Goal: Task Accomplishment & Management: Use online tool/utility

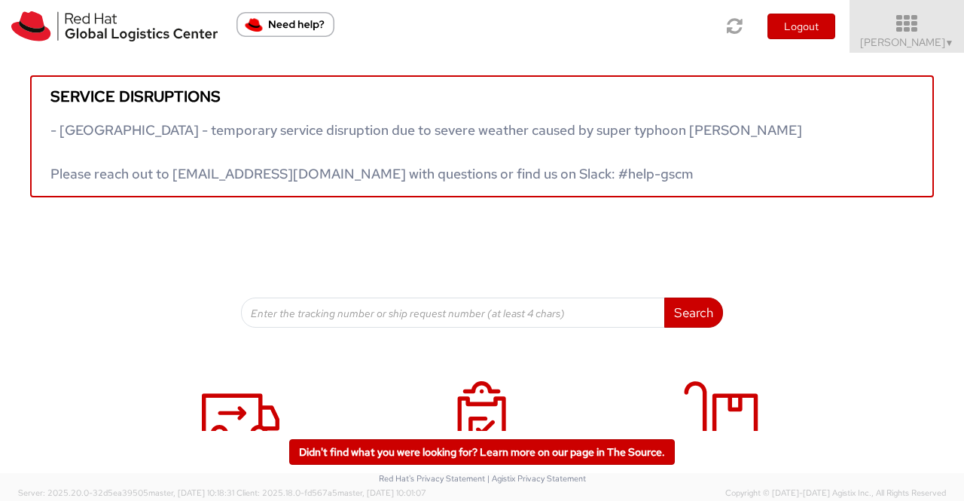
click at [950, 41] on span "▼" at bounding box center [949, 43] width 9 height 12
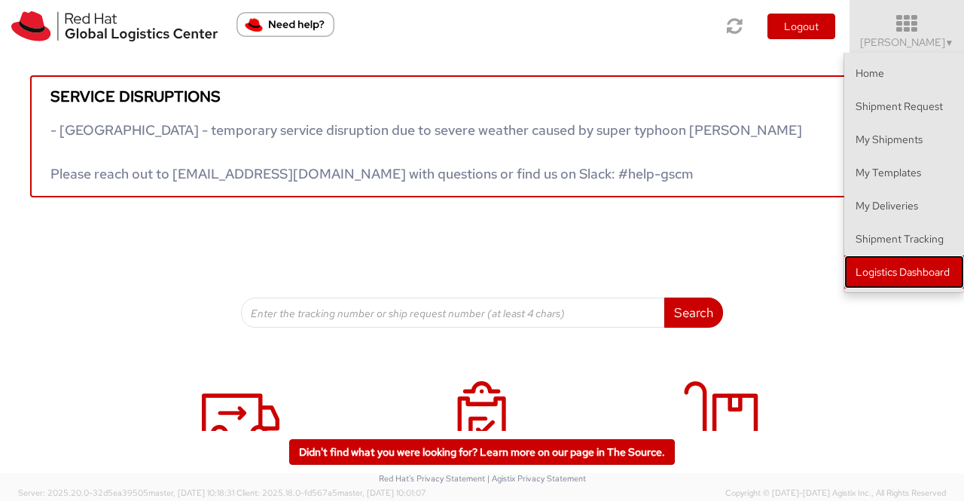
click at [893, 264] on link "Logistics Dashboard" at bounding box center [904, 271] width 120 height 33
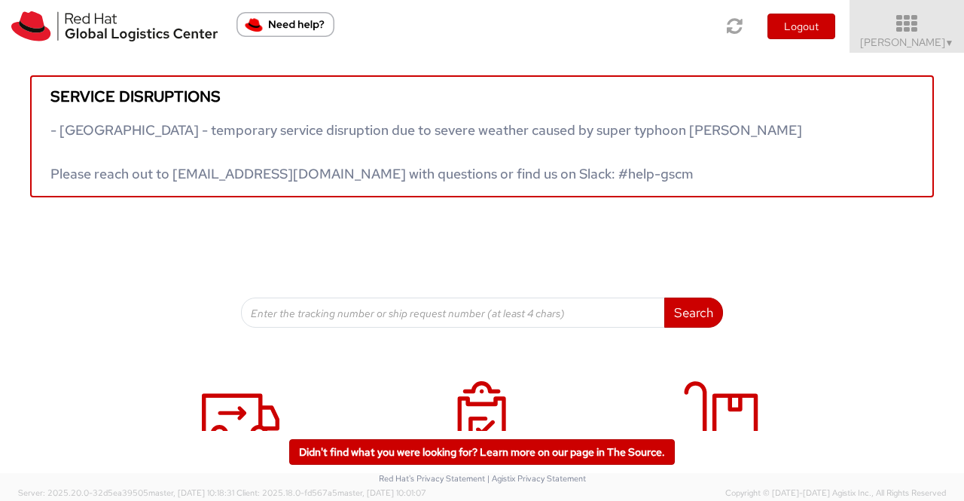
click at [935, 44] on span "Sumitra Hansdah ▼" at bounding box center [907, 42] width 94 height 14
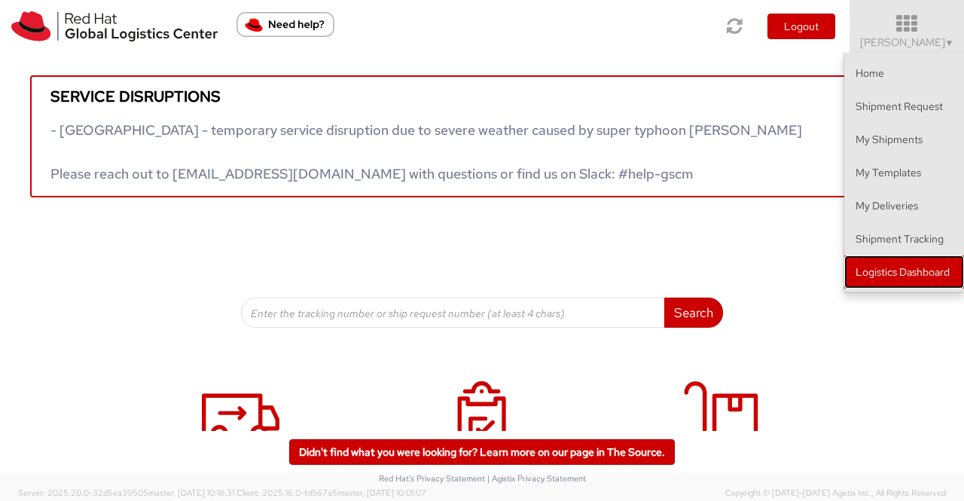
click at [920, 272] on link "Logistics Dashboard" at bounding box center [904, 271] width 120 height 33
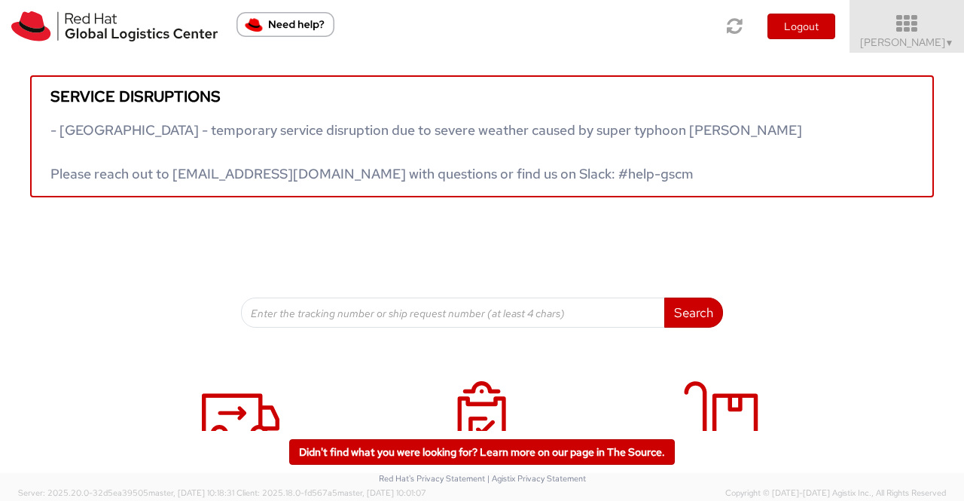
click at [948, 39] on span "▼" at bounding box center [949, 43] width 9 height 12
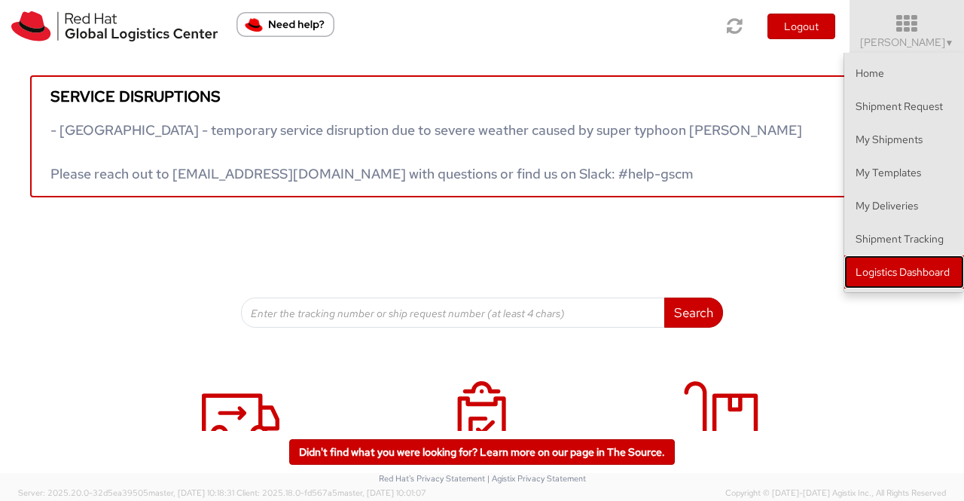
click at [900, 274] on link "Logistics Dashboard" at bounding box center [904, 271] width 120 height 33
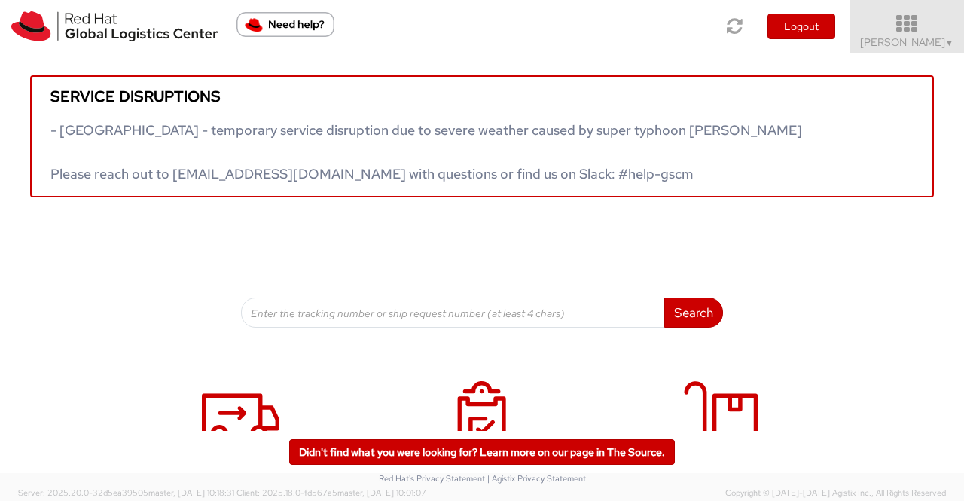
click at [914, 41] on span "Sumitra Hansdah ▼" at bounding box center [907, 42] width 94 height 14
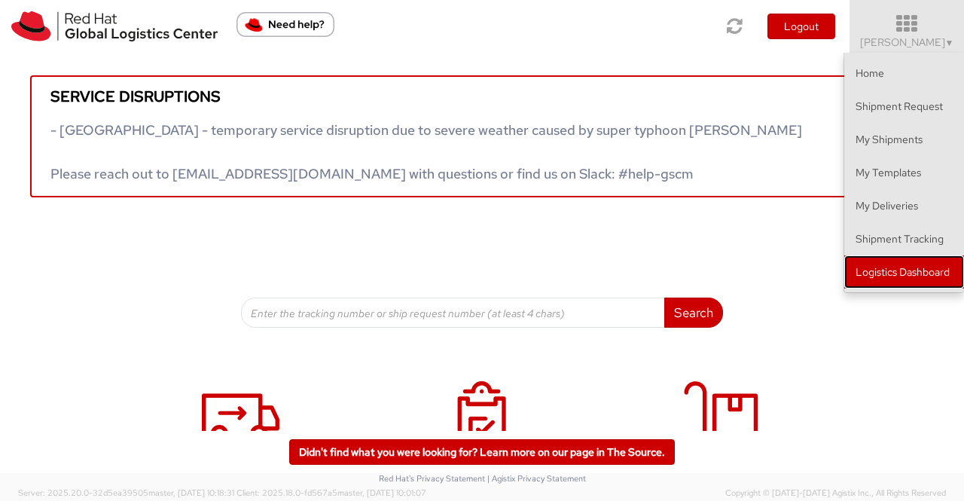
click at [873, 274] on link "Logistics Dashboard" at bounding box center [904, 271] width 120 height 33
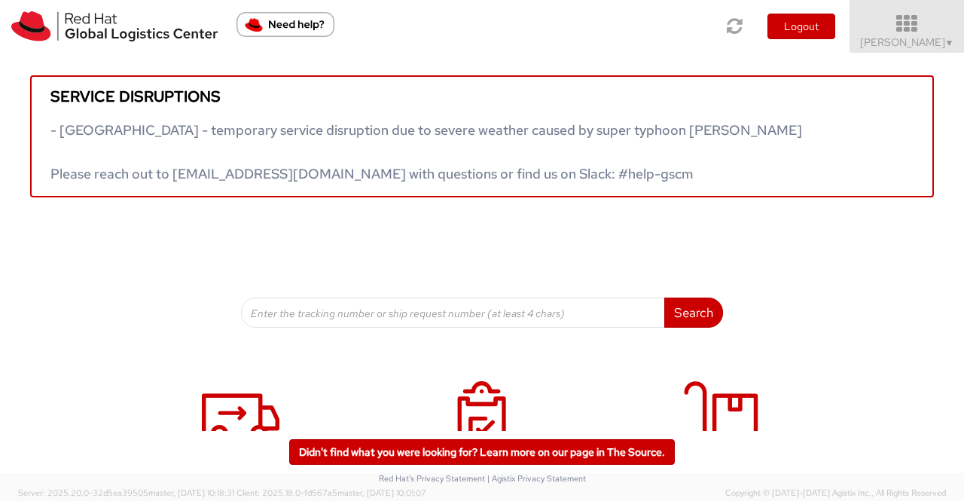
click at [949, 44] on span "▼" at bounding box center [949, 43] width 9 height 12
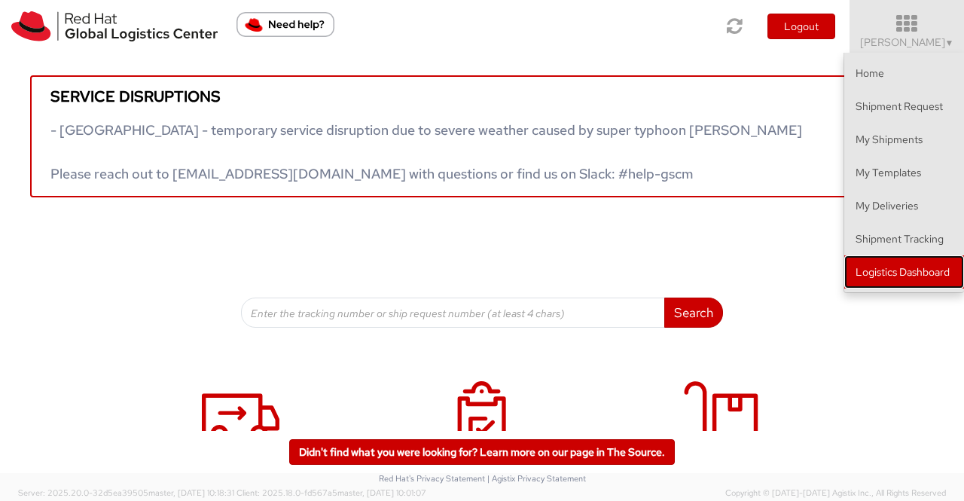
click at [916, 269] on link "Logistics Dashboard" at bounding box center [904, 271] width 120 height 33
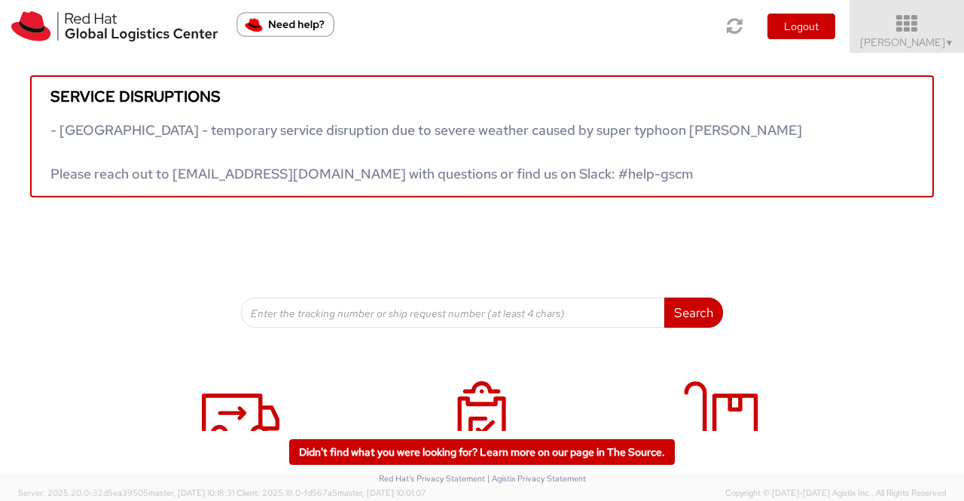
click at [940, 40] on span "Sumitra Hansdah ▼" at bounding box center [907, 42] width 94 height 14
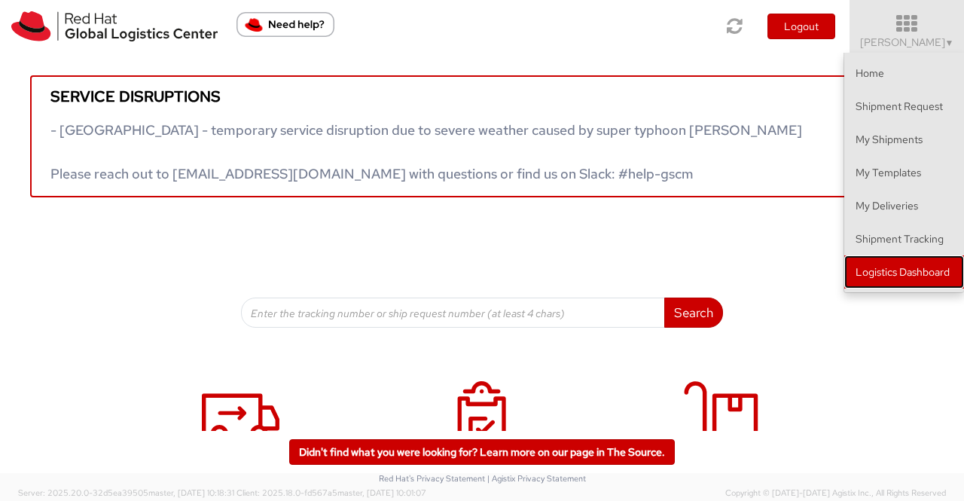
click at [931, 270] on link "Logistics Dashboard" at bounding box center [904, 271] width 120 height 33
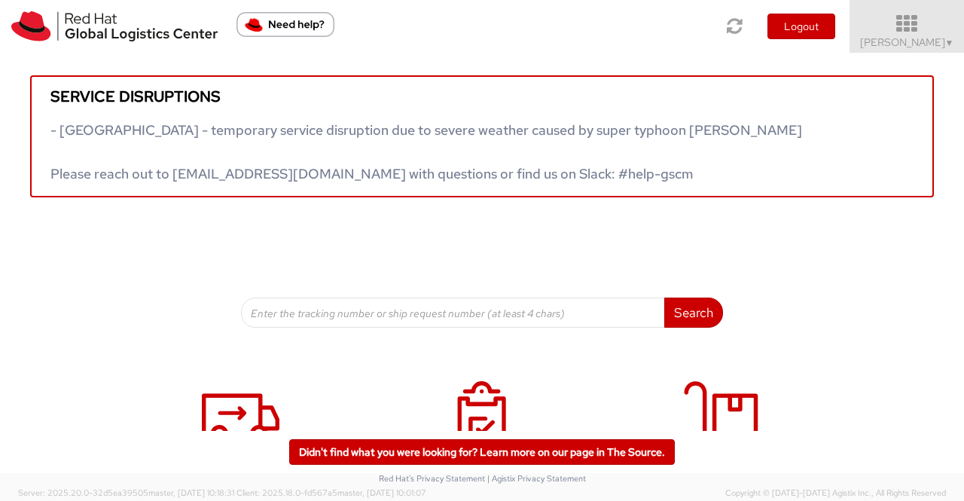
click at [945, 46] on span "▼" at bounding box center [949, 43] width 9 height 12
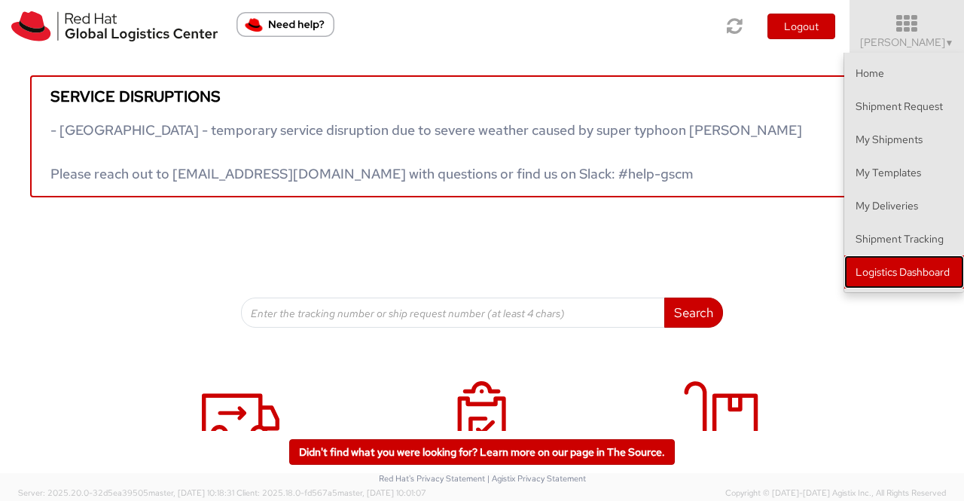
click at [925, 275] on link "Logistics Dashboard" at bounding box center [904, 271] width 120 height 33
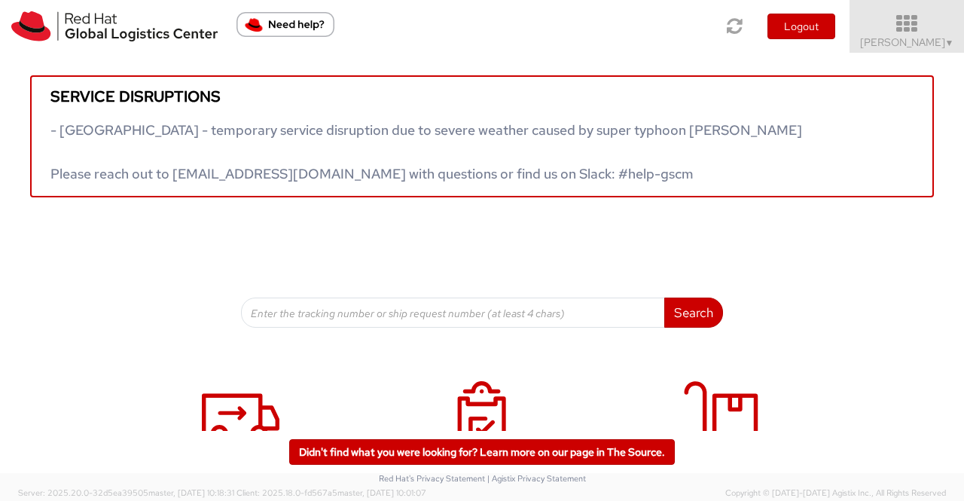
click at [950, 41] on span "▼" at bounding box center [949, 43] width 9 height 12
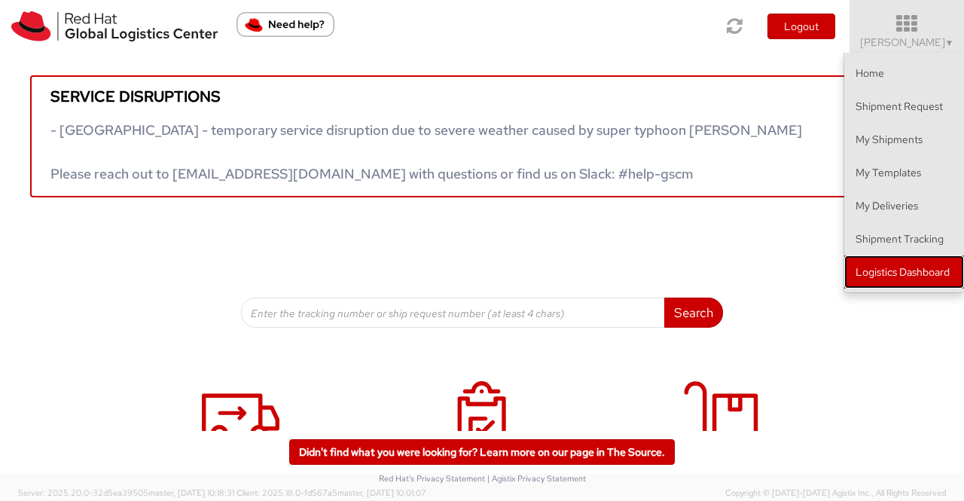
click at [919, 268] on link "Logistics Dashboard" at bounding box center [904, 271] width 120 height 33
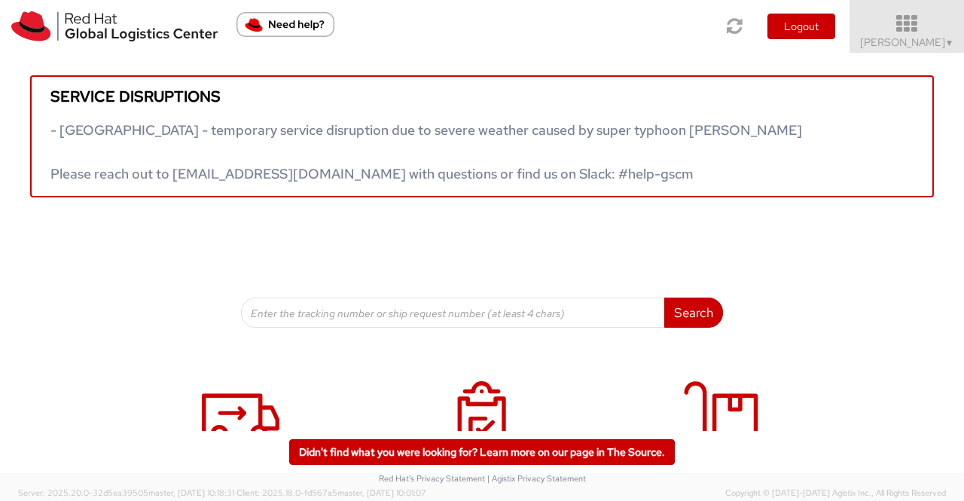
click at [943, 35] on span "Sumitra Hansdah ▼" at bounding box center [907, 42] width 94 height 14
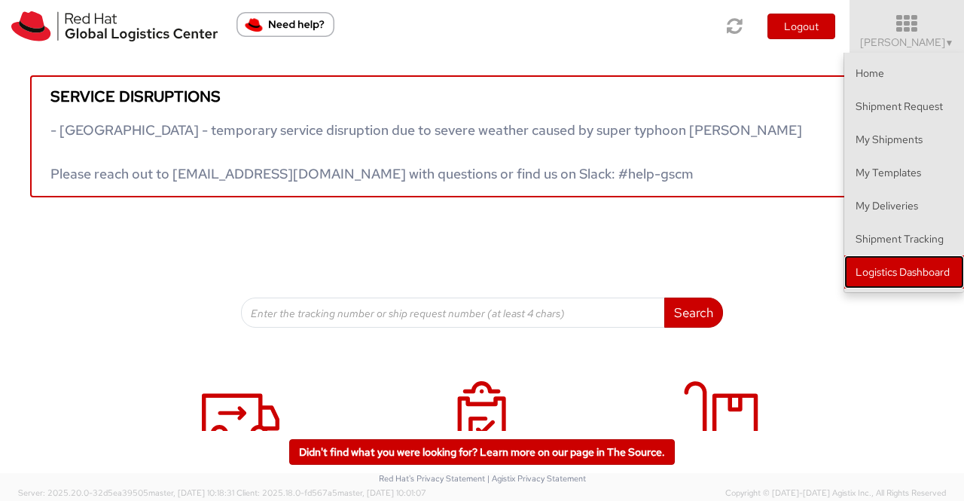
click at [906, 275] on link "Logistics Dashboard" at bounding box center [904, 271] width 120 height 33
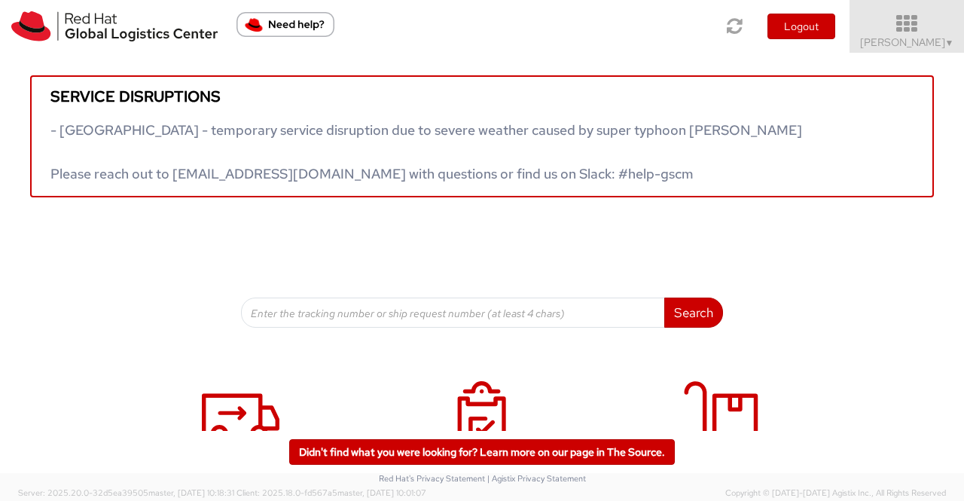
click at [945, 45] on span "▼" at bounding box center [949, 43] width 9 height 12
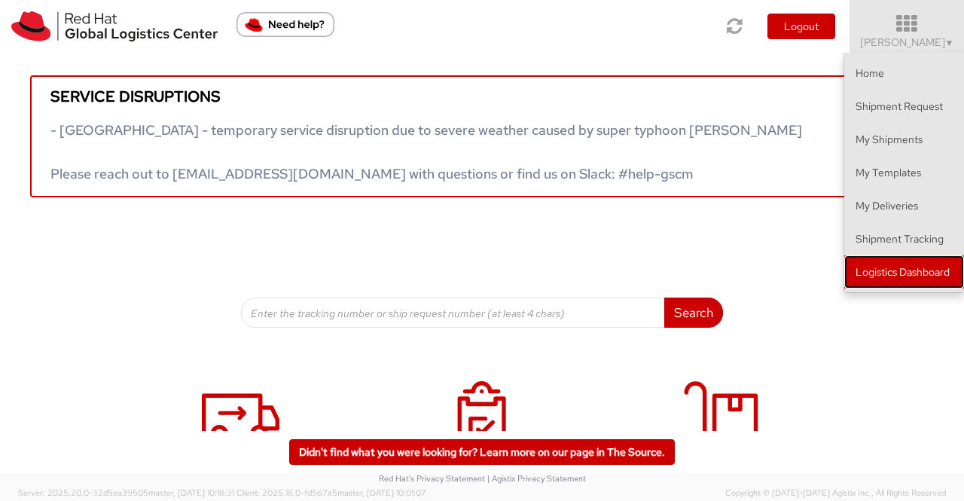
click at [928, 267] on link "Logistics Dashboard" at bounding box center [904, 271] width 120 height 33
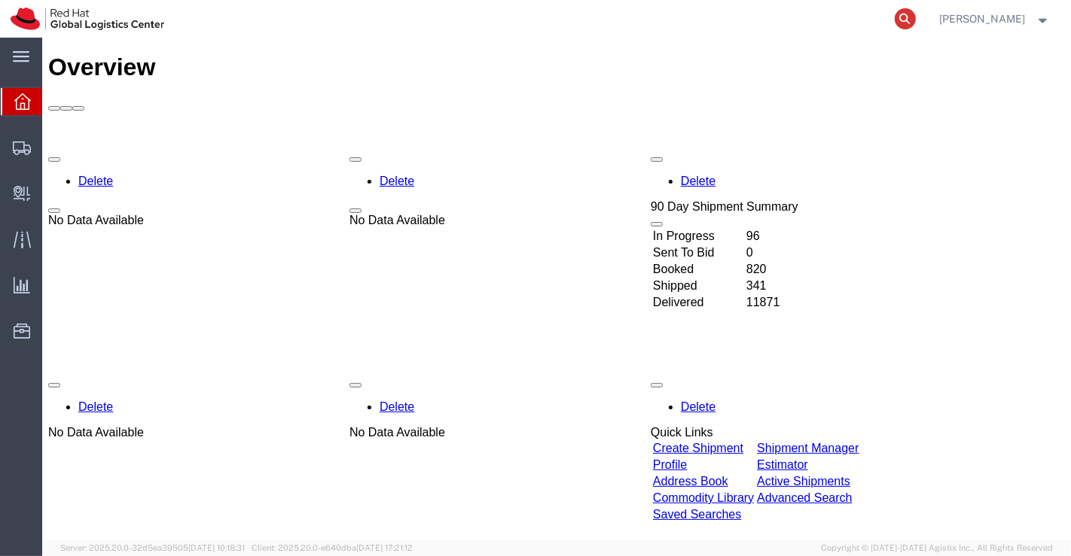
click at [904, 18] on icon at bounding box center [905, 18] width 21 height 21
paste input "394065989421"
type input "394065989421"
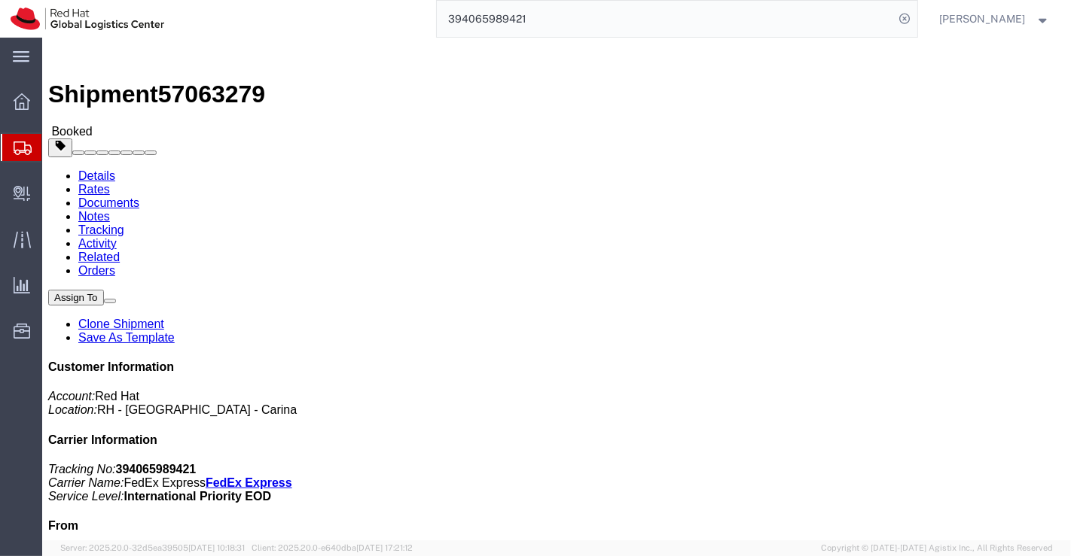
click link "Documents"
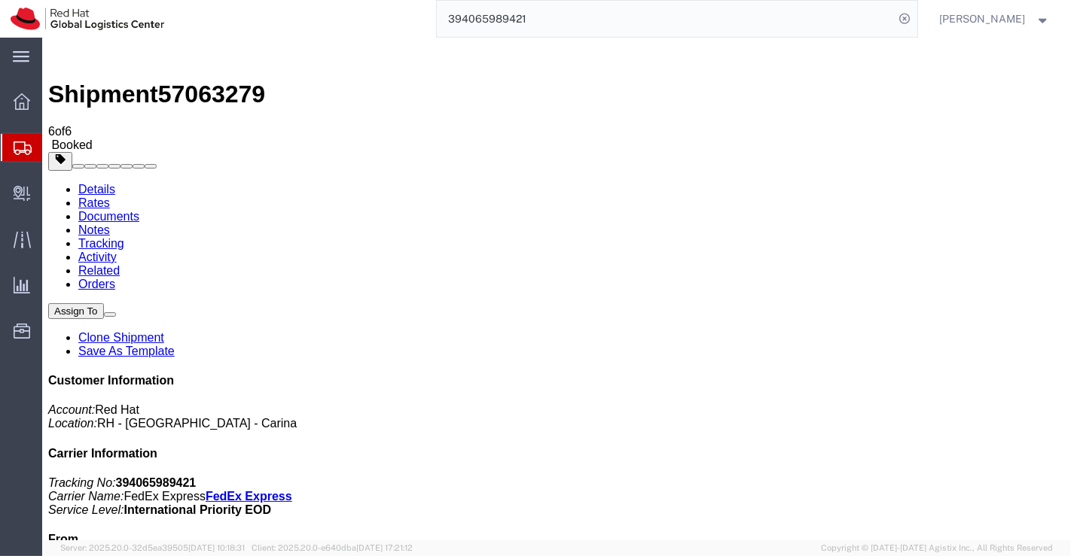
drag, startPoint x: 78, startPoint y: 90, endPoint x: 76, endPoint y: 107, distance: 16.6
click at [78, 183] on link "Details" at bounding box center [96, 189] width 37 height 13
drag, startPoint x: 808, startPoint y: 191, endPoint x: 890, endPoint y: 189, distance: 82.1
click p "Tracking No: 394065989421 Carrier Name: FedEx Express FedEx Express Service Lev…"
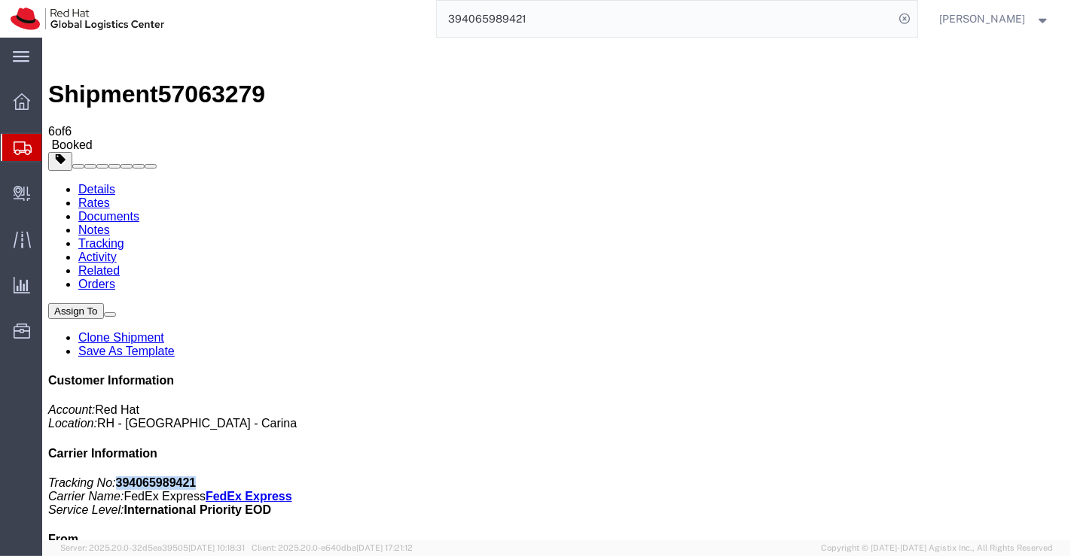
copy b "394065989421"
click div "Leg 1 - Small Parcel"
drag, startPoint x: 790, startPoint y: 264, endPoint x: 847, endPoint y: 264, distance: 57.2
click address "Red Hat (Shuang Mao) BEIJMSO 07-110, 7F, IF center 1 Danling Street, Hai Dian d…"
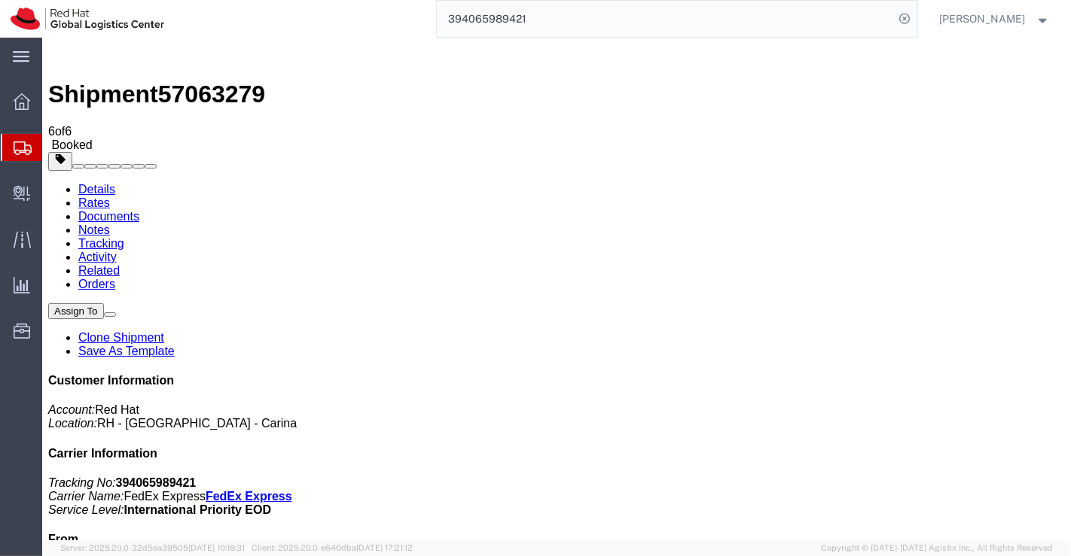
copy address "Shuang Mao"
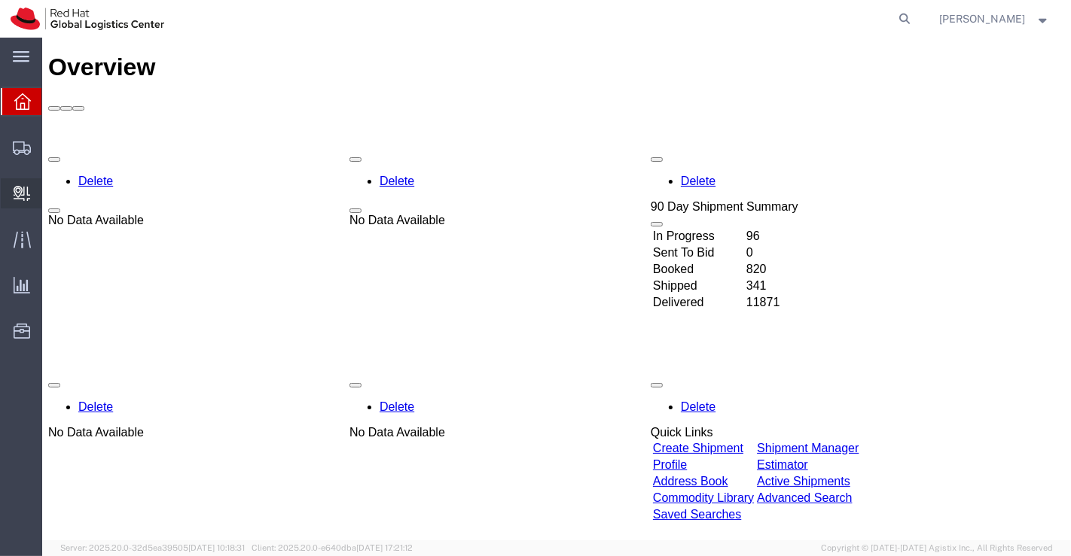
click at [0, 0] on span "Create Delivery" at bounding box center [0, 0] width 0 height 0
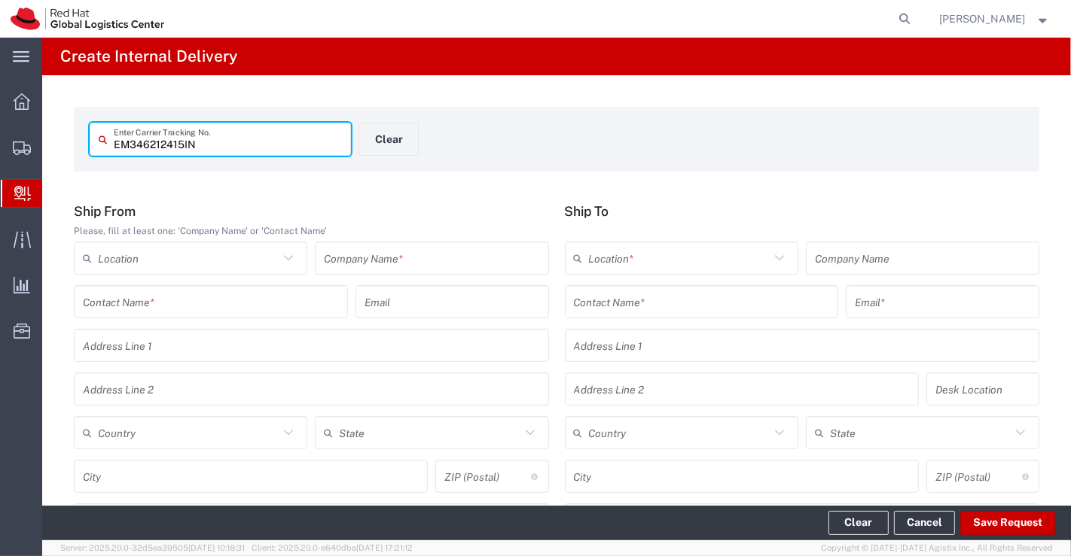
type input "EM346212415IN"
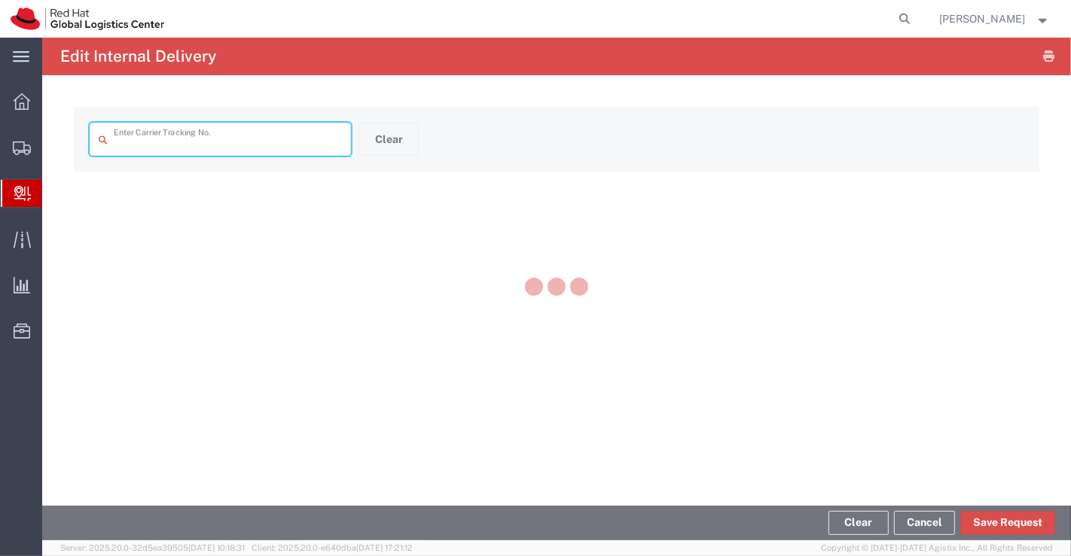
type input "EM346212415IN"
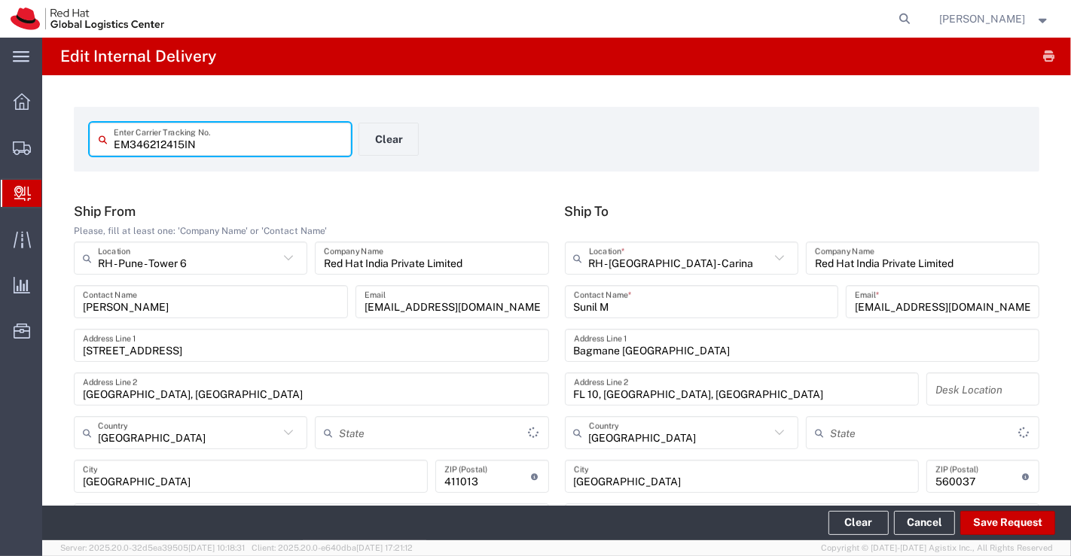
type input "Your Packaging"
type input "Mahārāshtra"
type input "[GEOGRAPHIC_DATA]"
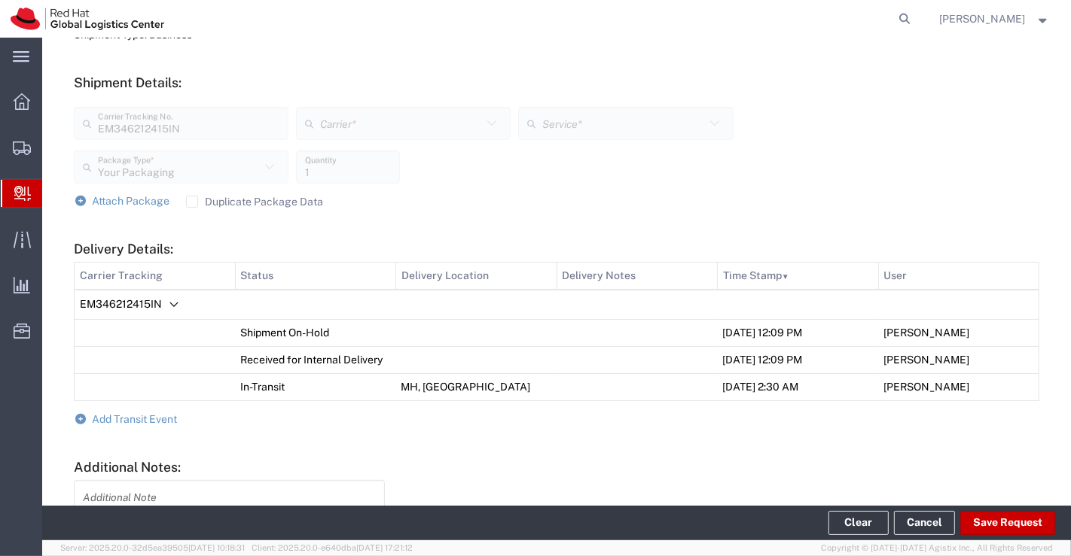
scroll to position [642, 0]
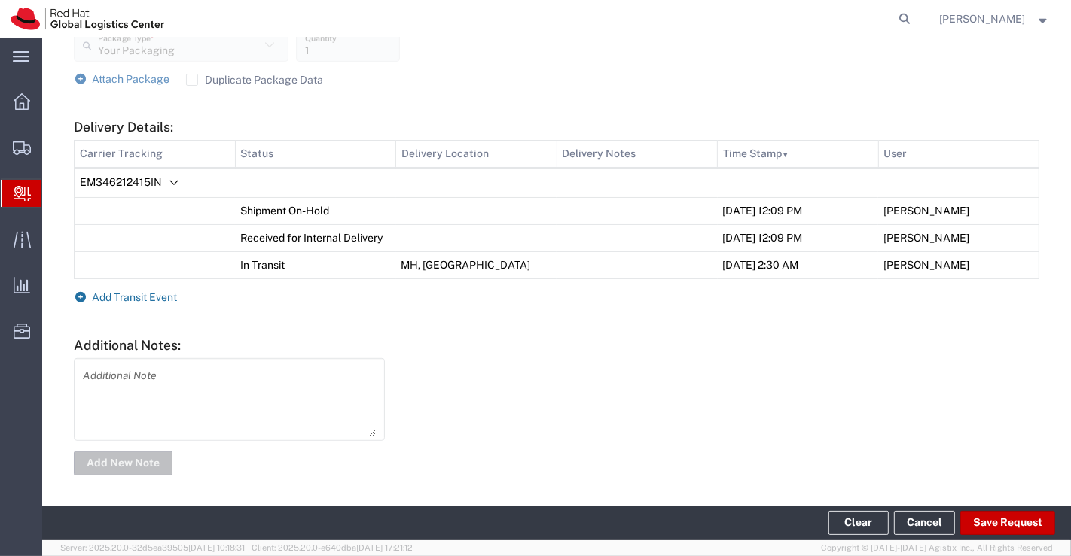
click at [84, 295] on icon at bounding box center [81, 297] width 14 height 11
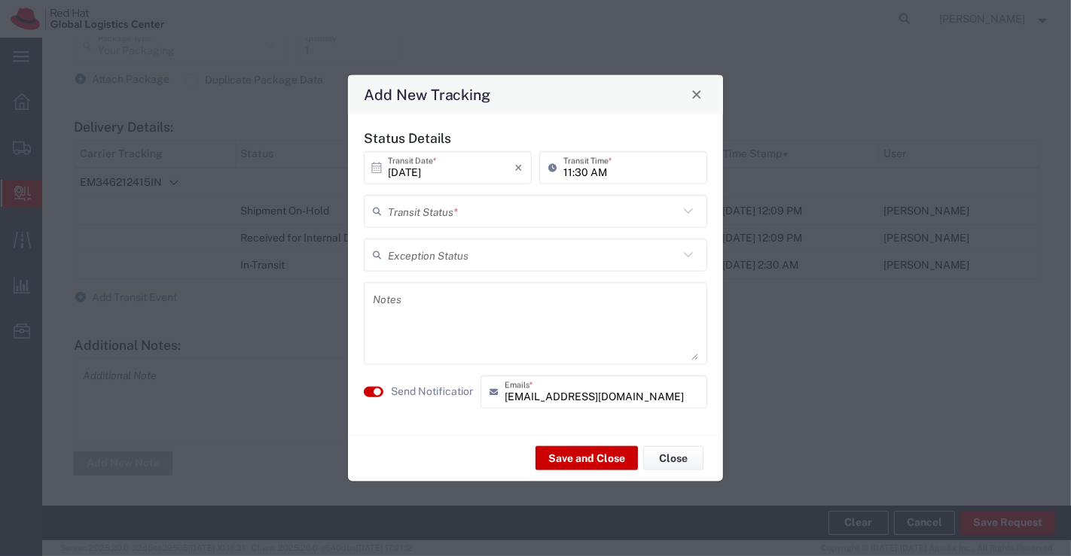
click at [686, 210] on icon at bounding box center [688, 211] width 20 height 20
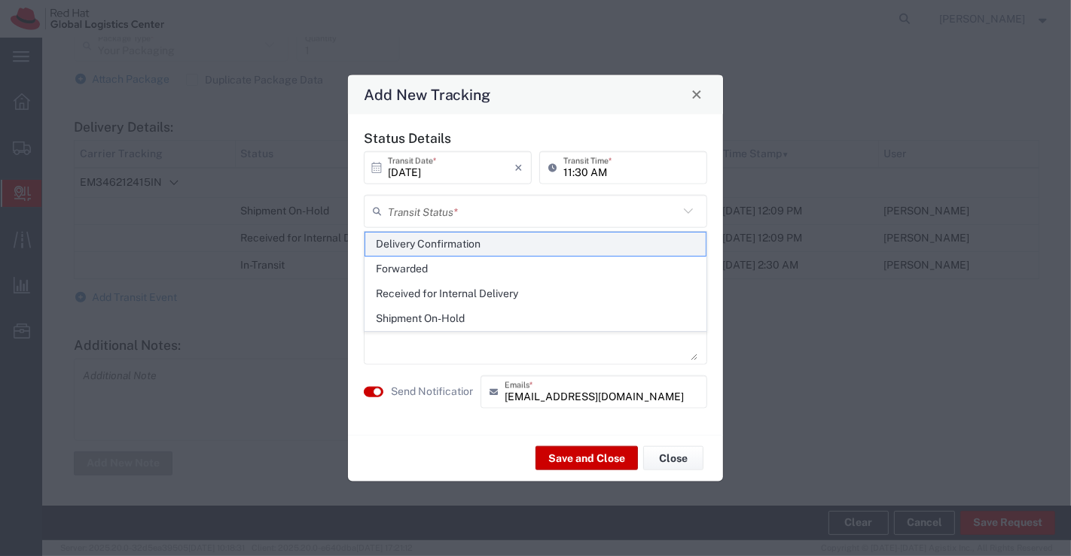
click at [660, 243] on span "Delivery Confirmation" at bounding box center [535, 244] width 341 height 23
type input "Delivery Confirmation"
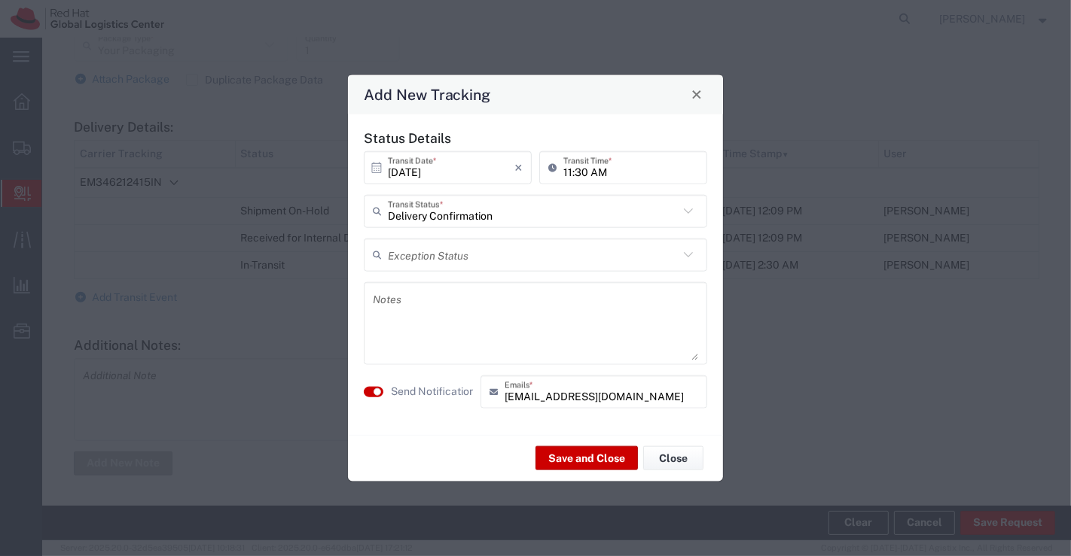
click at [510, 325] on textarea at bounding box center [535, 323] width 325 height 74
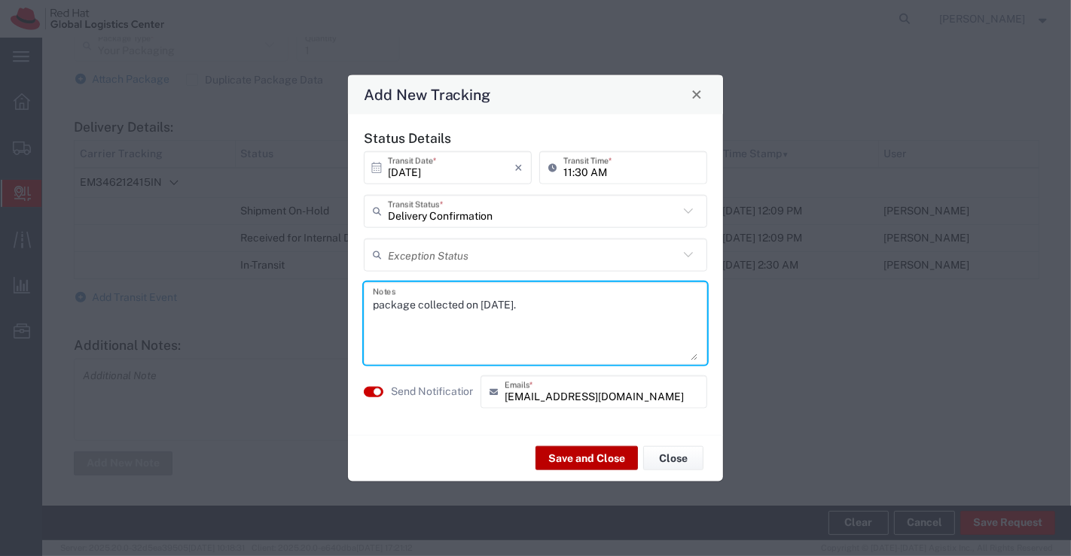
type textarea "package collected on 09th Oct 2025."
click at [598, 464] on button "Save and Close" at bounding box center [586, 459] width 102 height 24
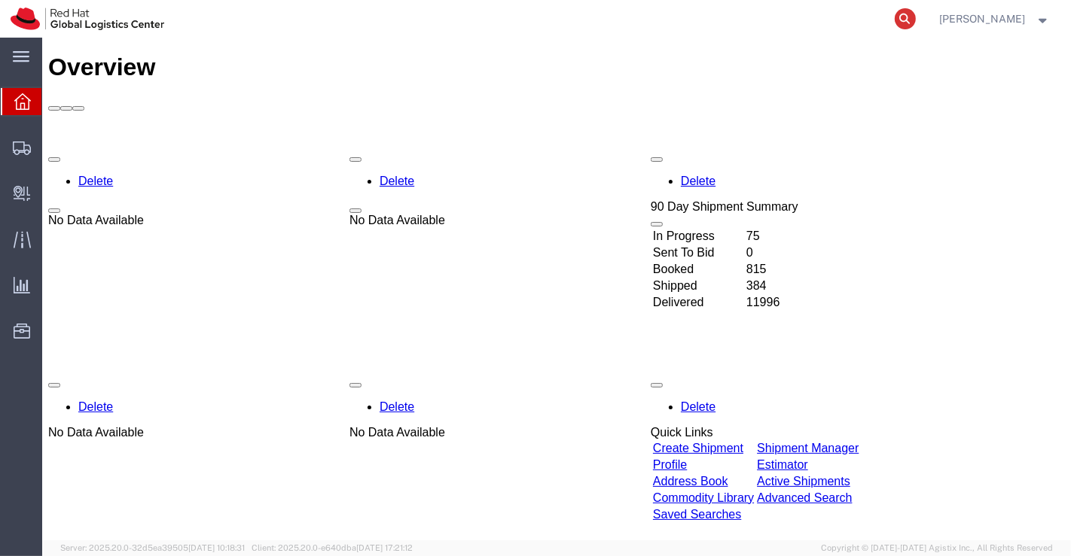
click at [907, 16] on icon at bounding box center [905, 18] width 21 height 21
paste input "55906970"
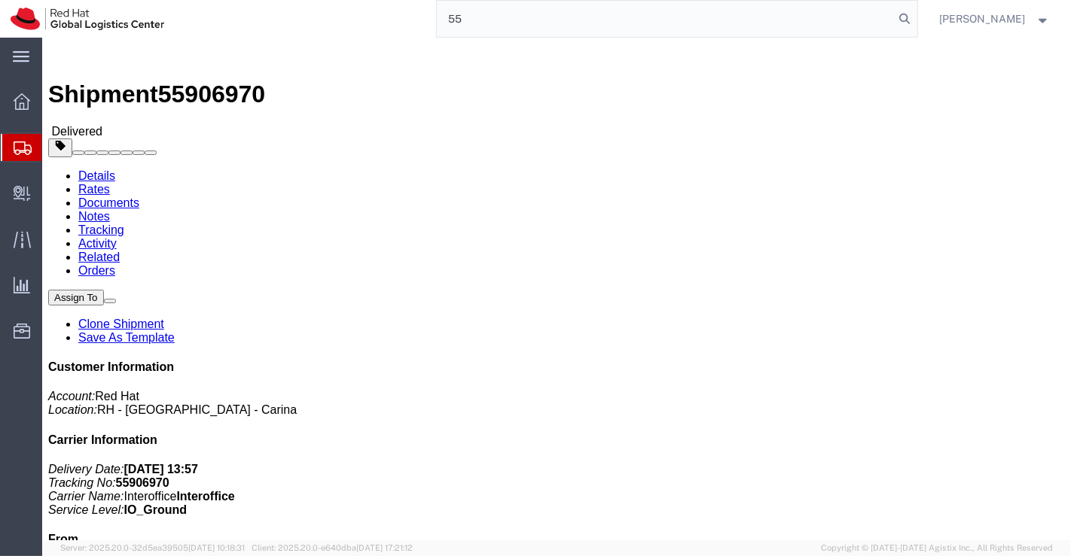
type input "5"
click at [0, 0] on span "Create Delivery" at bounding box center [0, 0] width 0 height 0
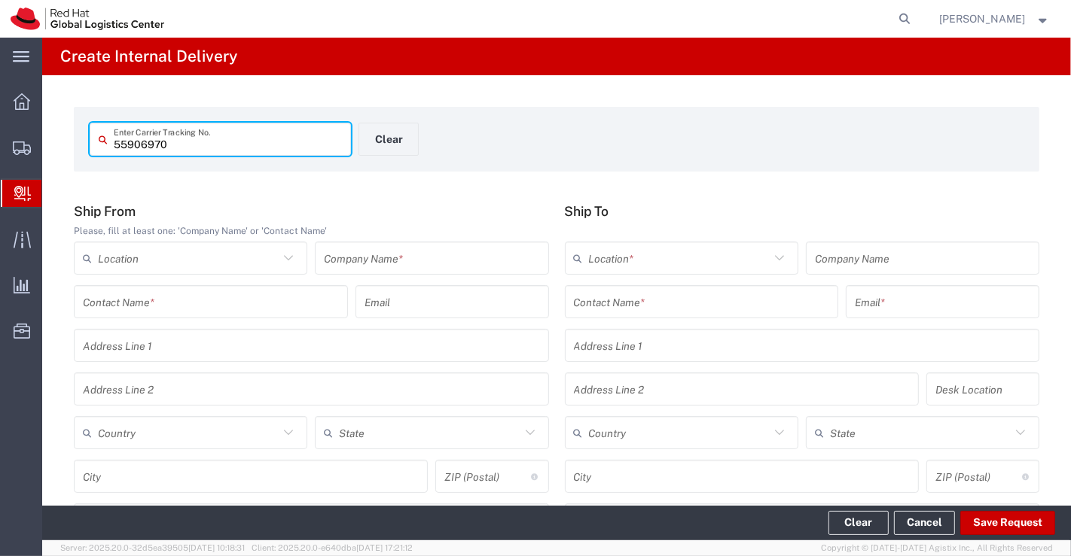
type input "55906970"
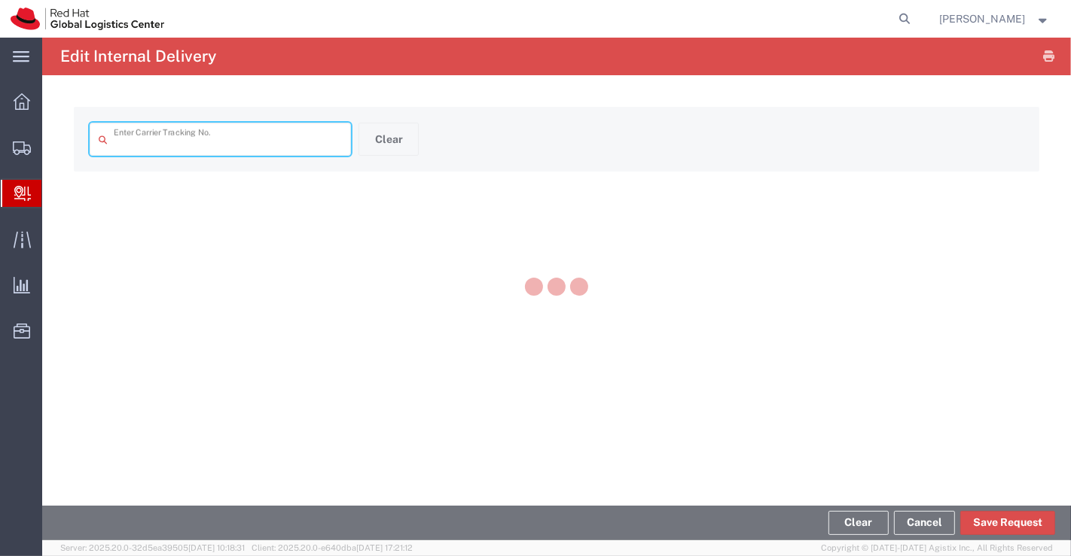
type input "55906970"
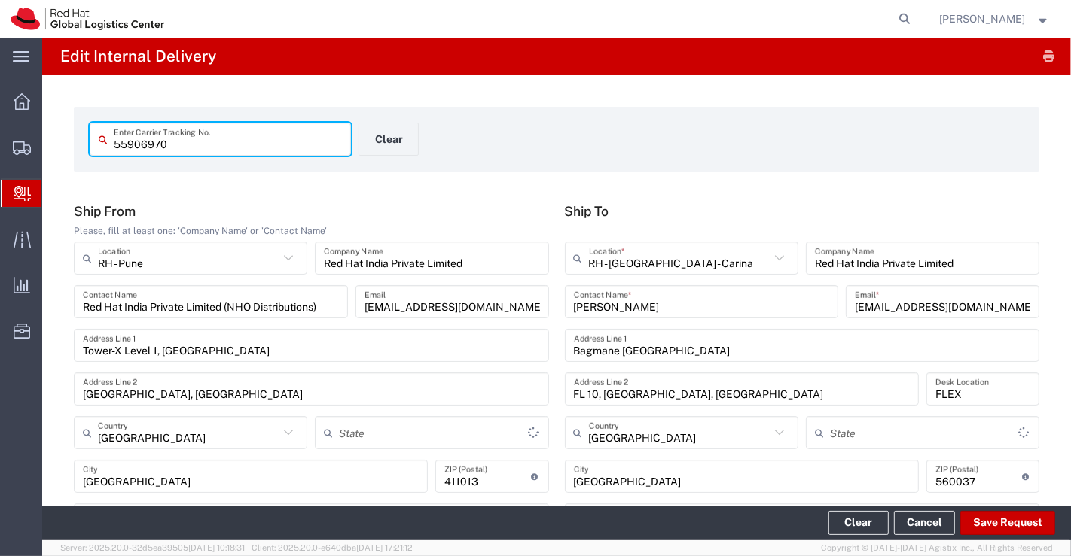
type input "Your Packaging"
type input "Mahārāshtra"
type input "IO_Ground"
type input "[GEOGRAPHIC_DATA]"
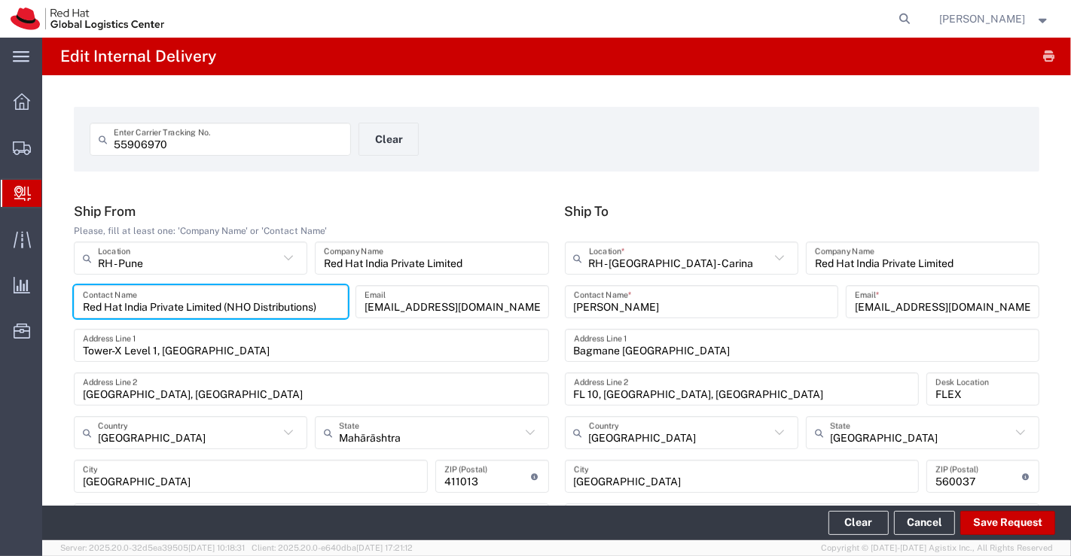
drag, startPoint x: 323, startPoint y: 307, endPoint x: 75, endPoint y: 312, distance: 247.8
click at [75, 312] on div "Red Hat India Private Limited (NHO Distributions) Contact Name" at bounding box center [211, 301] width 274 height 33
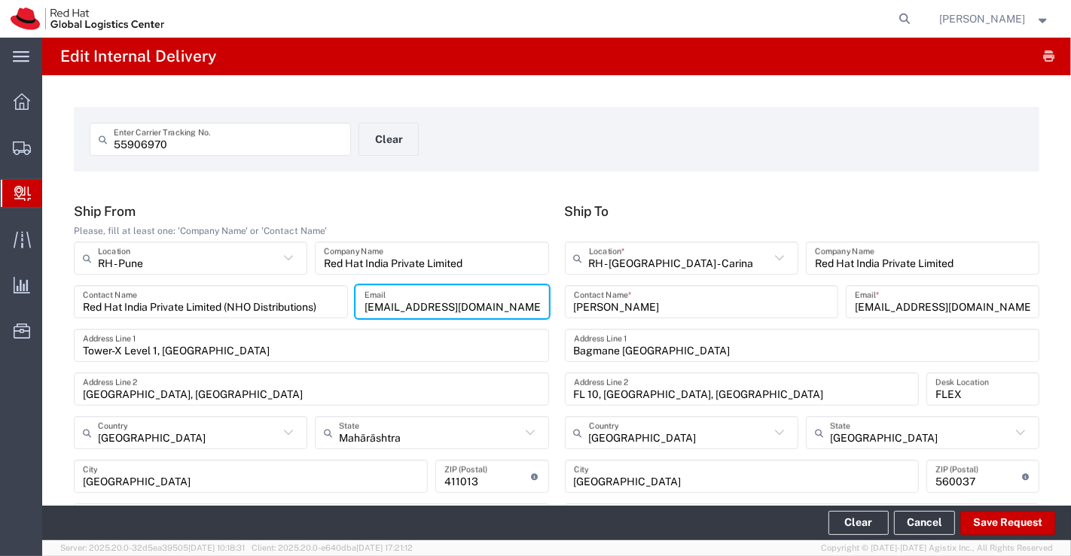
drag, startPoint x: 503, startPoint y: 309, endPoint x: 355, endPoint y: 315, distance: 148.5
click at [355, 315] on div "[EMAIL_ADDRESS][DOMAIN_NAME] Email" at bounding box center [452, 301] width 194 height 33
click at [714, 123] on div "55906970 Enter Carrier Tracking No. Clear" at bounding box center [557, 145] width 950 height 44
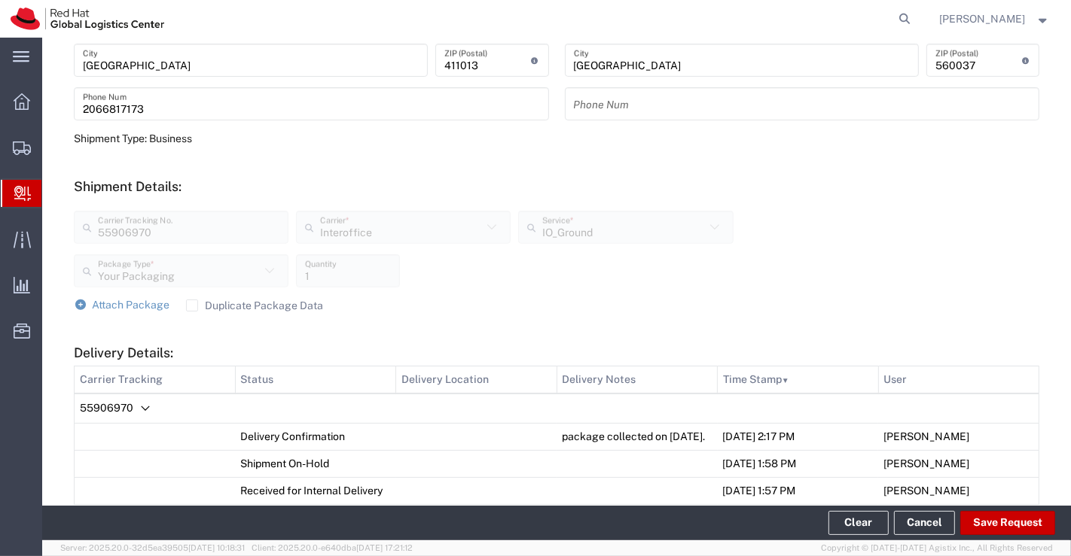
scroll to position [585, 0]
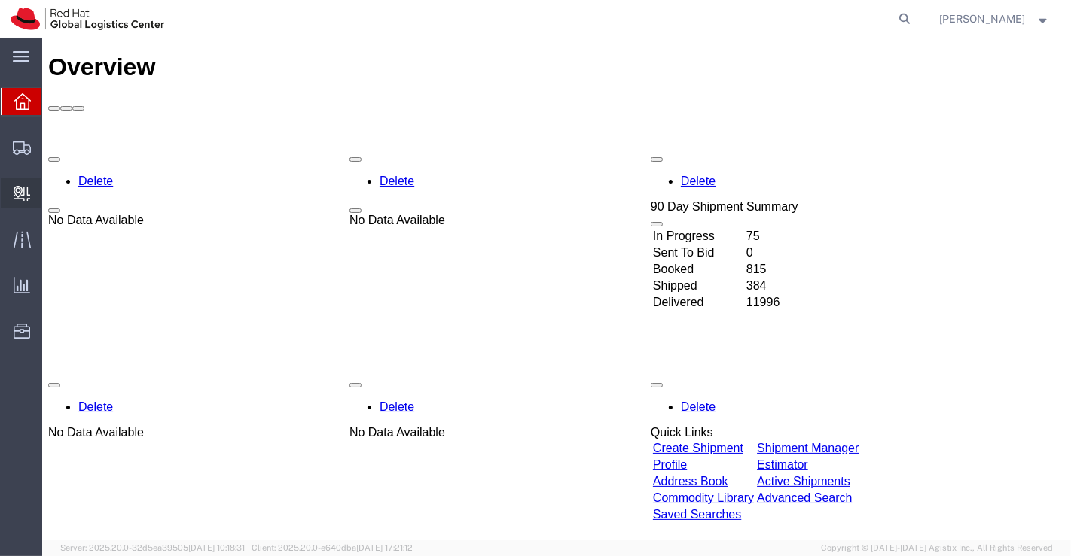
click at [0, 0] on span "Create Delivery" at bounding box center [0, 0] width 0 height 0
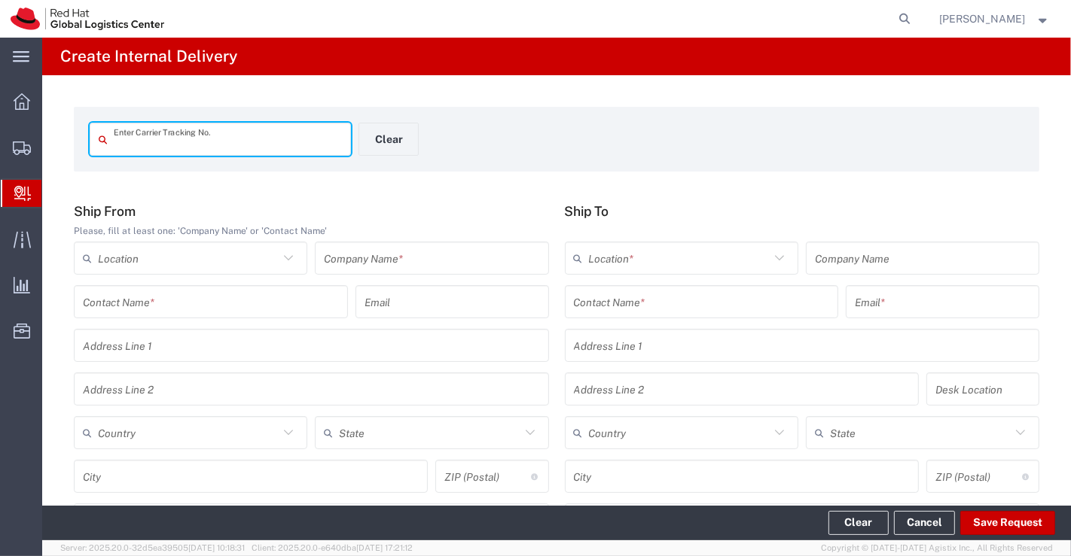
click at [286, 256] on icon at bounding box center [289, 258] width 20 height 20
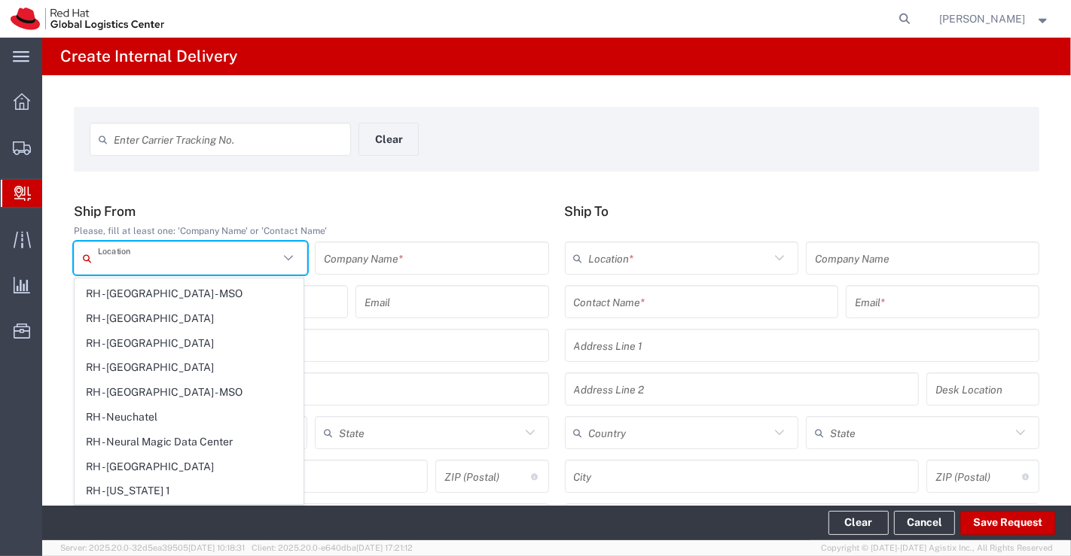
scroll to position [2217, 0]
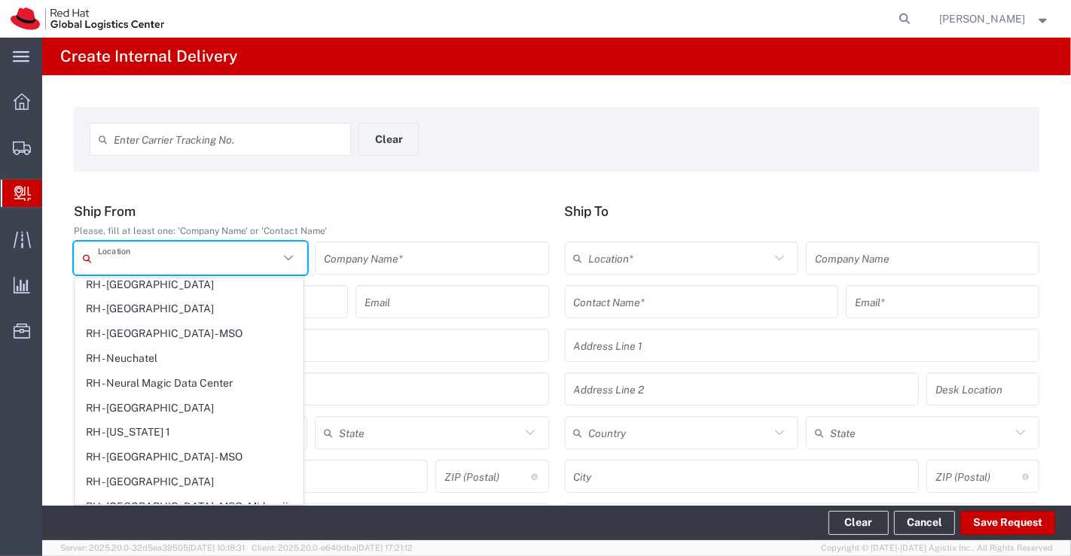
type input "RH - Pune"
type input "Red Hat India Private Limited"
type input "Tower-X Level 1, [GEOGRAPHIC_DATA]"
type input "[GEOGRAPHIC_DATA], [GEOGRAPHIC_DATA]"
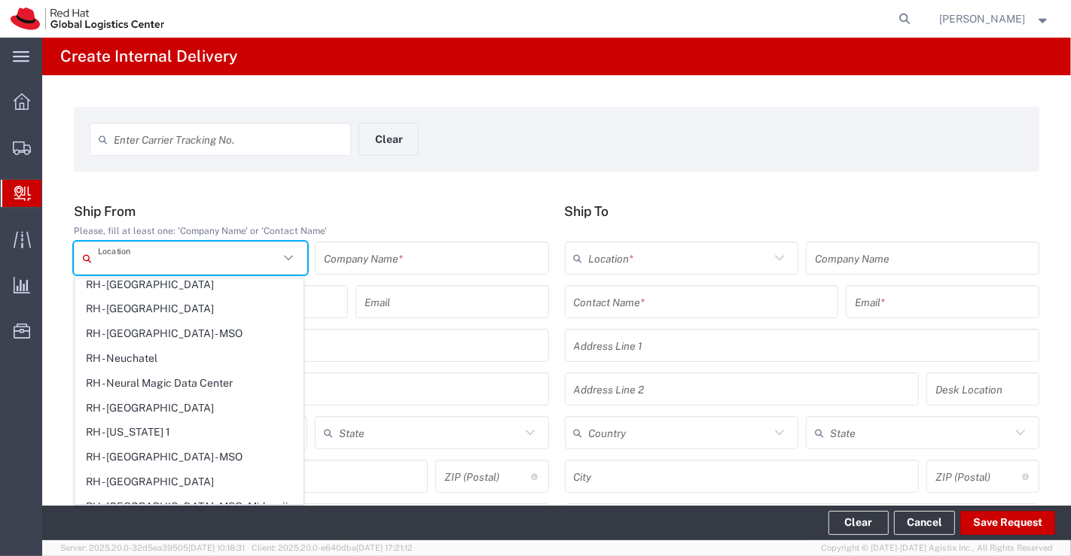
type input "[GEOGRAPHIC_DATA]"
type input "411013"
type input "2066817173"
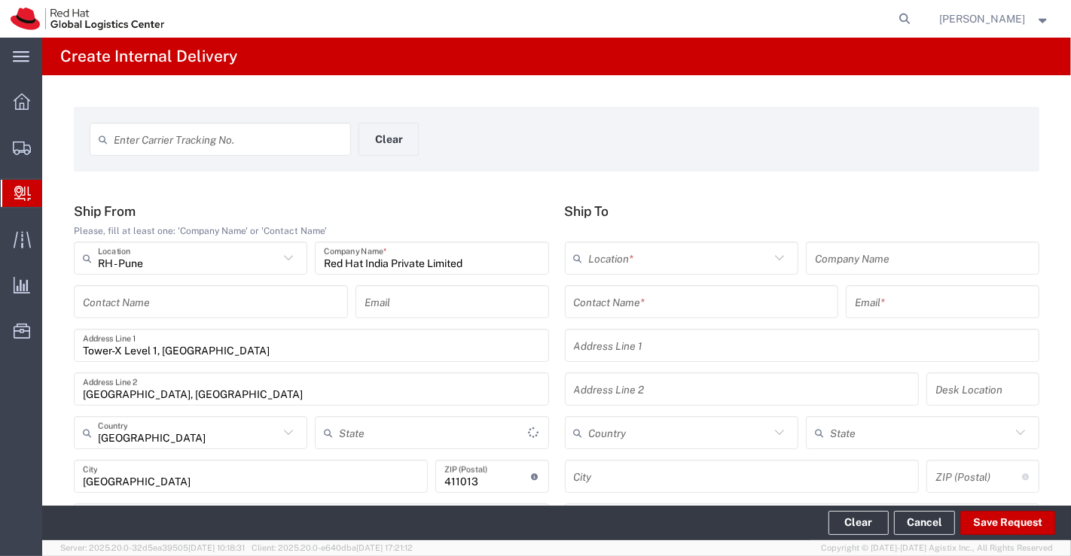
type input "Mahārāshtra"
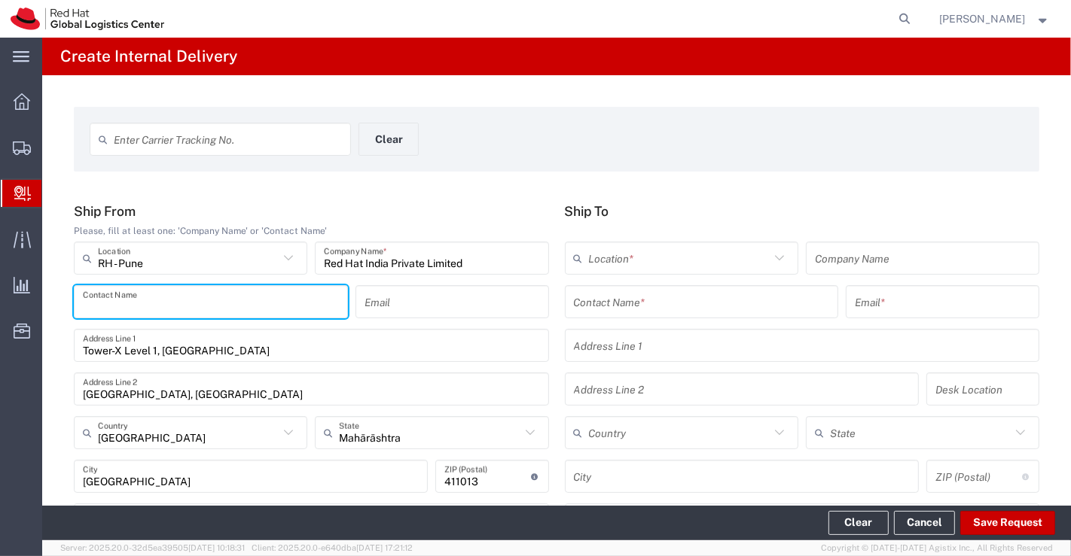
click at [164, 310] on input "text" at bounding box center [211, 302] width 256 height 26
paste input "Red Hat India Private Limited (NHO Distributions)"
drag, startPoint x: 224, startPoint y: 306, endPoint x: 56, endPoint y: 301, distance: 168.7
click at [56, 301] on div "Enter Carrier Tracking No. Clear Ship From Please, fill at least one: 'Company …" at bounding box center [556, 551] width 1029 height 953
type input "Red Hat India Private Limited (NHO Distributions)"
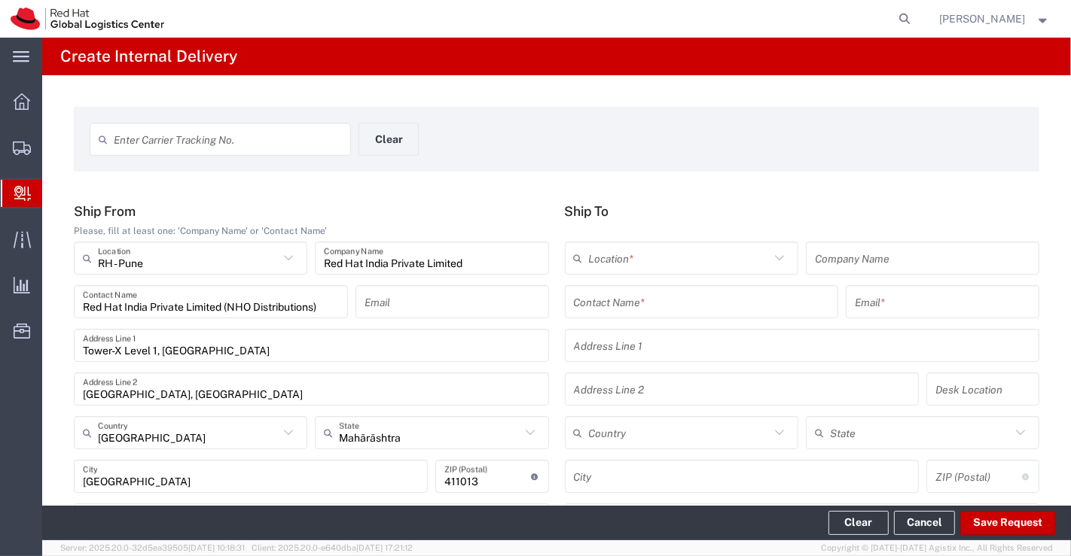
click at [503, 134] on div "Enter Carrier Tracking No. Clear" at bounding box center [359, 145] width 554 height 44
click at [446, 303] on input "text" at bounding box center [451, 302] width 175 height 26
paste input "[EMAIL_ADDRESS][DOMAIN_NAME]"
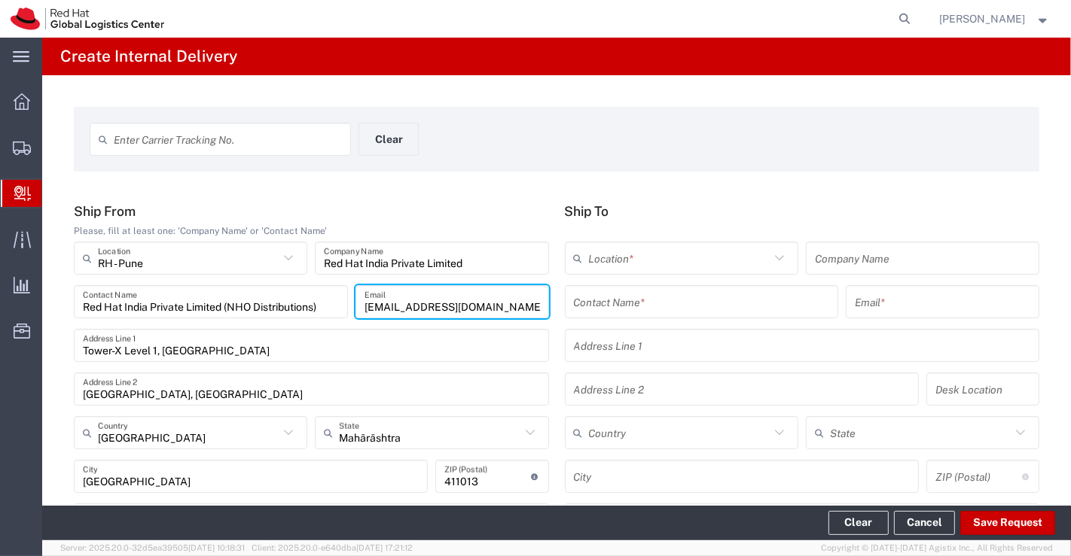
type input "[EMAIL_ADDRESS][DOMAIN_NAME]"
click at [625, 143] on div "Enter Carrier Tracking No. Clear" at bounding box center [359, 145] width 554 height 44
click at [727, 306] on input "text" at bounding box center [702, 302] width 256 height 26
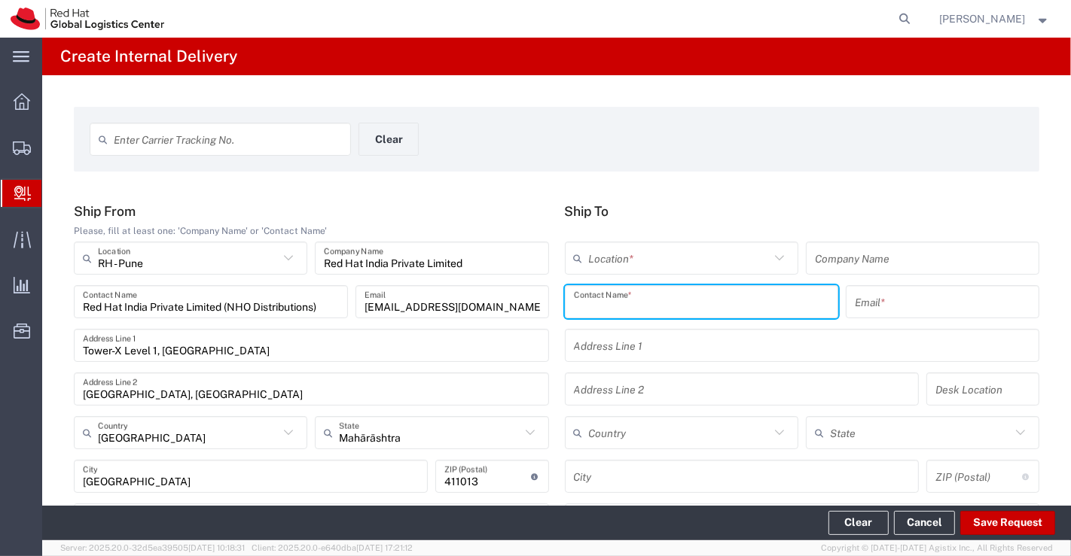
paste input "[PERSON_NAME]"
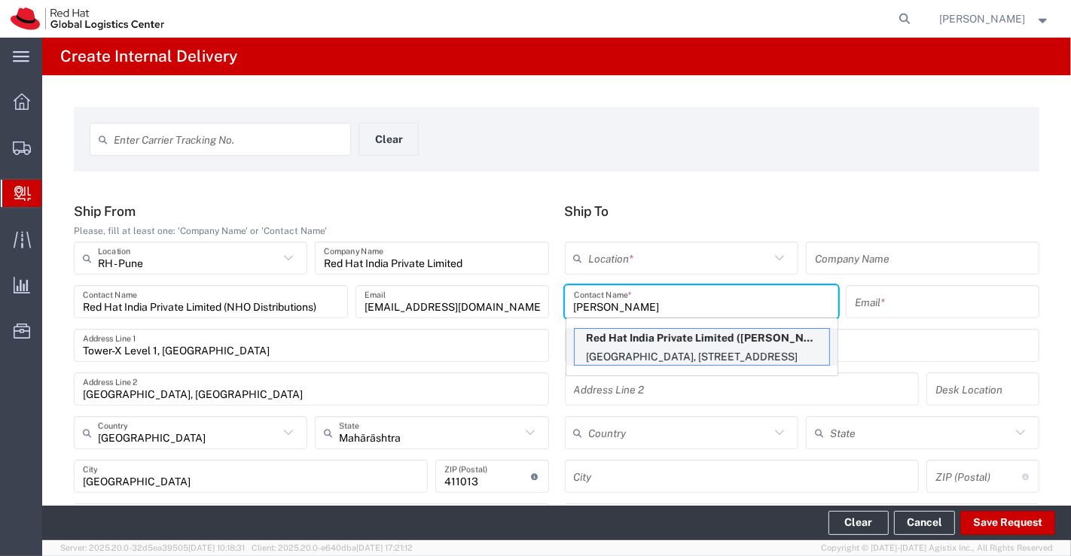
type input "[PERSON_NAME]"
click at [757, 355] on p "[GEOGRAPHIC_DATA], [STREET_ADDRESS]" at bounding box center [702, 357] width 255 height 19
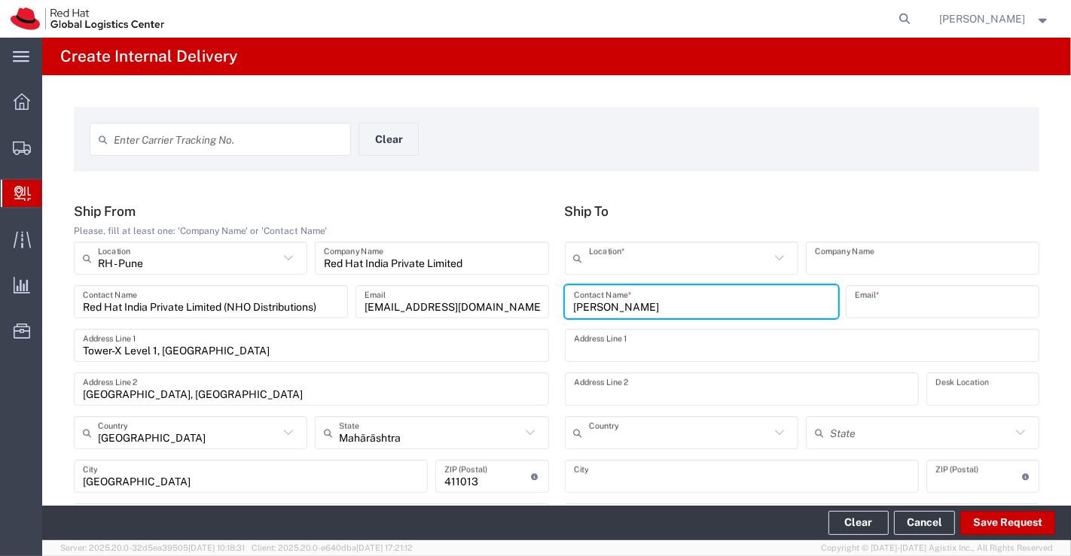
type input "RH - [GEOGRAPHIC_DATA] - Carina"
type input "Red Hat India Private Limited"
type input "[EMAIL_ADDRESS][DOMAIN_NAME]"
type input "Bagmane [GEOGRAPHIC_DATA]"
type input "FL 10, [GEOGRAPHIC_DATA], [GEOGRAPHIC_DATA]"
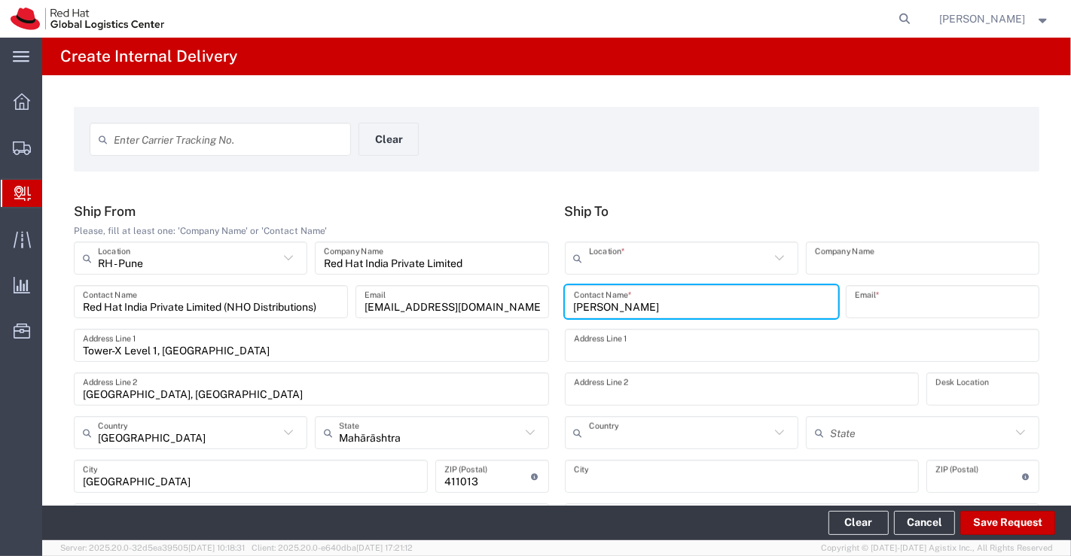
type input "10N555"
type input "[GEOGRAPHIC_DATA]"
type input "560037"
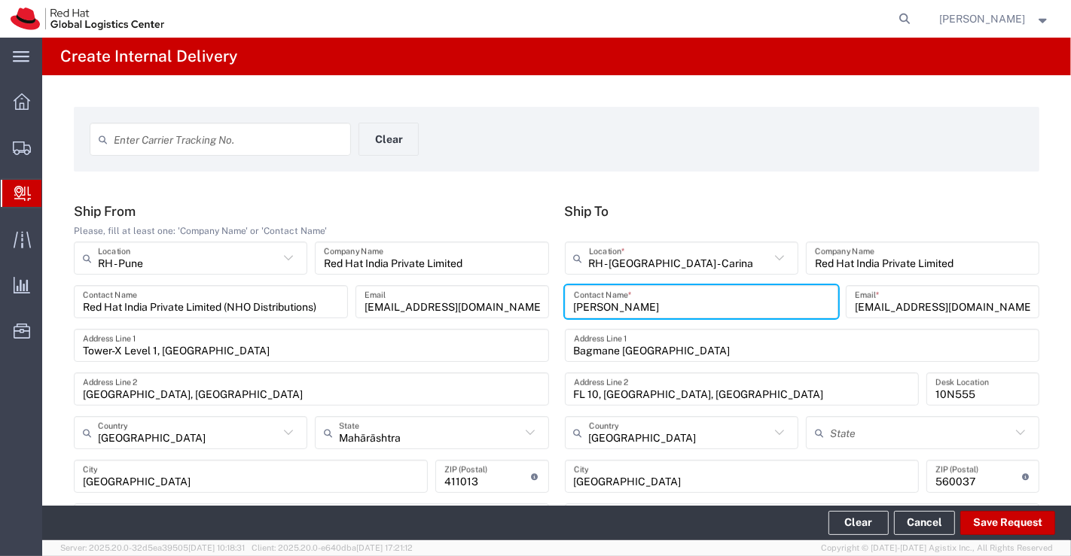
type input "[GEOGRAPHIC_DATA]"
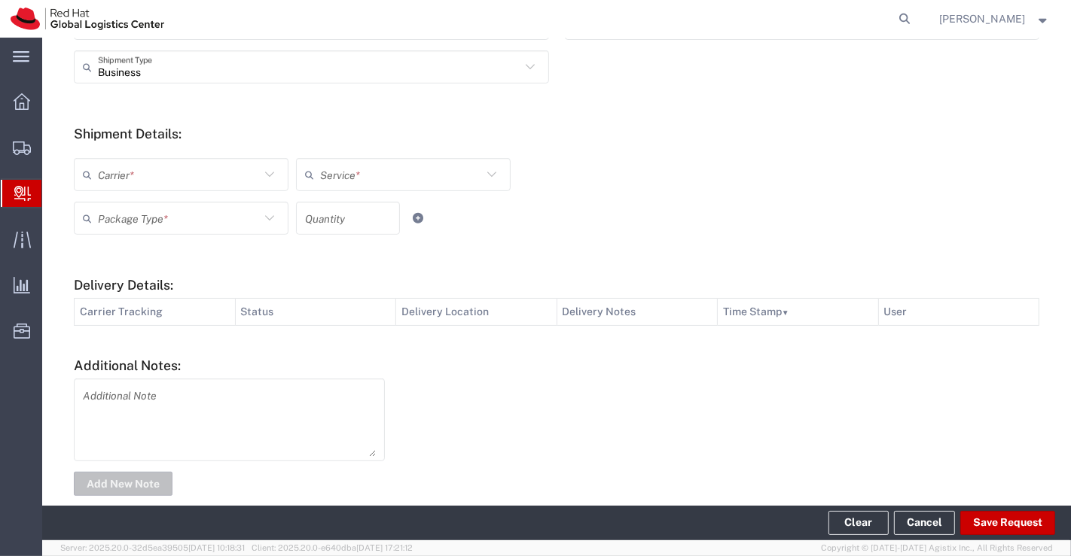
scroll to position [501, 0]
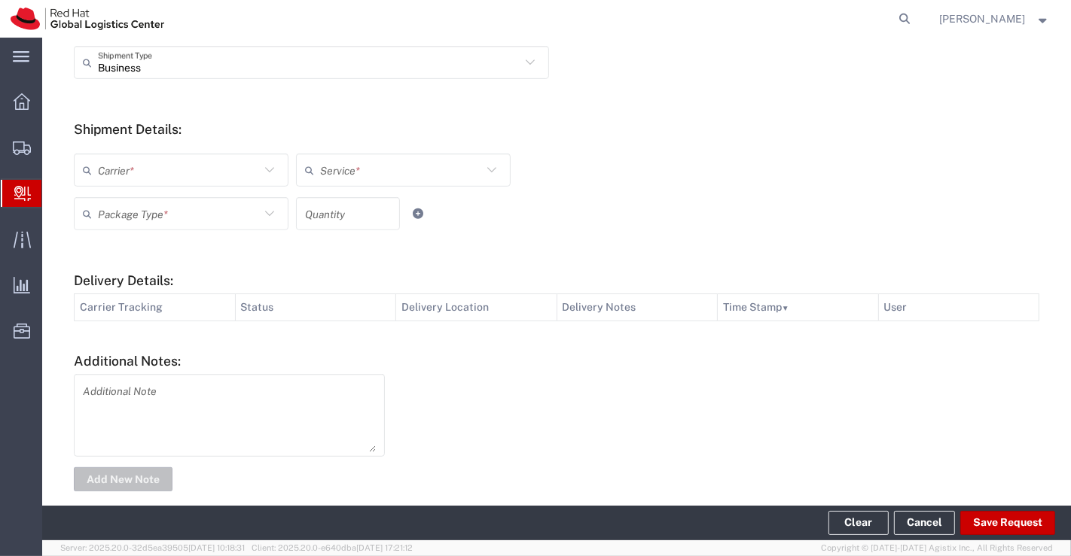
click at [268, 168] on icon at bounding box center [270, 170] width 20 height 20
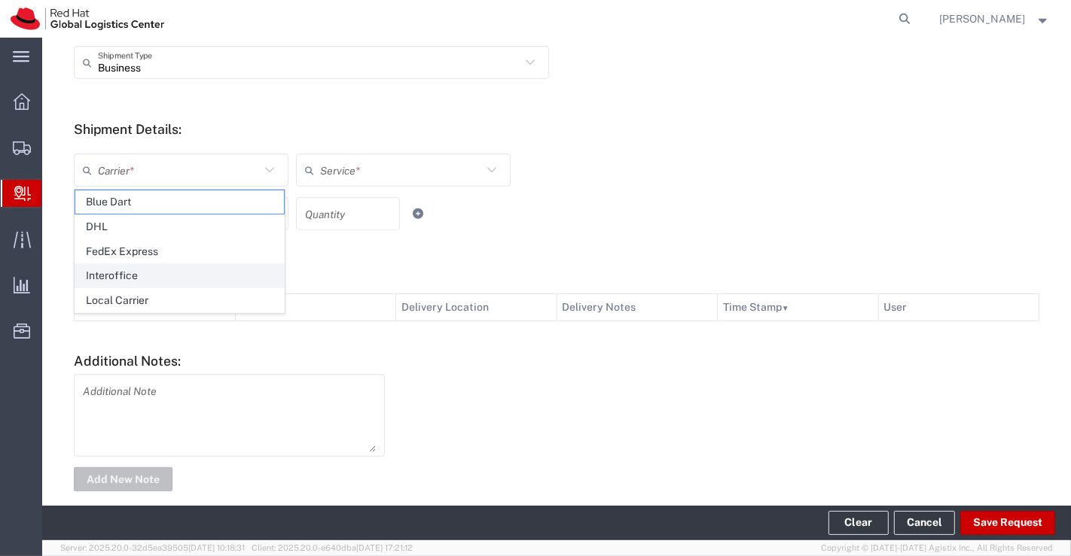
click at [232, 279] on span "Interoffice" at bounding box center [179, 275] width 209 height 23
type input "Interoffice"
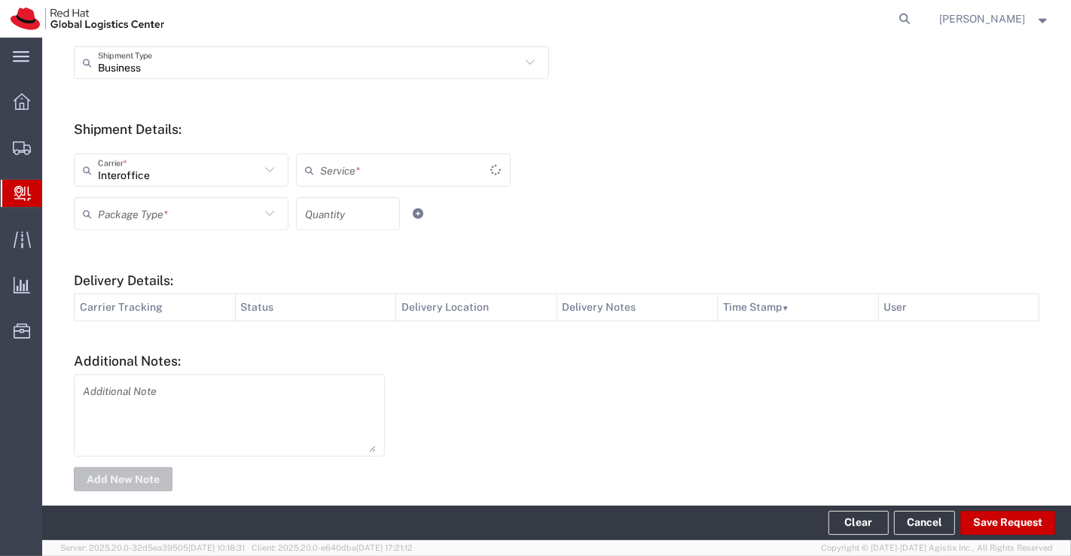
type input "IO_Ground"
click at [267, 214] on icon at bounding box center [269, 213] width 9 height 5
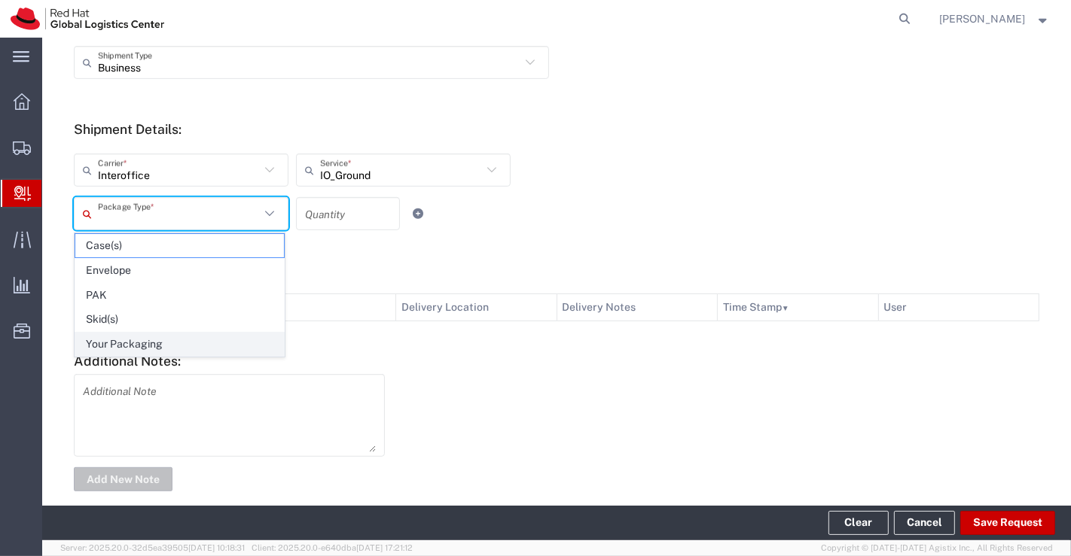
click at [242, 337] on span "Your Packaging" at bounding box center [179, 344] width 209 height 23
type input "Your Packaging"
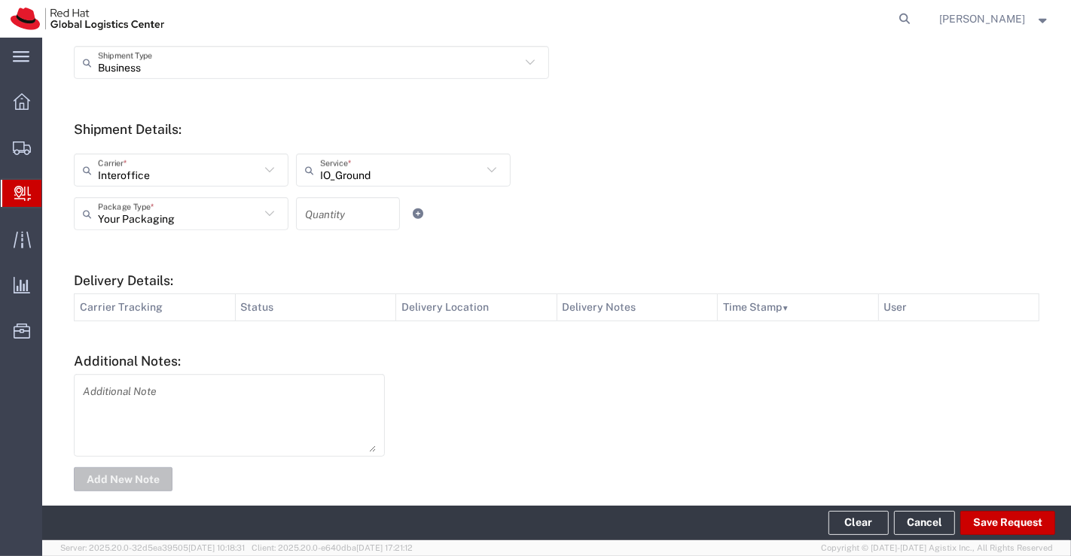
click at [338, 209] on input "number" at bounding box center [348, 214] width 86 height 26
type input "1"
click at [715, 145] on div "Interoffice Carrier * Blue Dart DHL FedEx Express Interoffice Local Carrier IO_…" at bounding box center [556, 191] width 981 height 99
click at [235, 399] on textarea at bounding box center [229, 416] width 293 height 74
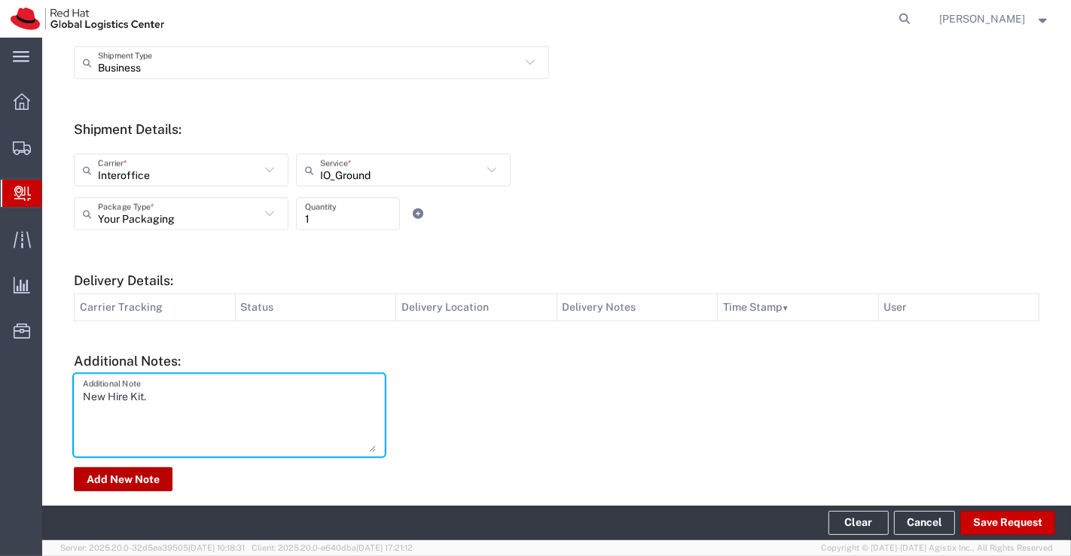
type textarea "New Hire Kit."
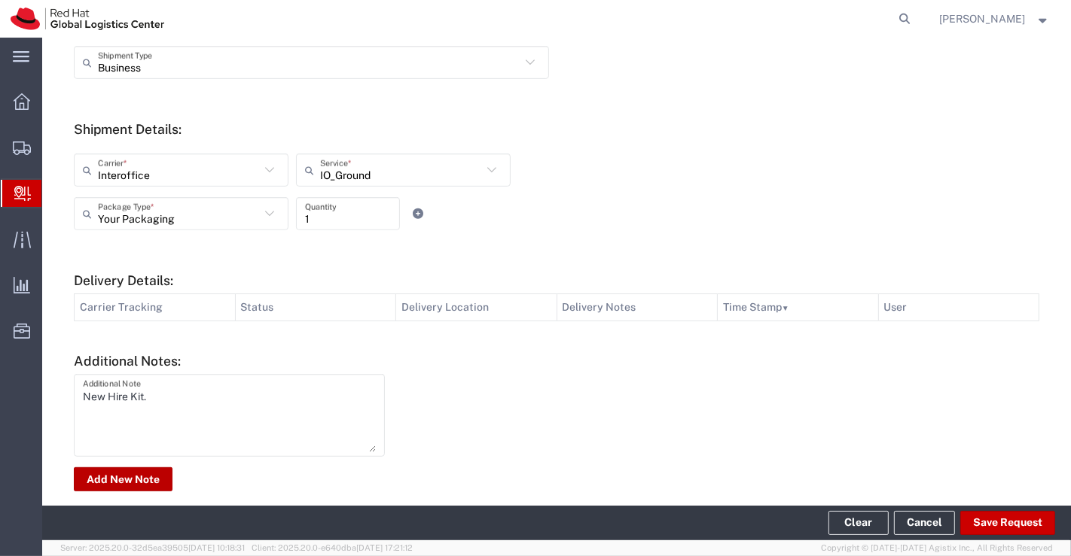
click at [133, 473] on button "Add New Note" at bounding box center [123, 480] width 99 height 24
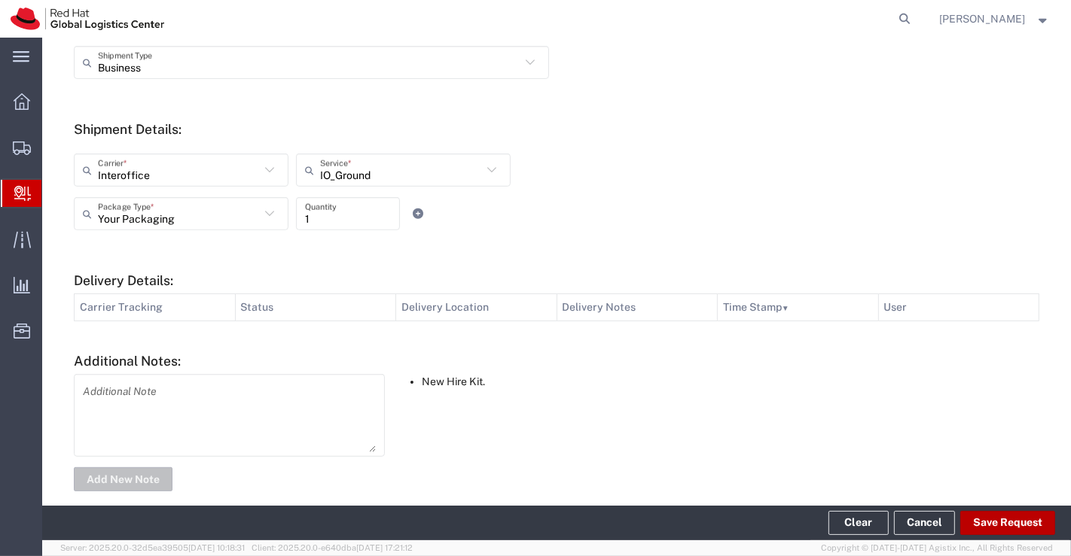
click at [998, 526] on button "Save Request" at bounding box center [1007, 523] width 95 height 24
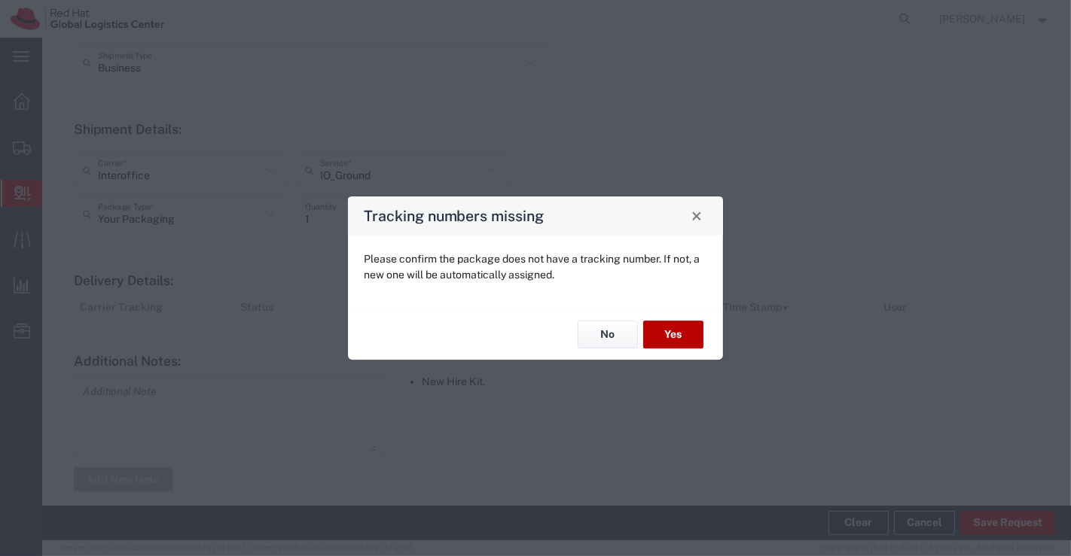
click at [669, 333] on button "Yes" at bounding box center [673, 336] width 60 height 28
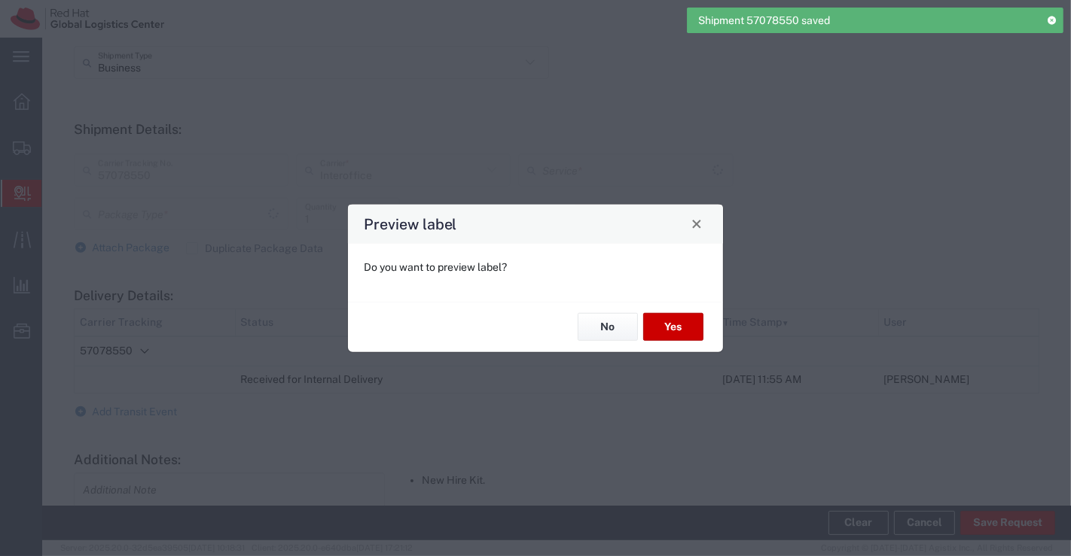
type input "Your Packaging"
type input "IO_Ground"
click at [614, 324] on button "No" at bounding box center [608, 327] width 60 height 28
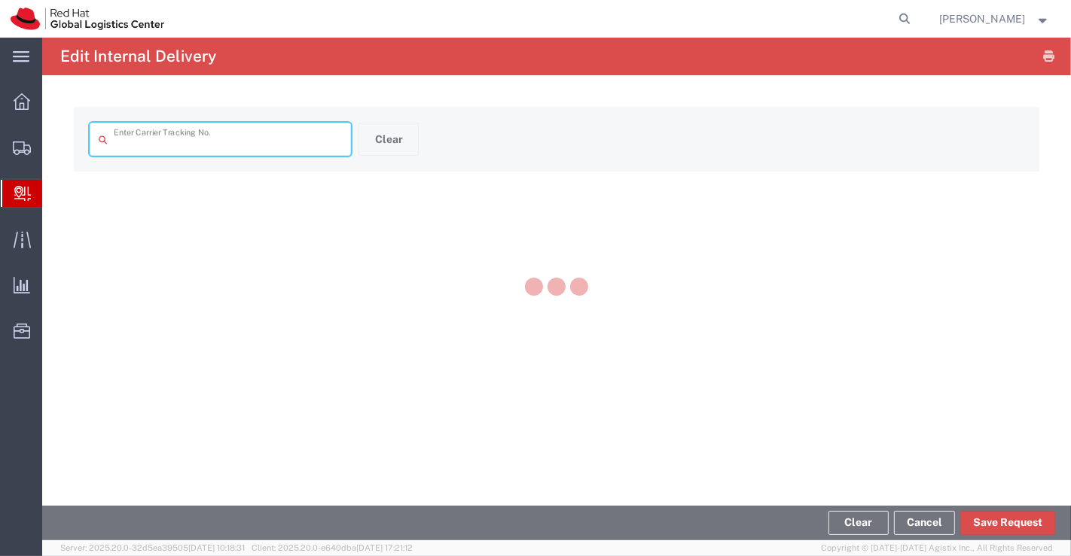
type input "57078550"
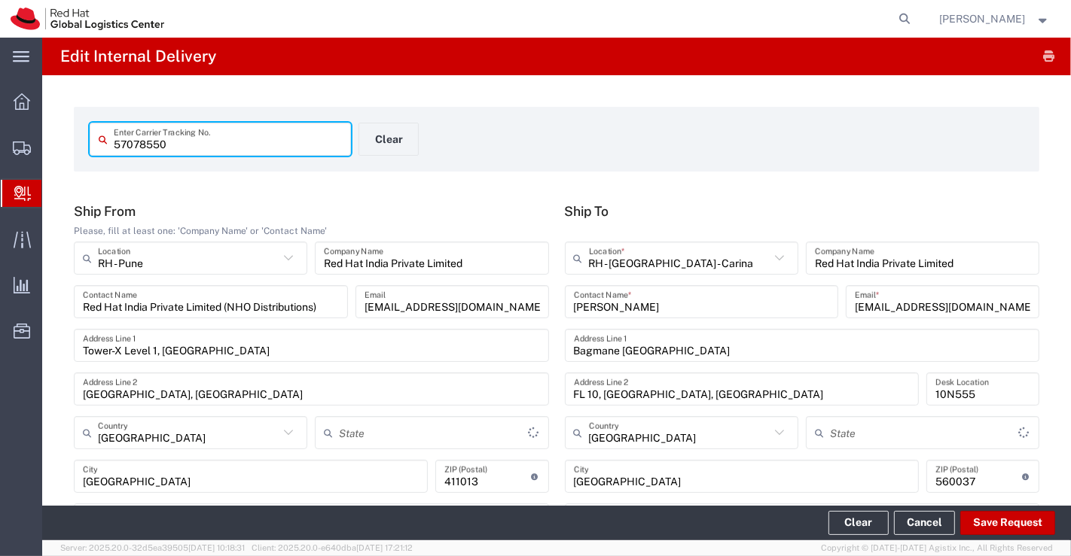
type input "Your Packaging"
type input "Mahārāshtra"
type input "IO_Ground"
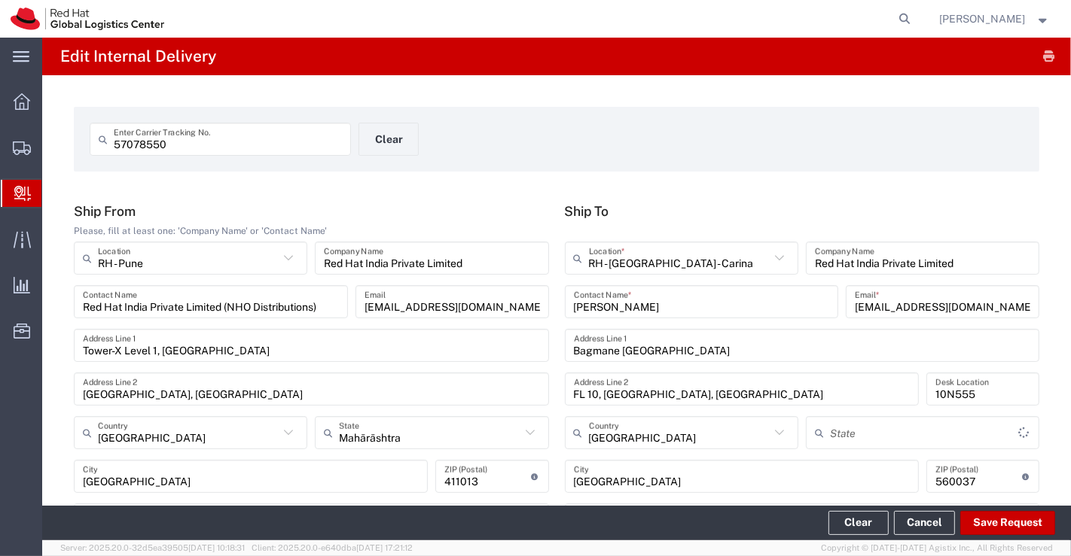
type input "[GEOGRAPHIC_DATA]"
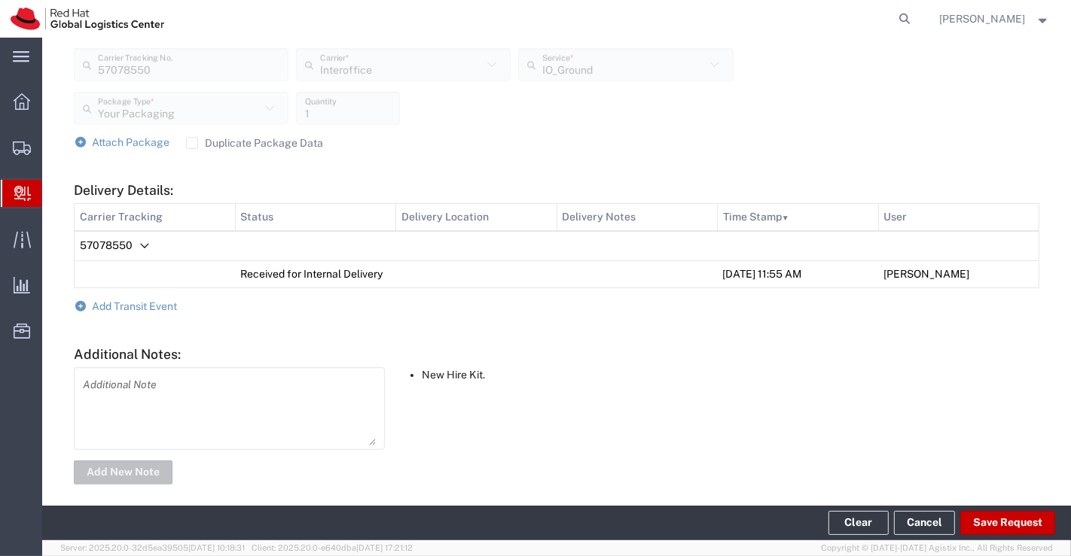
scroll to position [589, 0]
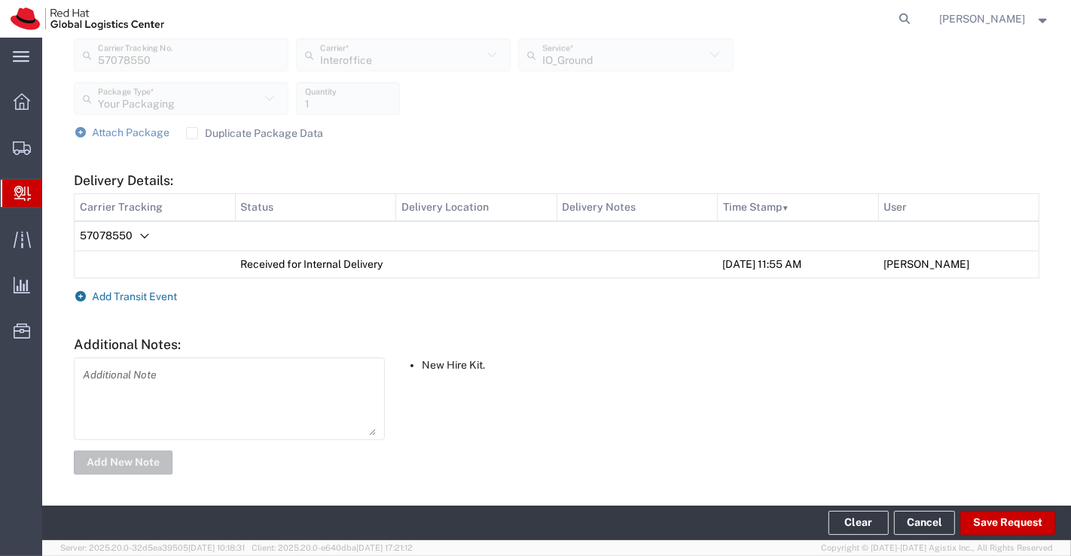
click at [81, 293] on icon at bounding box center [81, 296] width 14 height 11
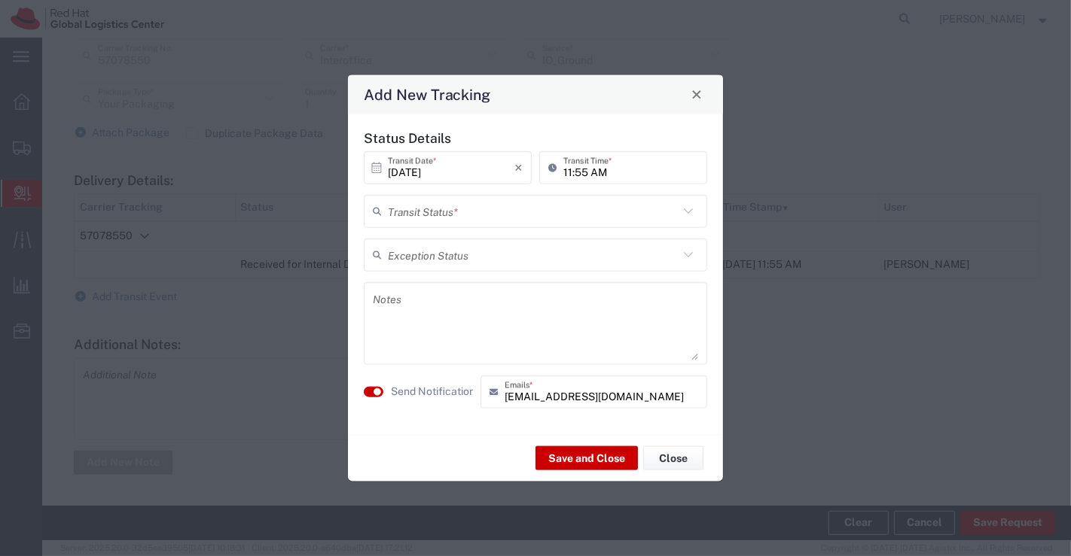
click at [688, 211] on icon at bounding box center [688, 211] width 20 height 20
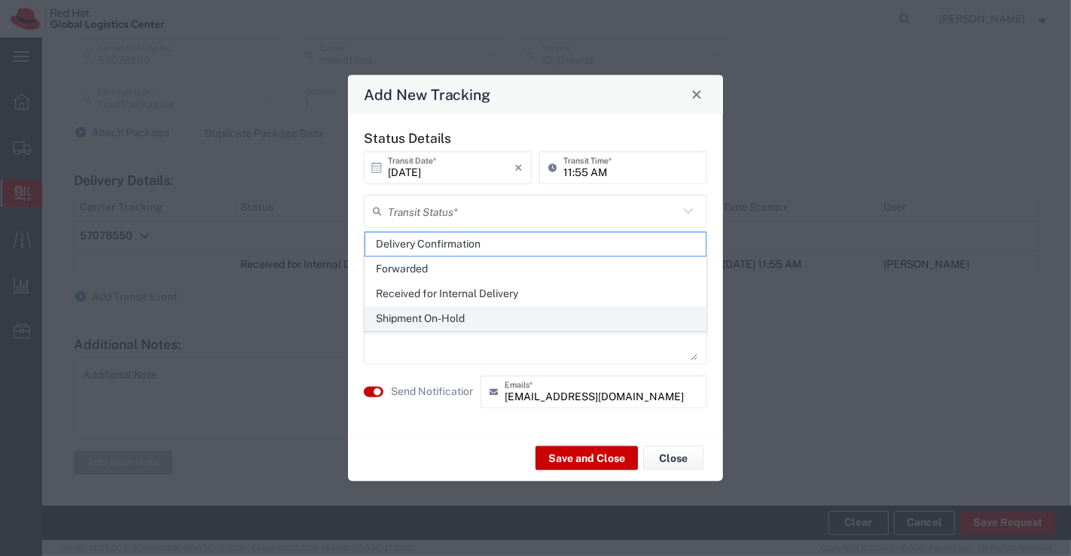
click at [642, 313] on span "Shipment On-Hold" at bounding box center [535, 318] width 341 height 23
type input "Shipment On-Hold"
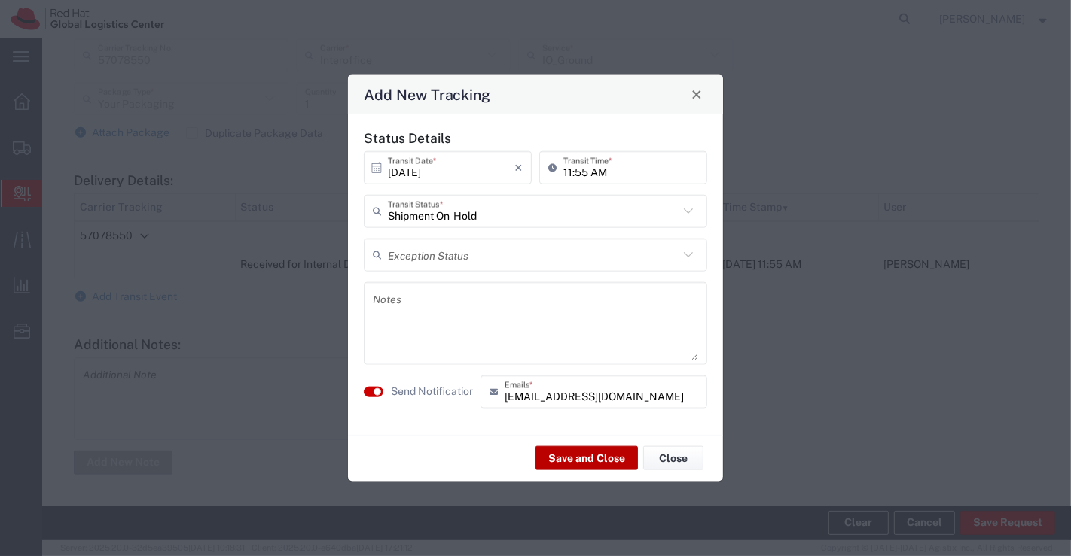
click at [576, 459] on button "Save and Close" at bounding box center [586, 459] width 102 height 24
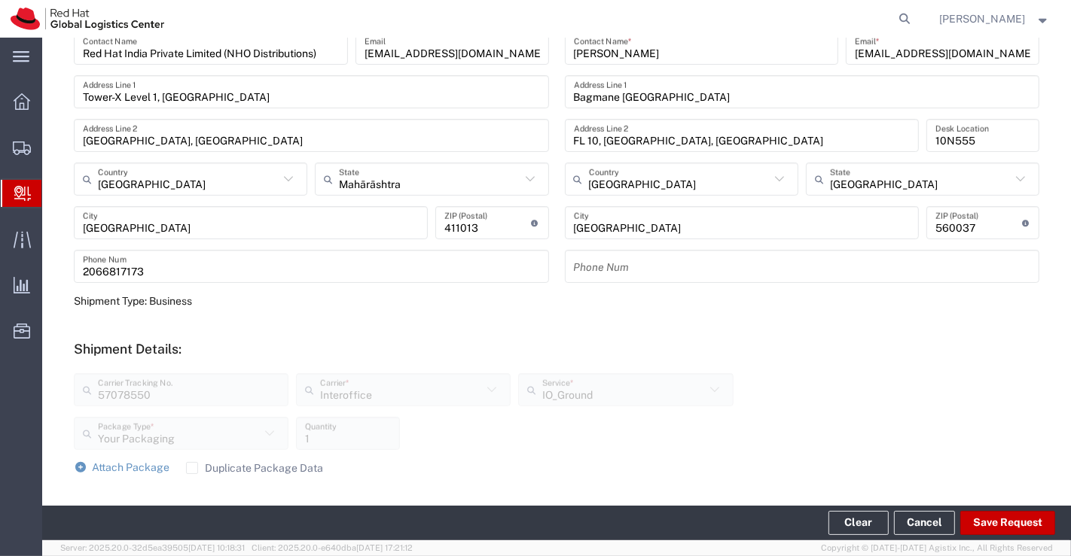
scroll to position [0, 0]
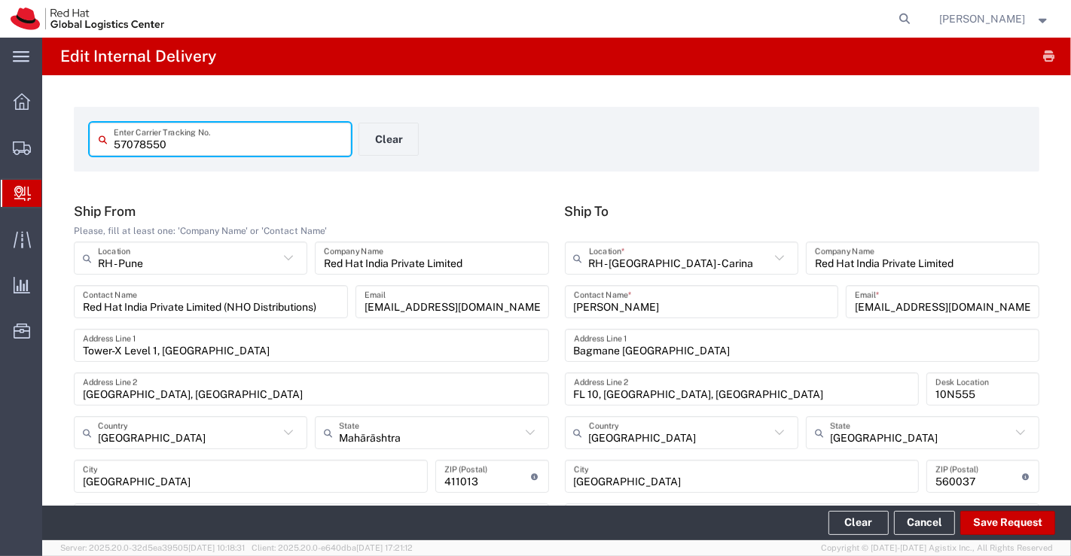
drag, startPoint x: 211, startPoint y: 143, endPoint x: 79, endPoint y: 146, distance: 131.8
click at [79, 146] on form "57078550 Enter Carrier Tracking No. Clear" at bounding box center [556, 139] width 965 height 65
click at [659, 156] on div "57078550 Enter Carrier Tracking No. Clear" at bounding box center [557, 145] width 950 height 44
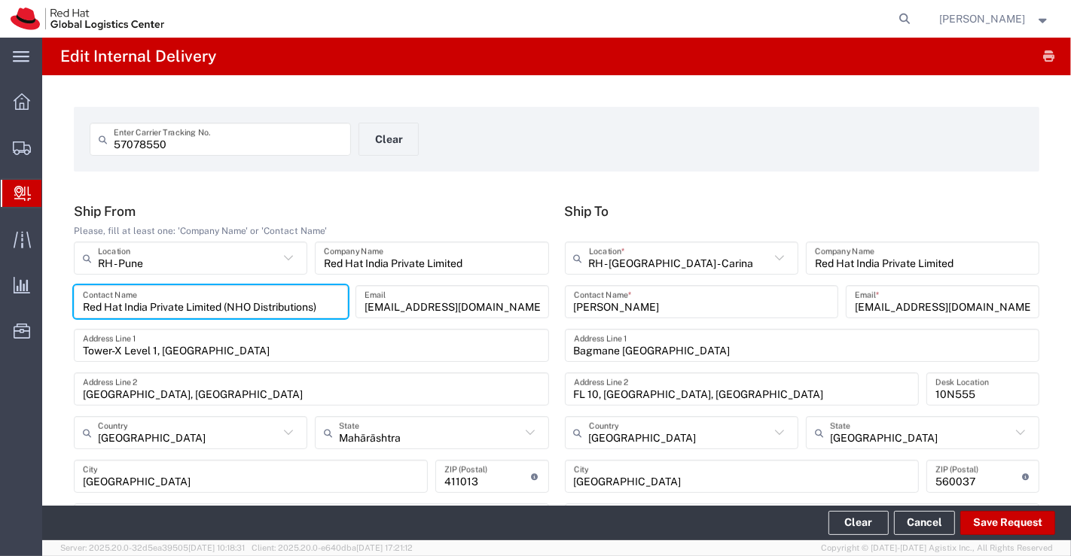
drag, startPoint x: 327, startPoint y: 305, endPoint x: 50, endPoint y: 313, distance: 276.5
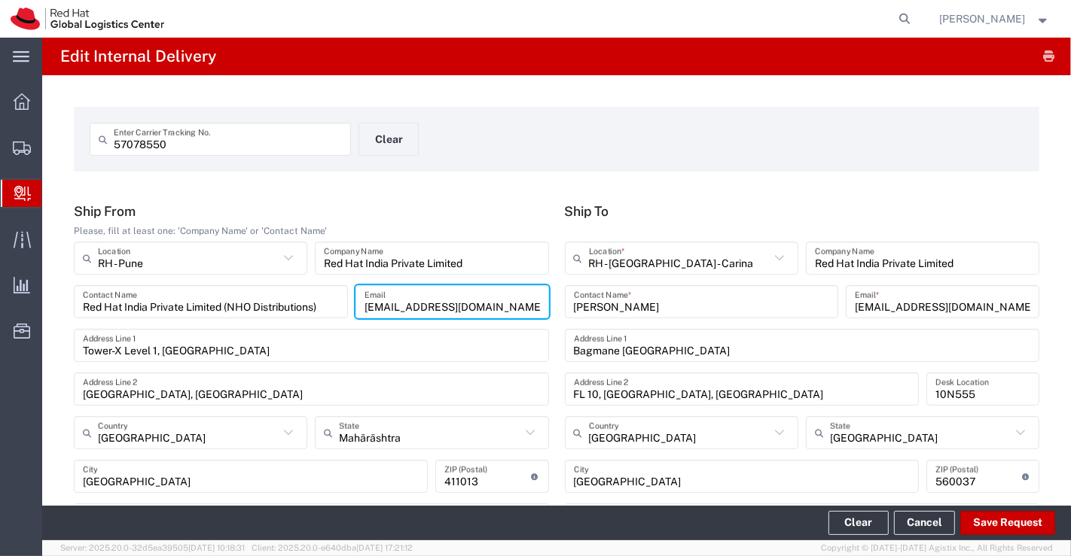
drag, startPoint x: 506, startPoint y: 311, endPoint x: 357, endPoint y: 312, distance: 149.1
click at [357, 312] on div "[EMAIL_ADDRESS][DOMAIN_NAME] Email" at bounding box center [452, 301] width 194 height 33
click at [658, 167] on form "57078550 Enter Carrier Tracking No. Clear" at bounding box center [556, 139] width 965 height 65
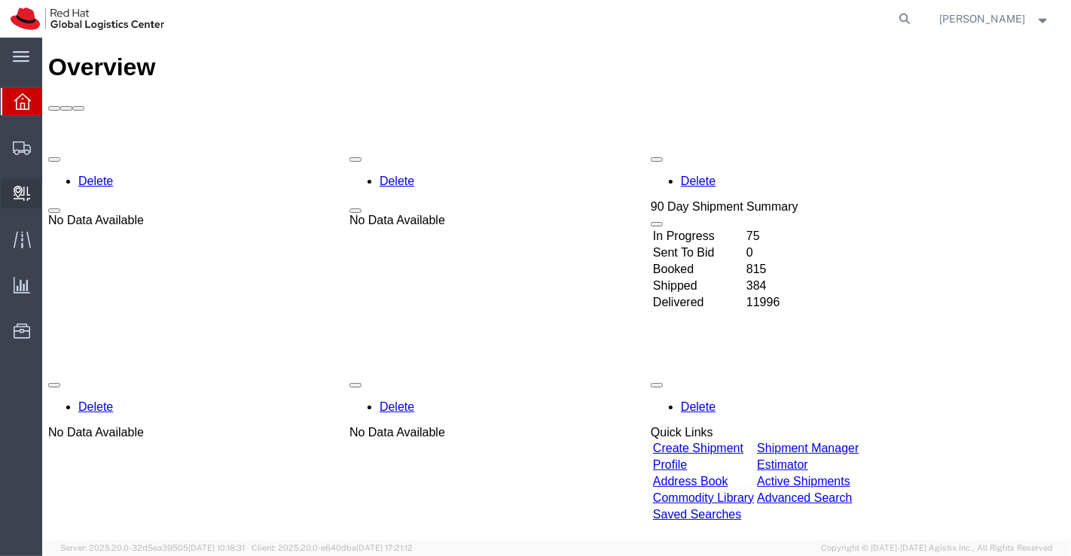
click at [0, 0] on span "Create Delivery" at bounding box center [0, 0] width 0 height 0
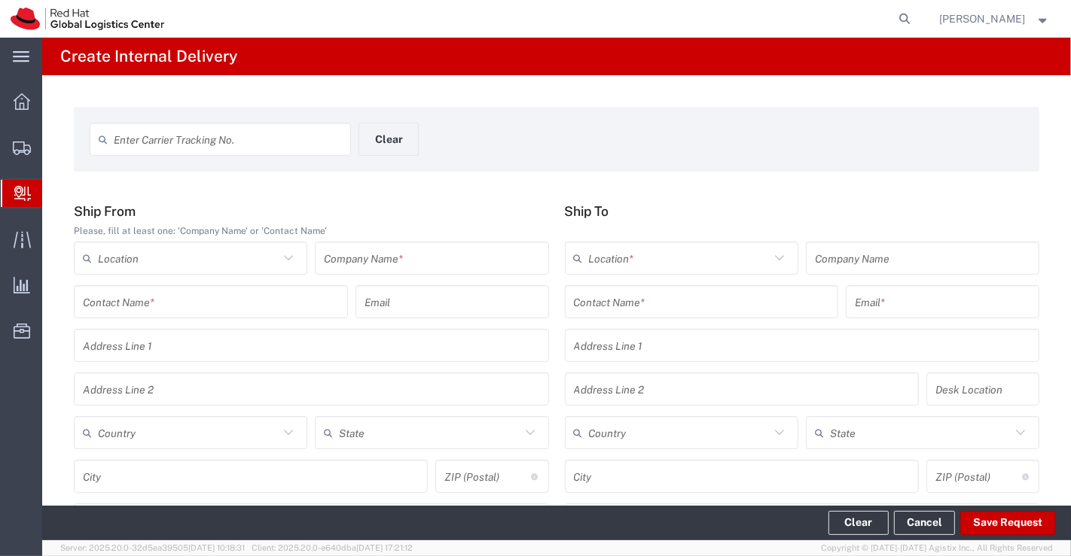
click at [284, 258] on icon at bounding box center [289, 258] width 20 height 20
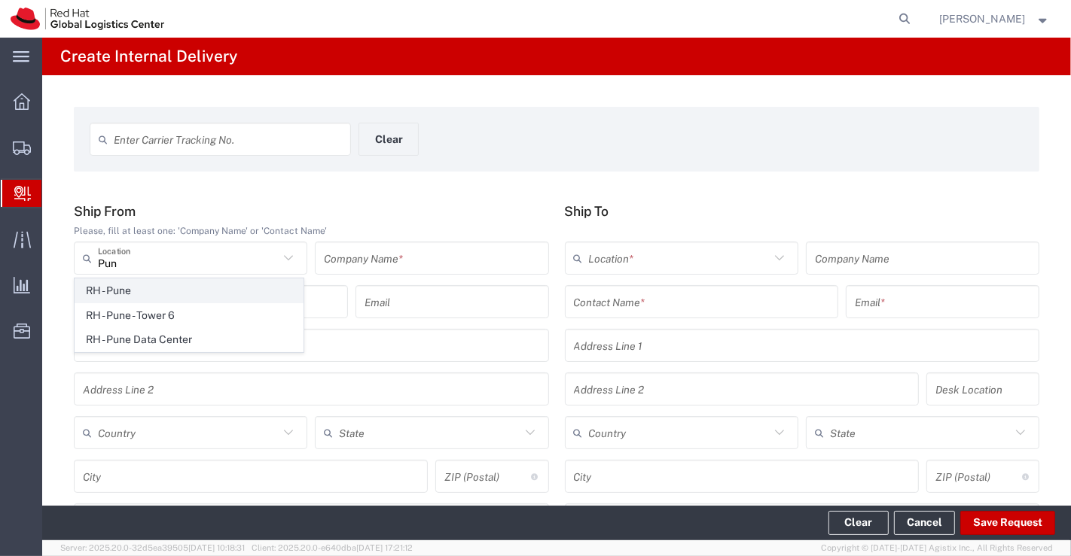
click at [156, 295] on span "RH - Pune" at bounding box center [188, 290] width 227 height 23
type input "RH - Pune"
type input "Red Hat India Private Limited"
type input "Tower-X Level 1, [GEOGRAPHIC_DATA]"
type input "[GEOGRAPHIC_DATA], [GEOGRAPHIC_DATA]"
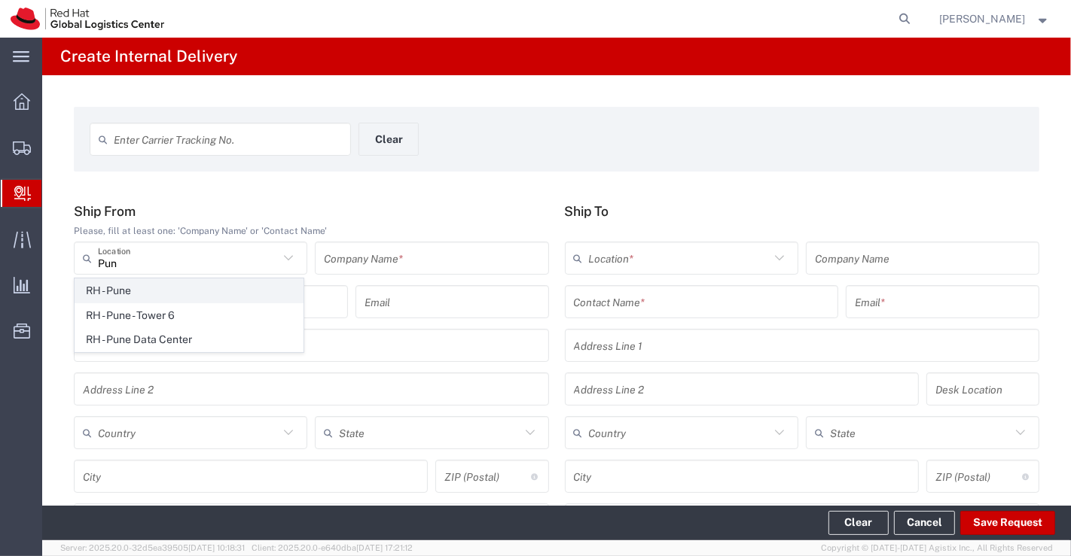
type input "[GEOGRAPHIC_DATA]"
type input "411013"
type input "2066817173"
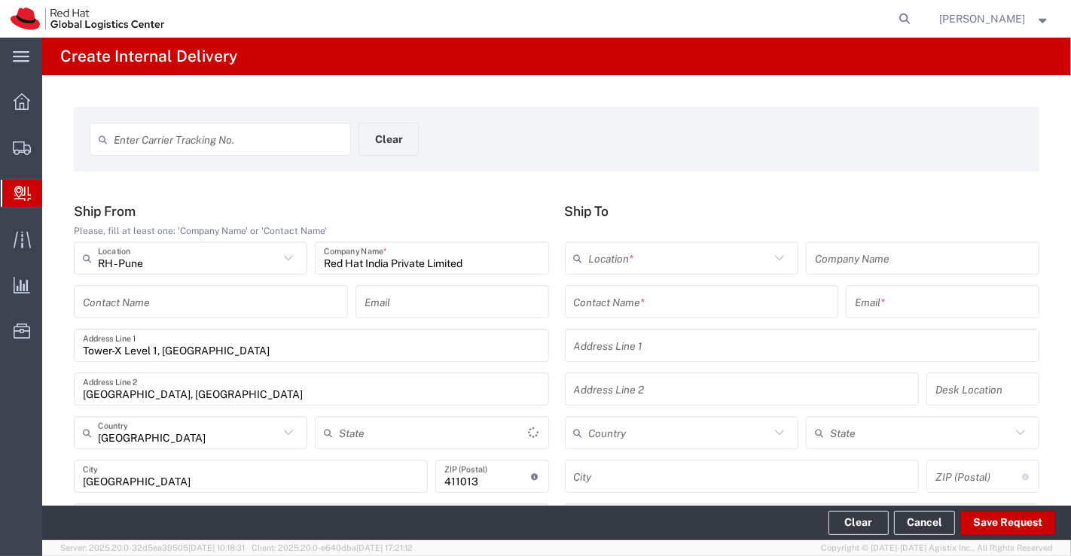
type input "Mahārāshtra"
click at [175, 304] on input "text" at bounding box center [211, 302] width 256 height 26
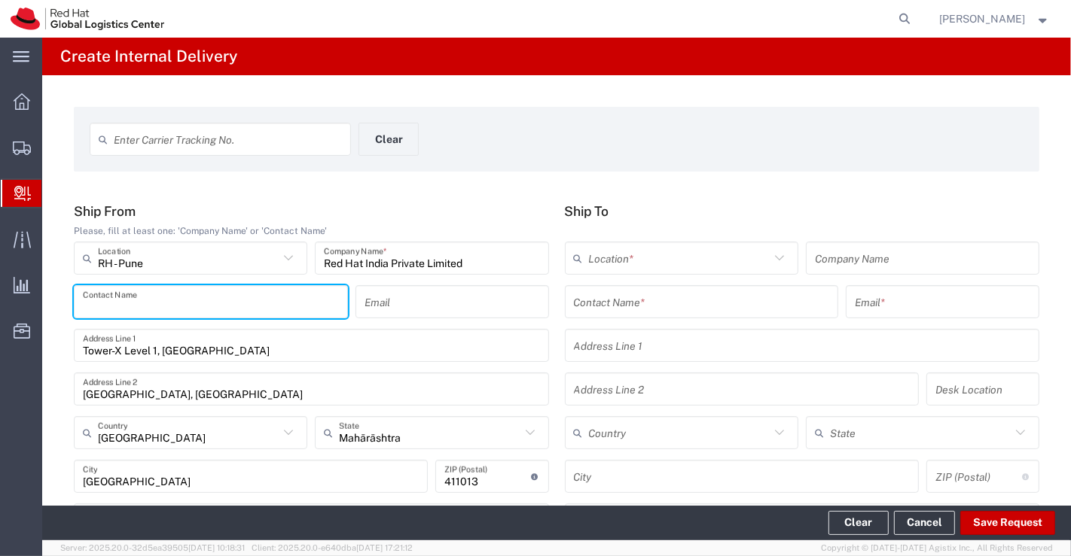
paste input "Red Hat India Private Limited (NHO Distributions)"
type input "Red Hat India Private Limited (NHO Distributions)"
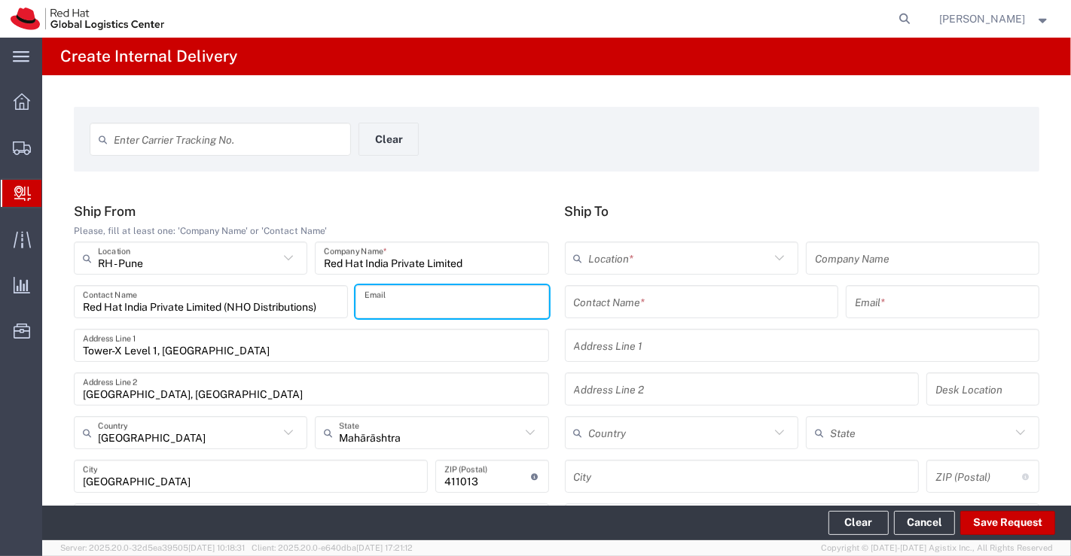
click at [500, 310] on input "text" at bounding box center [451, 302] width 175 height 26
paste input "[EMAIL_ADDRESS][DOMAIN_NAME]"
type input "[EMAIL_ADDRESS][DOMAIN_NAME]"
click at [613, 117] on form "Enter Carrier Tracking No. Clear" at bounding box center [556, 139] width 965 height 65
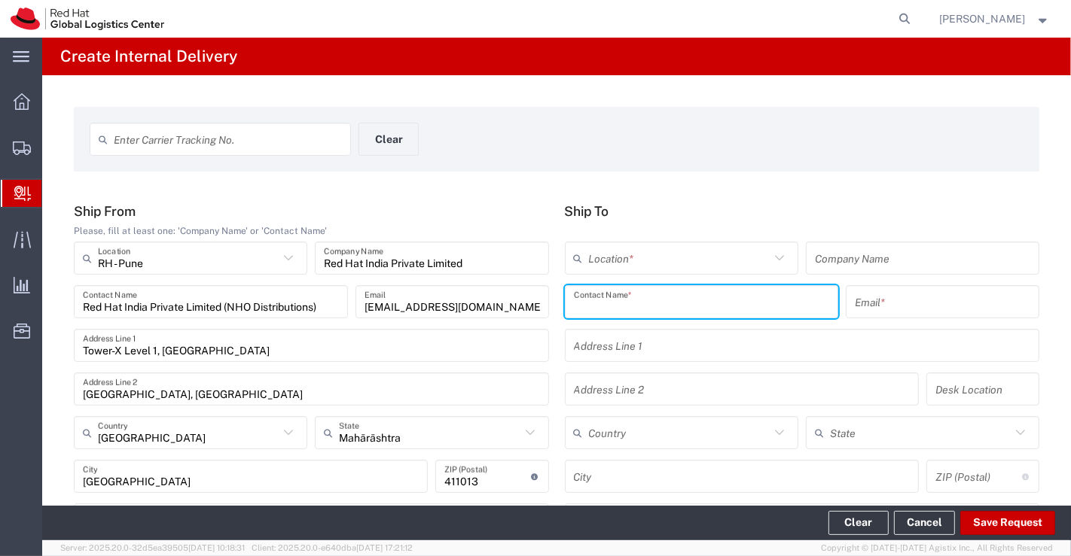
click at [658, 299] on input "text" at bounding box center [702, 302] width 256 height 26
paste input "[PERSON_NAME] [PERSON_NAME]"
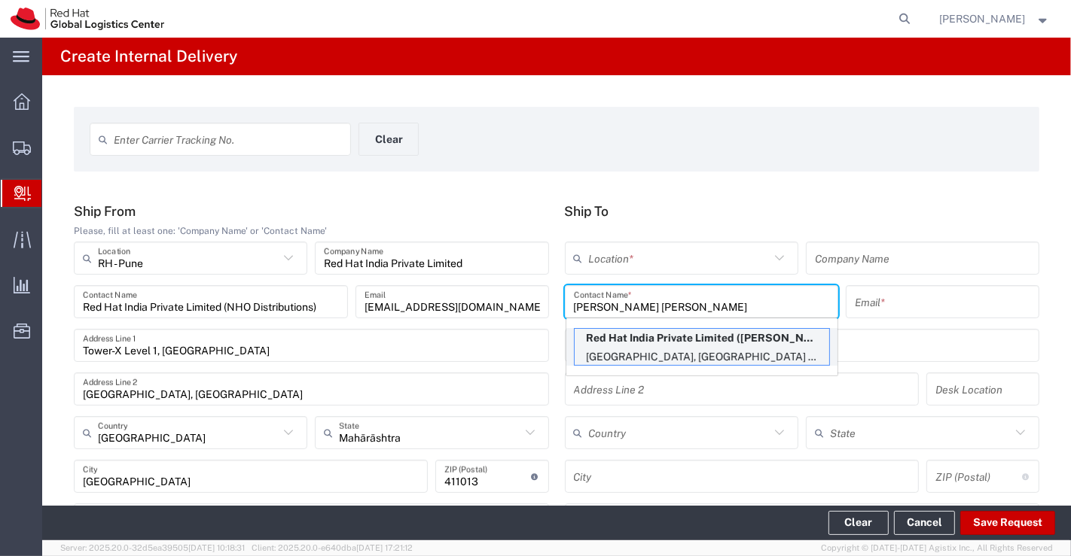
type input "[PERSON_NAME] [PERSON_NAME]"
click at [667, 334] on p "Red Hat India Private Limited ([PERSON_NAME] [PERSON_NAME]), [EMAIL_ADDRESS][DO…" at bounding box center [702, 338] width 255 height 19
type input "RH - [GEOGRAPHIC_DATA] - Carina"
type input "Red Hat India Private Limited"
type input "[EMAIL_ADDRESS][DOMAIN_NAME]"
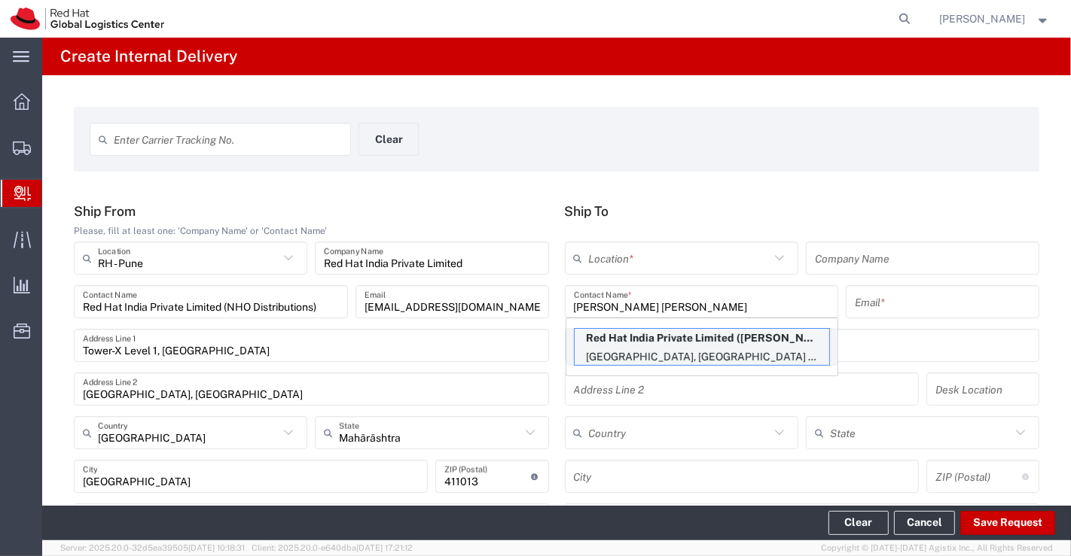
type input "Bagmane [GEOGRAPHIC_DATA]"
type input "FL 10, [GEOGRAPHIC_DATA], [GEOGRAPHIC_DATA]"
type input "FLEX"
type input "[GEOGRAPHIC_DATA]"
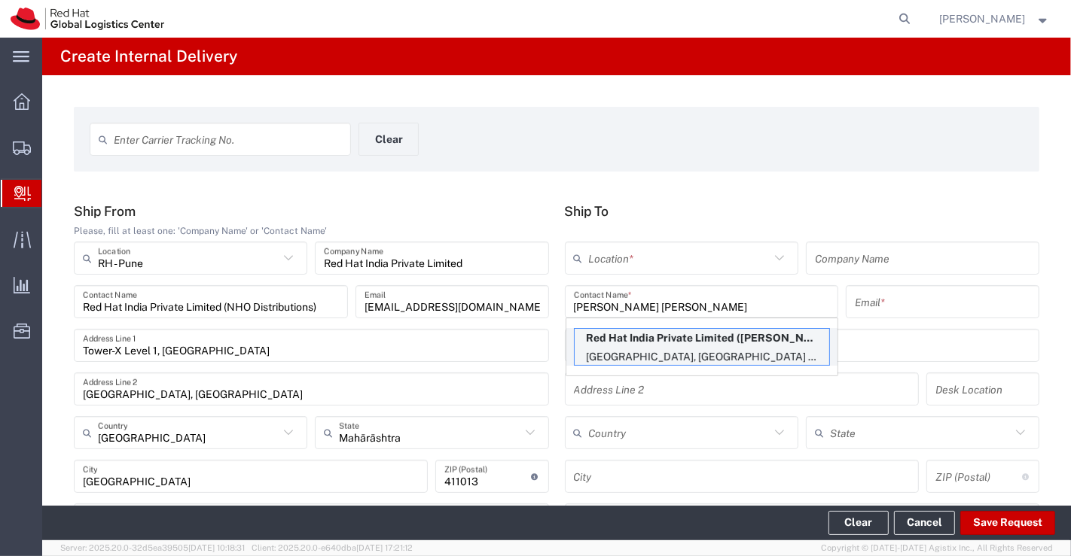
type input "560037"
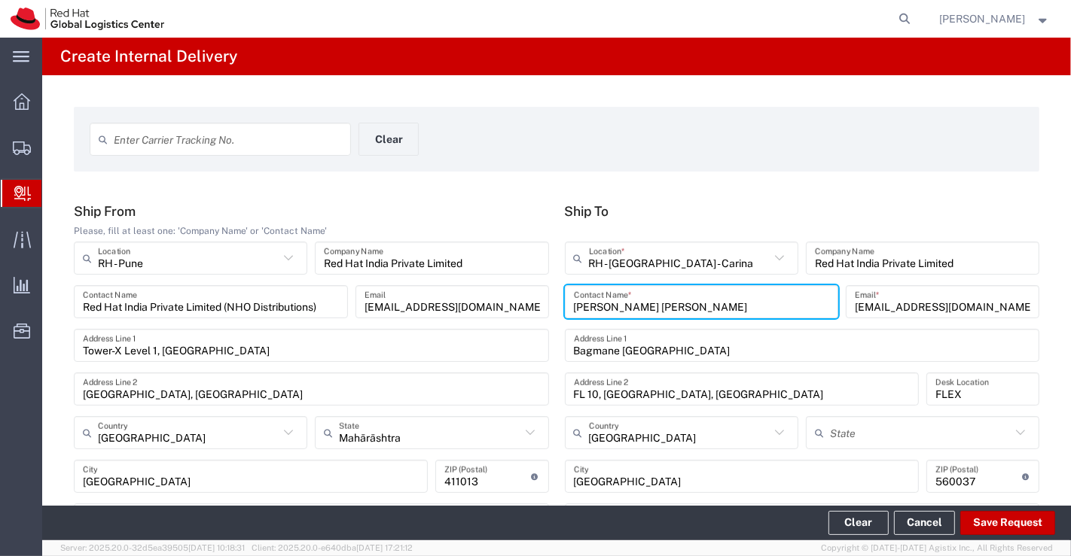
type input "[GEOGRAPHIC_DATA]"
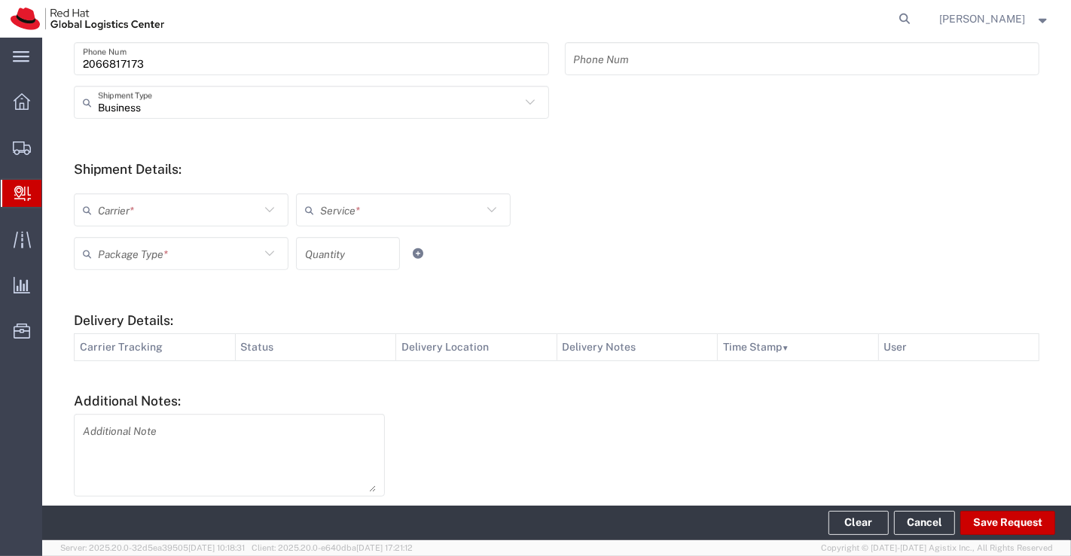
scroll to position [501, 0]
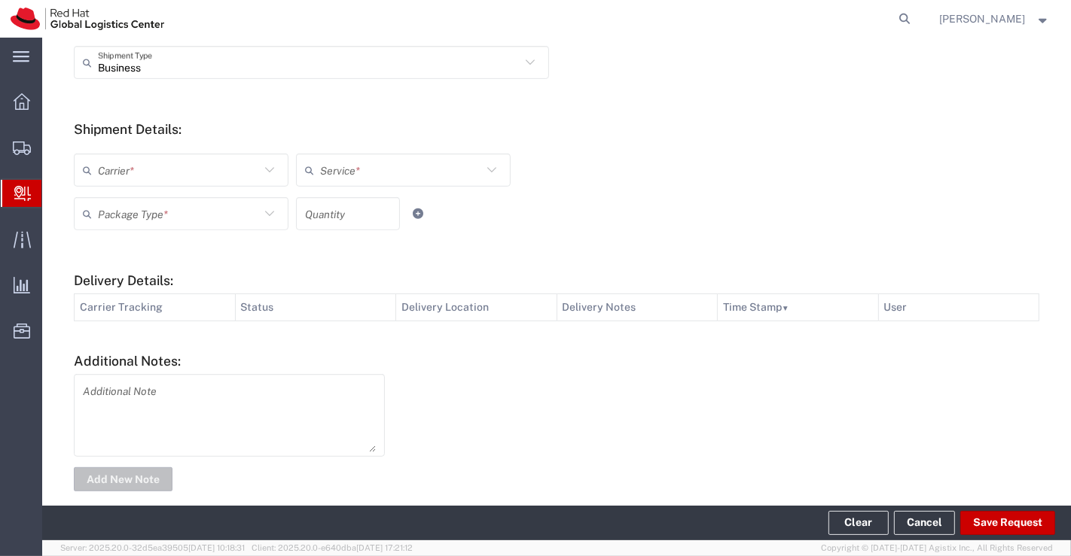
click at [267, 166] on icon at bounding box center [270, 170] width 20 height 20
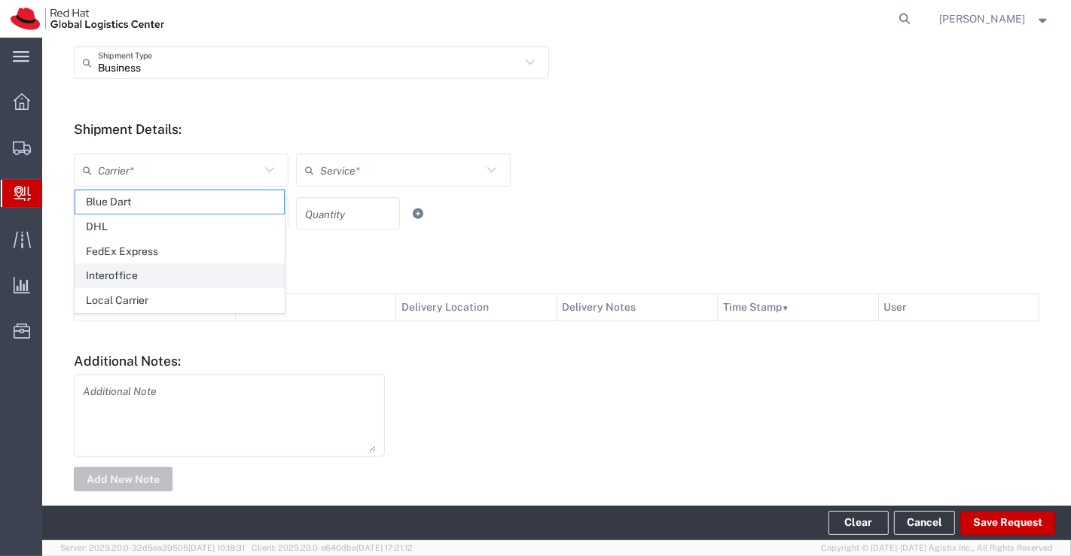
click at [218, 274] on span "Interoffice" at bounding box center [179, 275] width 209 height 23
type input "Interoffice"
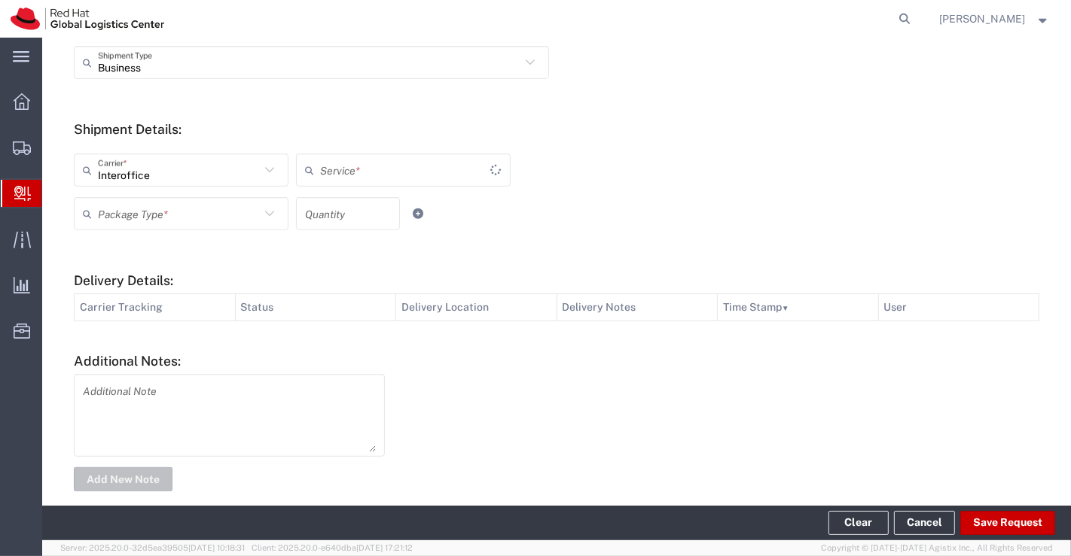
type input "IO_Ground"
click at [266, 213] on icon at bounding box center [269, 213] width 9 height 5
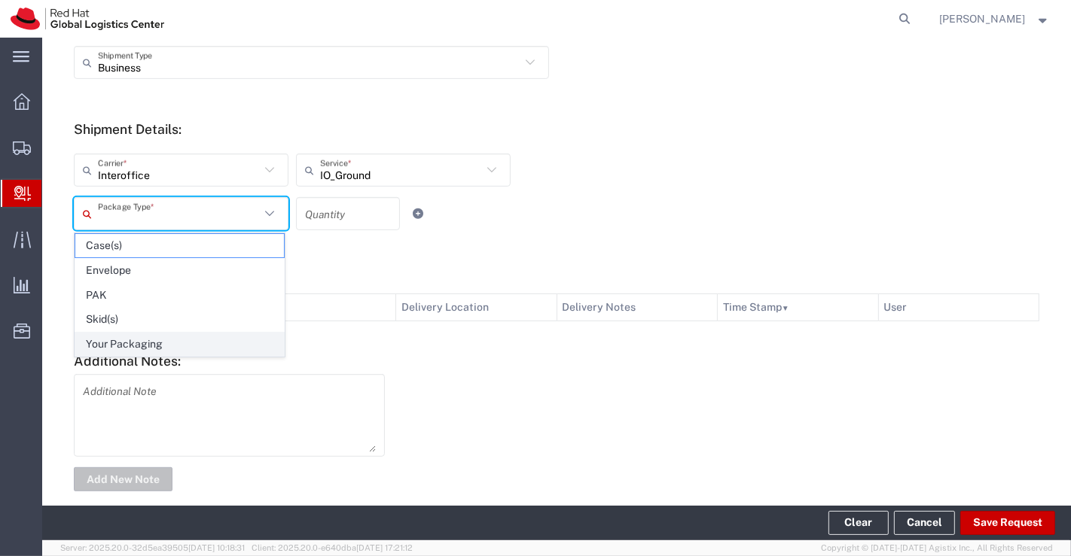
click at [245, 340] on span "Your Packaging" at bounding box center [179, 344] width 209 height 23
type input "Your Packaging"
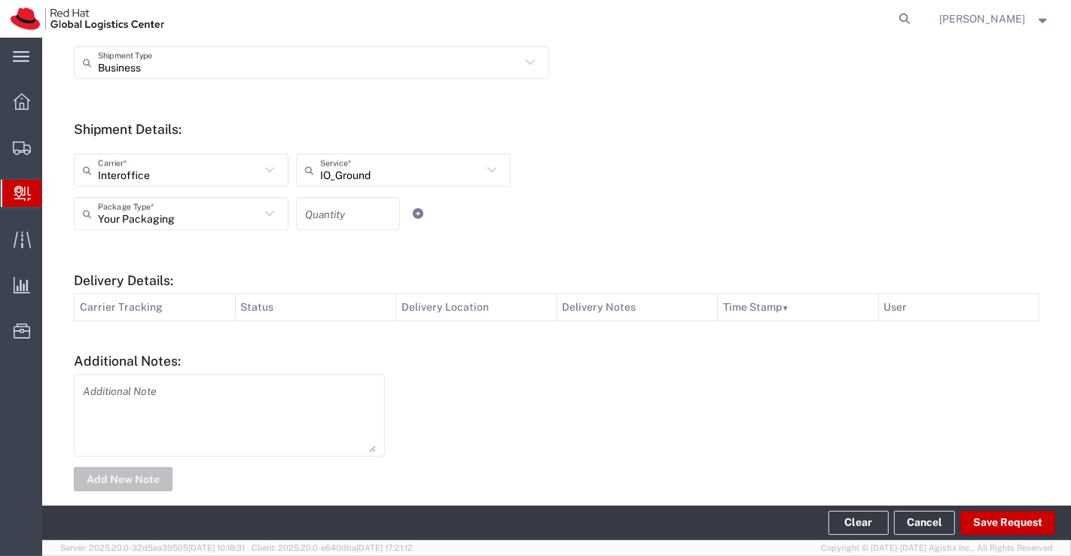
click at [348, 211] on input "number" at bounding box center [348, 214] width 86 height 26
type input "1"
click at [723, 173] on div "Interoffice Carrier * Blue Dart DHL FedEx Express Interoffice Local Carrier IO_…" at bounding box center [403, 176] width 667 height 44
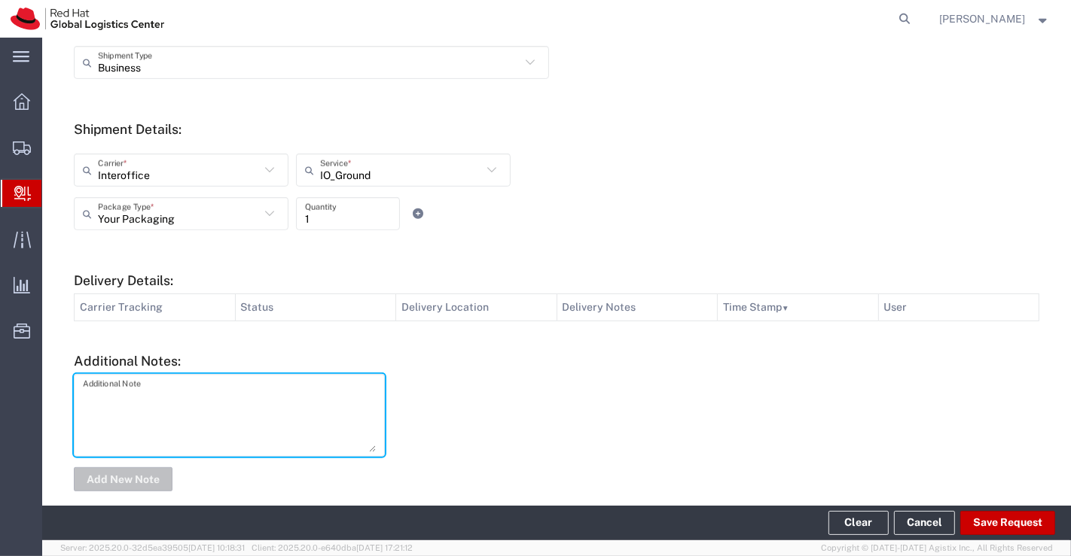
click at [301, 392] on textarea at bounding box center [229, 416] width 293 height 74
type textarea "New Hire Kit."
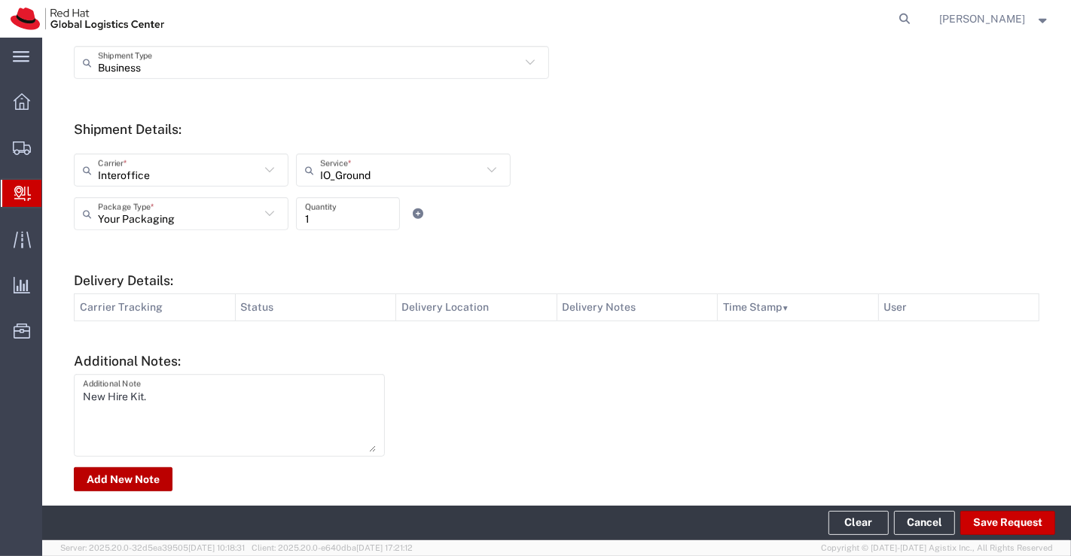
click at [145, 483] on button "Add New Note" at bounding box center [123, 480] width 99 height 24
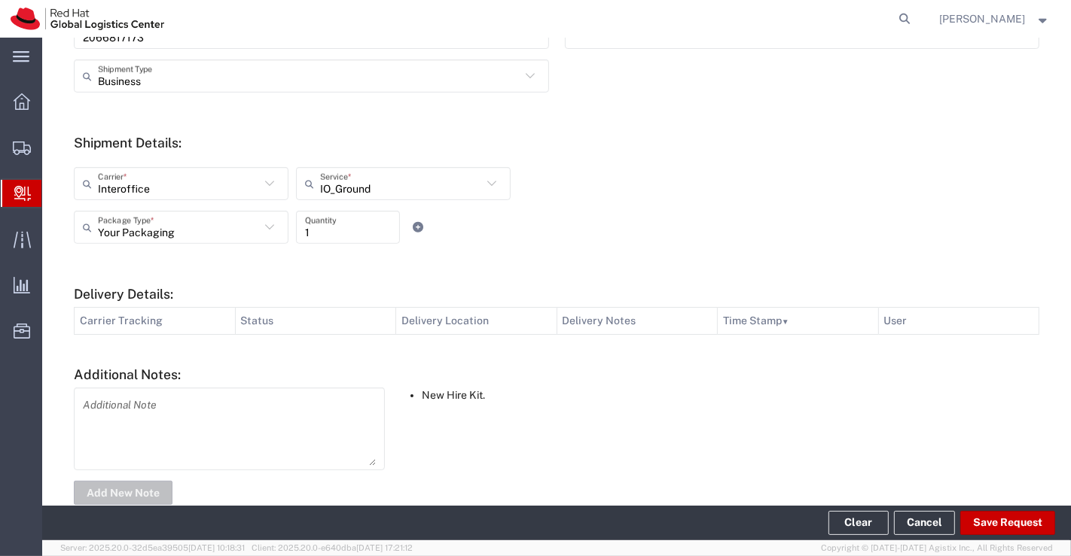
scroll to position [518, 0]
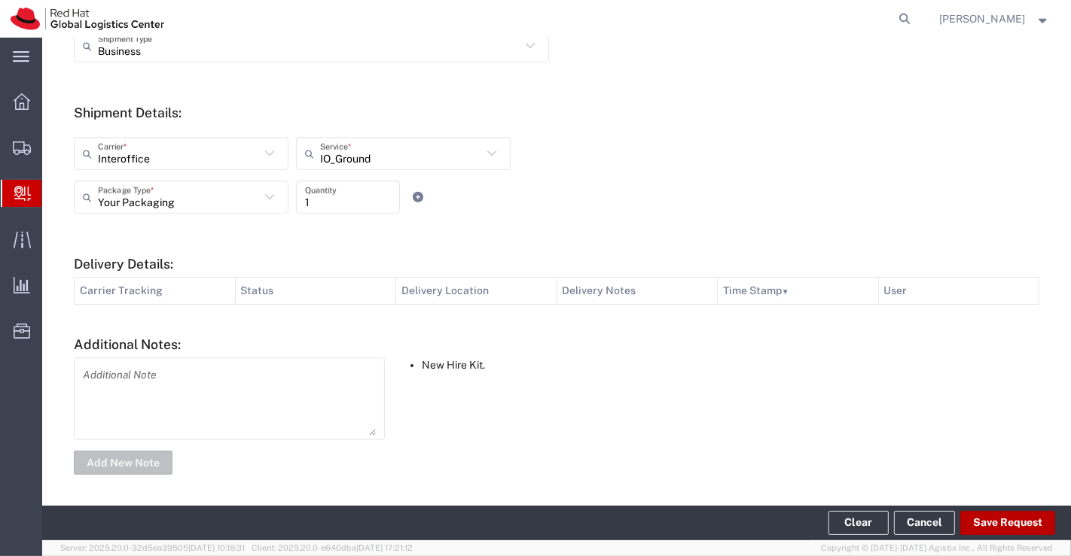
click at [992, 526] on button "Save Request" at bounding box center [1007, 523] width 95 height 24
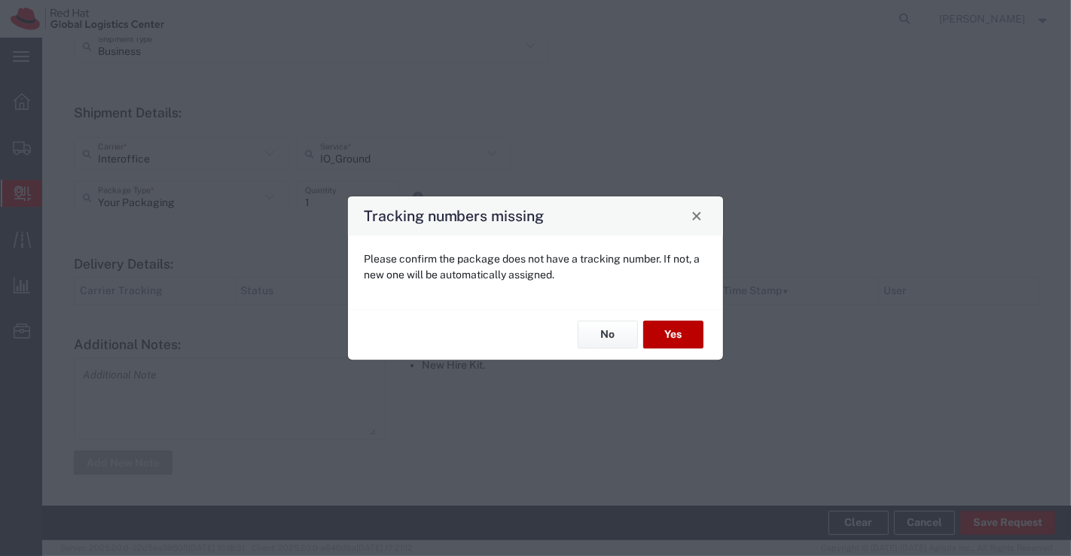
click at [694, 346] on button "Yes" at bounding box center [673, 336] width 60 height 28
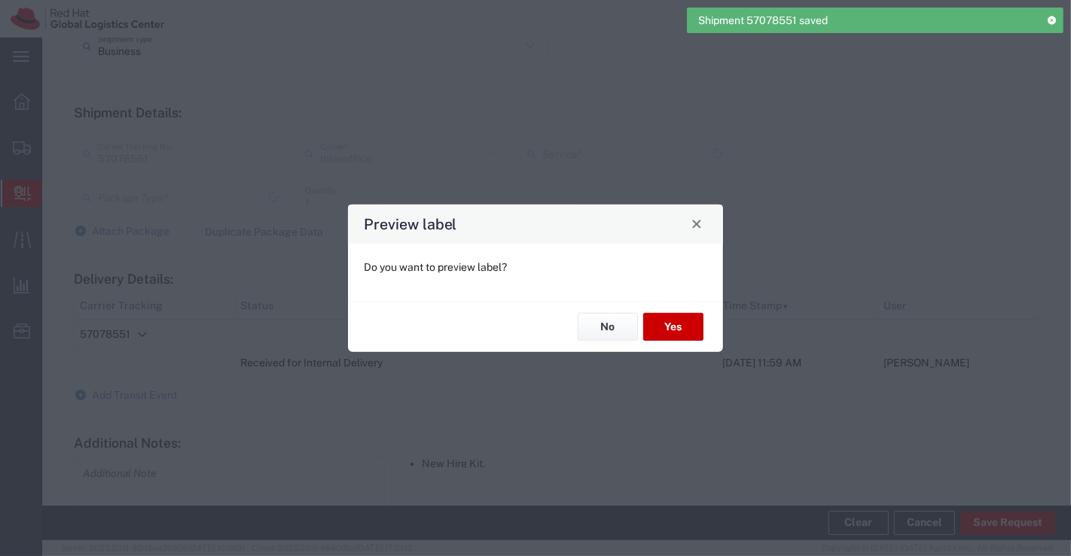
type input "IO_Ground"
type input "Your Packaging"
click at [606, 328] on button "No" at bounding box center [608, 327] width 60 height 28
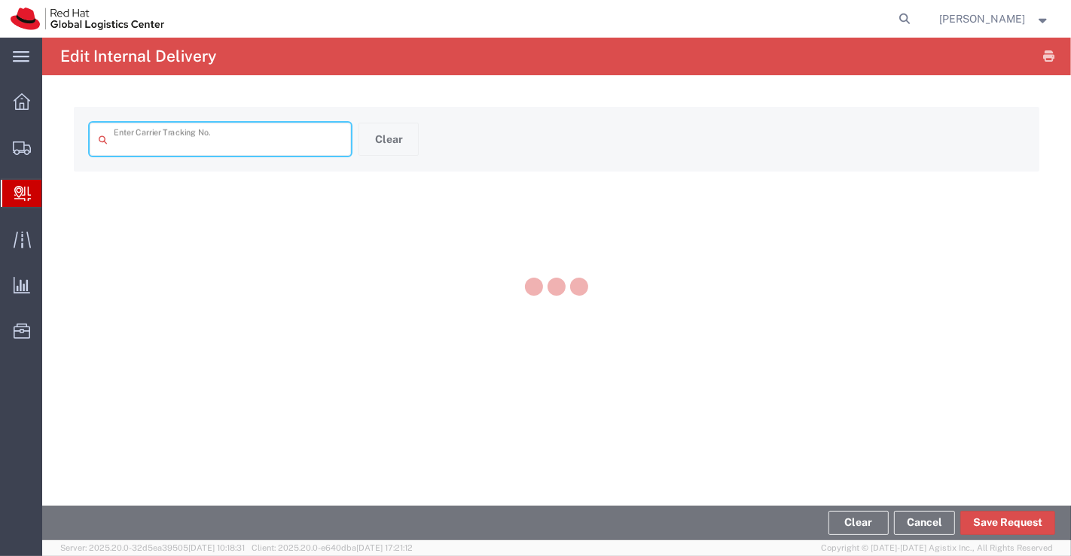
type input "57078551"
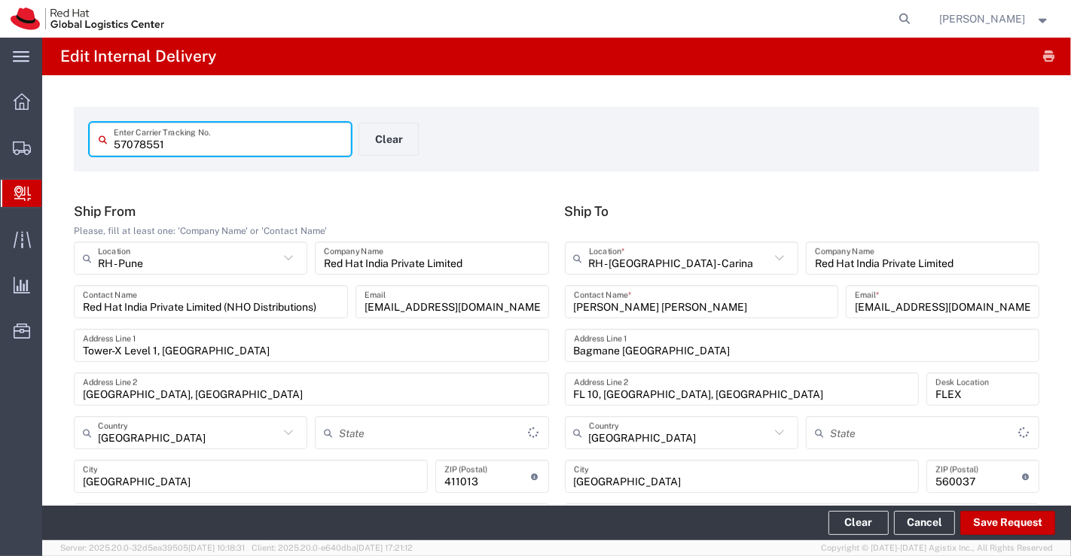
type input "Your Packaging"
type input "IO_Ground"
type input "Mahārāshtra"
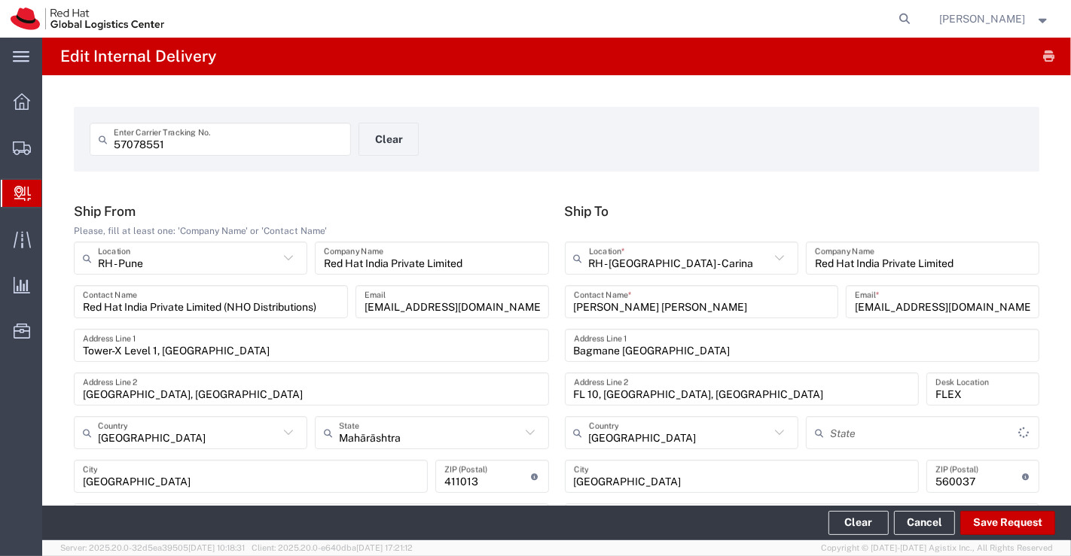
type input "[GEOGRAPHIC_DATA]"
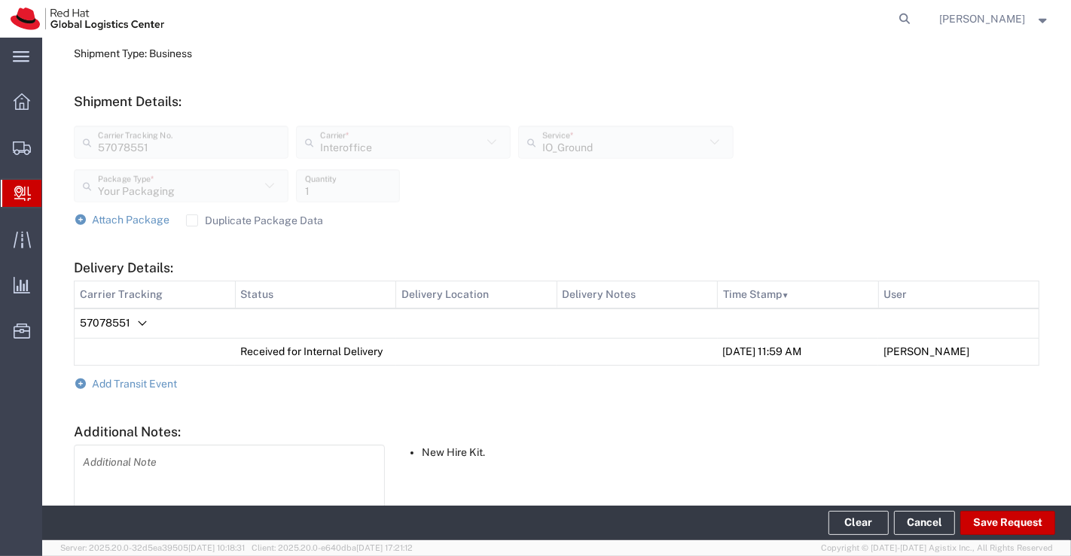
scroll to position [589, 0]
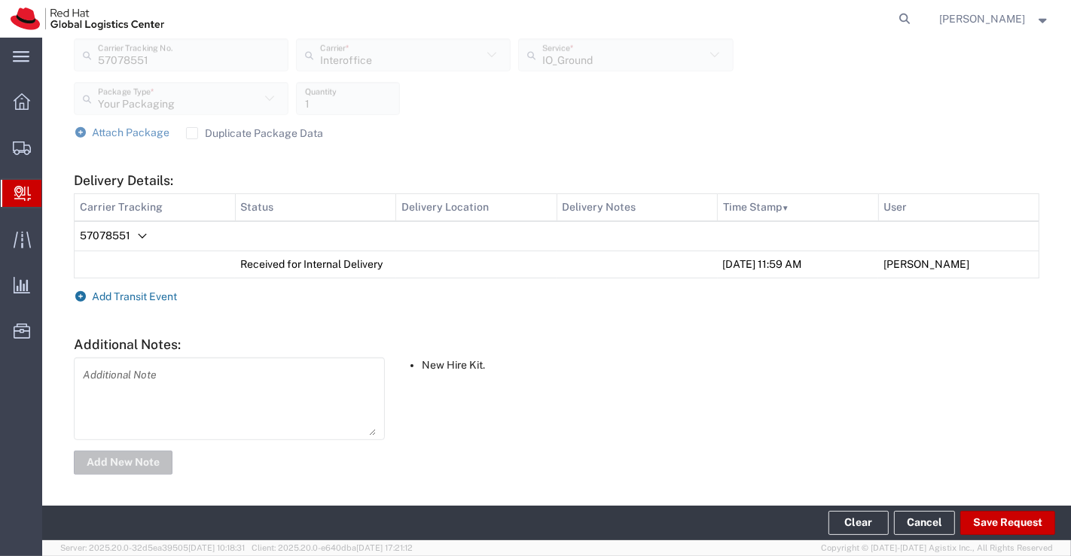
click at [85, 294] on icon at bounding box center [81, 296] width 14 height 11
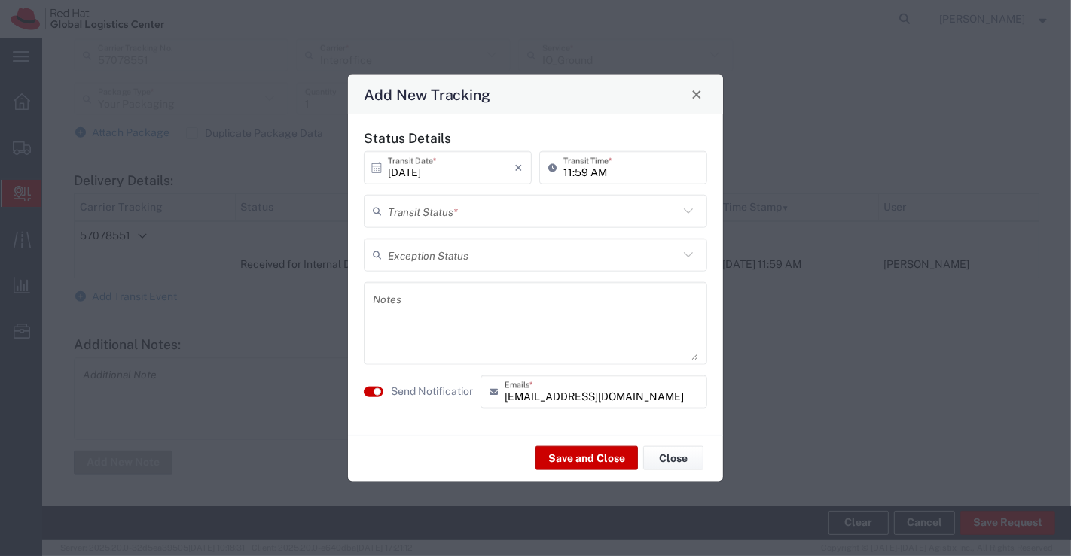
click at [684, 206] on icon at bounding box center [688, 211] width 20 height 20
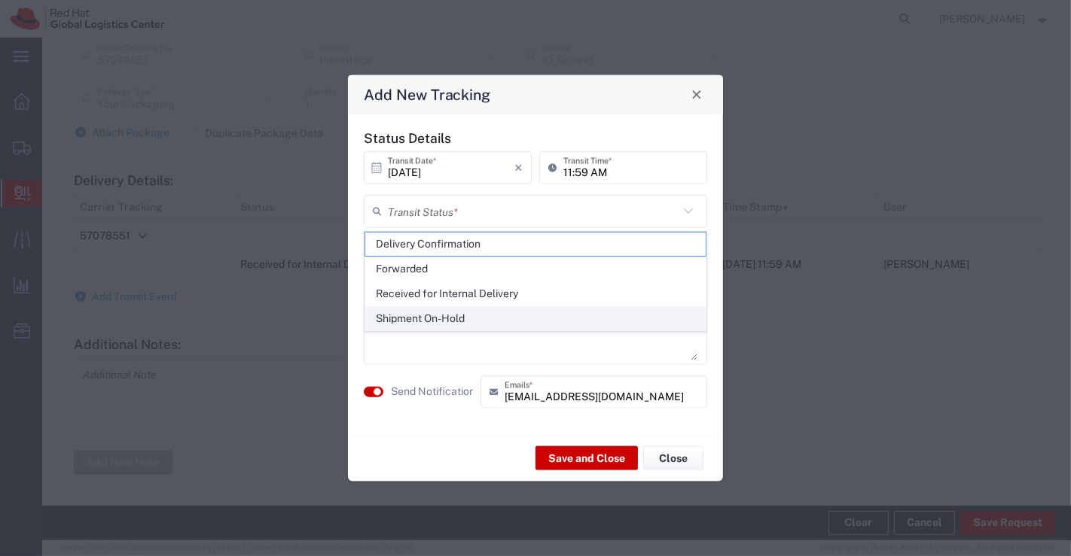
click at [620, 317] on span "Shipment On-Hold" at bounding box center [535, 318] width 341 height 23
type input "Shipment On-Hold"
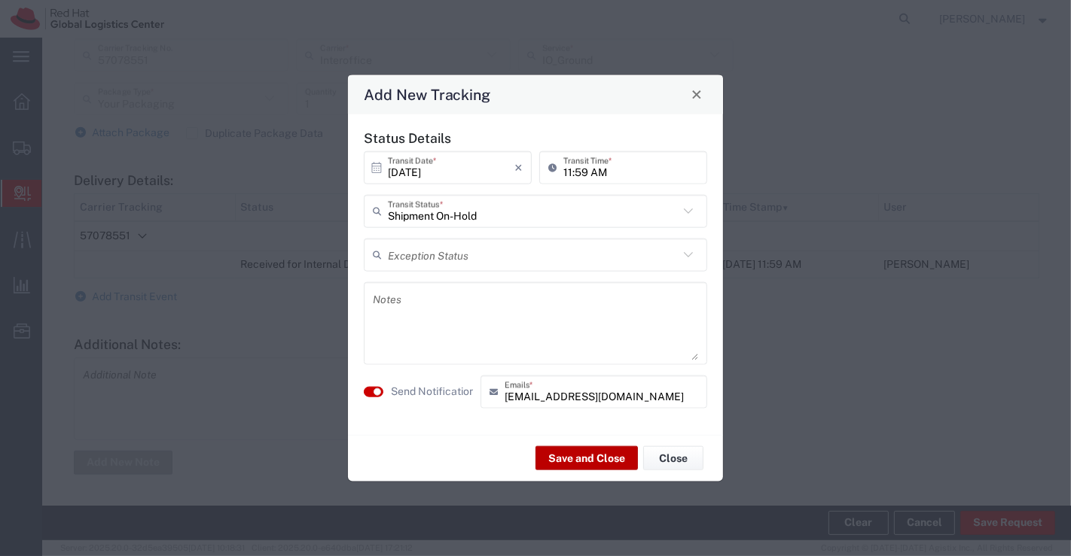
click at [581, 459] on button "Save and Close" at bounding box center [586, 459] width 102 height 24
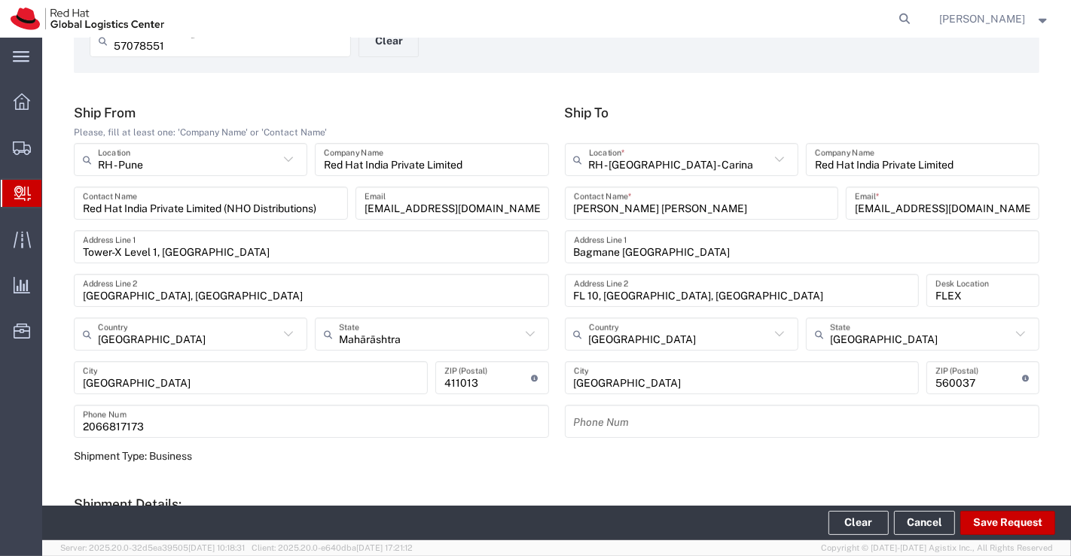
scroll to position [0, 0]
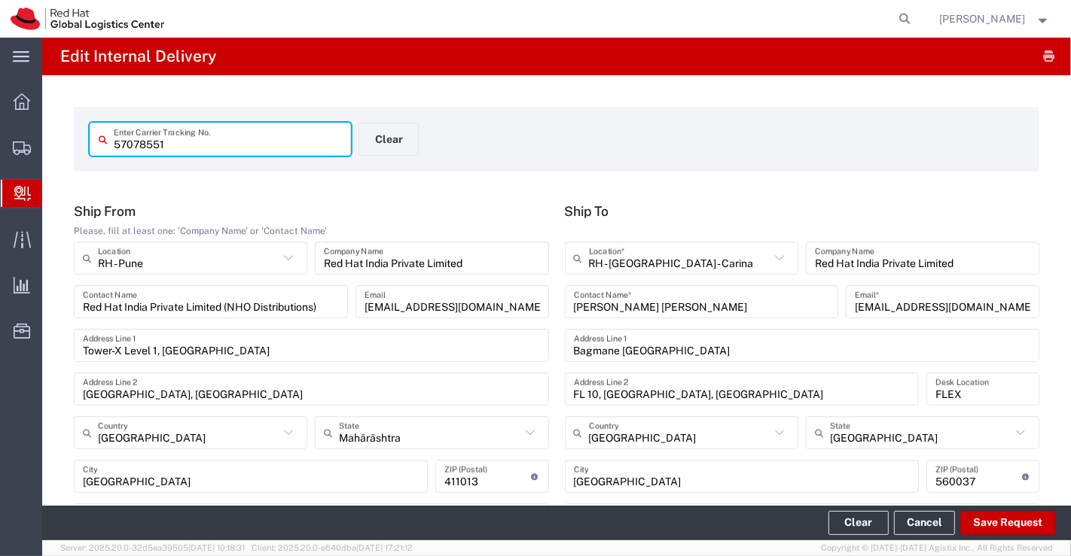
drag, startPoint x: 175, startPoint y: 145, endPoint x: 88, endPoint y: 148, distance: 86.7
click at [88, 148] on agx-input-control "57078551 Enter Carrier Tracking No." at bounding box center [220, 139] width 277 height 33
click at [551, 154] on div "57078551 Enter Carrier Tracking No. Clear" at bounding box center [359, 145] width 554 height 44
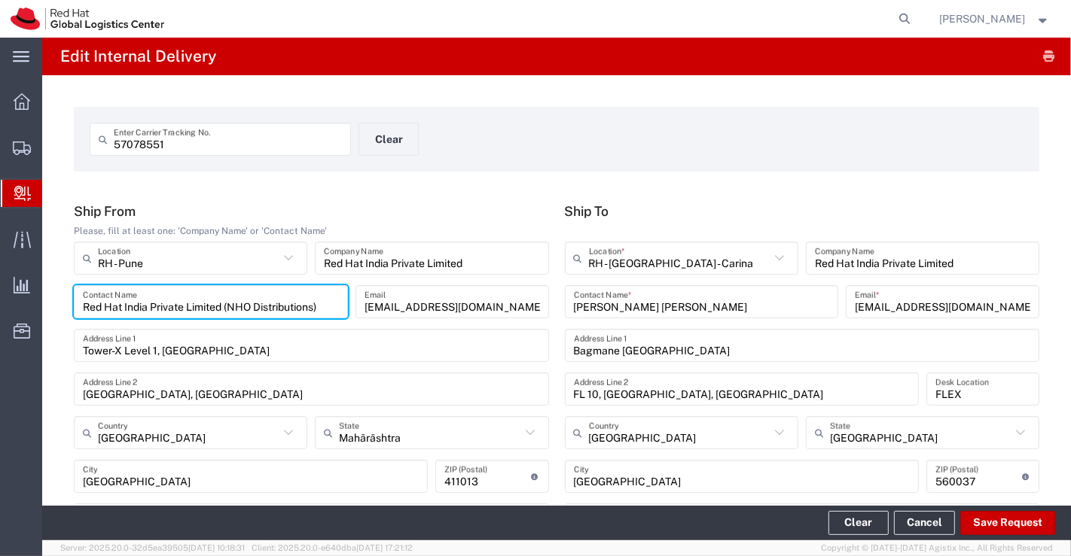
drag, startPoint x: 322, startPoint y: 308, endPoint x: 49, endPoint y: 322, distance: 273.7
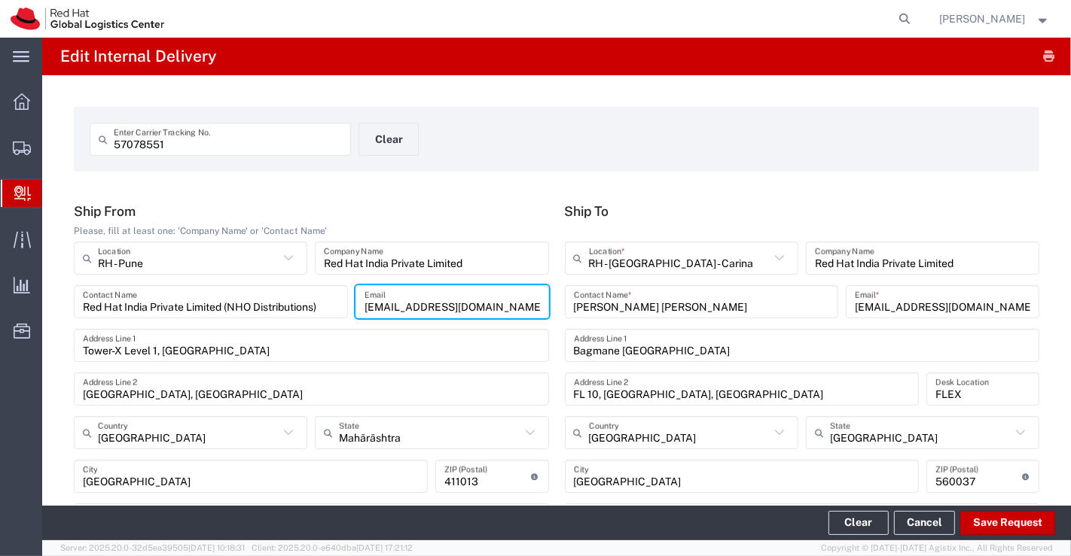
drag, startPoint x: 498, startPoint y: 307, endPoint x: 352, endPoint y: 312, distance: 146.2
click at [355, 312] on div "apaclogistics@redhat.com Email" at bounding box center [452, 301] width 194 height 33
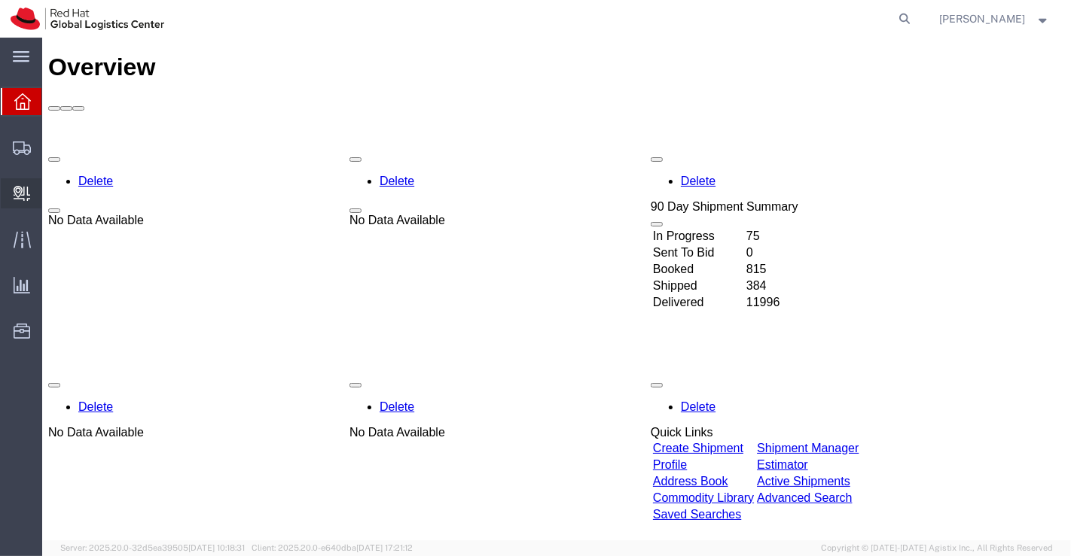
click at [0, 0] on span "Create Delivery" at bounding box center [0, 0] width 0 height 0
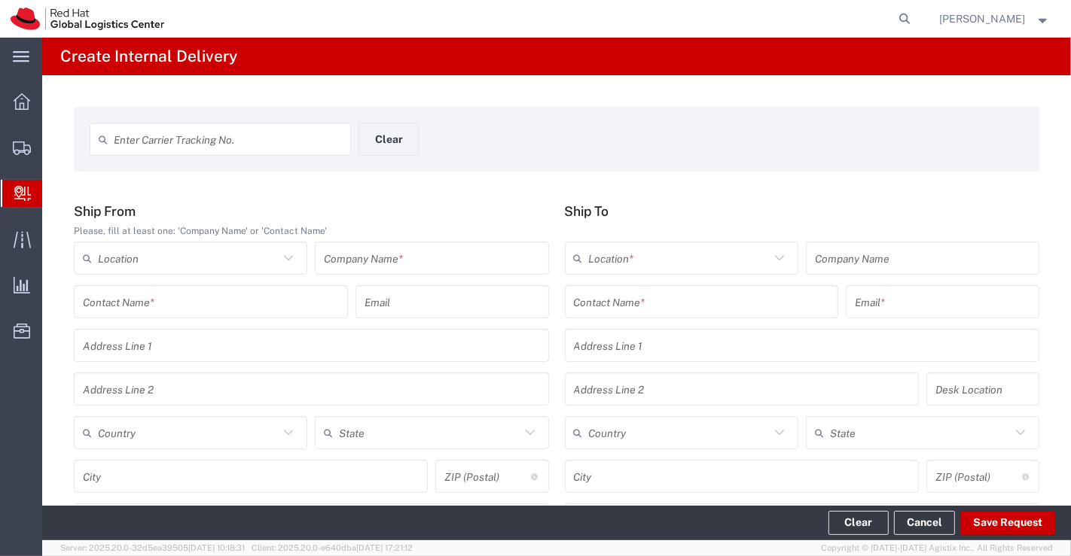
click at [285, 257] on icon at bounding box center [289, 258] width 20 height 20
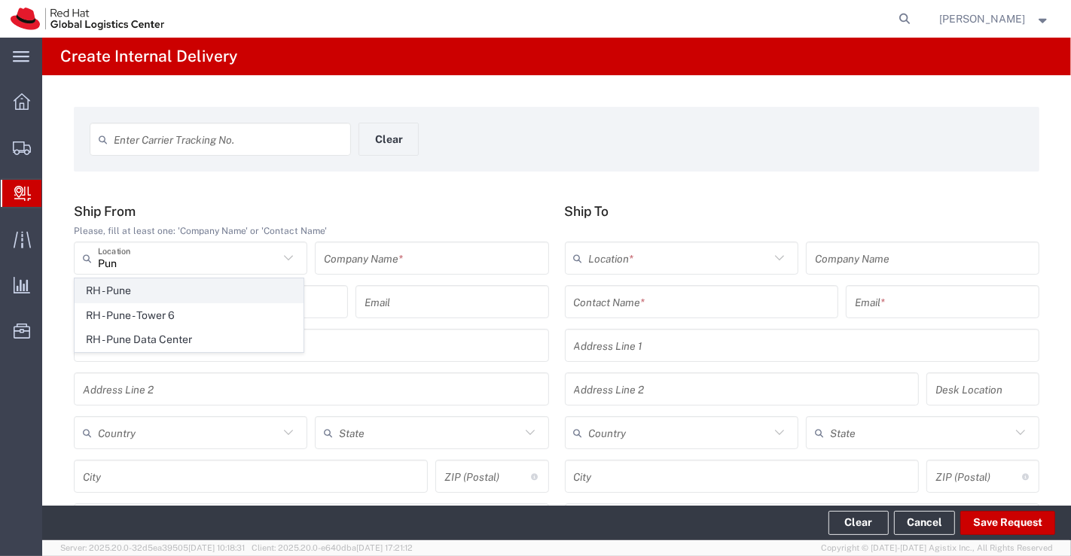
click at [143, 293] on span "RH - Pune" at bounding box center [188, 290] width 227 height 23
type input "RH - Pune"
type input "Red Hat India Private Limited"
type input "Tower-X Level 1, [GEOGRAPHIC_DATA]"
type input "[GEOGRAPHIC_DATA], [GEOGRAPHIC_DATA]"
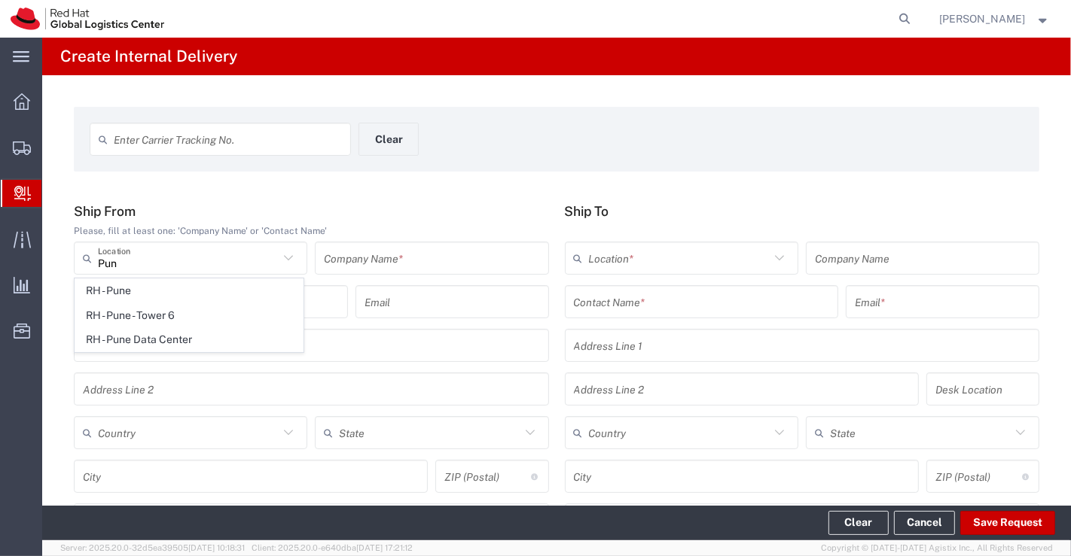
type input "[GEOGRAPHIC_DATA]"
type input "411013"
type input "2066817173"
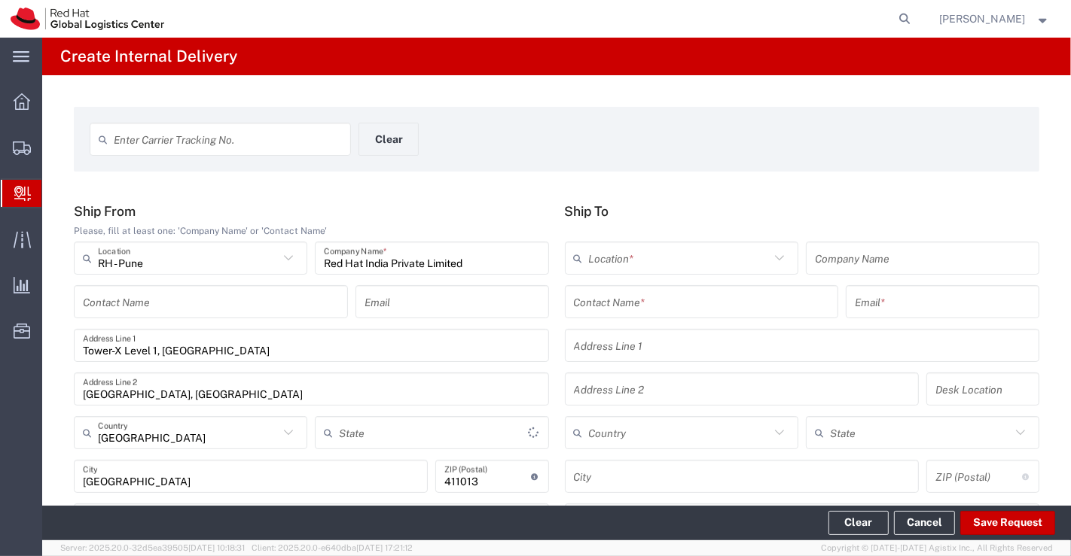
type input "Mahārāshtra"
click at [114, 297] on input "text" at bounding box center [211, 302] width 256 height 26
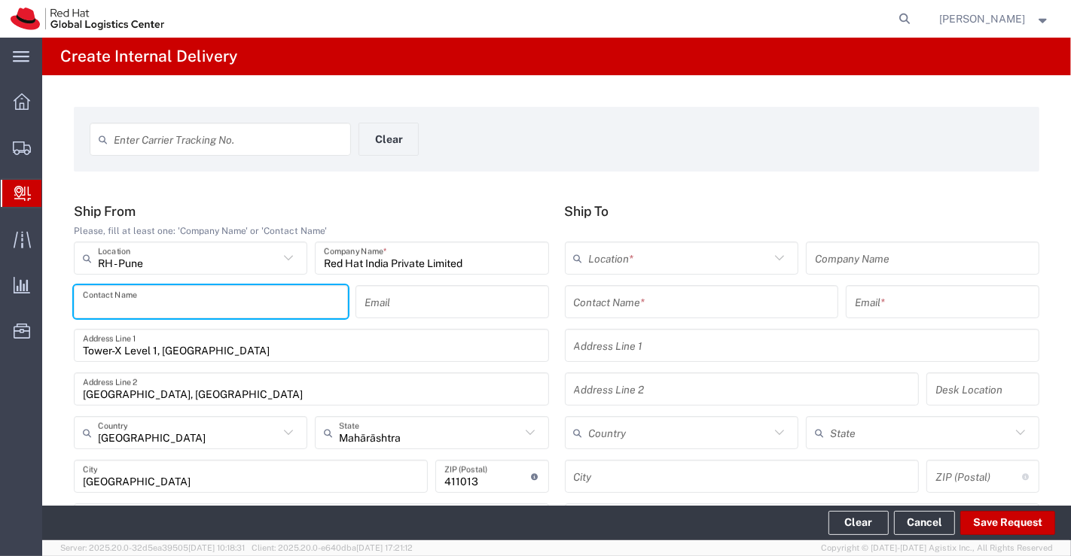
paste input "Red Hat India Private Limited (NHO Distributions)"
type input "Red Hat India Private Limited (NHO Distributions)"
click at [444, 309] on input "text" at bounding box center [451, 302] width 175 height 26
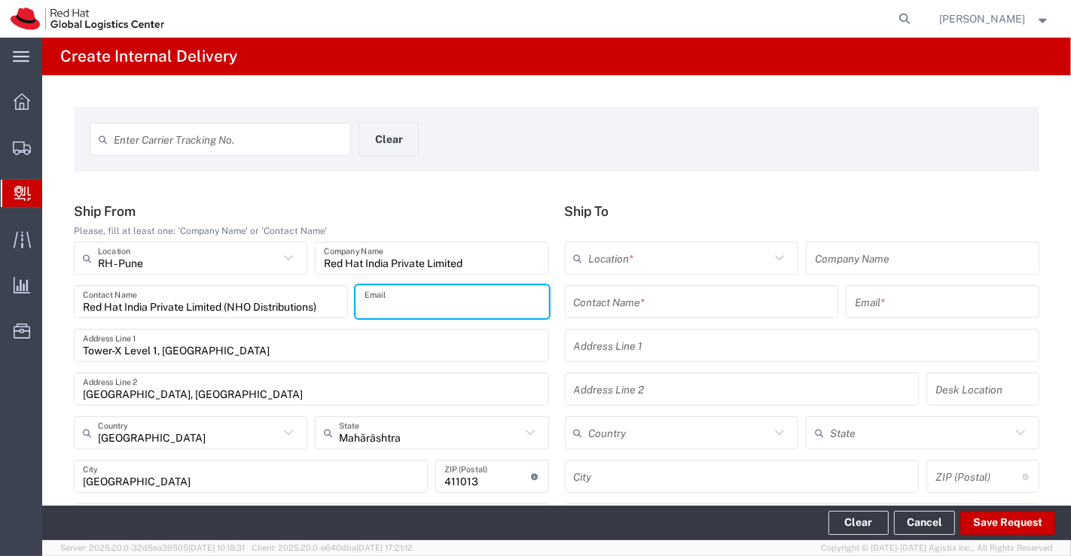
paste input "[EMAIL_ADDRESS][DOMAIN_NAME]"
type input "[EMAIL_ADDRESS][DOMAIN_NAME]"
click at [654, 130] on div "Enter Carrier Tracking No. Clear" at bounding box center [557, 145] width 950 height 44
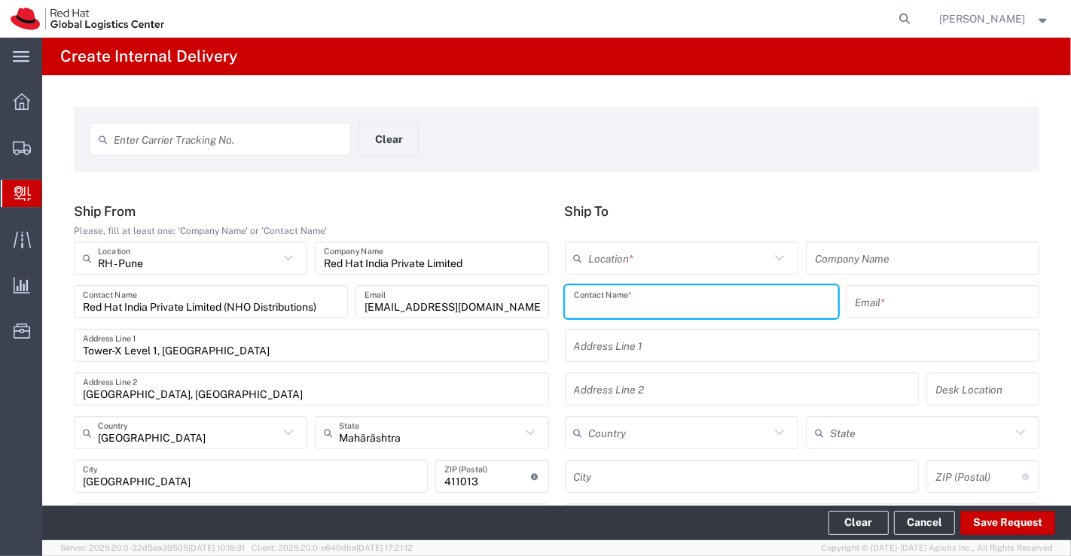
click at [595, 300] on input "text" at bounding box center [702, 302] width 256 height 26
paste input "Aaroh Darshetkar"
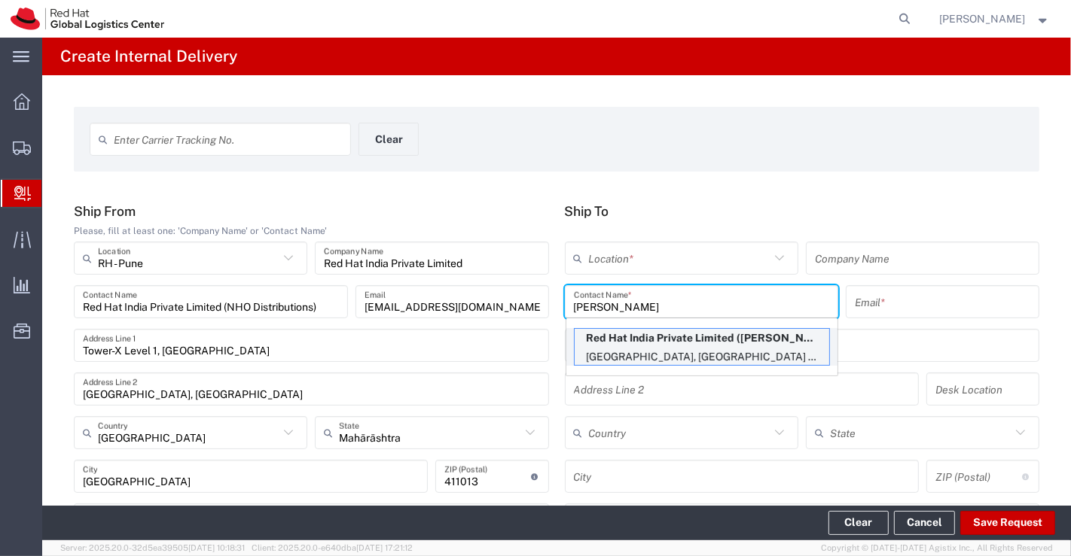
type input "Aaroh Darshetkar"
click at [624, 343] on p "Red Hat India Private Limited (Aaroh Darshetkar), adarshet@redhat.com" at bounding box center [702, 338] width 255 height 19
type input "RH - [GEOGRAPHIC_DATA] - Carina"
type input "Red Hat India Private Limited"
type input "adarshet@redhat.com"
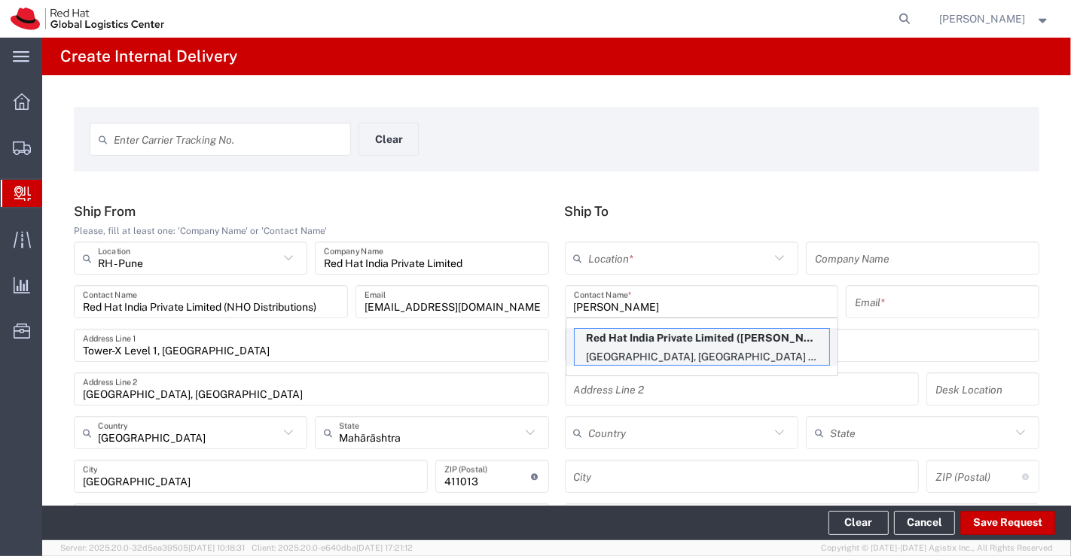
type input "Bagmane [GEOGRAPHIC_DATA]"
type input "FL 10, [GEOGRAPHIC_DATA], [GEOGRAPHIC_DATA]"
type input "FLEX"
type input "[GEOGRAPHIC_DATA]"
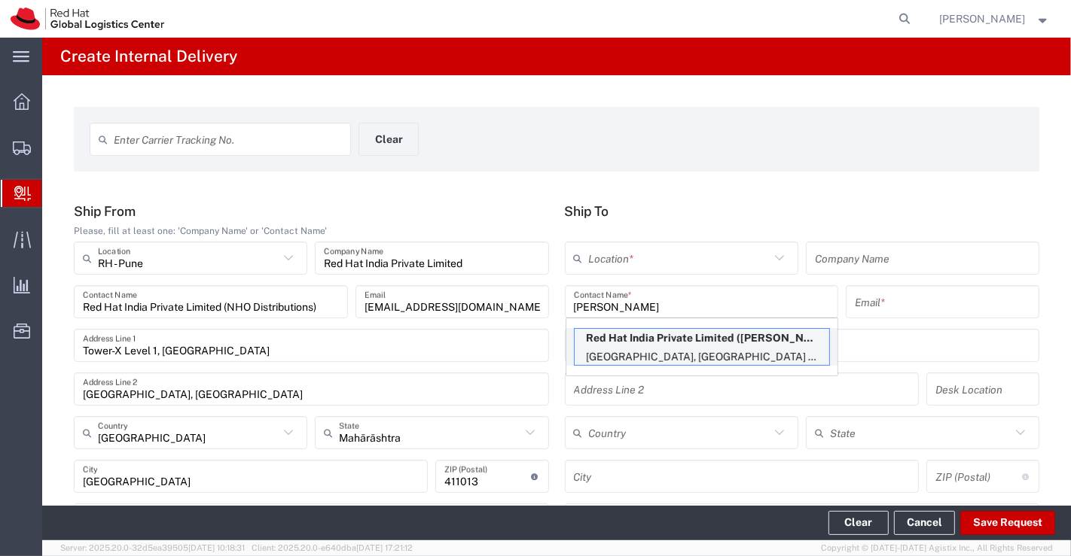
type input "560037"
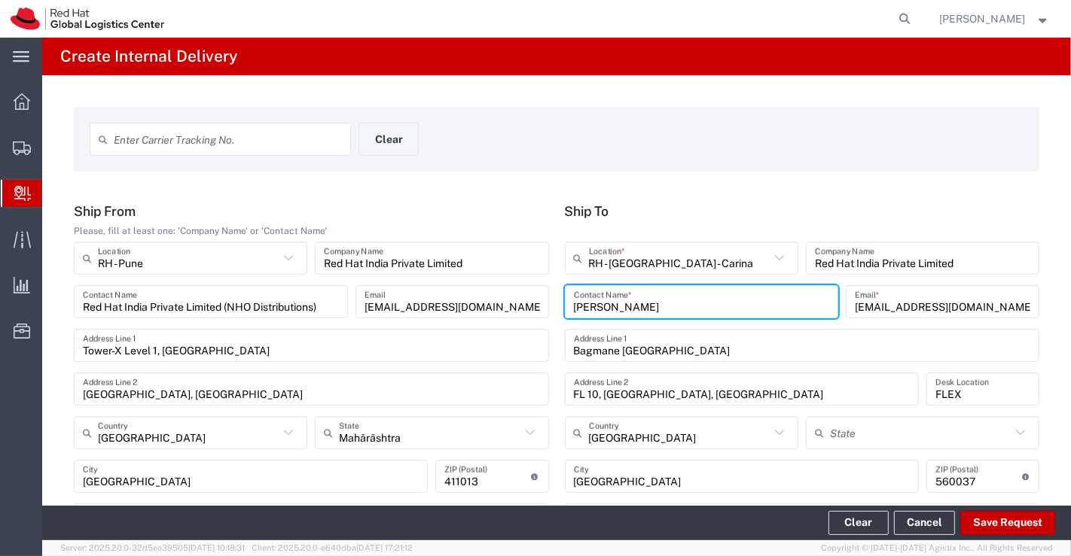
type input "[GEOGRAPHIC_DATA]"
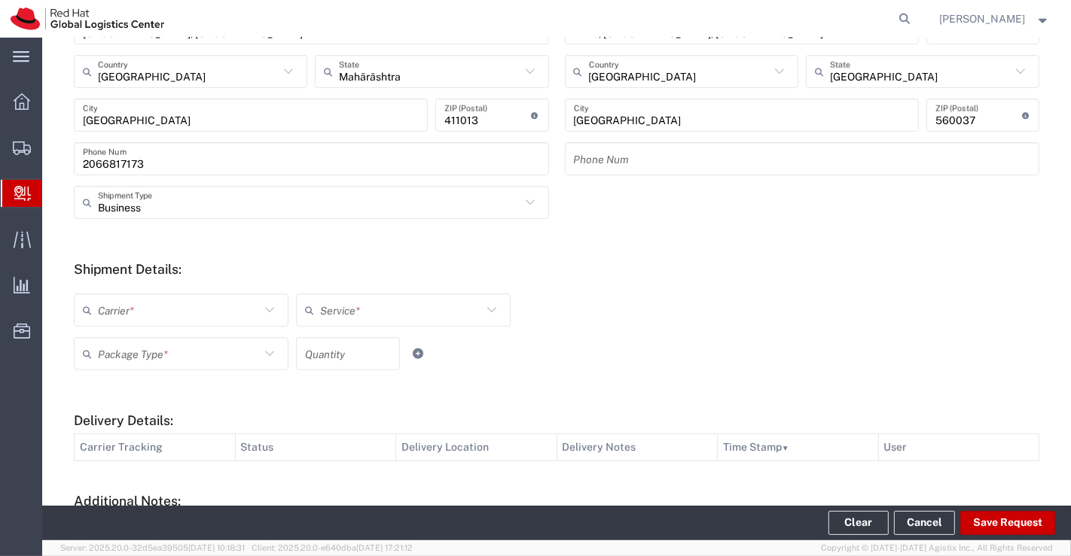
scroll to position [410, 0]
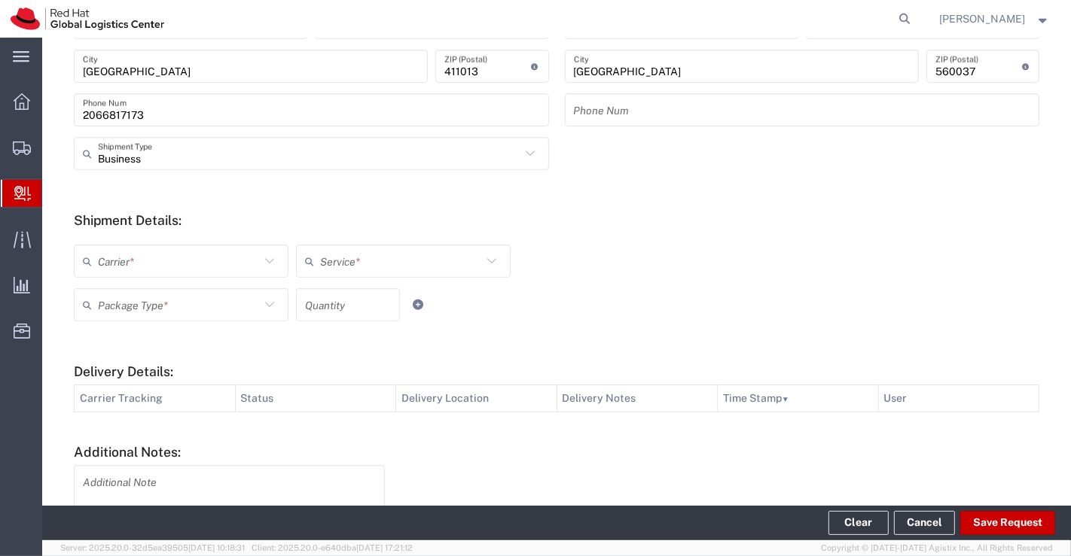
click at [267, 261] on icon at bounding box center [270, 262] width 20 height 20
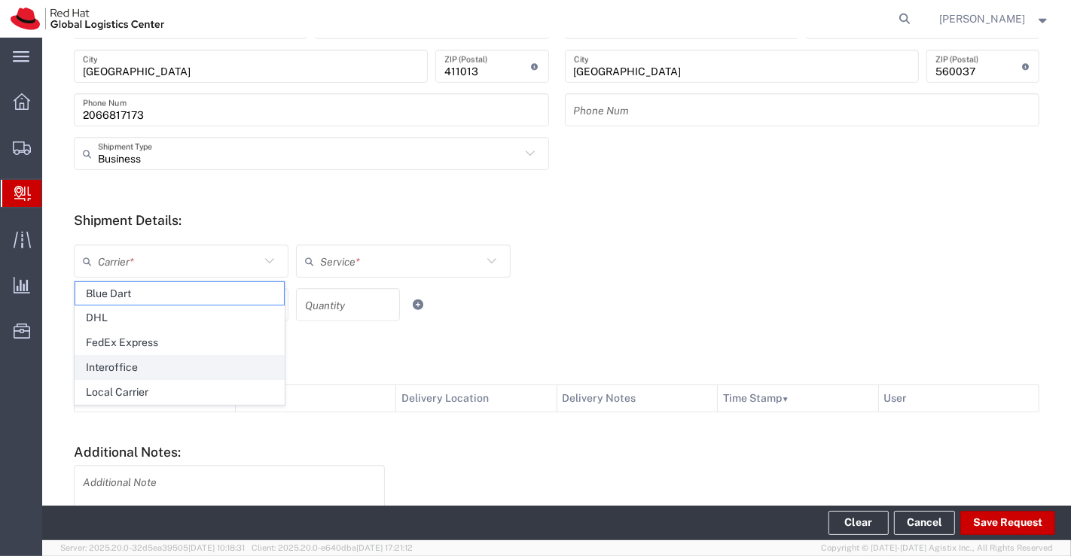
click at [206, 365] on span "Interoffice" at bounding box center [179, 367] width 209 height 23
type input "Interoffice"
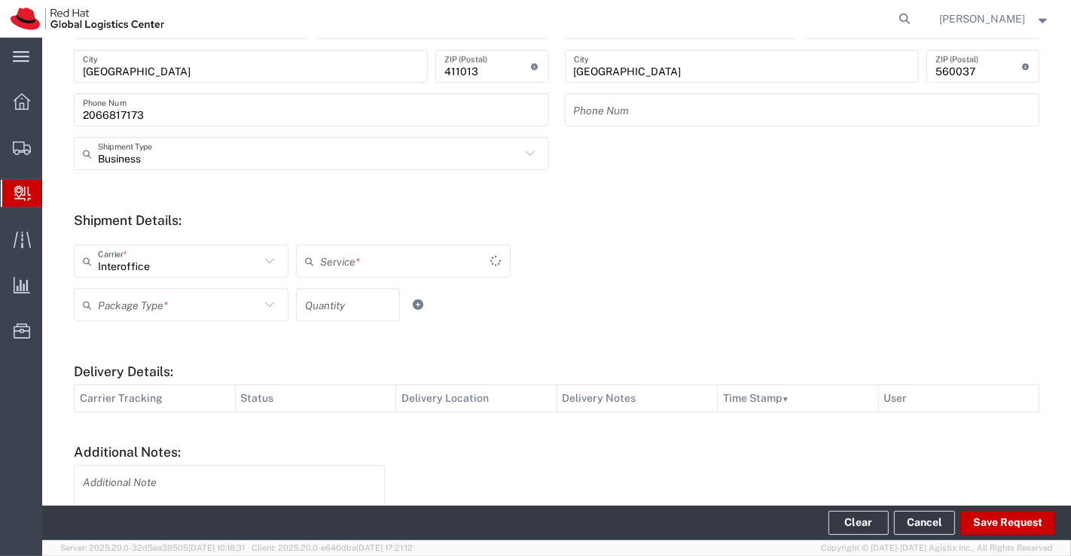
type input "IO_Ground"
click at [264, 306] on icon at bounding box center [270, 305] width 20 height 20
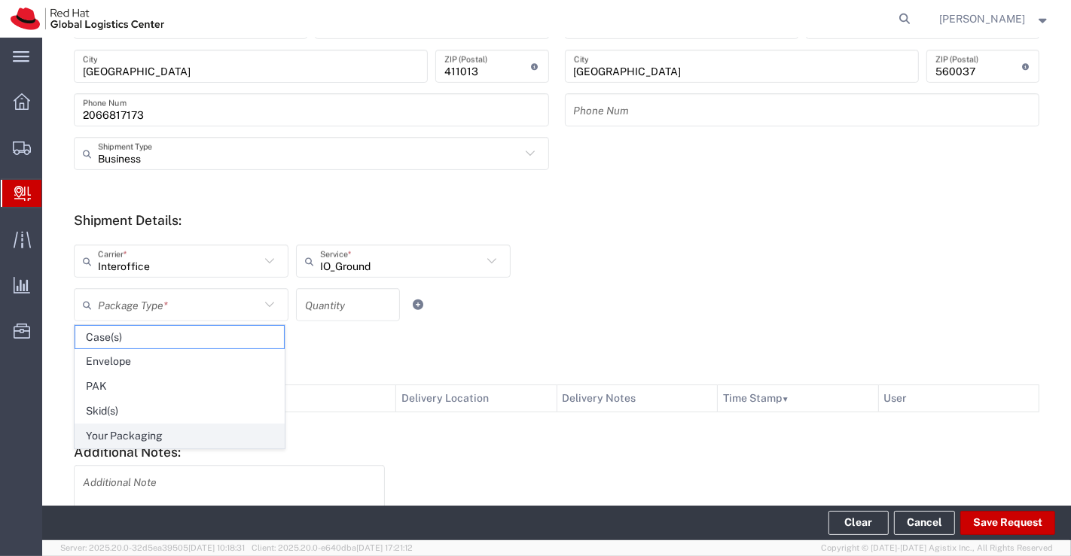
click at [254, 433] on span "Your Packaging" at bounding box center [179, 436] width 209 height 23
type input "Your Packaging"
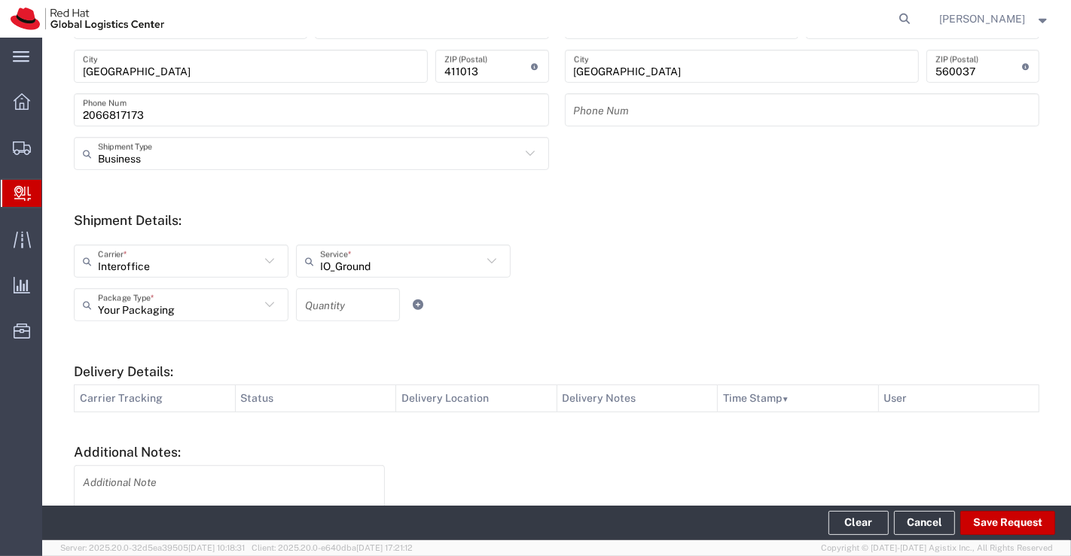
click at [370, 303] on input "number" at bounding box center [348, 305] width 86 height 26
type input "1"
click at [739, 247] on div "Interoffice Carrier * Blue Dart DHL FedEx Express Interoffice Local Carrier IO_…" at bounding box center [433, 267] width 727 height 44
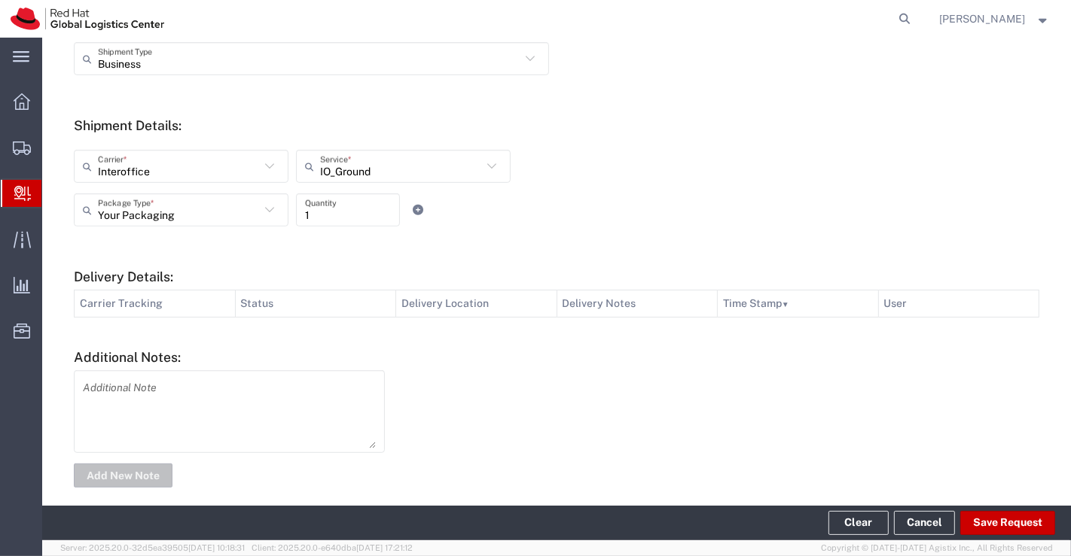
scroll to position [518, 0]
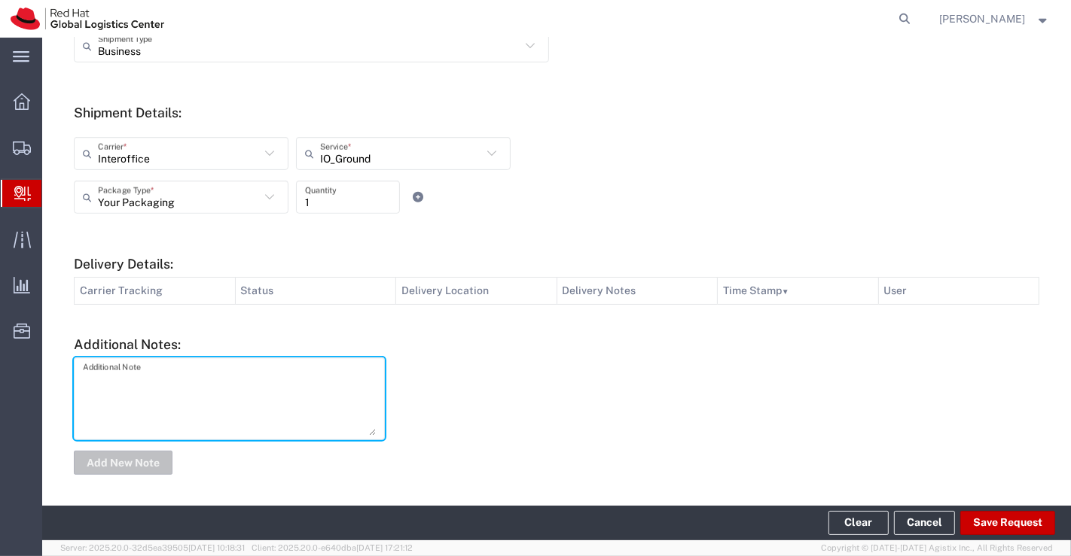
click at [285, 389] on textarea at bounding box center [229, 399] width 293 height 74
type textarea "New Hire Kit."
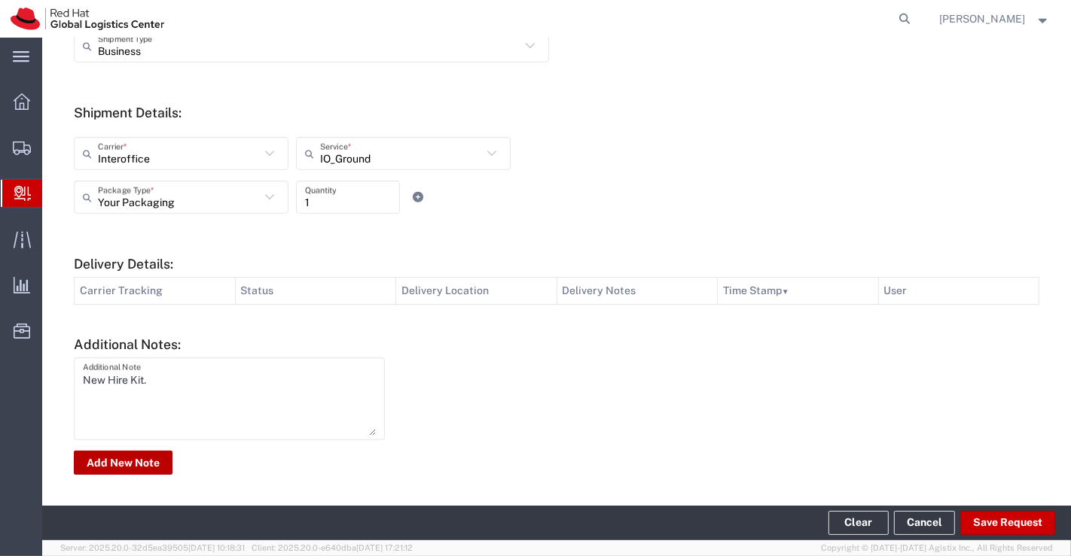
click at [136, 457] on button "Add New Note" at bounding box center [123, 463] width 99 height 24
click at [1014, 520] on button "Save Request" at bounding box center [1007, 523] width 95 height 24
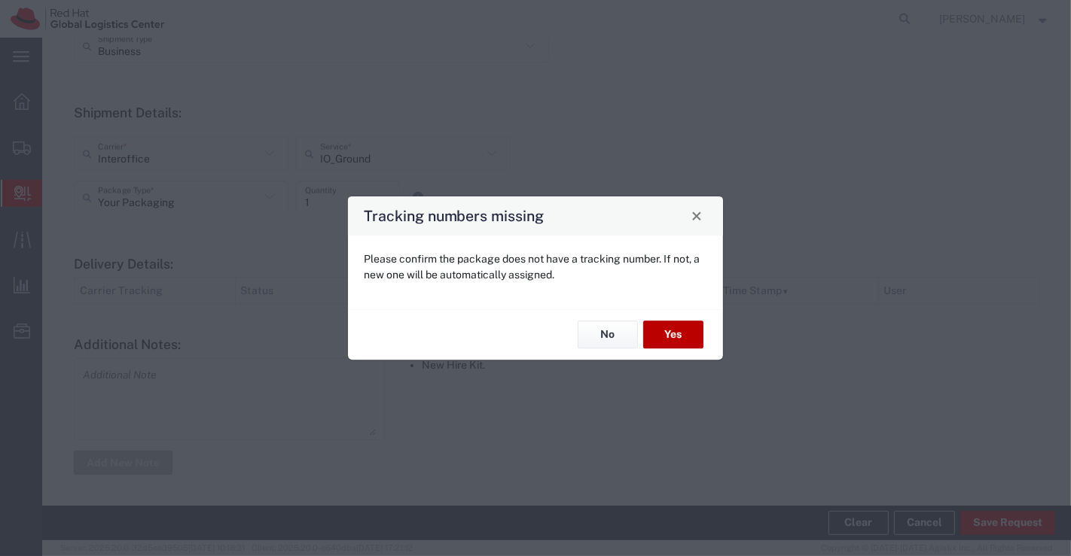
click at [674, 346] on button "Yes" at bounding box center [673, 336] width 60 height 28
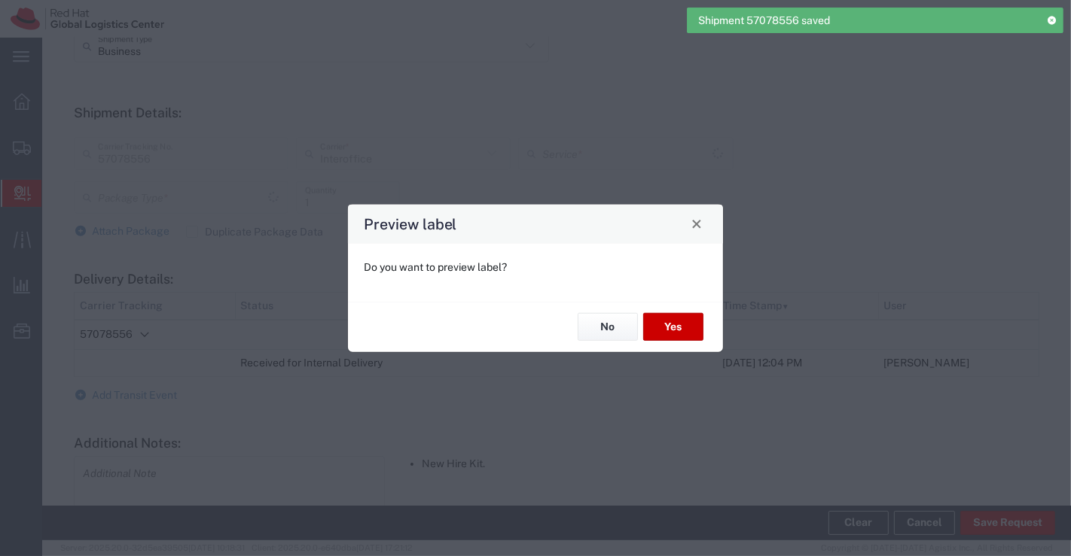
type input "Your Packaging"
type input "IO_Ground"
click at [623, 336] on button "No" at bounding box center [608, 327] width 60 height 28
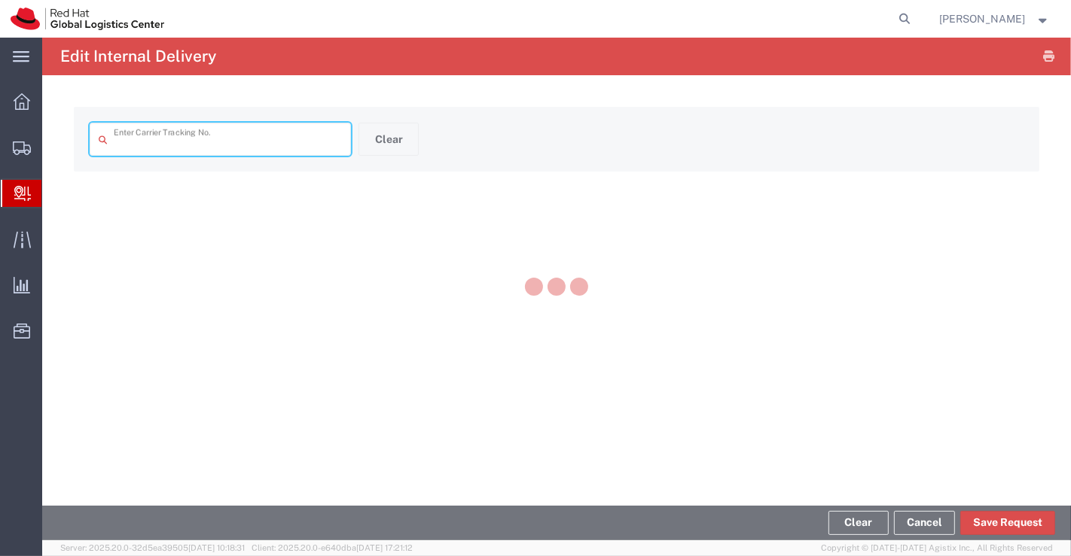
type input "57078556"
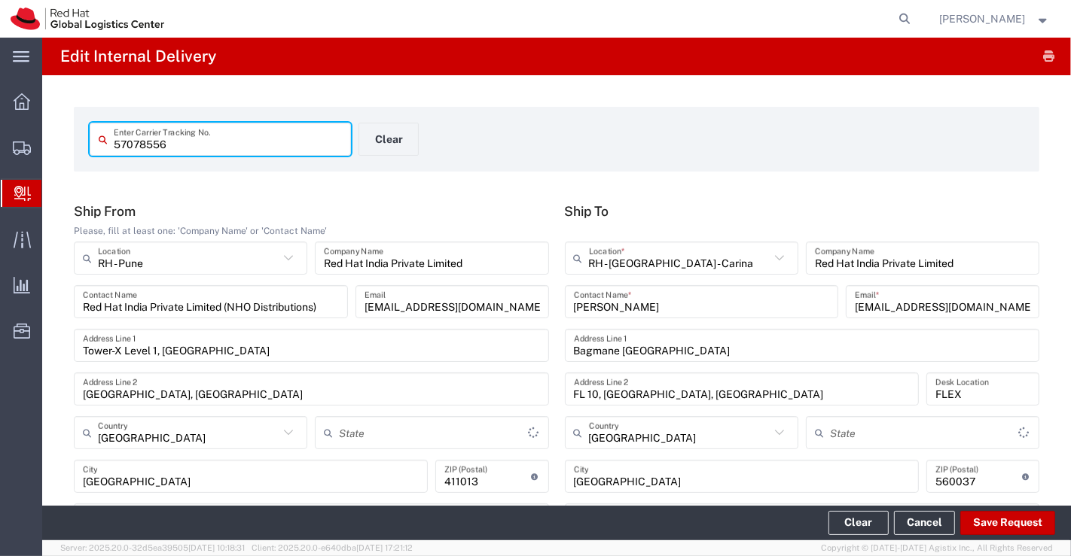
type input "Your Packaging"
type input "IO_Ground"
type input "Mahārāshtra"
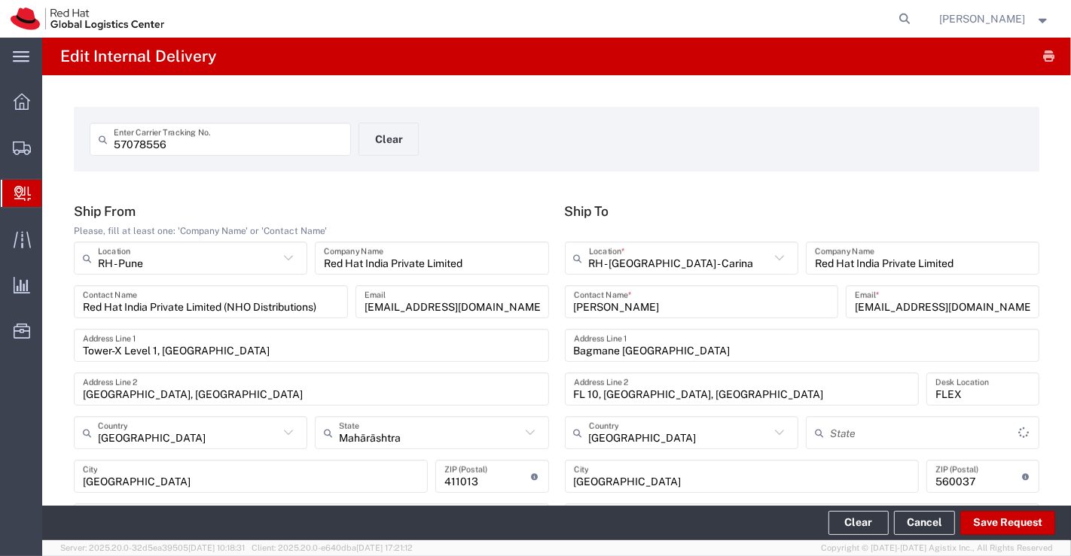
type input "[GEOGRAPHIC_DATA]"
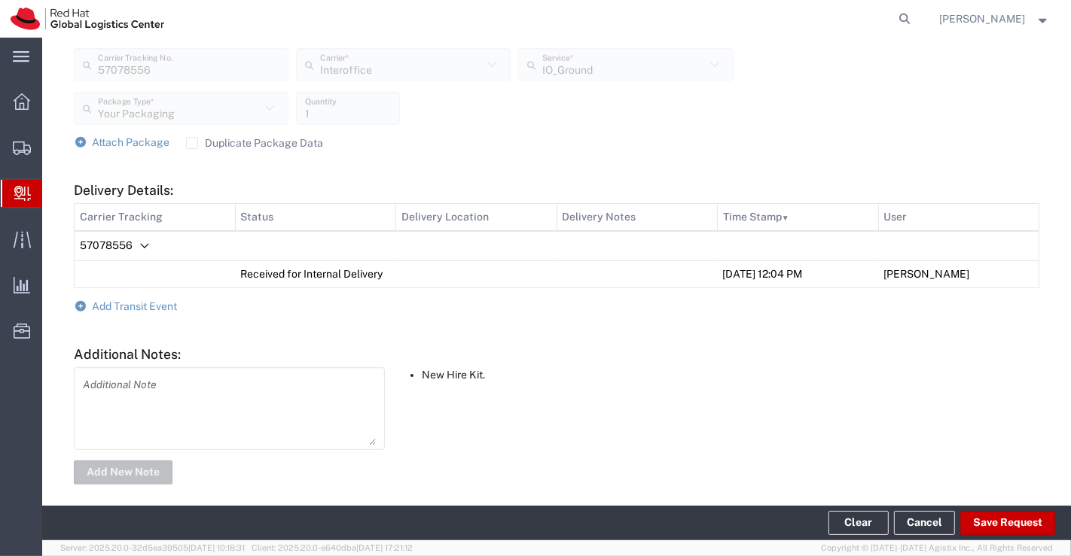
scroll to position [589, 0]
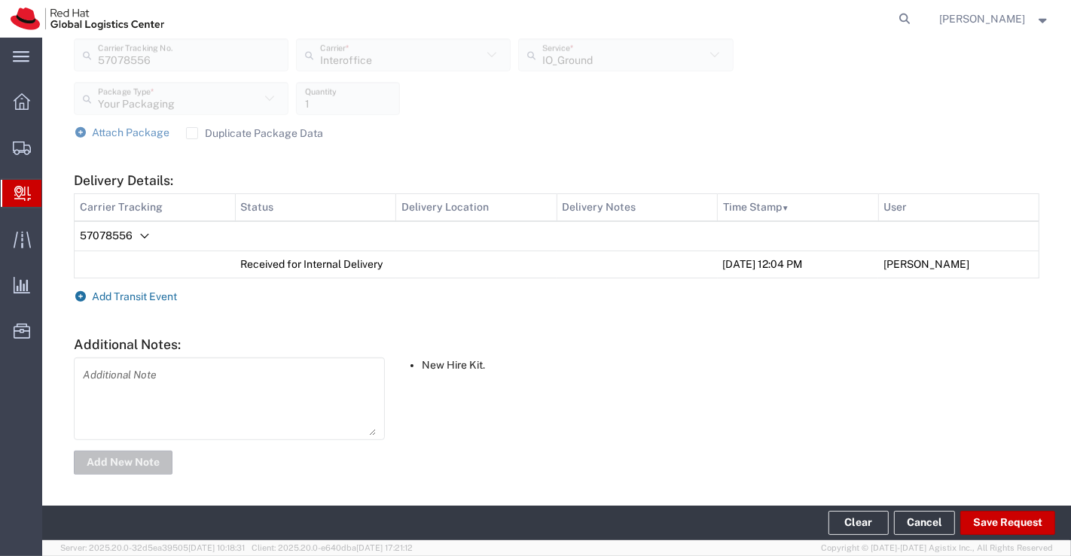
click at [84, 297] on icon at bounding box center [81, 296] width 14 height 11
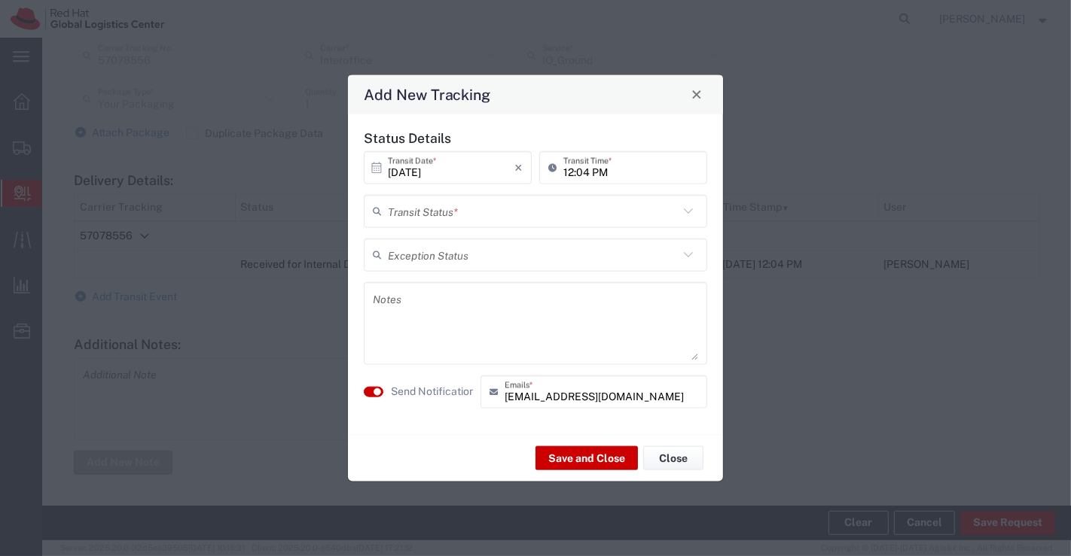
click at [688, 212] on icon at bounding box center [688, 211] width 20 height 20
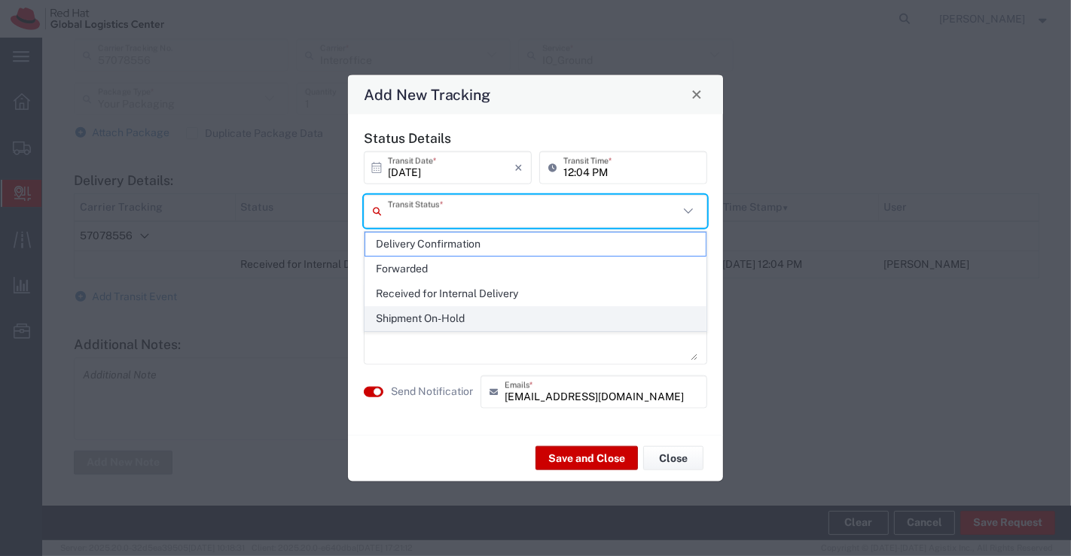
click at [651, 316] on span "Shipment On-Hold" at bounding box center [535, 318] width 341 height 23
type input "Shipment On-Hold"
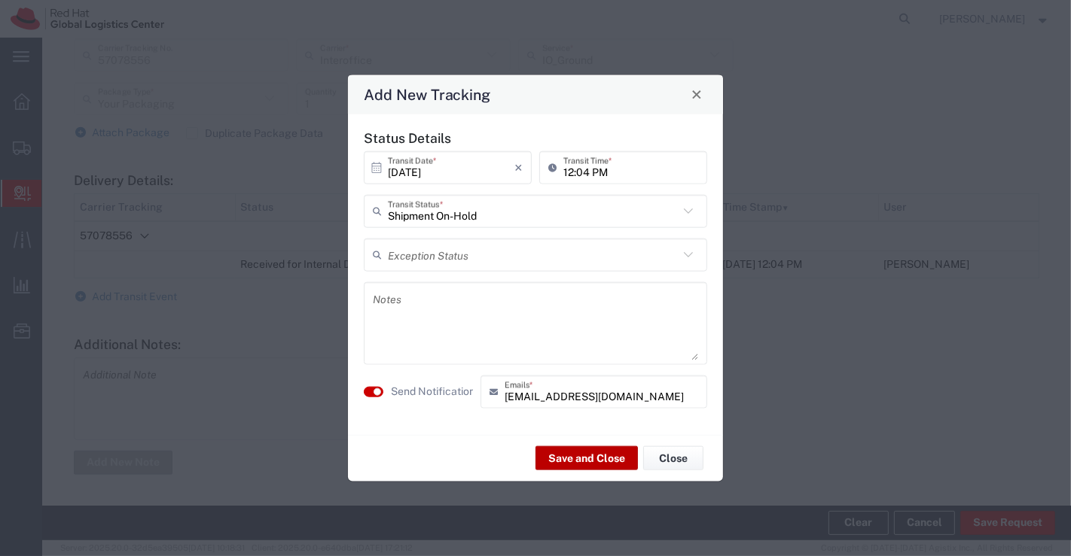
click at [561, 459] on button "Save and Close" at bounding box center [586, 459] width 102 height 24
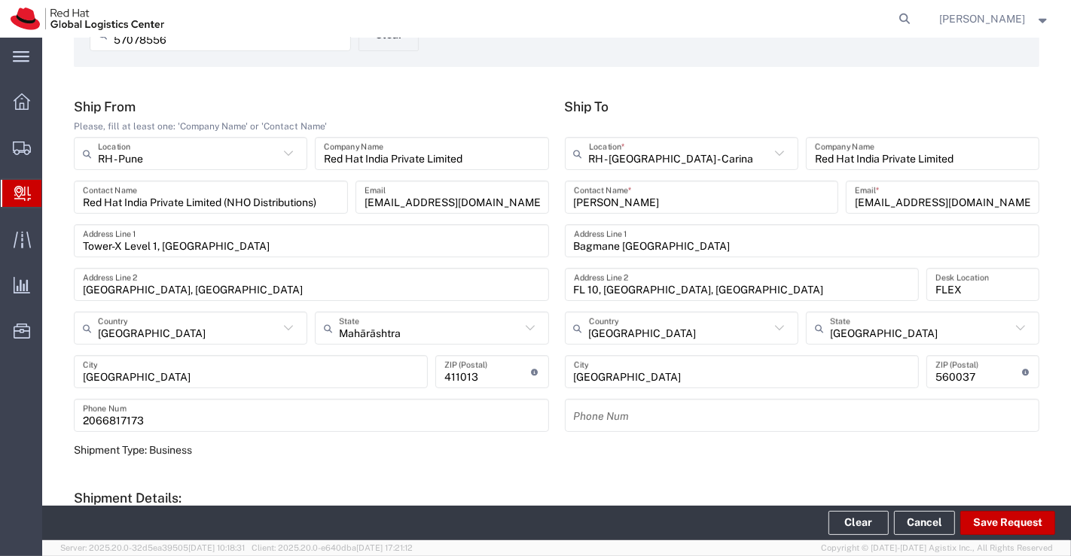
scroll to position [0, 0]
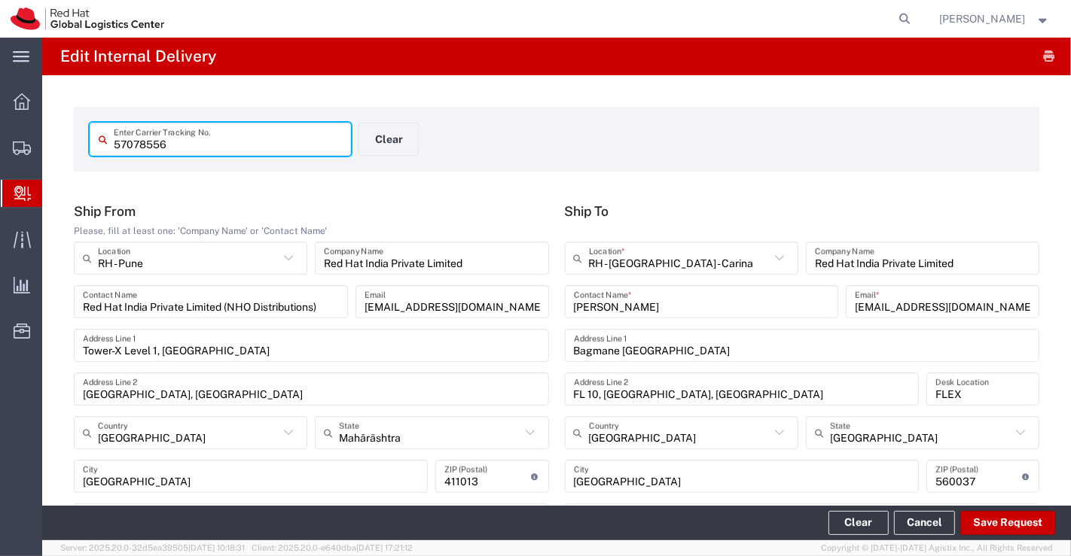
drag, startPoint x: 193, startPoint y: 144, endPoint x: 109, endPoint y: 143, distance: 83.6
click at [109, 143] on div "57078556 Enter Carrier Tracking No." at bounding box center [220, 139] width 261 height 33
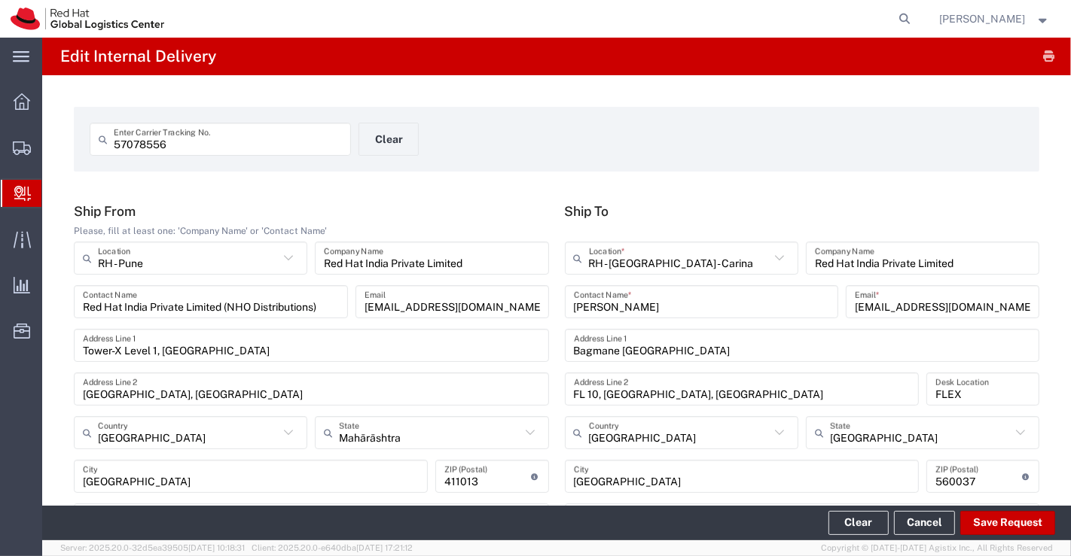
click at [801, 161] on div "57078556 Enter Carrier Tracking No. Clear" at bounding box center [557, 145] width 950 height 44
drag, startPoint x: 325, startPoint y: 308, endPoint x: 71, endPoint y: 324, distance: 255.0
click at [71, 324] on div "Red Hat India Private Limited (NHO Distributions) Contact Name apaclogistics@re…" at bounding box center [311, 307] width 483 height 44
click at [514, 153] on div "57078556 Enter Carrier Tracking No. Clear" at bounding box center [359, 145] width 554 height 44
drag, startPoint x: 508, startPoint y: 308, endPoint x: 346, endPoint y: 300, distance: 162.1
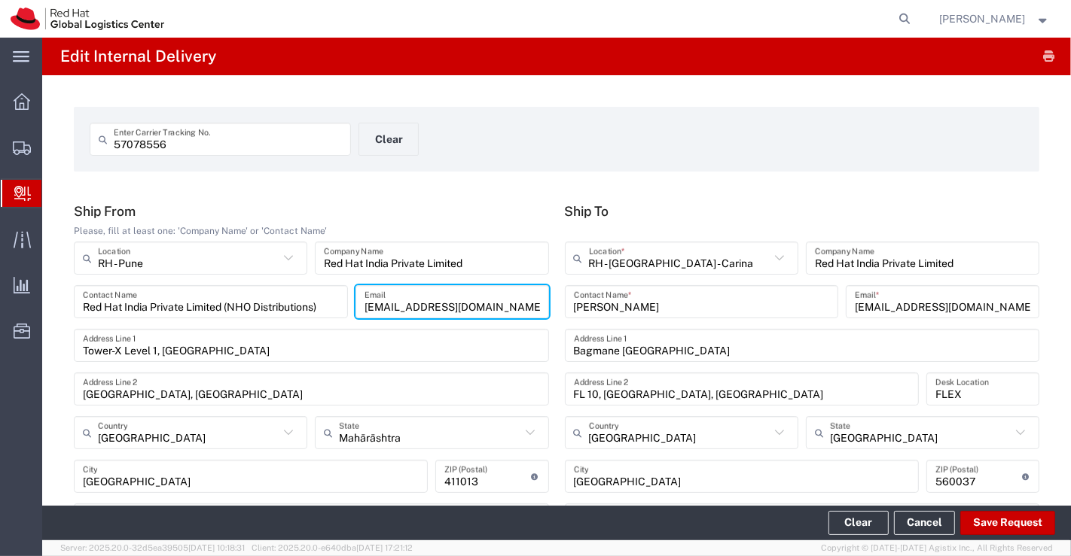
click at [346, 300] on div "Red Hat India Private Limited (NHO Distributions) Contact Name apaclogistics@re…" at bounding box center [311, 307] width 483 height 44
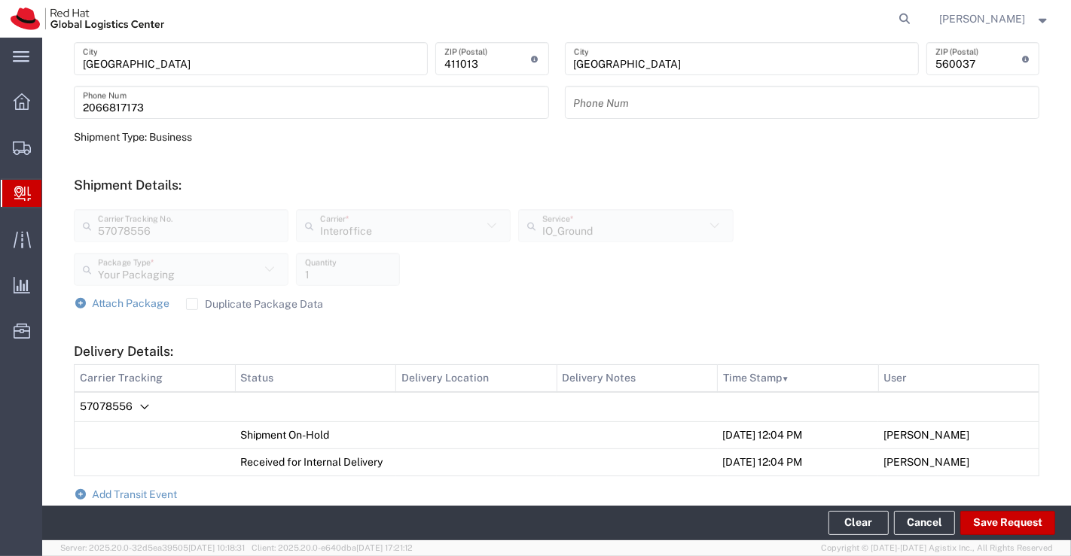
scroll to position [615, 0]
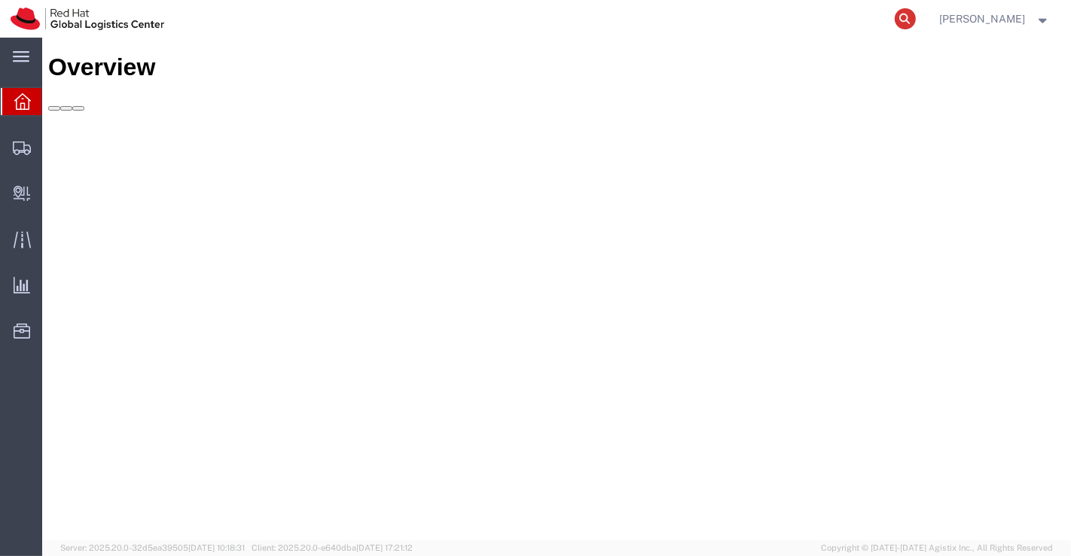
click at [905, 19] on icon at bounding box center [905, 18] width 21 height 21
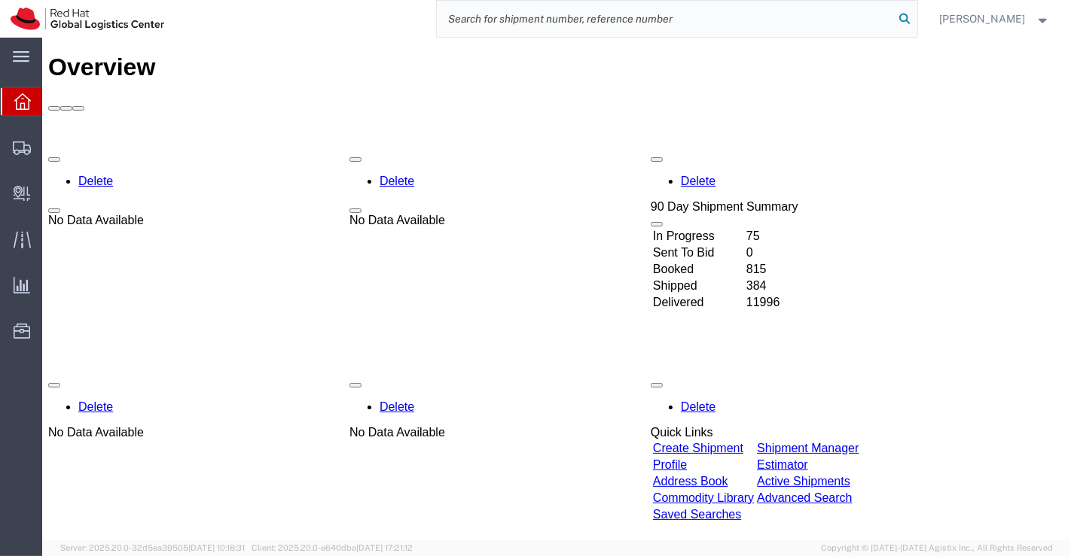
paste input "56993656"
type input "56993656"
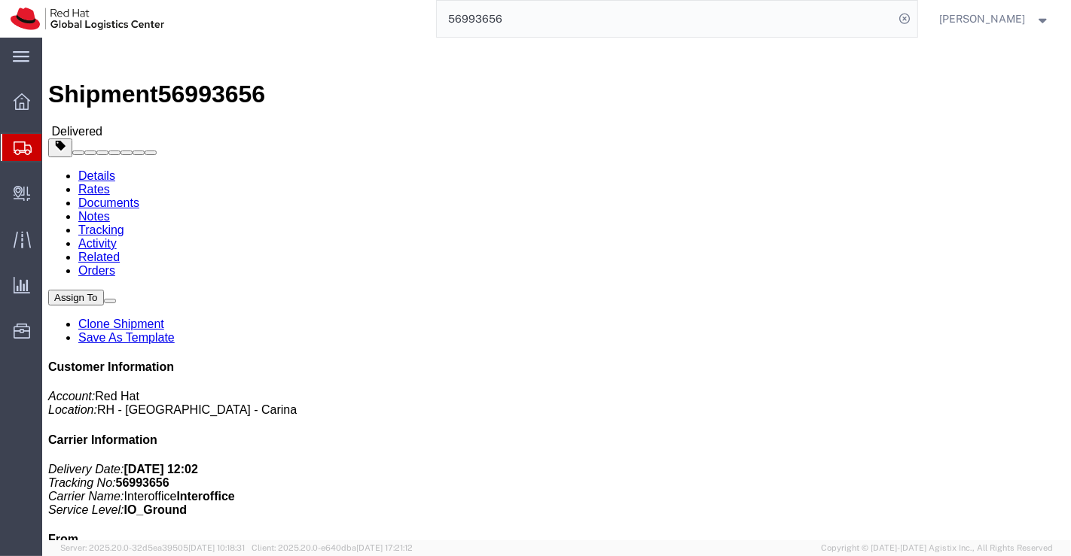
click link "Activity"
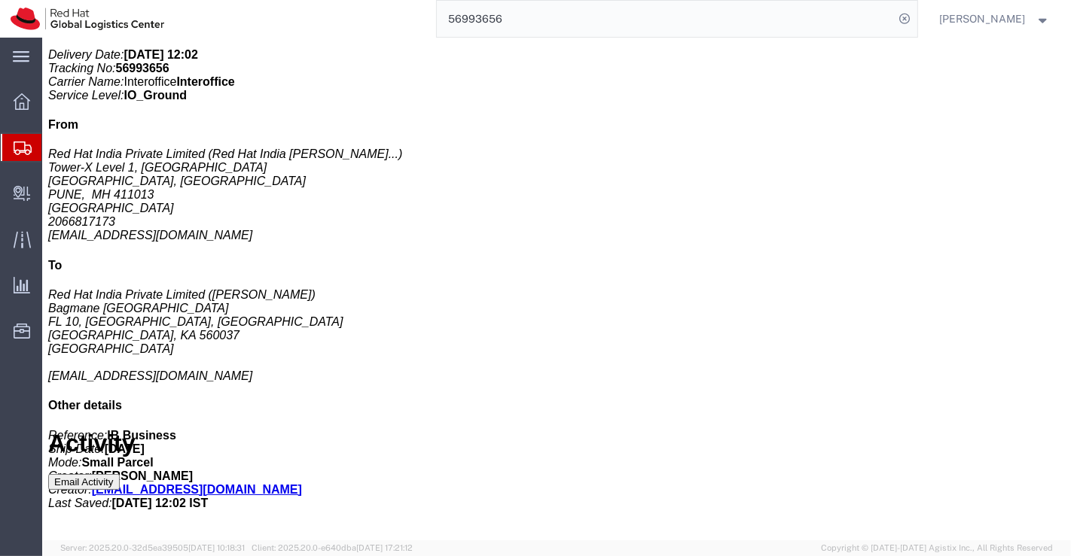
scroll to position [434, 0]
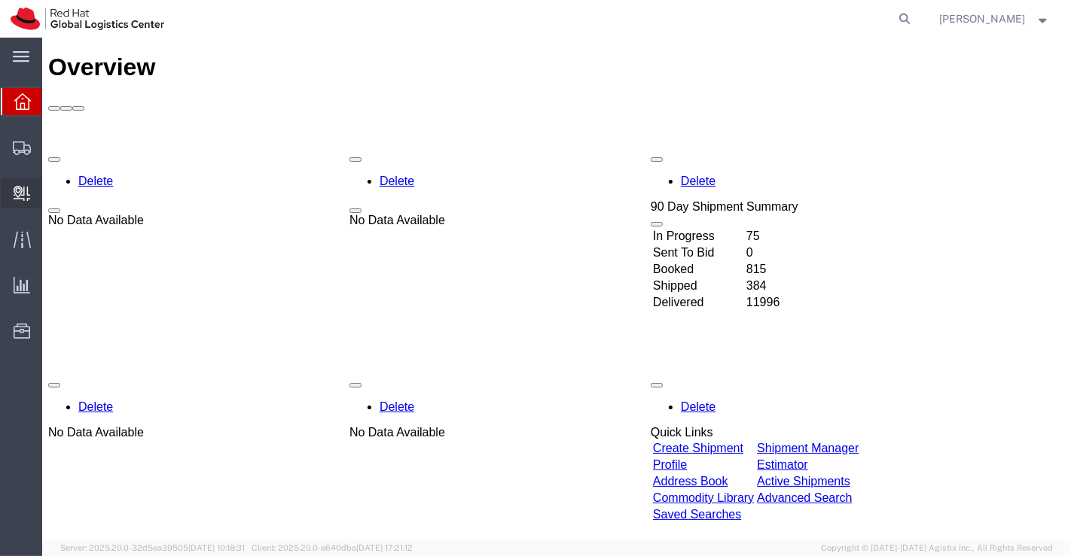
click at [0, 0] on span "Create Delivery" at bounding box center [0, 0] width 0 height 0
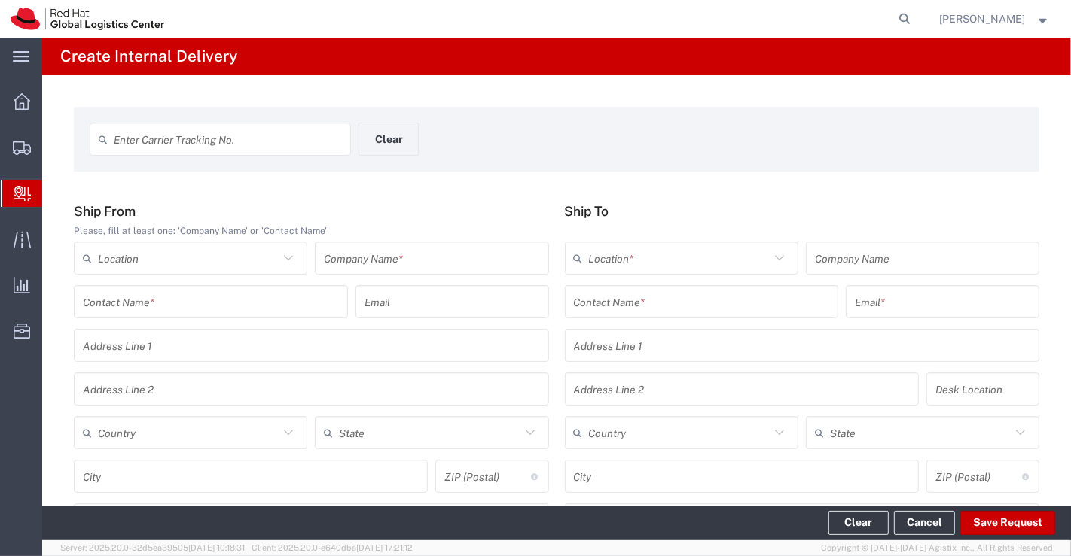
click at [288, 257] on icon at bounding box center [288, 257] width 9 height 5
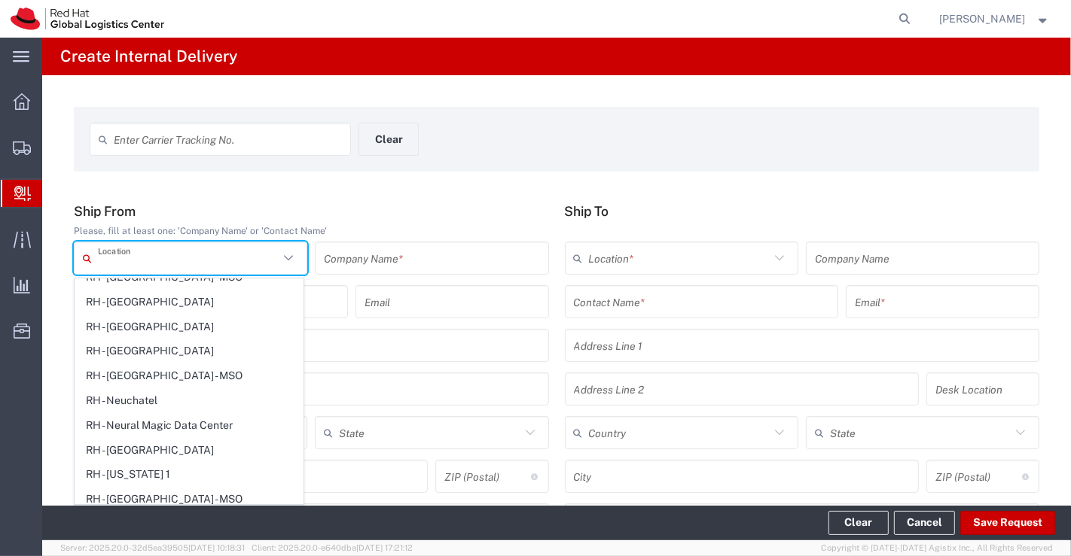
scroll to position [2259, 0]
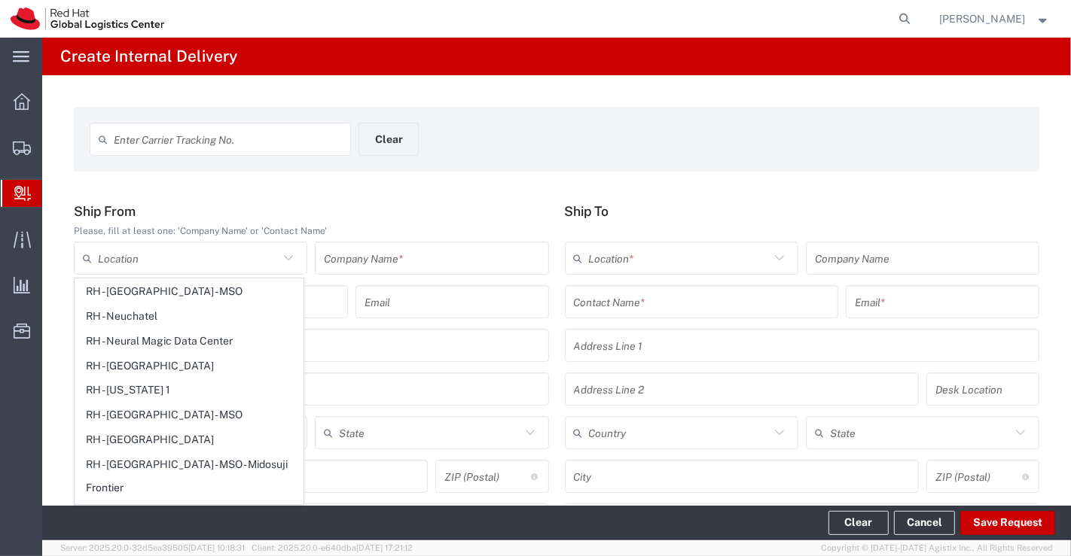
type input "RH - Pune"
type input "Red Hat India Private Limited"
type input "Tower-X Level 1, [GEOGRAPHIC_DATA]"
type input "[GEOGRAPHIC_DATA], [GEOGRAPHIC_DATA]"
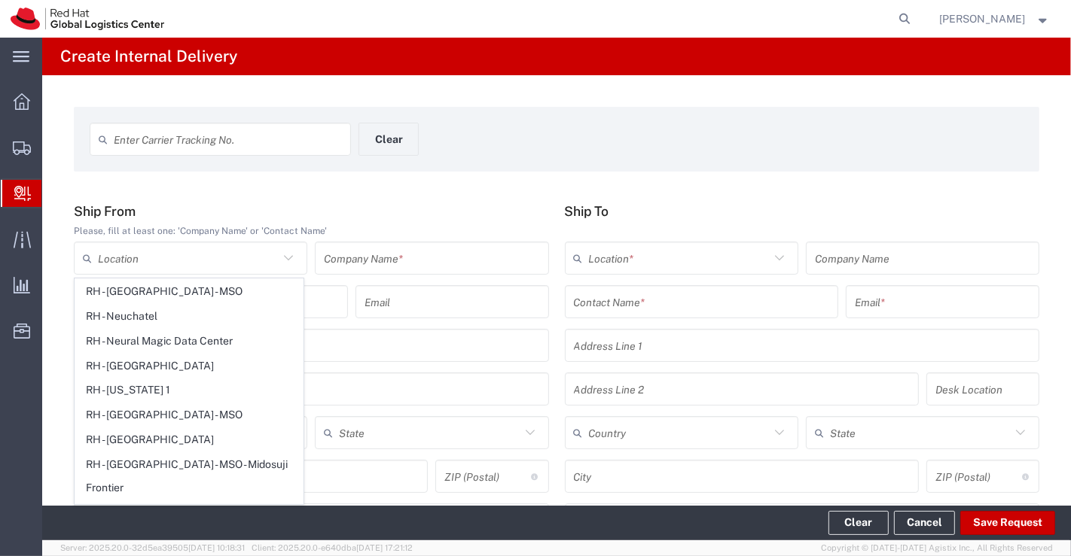
type input "[GEOGRAPHIC_DATA]"
type input "411013"
type input "2066817173"
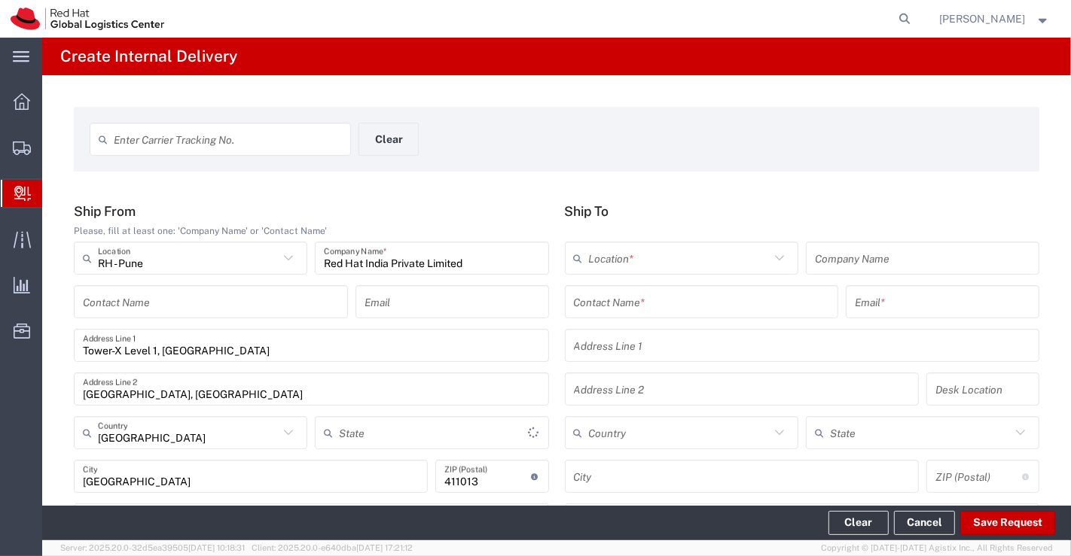
type input "Mahārāshtra"
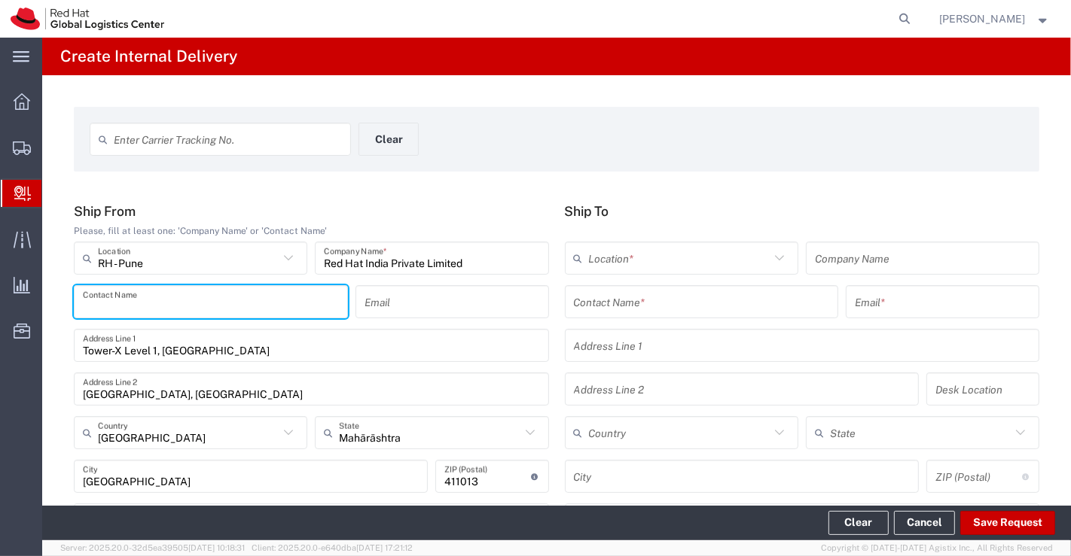
click at [210, 310] on input "text" at bounding box center [211, 302] width 256 height 26
paste input "Red Hat India Private Limited (NHO Distributions)"
type input "Red Hat India Private Limited (NHO Distributions)"
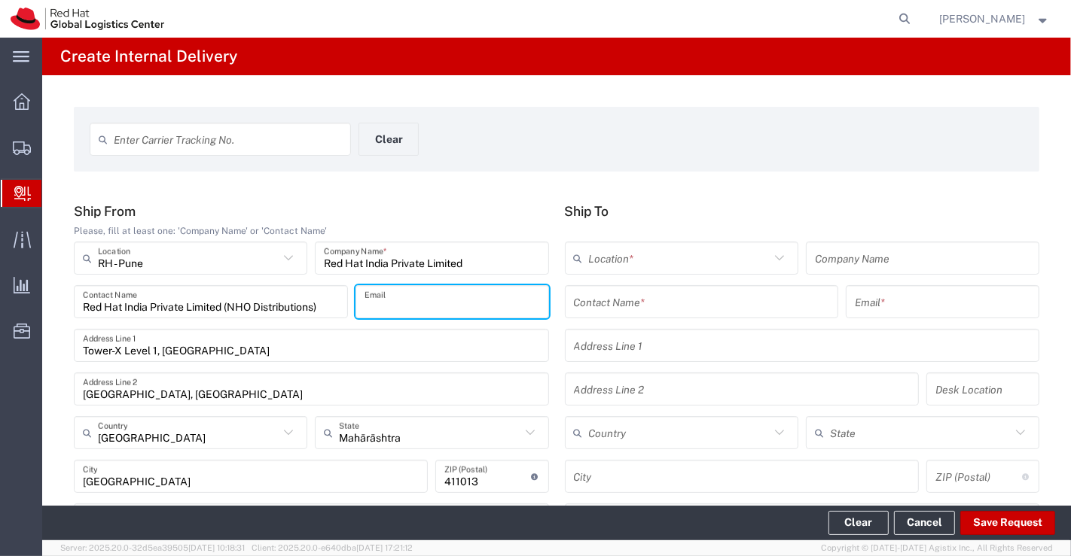
click at [459, 306] on input "text" at bounding box center [451, 302] width 175 height 26
paste input "[EMAIL_ADDRESS][DOMAIN_NAME]"
type input "[EMAIL_ADDRESS][DOMAIN_NAME]"
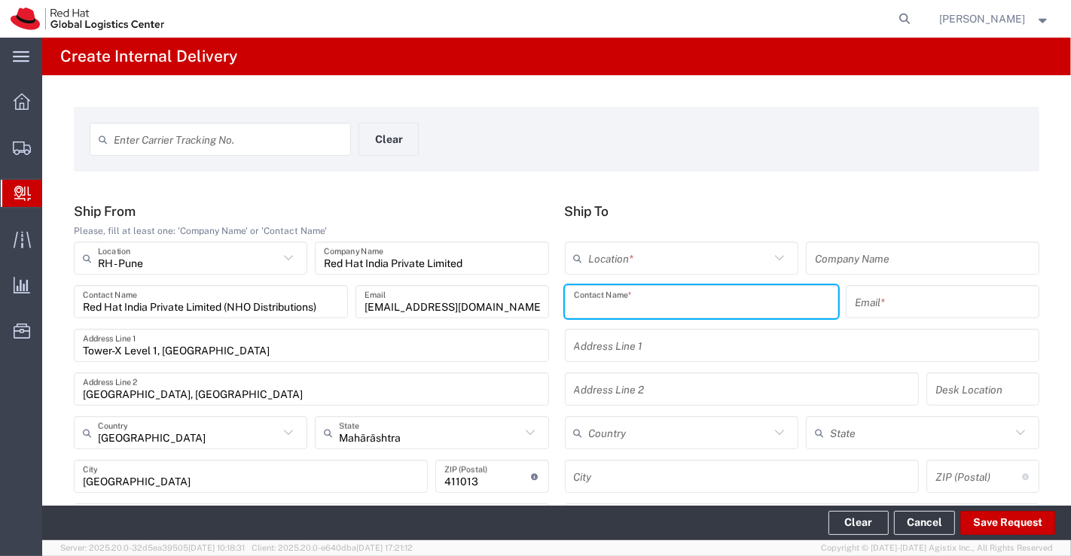
click at [604, 298] on input "text" at bounding box center [702, 302] width 256 height 26
paste input "Kola Saipramod Goud"
type input "K"
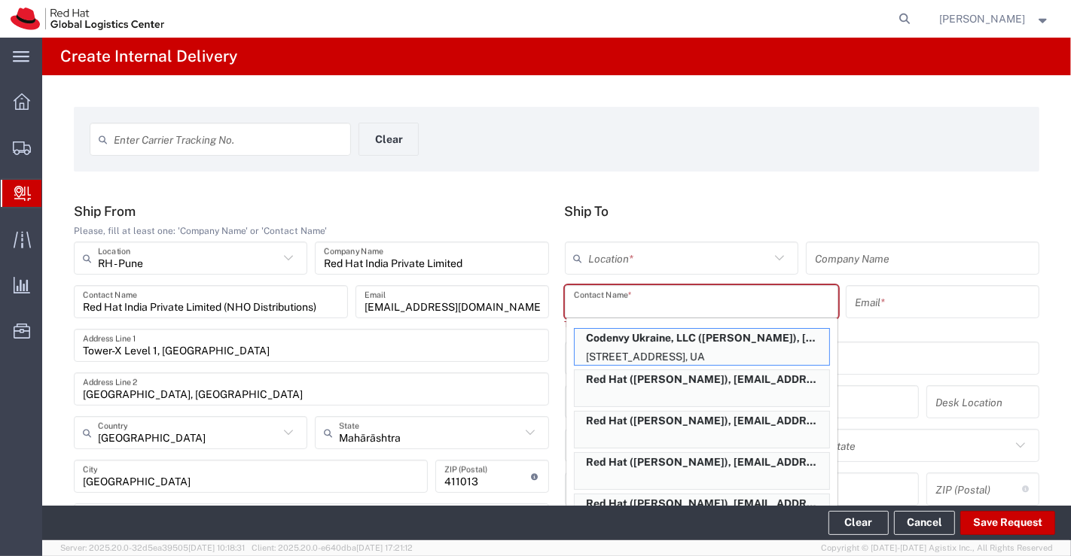
paste input "Saipramod Goud Kola"
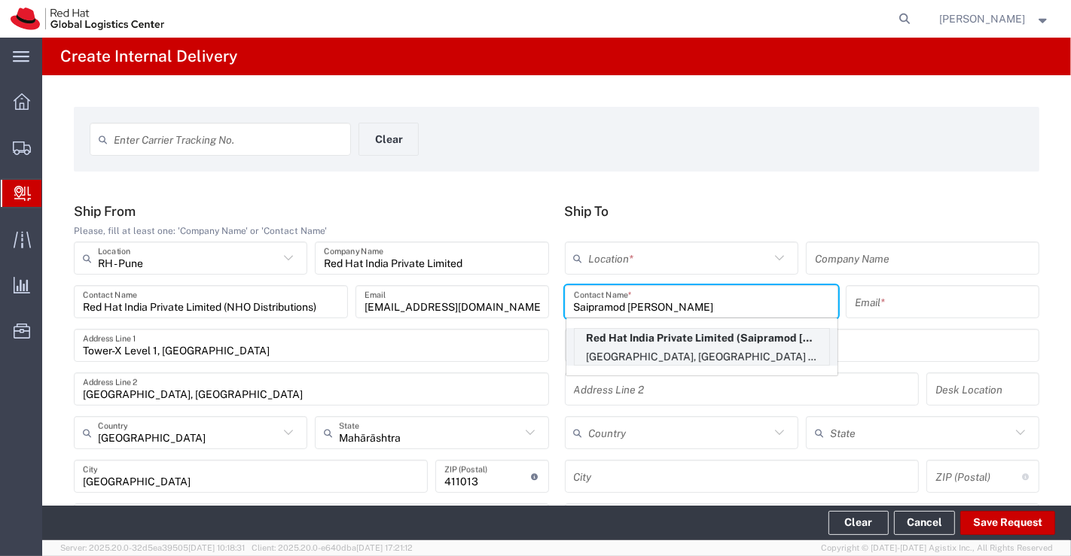
type input "Saipramod Goud Kola"
click at [706, 337] on p "Red Hat India Private Limited (Saipramod Goud Kola), skola@redhat.com" at bounding box center [702, 338] width 255 height 19
type input "RH - [GEOGRAPHIC_DATA] - Carina"
type input "Red Hat India Private Limited"
type input "skola@redhat.com"
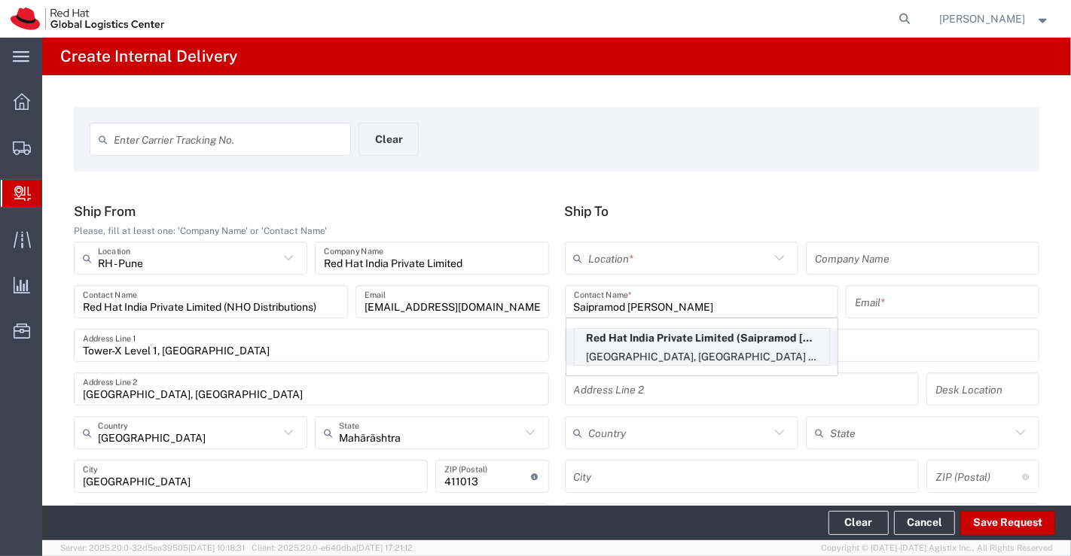
type input "Bagmane [GEOGRAPHIC_DATA]"
type input "FL 10, [GEOGRAPHIC_DATA], [GEOGRAPHIC_DATA]"
type input "FLEX"
type input "[GEOGRAPHIC_DATA]"
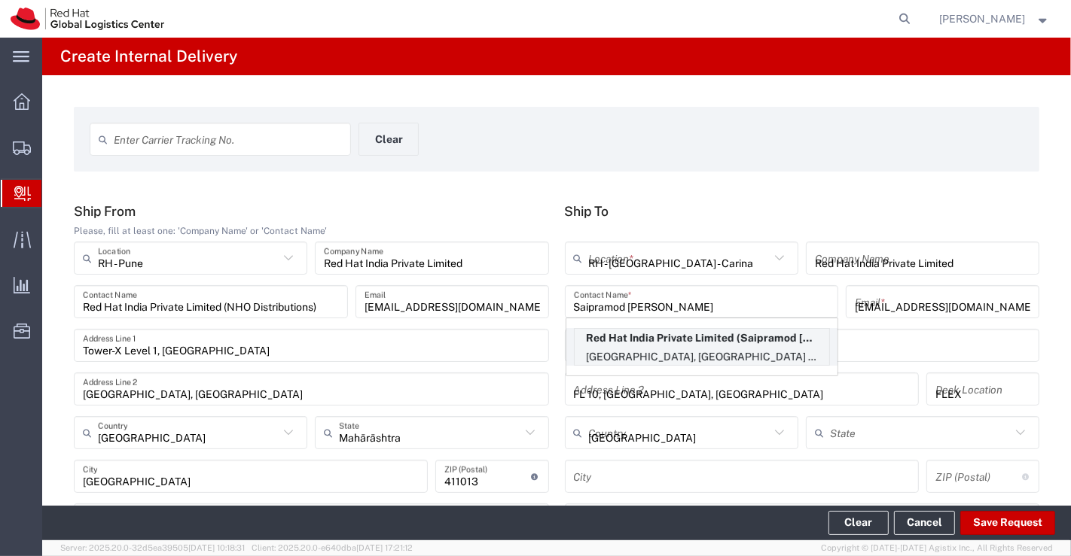
type input "[GEOGRAPHIC_DATA]"
type input "560037"
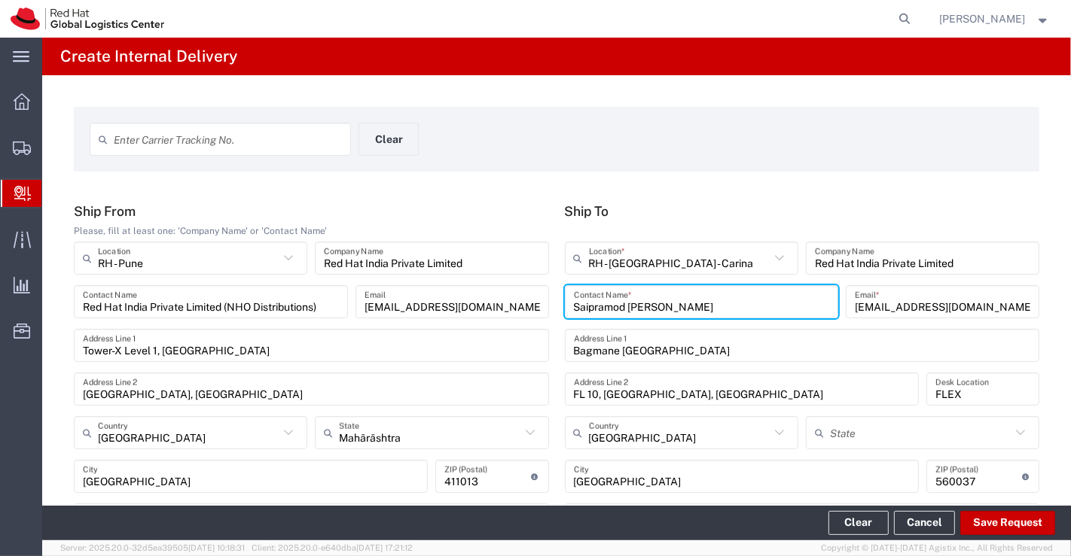
type input "[GEOGRAPHIC_DATA]"
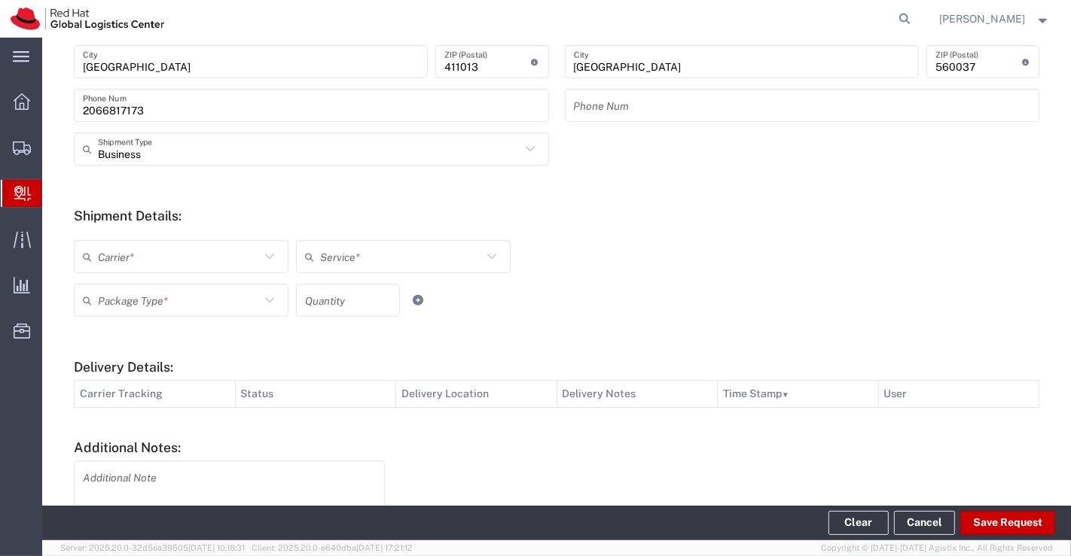
scroll to position [418, 0]
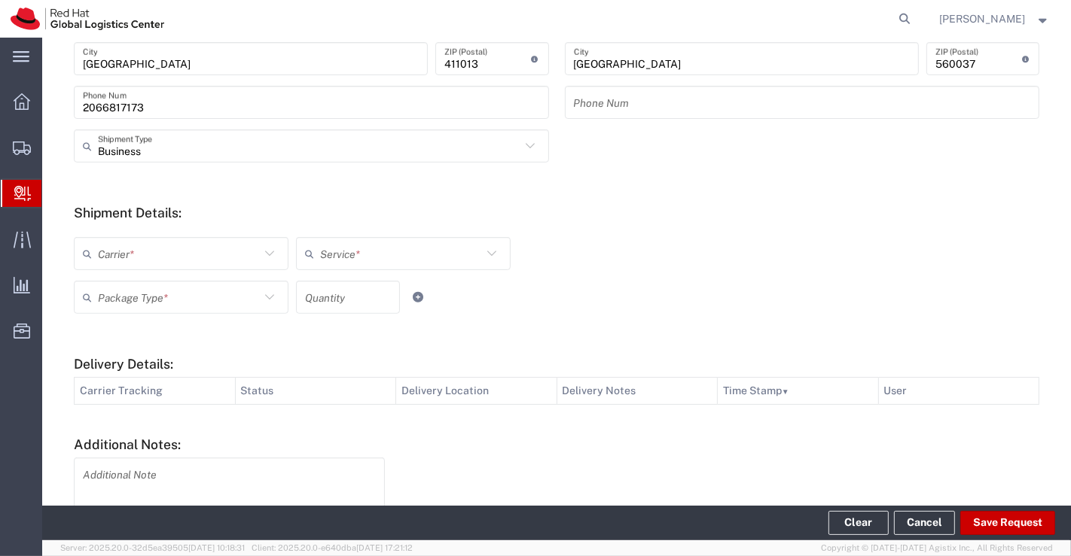
click at [271, 252] on icon at bounding box center [270, 254] width 20 height 20
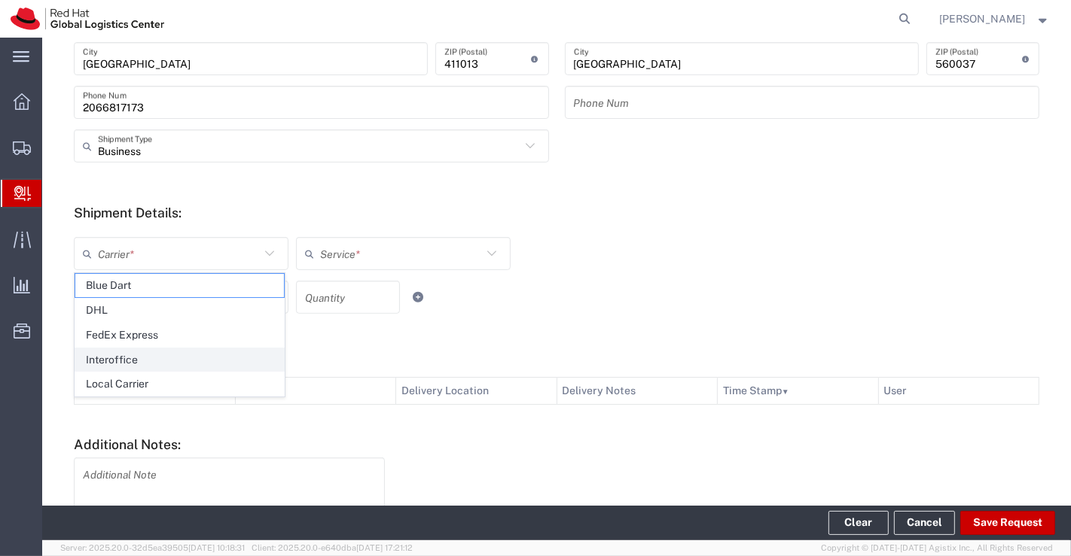
click at [219, 366] on span "Interoffice" at bounding box center [179, 360] width 209 height 23
type input "Interoffice"
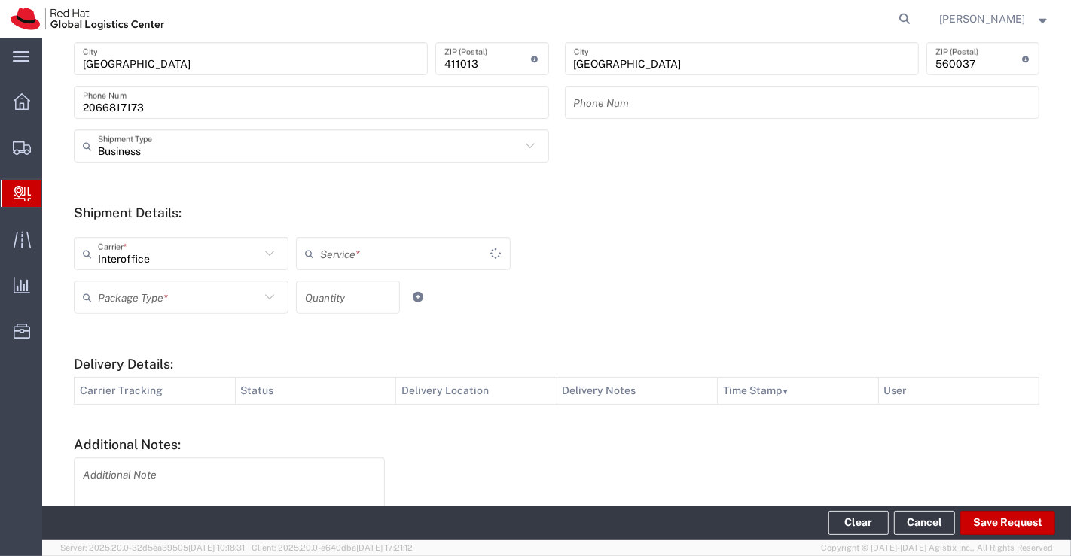
type input "IO_Ground"
click at [264, 294] on icon at bounding box center [270, 298] width 20 height 20
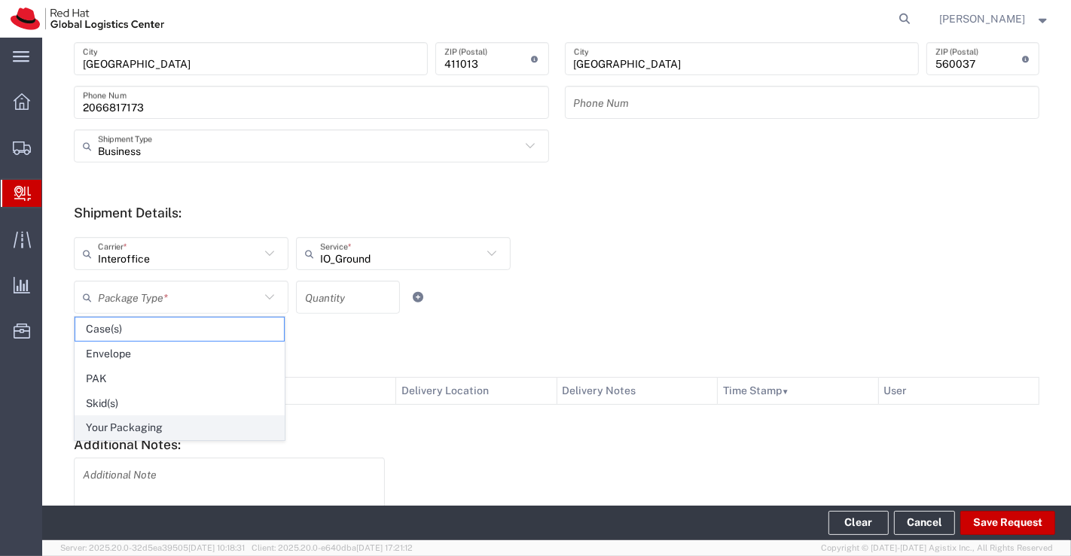
click at [229, 418] on span "Your Packaging" at bounding box center [179, 427] width 209 height 23
type input "Your Packaging"
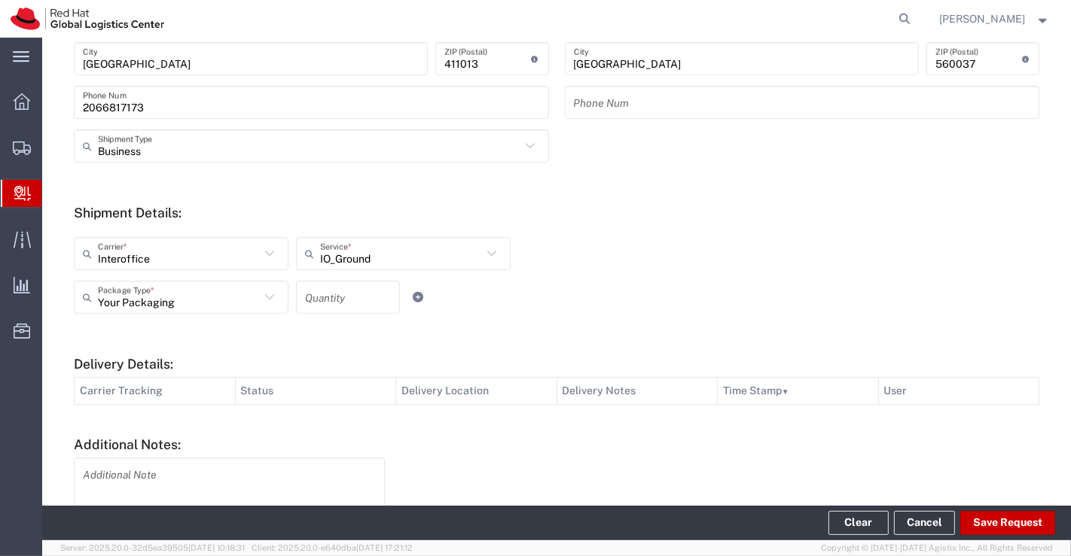
click at [351, 303] on input "number" at bounding box center [348, 298] width 86 height 26
type input "1"
click at [968, 280] on div "Interoffice Carrier * Blue Dart DHL FedEx Express Interoffice Local Carrier IO_…" at bounding box center [556, 275] width 981 height 99
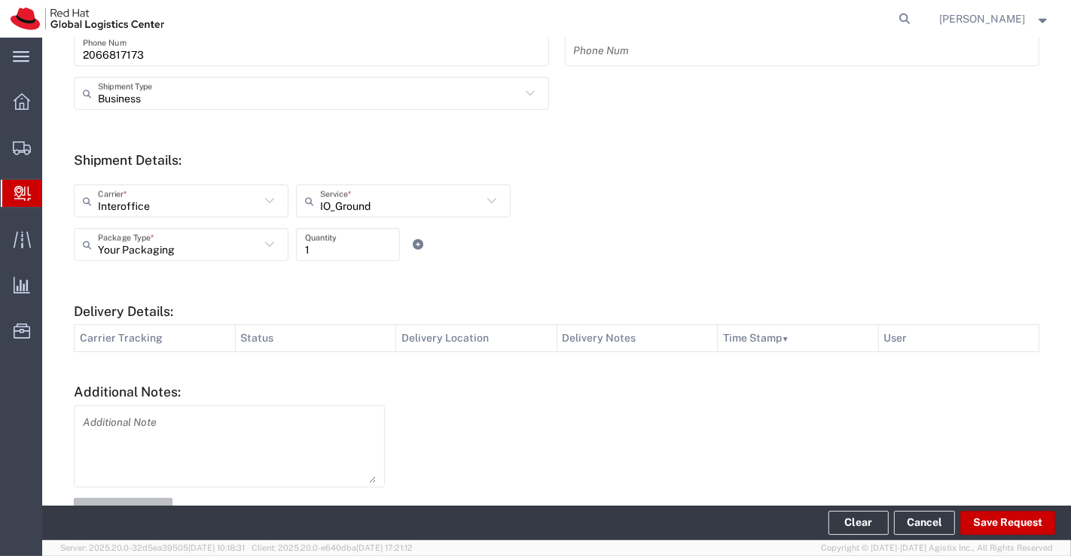
scroll to position [518, 0]
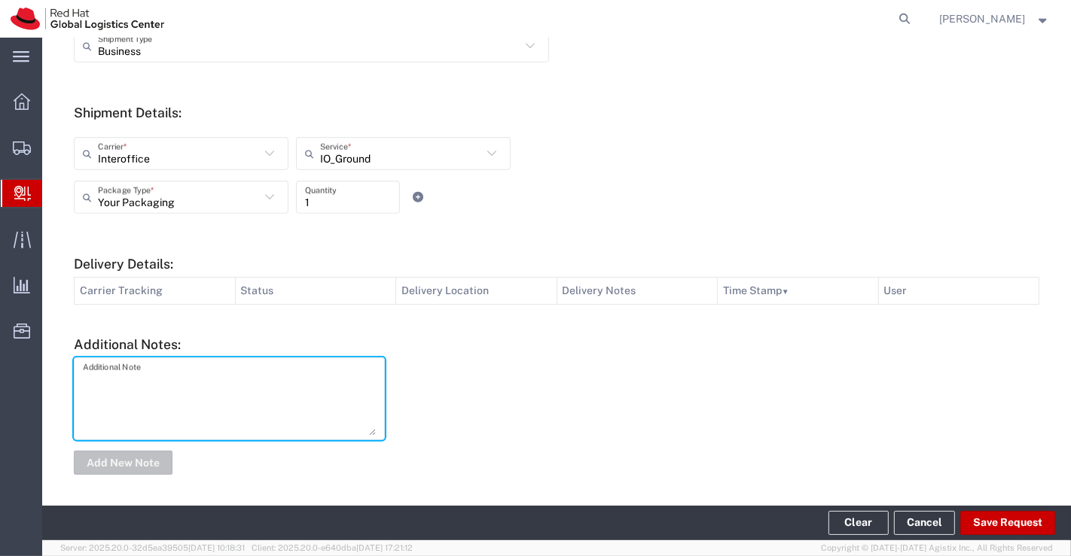
click at [277, 377] on textarea at bounding box center [229, 399] width 293 height 74
type textarea "New Hire Kit."
click at [96, 459] on button "Add New Note" at bounding box center [123, 463] width 99 height 24
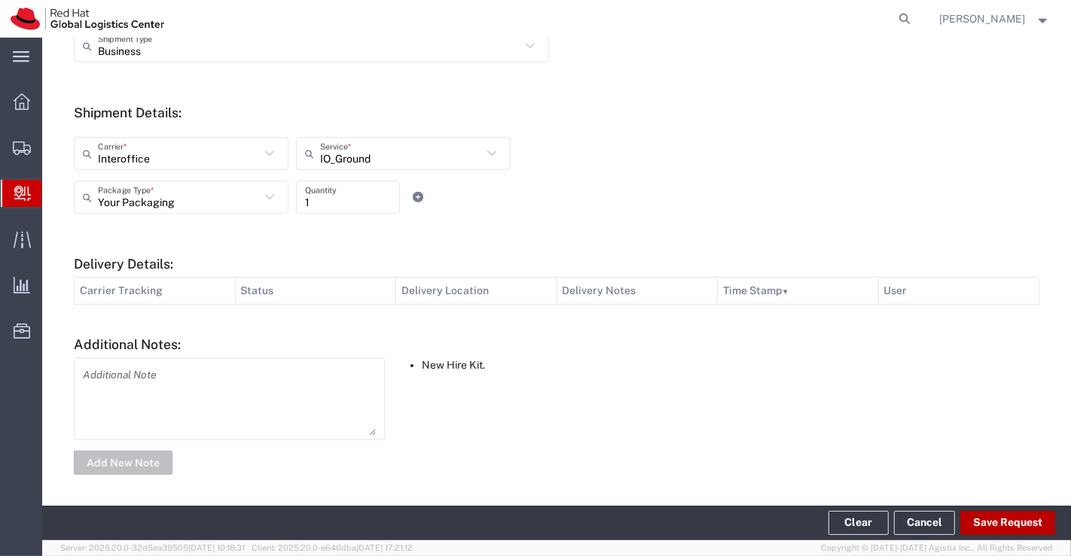
click at [1031, 526] on button "Save Request" at bounding box center [1007, 523] width 95 height 24
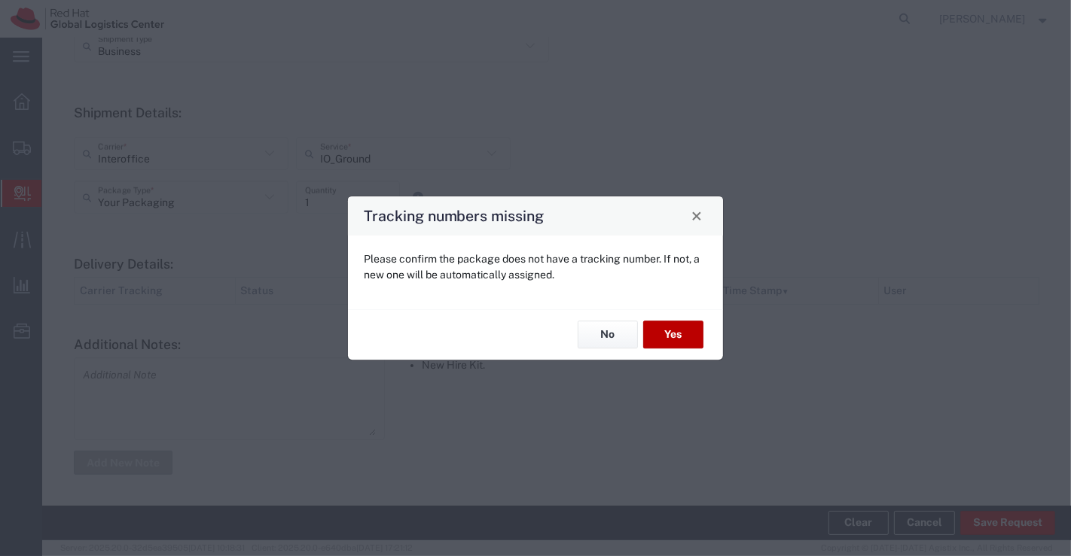
click at [691, 336] on button "Yes" at bounding box center [673, 336] width 60 height 28
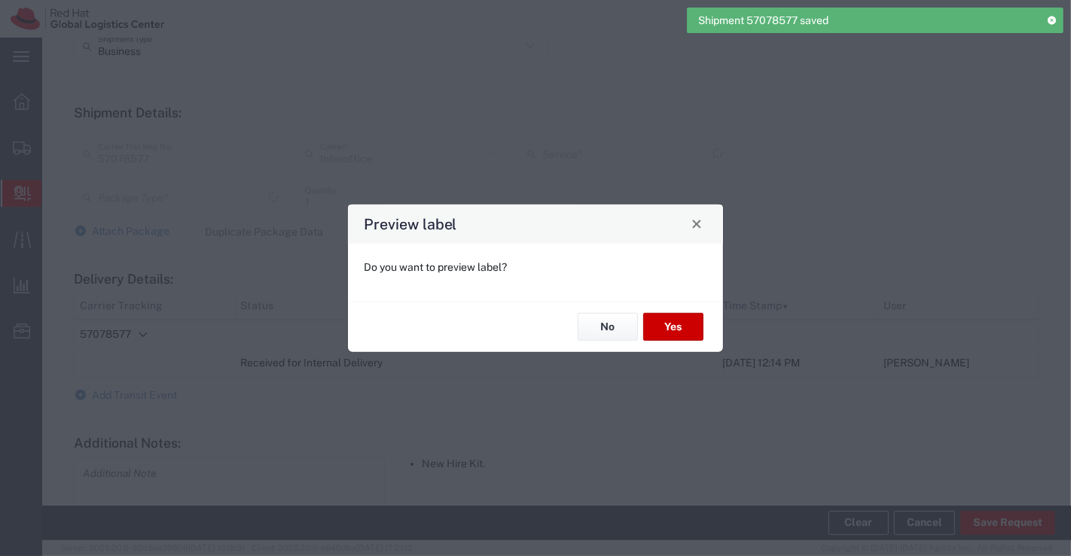
type input "IO_Ground"
type input "Your Packaging"
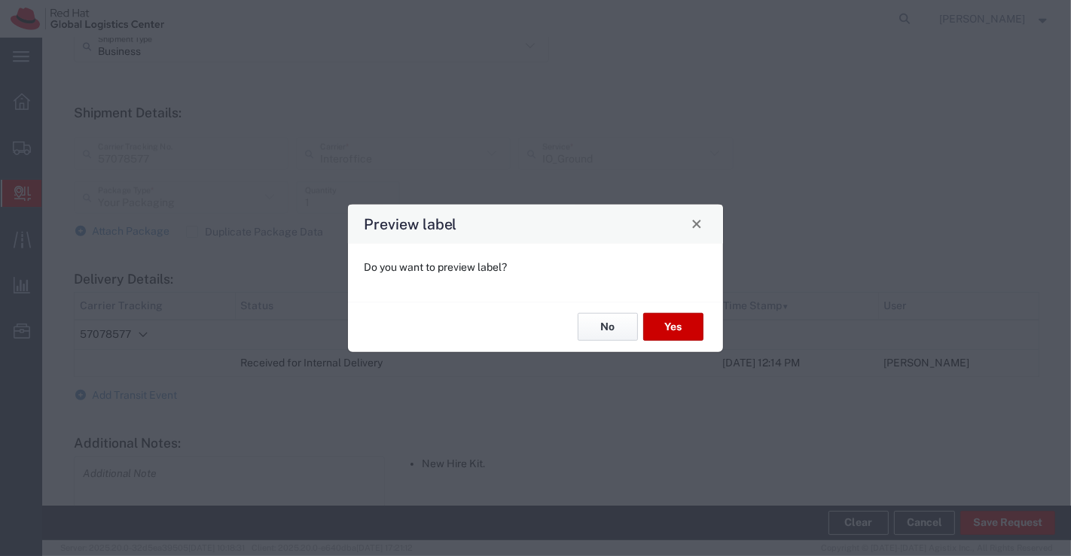
click at [623, 327] on button "No" at bounding box center [608, 327] width 60 height 28
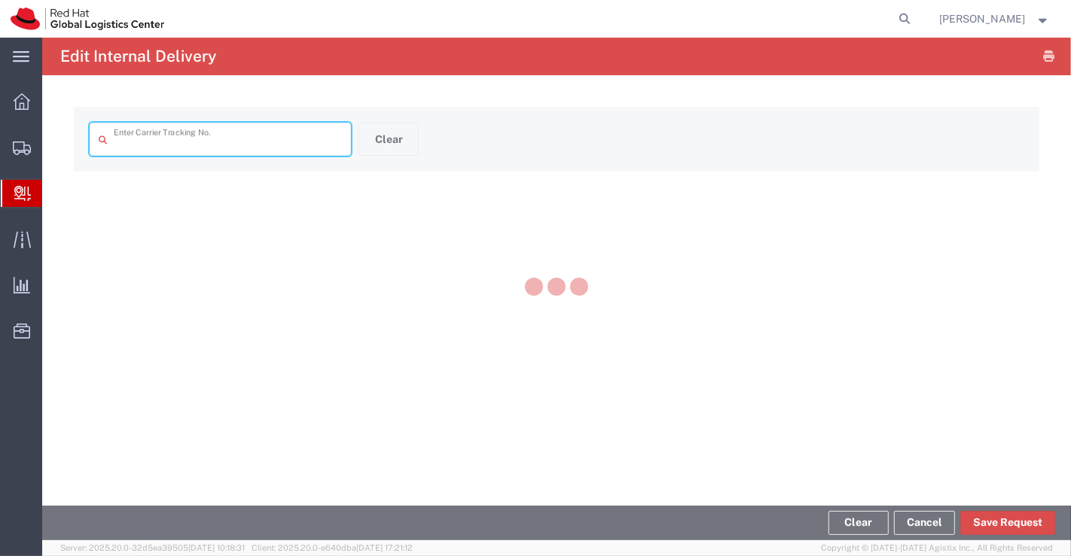
type input "57078577"
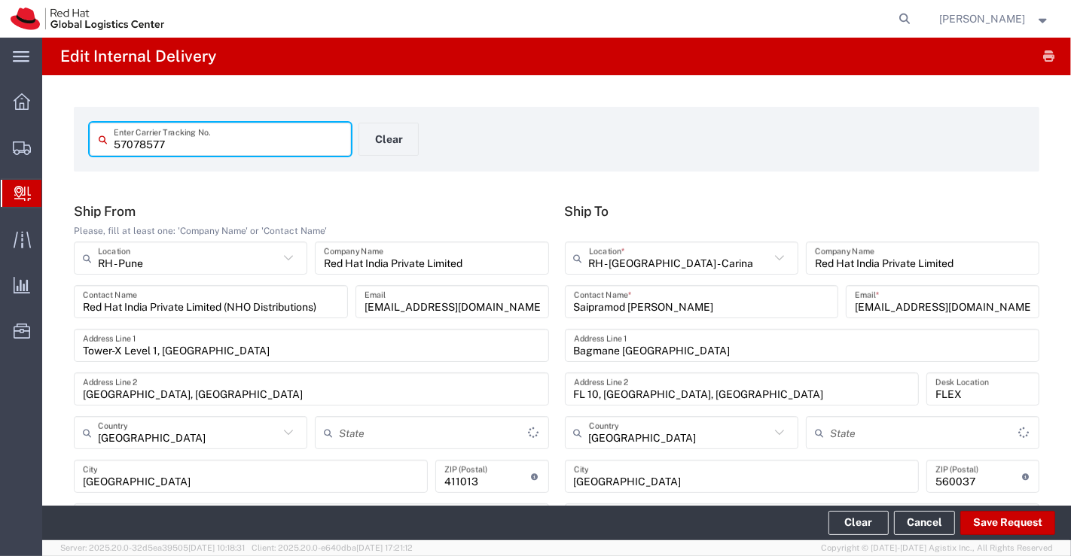
type input "Your Packaging"
type input "IO_Ground"
type input "Mahārāshtra"
type input "[GEOGRAPHIC_DATA]"
drag, startPoint x: 184, startPoint y: 142, endPoint x: 111, endPoint y: 138, distance: 73.2
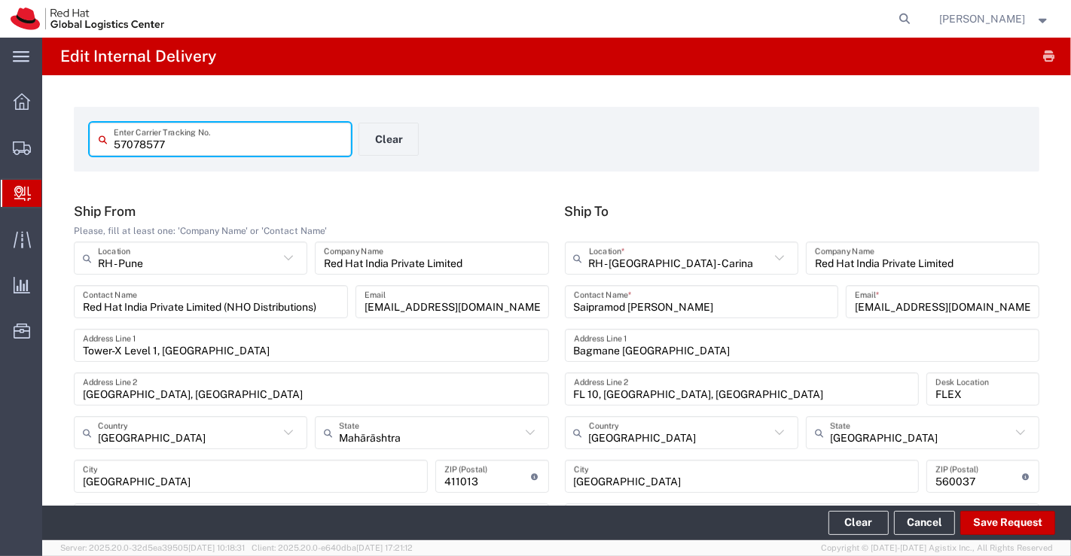
click at [111, 138] on div "57078577 Enter Carrier Tracking No." at bounding box center [220, 139] width 261 height 33
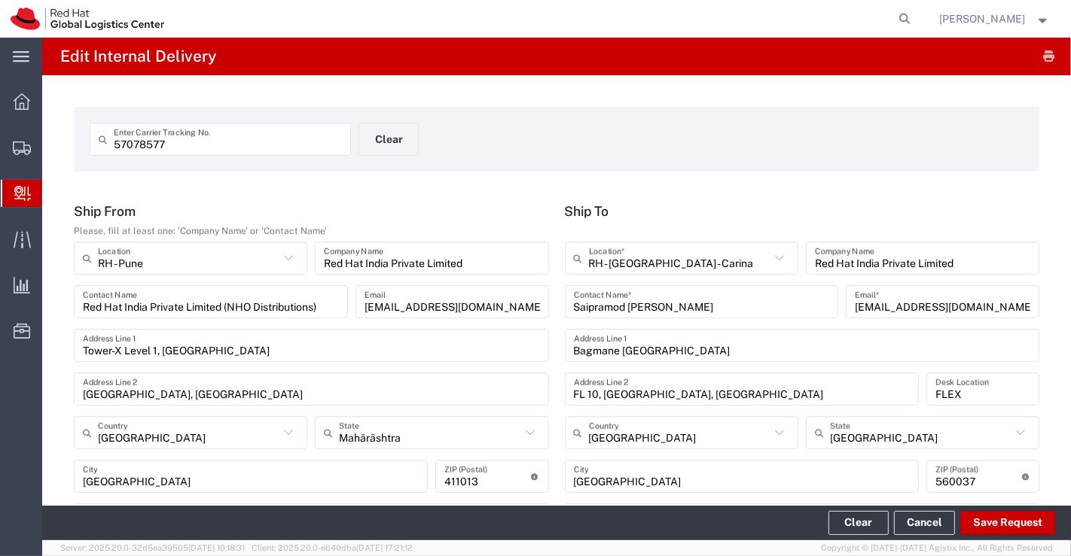
click at [721, 152] on div "57078577 Enter Carrier Tracking No. Clear" at bounding box center [557, 145] width 950 height 44
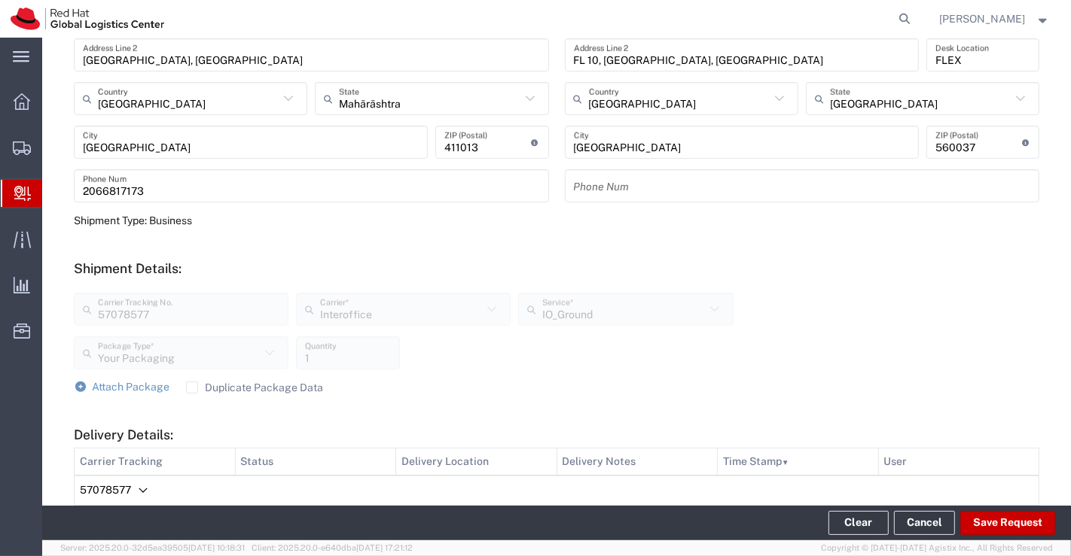
scroll to position [589, 0]
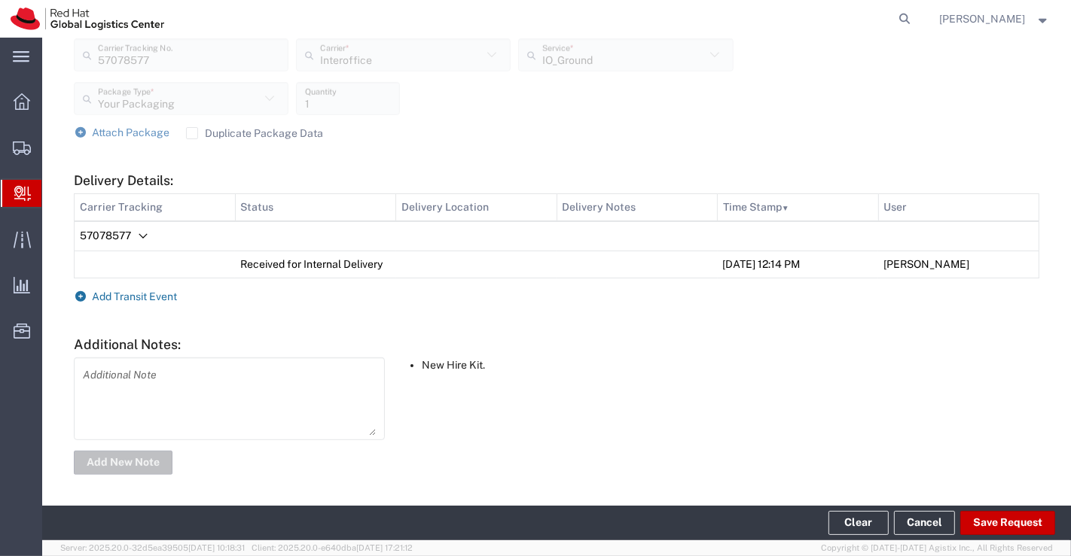
click at [87, 297] on link "Add Transit Event" at bounding box center [126, 297] width 104 height 12
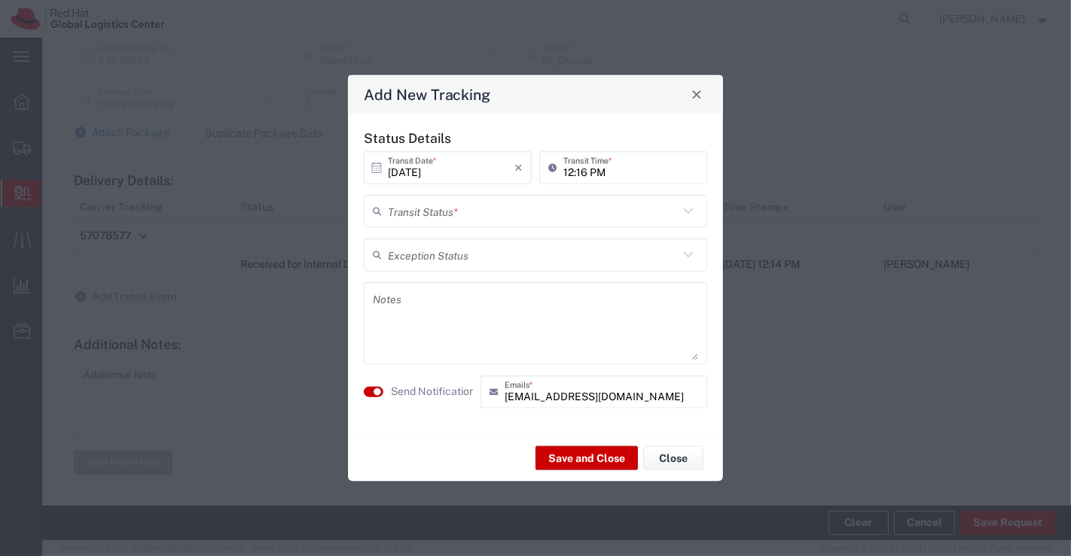
click at [695, 209] on icon at bounding box center [688, 211] width 20 height 20
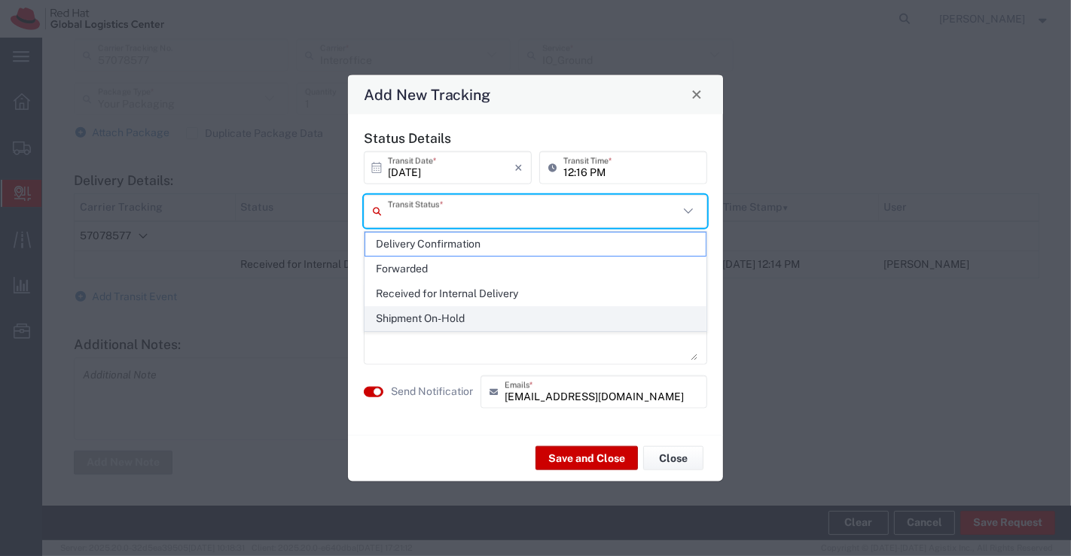
click at [633, 317] on span "Shipment On-Hold" at bounding box center [535, 318] width 341 height 23
type input "Shipment On-Hold"
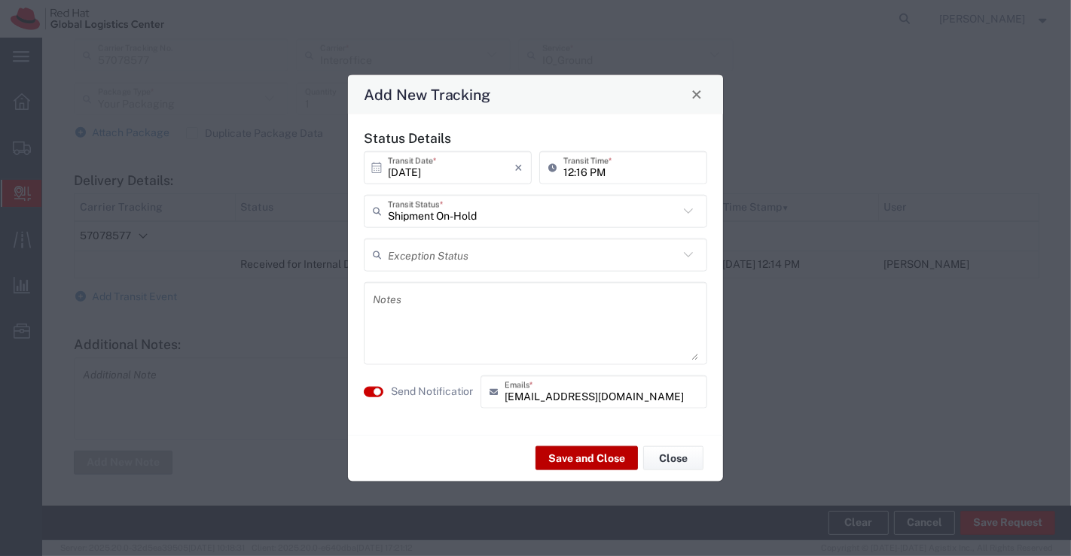
click at [556, 459] on button "Save and Close" at bounding box center [586, 459] width 102 height 24
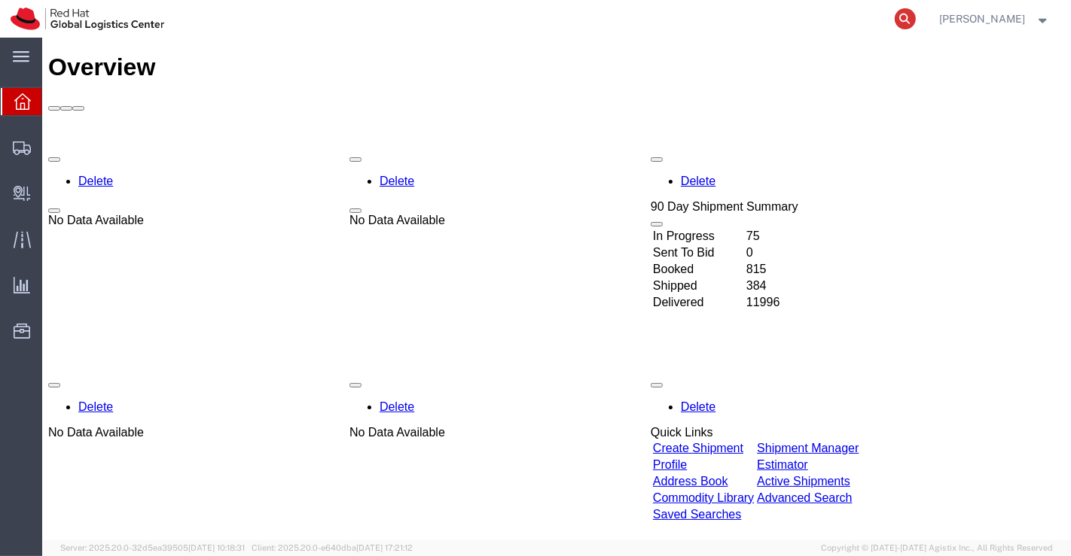
click at [905, 21] on icon at bounding box center [905, 18] width 21 height 21
paste input "394065989421"
type input "394065989421"
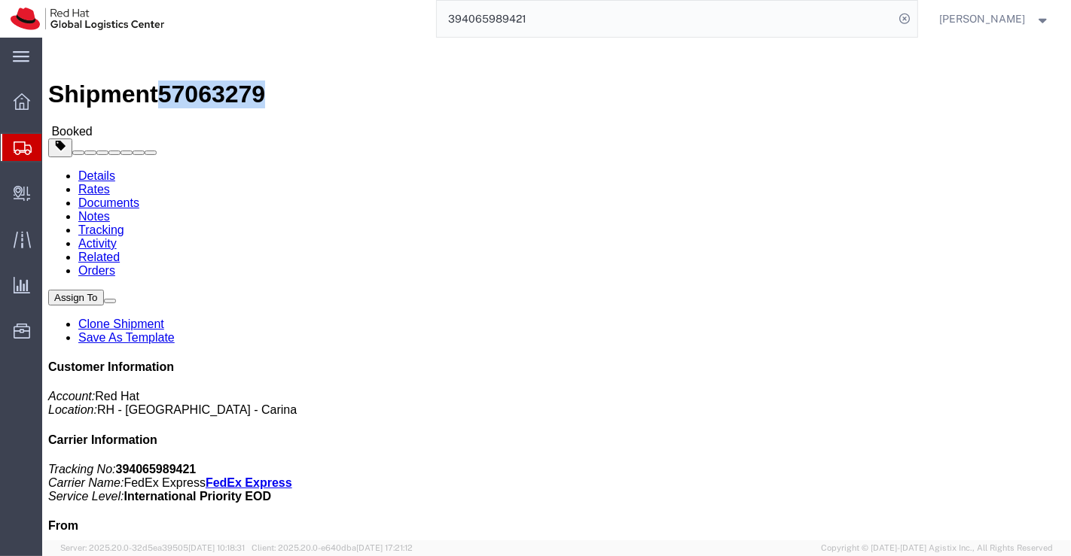
drag, startPoint x: 126, startPoint y: 17, endPoint x: 201, endPoint y: 15, distance: 75.3
click span "57063279"
copy span "57063279"
drag, startPoint x: 444, startPoint y: 338, endPoint x: 493, endPoint y: 201, distance: 145.8
click div "Leg 1 - Small Parcel"
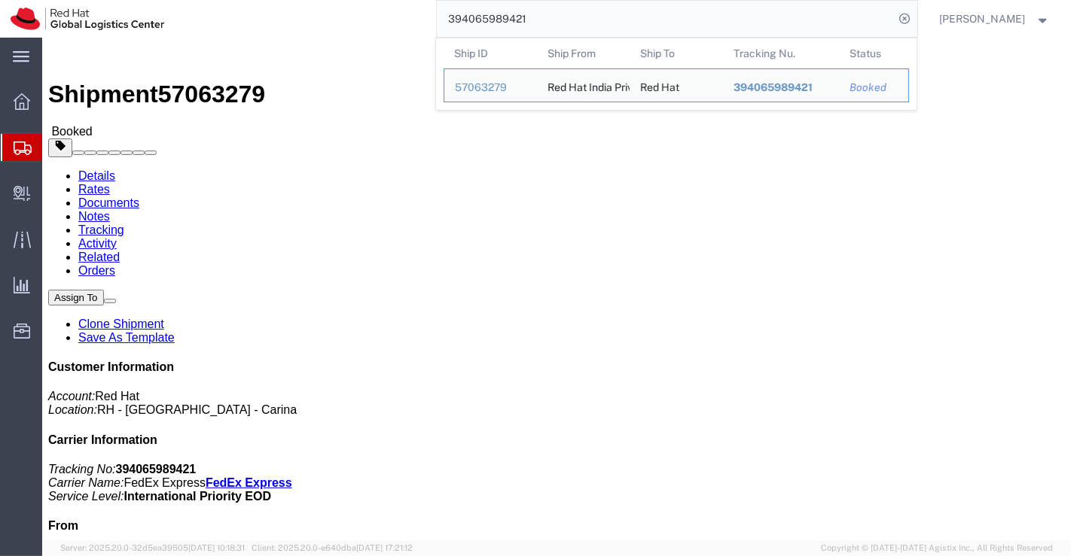
drag, startPoint x: 563, startPoint y: 23, endPoint x: 403, endPoint y: 22, distance: 160.4
click at [403, 22] on div "394065989421 Ship ID Ship From Ship To Tracking Nu. Status Ship ID 57063279 Shi…" at bounding box center [546, 19] width 742 height 38
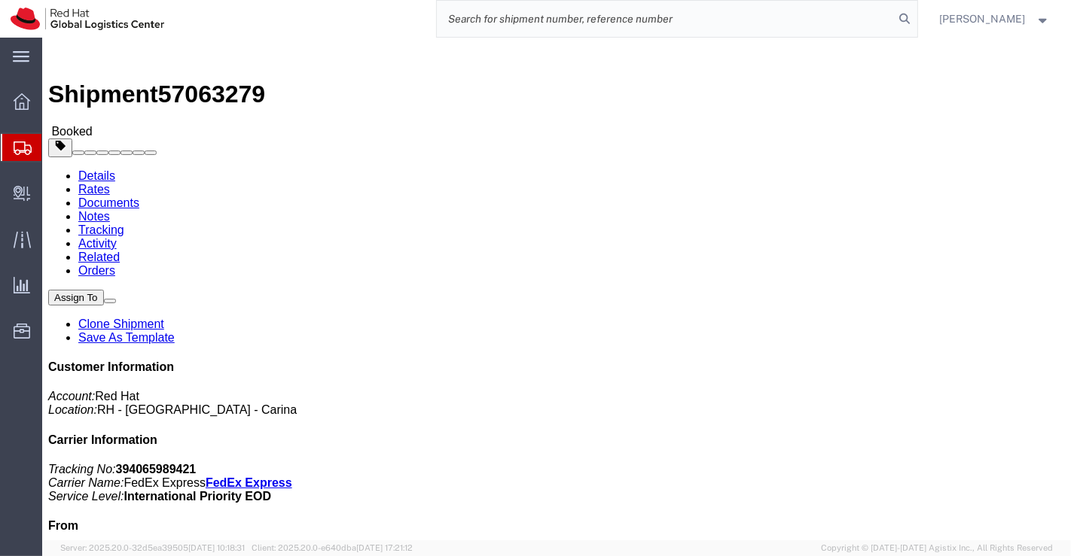
paste input "394021243925"
type input "394021243925"
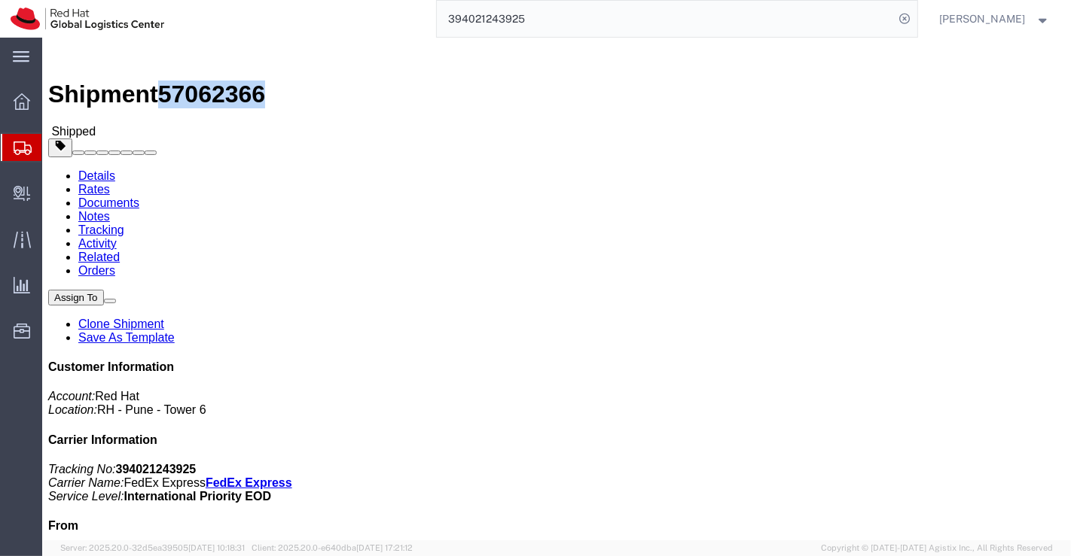
drag, startPoint x: 205, startPoint y: 11, endPoint x: 126, endPoint y: 26, distance: 80.3
click span "57062366"
copy span "57062366"
click div "Leg 1 - Small Parcel"
drag, startPoint x: 881, startPoint y: 432, endPoint x: 913, endPoint y: 431, distance: 31.7
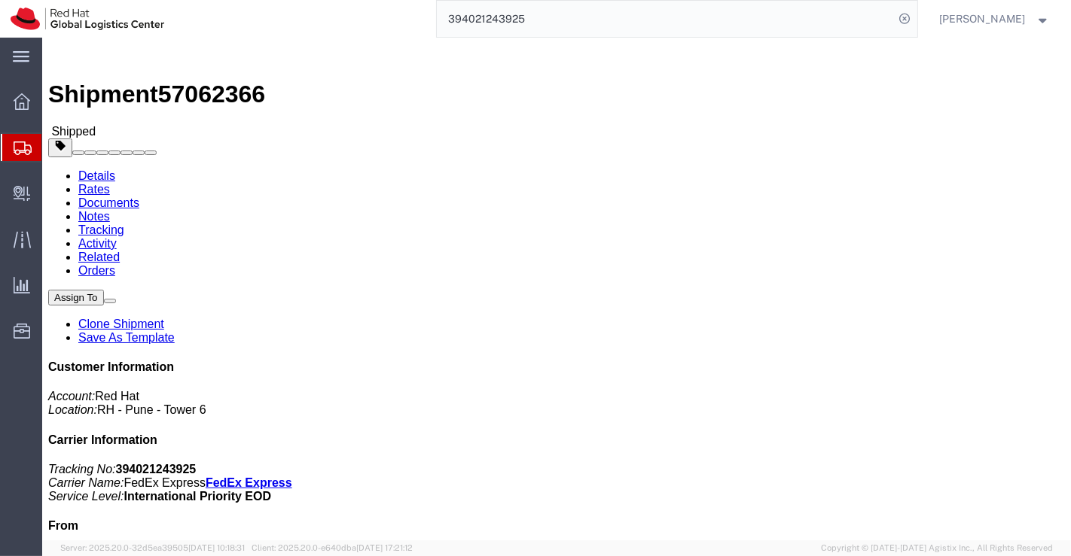
click address "Red Hat Asia Pacific Pte Ltd (Anirudh Samantaray) 88 Market Street, Level 45 Ca…"
click div "Customer Information Account: Red Hat Location: RH - Pune - Tower 6 Carrier Inf…"
drag, startPoint x: 883, startPoint y: 239, endPoint x: 977, endPoint y: 241, distance: 94.9
click address "Red Hat Asia Pacific Pte Ltd (Anirudh Samantaray) 88 Market Street, Level 45 Ca…"
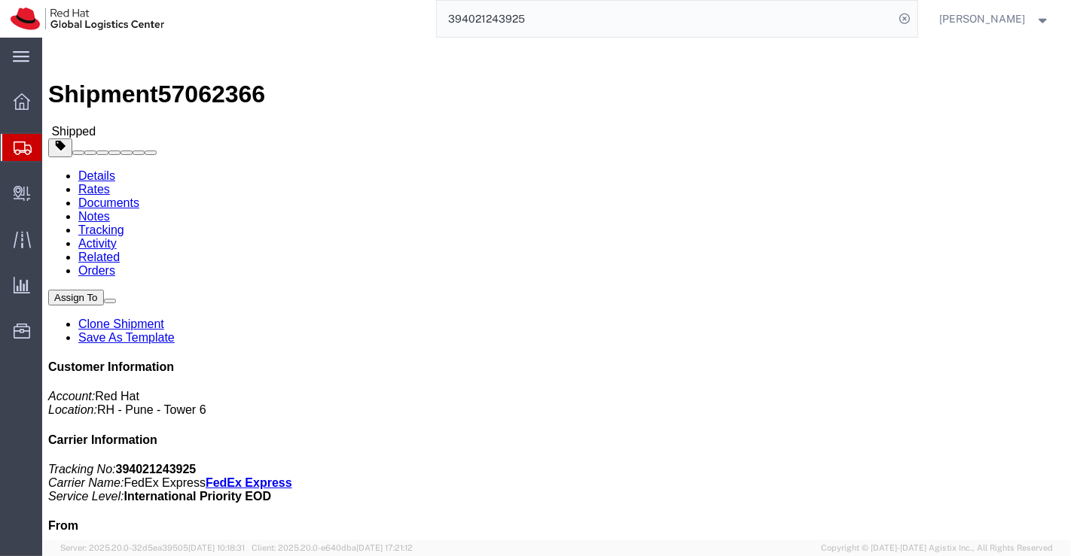
copy address "Anirudh Samantaray"
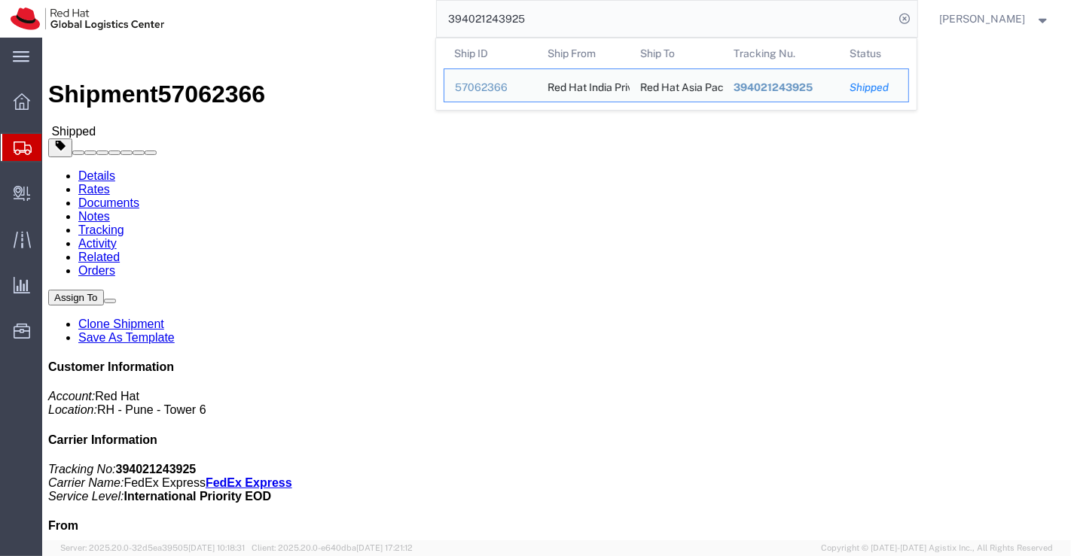
drag, startPoint x: 532, startPoint y: 18, endPoint x: 423, endPoint y: 24, distance: 109.4
click at [423, 24] on div "394021243925 Ship ID Ship From Ship To Tracking Nu. Status Ship ID 57062366 Shi…" at bounding box center [546, 19] width 742 height 38
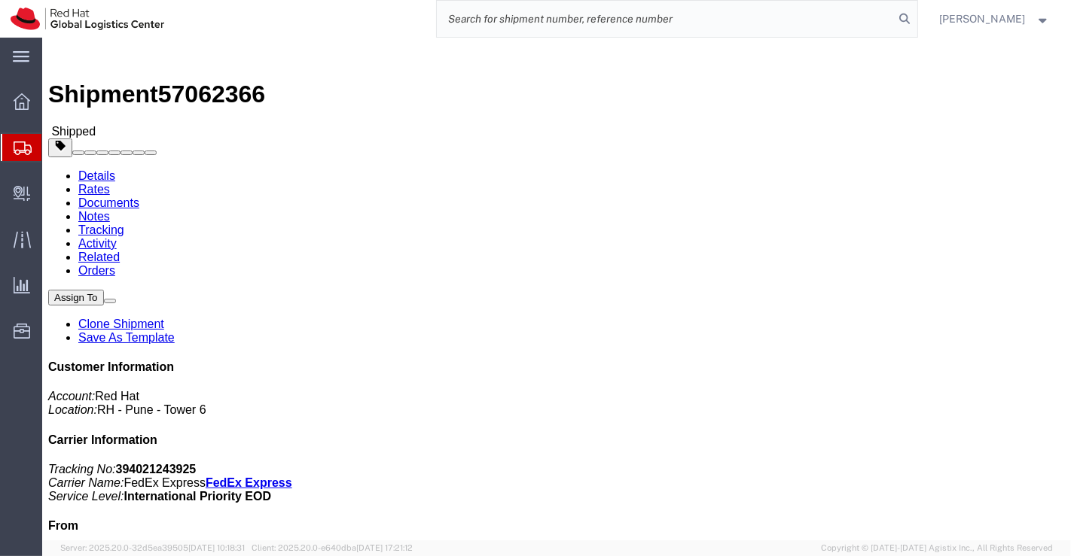
paste input "394025434873"
type input "394025434873"
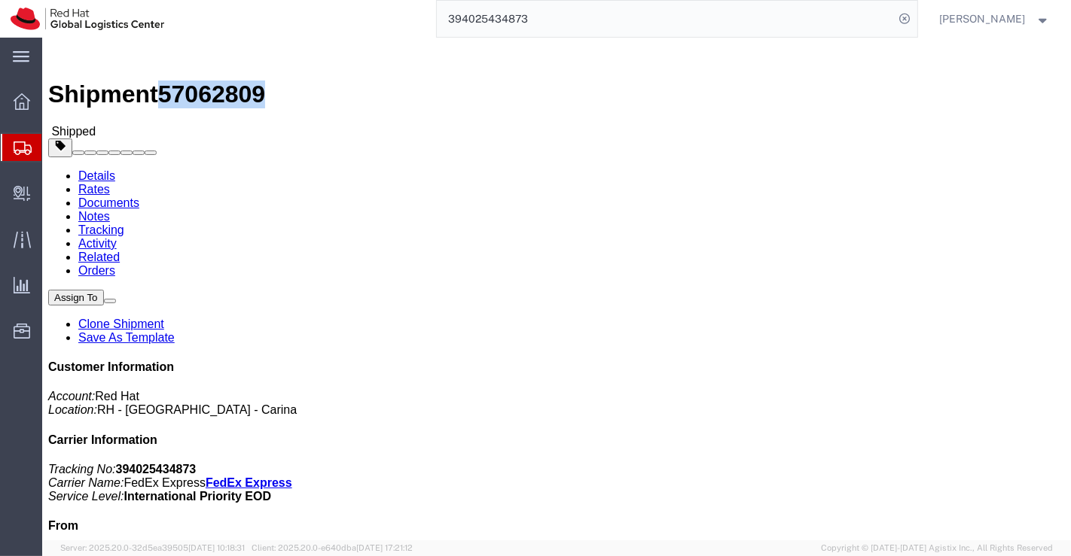
drag, startPoint x: 127, startPoint y: 15, endPoint x: 208, endPoint y: 17, distance: 81.4
click div "Shipment 57062809 Shipped"
copy span "57062809"
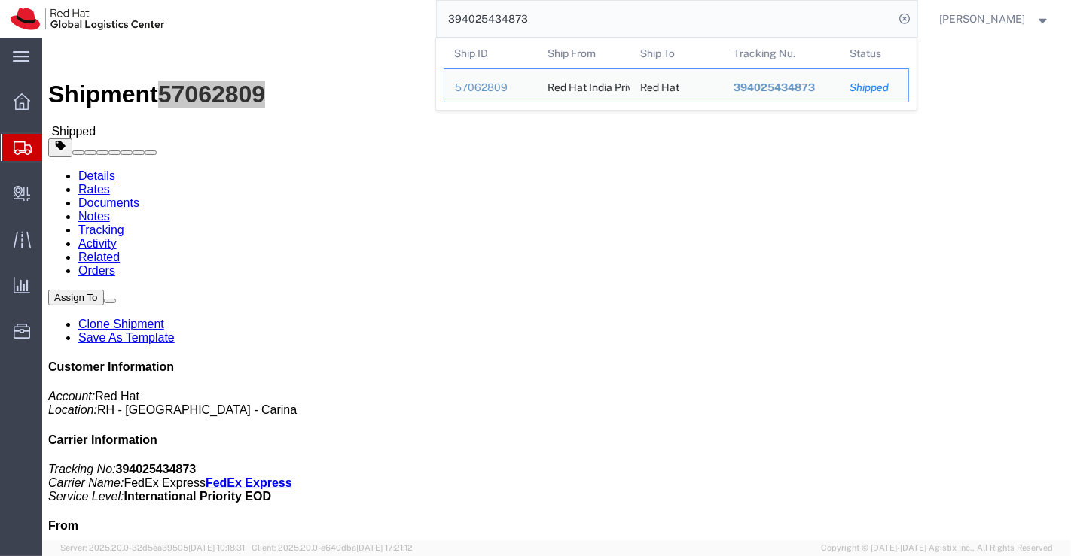
drag, startPoint x: 559, startPoint y: 17, endPoint x: 417, endPoint y: 25, distance: 141.8
click at [417, 25] on div "394025434873 Ship ID Ship From Ship To Tracking Nu. Status Ship ID 57062809 Shi…" at bounding box center [546, 19] width 742 height 38
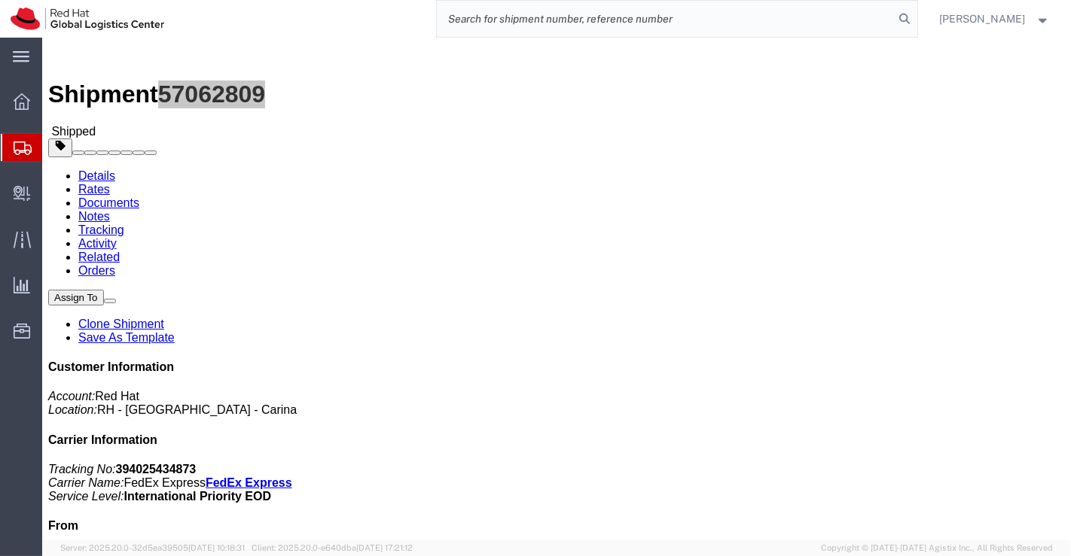
paste input "394021070452"
type input "394021070452"
drag, startPoint x: 252, startPoint y: 160, endPoint x: 185, endPoint y: 157, distance: 67.1
click div "Ship To Dina Salang (Dina Salang) Grand Hamptons Tower 1, 31st Street Bonifacio…"
copy address "Dina Salang"
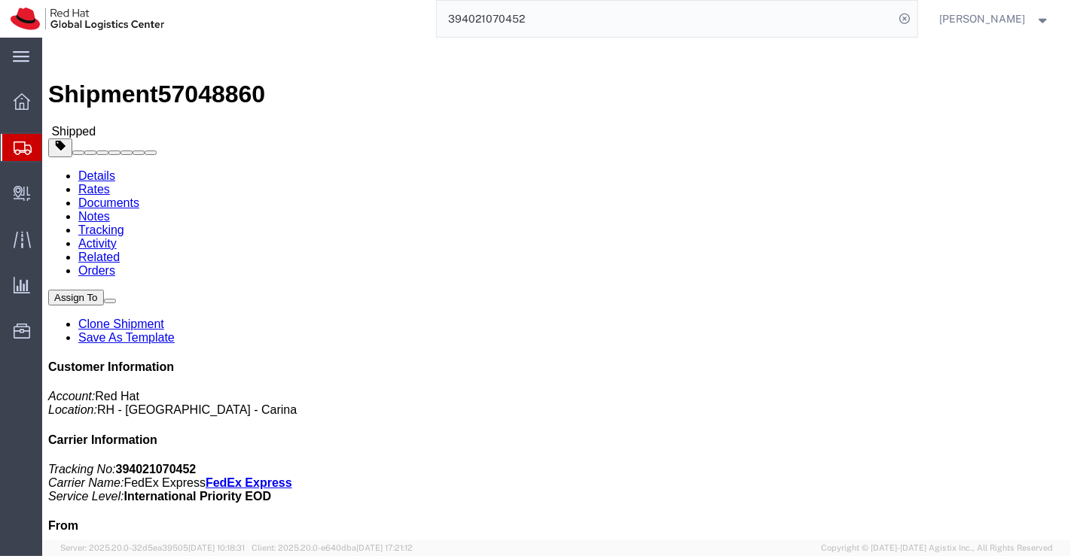
drag, startPoint x: 461, startPoint y: 354, endPoint x: 146, endPoint y: 102, distance: 403.4
click div "Leg 1 - Small Parcel"
drag, startPoint x: 202, startPoint y: 17, endPoint x: 124, endPoint y: 23, distance: 77.9
click h1 "Shipment 57048860"
copy span "57048860"
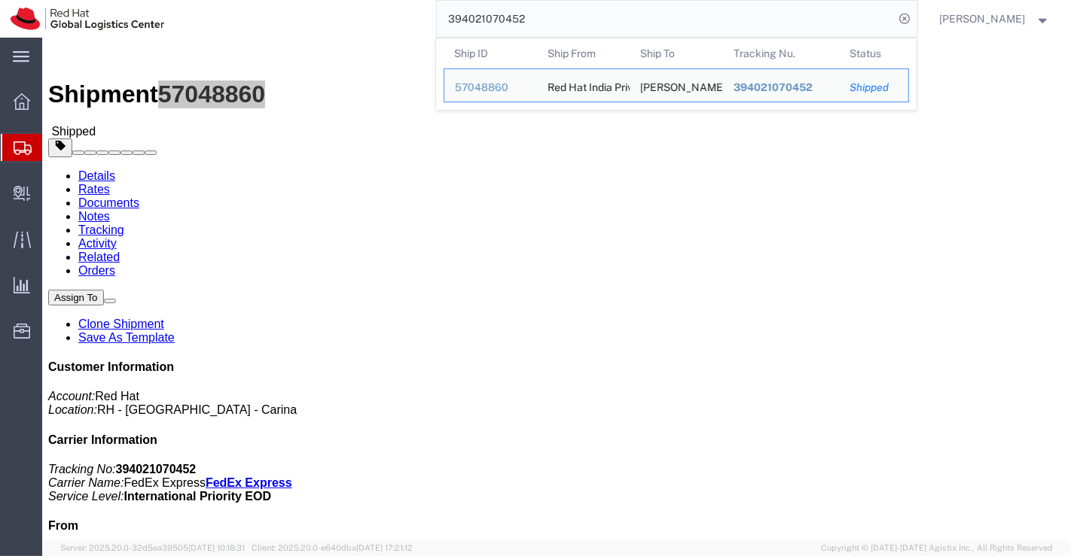
drag, startPoint x: 550, startPoint y: 20, endPoint x: 364, endPoint y: 31, distance: 187.1
click at [364, 31] on div "394021070452 Ship ID Ship From Ship To Tracking Nu. Status Ship ID 57048860 Shi…" at bounding box center [546, 19] width 742 height 38
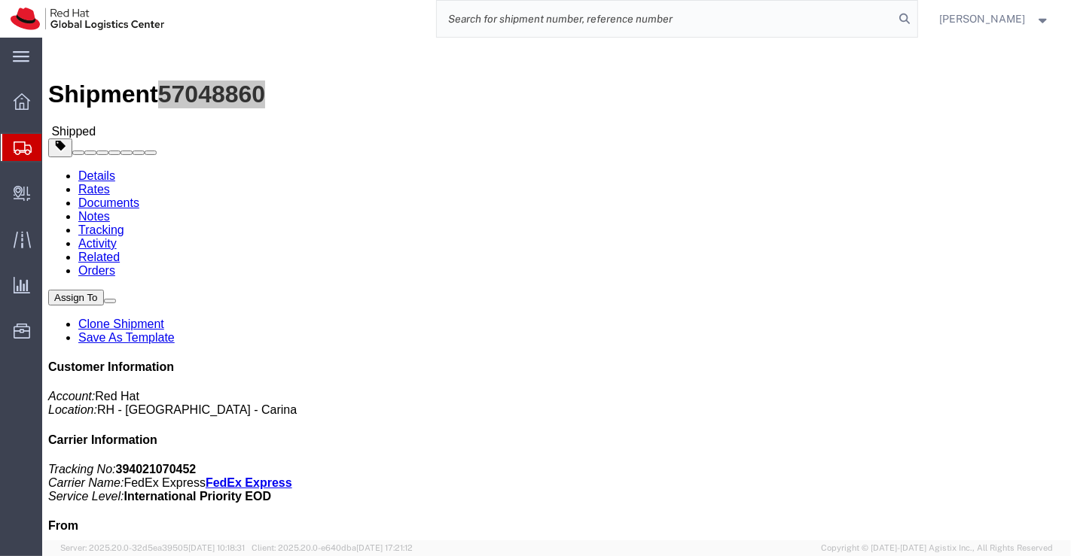
paste input "393984894546"
type input "393984894546"
drag, startPoint x: 125, startPoint y: 20, endPoint x: 208, endPoint y: 19, distance: 82.8
click div "Shipment 57048583 Shipped"
copy span "57048583"
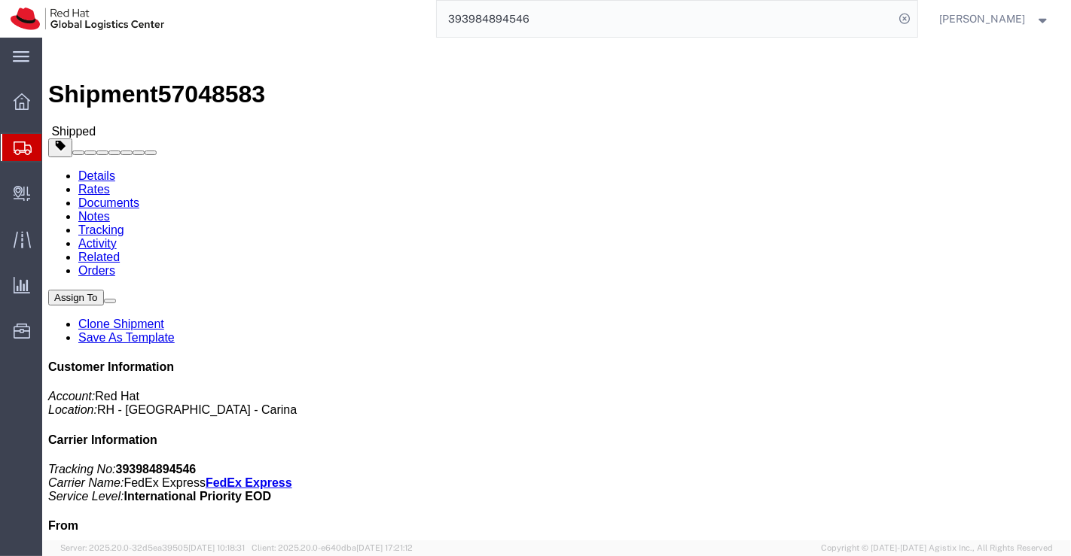
drag, startPoint x: 488, startPoint y: 376, endPoint x: 399, endPoint y: 337, distance: 96.8
click div "Leg 1 - Small Parcel"
drag, startPoint x: 265, startPoint y: 163, endPoint x: 197, endPoint y: 165, distance: 68.6
click address "Hikaru Nomura (Hikaru Nomura) Futaba 1-17-18 Shinagawa-ku, 142-0043 Japan +8190…"
copy address "Hikaru Nomura"
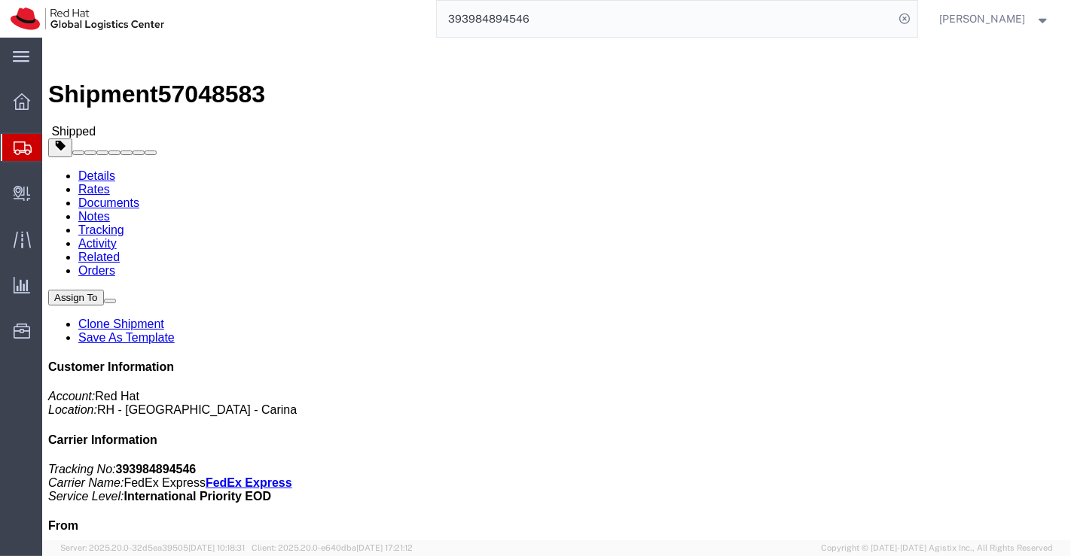
click div "Shipment Detail Ship From Red Hat India Private Limited (Pallav Sen Gupta) BENG…"
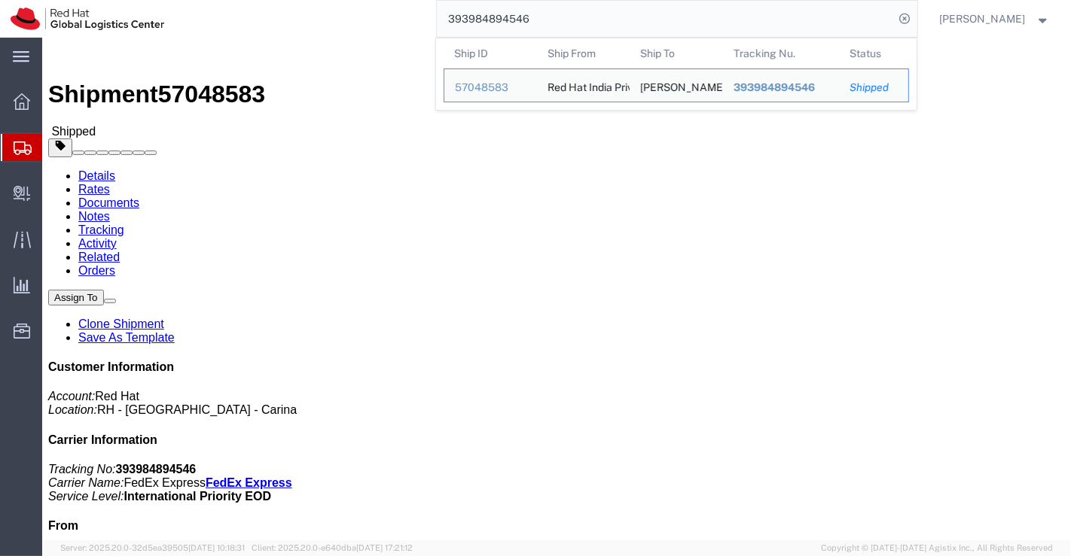
drag, startPoint x: 546, startPoint y: 16, endPoint x: 434, endPoint y: 11, distance: 111.6
click at [434, 11] on div "393984894546 Ship ID Ship From Ship To Tracking Nu. Status Ship ID 57048583 Shi…" at bounding box center [546, 19] width 742 height 38
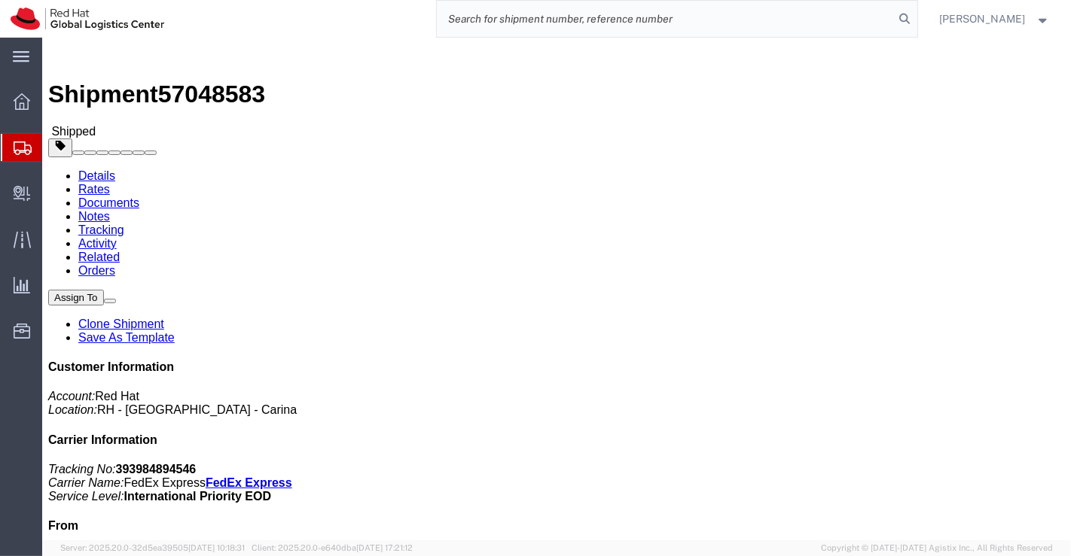
paste input "393979522480"
type input "393979522480"
drag, startPoint x: 559, startPoint y: 28, endPoint x: 436, endPoint y: 25, distance: 122.8
click at [436, 25] on div "393979522480" at bounding box center [546, 19] width 742 height 38
paste input "393979522480"
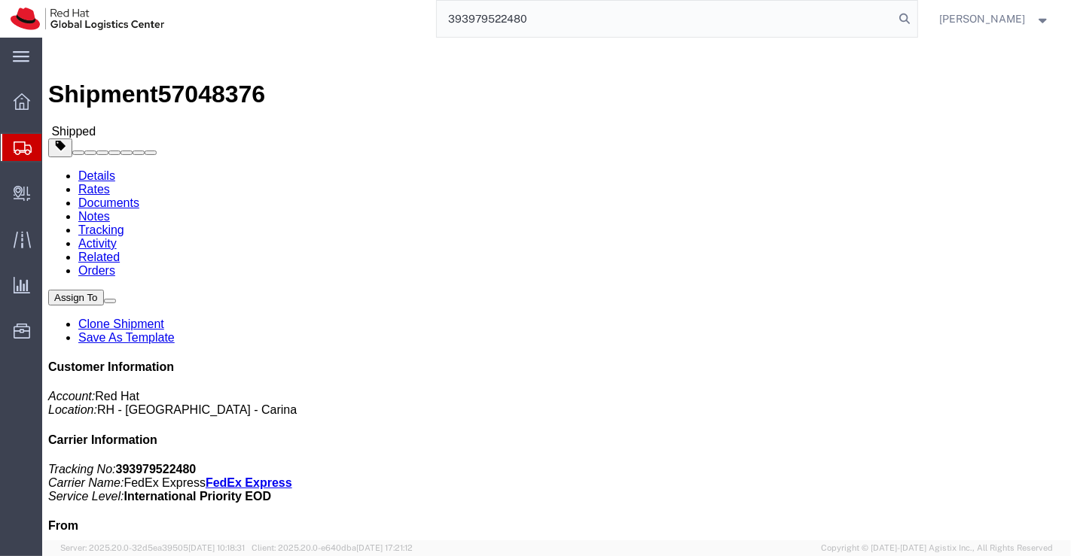
type input "393979522480"
drag, startPoint x: 126, startPoint y: 15, endPoint x: 206, endPoint y: 17, distance: 80.6
click div "Shipment 57048376 Shipped"
copy span "57048376"
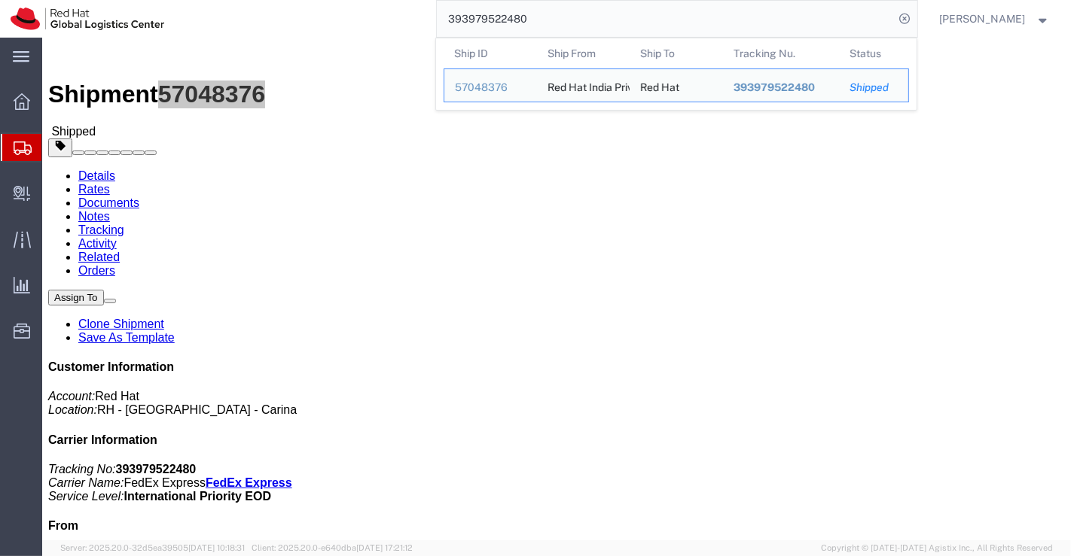
drag, startPoint x: 540, startPoint y: 17, endPoint x: 405, endPoint y: 20, distance: 134.8
click at [405, 20] on div "393979522480 Ship ID Ship From Ship To Tracking Nu. Status Ship ID 57048376 Shi…" at bounding box center [546, 19] width 742 height 38
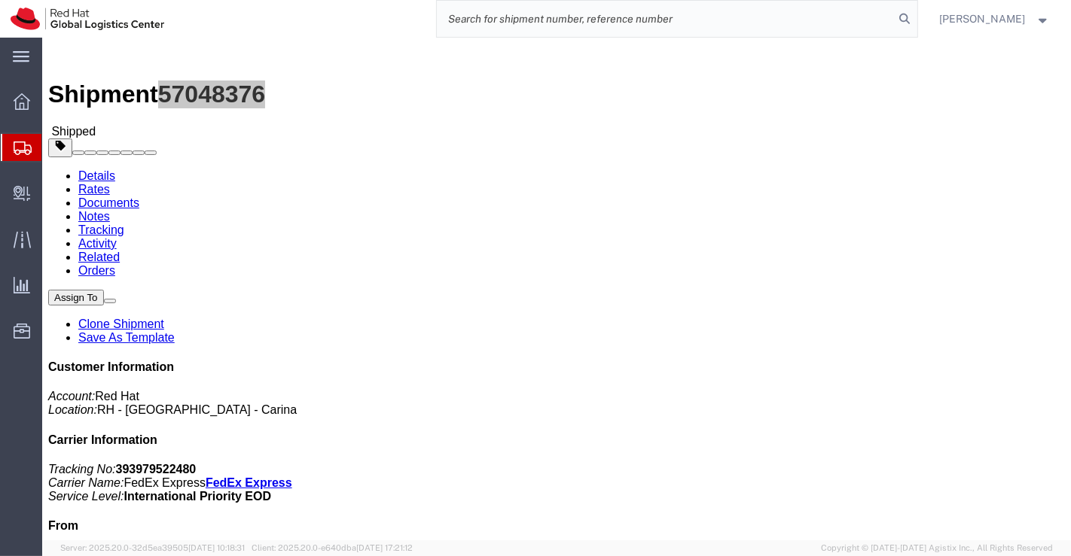
paste input "393977700776"
type input "393977700776"
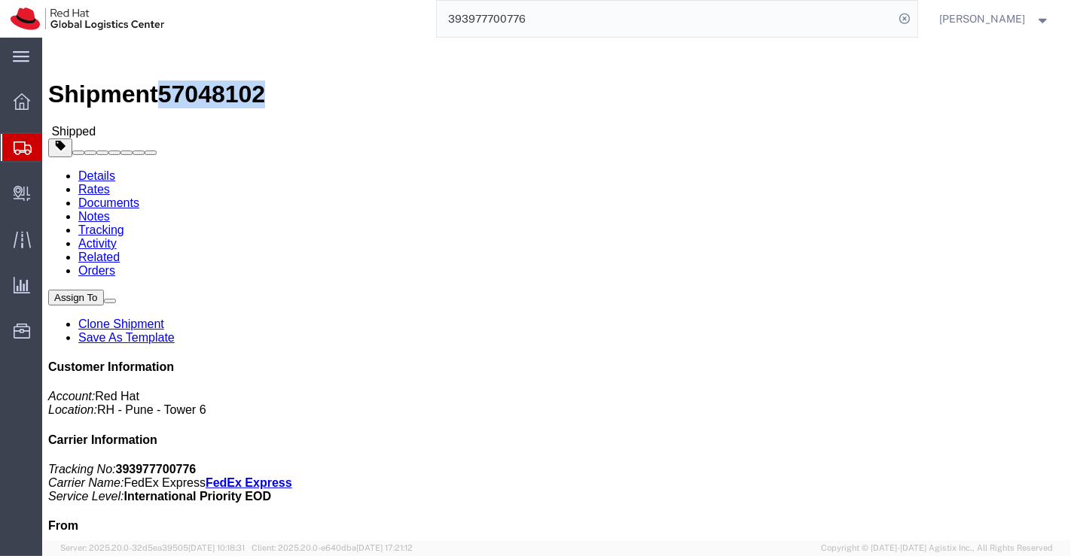
drag, startPoint x: 203, startPoint y: 15, endPoint x: 127, endPoint y: 17, distance: 75.3
click span "57048102"
copy span "57048102"
click div "Leg 1 - Small Parcel"
drag, startPoint x: 855, startPoint y: 432, endPoint x: 947, endPoint y: 431, distance: 91.9
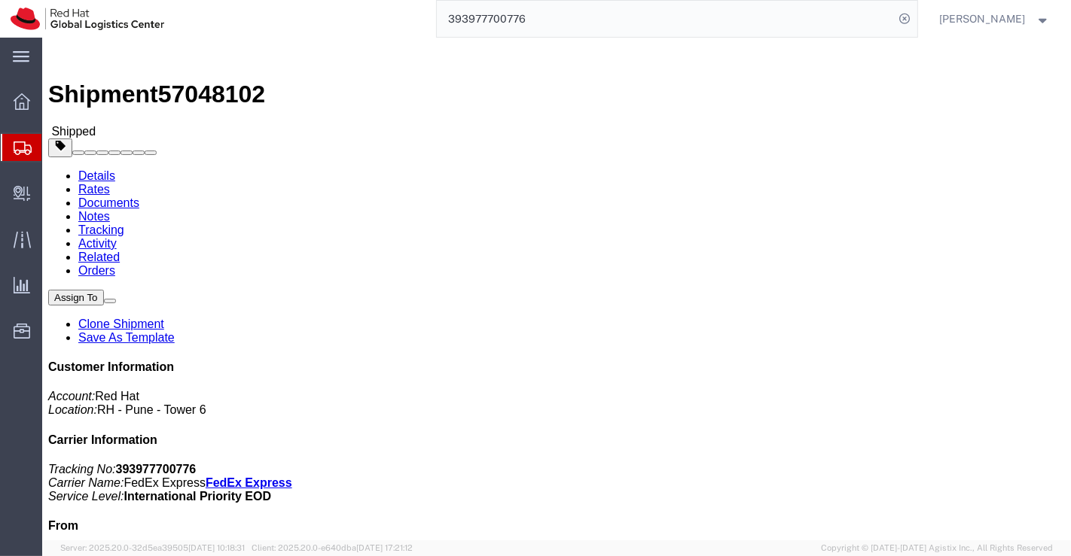
click address "PT. Red Hat Indonesia (Paul Kristandi Tanu) Jl. Kebon Raya III No 12, Duri Kepa…"
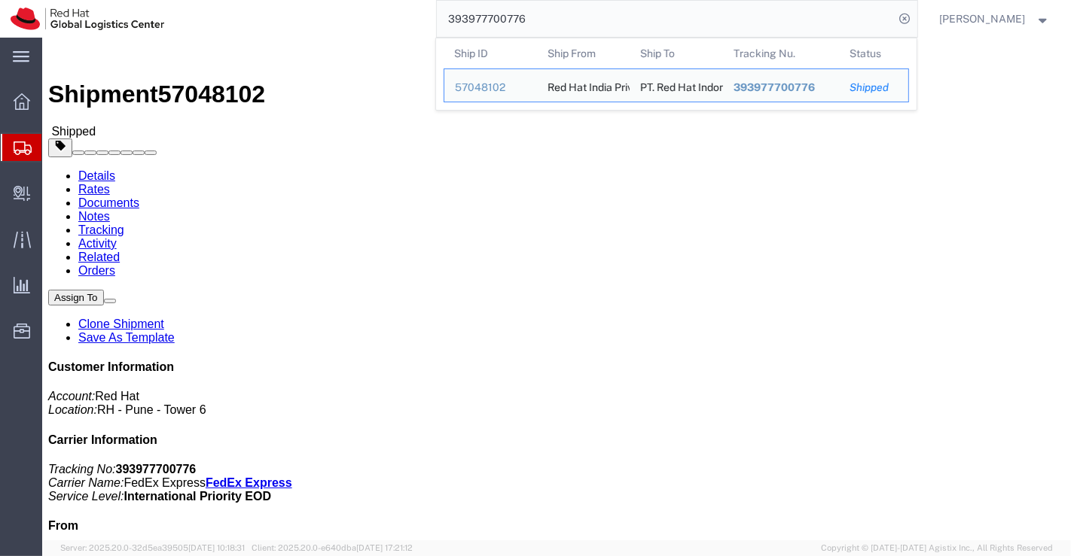
drag, startPoint x: 530, startPoint y: 14, endPoint x: 445, endPoint y: 14, distance: 85.1
click at [445, 14] on input "393977700776" at bounding box center [666, 19] width 458 height 36
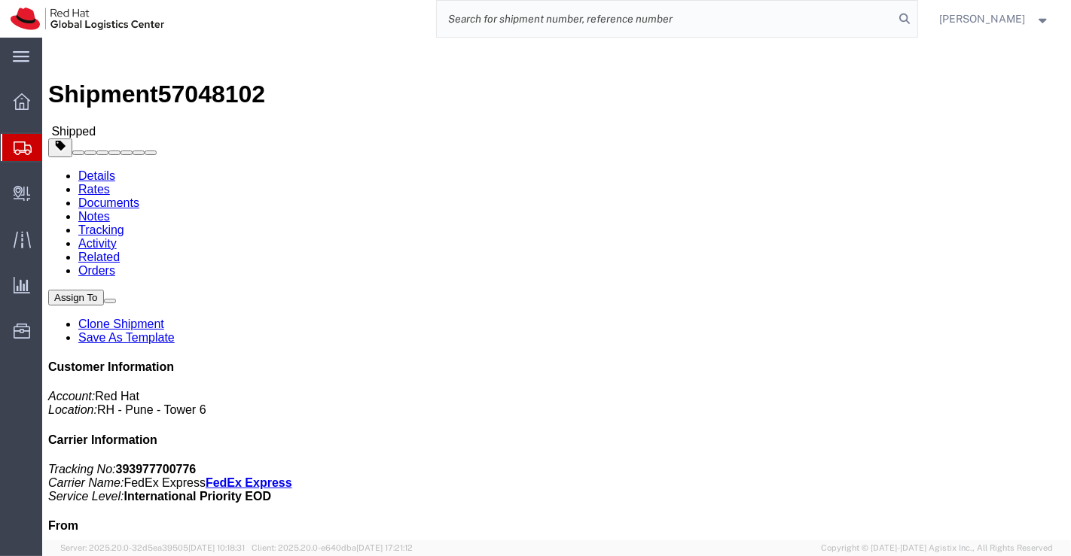
paste input "393862311836"
type input "393862311836"
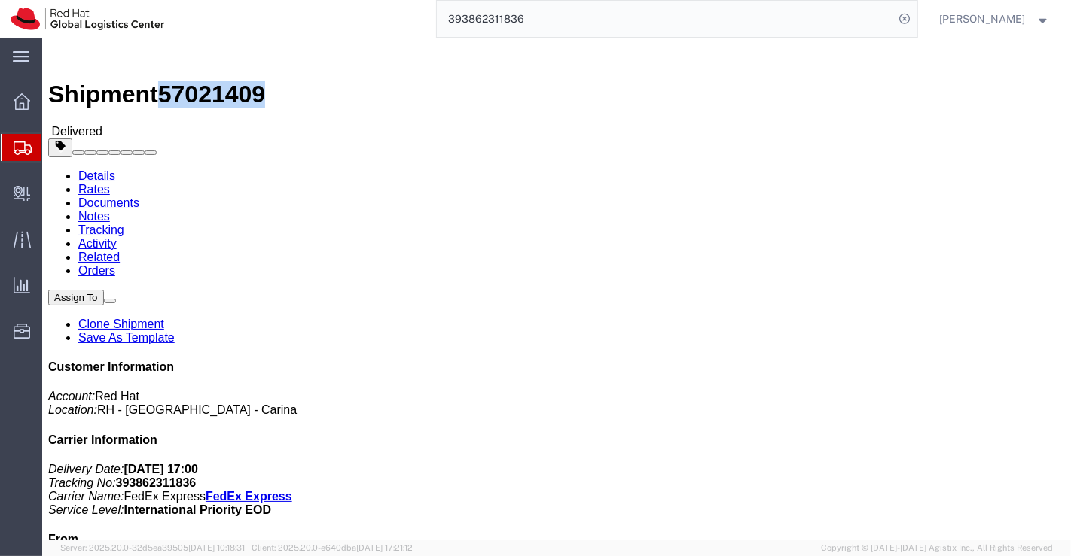
drag, startPoint x: 126, startPoint y: 17, endPoint x: 207, endPoint y: 18, distance: 81.3
click div "Shipment 57021409 Delivered"
click div "Shipment Detail Ship From Red Hat India Private Limited (Pallav Sen Gupta) BENG…"
drag, startPoint x: 262, startPoint y: 157, endPoint x: 194, endPoint y: 163, distance: 68.0
click div "Ship To Sachiko Kijima (Sachiko Kijima) 4 19 11 Izumi Suginami ku, 168-0063 Jap…"
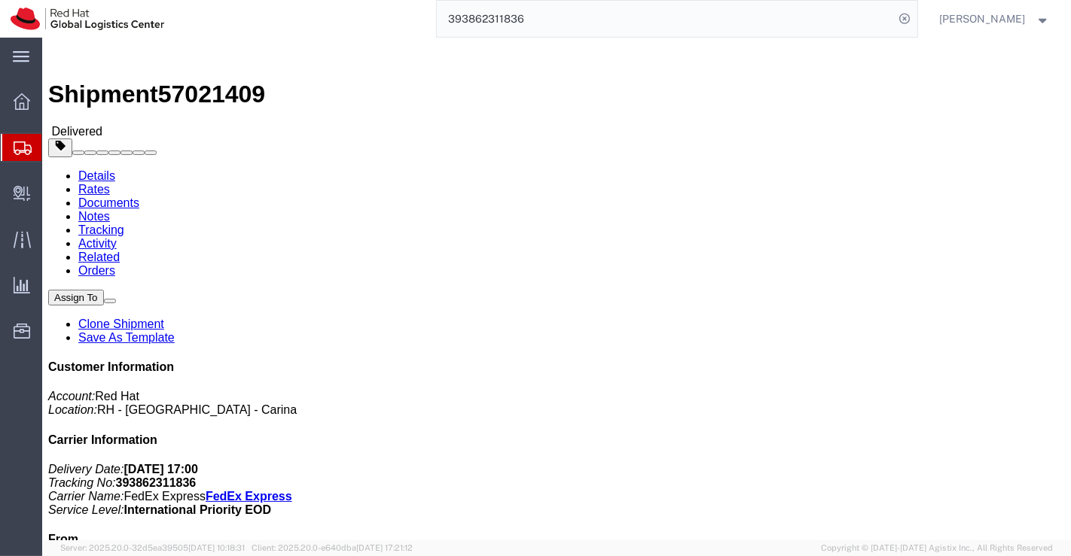
click div "Leg 1 - Small Parcel"
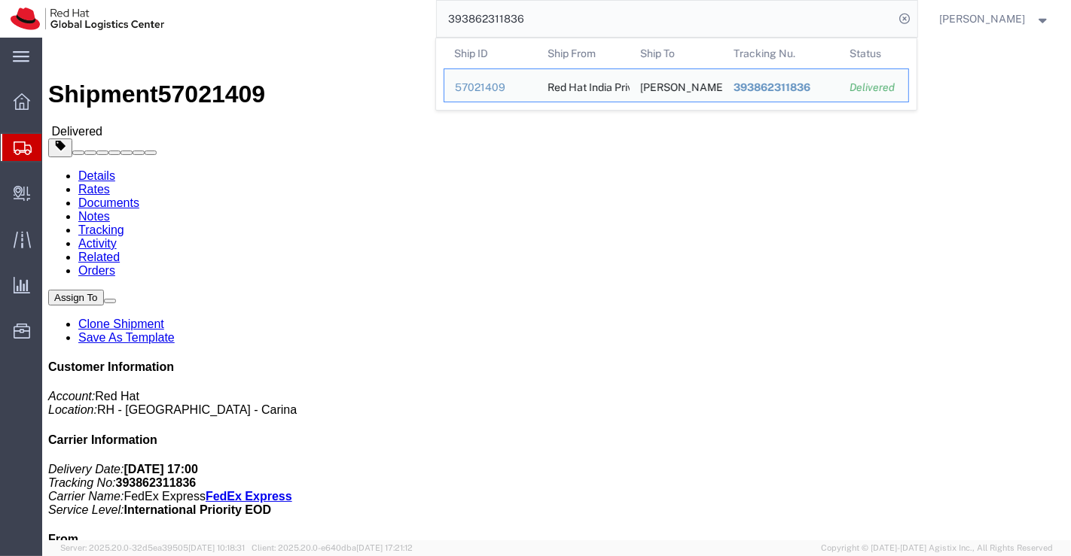
drag, startPoint x: 533, startPoint y: 19, endPoint x: 437, endPoint y: 17, distance: 95.6
click at [437, 17] on input "393862311836" at bounding box center [666, 19] width 458 height 36
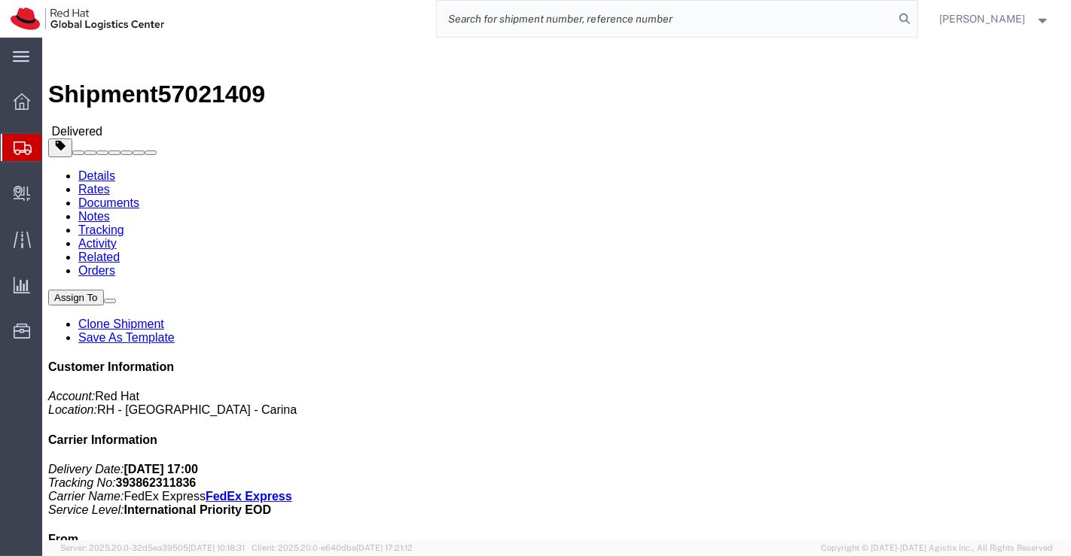
paste input "393862452493"
type input "393862452493"
drag, startPoint x: 253, startPoint y: 159, endPoint x: 191, endPoint y: 161, distance: 62.5
click div "Ship To Ryuji Horibe (Ryuji Horibe) 3 18 28 Hachimanyama Setagaya ku, 156-0056 …"
drag, startPoint x: 381, startPoint y: 320, endPoint x: 316, endPoint y: 232, distance: 109.8
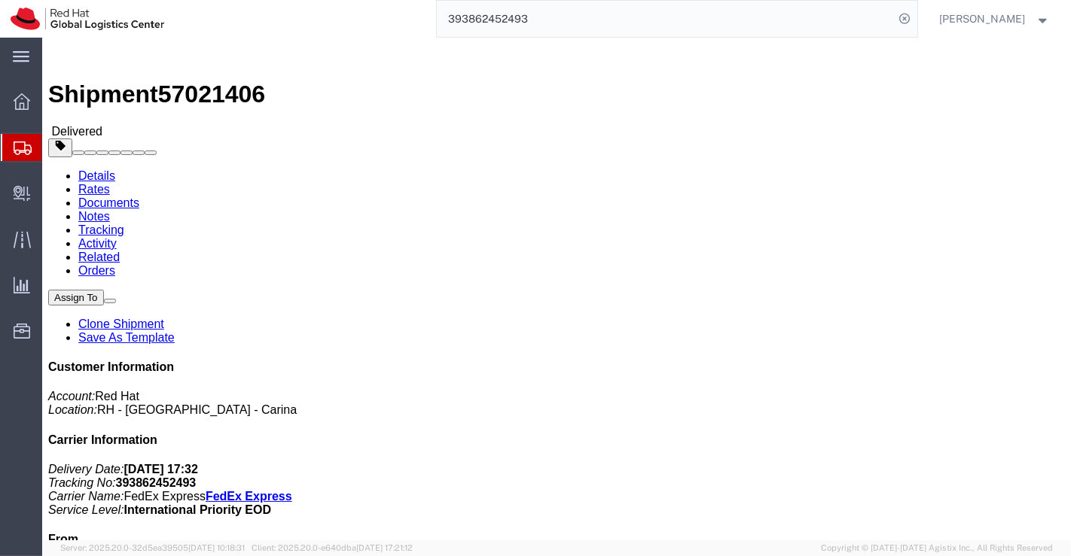
click div "Ship From Red Hat India Private Limited (Pallav Sen Gupta) BENGLURU Bagmane Con…"
drag, startPoint x: 123, startPoint y: 17, endPoint x: 205, endPoint y: 21, distance: 81.4
click h1 "Shipment 57021406"
click div "Leg 1 - Small Parcel"
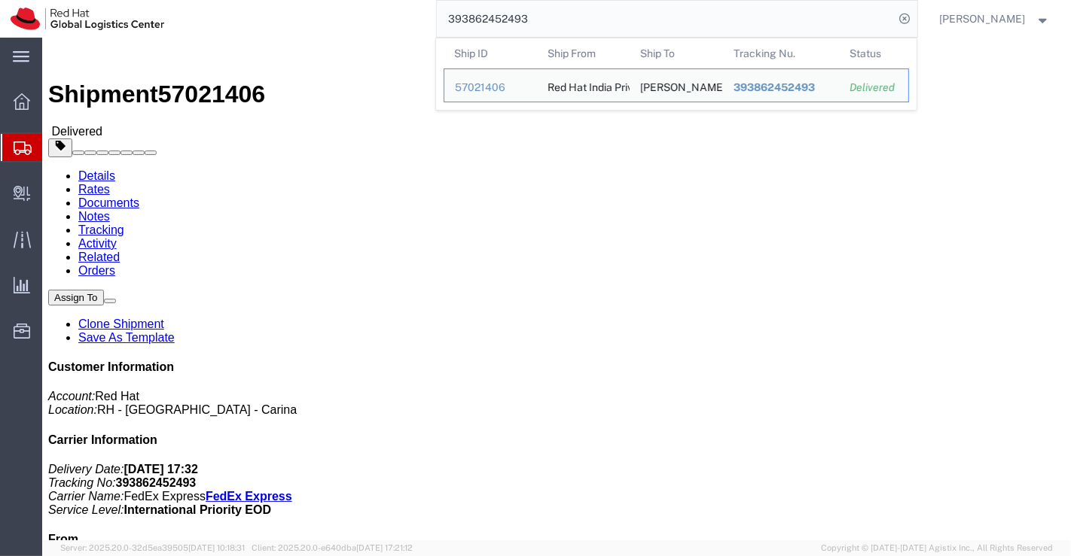
drag, startPoint x: 533, startPoint y: 16, endPoint x: 425, endPoint y: 19, distance: 108.5
click at [425, 19] on div "393862452493 Ship ID Ship From Ship To Tracking Nu. Status Ship ID 57021406 Shi…" at bounding box center [546, 19] width 742 height 38
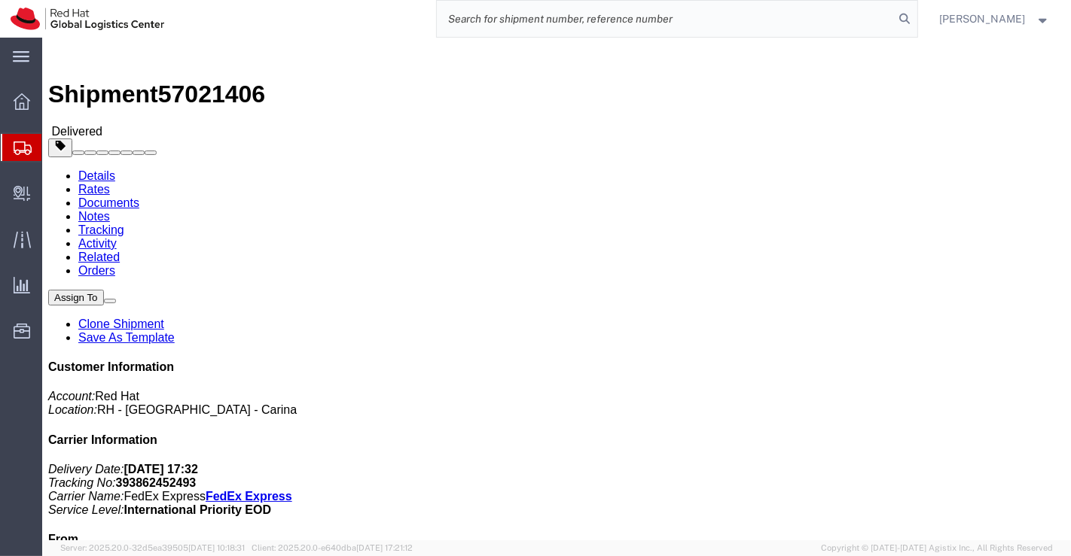
paste input "393862550243"
type input "393862550243"
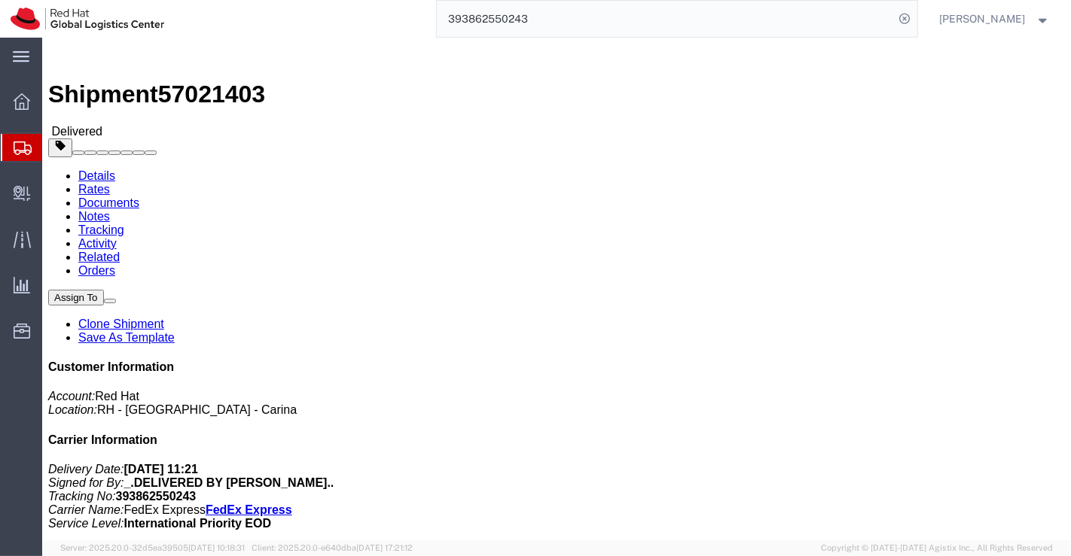
drag, startPoint x: 243, startPoint y: 157, endPoint x: 192, endPoint y: 159, distance: 51.3
click div "Ship To Yiyong He (Yiyong He) Sakura Ku Nishibori 6 4 2 Saitama Shi, 338-0832 J…"
drag, startPoint x: 515, startPoint y: 367, endPoint x: 114, endPoint y: 60, distance: 504.8
click div "Leg 1 - Small Parcel"
drag, startPoint x: 127, startPoint y: 17, endPoint x: 202, endPoint y: 16, distance: 75.3
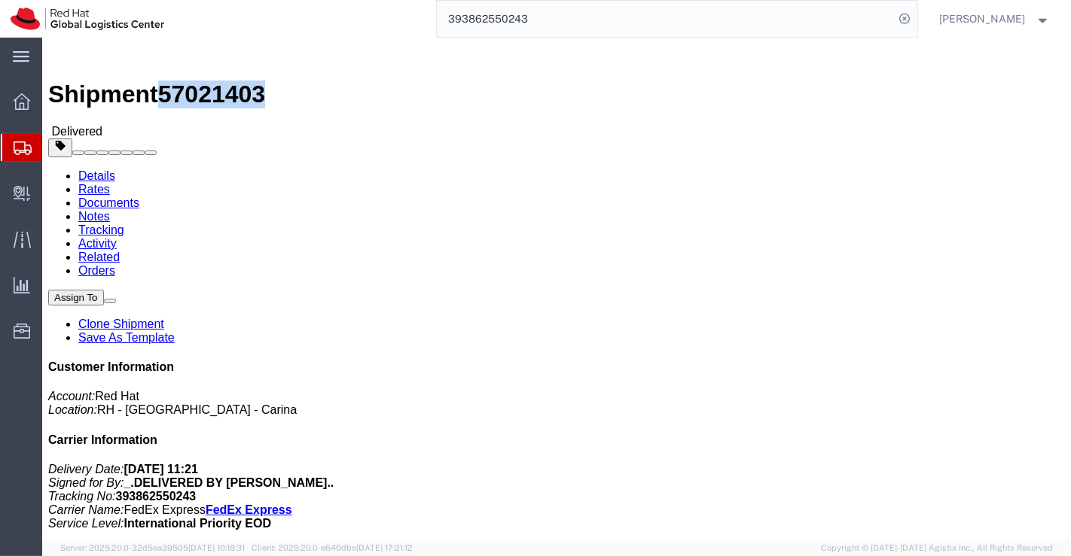
click span "57021403"
click div "Leg 1 - Small Parcel"
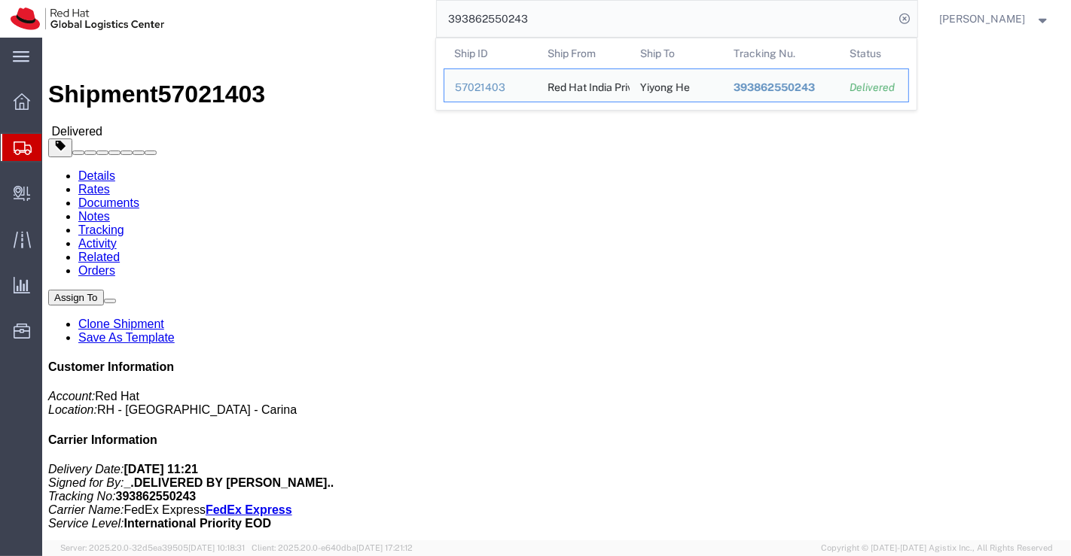
drag, startPoint x: 544, startPoint y: 21, endPoint x: 393, endPoint y: 17, distance: 150.6
click at [393, 17] on div "393862550243 Ship ID Ship From Ship To Tracking Nu. Status Ship ID 57021403 Shi…" at bounding box center [546, 19] width 742 height 38
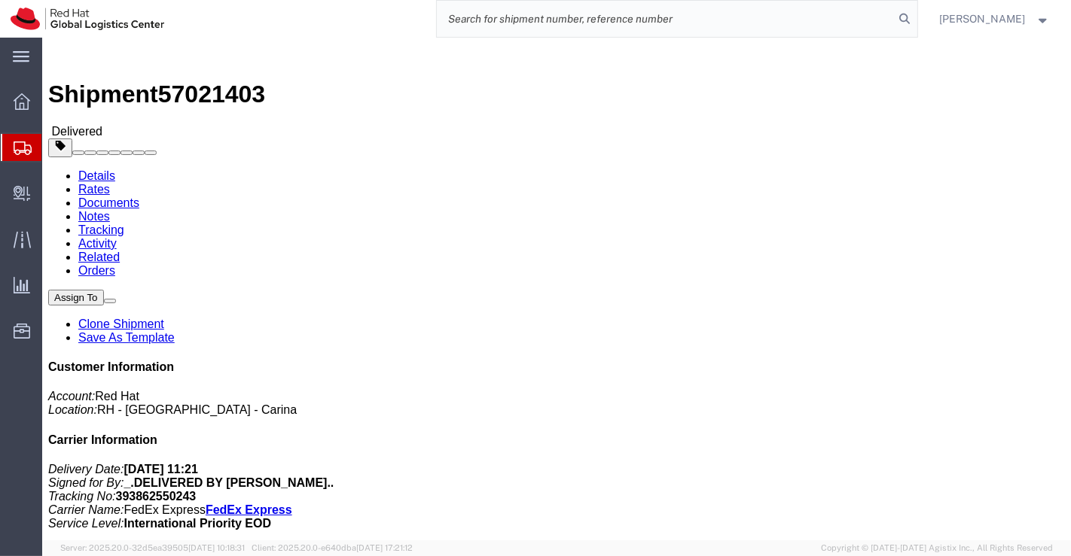
paste input "393862349369"
type input "393862349369"
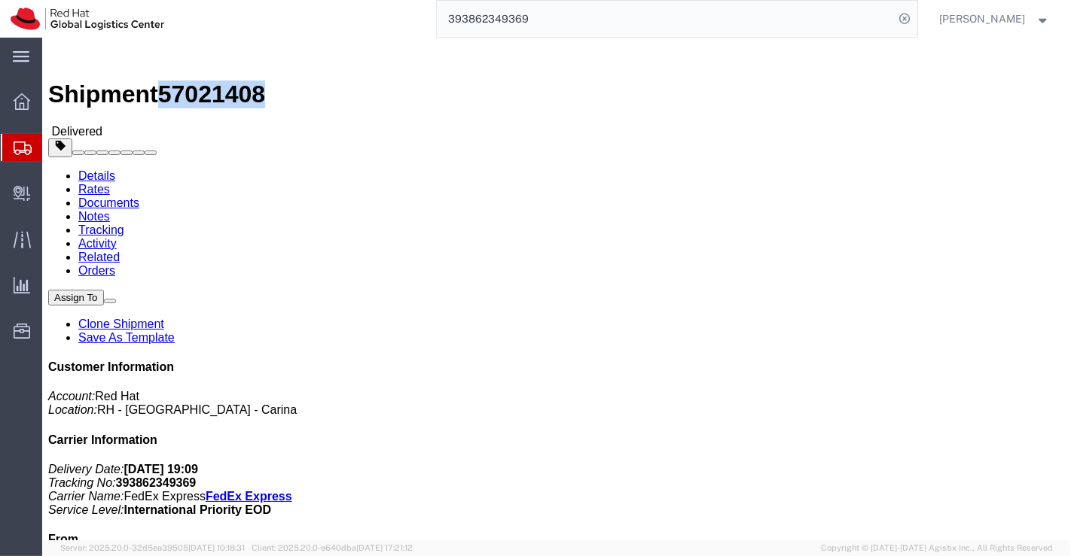
drag, startPoint x: 127, startPoint y: 12, endPoint x: 203, endPoint y: 13, distance: 75.3
click span "57021408"
drag, startPoint x: 261, startPoint y: 161, endPoint x: 212, endPoint y: 161, distance: 48.9
click address "Kazuhisa Hara (Kazuhisa Hara) 5-8-14-317 Nishigotanda Shinagawa ku, 141-0031 Ja…"
drag, startPoint x: 451, startPoint y: 361, endPoint x: 349, endPoint y: 261, distance: 142.7
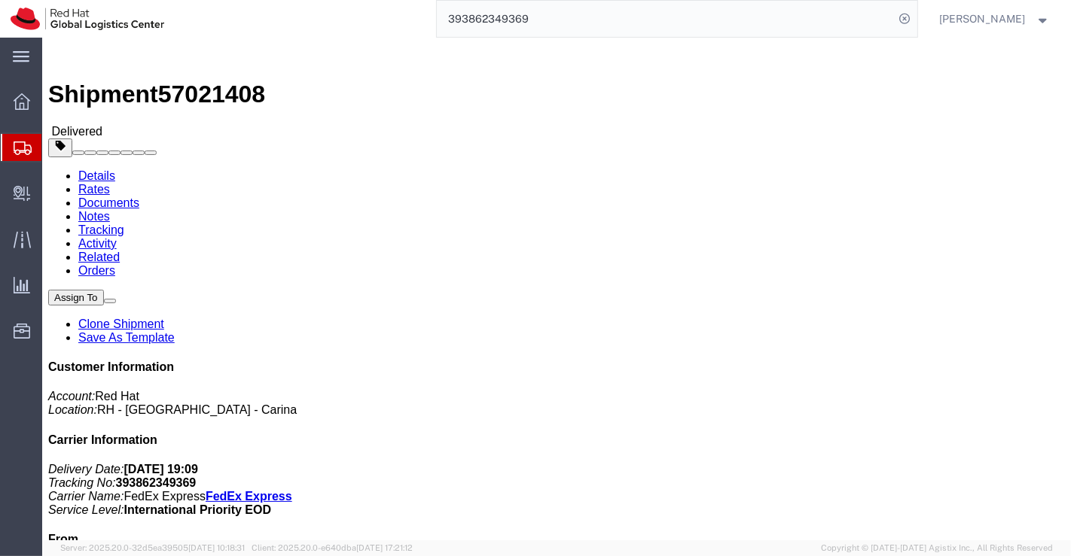
click div "Leg 1 - Small Parcel"
drag, startPoint x: 264, startPoint y: 159, endPoint x: 192, endPoint y: 160, distance: 72.3
click div "Ship To Kazuhisa Hara (Kazuhisa Hara) 5-8-14-317 Nishigotanda Shinagawa ku, 141…"
drag, startPoint x: 513, startPoint y: 372, endPoint x: 445, endPoint y: 325, distance: 82.7
click div "Leg 1 - Small Parcel"
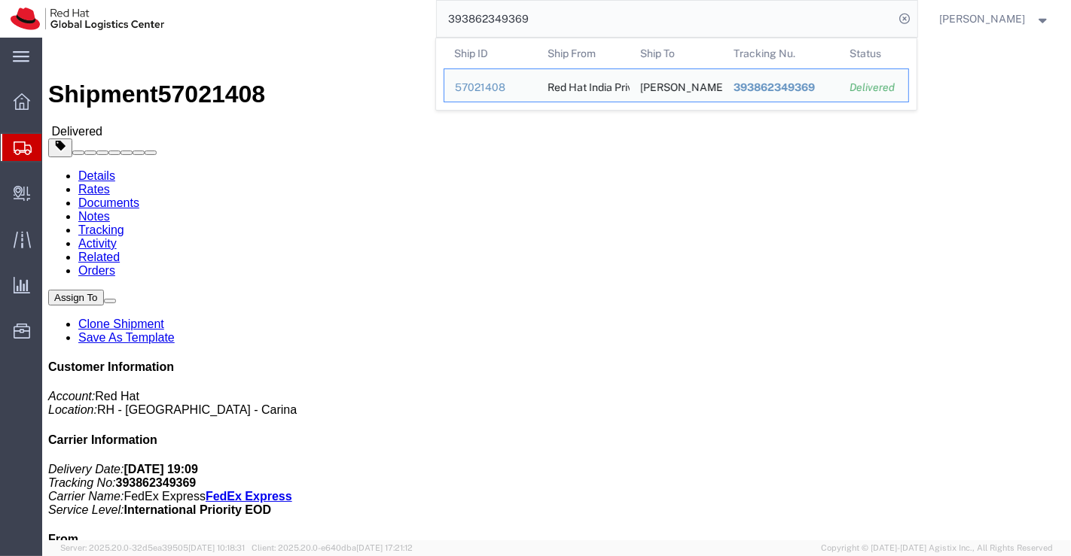
drag, startPoint x: 544, startPoint y: 25, endPoint x: 404, endPoint y: 35, distance: 140.4
click at [404, 35] on div "393862349369 Ship ID Ship From Ship To Tracking Nu. Status Ship ID 57021408 Shi…" at bounding box center [546, 19] width 742 height 38
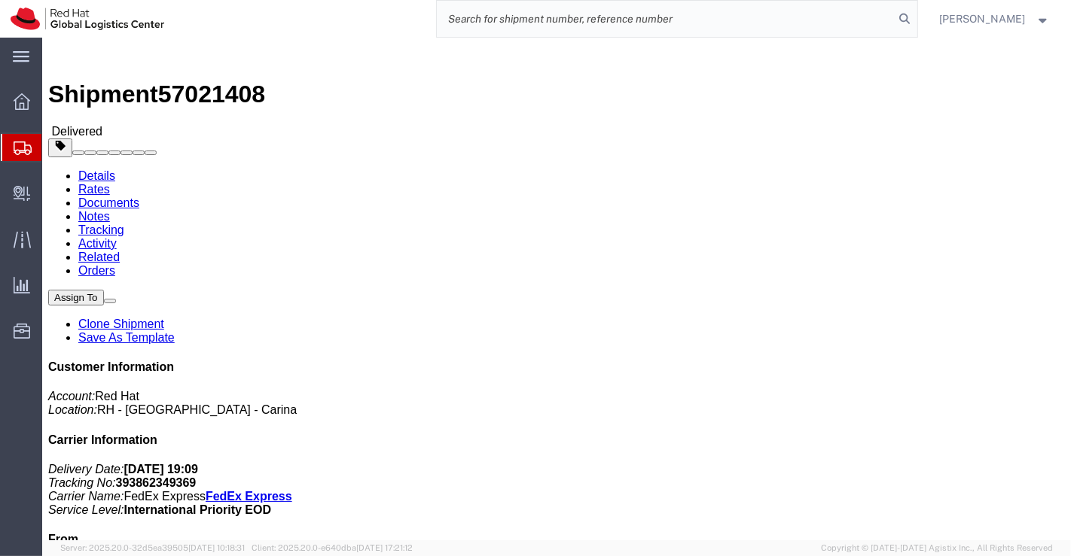
paste input "393862519247"
type input "393862519247"
click div "Leg 1 - Small Parcel"
drag, startPoint x: 127, startPoint y: 11, endPoint x: 203, endPoint y: 13, distance: 75.3
click span "57021404"
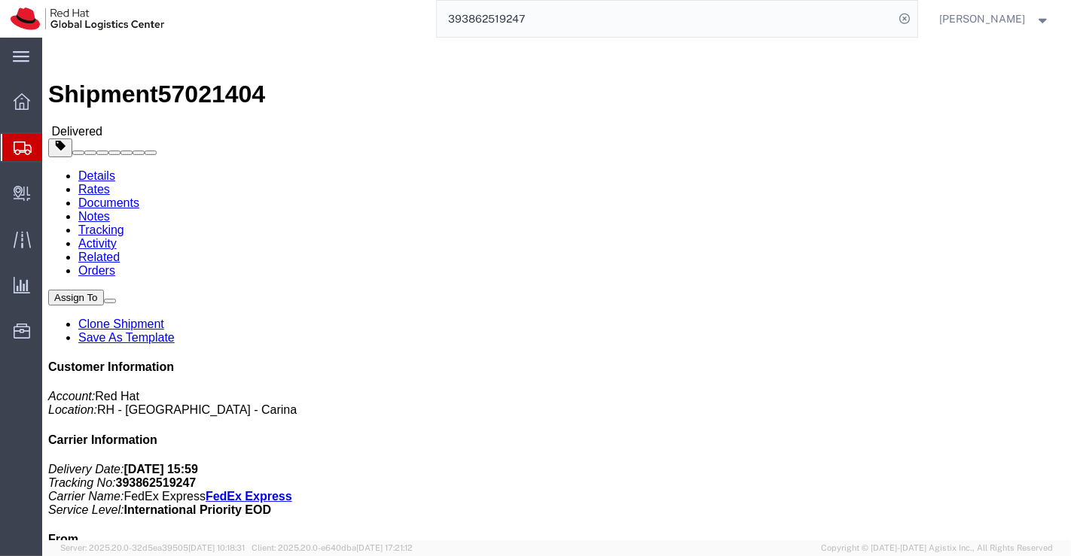
click div "Shipment Detail Ship From Red Hat India Private Limited (Pallav Sen Gupta) BENG…"
drag, startPoint x: 274, startPoint y: 157, endPoint x: 197, endPoint y: 154, distance: 76.8
click address "Yoshimi Hirahara (Yoshimi Hirahara) 7-4-3-506,Kitayamata Tsuzuki-ku Yokohama-sh…"
drag, startPoint x: 377, startPoint y: 339, endPoint x: 282, endPoint y: 33, distance: 319.9
click h4 "Routing & Vehicle Information"
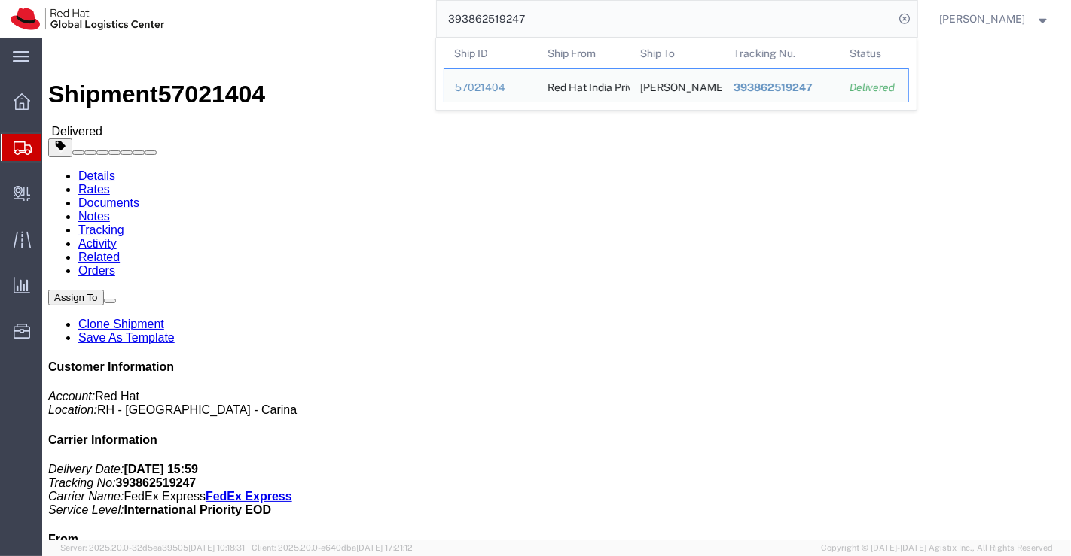
drag, startPoint x: 546, startPoint y: 6, endPoint x: 404, endPoint y: 3, distance: 142.3
click at [404, 3] on div "393862519247 Ship ID Ship From Ship To Tracking Nu. Status Ship ID 57021404 Shi…" at bounding box center [546, 19] width 742 height 38
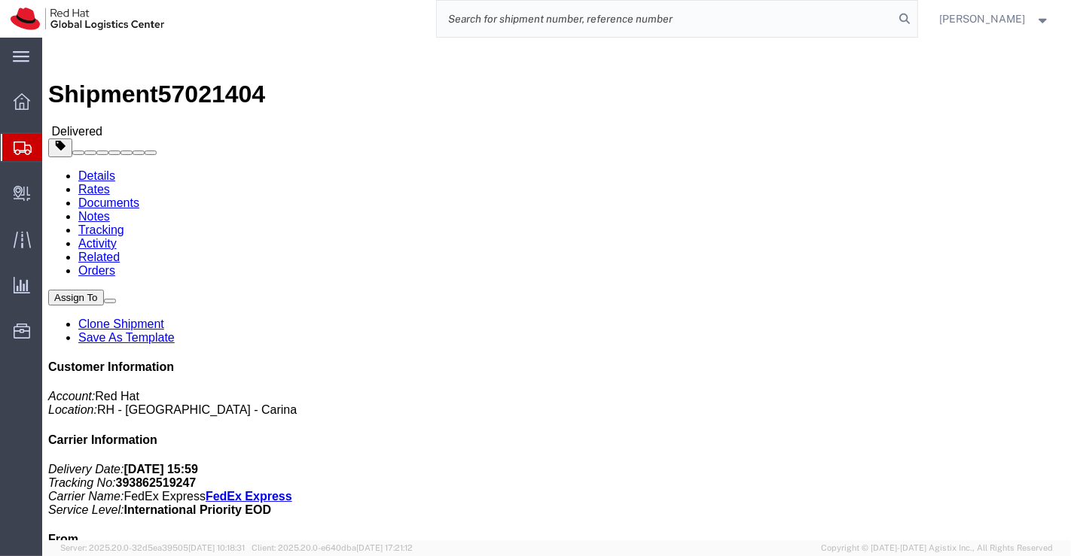
paste input "393862489321"
type input "393862489321"
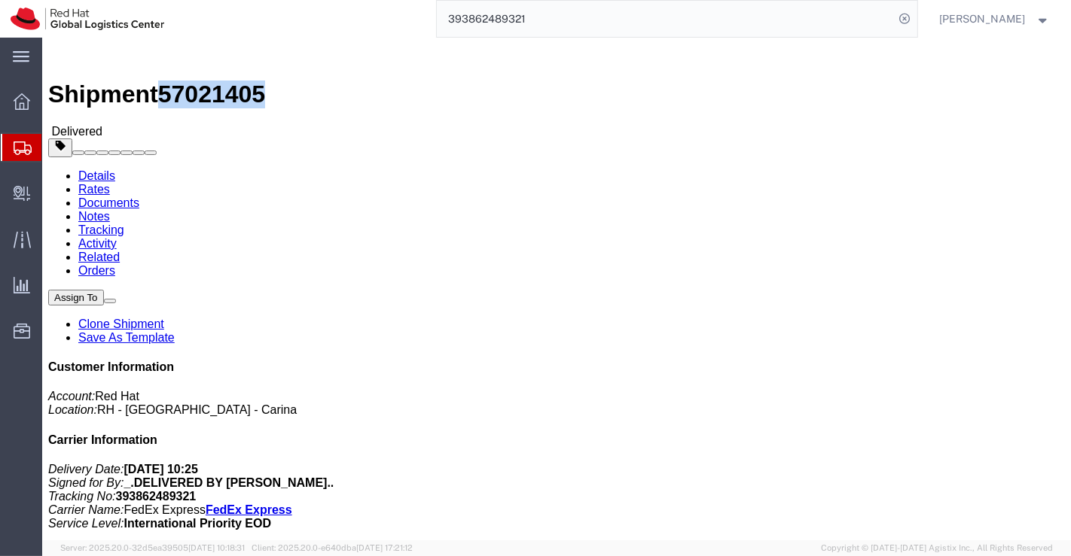
drag, startPoint x: 203, startPoint y: 18, endPoint x: 127, endPoint y: 18, distance: 76.1
click span "57021405"
drag, startPoint x: 493, startPoint y: 369, endPoint x: 435, endPoint y: 325, distance: 73.0
click div "Leg 1 - Small Parcel"
drag, startPoint x: 261, startPoint y: 157, endPoint x: 194, endPoint y: 157, distance: 66.3
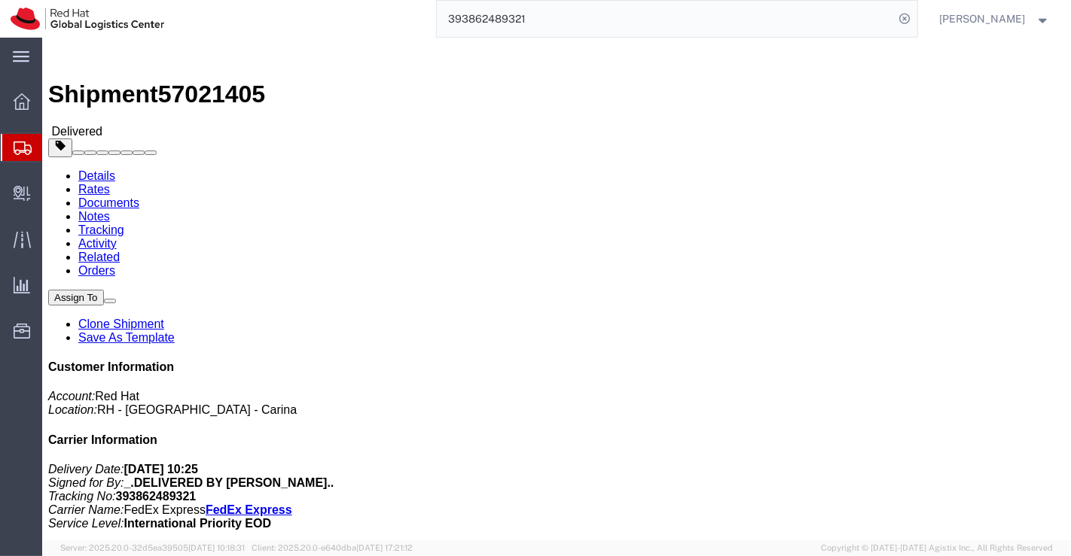
click div "Ship To Yuhki Hanada (Yuhki Hanada) Happiness Funabashi 205 28-32, -chome,Tsubo…"
click div "Leg 1 - Small Parcel"
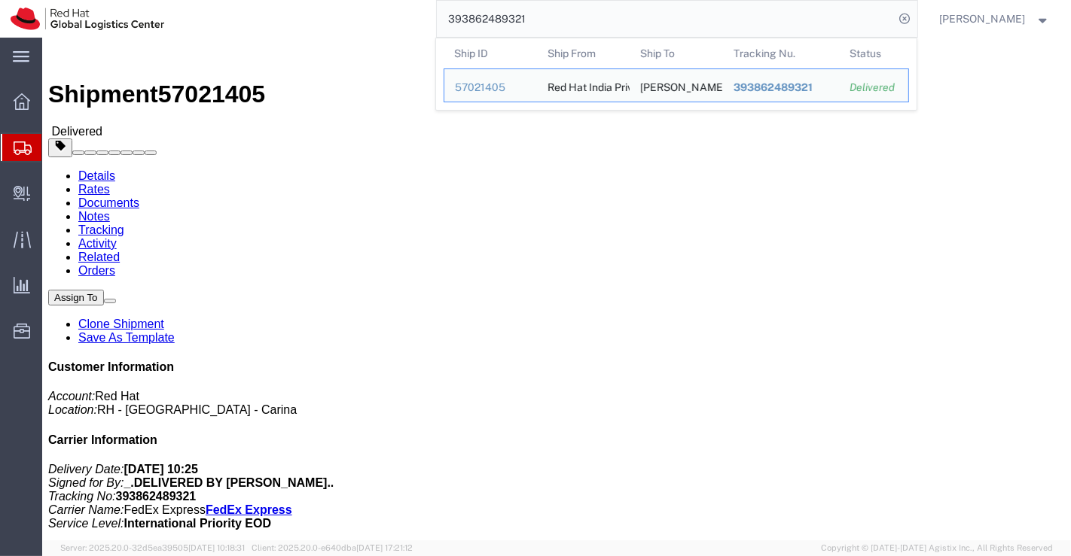
drag, startPoint x: 542, startPoint y: 17, endPoint x: 407, endPoint y: 15, distance: 135.6
click at [407, 15] on div "393862489321 Ship ID Ship From Ship To Tracking Nu. Status Ship ID 57021405 Shi…" at bounding box center [546, 19] width 742 height 38
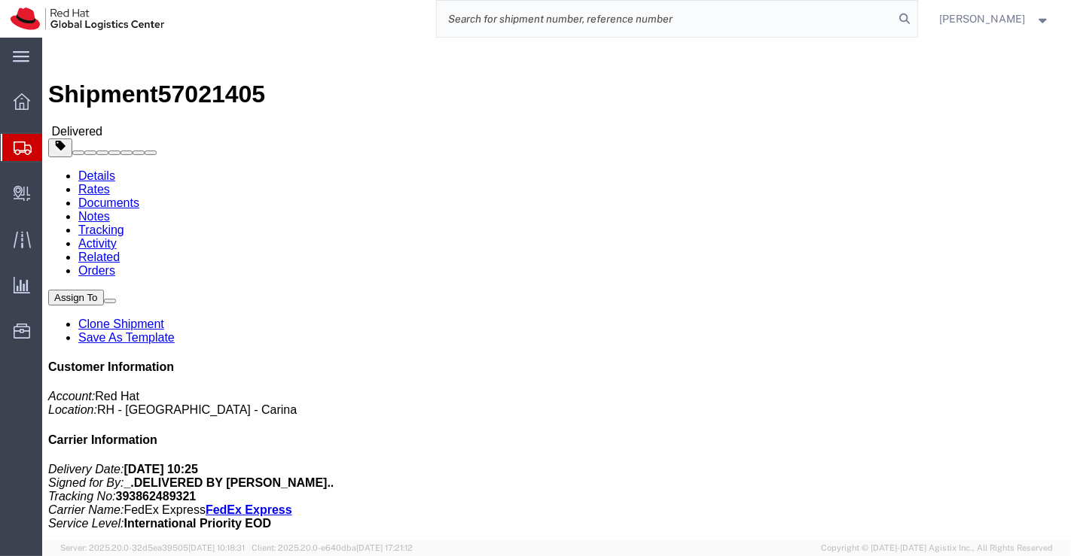
paste input "393862452493"
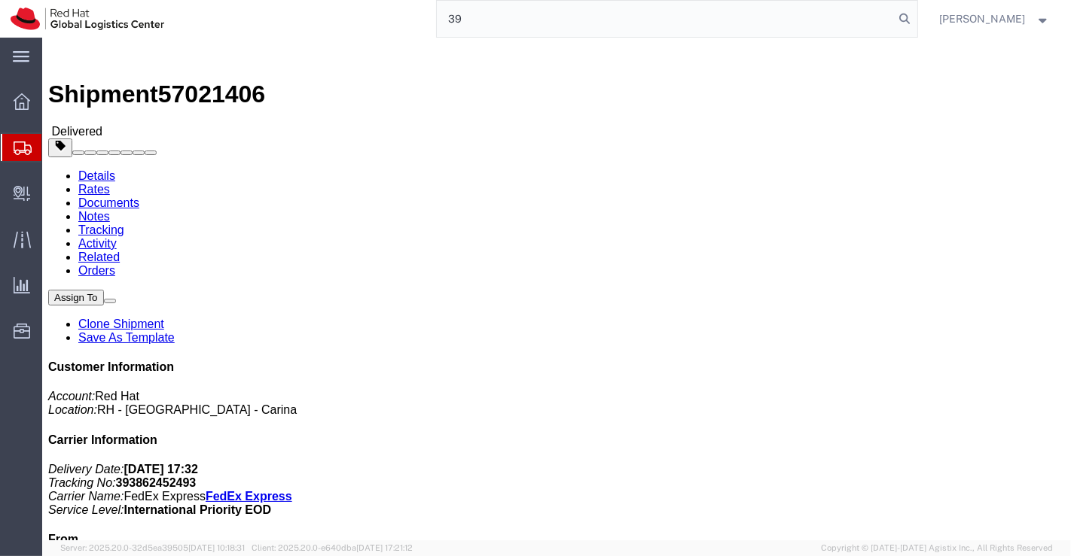
type input "3"
paste input "393862404388"
type input "393862404388"
drag, startPoint x: 125, startPoint y: 17, endPoint x: 203, endPoint y: 26, distance: 78.2
click span "57021407"
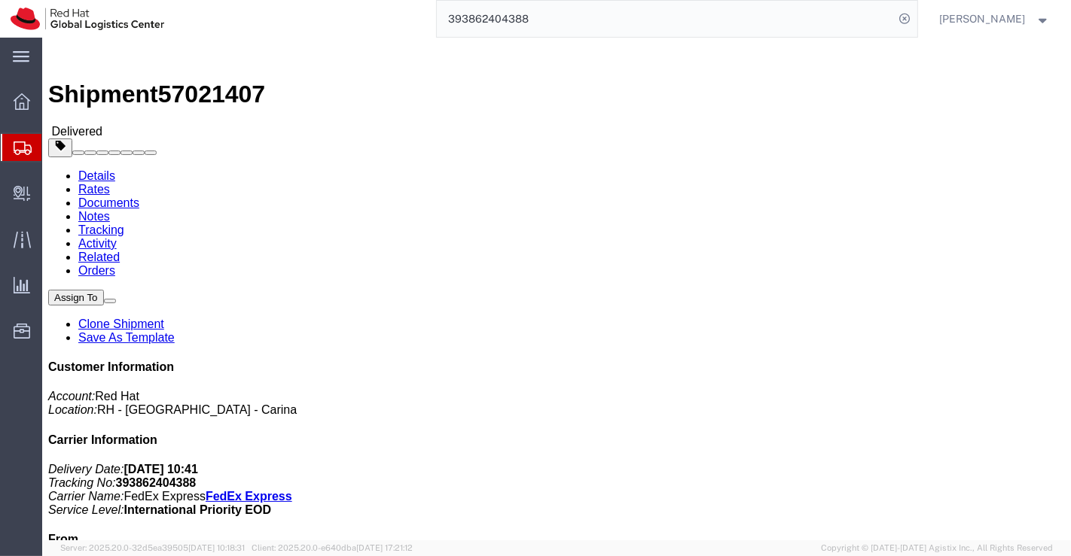
drag, startPoint x: 402, startPoint y: 370, endPoint x: 261, endPoint y: 127, distance: 281.7
click div "Leg 1 - Small Parcel"
drag, startPoint x: 284, startPoint y: 157, endPoint x: 230, endPoint y: 160, distance: 53.6
click address "Manabu Kawakami (Manabu Kawakami) 4 17 2004 Edogawa ward Kami shinozaki, 133-00…"
click div "Leg 1 - Small Parcel"
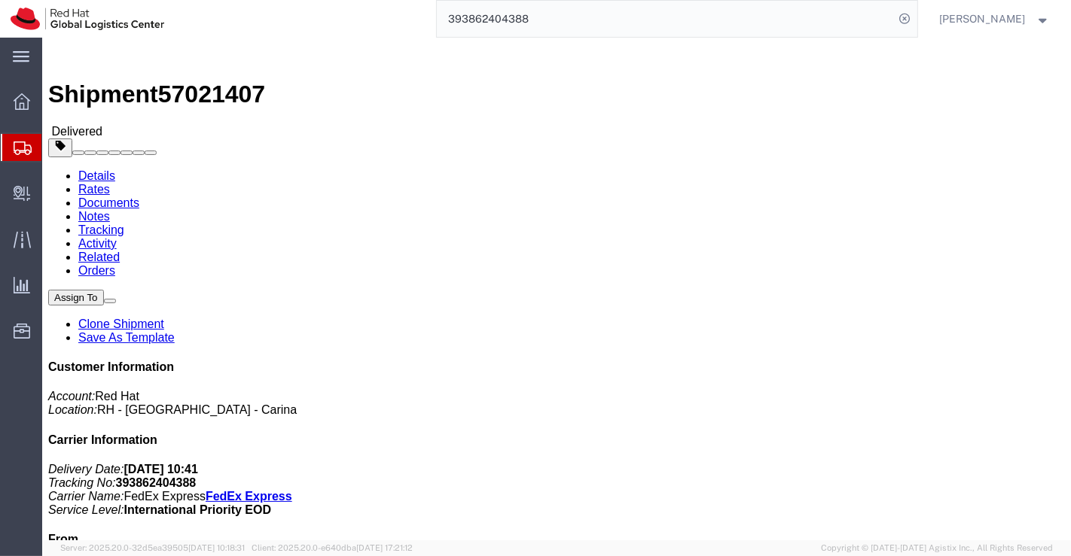
drag, startPoint x: 286, startPoint y: 158, endPoint x: 191, endPoint y: 159, distance: 94.9
click div "Ship To Manabu Kawakami (Manabu Kawakami) 4 17 2004 Edogawa ward Kami shinozaki…"
click div "Leg 1 - Small Parcel"
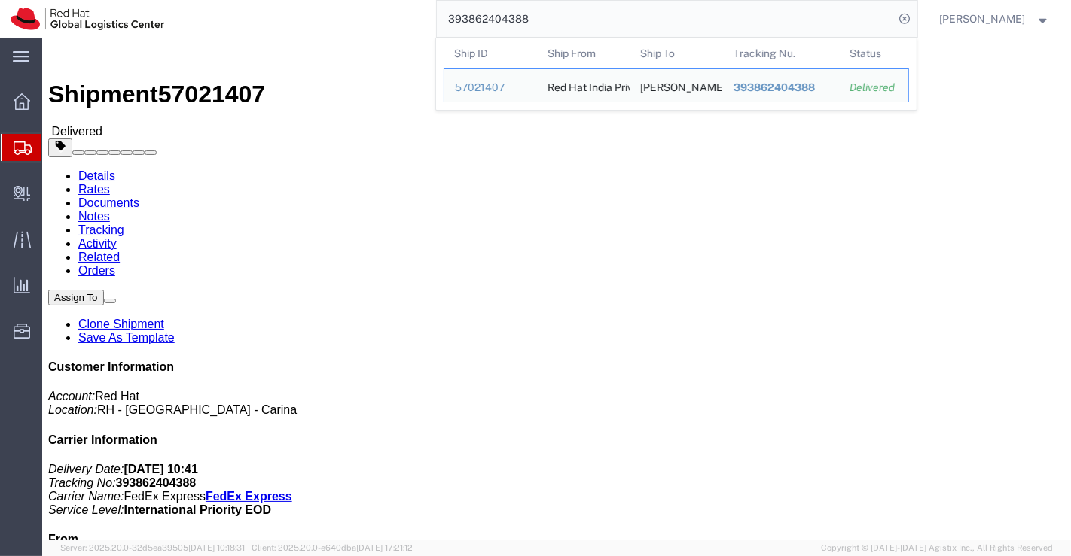
drag, startPoint x: 566, startPoint y: 20, endPoint x: 395, endPoint y: 21, distance: 170.2
click at [395, 21] on div "393862404388 Ship ID Ship From Ship To Tracking Nu. Status Ship ID 57021407 Shi…" at bounding box center [546, 19] width 742 height 38
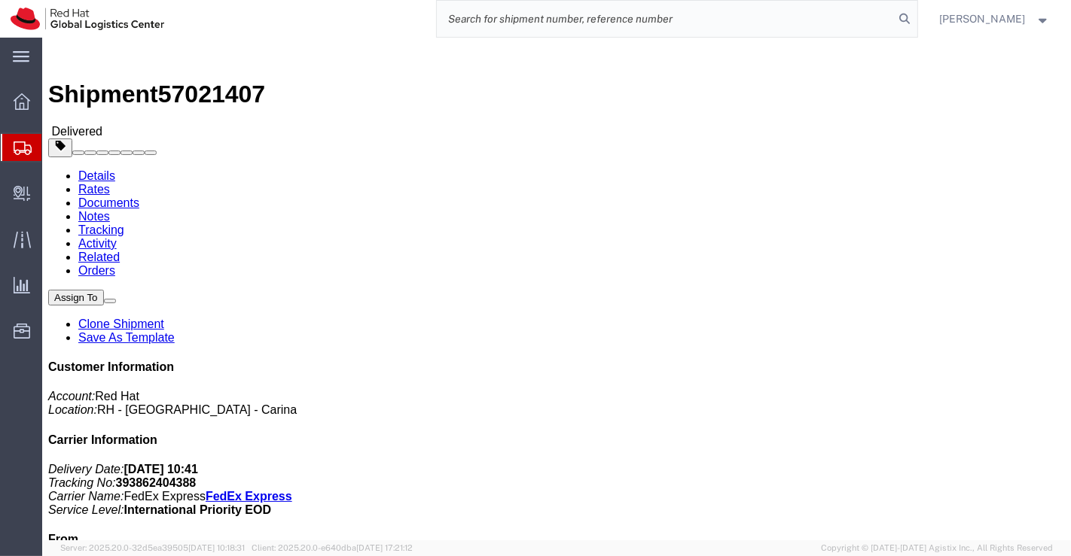
paste input "393862275617"
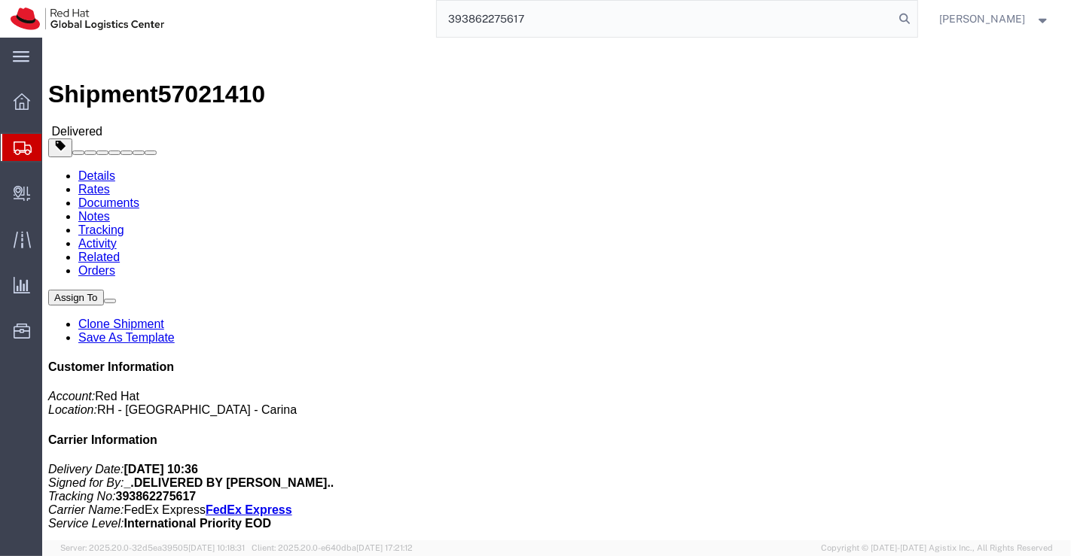
type input "393862275617"
click h4 "Routing & Vehicle Information"
drag, startPoint x: 204, startPoint y: 17, endPoint x: 129, endPoint y: 20, distance: 75.3
click span "57021410"
click div "Leg 1 - Small Parcel"
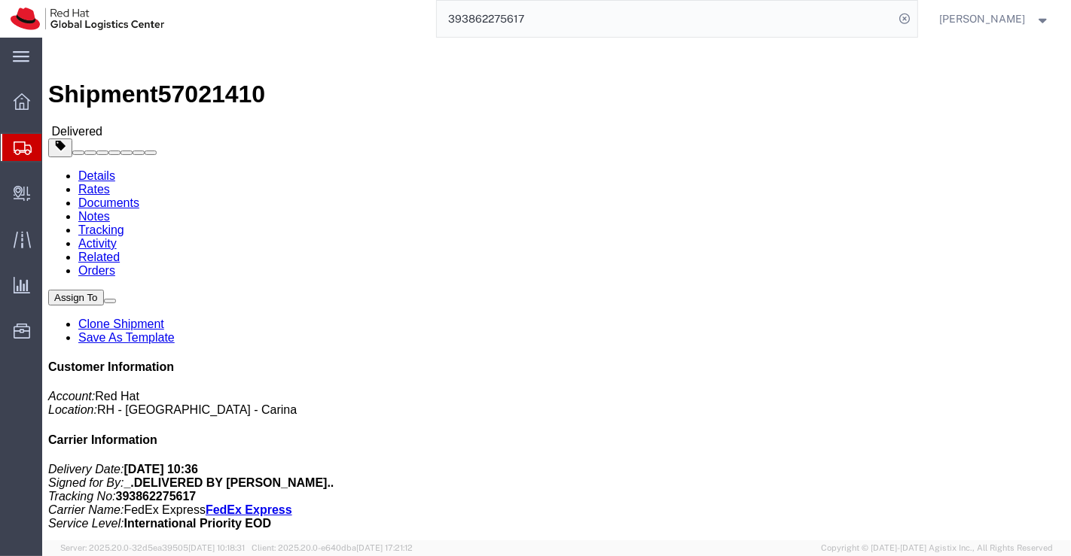
drag, startPoint x: 269, startPoint y: 158, endPoint x: 185, endPoint y: 159, distance: 83.6
click div "Ship To Nobuyuki Nagai (Nobuyuki Nagai) 1 15 11 Shounantakatori Yokosuka, 237-0…"
click div "Ship From Red Hat India Private Limited (Pallav Sen Gupta) BENGLURU Bagmane Con…"
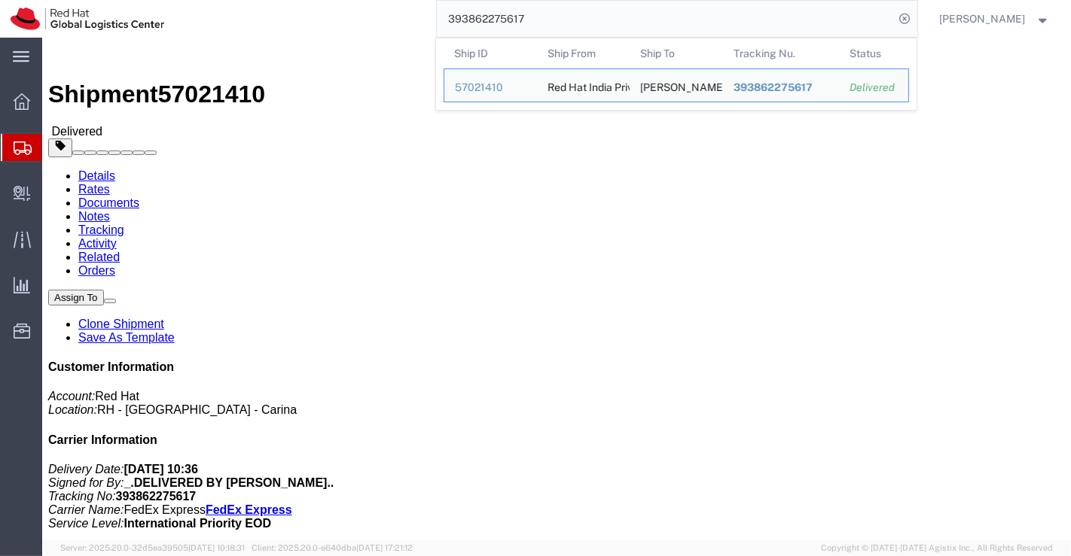
drag, startPoint x: 534, startPoint y: 20, endPoint x: 438, endPoint y: 17, distance: 95.7
click at [438, 17] on input "393862275617" at bounding box center [666, 19] width 458 height 36
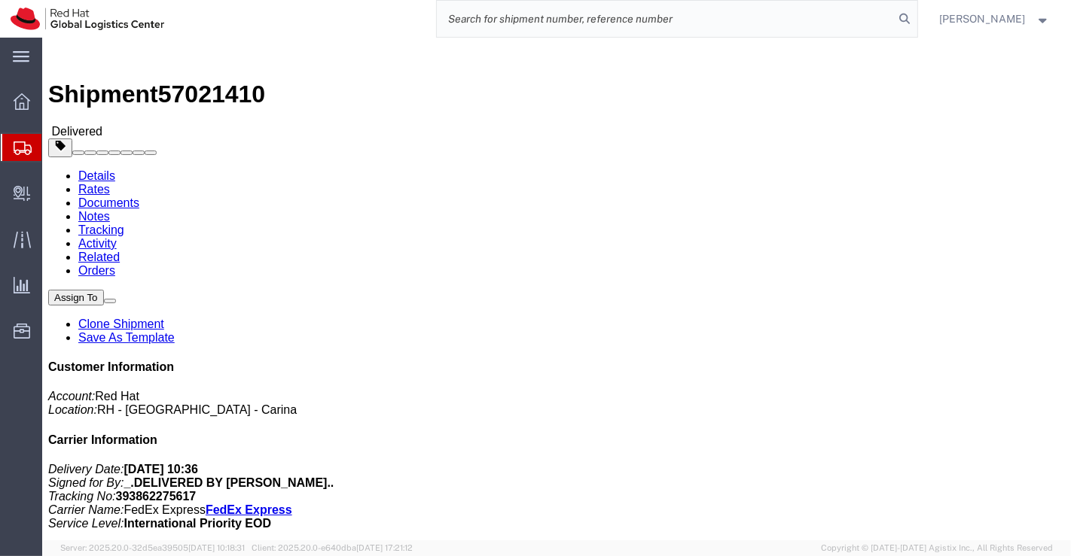
paste input "393862225071"
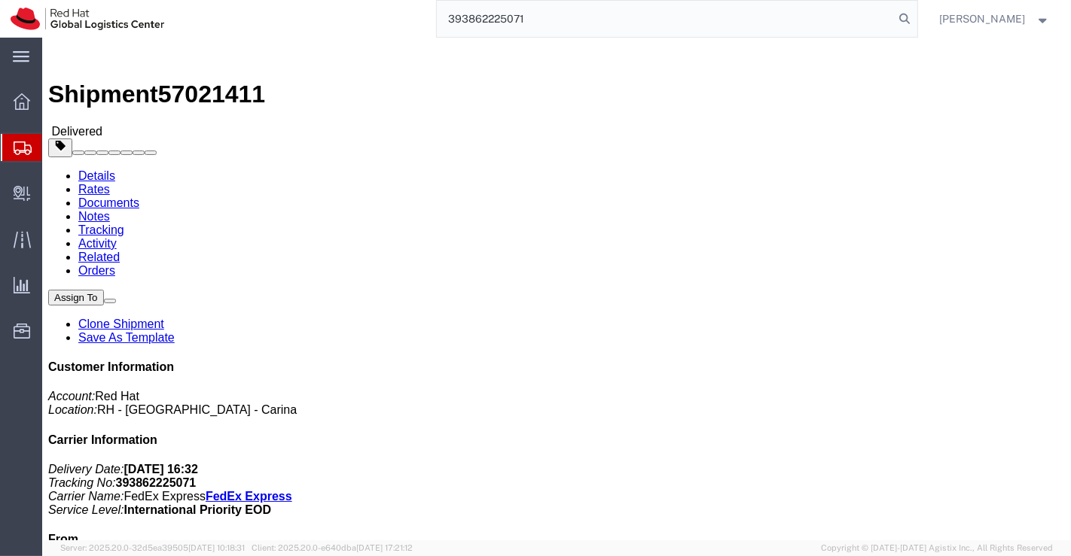
type input "393862225071"
drag, startPoint x: 203, startPoint y: 21, endPoint x: 127, endPoint y: 20, distance: 75.3
click span "57021411"
click div "Shipment Detail Ship From Red Hat India Private Limited (Pallav Sen Gupta) BENG…"
drag, startPoint x: 253, startPoint y: 157, endPoint x: 199, endPoint y: 158, distance: 54.2
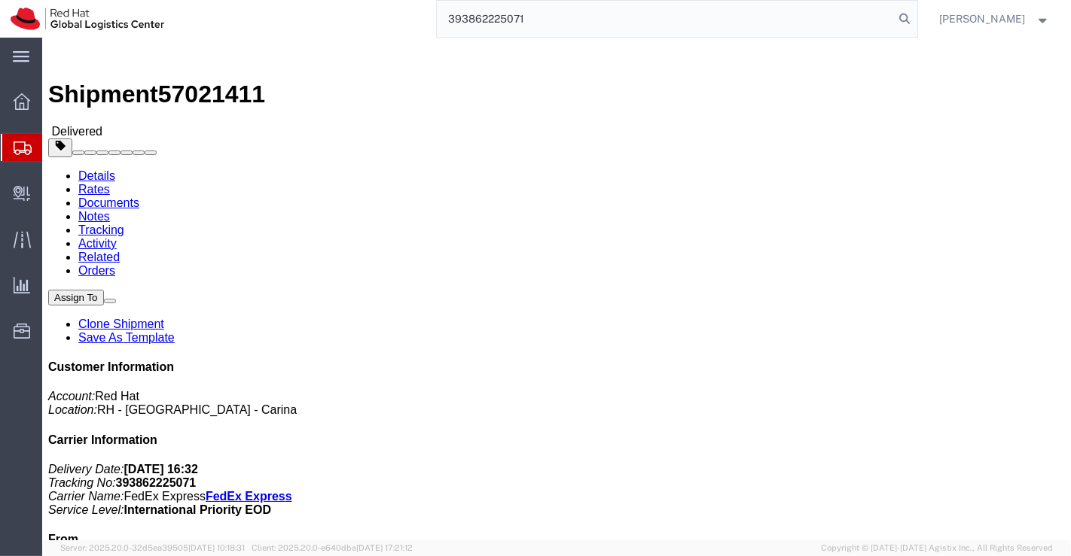
click address "Kazuya Mori (Kazuya Mori) Showacho 3-19-14 Akishima, 196-0015 Japan +81 90-7385…"
drag, startPoint x: 395, startPoint y: 333, endPoint x: 494, endPoint y: 23, distance: 325.1
click div "Shipment Detail Ship From Red Hat India Private Limited (Pallav Sen Gupta) BENG…"
drag, startPoint x: 543, startPoint y: 14, endPoint x: 438, endPoint y: 22, distance: 104.9
click at [438, 22] on input "393862225071" at bounding box center [666, 19] width 458 height 36
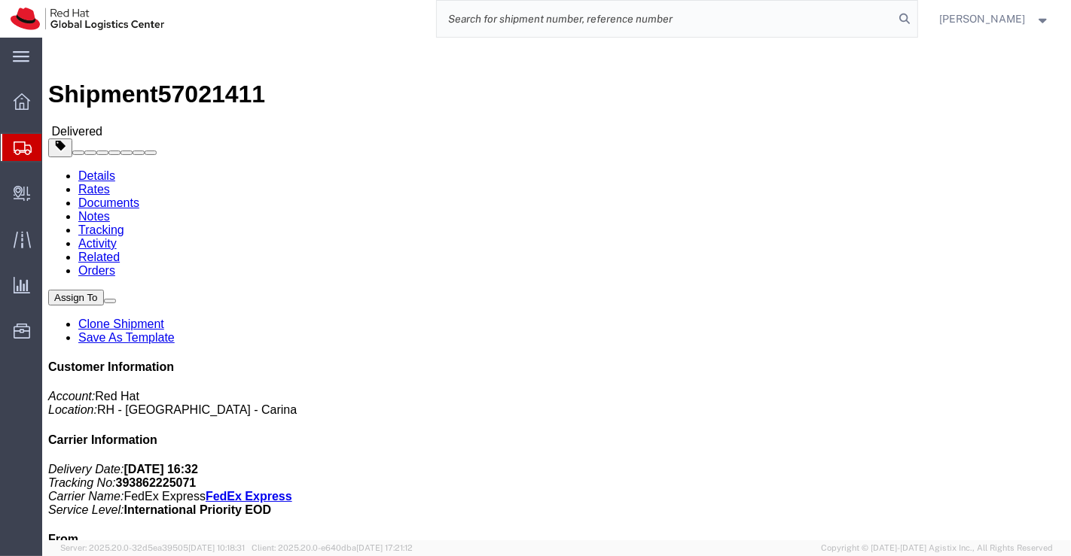
paste input "393862183288"
type input "393862183288"
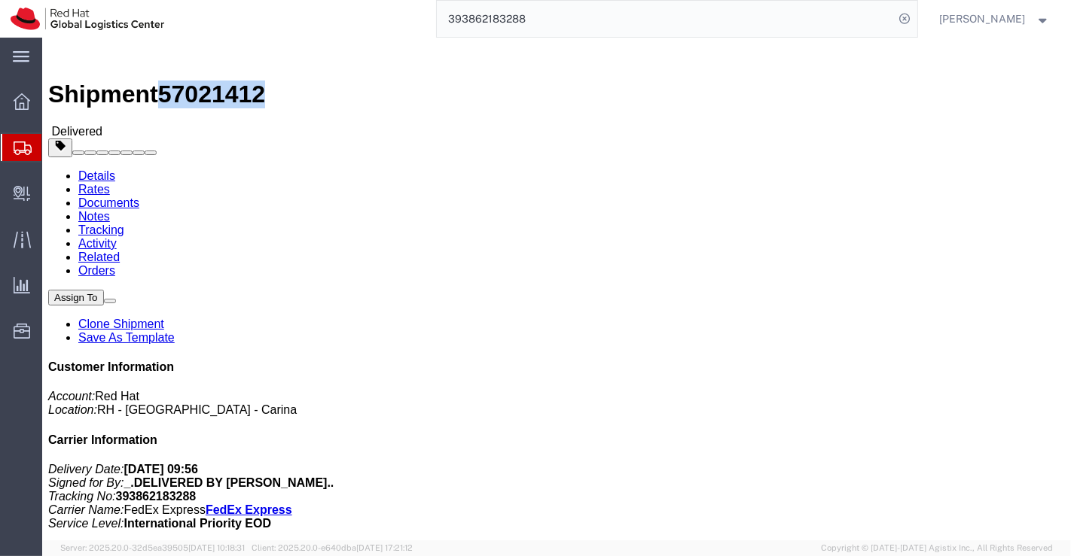
drag, startPoint x: 203, startPoint y: 17, endPoint x: 130, endPoint y: 14, distance: 73.1
click span "57021412"
drag, startPoint x: 389, startPoint y: 368, endPoint x: 311, endPoint y: 306, distance: 99.7
click div "Leg 1 - Small Parcel"
drag, startPoint x: 265, startPoint y: 161, endPoint x: 198, endPoint y: 163, distance: 67.0
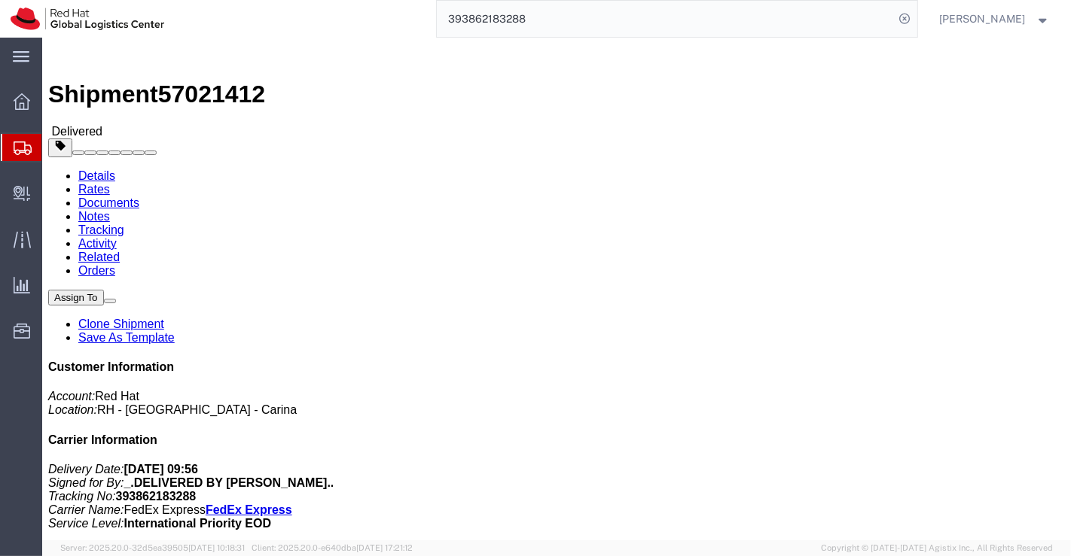
click address "Ryo Nakamura (Ryo Nakamura) 203 Village Suite 1-11-30,Honcho Shiki-shi, 353-000…"
drag, startPoint x: 603, startPoint y: 381, endPoint x: 348, endPoint y: 254, distance: 285.2
click div "Leg 1 - Small Parcel"
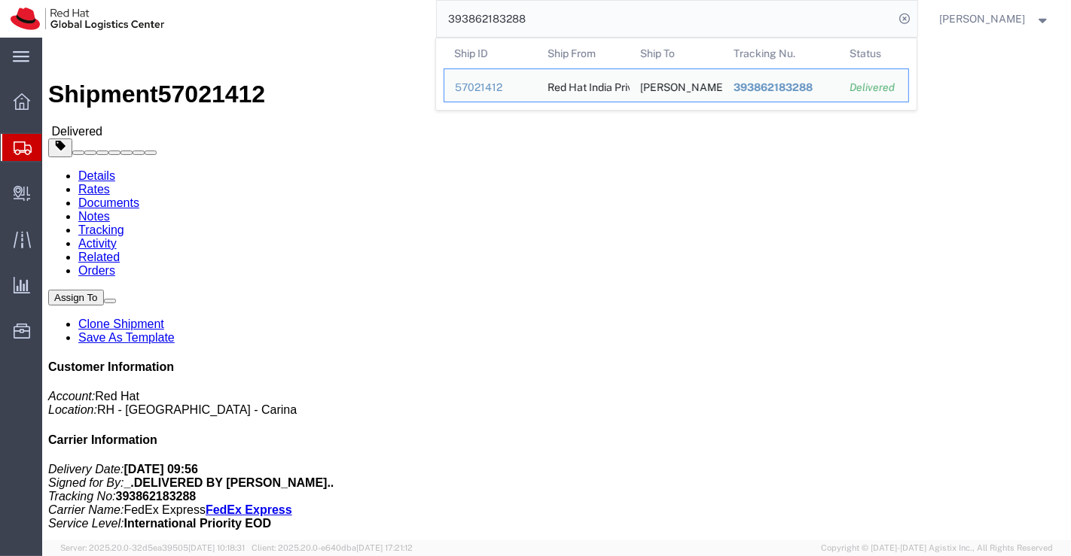
drag, startPoint x: 554, startPoint y: 16, endPoint x: 370, endPoint y: 17, distance: 183.7
click at [370, 17] on div "393862183288 Ship ID Ship From Ship To Tracking Nu. Status Ship ID 57021412 Shi…" at bounding box center [546, 19] width 742 height 38
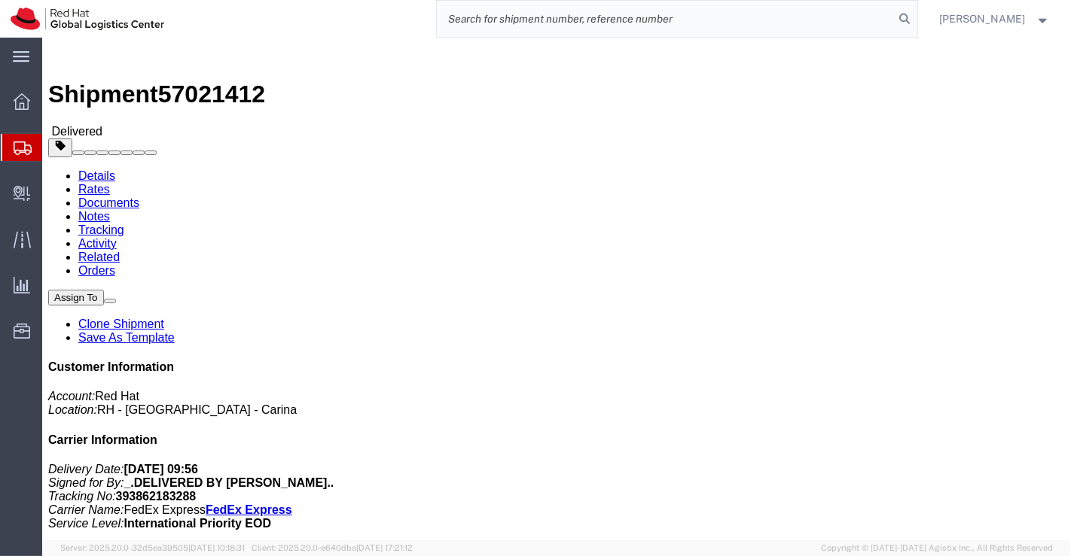
paste input "393862135069"
type input "393862135069"
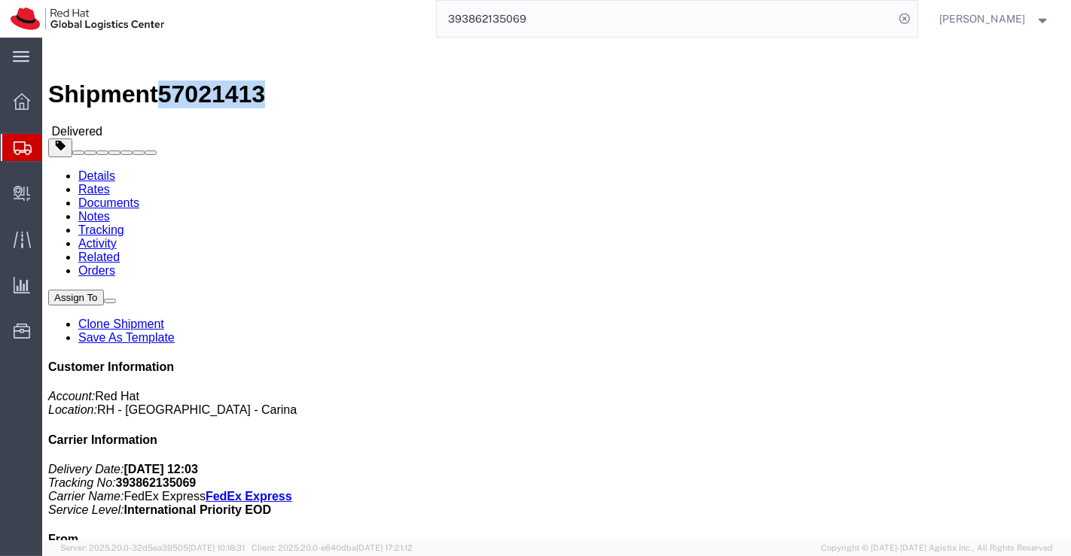
drag, startPoint x: 203, startPoint y: 19, endPoint x: 123, endPoint y: 23, distance: 79.9
click h1 "Shipment 57021413"
click div "Leg 1 - Small Parcel"
drag, startPoint x: 263, startPoint y: 159, endPoint x: 194, endPoint y: 166, distance: 68.9
click div "Ship To Noriko Narumi (Noriko Narumi) 3-36-9-17 Soshigaya Setagaya-ku, 157-0072…"
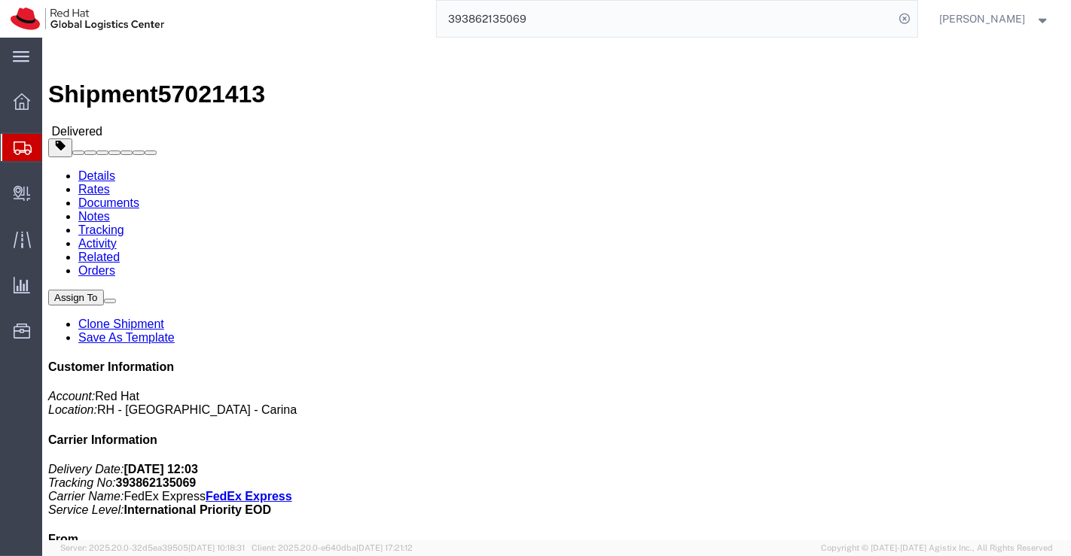
drag, startPoint x: 437, startPoint y: 370, endPoint x: 279, endPoint y: 5, distance: 398.0
click div "Leg 1 - Small Parcel"
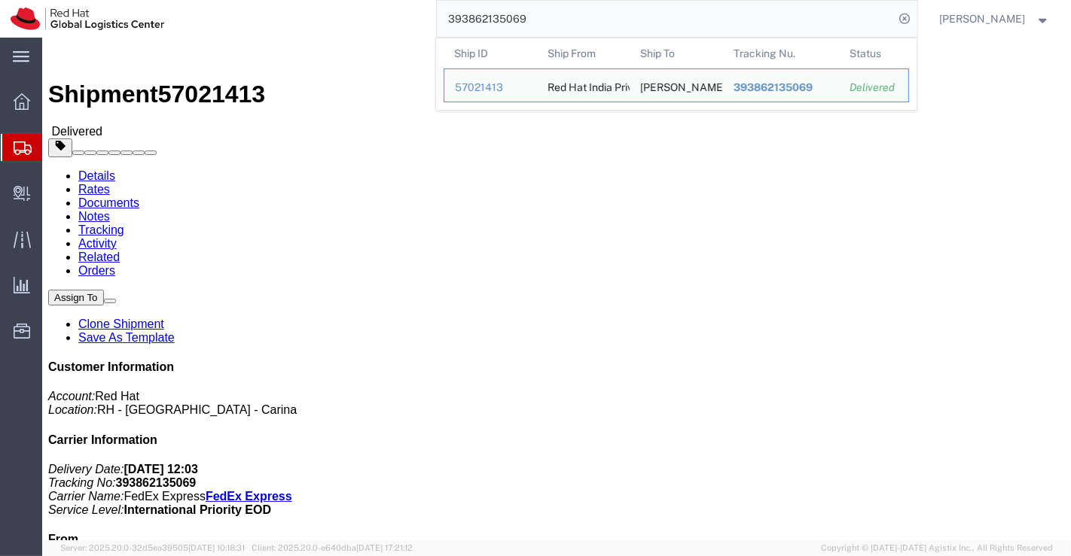
drag, startPoint x: 550, startPoint y: 17, endPoint x: 416, endPoint y: 17, distance: 134.0
click at [416, 17] on div "393862135069 Ship ID Ship From Ship To Tracking Nu. Status Ship ID 57021413 Shi…" at bounding box center [546, 19] width 742 height 38
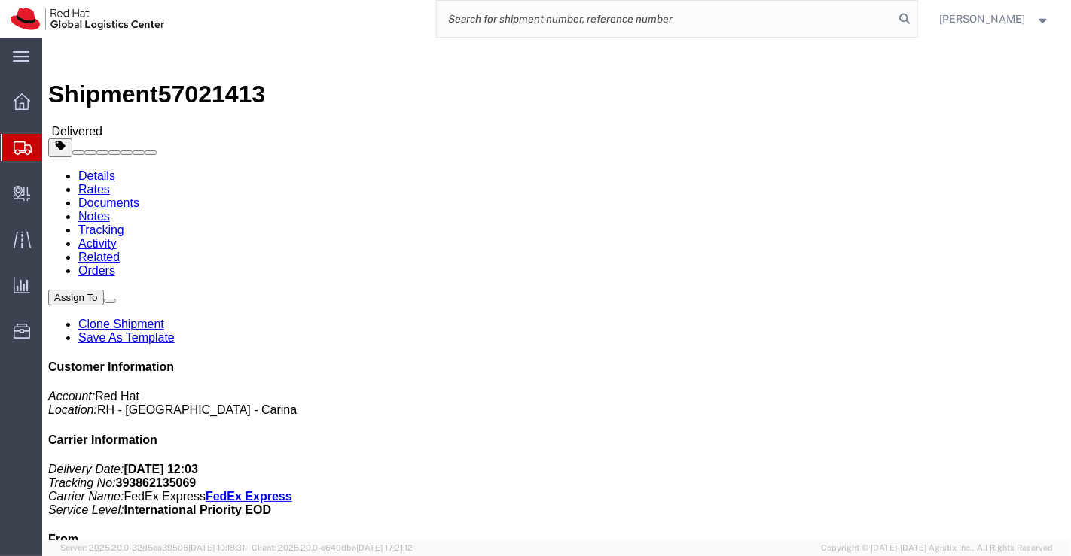
paste input "393862095841"
type input "393862095841"
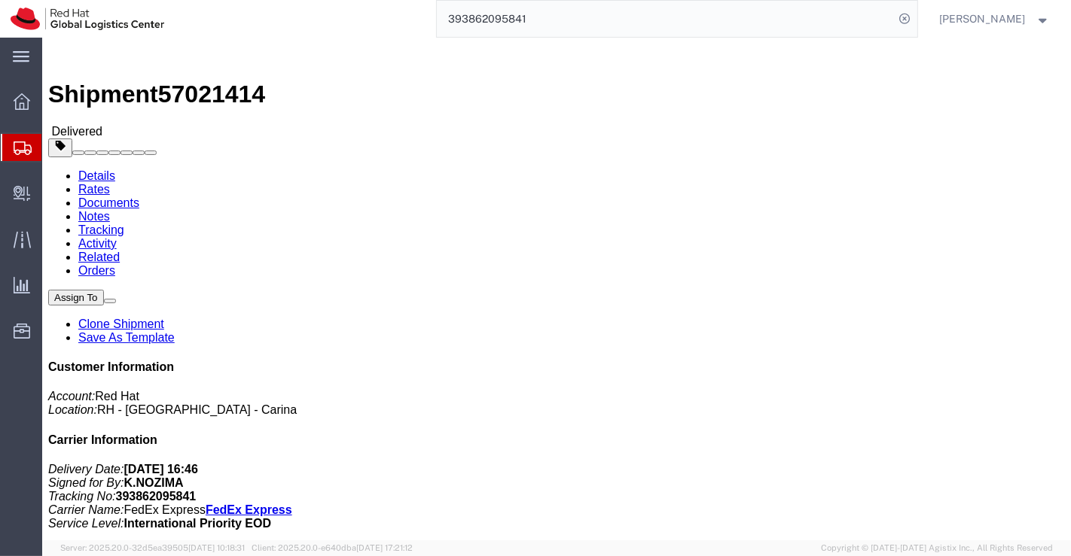
drag, startPoint x: 278, startPoint y: 159, endPoint x: 194, endPoint y: 160, distance: 83.6
click div "Ship To Yoshikazu Nojima (Yoshikazu Nojima) 8-5-16 Minaminaruse Machidashi, 194…"
click div "Shipment Detail Ship From Red Hat India Private Limited (Pallav Sen Gupta) BENG…"
click div "Leg 1 - Small Parcel"
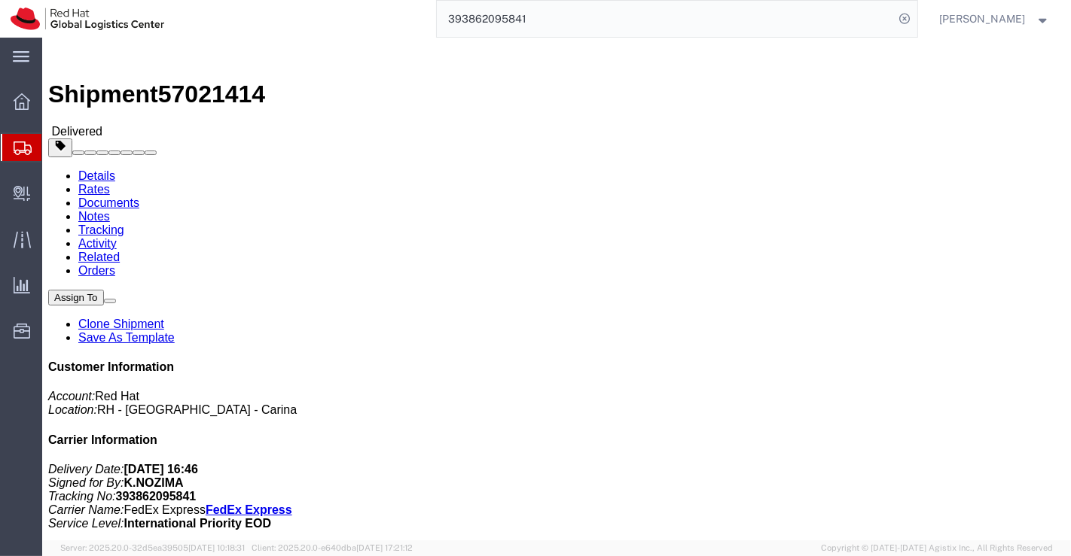
click div "Ship From Red Hat India Private Limited (Pallav Sen Gupta) BENGLURU Bagmane Con…"
drag, startPoint x: 205, startPoint y: 21, endPoint x: 127, endPoint y: 22, distance: 77.6
click span "57021414"
click div "Shipment Detail Ship From Red Hat India Private Limited (Pallav Sen Gupta) BENG…"
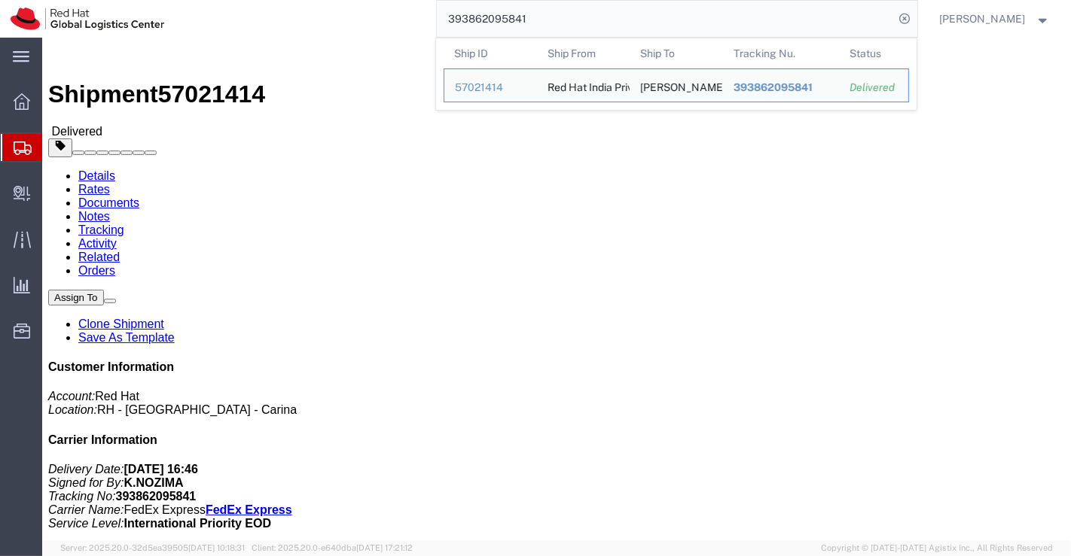
drag, startPoint x: 535, startPoint y: 17, endPoint x: 428, endPoint y: 26, distance: 108.1
click at [428, 26] on div "393862095841 Ship ID Ship From Ship To Tracking Nu. Status Ship ID 57021414 Shi…" at bounding box center [546, 19] width 742 height 38
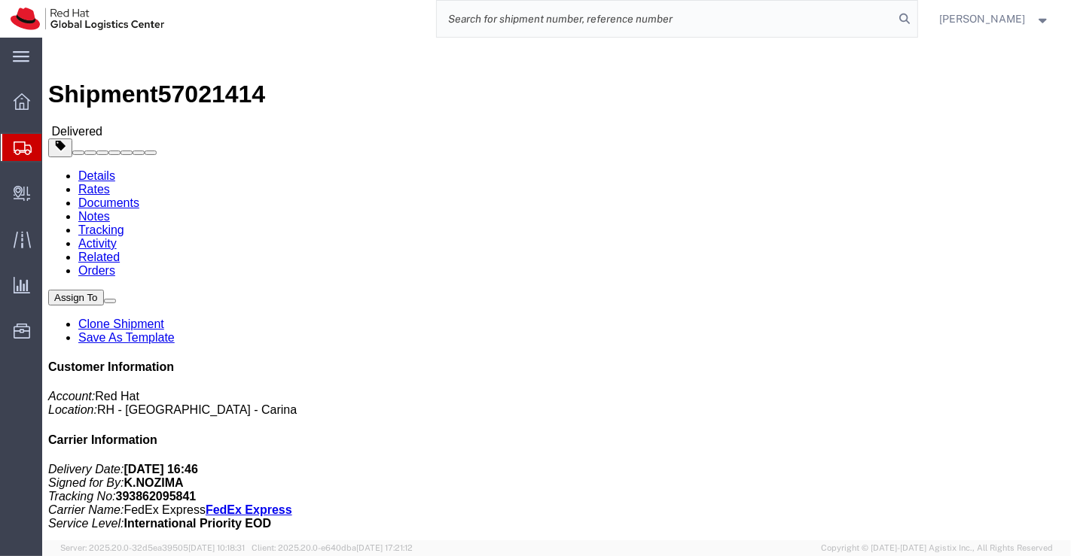
paste input "393861991009"
type input "393861991009"
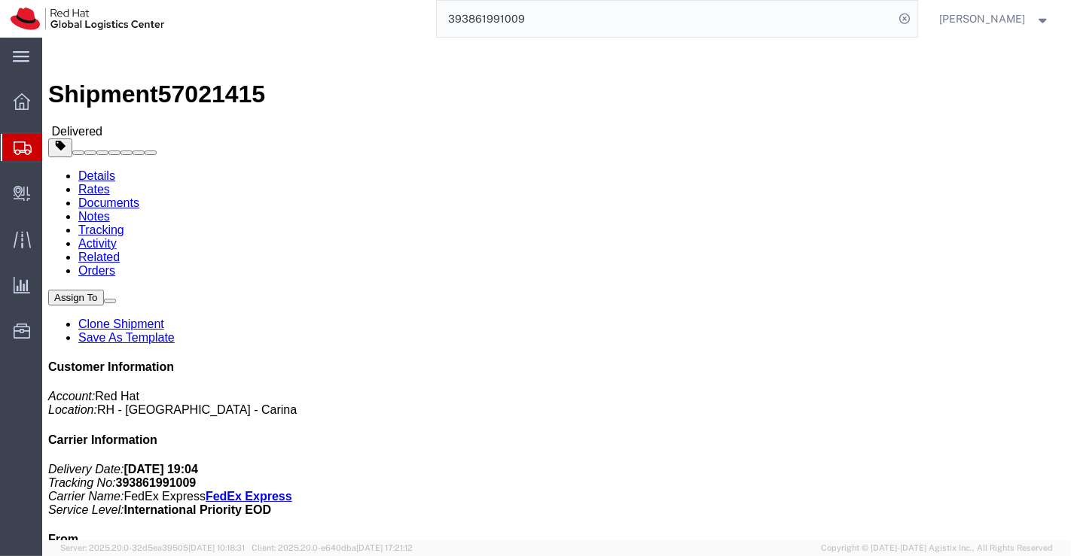
click h4 "Routing & Vehicle Information"
drag, startPoint x: 205, startPoint y: 21, endPoint x: 125, endPoint y: 23, distance: 79.8
click span "57021415"
click div "Leg 1 - Small Parcel"
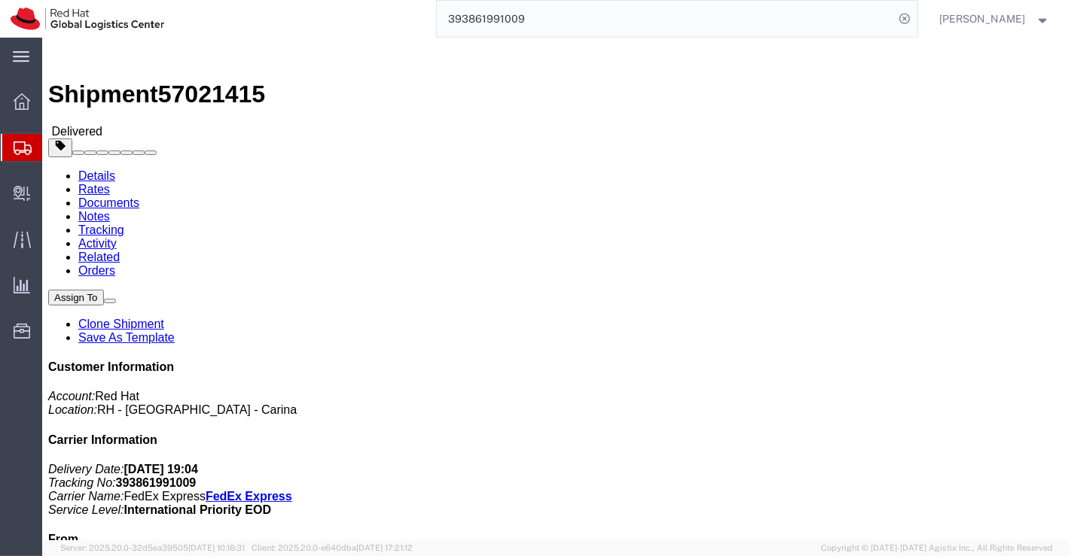
click div "Ship From Red Hat India Private Limited (Pallav Sen Gupta) BENGLURU Bagmane Con…"
drag, startPoint x: 266, startPoint y: 158, endPoint x: 197, endPoint y: 161, distance: 68.6
click address "Takashi Sasaki (Takashi Sasaki) 4-8-5, Kyuden Setagaya Ku, 157-0064 Japan +81 8…"
click div "Shipment Detail Ship From Red Hat India Private Limited (Pallav Sen Gupta) BENG…"
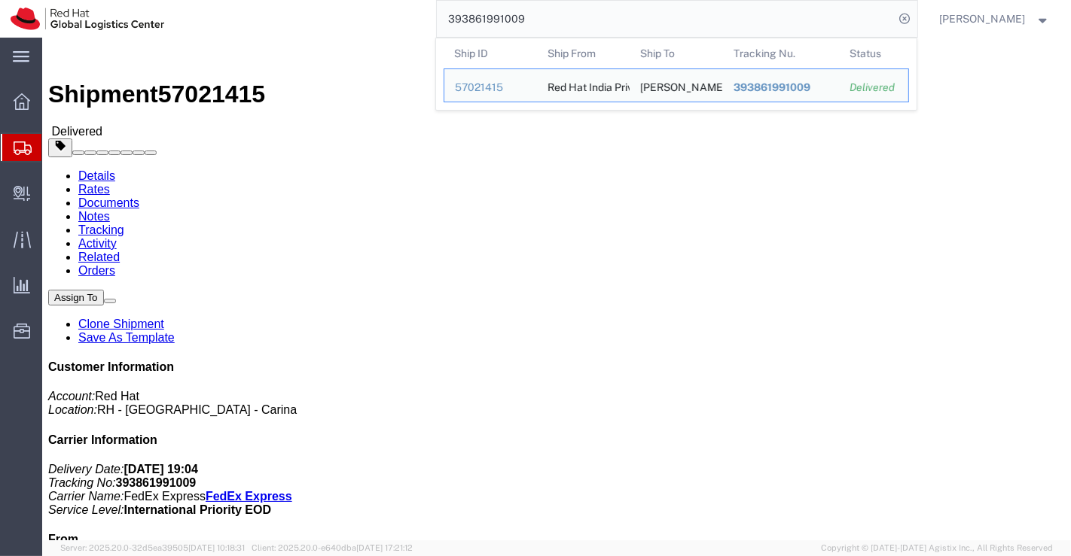
drag, startPoint x: 529, startPoint y: 23, endPoint x: 389, endPoint y: 24, distance: 140.8
click at [389, 24] on div "393861991009 Ship ID Ship From Ship To Tracking Nu. Status Ship ID 57021415 Shi…" at bounding box center [546, 19] width 742 height 38
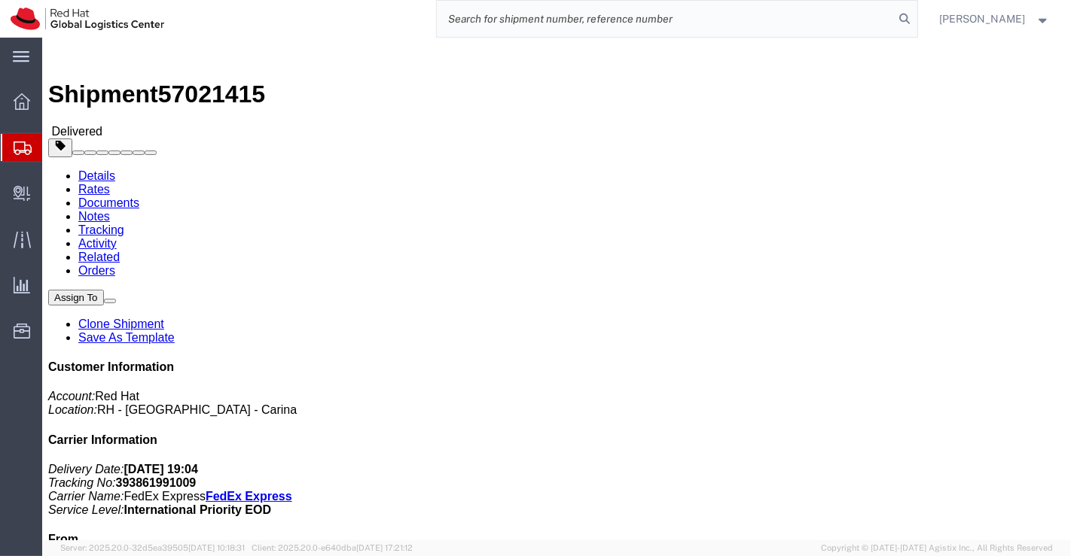
paste input "393861958054"
type input "393861958054"
drag, startPoint x: 125, startPoint y: 19, endPoint x: 203, endPoint y: 17, distance: 78.3
click span "57021416"
drag, startPoint x: 442, startPoint y: 328, endPoint x: 292, endPoint y: 279, distance: 157.6
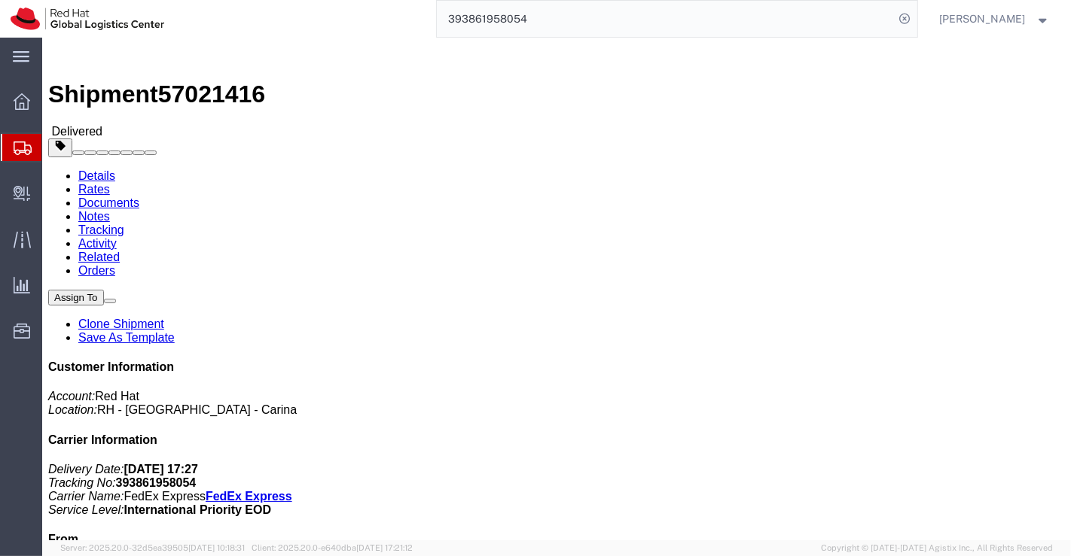
click div "Ship From Red Hat India Private Limited (Pallav Sen Gupta) BENGLURU Bagmane Con…"
drag, startPoint x: 257, startPoint y: 157, endPoint x: 198, endPoint y: 159, distance: 58.8
click address "Yu Watanabe (Yu Watanabe) 4-21-6 Matsubara Setagaya-ku, 156-0043 Japan +81 90-4…"
drag, startPoint x: 470, startPoint y: 438, endPoint x: 433, endPoint y: 419, distance: 41.4
click div "Shipment Detail Ship From Red Hat India Private Limited (Pallav Sen Gupta) BENG…"
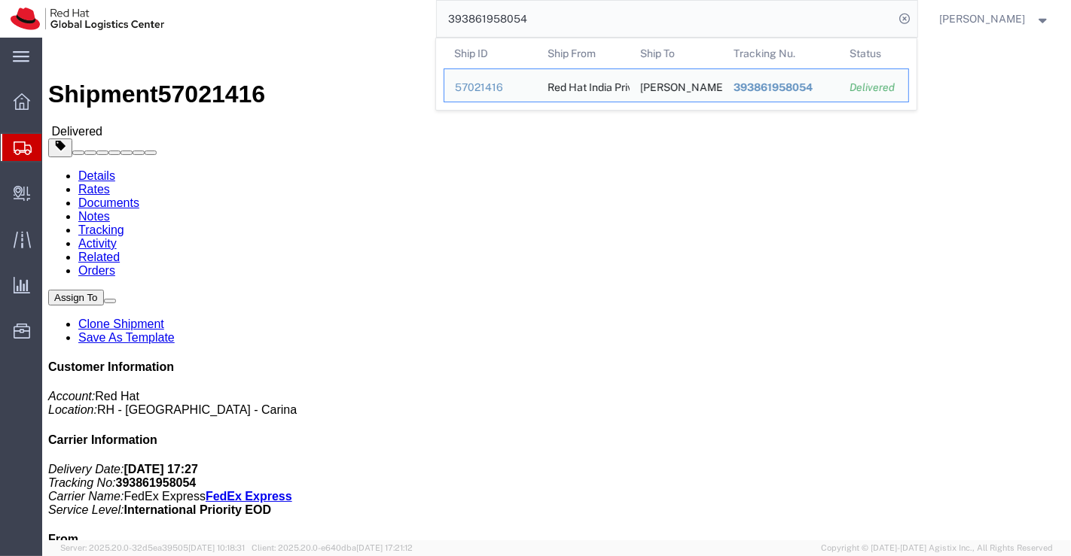
drag, startPoint x: 539, startPoint y: 23, endPoint x: 431, endPoint y: 23, distance: 108.4
click at [431, 23] on div "393861958054 Ship ID Ship From Ship To Tracking Nu. Status Ship ID 57021416 Shi…" at bounding box center [546, 19] width 742 height 38
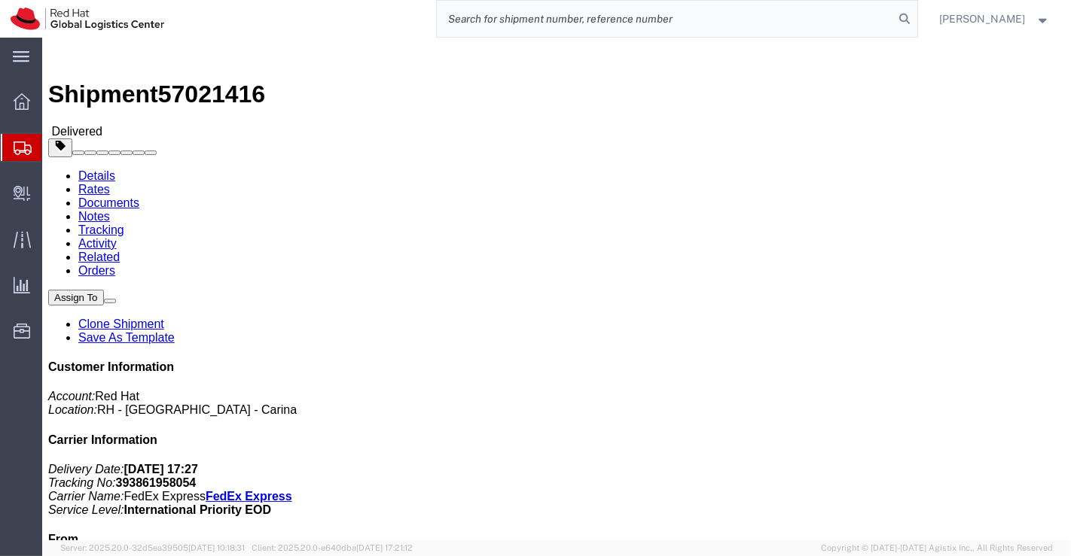
paste input "393861928316"
type input "393861928316"
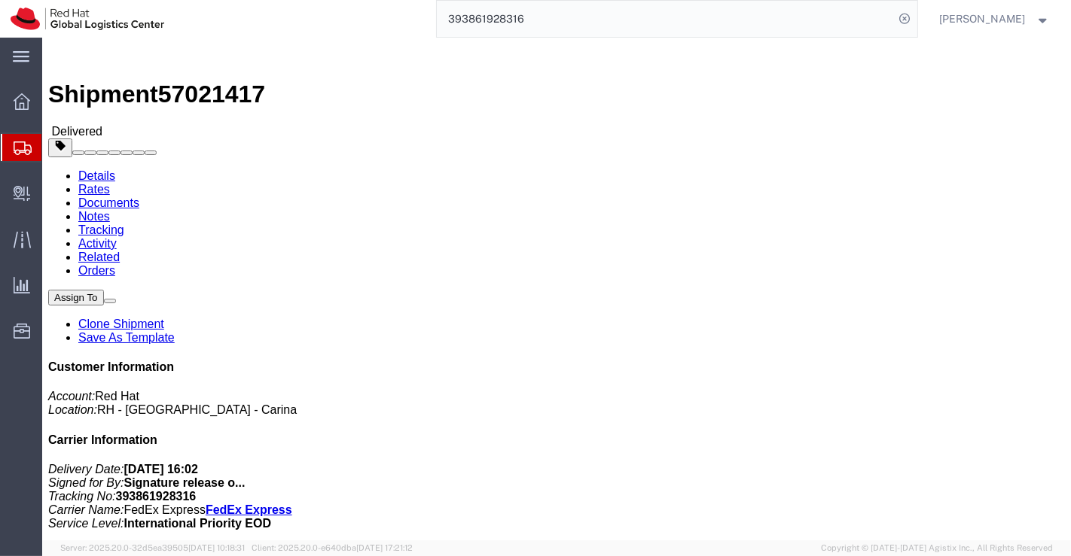
drag, startPoint x: 349, startPoint y: 359, endPoint x: 303, endPoint y: 286, distance: 86.7
click div "Leg 1 - Small Parcel"
drag, startPoint x: 281, startPoint y: 160, endPoint x: 199, endPoint y: 160, distance: 82.1
click address "Makoto Nakamura (Makoto Nakamura) 2-2-7-203 Kashimada Saiwai-ku Kawasaki-shi, 2…"
click div "Shipment Detail Ship From Red Hat India Private Limited (Pallav Sen Gupta) BENG…"
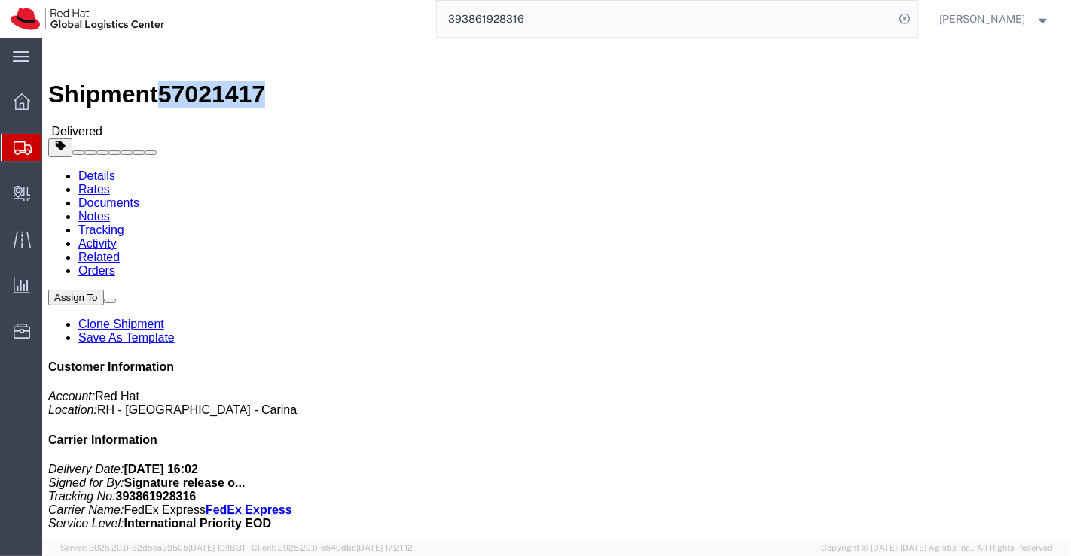
drag, startPoint x: 125, startPoint y: 15, endPoint x: 203, endPoint y: 14, distance: 77.6
click span "57021417"
drag, startPoint x: 434, startPoint y: 347, endPoint x: 407, endPoint y: 221, distance: 128.6
click h4 "Routing & Vehicle Information"
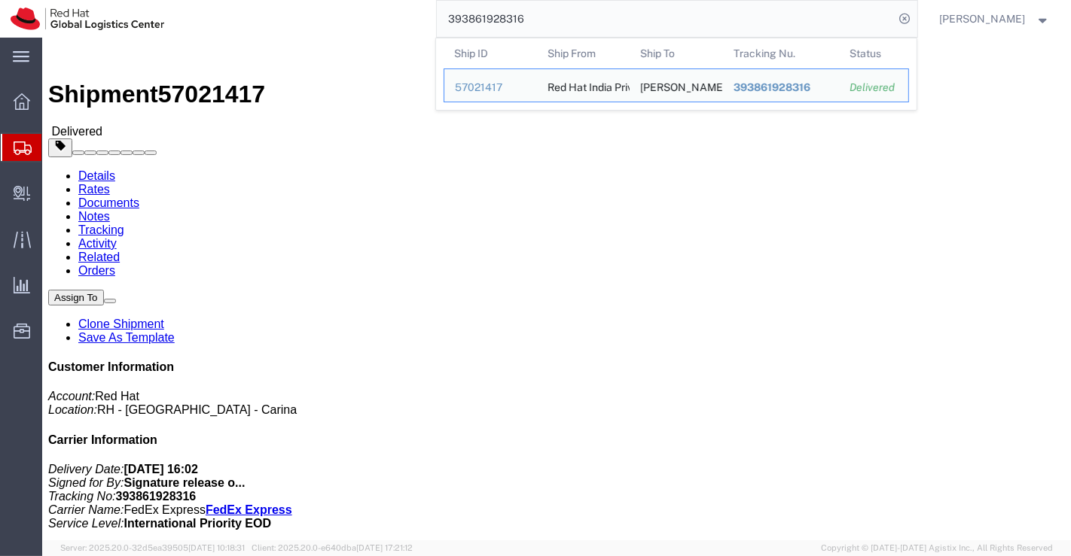
drag, startPoint x: 548, startPoint y: 22, endPoint x: 419, endPoint y: 25, distance: 128.8
click at [419, 25] on div "393861928316 Ship ID Ship From Ship To Tracking Nu. Status Ship ID 57021417 Shi…" at bounding box center [546, 19] width 742 height 38
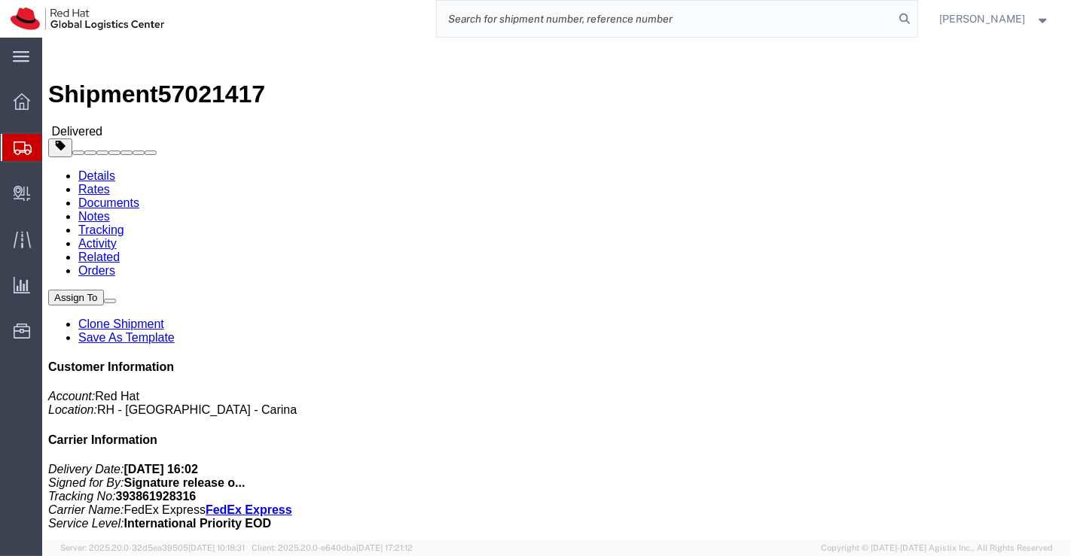
paste input "393861897357"
type input "393861897357"
click div "Shipment Detail Ship From Red Hat India Private Limited (Pallav Sen Gupta) BENG…"
drag, startPoint x: 203, startPoint y: 19, endPoint x: 126, endPoint y: 23, distance: 77.7
click span "57021418"
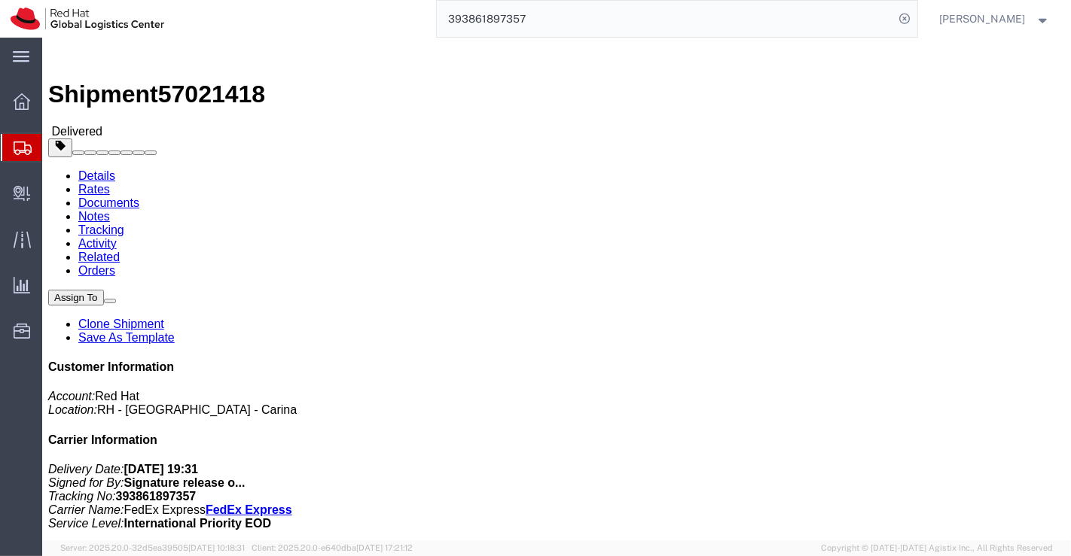
click div "Leg 1 - Small Parcel"
drag, startPoint x: 276, startPoint y: 159, endPoint x: 185, endPoint y: 158, distance: 91.1
click div "Ship To Hiroki Yamaguchi (Hiroki Yamaguchi) 3 5 11 301 Shirokane Minato ku, 108…"
click div "Leg 1 - Small Parcel"
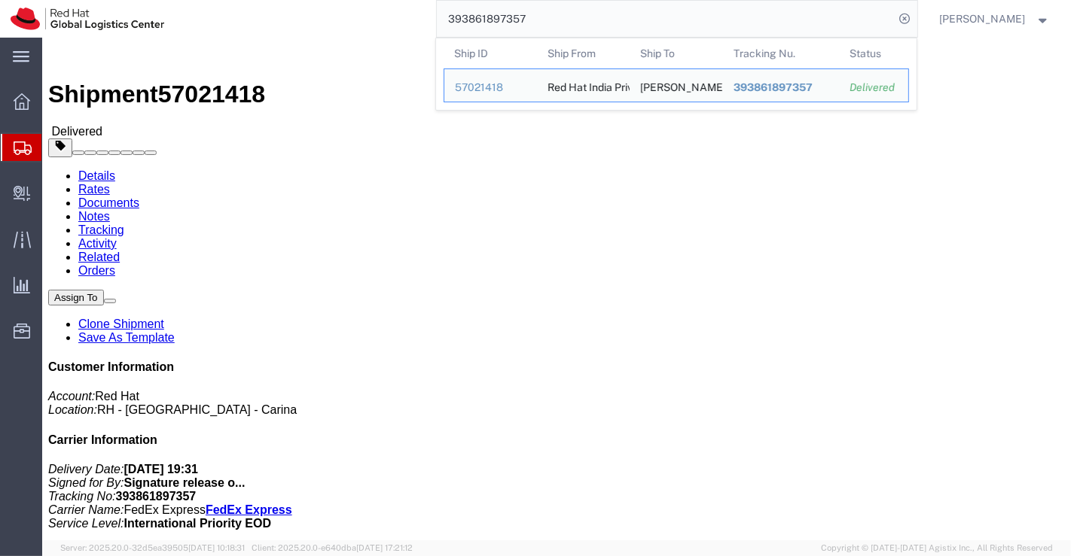
drag, startPoint x: 538, startPoint y: 23, endPoint x: 432, endPoint y: 24, distance: 105.4
click at [432, 24] on div "393861897357 Ship ID Ship From Ship To Tracking Nu. Status Ship ID 57021418 Shi…" at bounding box center [546, 19] width 742 height 38
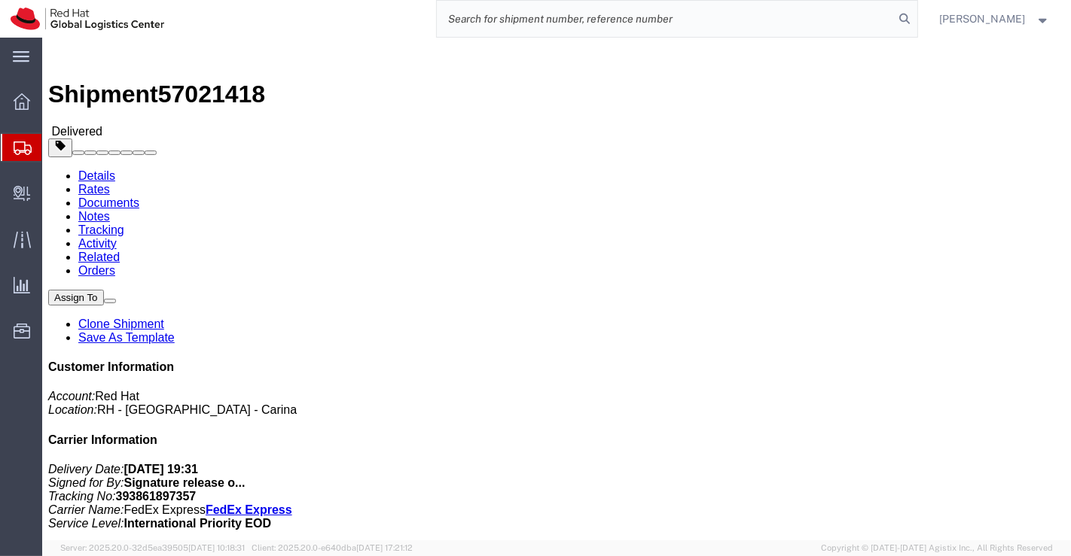
paste input "393861863381"
type input "393861863381"
click div "Leg 1 - Small Parcel"
drag, startPoint x: 203, startPoint y: 16, endPoint x: 127, endPoint y: 20, distance: 76.2
click span "57021419"
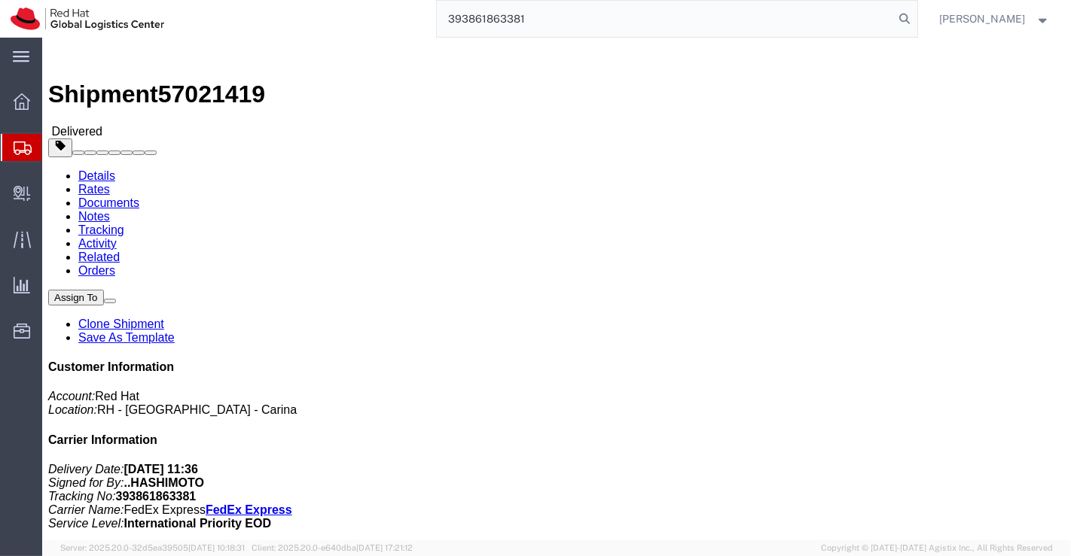
click div "Ship From Red Hat India Private Limited (Pallav Sen Gupta) BENGLURU Bagmane Con…"
drag, startPoint x: 278, startPoint y: 159, endPoint x: 197, endPoint y: 167, distance: 81.7
click address "Naoya Hashimoto (Naoya Hashimoto) Chuo Ward, Odorinishi, 25-1-13-607 Sapporo, 0…"
drag, startPoint x: 345, startPoint y: 333, endPoint x: 244, endPoint y: 238, distance: 138.5
click div "Shipment Detail Ship From Red Hat India Private Limited (Pallav Sen Gupta) BENG…"
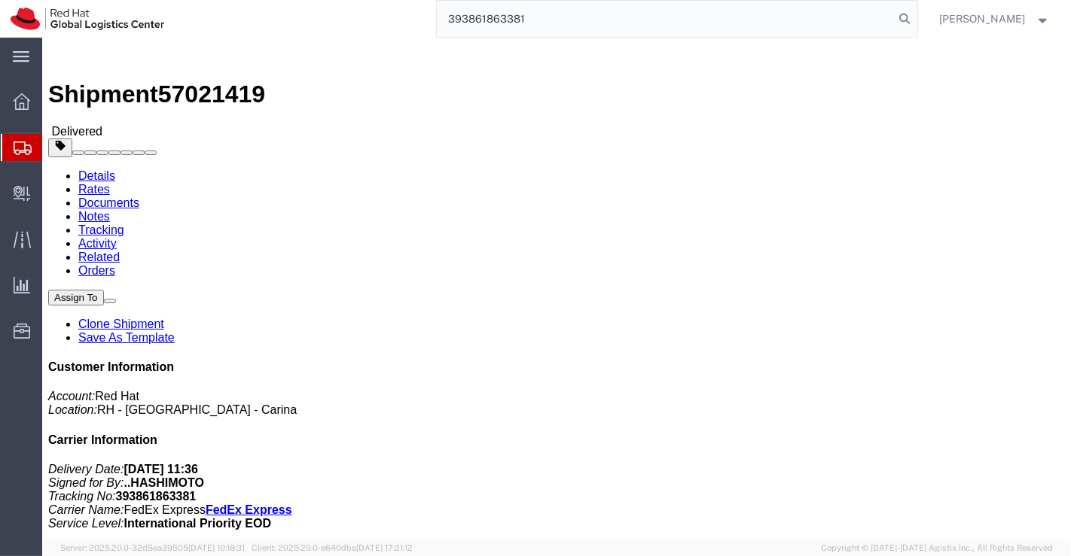
drag, startPoint x: 541, startPoint y: 21, endPoint x: 422, endPoint y: 22, distance: 119.7
click at [422, 22] on div "393861863381" at bounding box center [546, 19] width 742 height 38
paste input "393861506766"
type input "393861506766"
drag, startPoint x: 247, startPoint y: 157, endPoint x: 192, endPoint y: 157, distance: 55.0
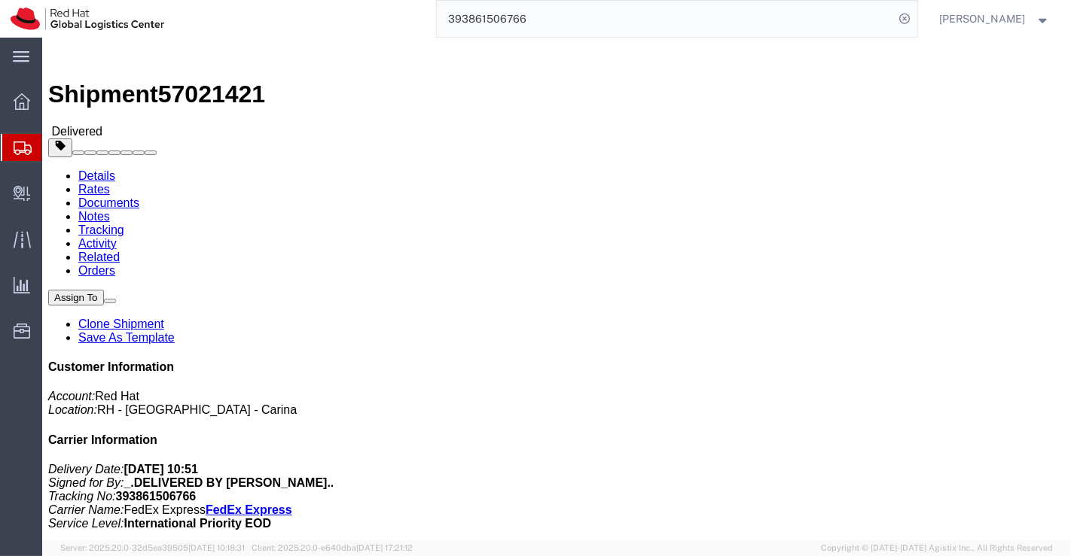
click div "Ship To Keigo Iochi (Keigo Iochi) RN 116 Mizonoguchi CASA 1 3 4 Hisamoto Takats…"
click h4 "Routing & Vehicle Information"
drag, startPoint x: 205, startPoint y: 17, endPoint x: 129, endPoint y: 24, distance: 76.4
click span "57021421"
click div "Ship From Red Hat India Private Limited (Pallav Sen Gupta) BENGLURU Bagmane Con…"
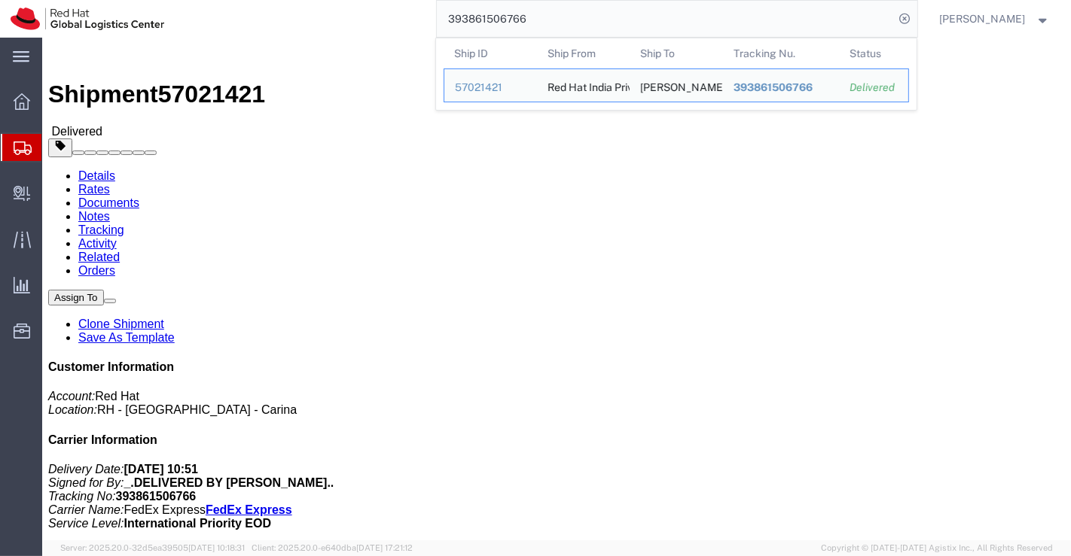
drag, startPoint x: 546, startPoint y: 19, endPoint x: 437, endPoint y: 29, distance: 109.6
click at [437, 29] on form "393861506766 Ship ID Ship From Ship To Tracking Nu. Status Ship ID 57021421 Shi…" at bounding box center [677, 19] width 482 height 38
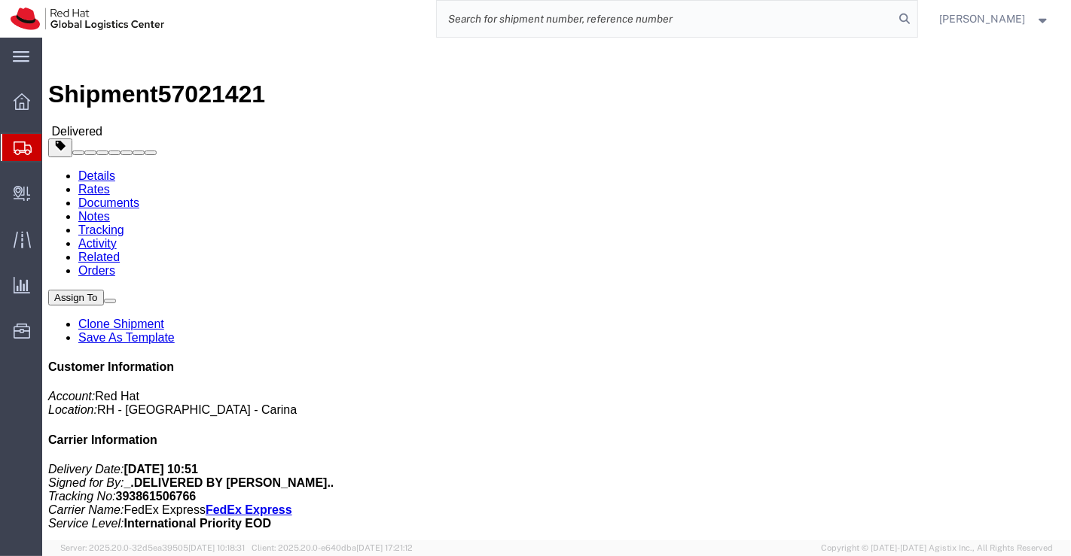
paste input "393861823105"
type input "393861823105"
drag, startPoint x: 245, startPoint y: 161, endPoint x: 193, endPoint y: 162, distance: 52.7
click div "Ship To Daiki Ueno (Daiki Ueno) Tsuchiya 1404-3 Hiratsuka, 259-1205 Japan +81 8…"
drag, startPoint x: 420, startPoint y: 397, endPoint x: 245, endPoint y: 316, distance: 193.1
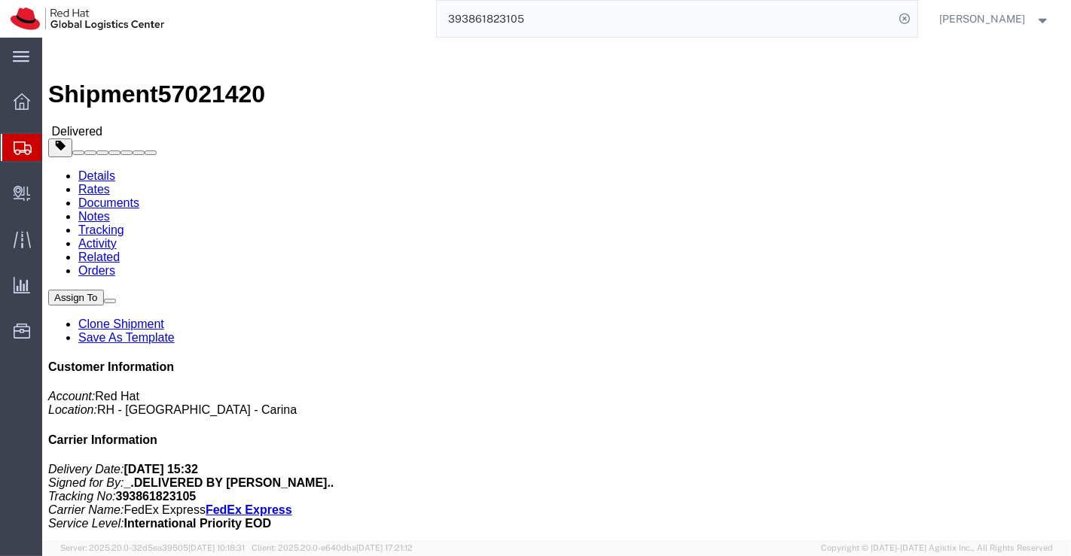
click div "Leg 1 - Small Parcel"
drag, startPoint x: 125, startPoint y: 15, endPoint x: 204, endPoint y: 17, distance: 79.1
click span "57021420"
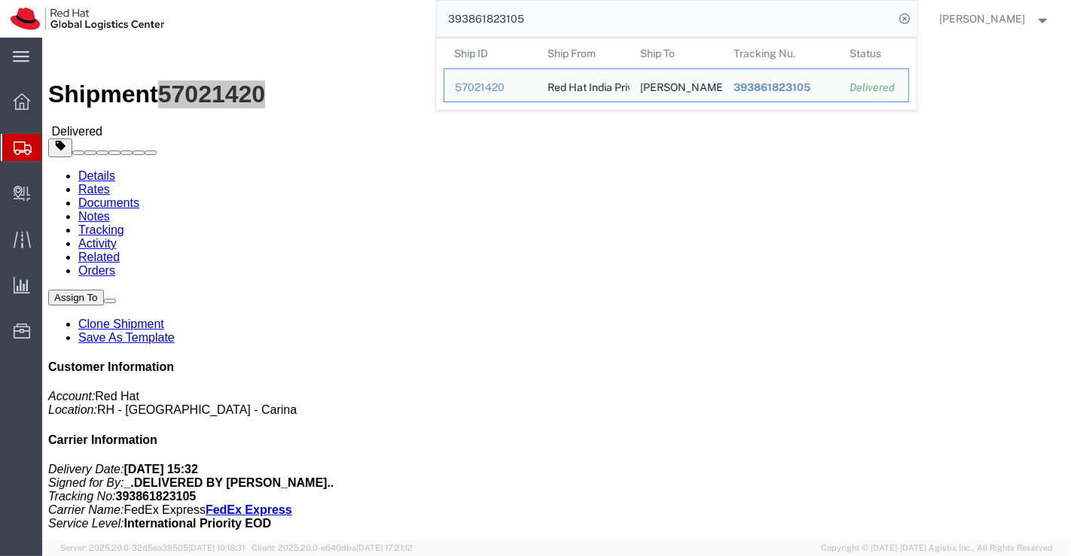
drag, startPoint x: 572, startPoint y: 20, endPoint x: 410, endPoint y: 18, distance: 162.7
click at [410, 18] on div "393861823105 Ship ID Ship From Ship To Tracking Nu. Status Ship ID 57021420 Shi…" at bounding box center [546, 19] width 742 height 38
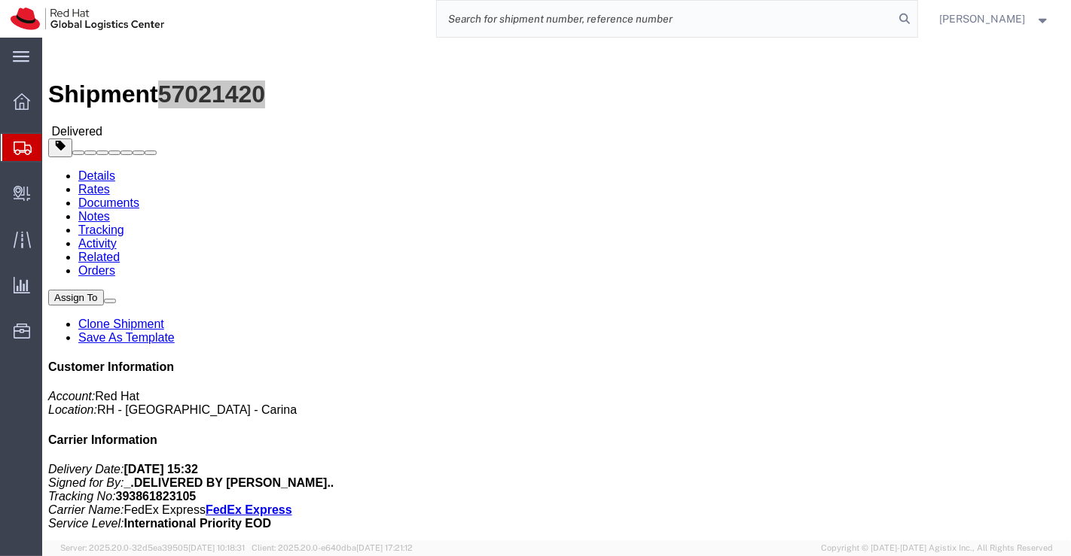
paste input "393861411924"
type input "393861411924"
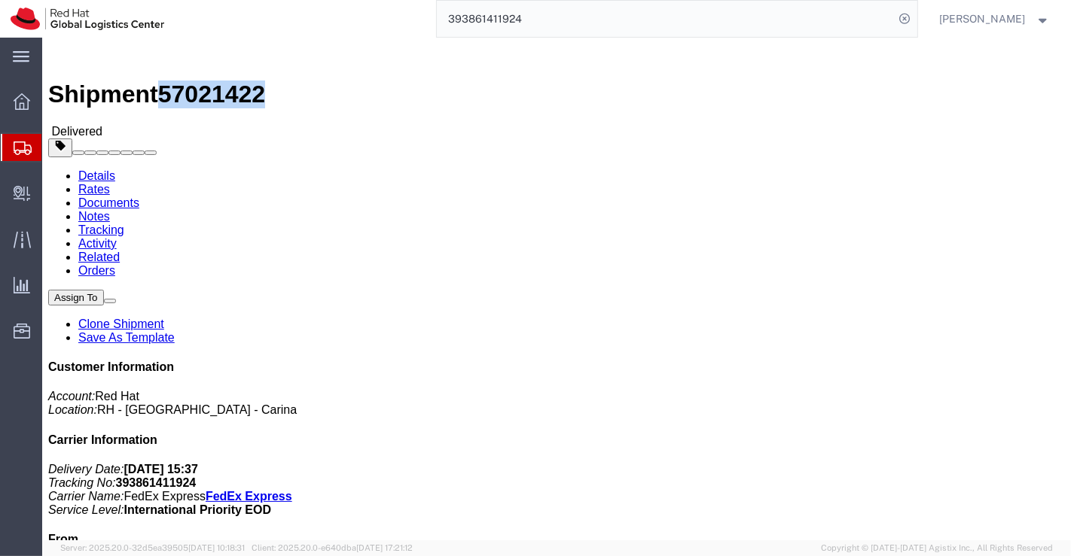
drag, startPoint x: 203, startPoint y: 20, endPoint x: 129, endPoint y: 28, distance: 75.0
click span "57021422"
drag, startPoint x: 431, startPoint y: 352, endPoint x: 355, endPoint y: 316, distance: 84.2
click div "Shipment Detail Ship From Red Hat India Private Limited (Pallav Sen Gupta) BENG…"
drag, startPoint x: 280, startPoint y: 160, endPoint x: 192, endPoint y: 159, distance: 88.1
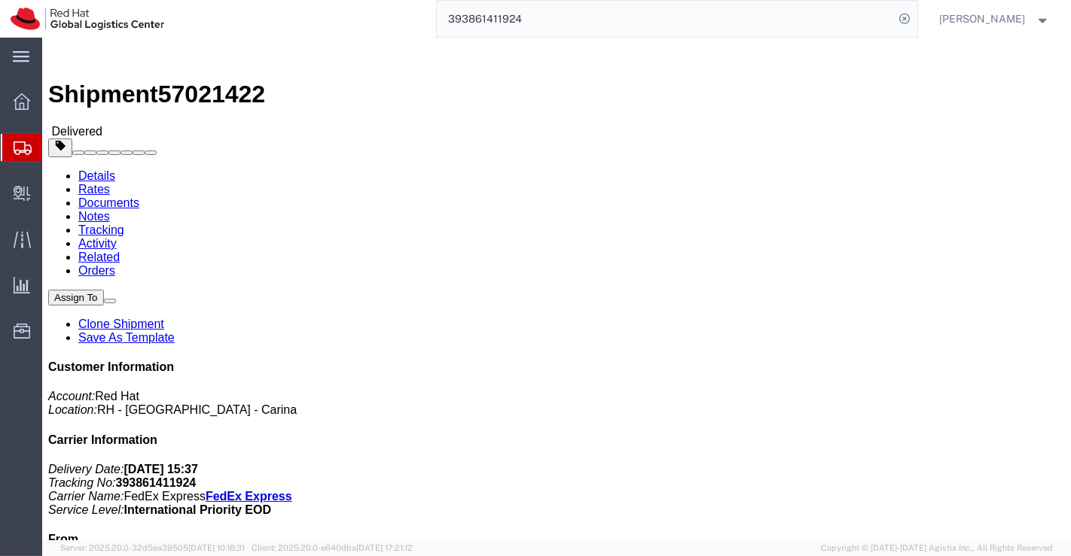
click div "Ship To Masahiro Matsuya (Masahiro Matsuya) 3-21-6, Jousuiminami-cho Kodaira To…"
click div "Leg 1 - Small Parcel"
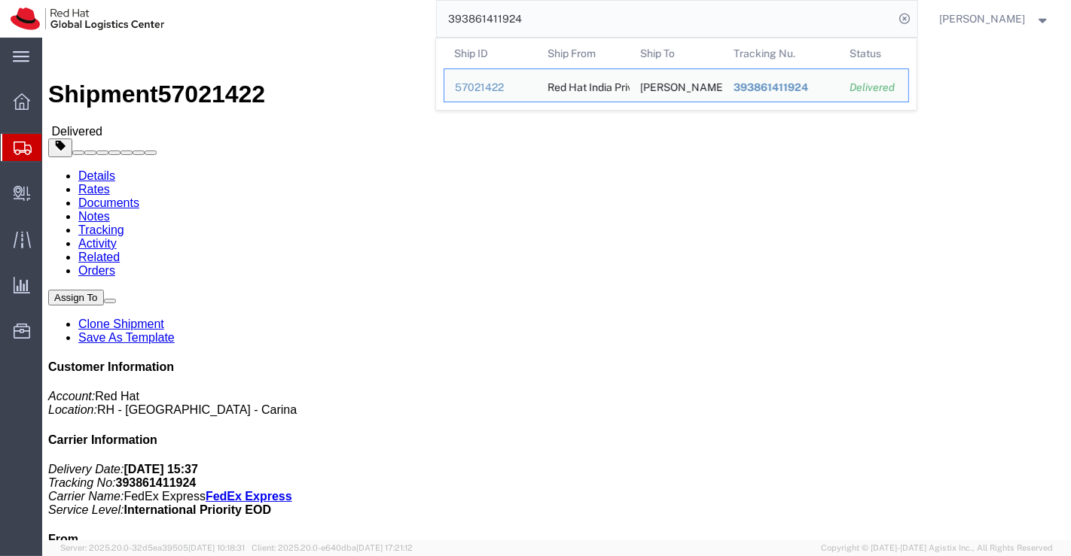
drag, startPoint x: 529, startPoint y: 14, endPoint x: 441, endPoint y: 21, distance: 87.6
click at [441, 21] on input "393861411924" at bounding box center [666, 19] width 458 height 36
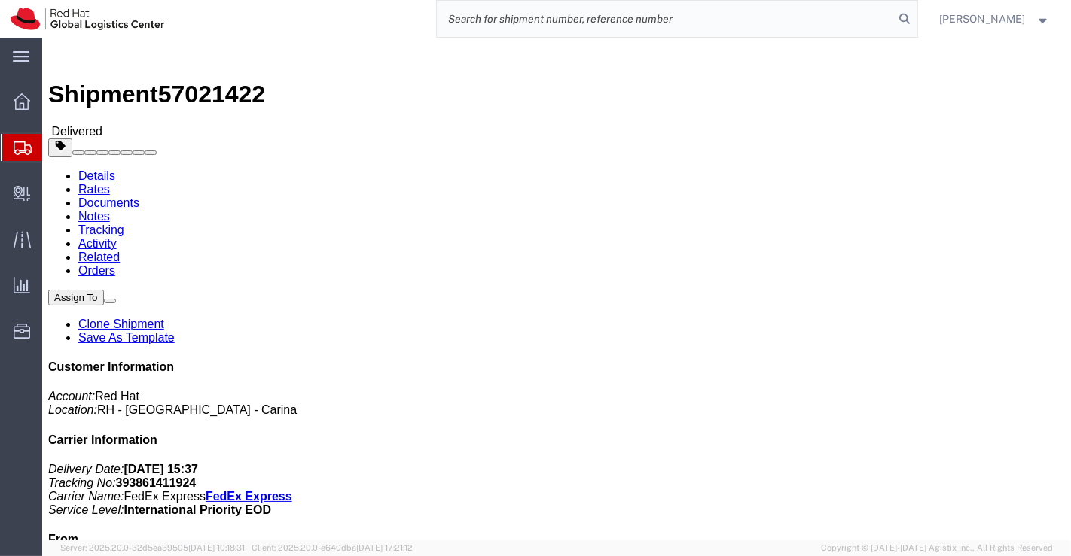
paste input "393861354258"
type input "393861354258"
drag, startPoint x: 261, startPoint y: 160, endPoint x: 194, endPoint y: 157, distance: 67.1
click div "Ship To Yoichi Sumida (Yoichi Sumida) Courtdecor Oyamadai 110 2 3 7 Oyamadai To…"
drag, startPoint x: 429, startPoint y: 373, endPoint x: 46, endPoint y: 51, distance: 500.8
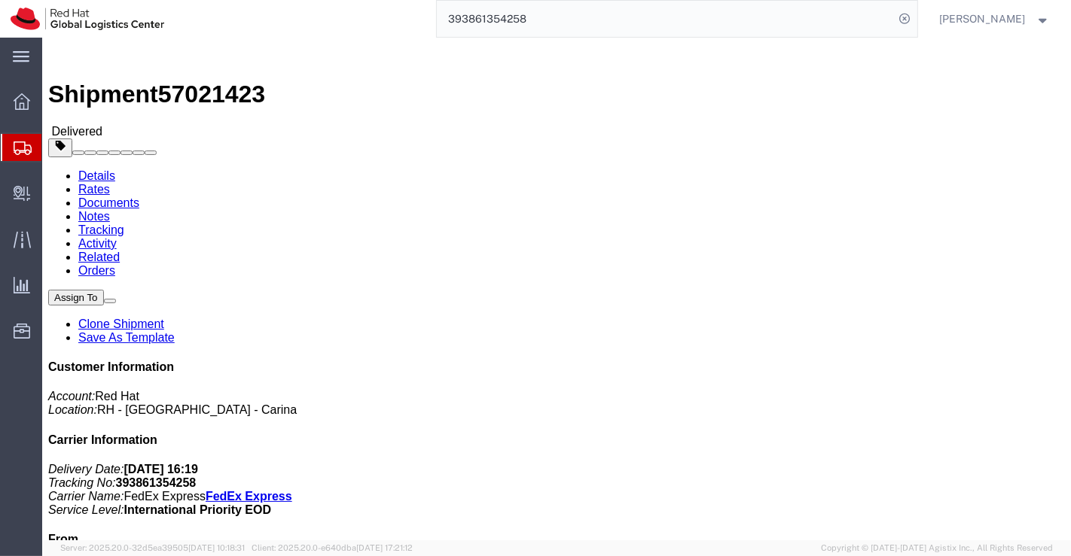
click div "Leg 1 - Small Parcel"
drag, startPoint x: 127, startPoint y: 17, endPoint x: 203, endPoint y: 15, distance: 75.3
click span "57021423"
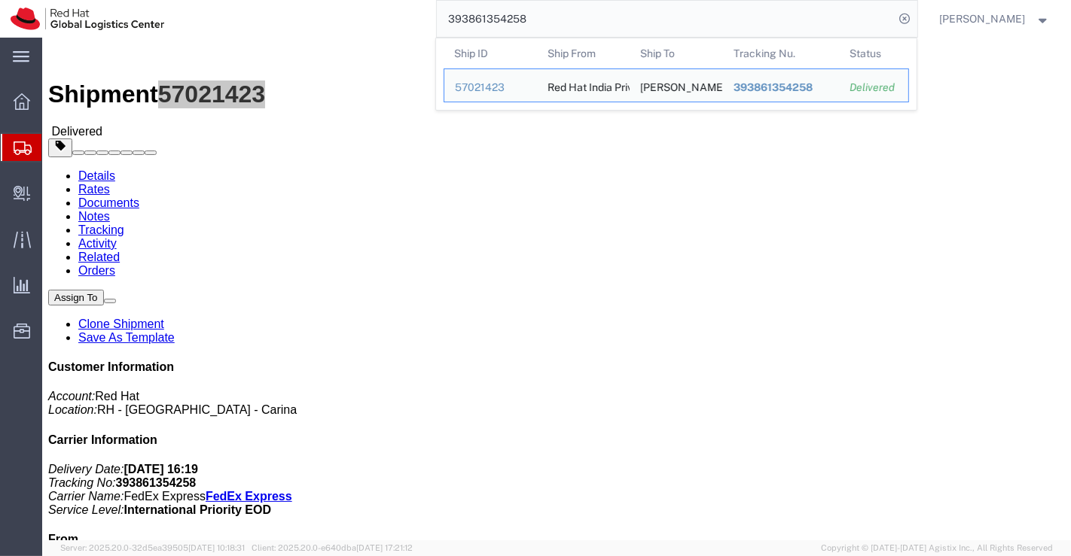
drag, startPoint x: 542, startPoint y: 17, endPoint x: 433, endPoint y: 19, distance: 109.2
click at [433, 19] on div "393861354258 Ship ID Ship From Ship To Tracking Nu. Status Ship ID 57021423 Shi…" at bounding box center [546, 19] width 742 height 38
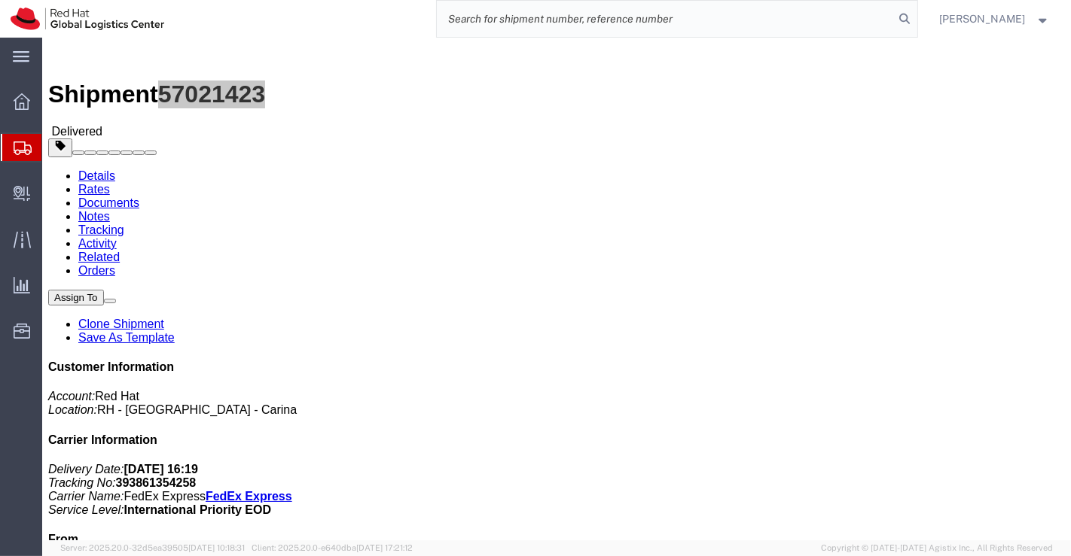
paste input "393861282093"
type input "393861282093"
drag, startPoint x: 127, startPoint y: 17, endPoint x: 203, endPoint y: 15, distance: 75.3
click span "57021424"
drag, startPoint x: 453, startPoint y: 399, endPoint x: 343, endPoint y: 320, distance: 136.0
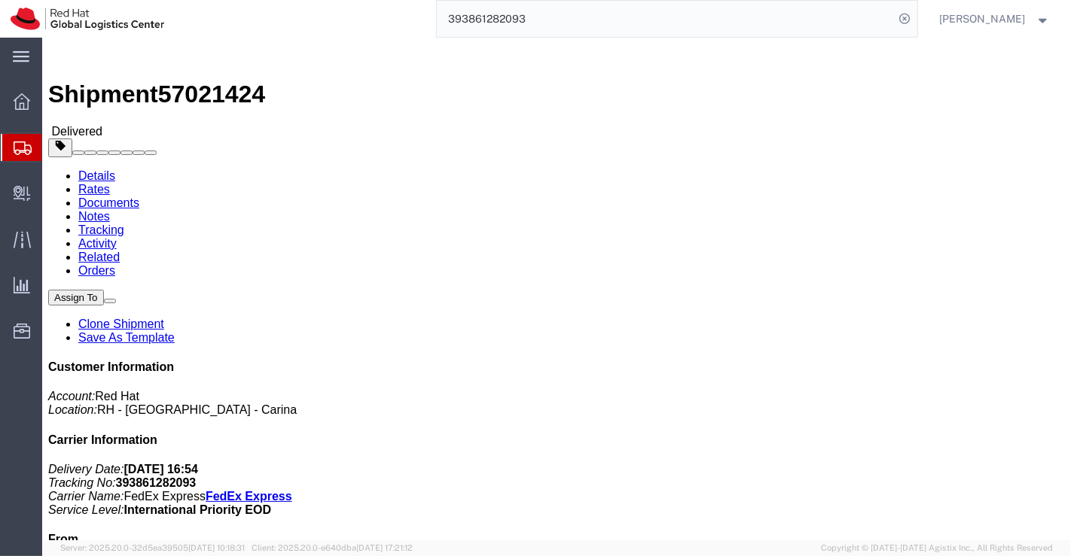
click div "Leg 1 - Small Parcel"
drag, startPoint x: 265, startPoint y: 157, endPoint x: 195, endPoint y: 156, distance: 70.0
click address "Yasuaki Takagi (Yasuaki Takagi) 201 Mit 3-8-23, Nishiikebukuro Toshima-ku, 171-…"
click div "Leg 1 - Small Parcel"
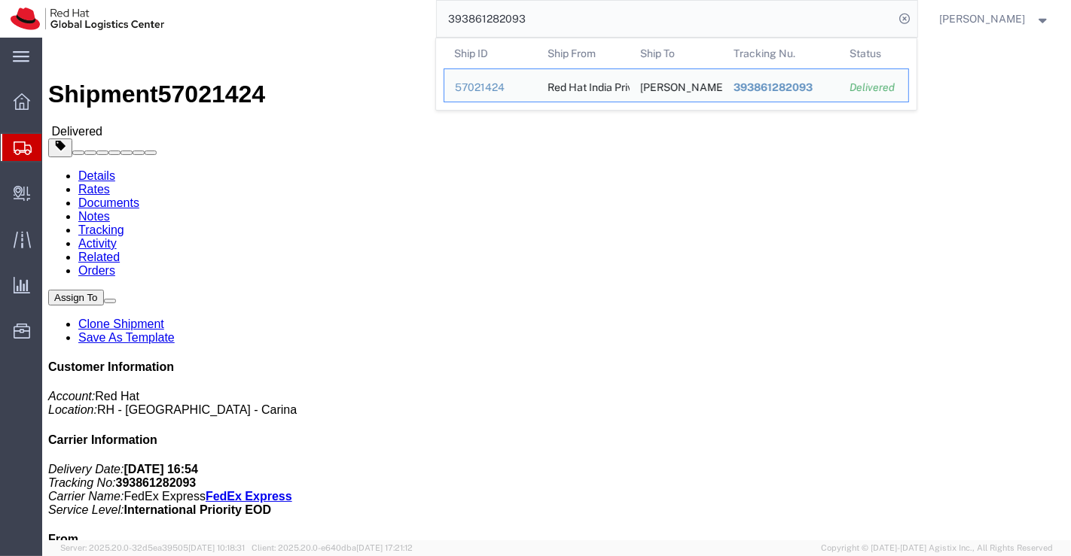
drag, startPoint x: 532, startPoint y: 17, endPoint x: 445, endPoint y: 23, distance: 87.6
click at [445, 23] on input "393861282093" at bounding box center [666, 19] width 458 height 36
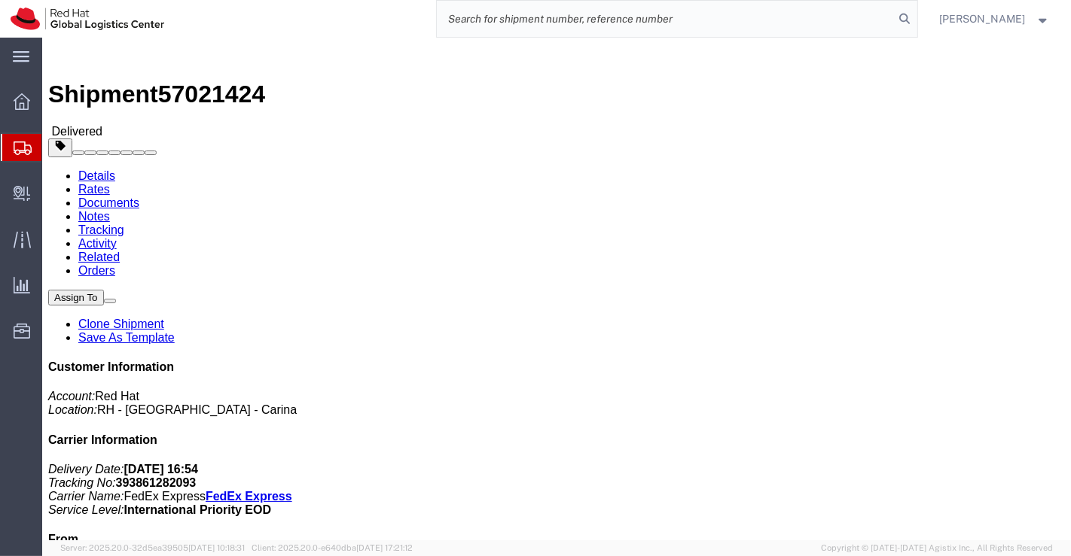
paste input "393861229200"
type input "393861229200"
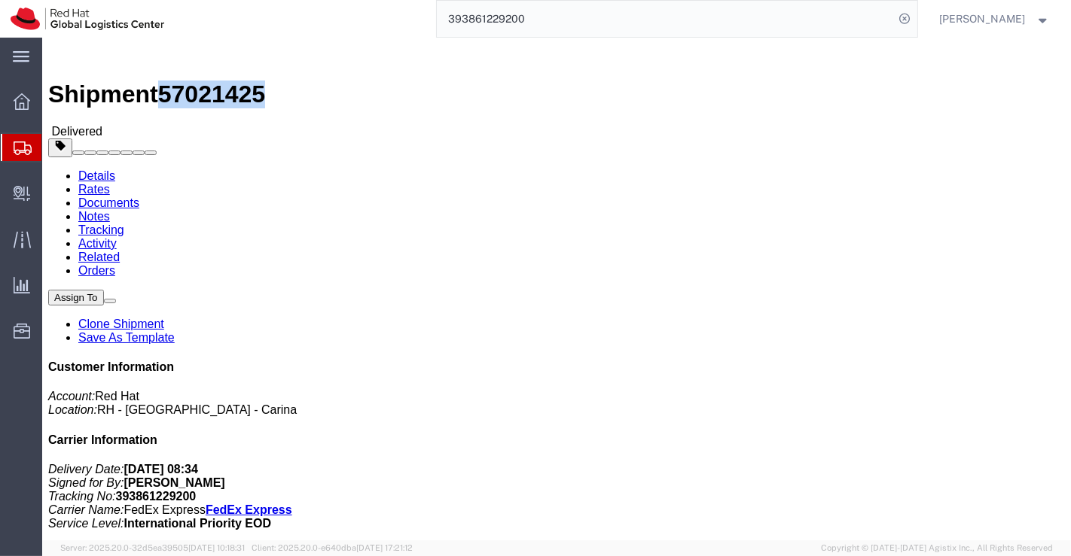
drag, startPoint x: 125, startPoint y: 10, endPoint x: 210, endPoint y: 17, distance: 85.4
click div "Shipment 57021425 Delivered"
click div "Leg 1 - Small Parcel"
drag, startPoint x: 278, startPoint y: 159, endPoint x: 199, endPoint y: 163, distance: 79.2
click address "Yukiko Nakayama (Yukiko Nakayama) 3-921-4 Smart & Slow Sunaharai D Sunaharai, I…"
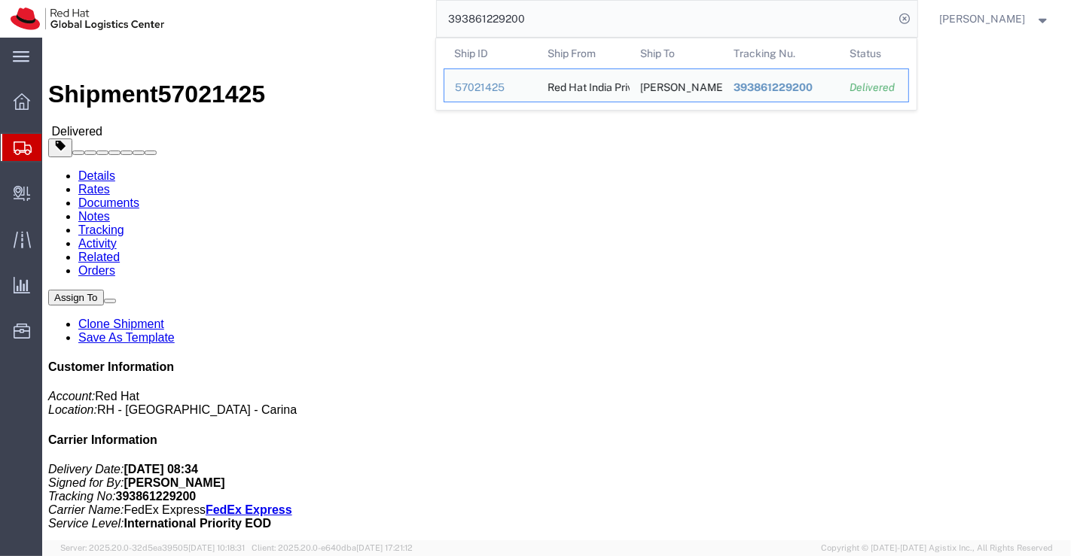
drag, startPoint x: 555, startPoint y: 16, endPoint x: 401, endPoint y: 17, distance: 154.4
click at [401, 17] on div "393861229200 Ship ID Ship From Ship To Tracking Nu. Status Ship ID 57021425 Shi…" at bounding box center [546, 19] width 742 height 38
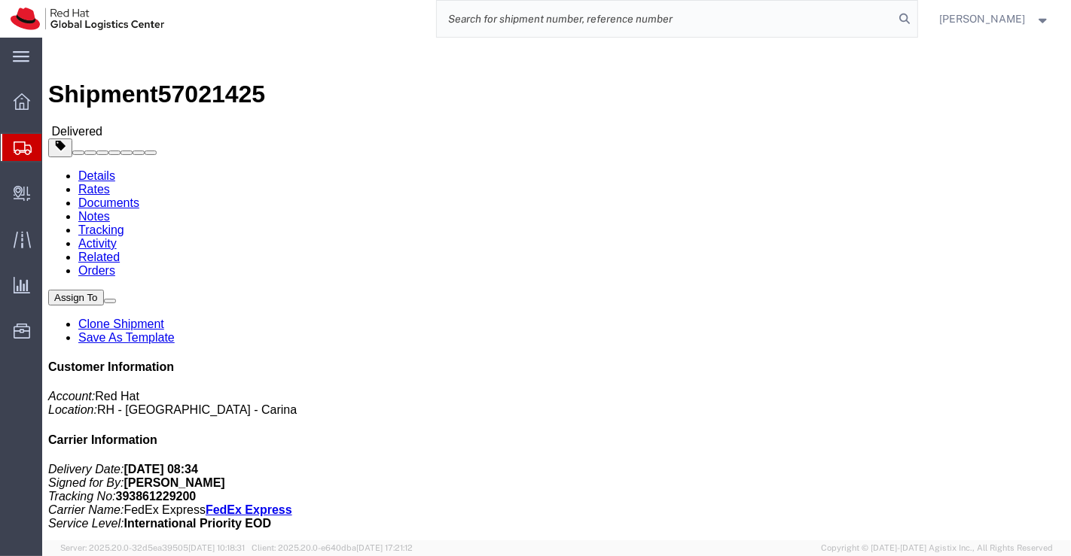
paste input "393781248741"
type input "393781248741"
click div "Leg 1 - Small Parcel"
drag, startPoint x: 123, startPoint y: 17, endPoint x: 211, endPoint y: 17, distance: 88.1
click div "Shipment 56993828 Delivered"
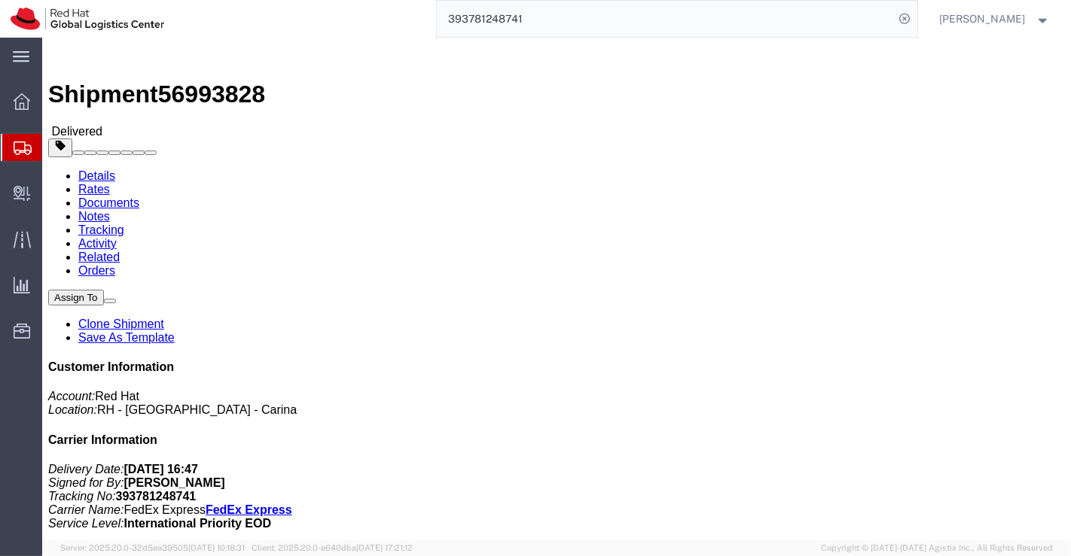
click div "Leg 1 - Small Parcel"
drag, startPoint x: 857, startPoint y: 294, endPoint x: 953, endPoint y: 292, distance: 96.4
click address "PT. Red Hat Indonesia (Teguh Budhi Prasojo) JAKARTWW Scbd, Jl. Jend. Sudirman N…"
click div "Leg 1 - Small Parcel"
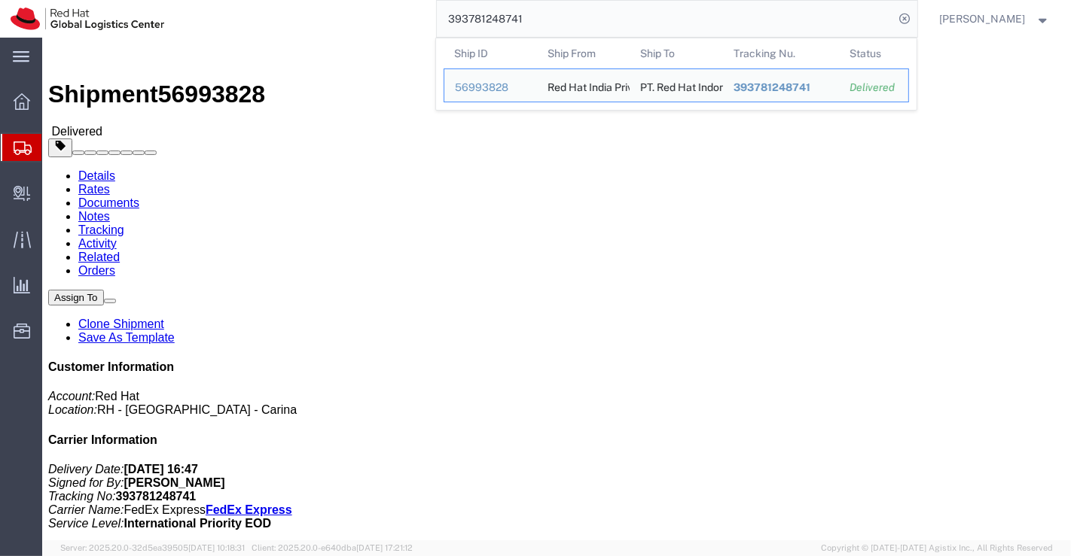
drag, startPoint x: 527, startPoint y: 23, endPoint x: 444, endPoint y: 20, distance: 82.9
click at [444, 20] on input "393781248741" at bounding box center [666, 19] width 458 height 36
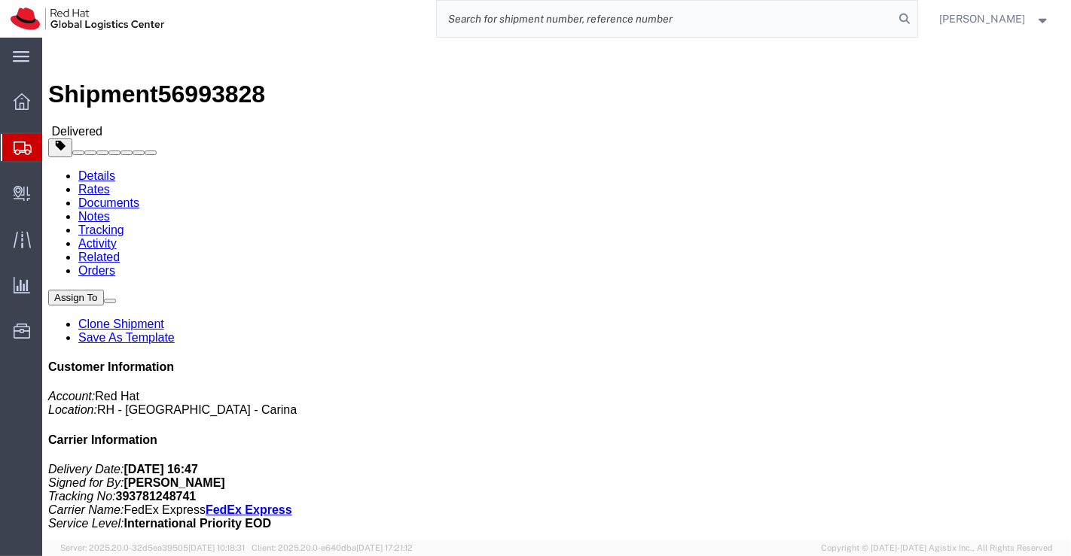
paste input "393620193596"
type input "393620193596"
drag, startPoint x: 205, startPoint y: 18, endPoint x: 127, endPoint y: 19, distance: 77.6
click span "56948819"
drag, startPoint x: 475, startPoint y: 350, endPoint x: 192, endPoint y: 196, distance: 322.5
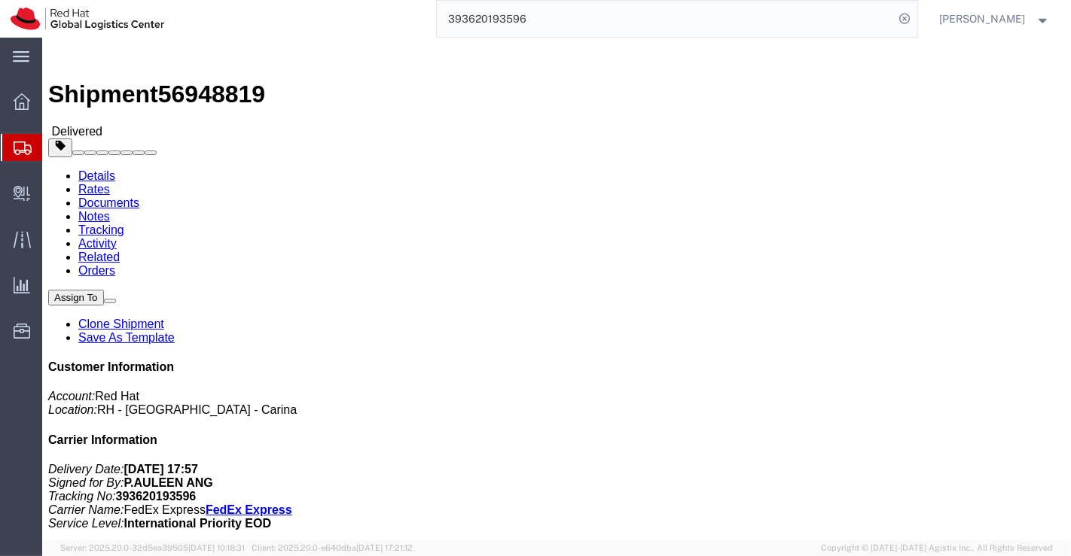
click h4 "Routing & Vehicle Information"
drag, startPoint x: 262, startPoint y: 158, endPoint x: 170, endPoint y: 166, distance: 92.2
click div "Ship To Puay Ling Ang (Puay Ling Ang) Blk 268C Compassvale Link Unit #11-17 Sin…"
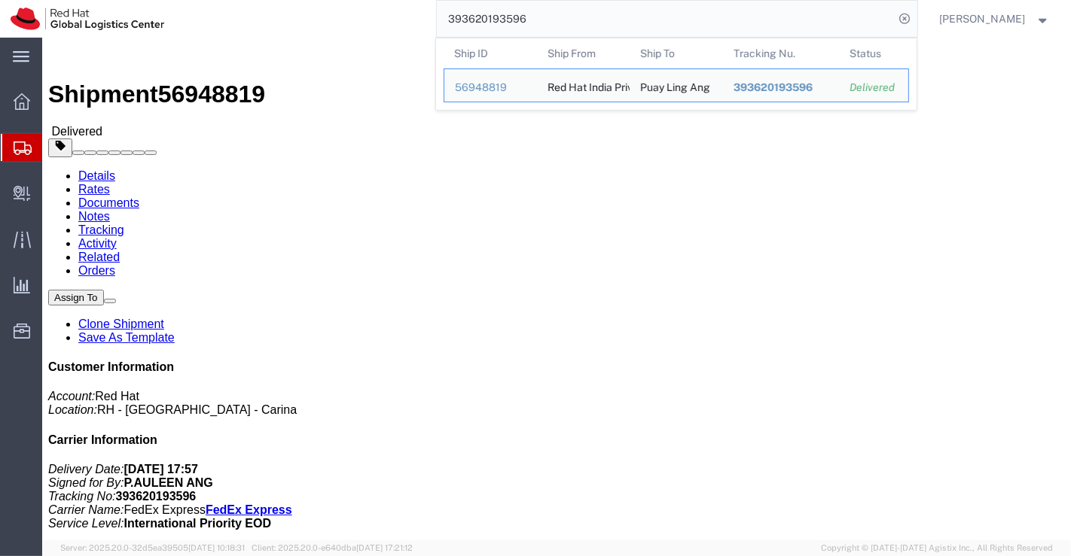
drag, startPoint x: 536, startPoint y: 24, endPoint x: 431, endPoint y: 27, distance: 105.5
click at [431, 27] on div "393620193596 Ship ID Ship From Ship To Tracking Nu. Status Ship ID 56948819 Shi…" at bounding box center [546, 19] width 742 height 38
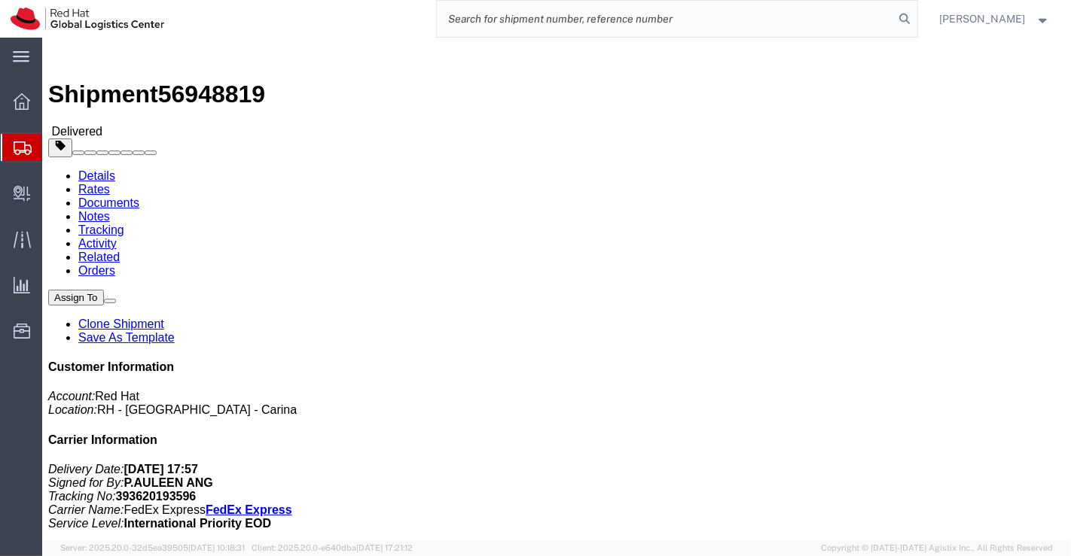
paste input "393620162818"
type input "393620162818"
click div "Leg 1 - Small Parcel"
drag, startPoint x: 127, startPoint y: 17, endPoint x: 202, endPoint y: 18, distance: 74.6
click span "56948818"
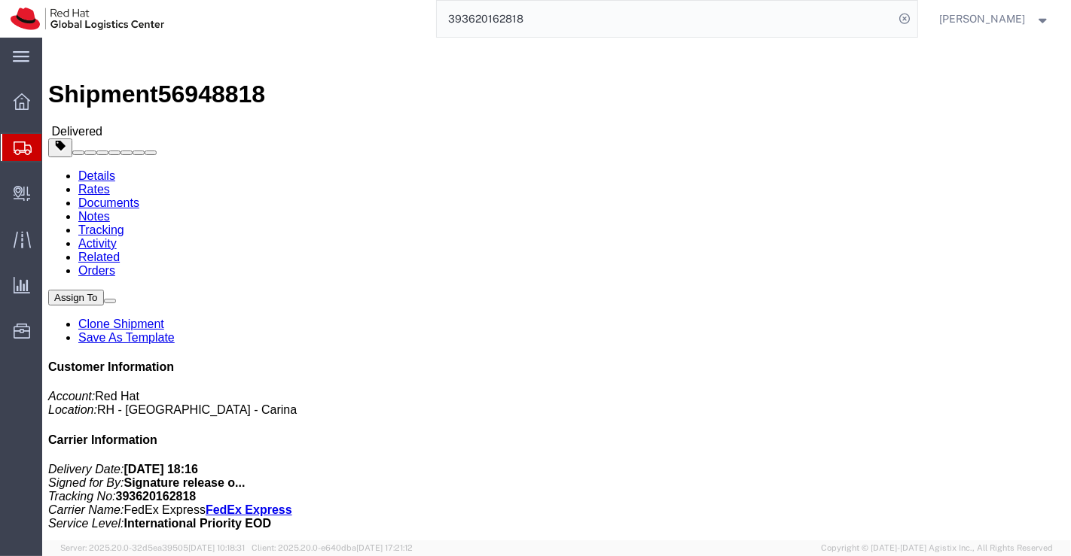
click div "Leg 1 - Small Parcel"
drag, startPoint x: 196, startPoint y: 157, endPoint x: 254, endPoint y: 154, distance: 58.0
click address "Kah Hoe Lai (Kah Hoe Lai) Block 105 22-382 Towner road Singapore, 321105 Singap…"
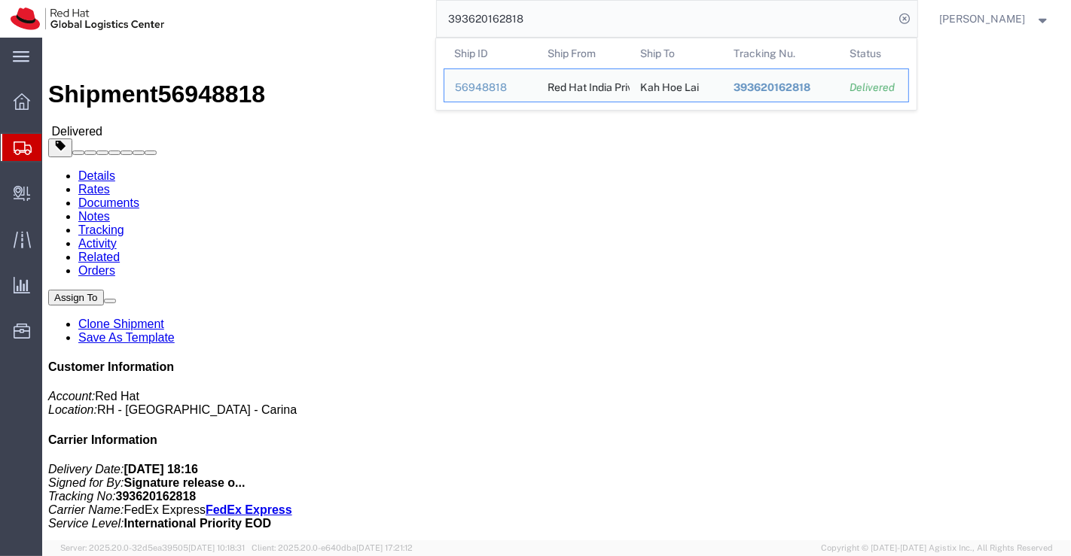
drag, startPoint x: 544, startPoint y: 19, endPoint x: 437, endPoint y: 18, distance: 106.9
click at [437, 18] on input "393620162818" at bounding box center [666, 19] width 458 height 36
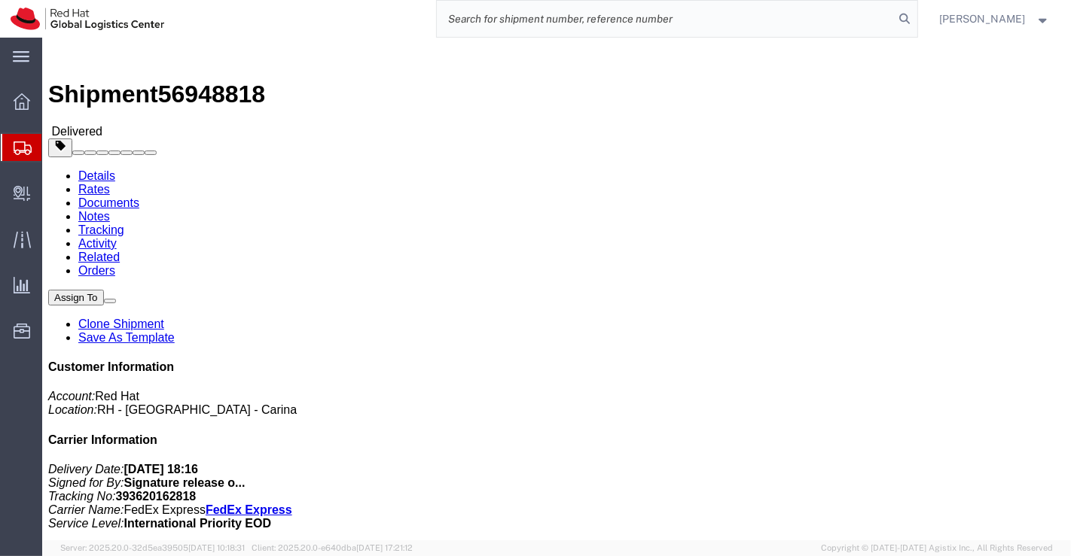
paste input "393619927917"
type input "393619927917"
drag, startPoint x: 203, startPoint y: 15, endPoint x: 130, endPoint y: 19, distance: 73.9
click span "56948813"
click div "Leg 1 - Small Parcel"
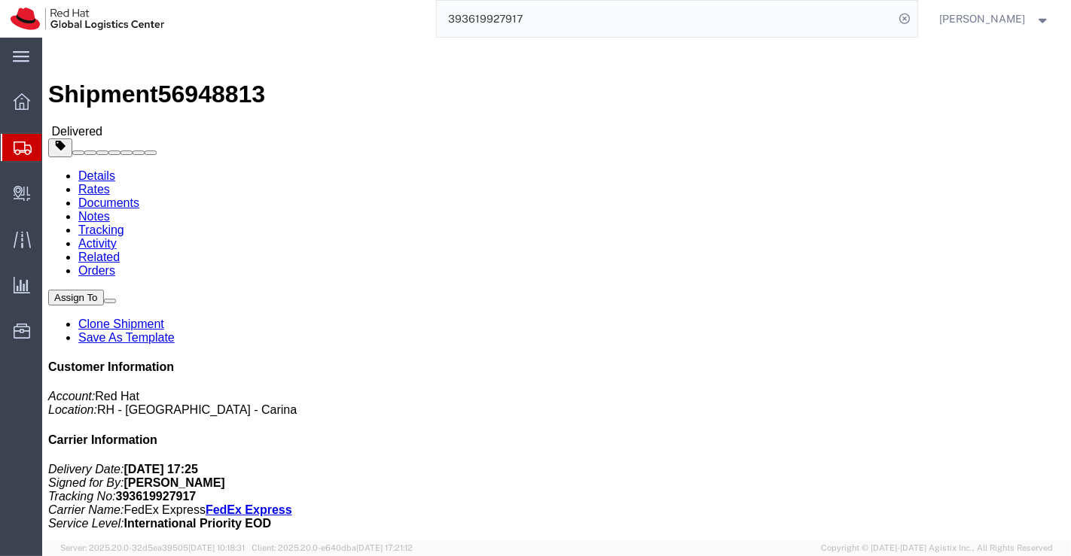
drag, startPoint x: 246, startPoint y: 160, endPoint x: 191, endPoint y: 159, distance: 55.7
click div "Ship To Ting Ni Lee (Ting Ni Lee) Block #05-02, 8 Margate Road 8M Residences Si…"
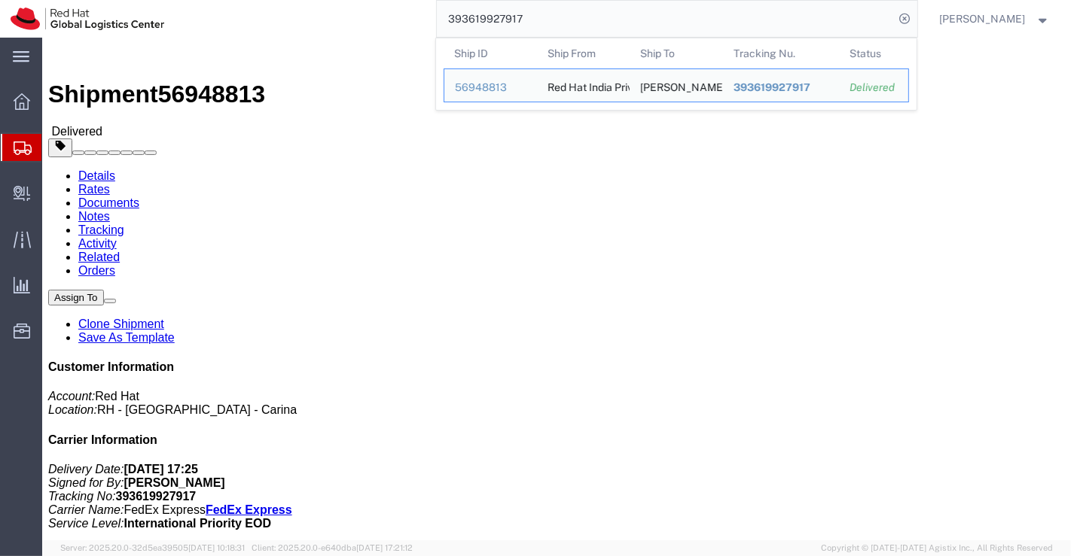
drag, startPoint x: 542, startPoint y: 26, endPoint x: 439, endPoint y: 16, distance: 103.7
click at [439, 16] on input "393619927917" at bounding box center [666, 19] width 458 height 36
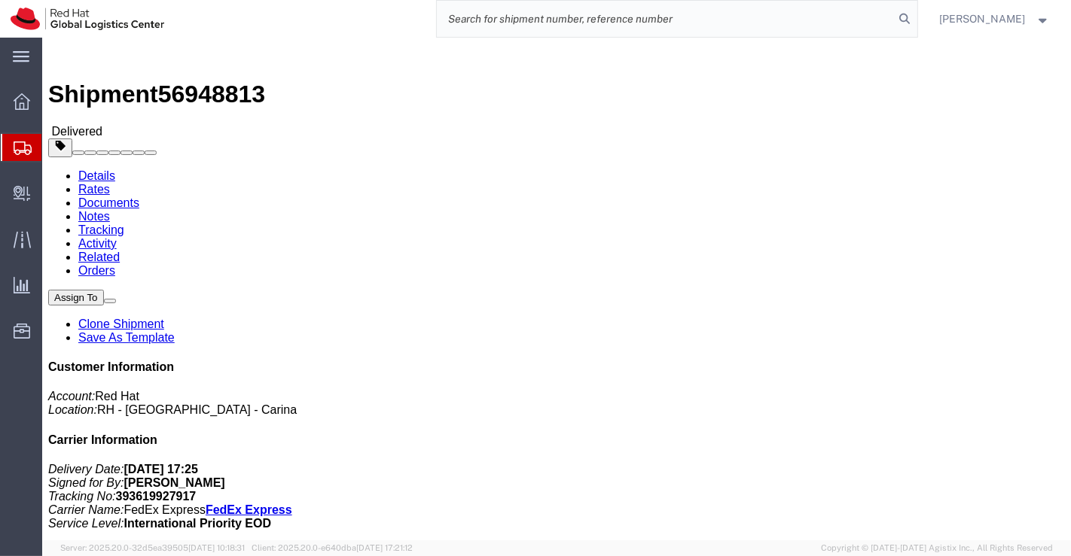
paste input "393620016014"
type input "393620016014"
drag, startPoint x: 248, startPoint y: 158, endPoint x: 187, endPoint y: 160, distance: 61.0
click div "Ship To Mitul Mehra (Mitul Mehra) Block Euhabitat, 296 Jalan Eunos Floor 1 Sing…"
click h4 "Routing & Vehicle Information"
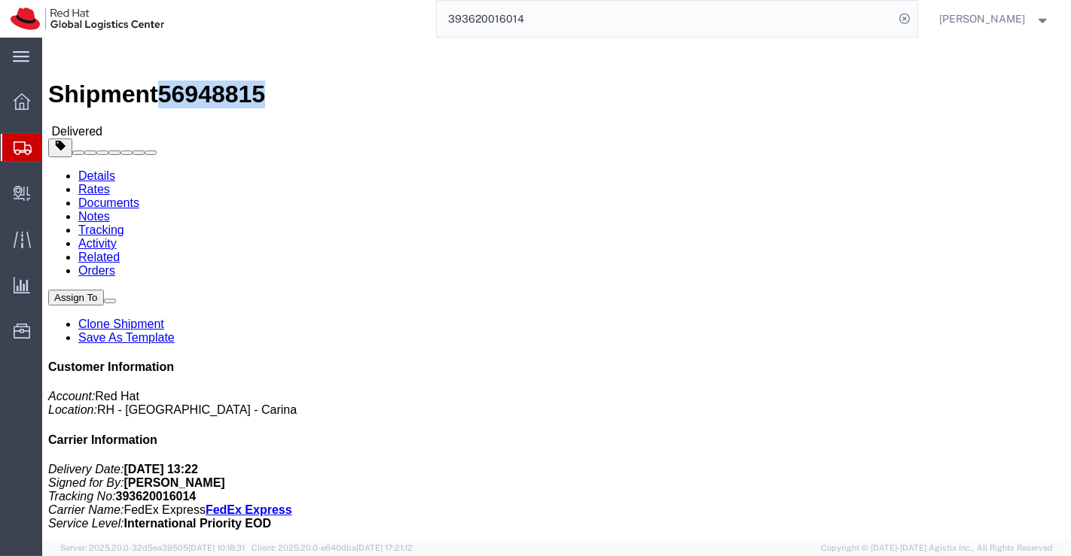
drag, startPoint x: 126, startPoint y: 17, endPoint x: 204, endPoint y: 20, distance: 78.4
click span "56948815"
drag, startPoint x: 521, startPoint y: 400, endPoint x: 423, endPoint y: 232, distance: 194.4
click div "Leg 1 - Small Parcel"
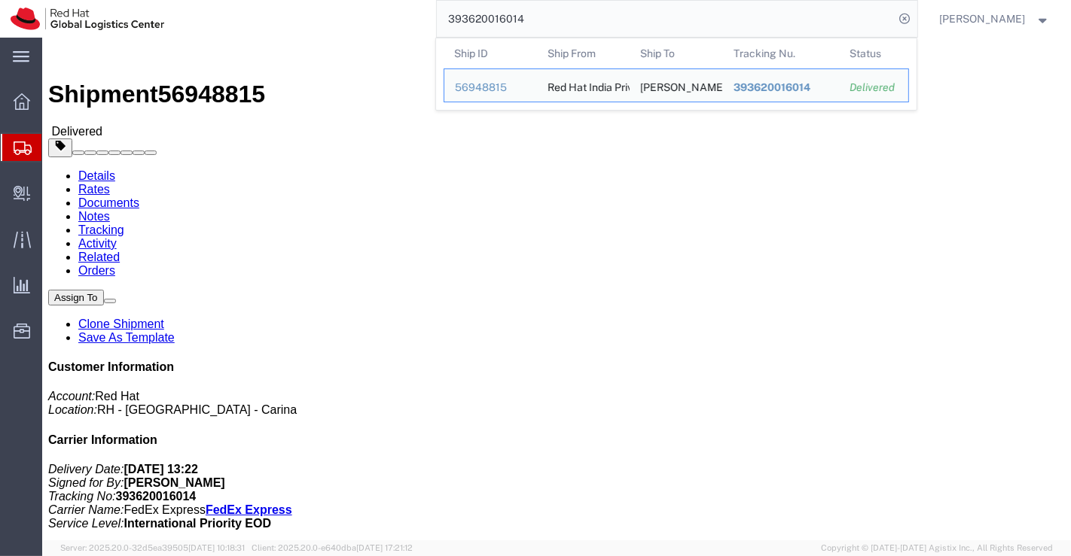
drag, startPoint x: 542, startPoint y: 14, endPoint x: 410, endPoint y: 14, distance: 132.5
click at [410, 14] on div "393620016014 Ship ID Ship From Ship To Tracking Nu. Status Ship ID 56948815 Shi…" at bounding box center [546, 19] width 742 height 38
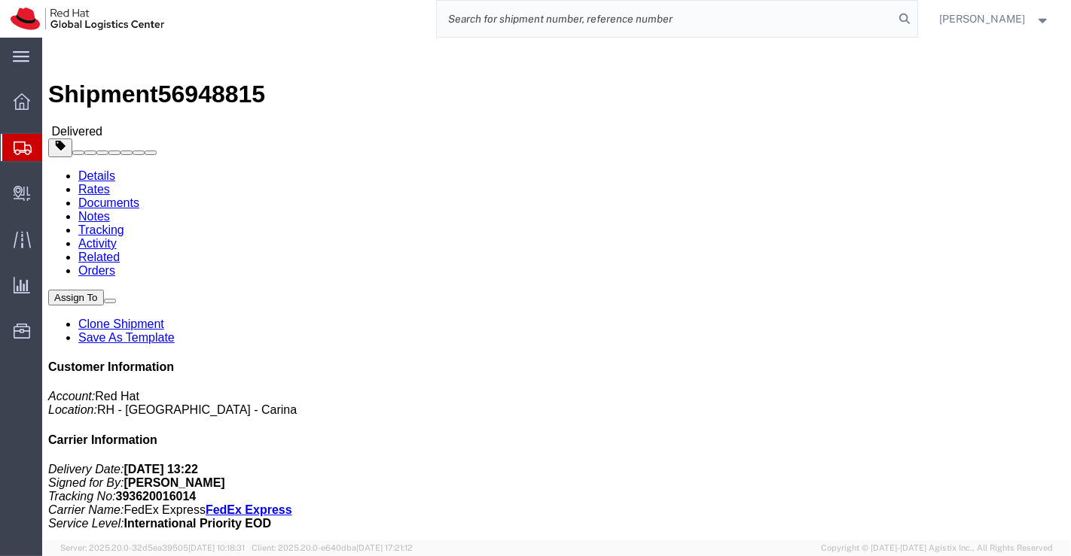
paste input "393619955939"
type input "393619955939"
drag, startPoint x: 304, startPoint y: 158, endPoint x: 196, endPoint y: 164, distance: 108.6
click address "June Laureane Tapales (June Laureane Tapales) Block 475B, Upper Serangoon Cresc…"
click div "Leg 1 - Small Parcel"
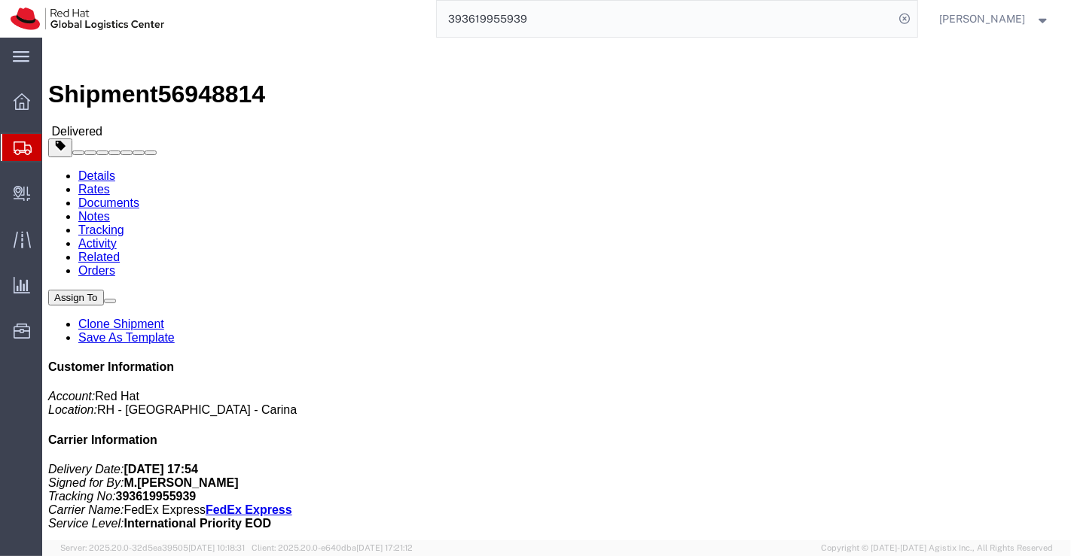
click div "Leg 1 - Small Parcel"
drag, startPoint x: 125, startPoint y: 15, endPoint x: 205, endPoint y: 18, distance: 79.9
click span "56948814"
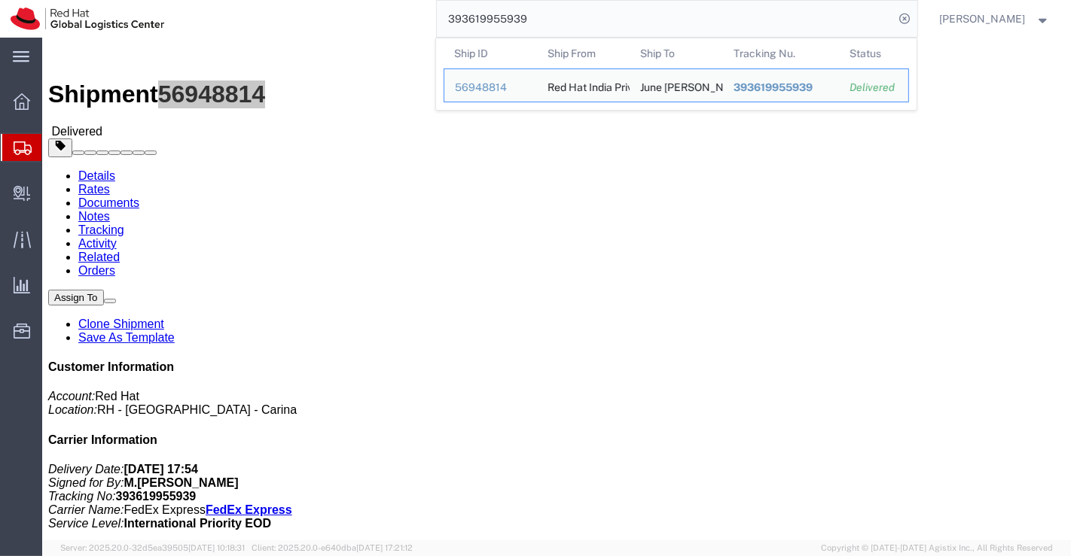
drag, startPoint x: 562, startPoint y: 20, endPoint x: 395, endPoint y: 29, distance: 167.4
click at [395, 29] on div "393619955939 Ship ID Ship From Ship To Tracking Nu. Status Ship ID 56948814 Shi…" at bounding box center [546, 19] width 742 height 38
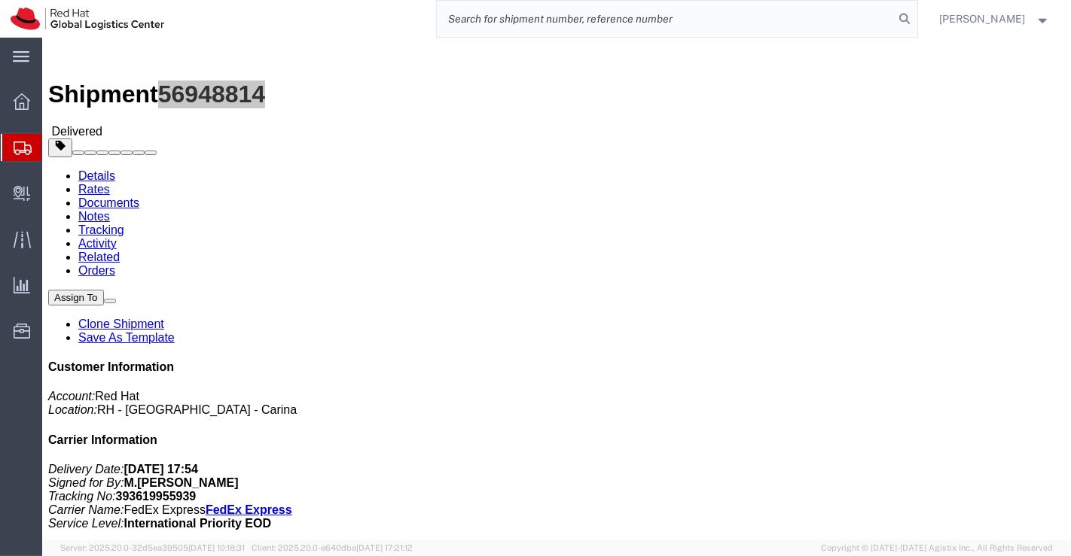
paste input "393620061326"
type input "393620061326"
click div "Leg 1 - Small Parcel"
drag, startPoint x: 530, startPoint y: 425, endPoint x: 369, endPoint y: 372, distance: 169.5
click div "Leg 1 - Small Parcel"
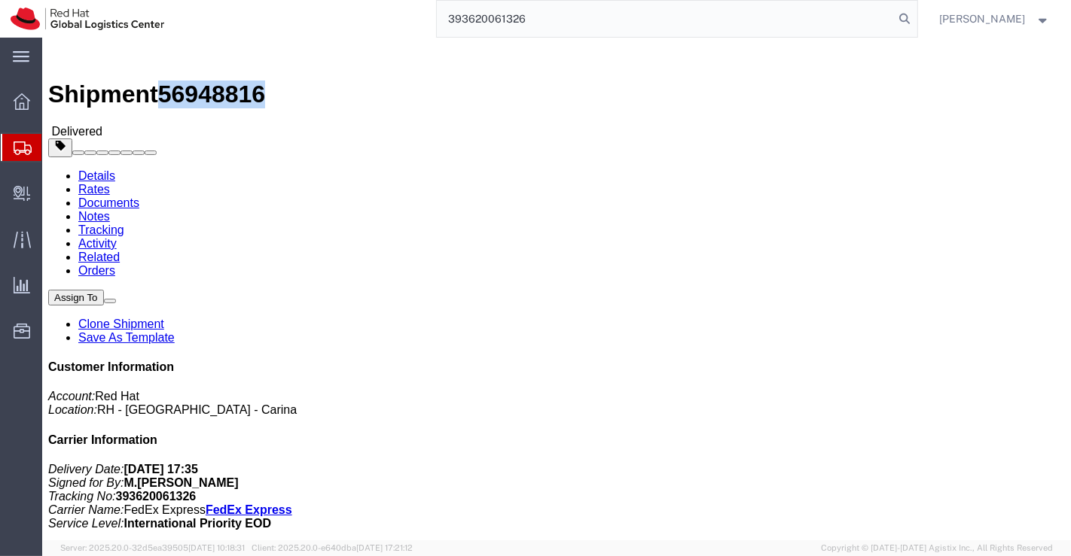
drag, startPoint x: 203, startPoint y: 19, endPoint x: 130, endPoint y: 22, distance: 73.1
click span "56948816"
click div "Leg 1 - Small Parcel"
drag, startPoint x: 276, startPoint y: 159, endPoint x: 196, endPoint y: 157, distance: 79.9
click address "Yongchang Guan (Yongchang Guan) Block 68, 358395 POTONG PASIR AVE 1 Floor 13, U…"
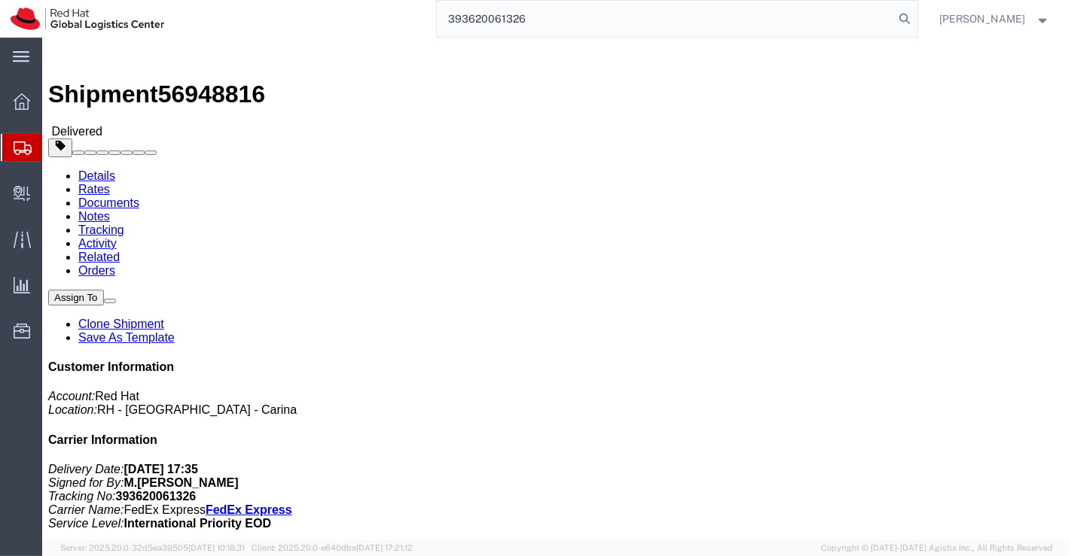
click div "Leg 1 - Small Parcel"
drag, startPoint x: 541, startPoint y: 18, endPoint x: 444, endPoint y: 26, distance: 97.4
click at [444, 26] on input "393620061326" at bounding box center [666, 19] width 458 height 36
paste input "393620113522"
type input "393620113522"
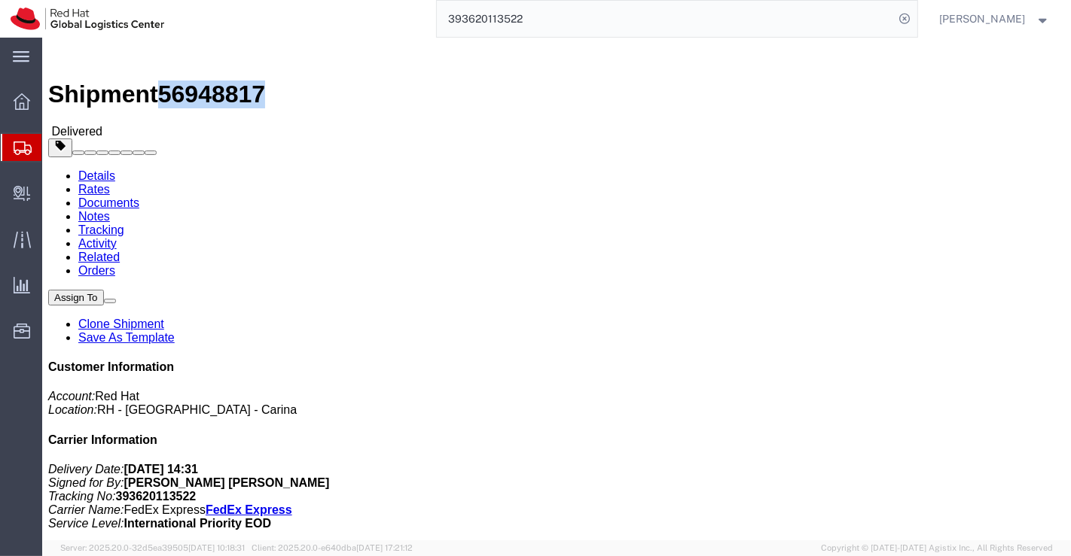
drag, startPoint x: 125, startPoint y: 15, endPoint x: 206, endPoint y: 13, distance: 81.4
click div "Shipment 56948817 Delivered"
drag, startPoint x: 422, startPoint y: 370, endPoint x: 338, endPoint y: 353, distance: 85.4
click div "Leg 1 - Small Parcel"
drag, startPoint x: 267, startPoint y: 158, endPoint x: 197, endPoint y: 158, distance: 70.8
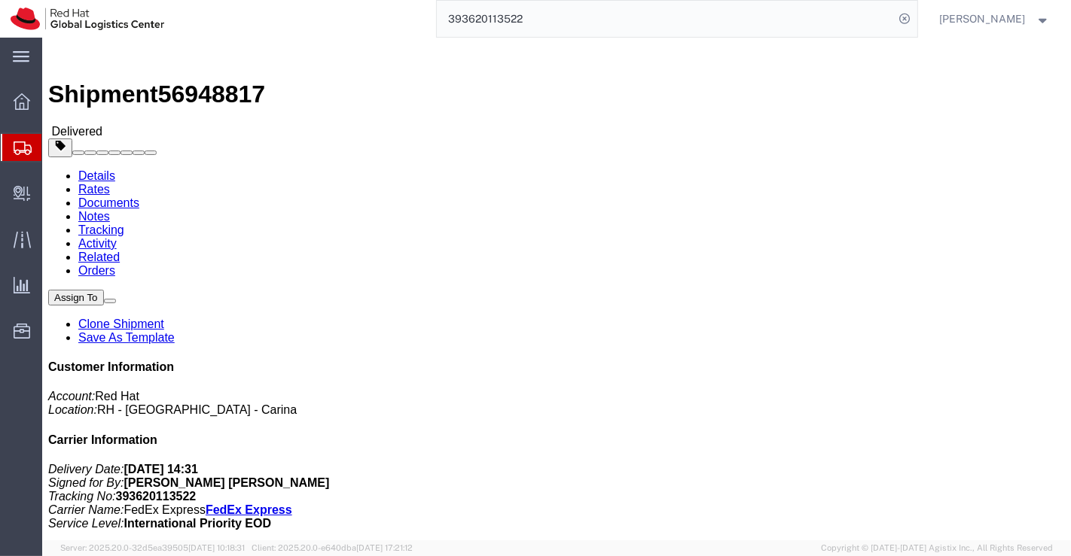
click address "Sheang Wei Ng (Sheang Wei Ng) Blk 15 Lorong Lew Lian #05-30 Forest Woods Singap…"
drag, startPoint x: 371, startPoint y: 335, endPoint x: 343, endPoint y: 303, distance: 42.1
click div "Shipment Detail Ship From Red Hat India Private Limited (Pallav Sen Gupta) BENG…"
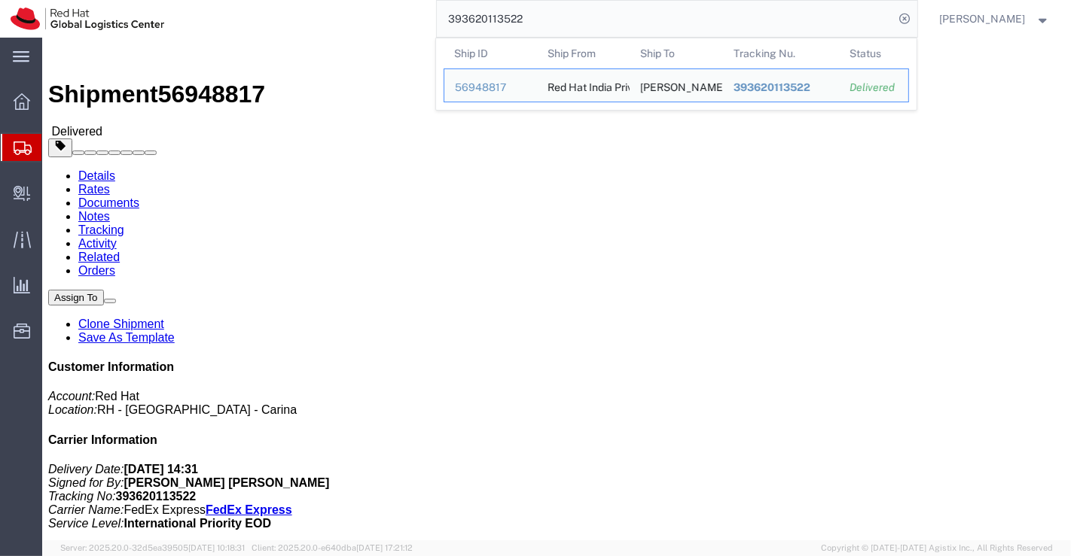
drag, startPoint x: 535, startPoint y: 20, endPoint x: 441, endPoint y: 26, distance: 94.4
click at [441, 26] on input "393620113522" at bounding box center [666, 19] width 458 height 36
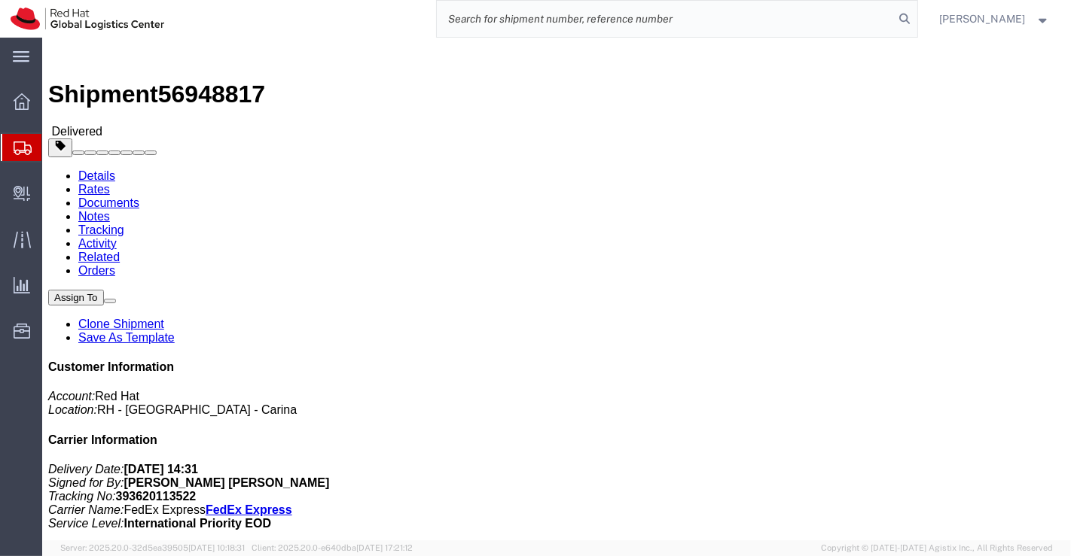
paste input "2727551750"
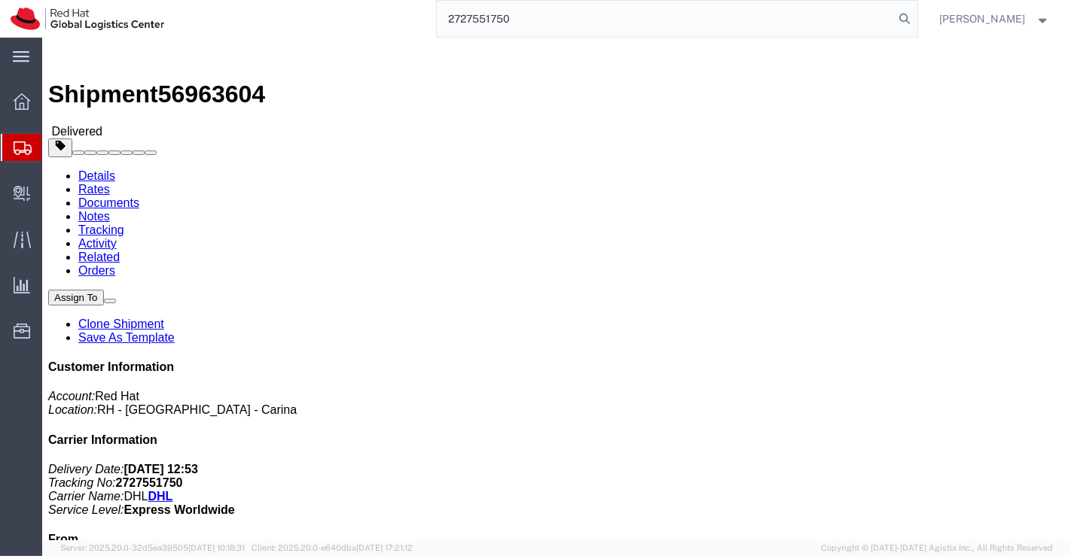
type input "2727551750"
click div "Ship From Red Hat India Private Limited (Pallav Sen Gupta) BENGLURU Bagmane Con…"
drag, startPoint x: 284, startPoint y: 161, endPoint x: 199, endPoint y: 160, distance: 85.1
click address "Ashfaqur Rahaman (Ashfaqur Rahaman) 8 Louisa Close Oxley, 4075 Australia +61 41…"
click div "Leg 1 - Small Parcel"
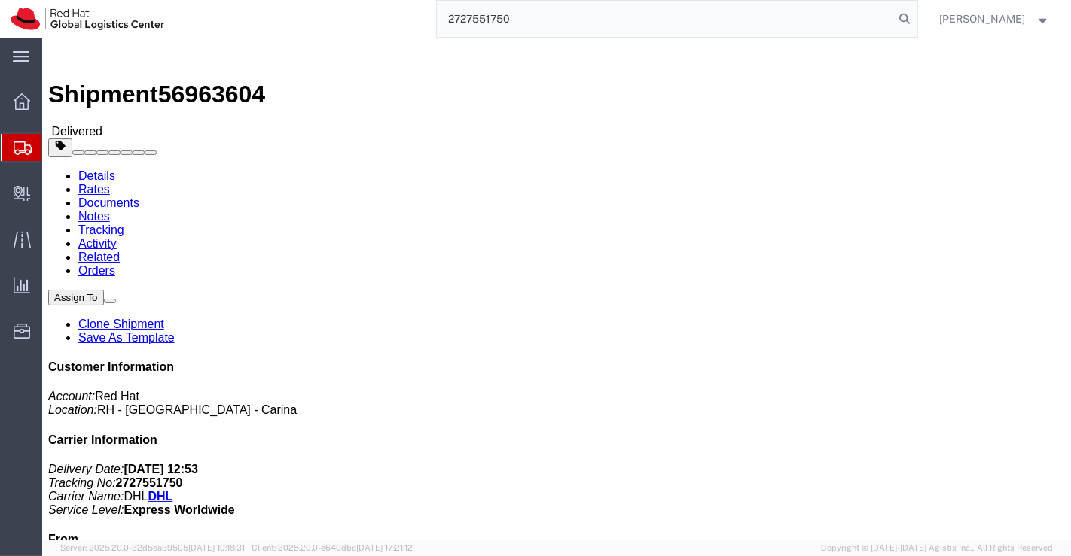
click div "Leg 1 - Small Parcel"
drag, startPoint x: 126, startPoint y: 13, endPoint x: 209, endPoint y: 14, distance: 83.6
click div "Shipment 56963604 Delivered"
drag, startPoint x: 532, startPoint y: 17, endPoint x: 392, endPoint y: 17, distance: 140.1
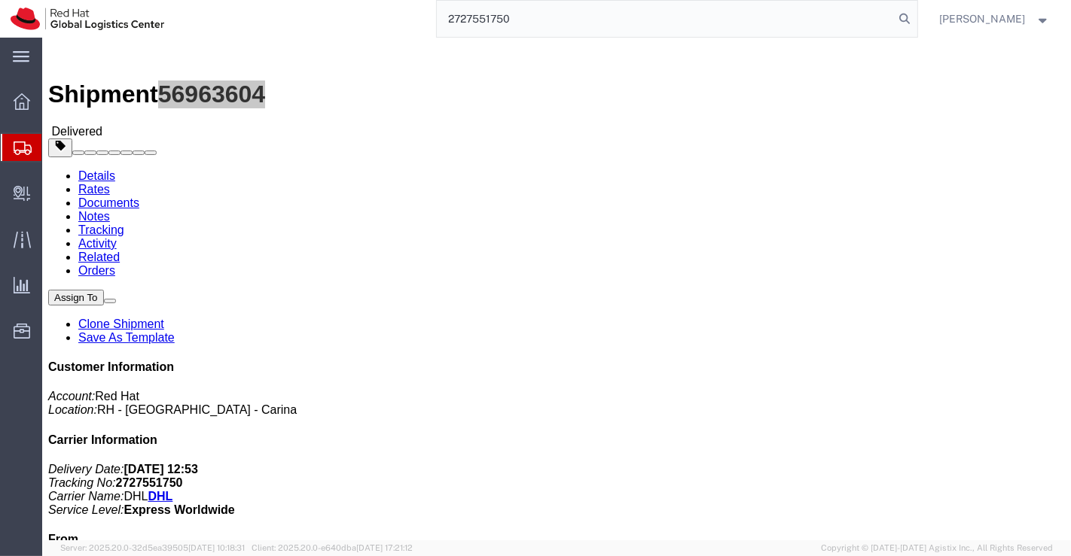
click at [392, 17] on div "2727551750" at bounding box center [546, 19] width 742 height 38
paste input "2703116555"
type input "2703116555"
drag, startPoint x: 250, startPoint y: 157, endPoint x: 223, endPoint y: 157, distance: 27.1
click address "Delia Kewal (Delia Kewal) 16 Premier Terrace Bridgeman Downs, 4035 Australia +6…"
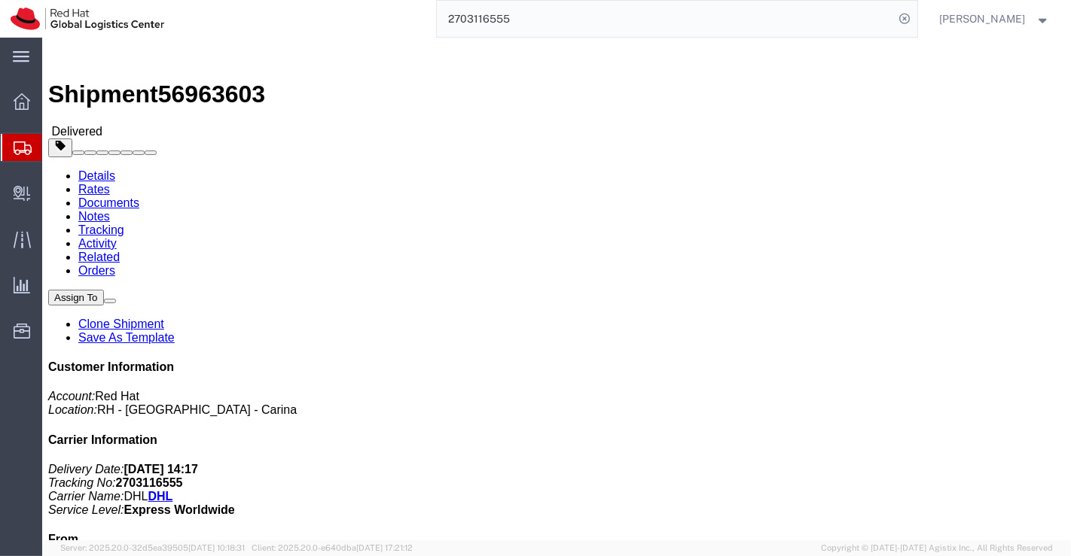
drag, startPoint x: 435, startPoint y: 337, endPoint x: 328, endPoint y: 238, distance: 146.5
click h4 "Routing & Vehicle Information"
drag, startPoint x: 250, startPoint y: 157, endPoint x: 196, endPoint y: 158, distance: 54.2
click address "Delia Kewal (Delia Kewal) 16 Premier Terrace Bridgeman Downs, 4035 Australia +6…"
click div "Leg 1 - Small Parcel"
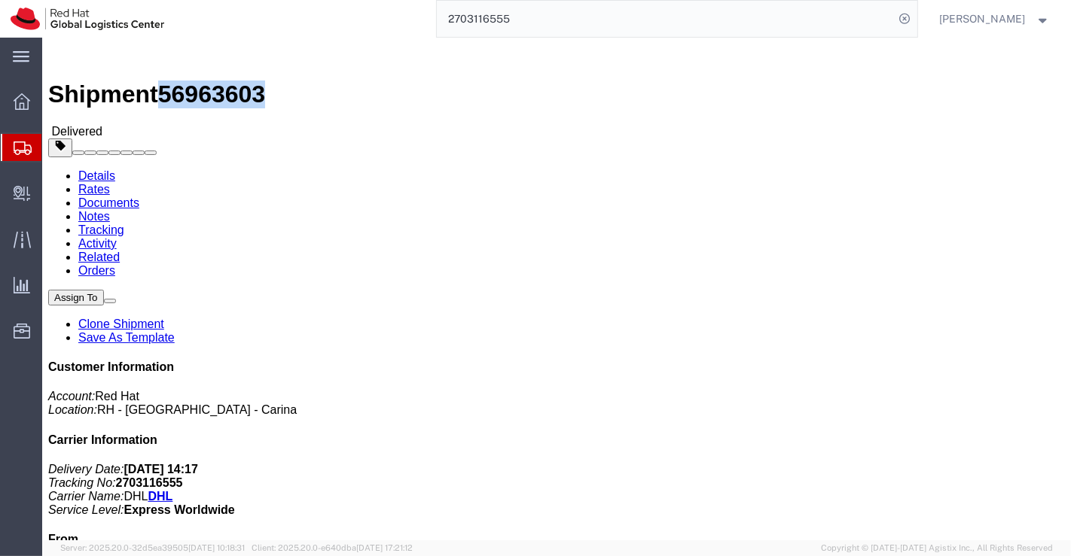
drag, startPoint x: 203, startPoint y: 17, endPoint x: 124, endPoint y: 20, distance: 79.1
click h1 "Shipment 56963603"
click div "Leg 1 - Small Parcel"
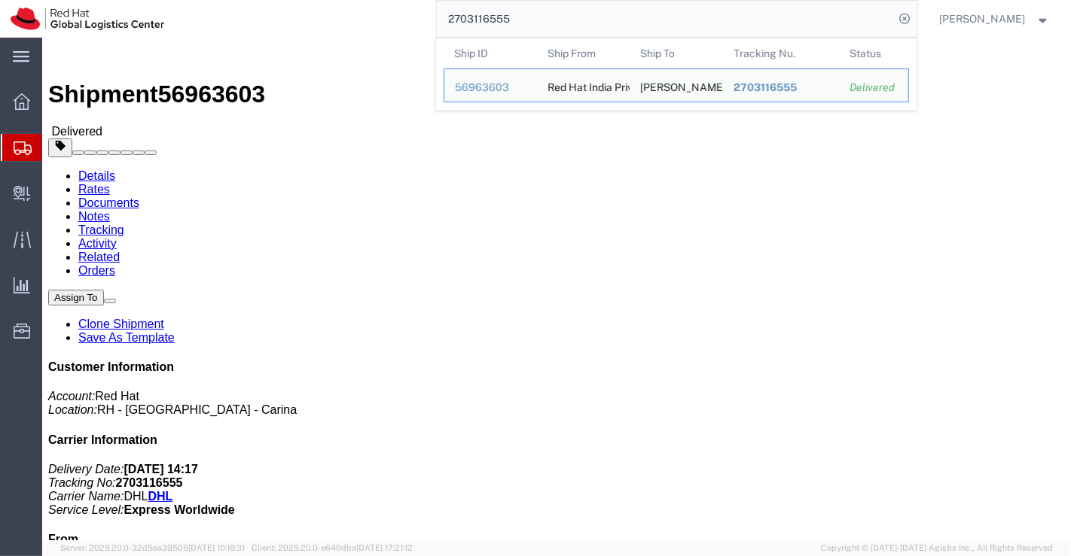
drag, startPoint x: 518, startPoint y: 18, endPoint x: 417, endPoint y: 20, distance: 100.9
click at [417, 20] on div "2703116555 Ship ID Ship From Ship To Tracking Nu. Status Ship ID 56963603 Ship …" at bounding box center [546, 19] width 742 height 38
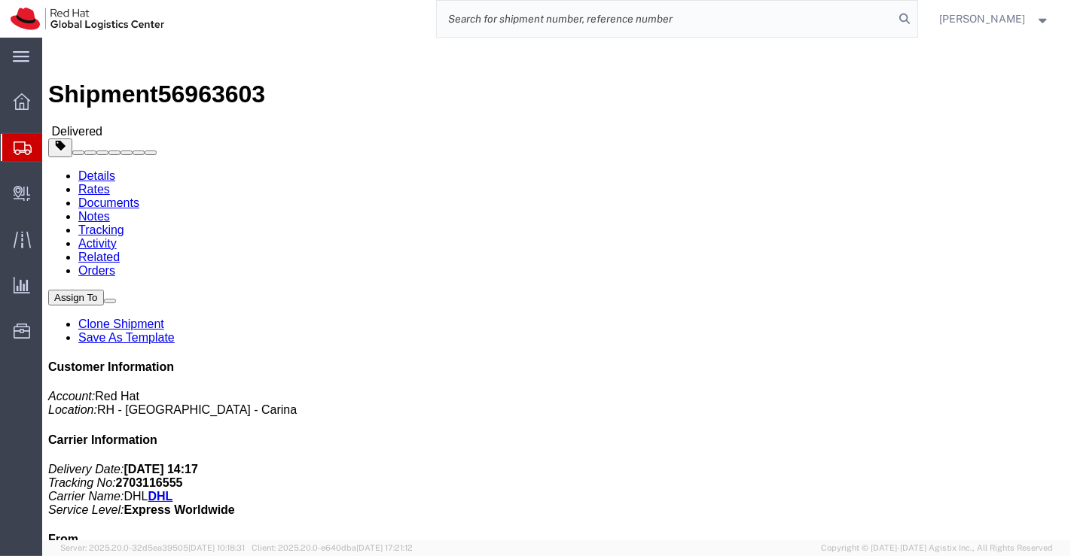
paste input "6049779676"
type input "6049779676"
click div "Shipment Detail Ship From Red Hat India Private Limited (Pallav Sen Gupta) BENG…"
drag, startPoint x: 205, startPoint y: 17, endPoint x: 127, endPoint y: 17, distance: 77.6
click span "56963602"
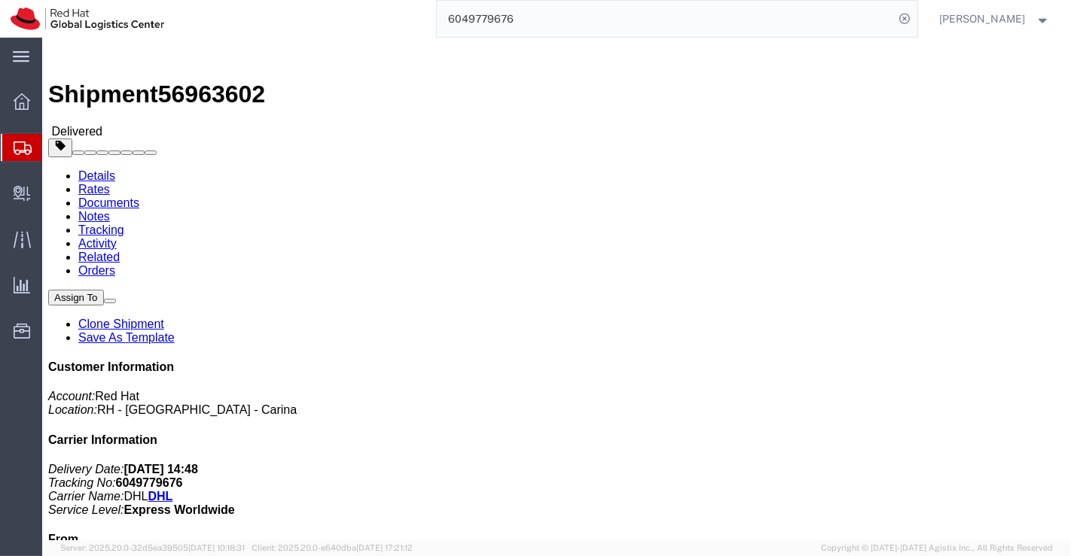
drag, startPoint x: 380, startPoint y: 374, endPoint x: 276, endPoint y: 255, distance: 158.0
click div "Leg 1 - Small Parcel"
drag, startPoint x: 261, startPoint y: 162, endPoint x: 190, endPoint y: 161, distance: 71.5
click div "Ship To Jeffrey Hanlen (Jeffrey Hanlen) 84 Singleton Road Point Clare, 2250 Aus…"
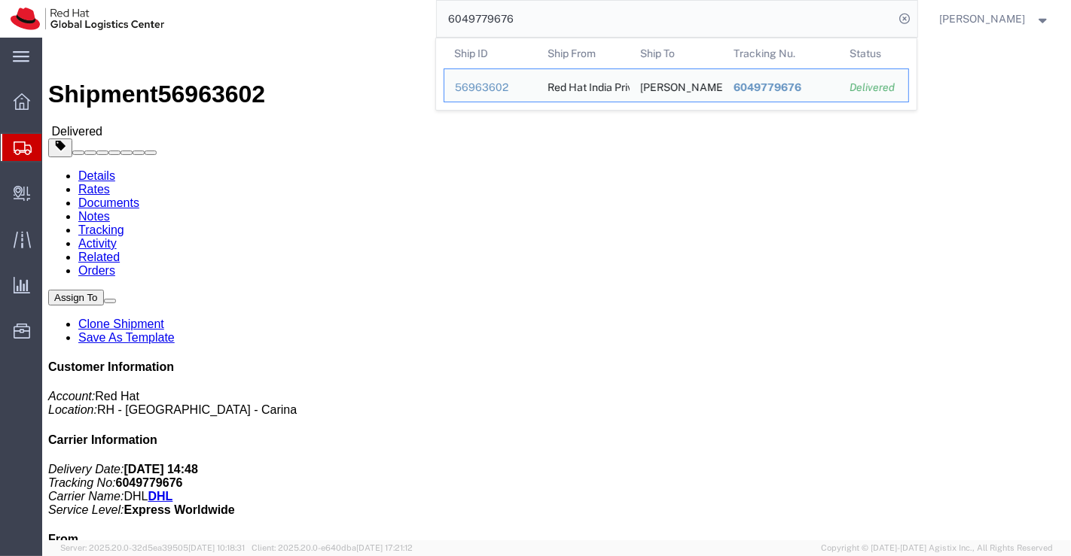
drag, startPoint x: 548, startPoint y: 20, endPoint x: 437, endPoint y: 20, distance: 111.4
click at [437, 20] on form "6049779676 Ship ID Ship From Ship To Tracking Nu. Status Ship ID 56963602 Ship …" at bounding box center [677, 19] width 482 height 38
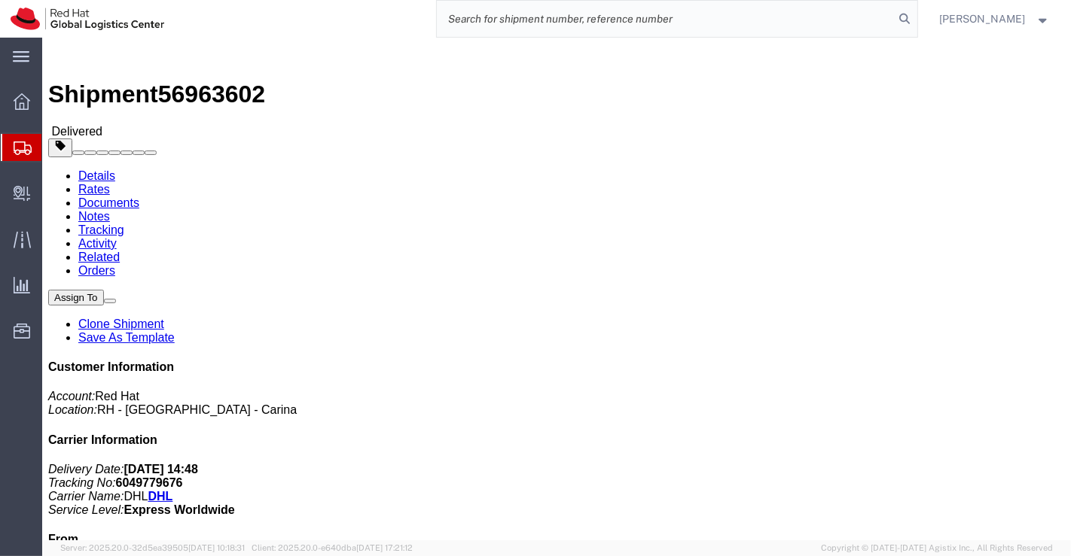
paste input "6049809205"
type input "6049809205"
click div "Leg 1 - Small Parcel"
drag, startPoint x: 258, startPoint y: 159, endPoint x: 192, endPoint y: 160, distance: 66.3
click div "Ship To Paul Webster (Paul Webster) 233 Raymont Road Alderley, 4051 Australia +…"
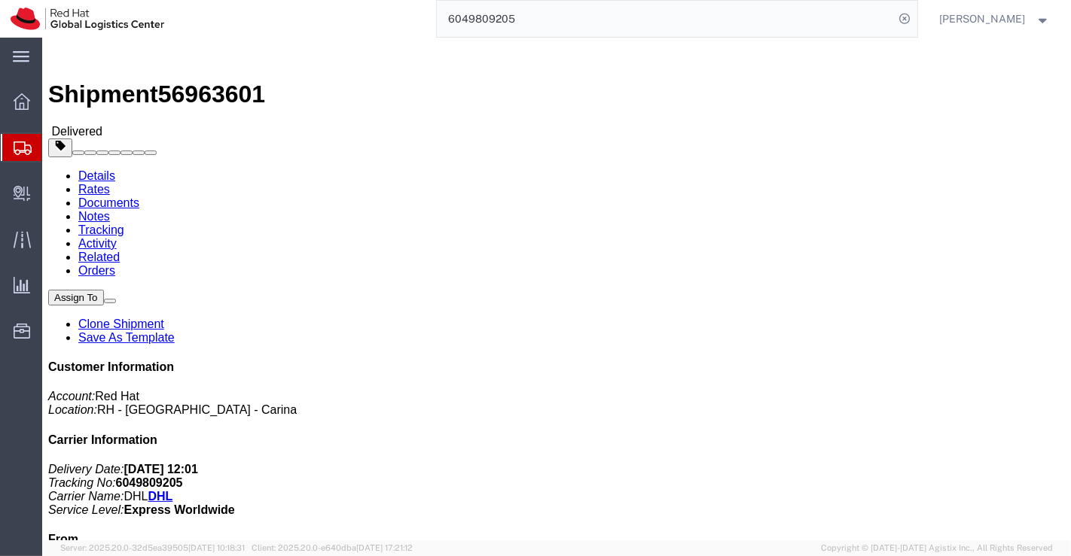
click div "Leg 1 - Small Parcel"
drag, startPoint x: 125, startPoint y: 17, endPoint x: 202, endPoint y: 18, distance: 76.8
click span "56963601"
drag, startPoint x: 432, startPoint y: 402, endPoint x: 226, endPoint y: 161, distance: 317.2
click div "Leg 1 - Small Parcel"
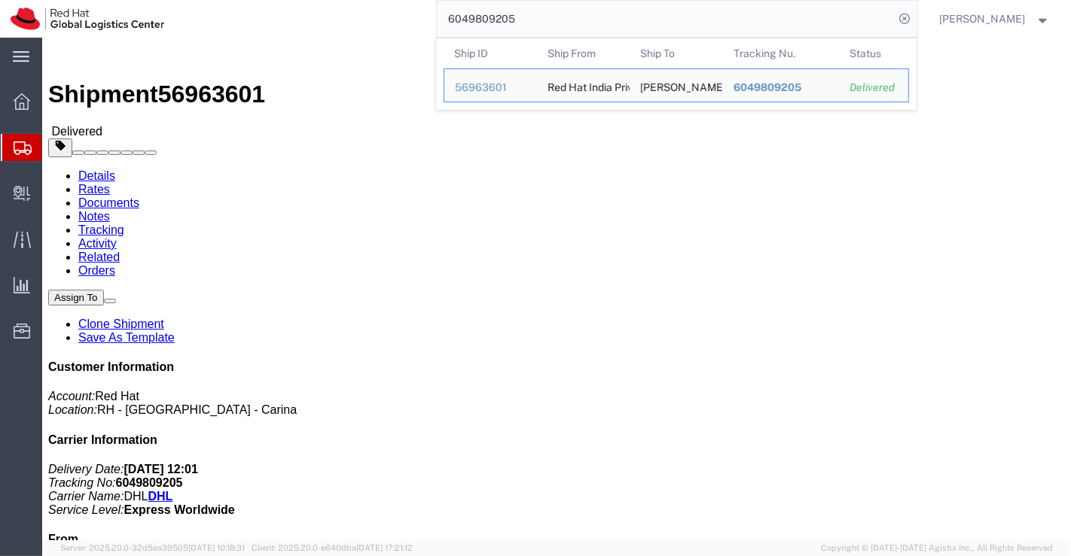
drag, startPoint x: 524, startPoint y: 23, endPoint x: 443, endPoint y: 26, distance: 81.4
click at [443, 26] on input "6049809205" at bounding box center [666, 19] width 458 height 36
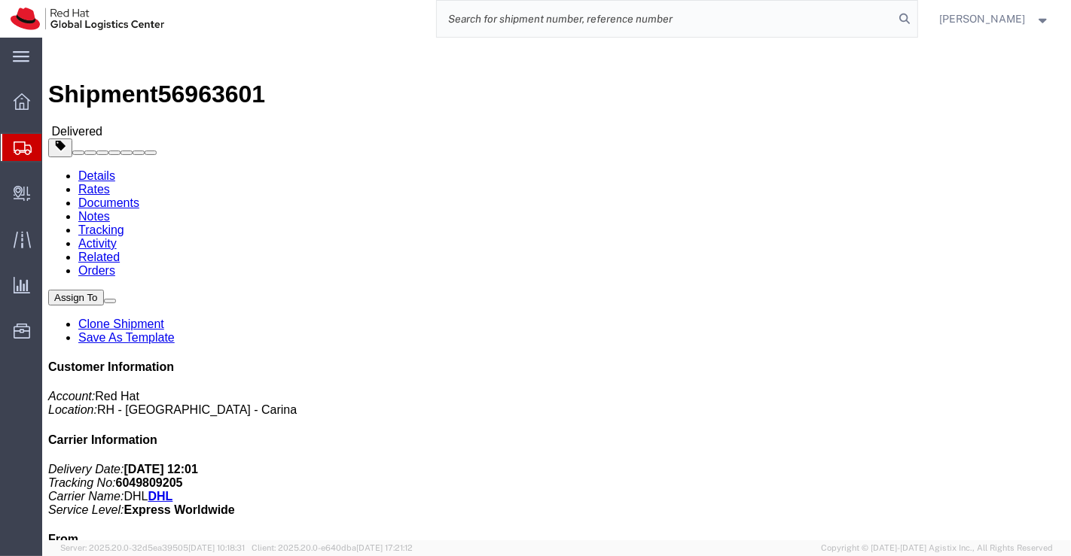
paste input "6029635990"
type input "6029635990"
drag, startPoint x: 126, startPoint y: 17, endPoint x: 201, endPoint y: 17, distance: 75.3
click span "56963600"
click h4 "Routing & Vehicle Information"
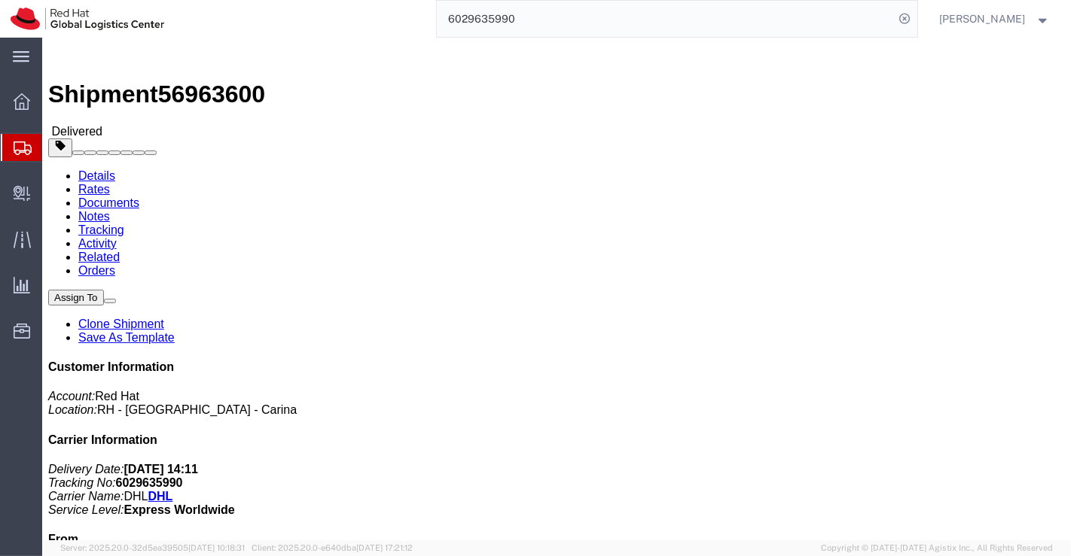
drag, startPoint x: 787, startPoint y: 447, endPoint x: 748, endPoint y: 445, distance: 38.5
click address "Sandeep Madavanacherail Jayap... ( Sandeep Madavanache... ) 36 Majestic St Brid…"
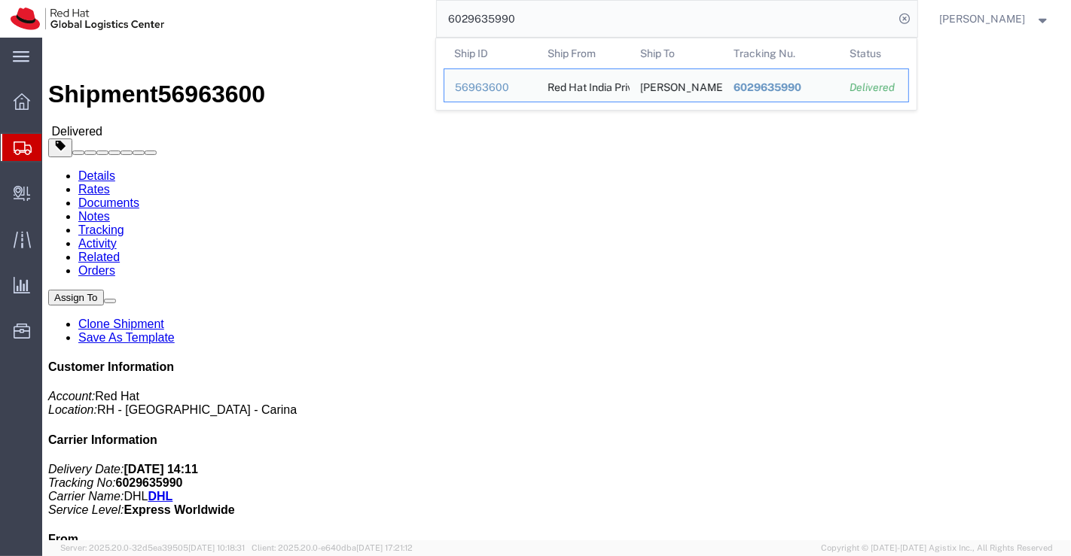
drag, startPoint x: 527, startPoint y: 23, endPoint x: 378, endPoint y: 11, distance: 149.6
click at [378, 11] on div "6029635990 Ship ID Ship From Ship To Tracking Nu. Status Ship ID 56963600 Ship …" at bounding box center [546, 19] width 742 height 38
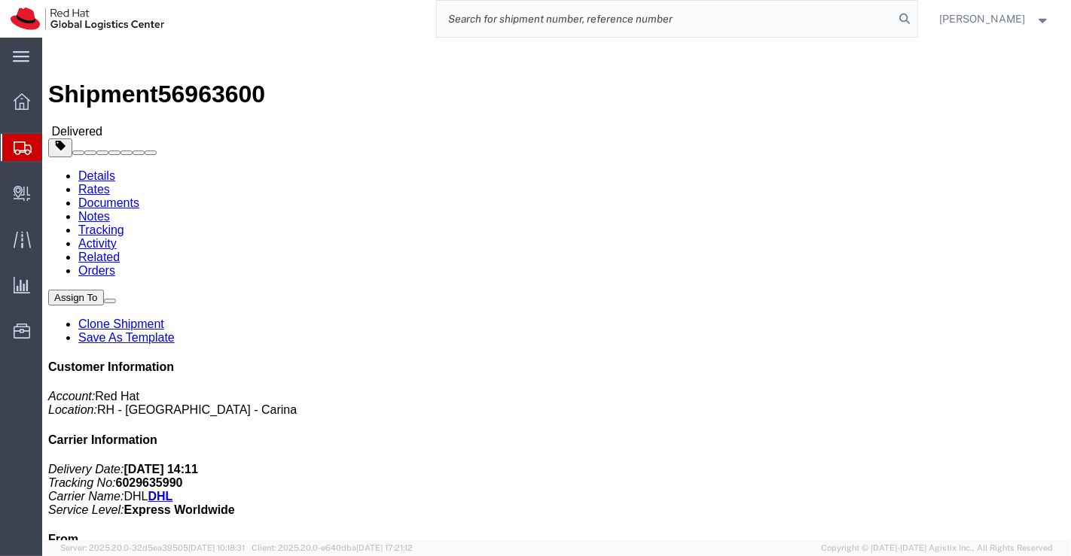
paste input "393735366972"
type input "393735366972"
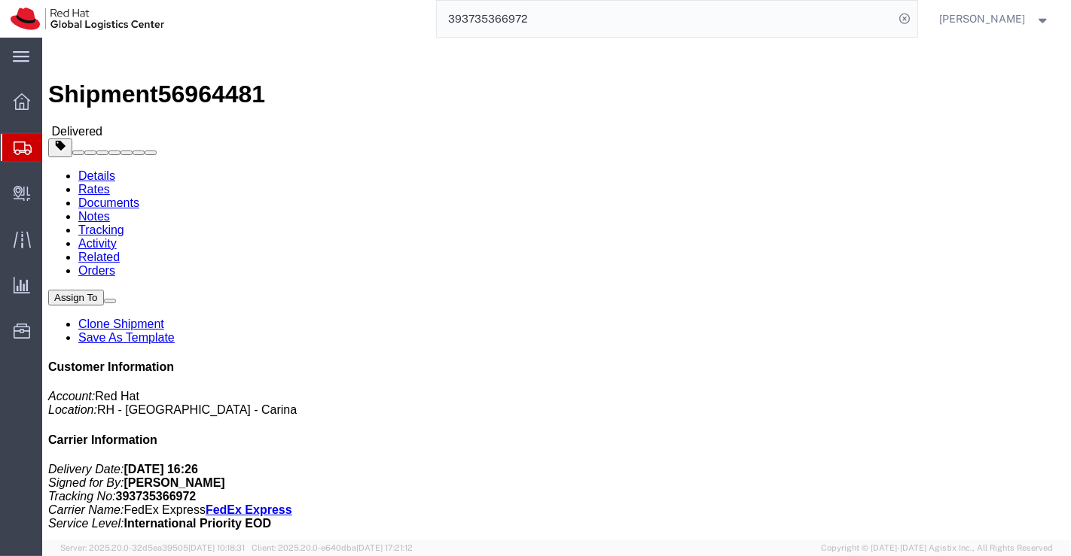
drag, startPoint x: 259, startPoint y: 161, endPoint x: 193, endPoint y: 163, distance: 66.3
click div "Ship To Wing Him Lee (Wing Him Lee) Rm 3512 Tao Nga House, Hong Nga Court Lam T…"
click div "Leg 1 - Small Parcel"
drag, startPoint x: 127, startPoint y: 15, endPoint x: 198, endPoint y: 20, distance: 71.7
click span "56964481"
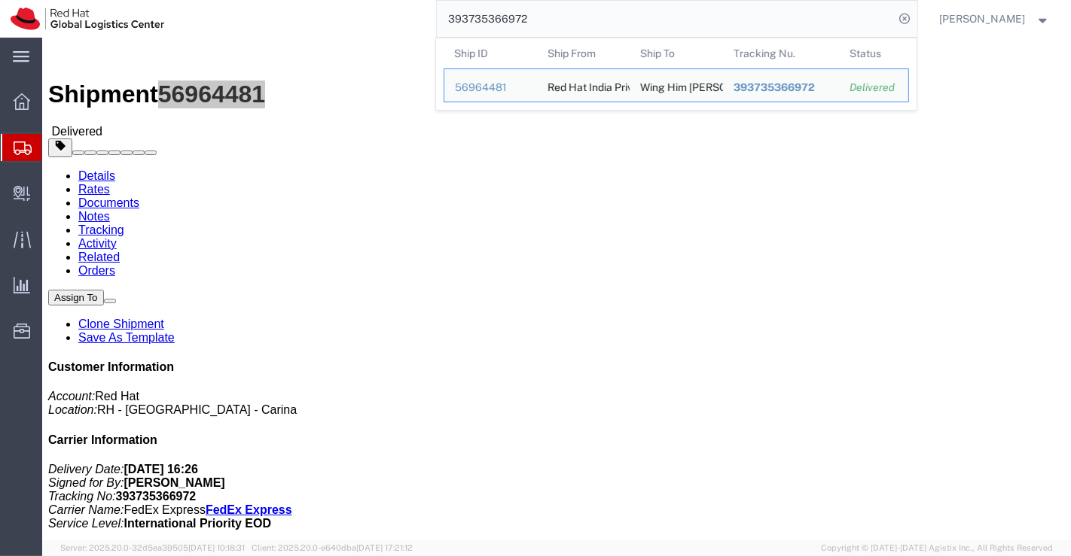
drag, startPoint x: 542, startPoint y: 20, endPoint x: 410, endPoint y: 19, distance: 132.5
click at [410, 19] on div "393735366972 Ship ID Ship From Ship To Tracking Nu. Status Ship ID 56964481 Shi…" at bounding box center [546, 19] width 742 height 38
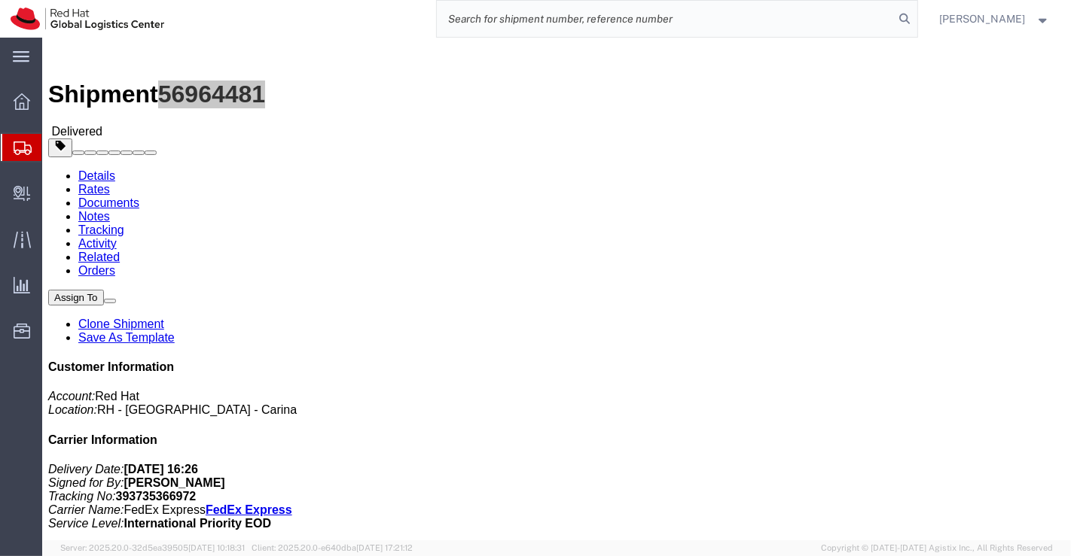
paste input "393735431856"
type input "393735431856"
drag, startPoint x: 248, startPoint y: 159, endPoint x: 187, endPoint y: 154, distance: 61.2
click div "Ship To Man Fai Ho (Man Fai Ho) The Pacifica, 9 Sham Shing Road Flat E, Floor 5…"
click div "Leg 1 - Small Parcel"
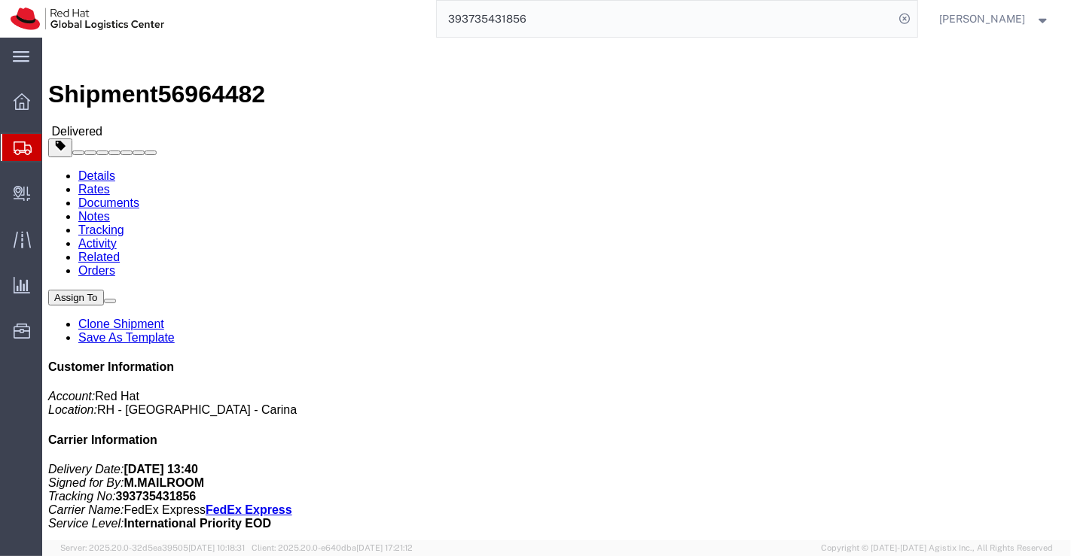
click div "Leg 1 - Small Parcel"
drag, startPoint x: 127, startPoint y: 15, endPoint x: 203, endPoint y: 15, distance: 75.3
click span "56964482"
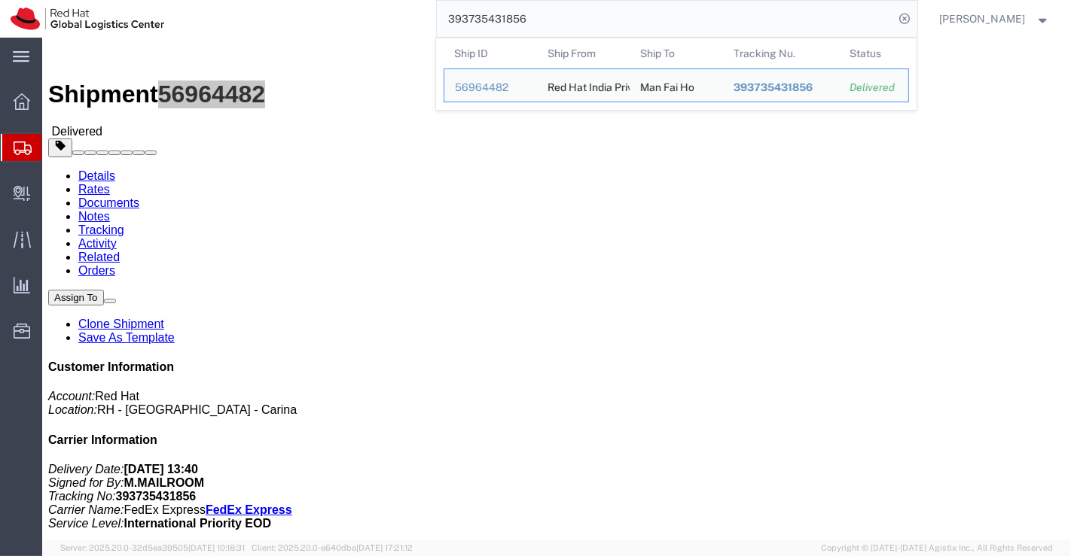
drag, startPoint x: 544, startPoint y: 22, endPoint x: 410, endPoint y: 18, distance: 133.3
click at [410, 18] on div "393735431856 Ship ID Ship From Ship To Tracking Nu. Status Ship ID 56964482 Shi…" at bounding box center [546, 19] width 742 height 38
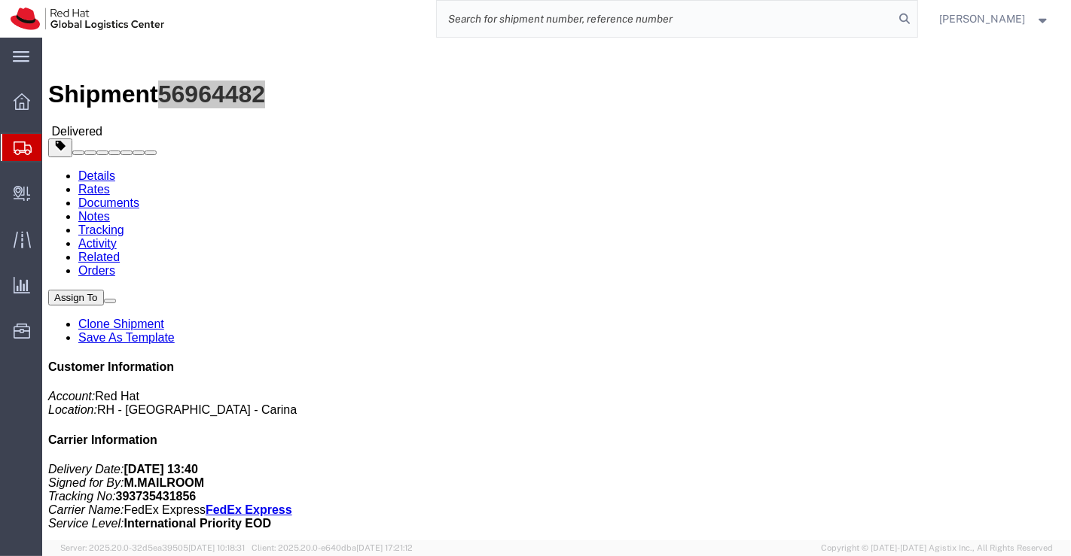
paste input "393735670263"
type input "393735670263"
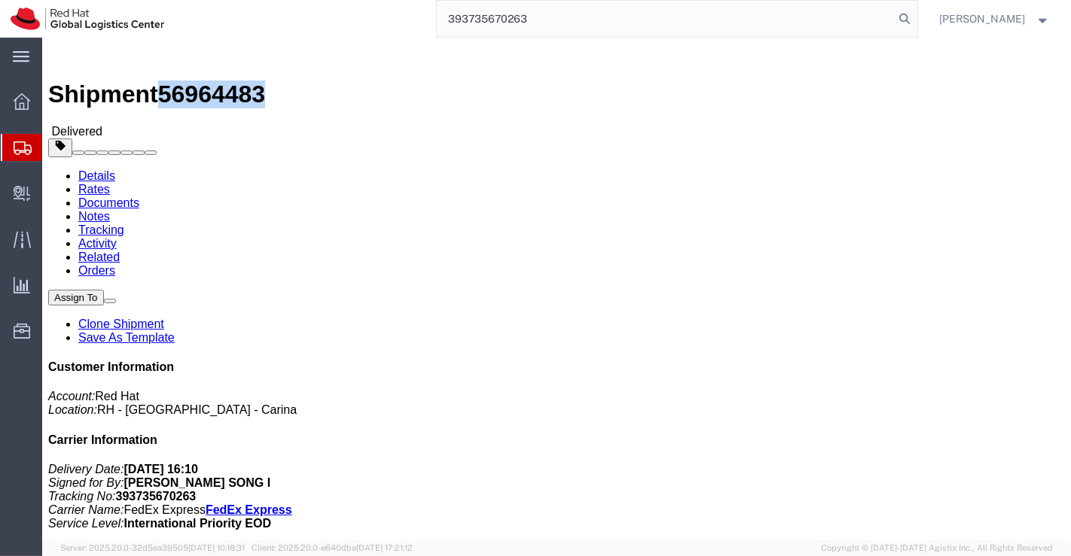
drag, startPoint x: 203, startPoint y: 17, endPoint x: 125, endPoint y: 23, distance: 78.5
click span "56964483"
click div "Shipment Detail Ship From Red Hat India Private Limited (Pallav Sen Gupta) BENG…"
drag, startPoint x: 258, startPoint y: 159, endPoint x: 194, endPoint y: 165, distance: 64.3
click div "Ship To Song Yi Baek (Song Yi Baek) 2206, 102, Hillstate Chungye APT 11,Cheonho…"
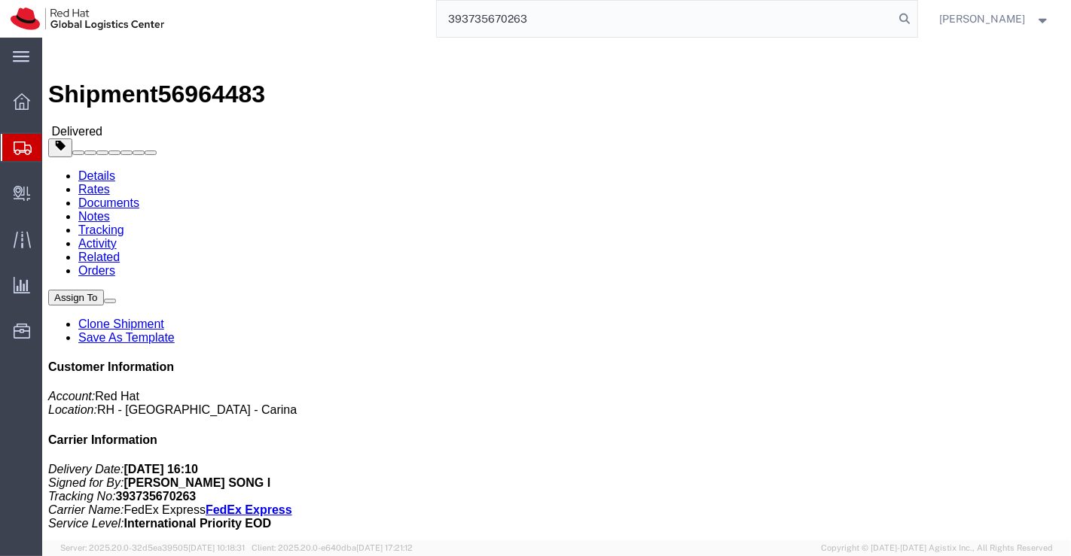
drag, startPoint x: 497, startPoint y: 420, endPoint x: 214, endPoint y: 47, distance: 468.7
click div "Leg 1 - Small Parcel"
drag, startPoint x: 540, startPoint y: 24, endPoint x: 438, endPoint y: 36, distance: 102.4
click at [438, 36] on input "393735670263" at bounding box center [666, 19] width 458 height 36
paste input "393735690600"
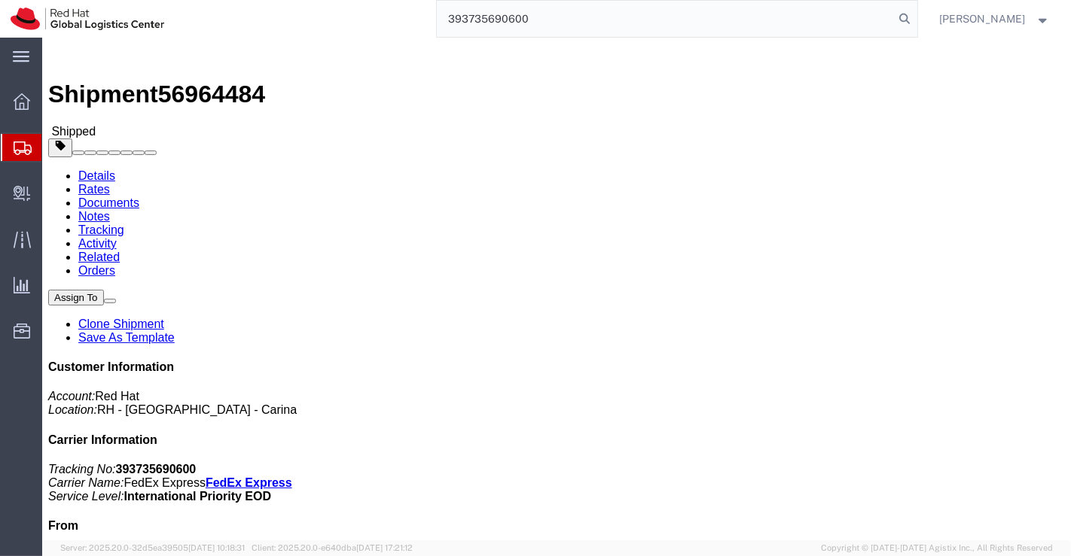
type input "393735690600"
click div "Shipment Detail Ship From Red Hat India Private Limited (Pallav Sen Gupta) BENG…"
drag, startPoint x: 261, startPoint y: 157, endPoint x: 196, endPoint y: 158, distance: 64.8
click address "Yoonsuk Choi (Yoonsuk Choi) 334 Gajwaro Eunpyeonggu Seoul Seoul, 03437 South Ko…"
click div "Leg 1 - Small Parcel"
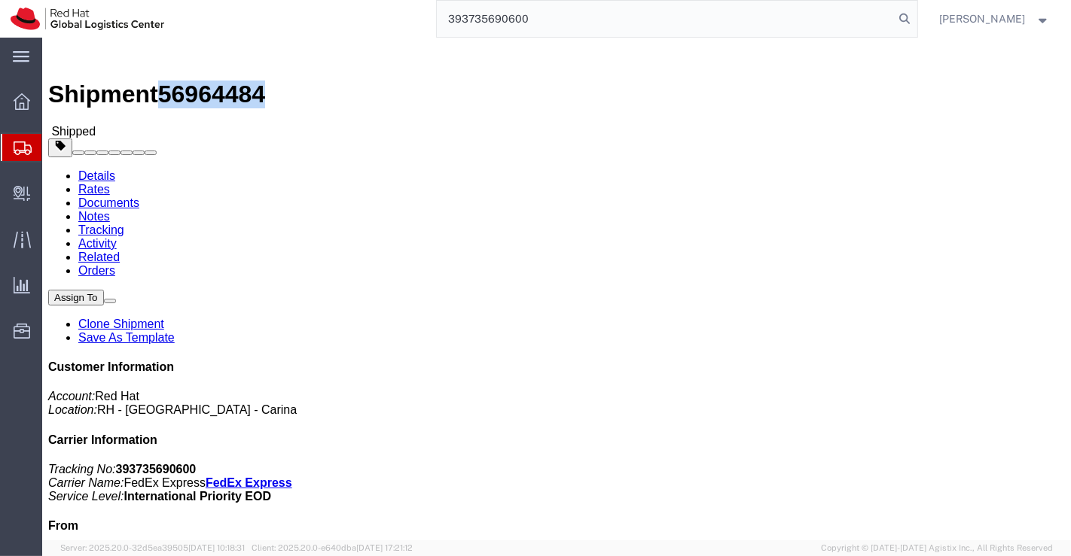
drag, startPoint x: 127, startPoint y: 15, endPoint x: 202, endPoint y: 16, distance: 74.6
click span "56964484"
drag, startPoint x: 401, startPoint y: 377, endPoint x: 265, endPoint y: 41, distance: 362.2
click div "Leg 1 - Small Parcel"
drag, startPoint x: 541, startPoint y: 19, endPoint x: 432, endPoint y: 15, distance: 108.5
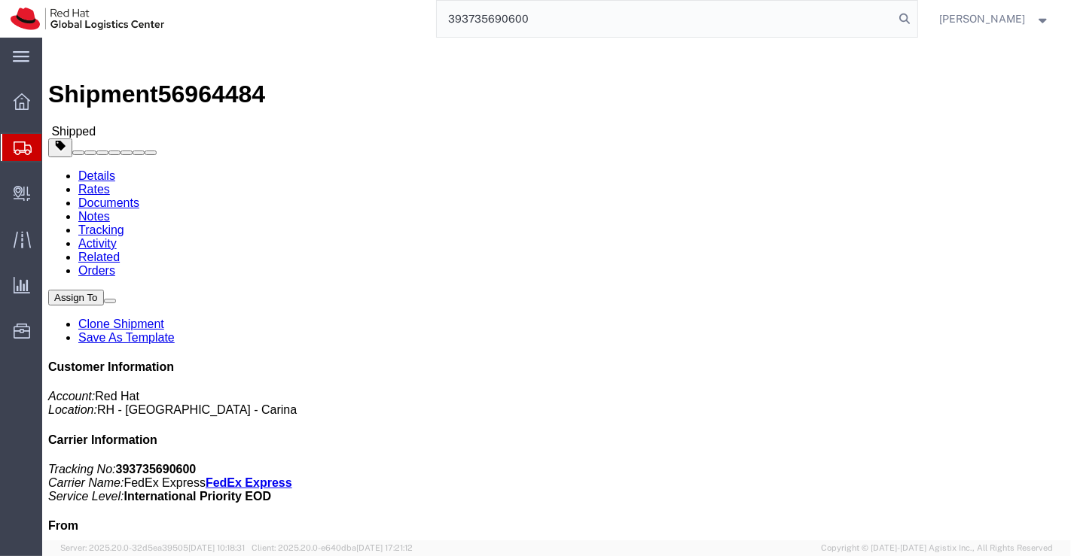
click at [432, 15] on div "393735690600" at bounding box center [546, 19] width 742 height 38
paste input "393735859893"
type input "393735859893"
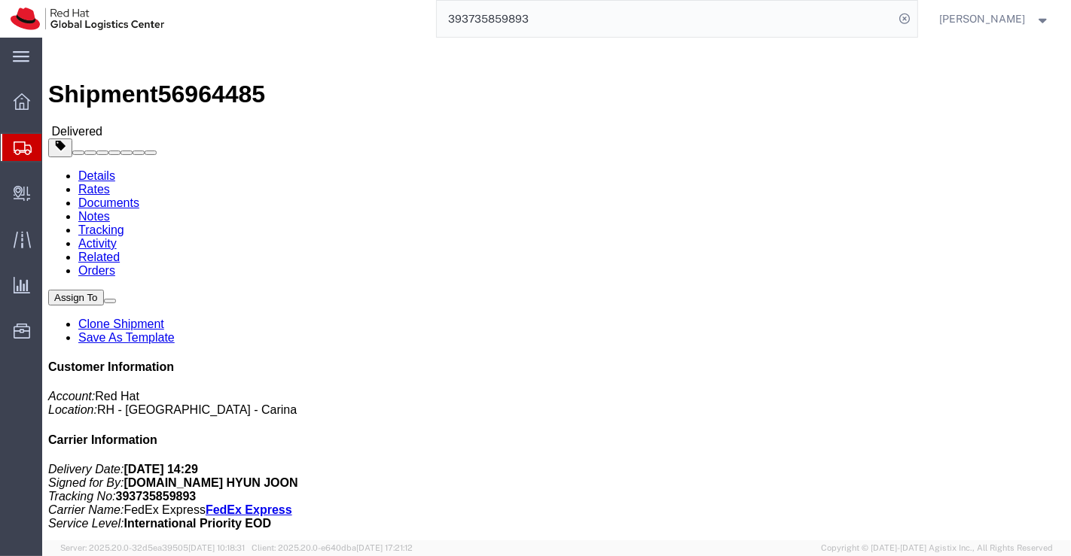
drag, startPoint x: 257, startPoint y: 160, endPoint x: 187, endPoint y: 163, distance: 70.1
click div "Ship To HyunJun Kim (HyunJun Kim) 17, Ogeum-ro 35-gil, Songpa-gu 35-1001 Seoul,…"
click div "Leg 1 - Small Parcel"
drag, startPoint x: 204, startPoint y: 17, endPoint x: 129, endPoint y: 23, distance: 75.6
click span "56964485"
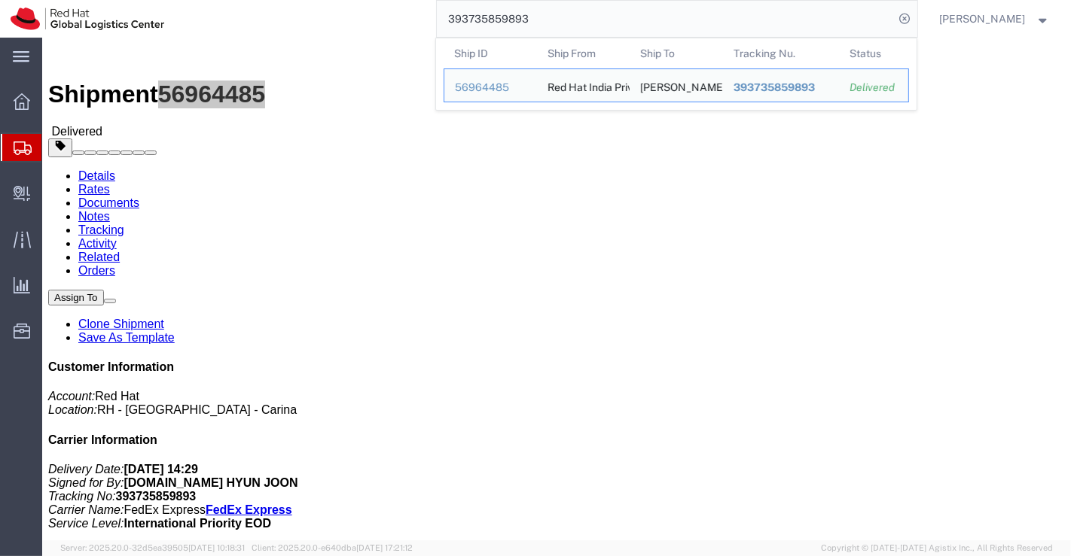
drag, startPoint x: 535, startPoint y: 23, endPoint x: 411, endPoint y: 19, distance: 124.3
click at [411, 19] on div "393735859893 Ship ID Ship From Ship To Tracking Nu. Status Ship ID 56964485 Shi…" at bounding box center [546, 19] width 742 height 38
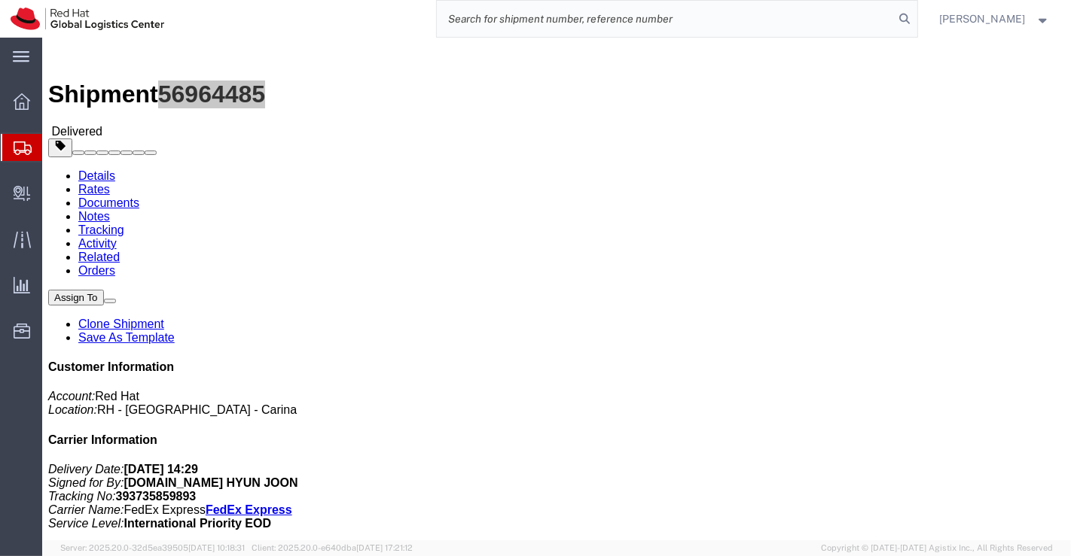
paste input "393736126410"
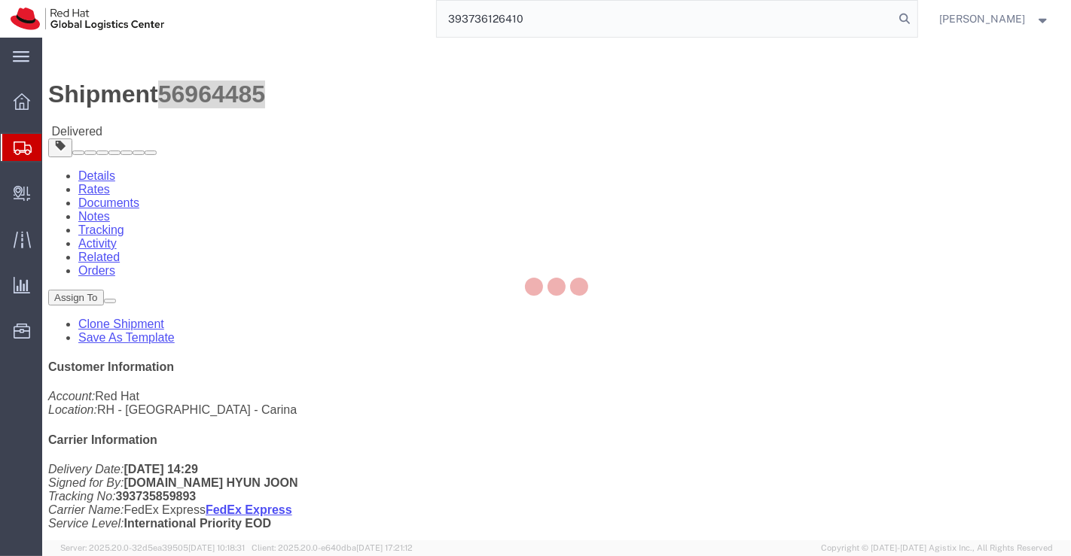
type input "393736126410"
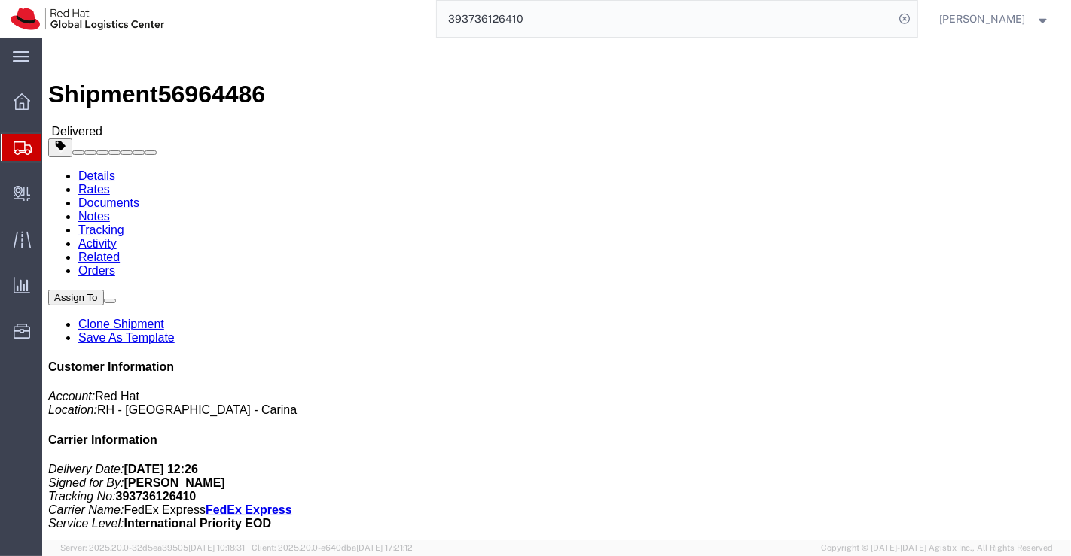
click div "Leg 1 - Small Parcel"
drag, startPoint x: 123, startPoint y: 16, endPoint x: 205, endPoint y: 17, distance: 81.3
click h1 "Shipment 56964486"
click div "Shipment Detail Ship From Red Hat India Private Limited (Pallav Sen Gupta) BENG…"
click div "Leg 1 - Small Parcel"
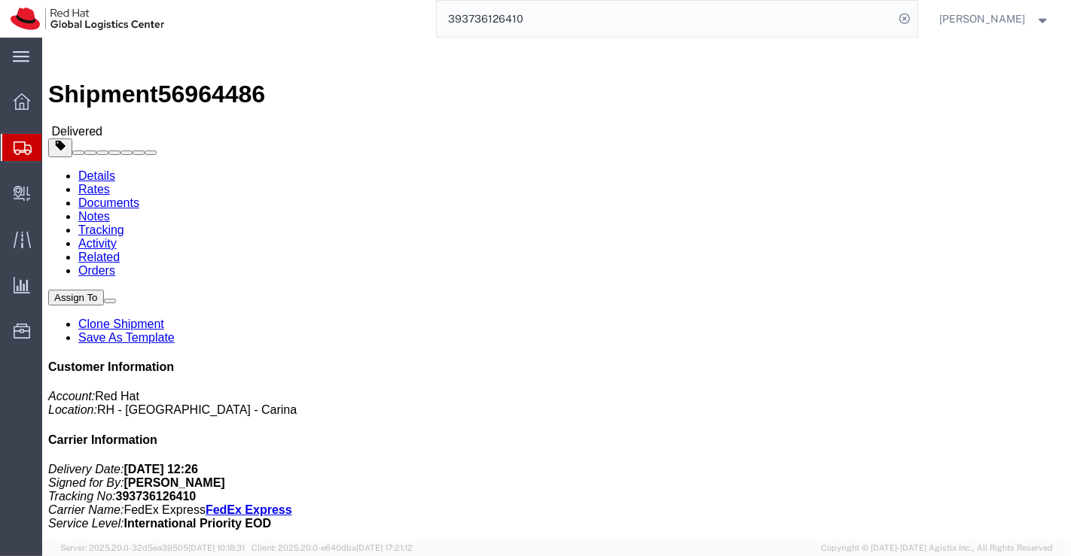
drag, startPoint x: 293, startPoint y: 157, endPoint x: 190, endPoint y: 166, distance: 103.6
click div "Ship To John Lemuel Nicolas (John Lemuel Nicolas) 2430 Villarica Homes Lolomboy…"
click div "Leg 1 - Small Parcel"
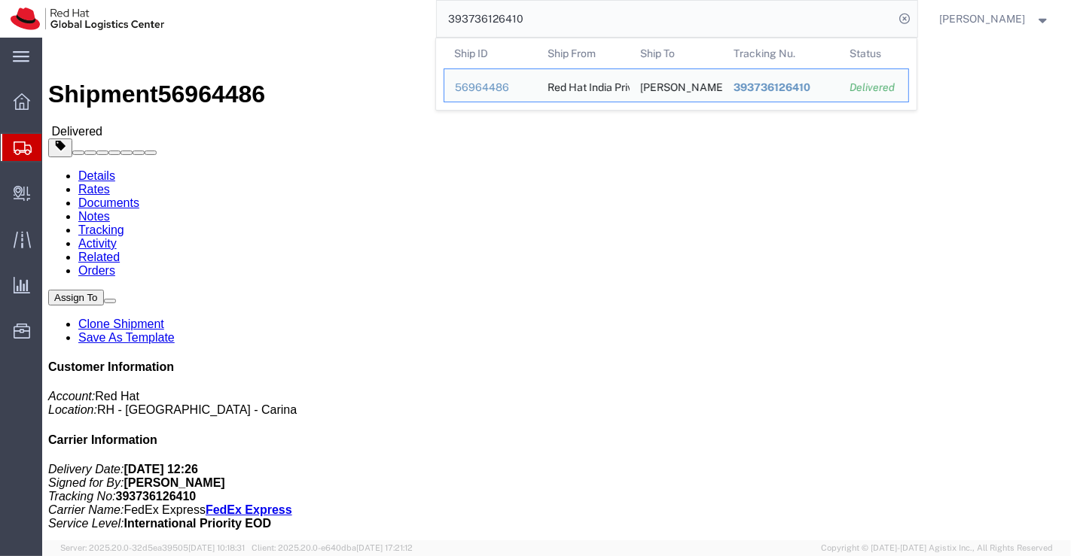
drag, startPoint x: 544, startPoint y: 26, endPoint x: 434, endPoint y: 24, distance: 109.2
click at [434, 24] on div "393736126410 Ship ID Ship From Ship To Tracking Nu. Status Ship ID 56964486 Shi…" at bounding box center [546, 19] width 742 height 38
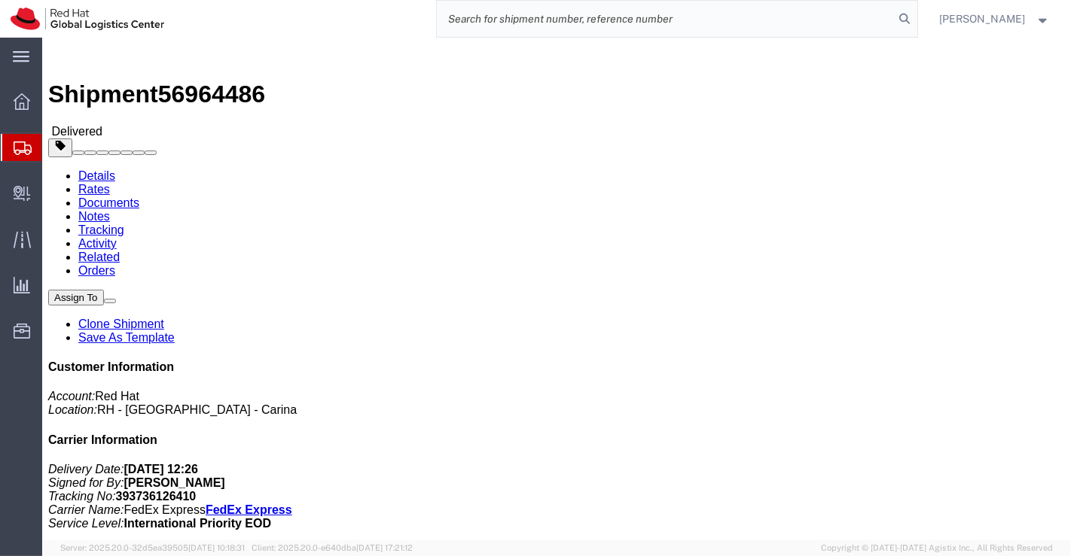
paste input "393736226869"
type input "393736226869"
drag, startPoint x: 125, startPoint y: 14, endPoint x: 203, endPoint y: 12, distance: 78.3
click span "56964495"
click div "Shipment Detail Ship From Red Hat India Private Limited (Pallav Sen Gupta) BENG…"
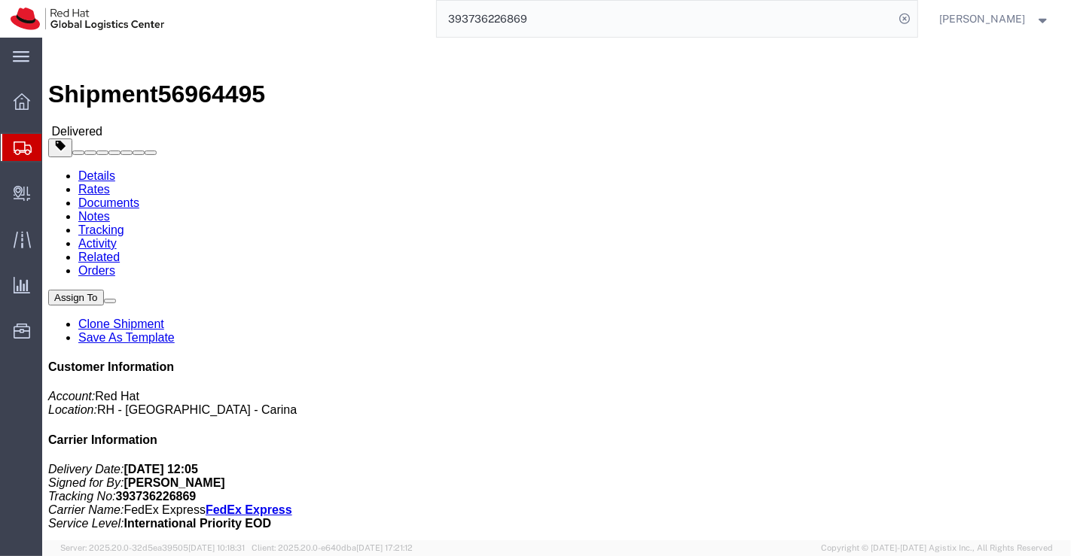
drag, startPoint x: 267, startPoint y: 159, endPoint x: 194, endPoint y: 157, distance: 72.3
click div "Ship To Shih-Hsin Yang (Shih-Hsin Yang) 11F 1 No 63 Wenshan 10th St Nantun Dist…"
click div "Shipment Detail Ship From Red Hat India Private Limited (Pallav Sen Gupta) BENG…"
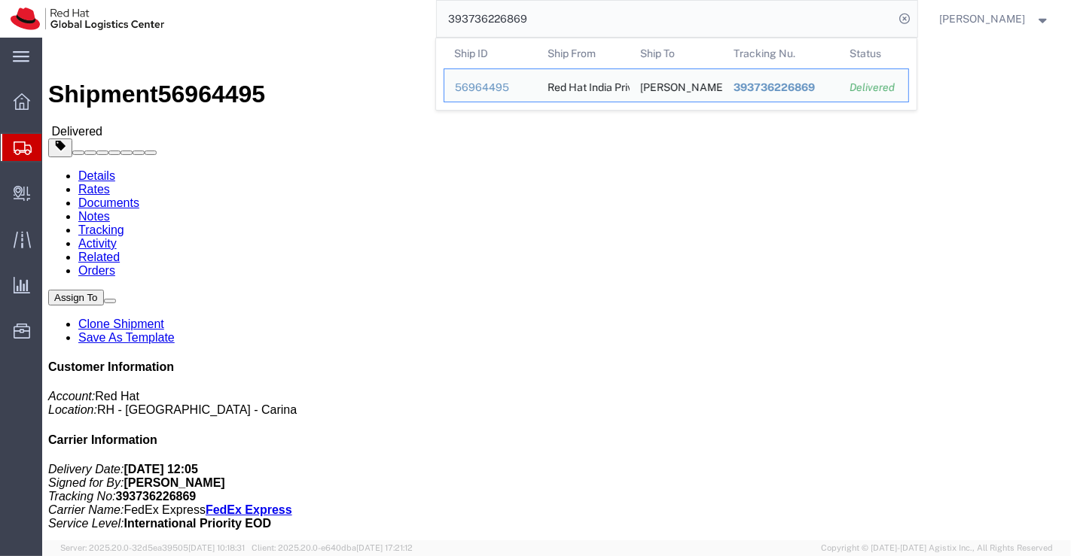
drag, startPoint x: 561, startPoint y: 20, endPoint x: 447, endPoint y: 18, distance: 114.5
click at [447, 18] on input "393736226869" at bounding box center [666, 19] width 458 height 36
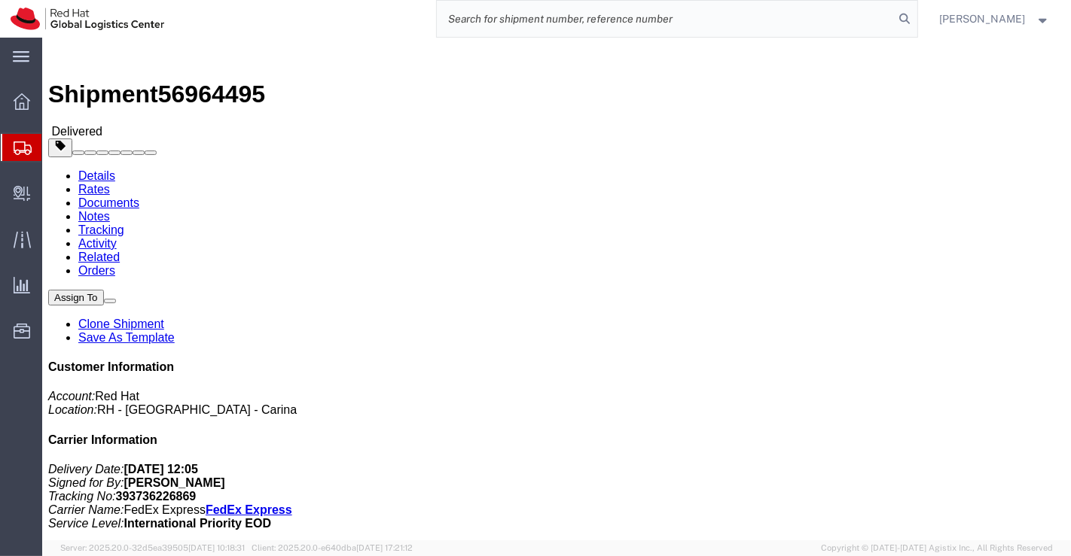
paste input "393736336851"
type input "393736336851"
drag, startPoint x: 259, startPoint y: 160, endPoint x: 187, endPoint y: 163, distance: 71.6
click div "Ship To Ee Hwa Chan (Ee Hwa Chan) S-33-01, M Oscar Residence, 2, Jalan Kesateri…"
click h4 "Routing & Vehicle Information"
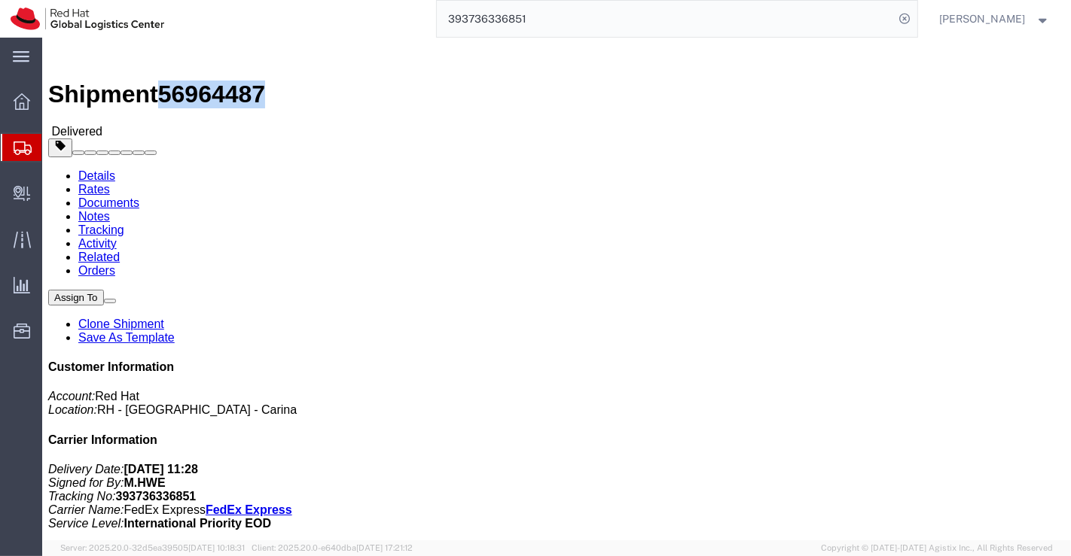
drag, startPoint x: 127, startPoint y: 17, endPoint x: 207, endPoint y: 17, distance: 79.8
click div "Shipment 56964487 Delivered"
click div "Leg 1 - Small Parcel"
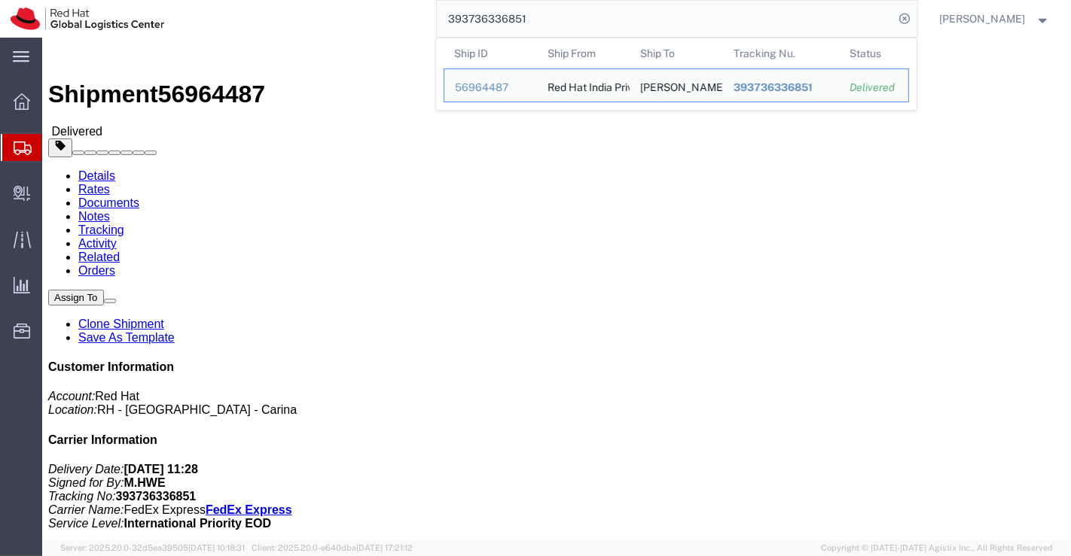
drag, startPoint x: 500, startPoint y: 2, endPoint x: 402, endPoint y: 31, distance: 102.2
click at [402, 31] on div "393736336851 Ship ID Ship From Ship To Tracking Nu. Status Ship ID 56964487 Shi…" at bounding box center [546, 19] width 742 height 38
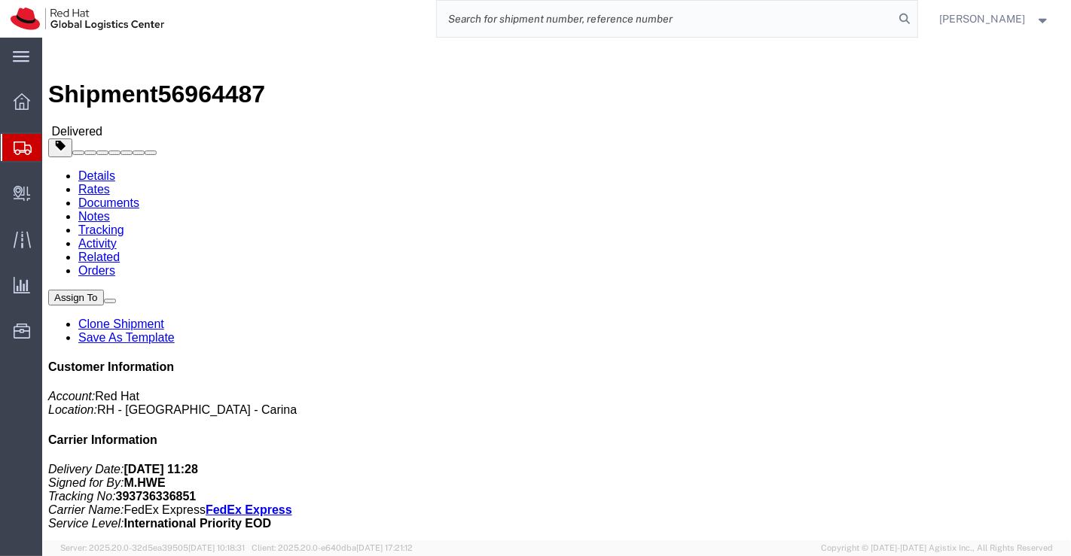
paste input "393736405513"
type input "393736405513"
drag, startPoint x: 288, startPoint y: 159, endPoint x: 195, endPoint y: 163, distance: 93.5
click address "Cindy Wai Teng Foo (Cindy Wai Teng Foo) 31, Jalan SS 2 20 SS2 Petaling Jaya, 47…"
click div "Leg 1 - Small Parcel"
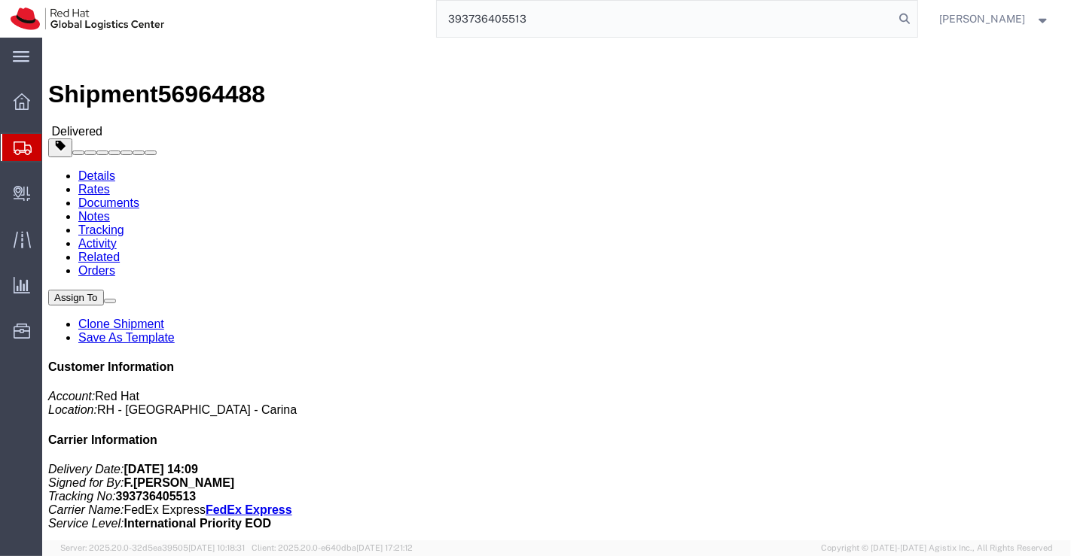
click div "Leg 1 - Small Parcel"
drag, startPoint x: 125, startPoint y: 17, endPoint x: 206, endPoint y: 19, distance: 81.4
click div "Shipment 56964488 Delivered"
drag, startPoint x: 566, startPoint y: 23, endPoint x: 413, endPoint y: 13, distance: 152.4
click at [413, 13] on div "393736405513" at bounding box center [546, 19] width 742 height 38
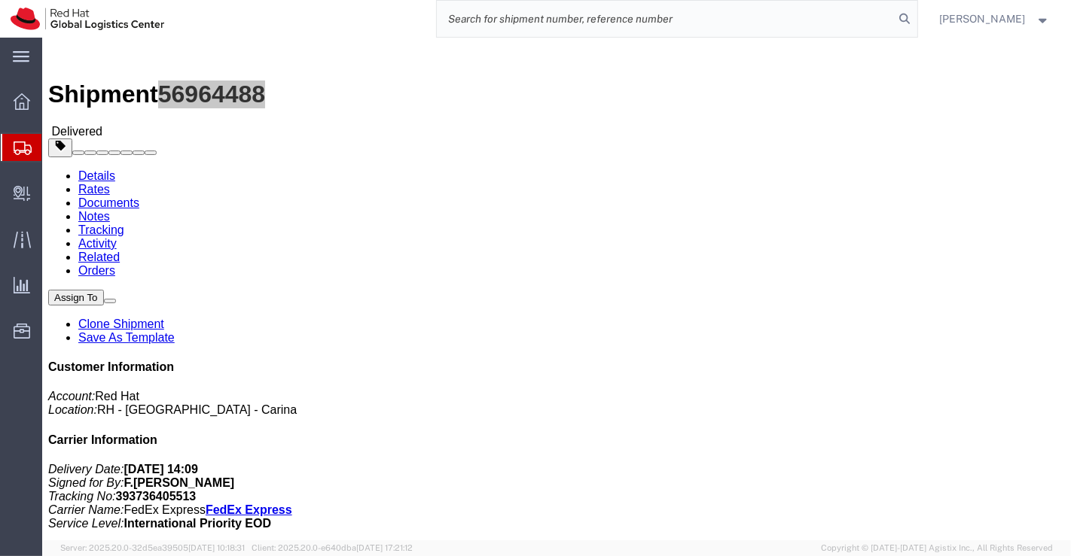
paste input "393736535151"
type input "393736535151"
drag, startPoint x: 398, startPoint y: 375, endPoint x: 381, endPoint y: 357, distance: 24.5
click div "Leg 1 - Small Parcel"
drag, startPoint x: 257, startPoint y: 159, endPoint x: 186, endPoint y: 167, distance: 71.3
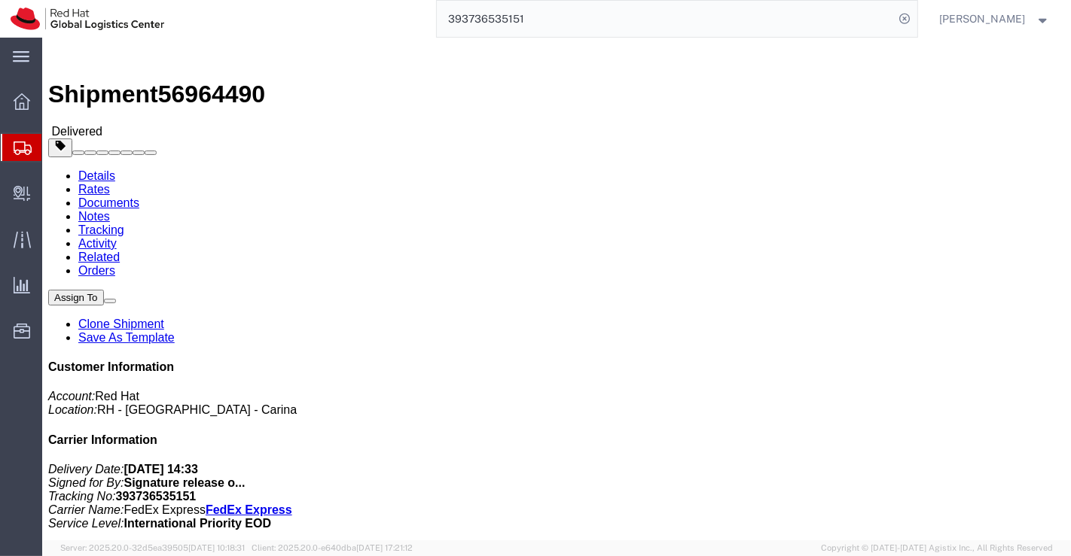
click div "Ship To Ming Fei Pua (Ming Fei Pua) A-28-11, Netizen Residensi Lebuh Utama Tun …"
click div "Leg 1 - Small Parcel"
drag, startPoint x: 126, startPoint y: 18, endPoint x: 204, endPoint y: 23, distance: 78.4
click span "56964490"
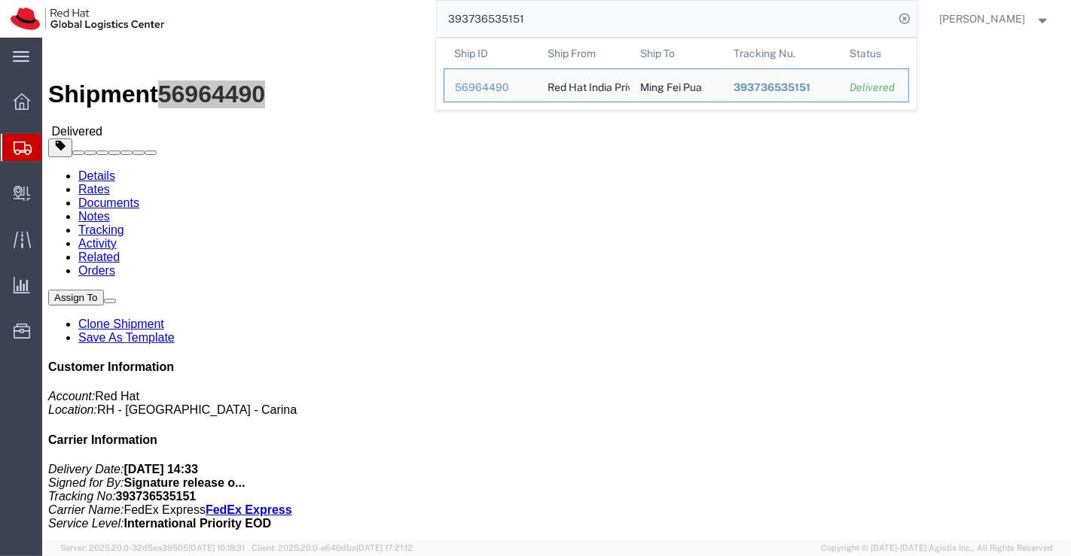
drag, startPoint x: 556, startPoint y: 14, endPoint x: 440, endPoint y: 20, distance: 116.1
click at [440, 20] on input "393736535151" at bounding box center [666, 19] width 458 height 36
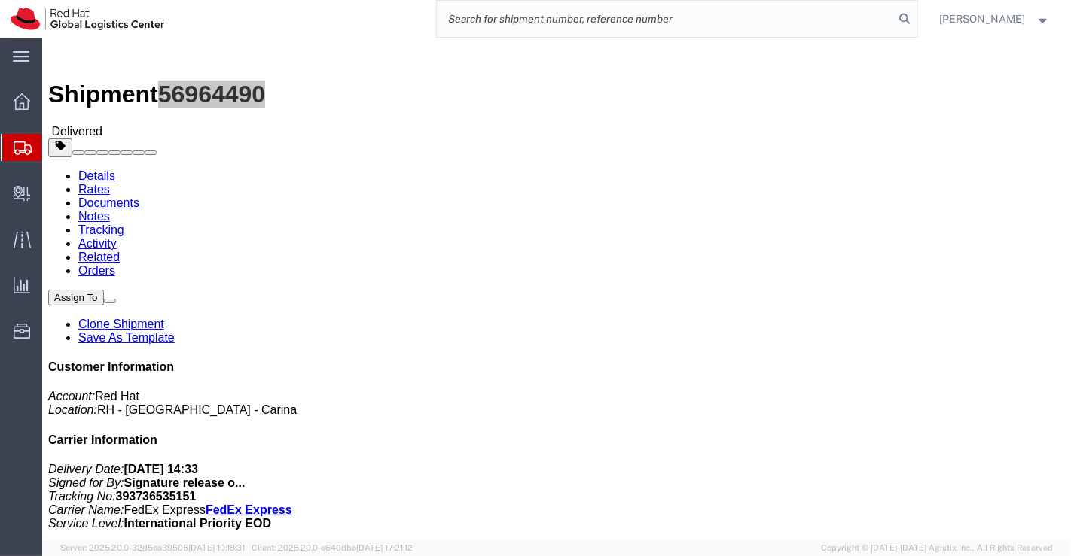
paste input "393736584480"
type input "393736584480"
click div "Leg 1 - Small Parcel"
drag, startPoint x: 127, startPoint y: 16, endPoint x: 206, endPoint y: 14, distance: 78.3
click span "56964492"
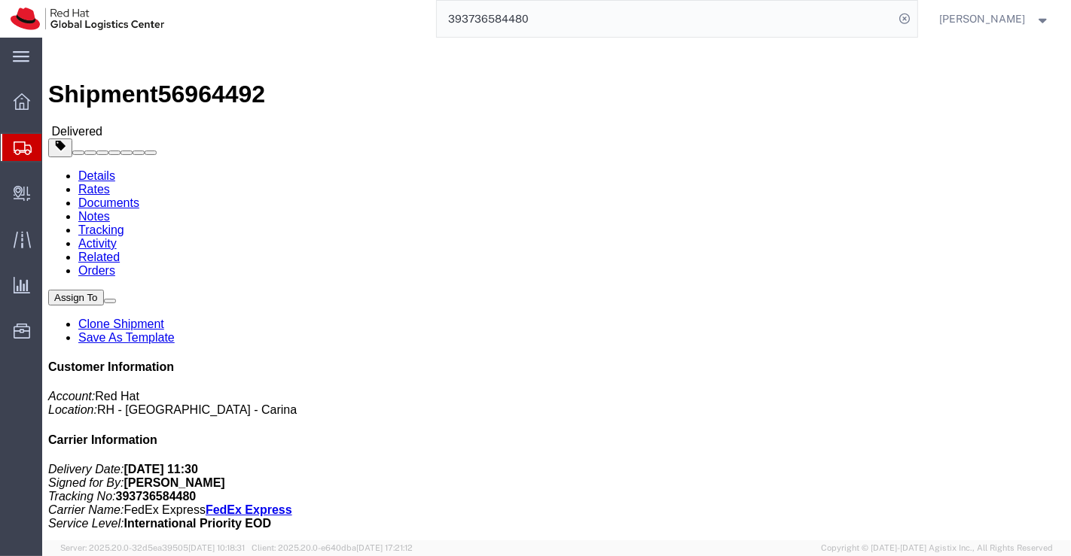
click div "Leg 1 - Small Parcel"
drag, startPoint x: 195, startPoint y: 157, endPoint x: 263, endPoint y: 161, distance: 67.9
click address "Chak Lam Lau (Chak Lam Lau) Flat B, 21/F Tower 3B Phase 2, Grand Victoria, 6-8 …"
click h4 "Routing & Vehicle Information"
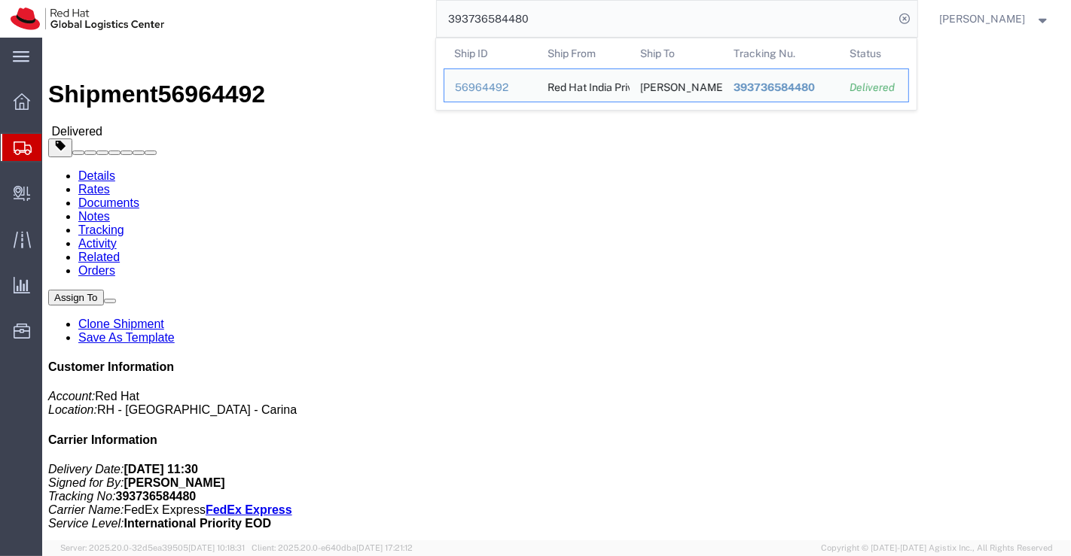
drag, startPoint x: 556, startPoint y: 16, endPoint x: 450, endPoint y: 11, distance: 107.0
click at [450, 11] on input "393736584480" at bounding box center [666, 19] width 458 height 36
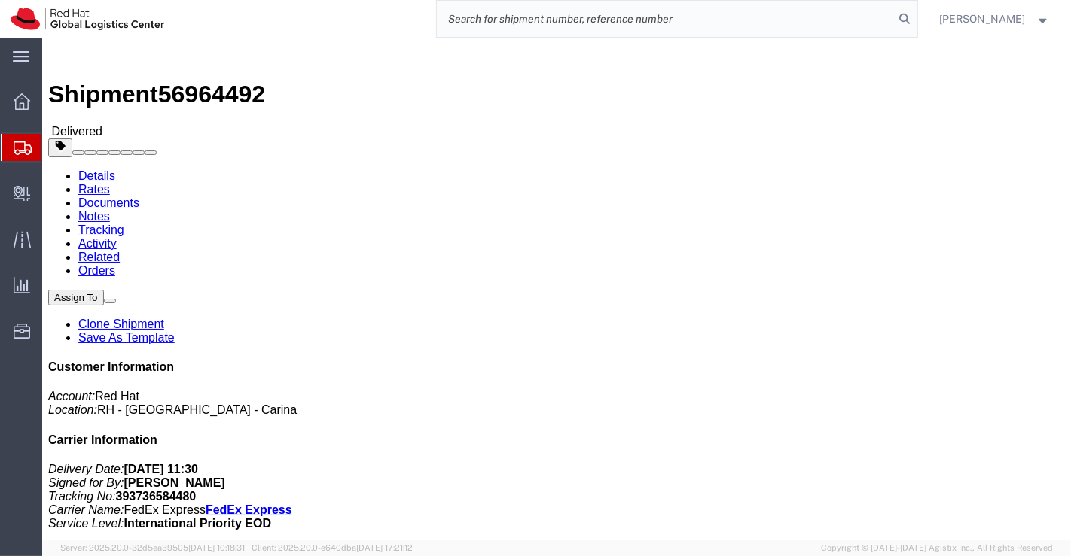
paste input "393736662228"
type input "393736662228"
click div "Leg 1 - Small Parcel"
drag, startPoint x: 258, startPoint y: 157, endPoint x: 198, endPoint y: 155, distance: 60.3
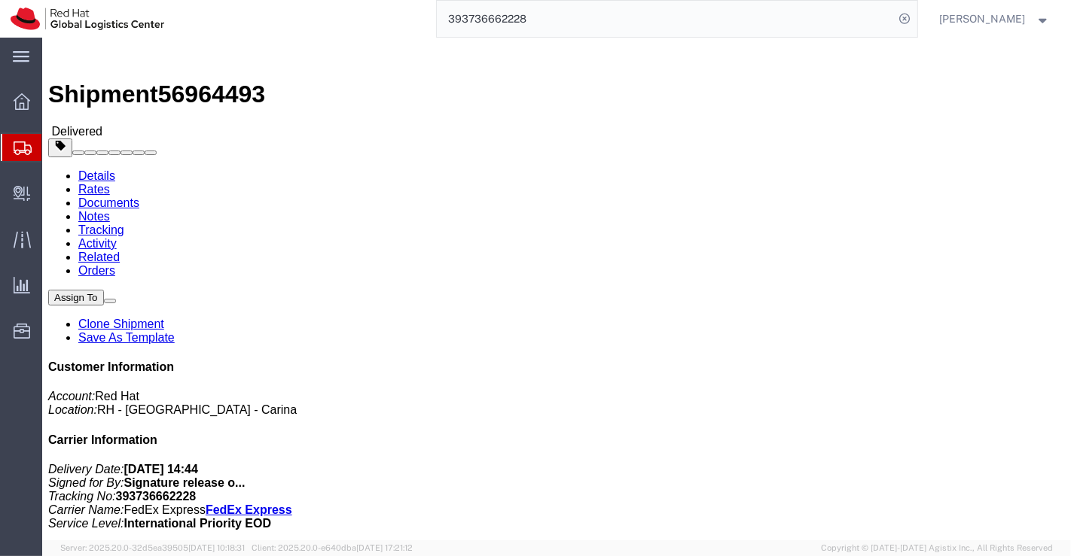
click address "Suk Yin Chan (Suk Yin Chan) Flat G 33 F Tower 10 Metrocity Phase II Tseung Kwan…"
click div "Shipment Detail Ship From Red Hat India Private Limited (Pallav Sen Gupta) BENG…"
drag, startPoint x: 204, startPoint y: 14, endPoint x: 129, endPoint y: 20, distance: 75.5
click span "56964493"
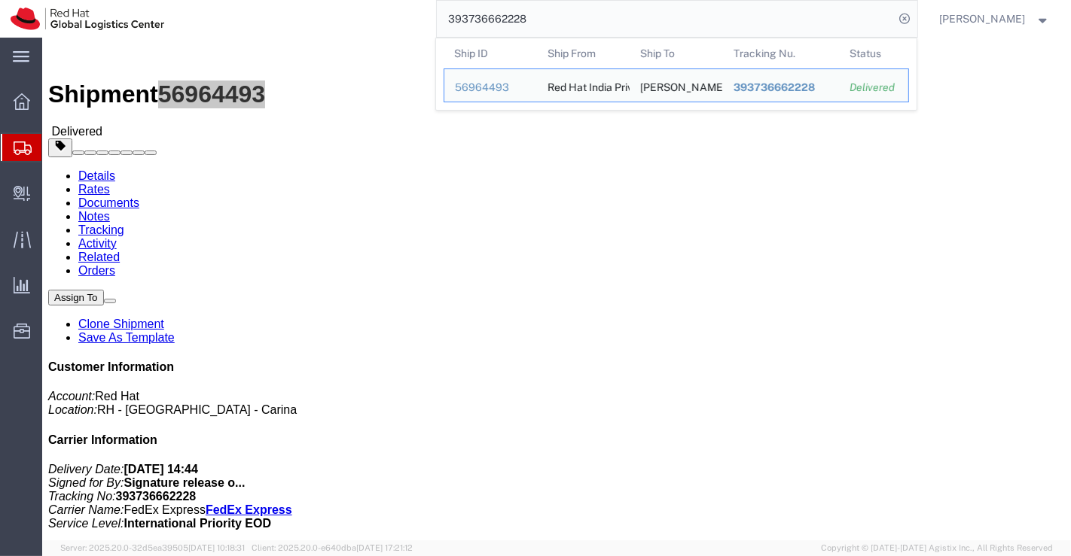
drag, startPoint x: 563, startPoint y: 23, endPoint x: 393, endPoint y: 19, distance: 170.2
click at [393, 19] on div "393736662228 Ship ID Ship From Ship To Tracking Nu. Status Ship ID 56964493 Shi…" at bounding box center [546, 19] width 742 height 38
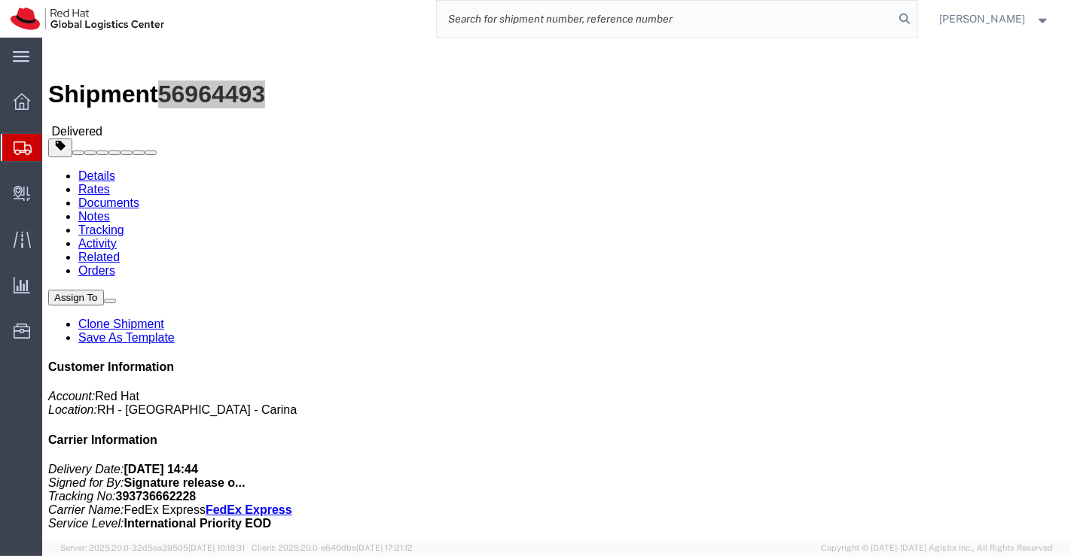
paste input "393736711355"
type input "393736711355"
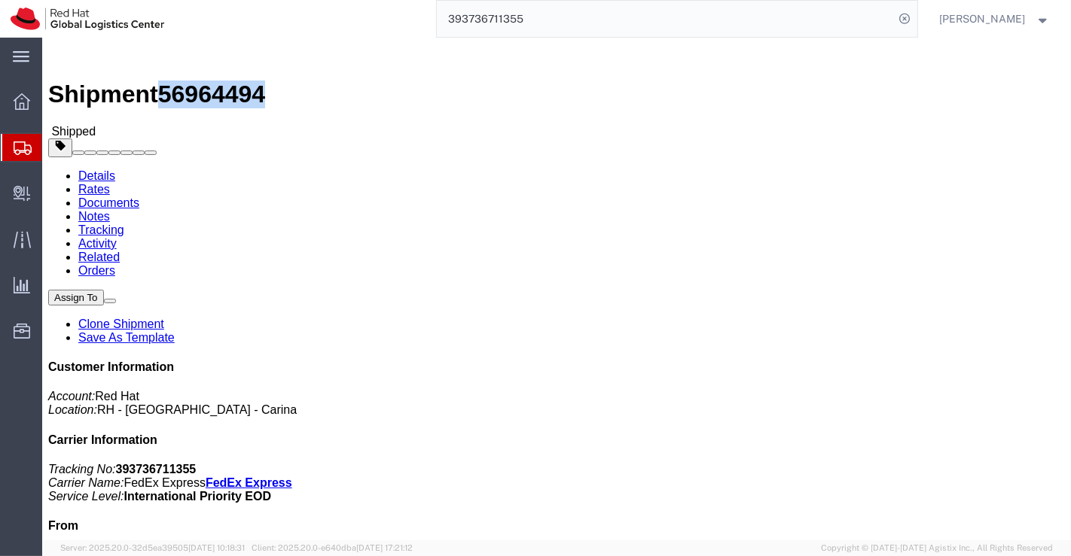
drag, startPoint x: 126, startPoint y: 17, endPoint x: 203, endPoint y: 21, distance: 77.7
click span "56964494"
click div "Leg 1 - Small Parcel"
drag, startPoint x: 259, startPoint y: 160, endPoint x: 193, endPoint y: 163, distance: 66.4
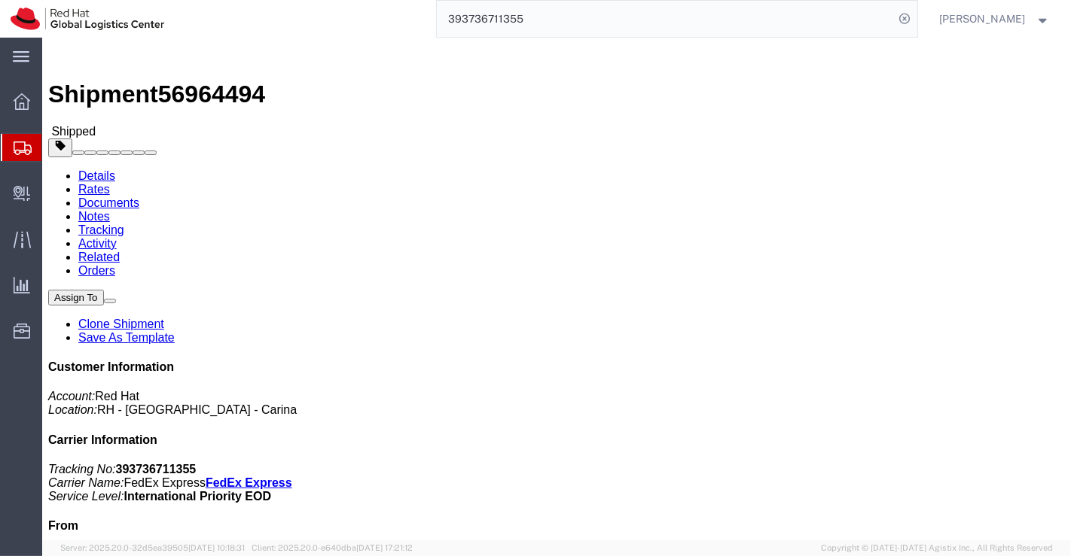
click div "Ship To Yuan-Yin Sun (Yuan-Yin Sun) 7F No 234 Zhuangjing Rd Xinyi Dist Taipei C…"
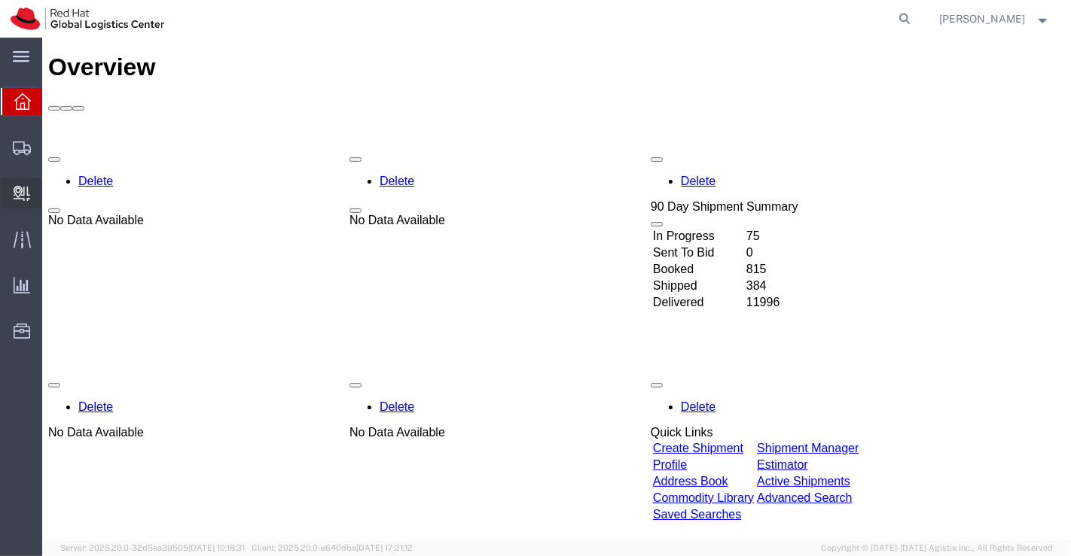
click at [0, 0] on span "Create Delivery" at bounding box center [0, 0] width 0 height 0
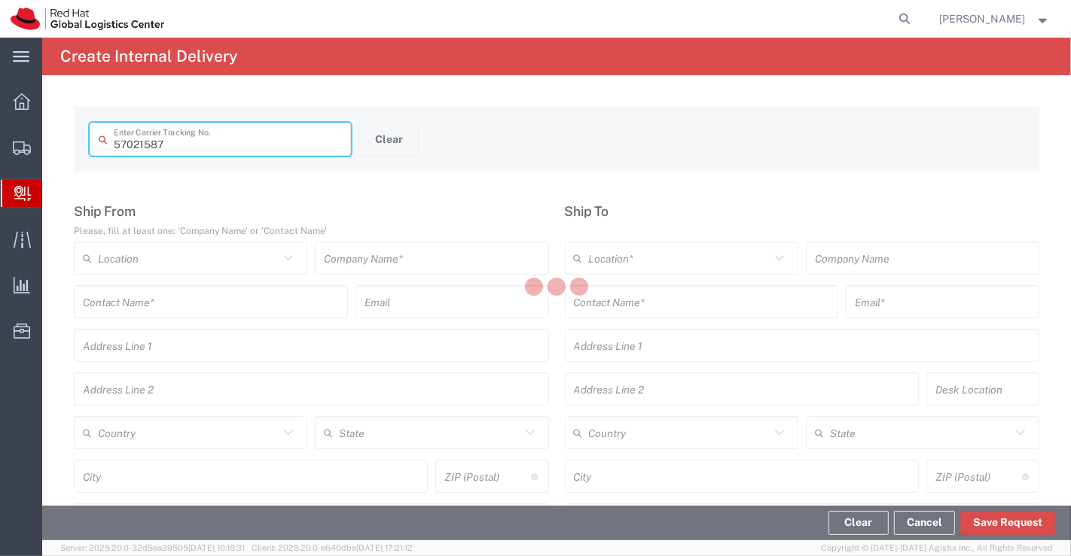
type input "57021587"
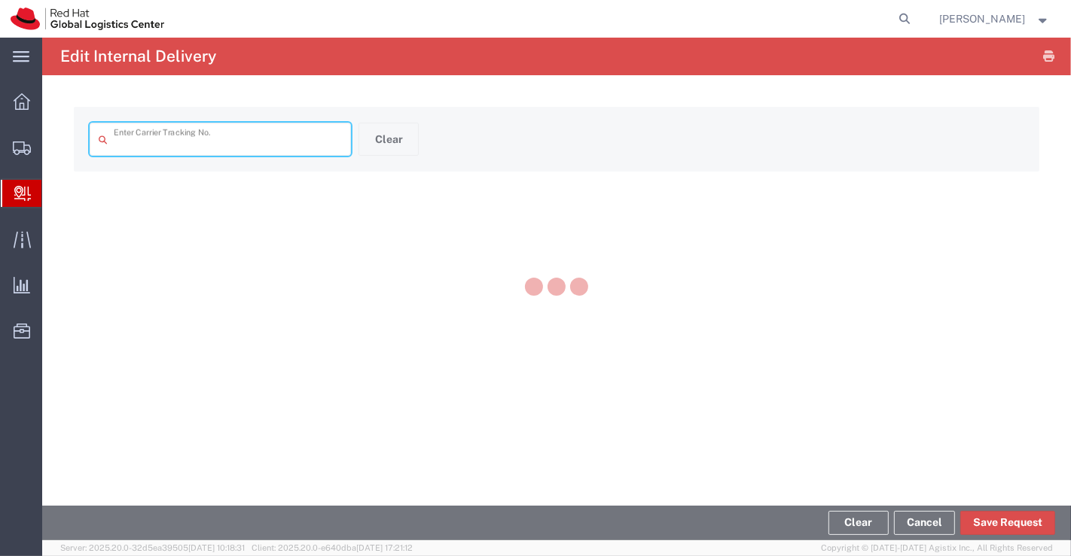
type input "57021587"
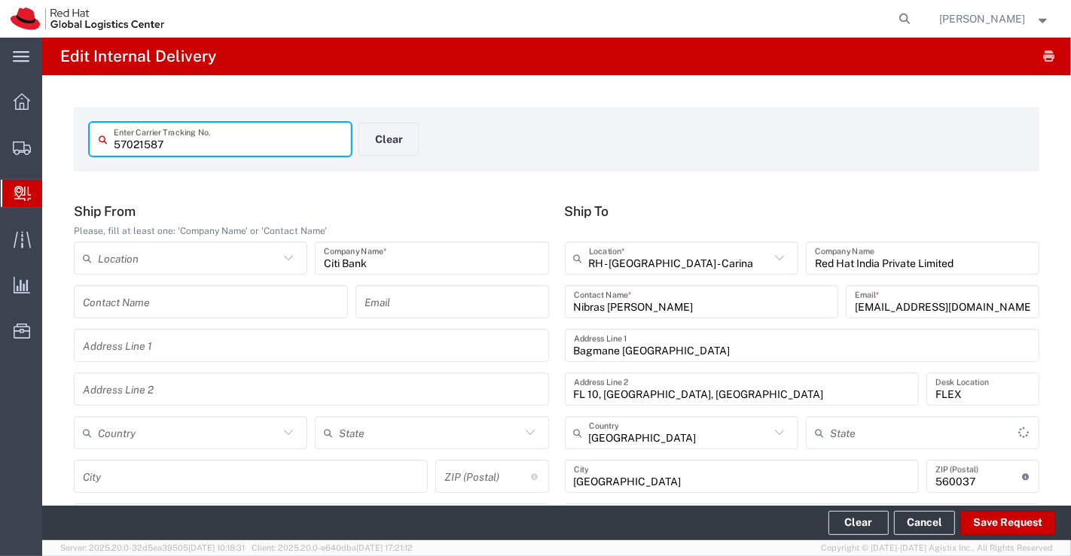
type input "Envelope"
type input "Local_Ground"
type input "[GEOGRAPHIC_DATA]"
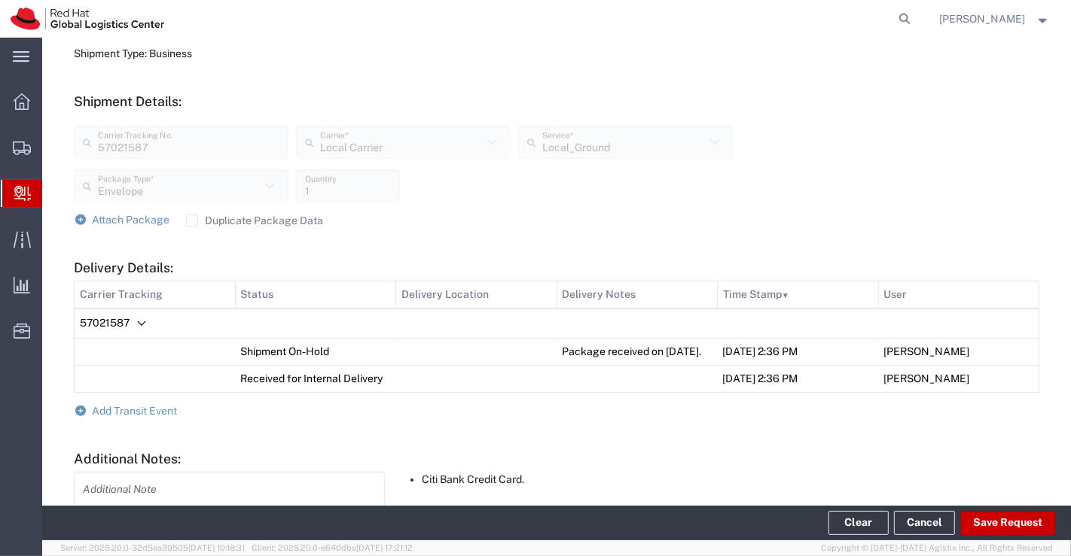
scroll to position [585, 0]
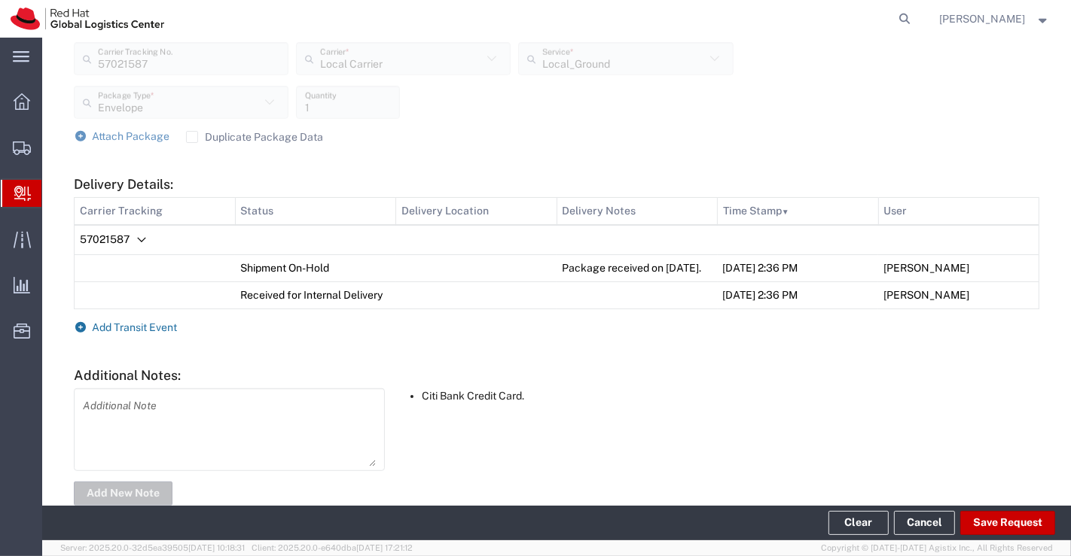
click at [77, 333] on icon at bounding box center [81, 327] width 14 height 11
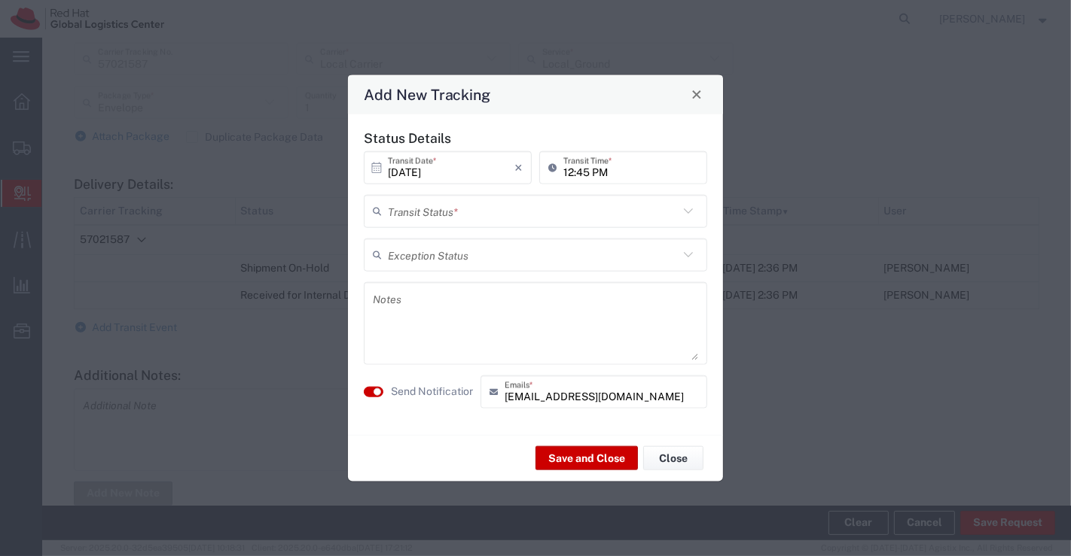
click at [692, 209] on icon at bounding box center [688, 211] width 20 height 20
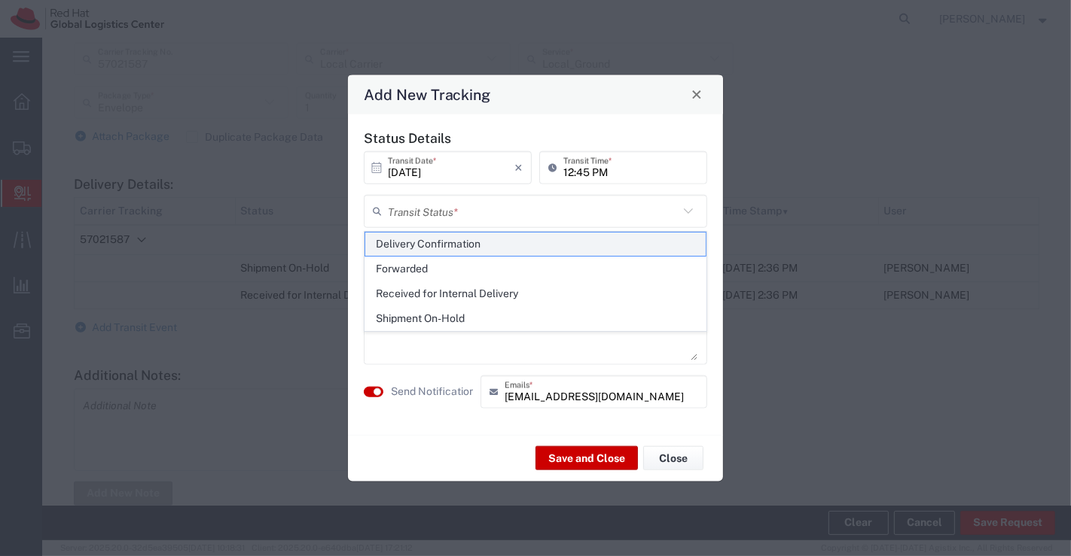
click at [669, 236] on span "Delivery Confirmation" at bounding box center [535, 244] width 341 height 23
type input "Delivery Confirmation"
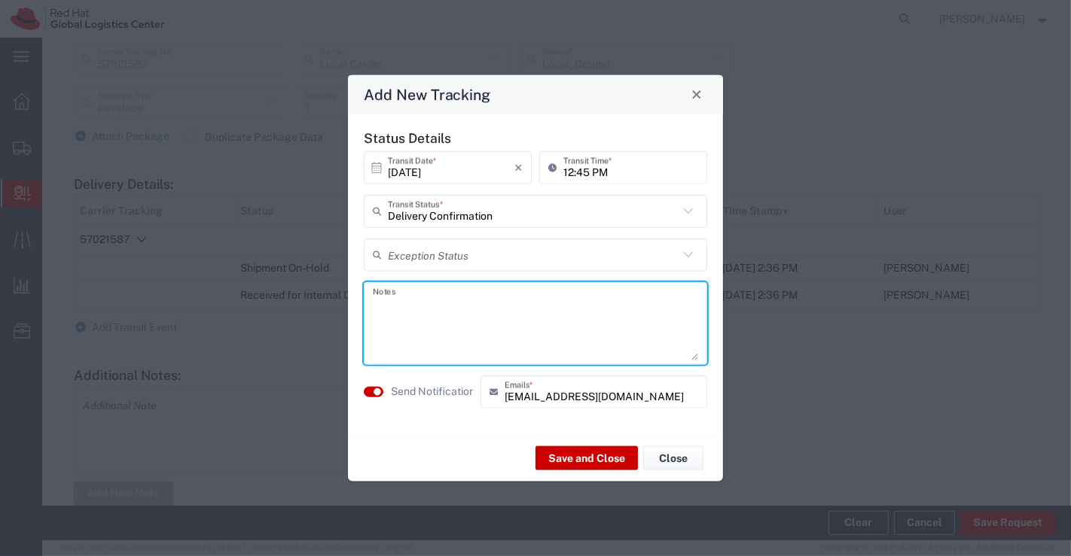
click at [453, 317] on textarea at bounding box center [535, 323] width 325 height 74
type textarea "Envelope collected on [DATE]."
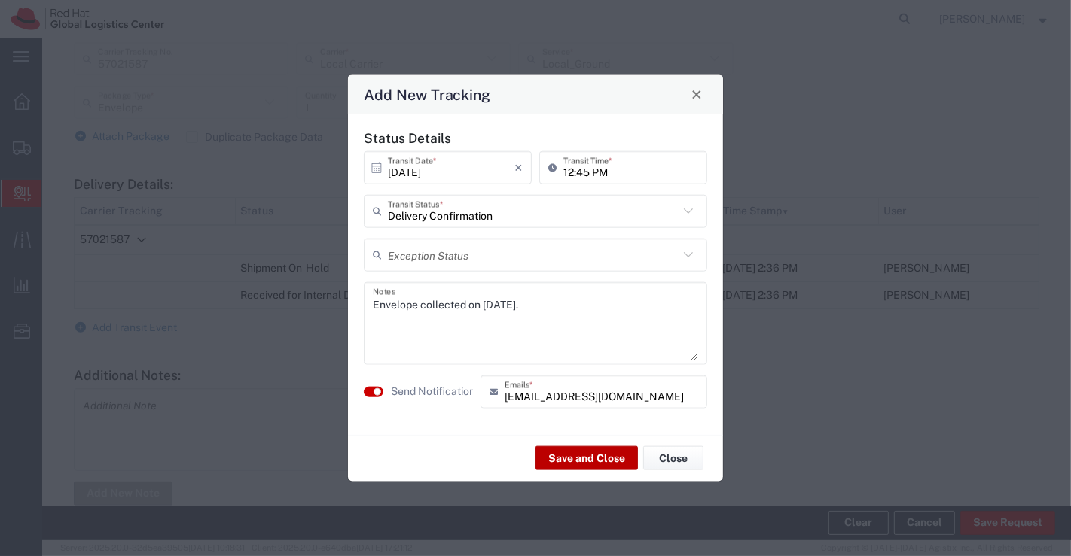
click at [566, 463] on button "Save and Close" at bounding box center [586, 459] width 102 height 24
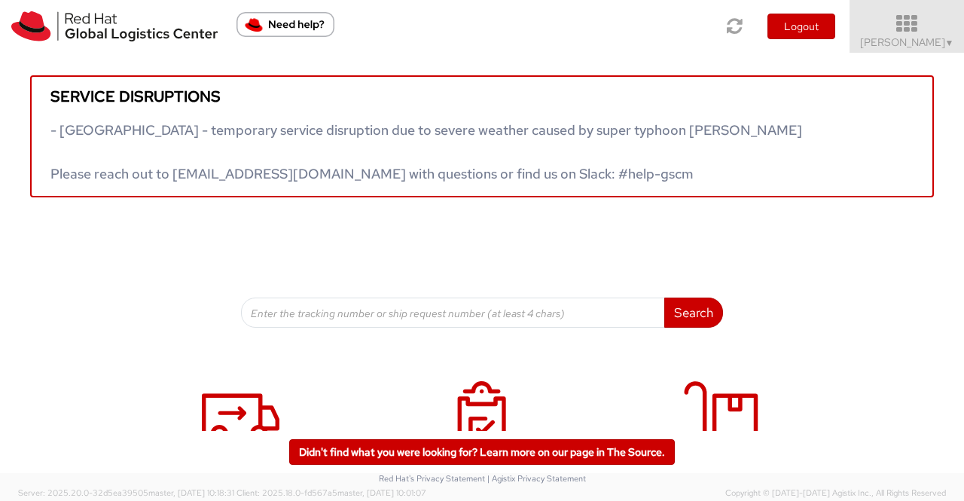
click at [945, 47] on span "▼" at bounding box center [949, 43] width 9 height 12
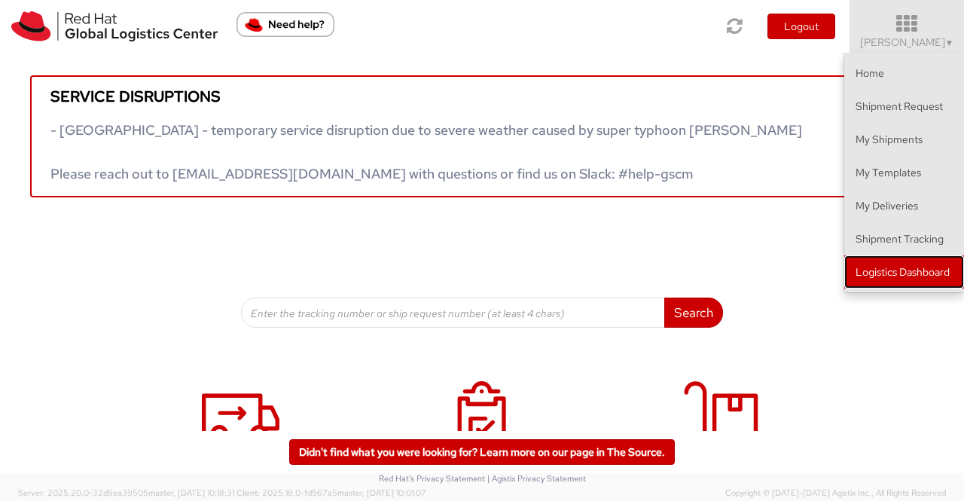
click at [934, 270] on link "Logistics Dashboard" at bounding box center [904, 271] width 120 height 33
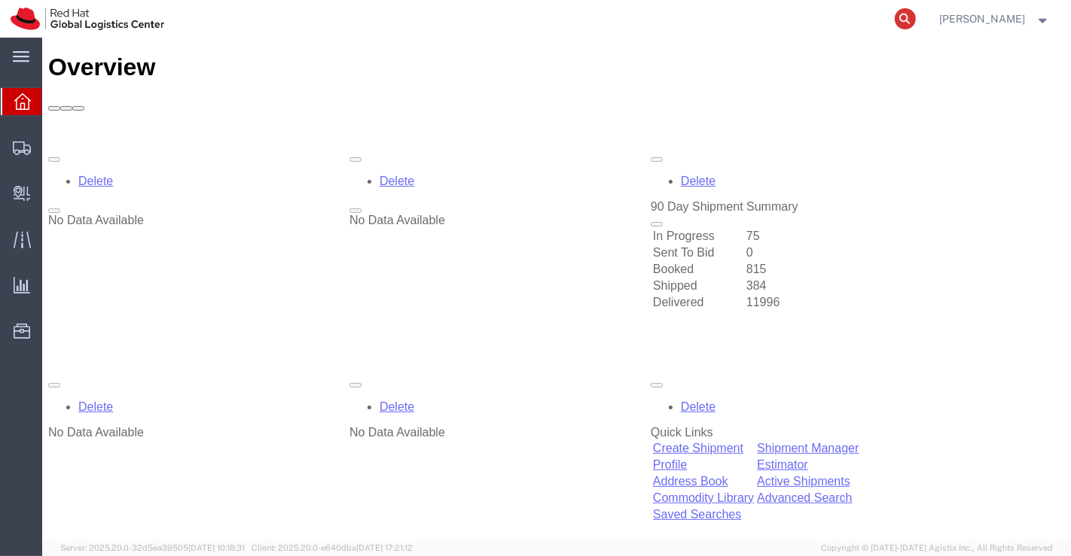
click at [904, 20] on icon at bounding box center [905, 18] width 21 height 21
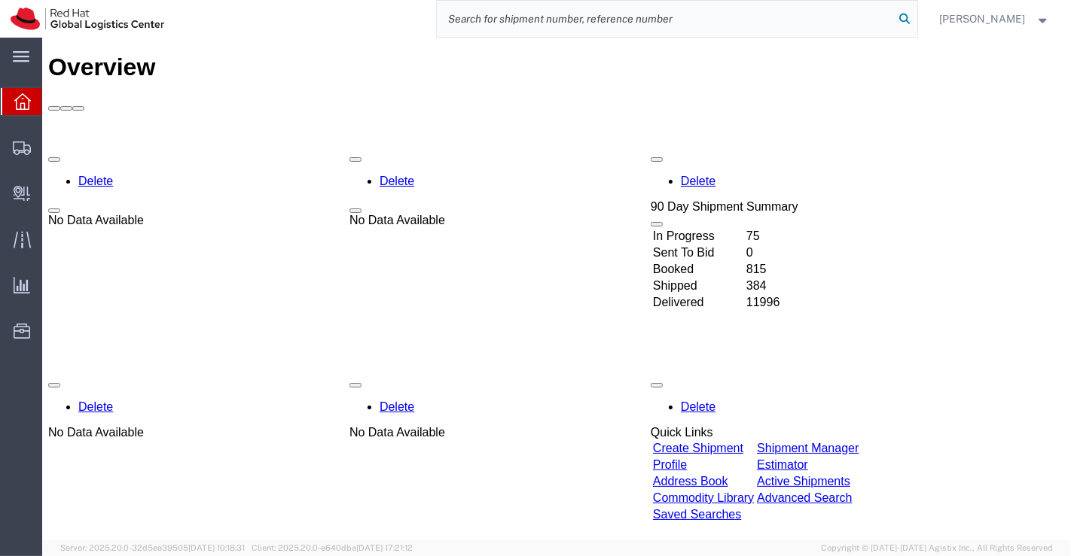
paste input "394065989421"
type input "394065989421"
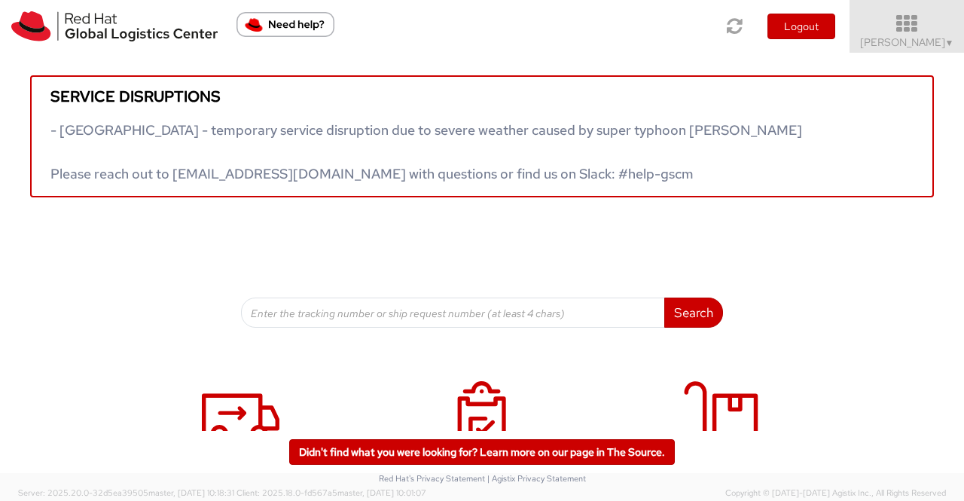
click at [948, 43] on span "▼" at bounding box center [949, 43] width 9 height 12
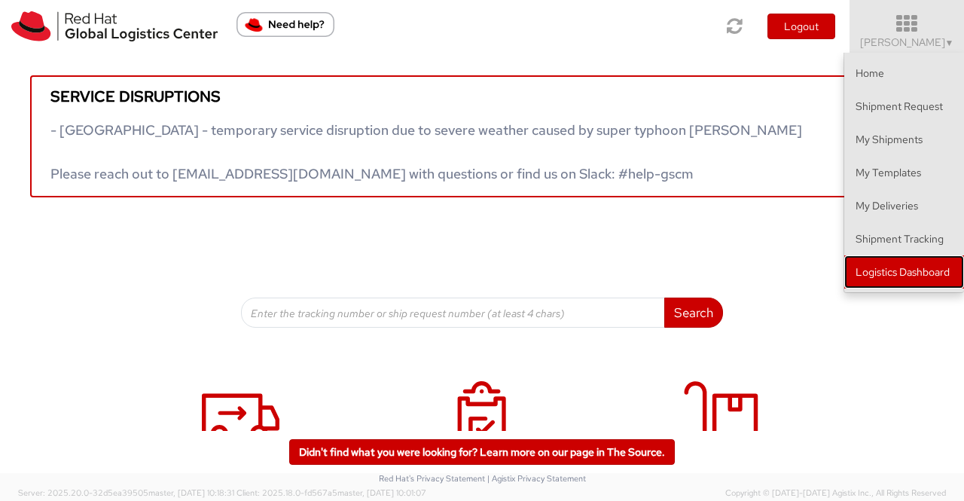
click at [867, 264] on link "Logistics Dashboard" at bounding box center [904, 271] width 120 height 33
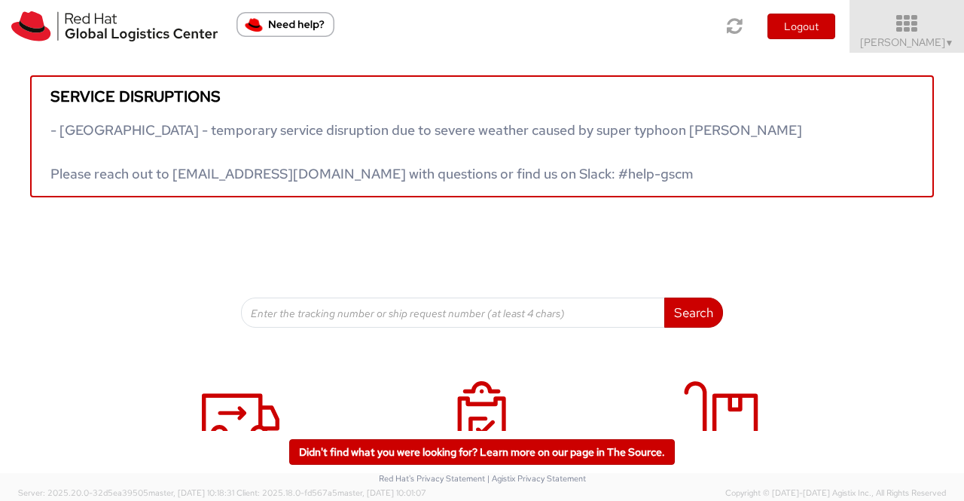
click at [949, 37] on span "▼" at bounding box center [949, 43] width 9 height 12
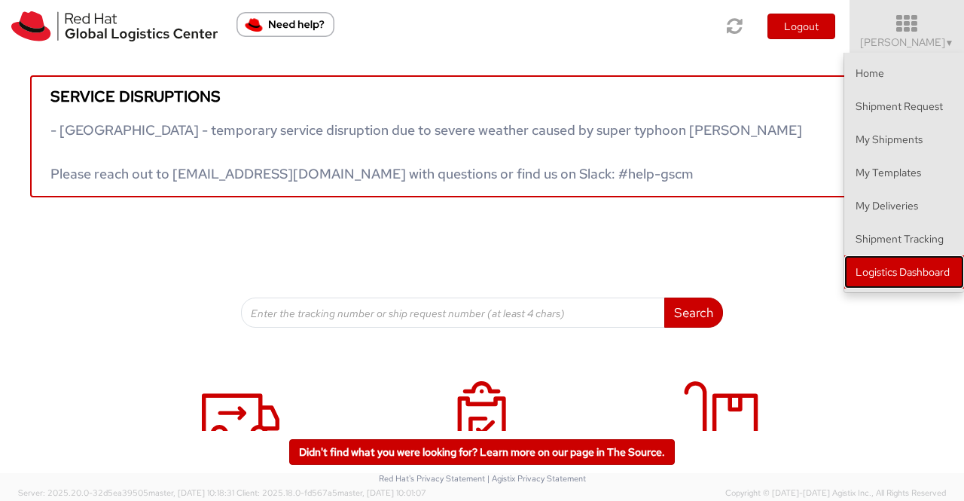
click at [892, 263] on link "Logistics Dashboard" at bounding box center [904, 271] width 120 height 33
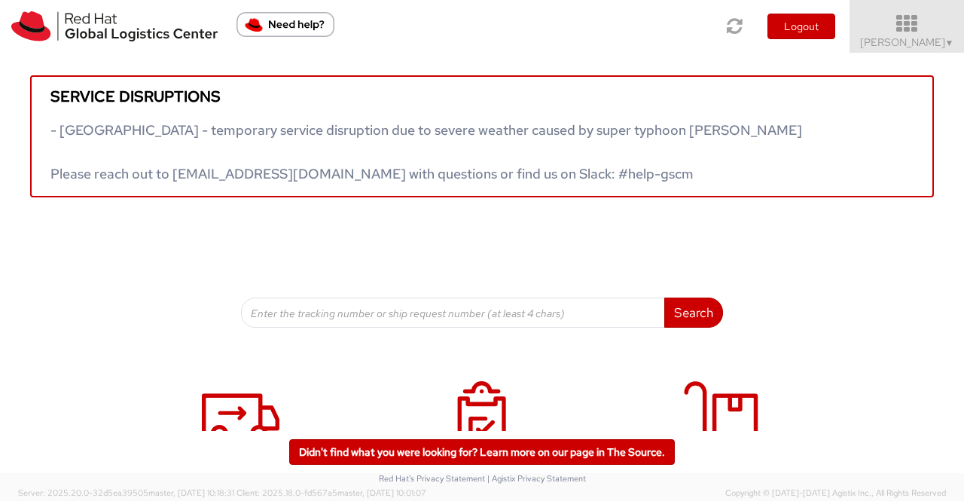
click at [936, 44] on span "[PERSON_NAME] ▼" at bounding box center [907, 42] width 94 height 14
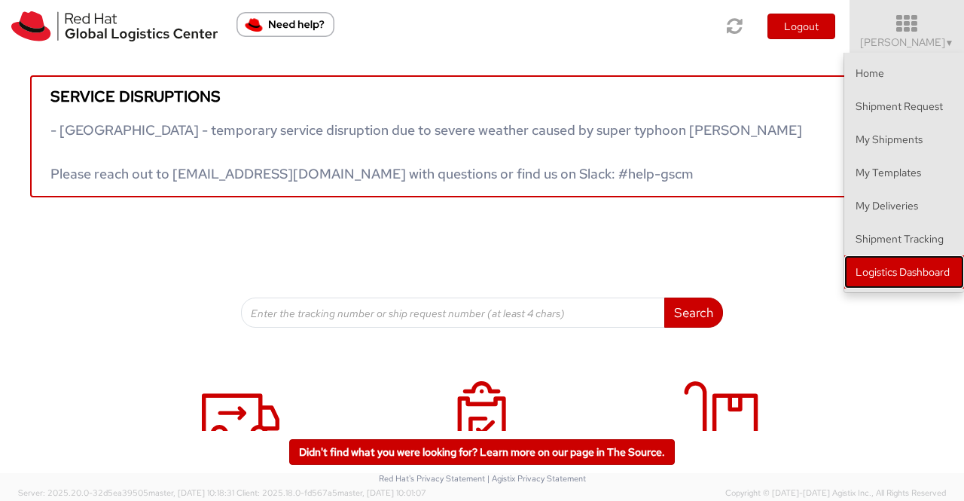
click at [922, 278] on link "Logistics Dashboard" at bounding box center [904, 271] width 120 height 33
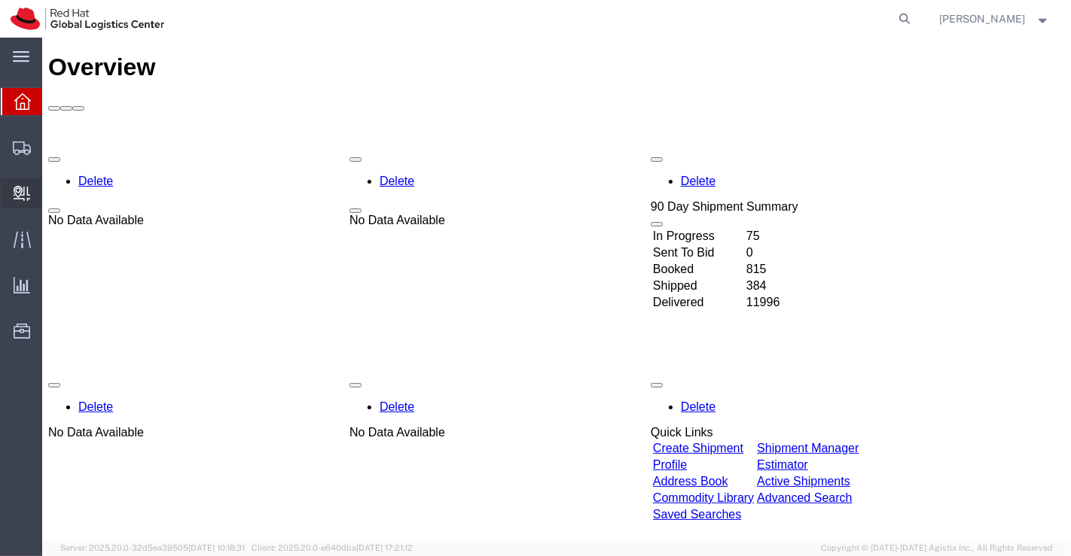
click at [0, 0] on span "Create Delivery" at bounding box center [0, 0] width 0 height 0
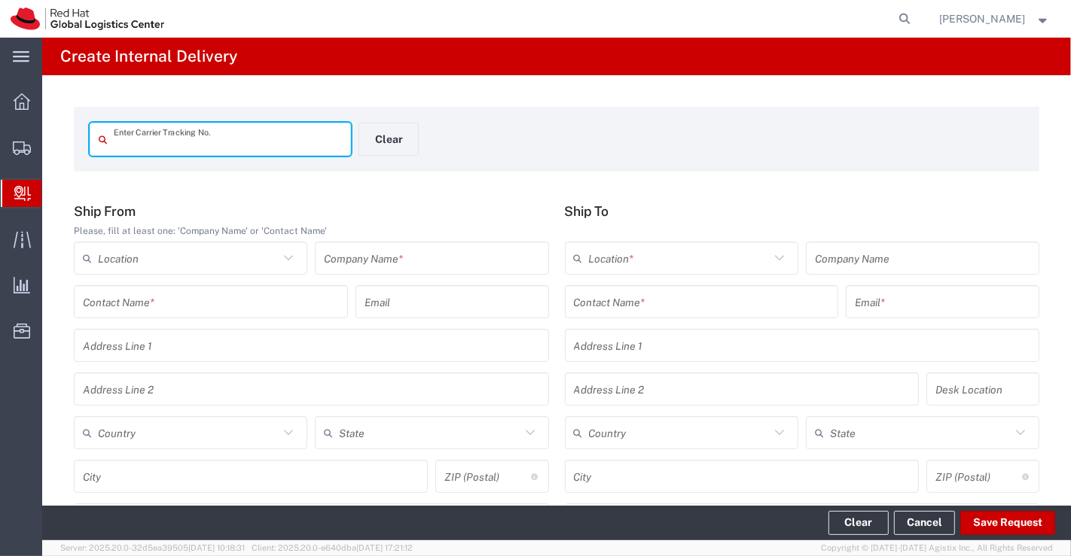
click at [442, 258] on input "text" at bounding box center [431, 258] width 215 height 26
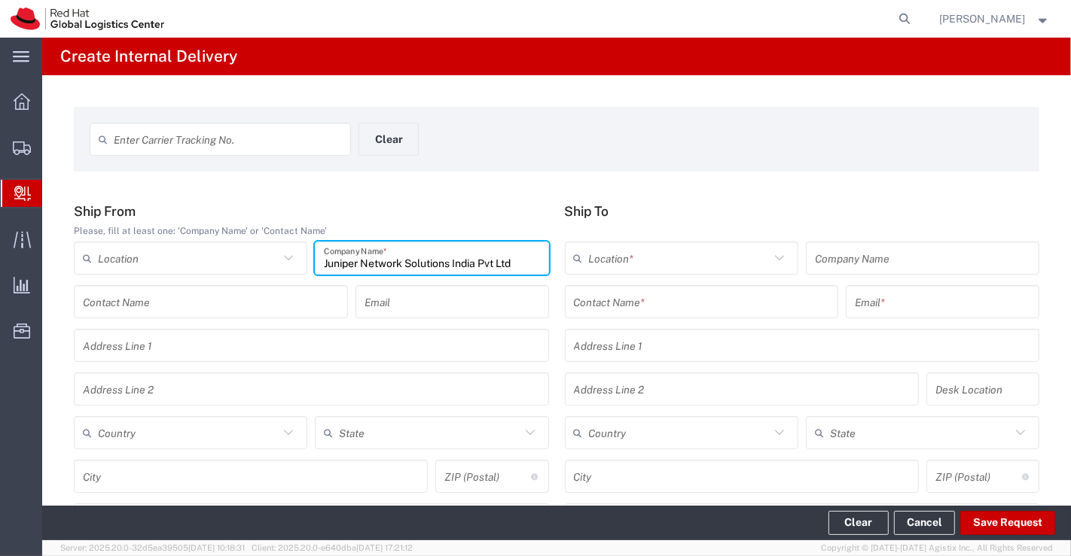
type input "Juniper Network Solutions India Pvt Ltd"
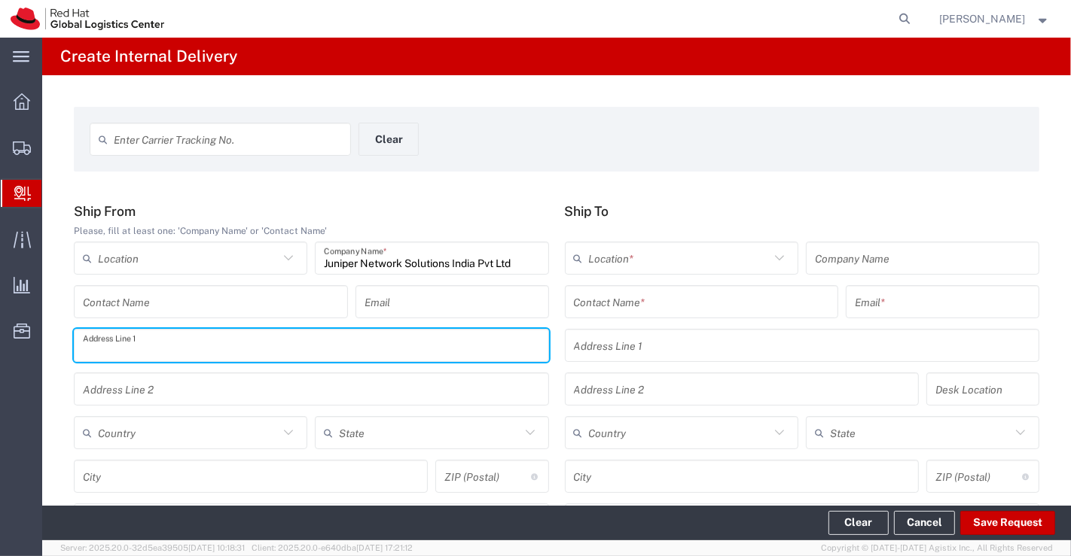
click at [306, 345] on input "text" at bounding box center [311, 346] width 457 height 26
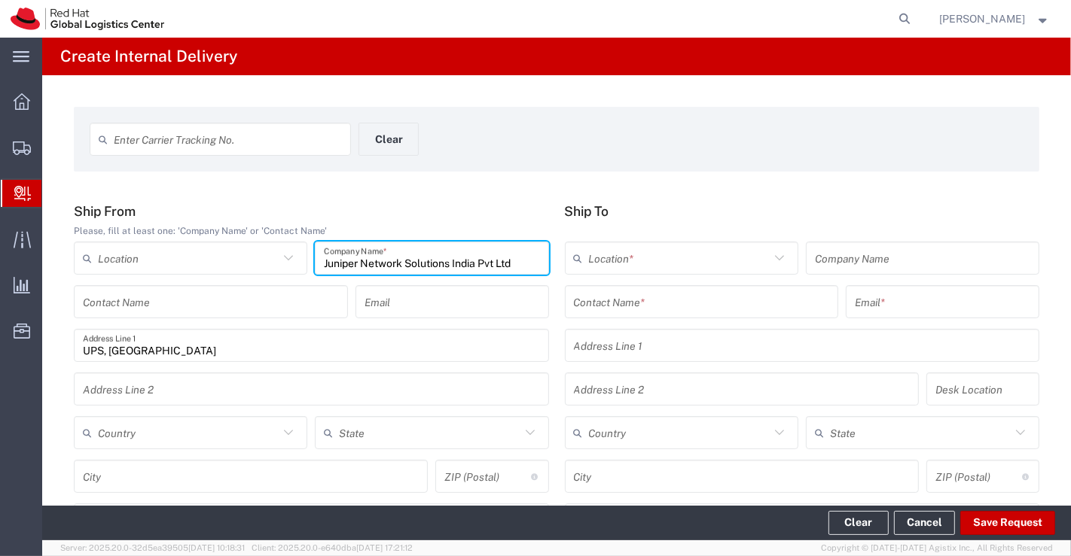
drag, startPoint x: 518, startPoint y: 267, endPoint x: 297, endPoint y: 257, distance: 221.6
click at [297, 257] on div "Location [GEOGRAPHIC_DATA] - [GEOGRAPHIC_DATA] - [GEOGRAPHIC_DATA] [GEOGRAPHIC_…" at bounding box center [311, 264] width 483 height 44
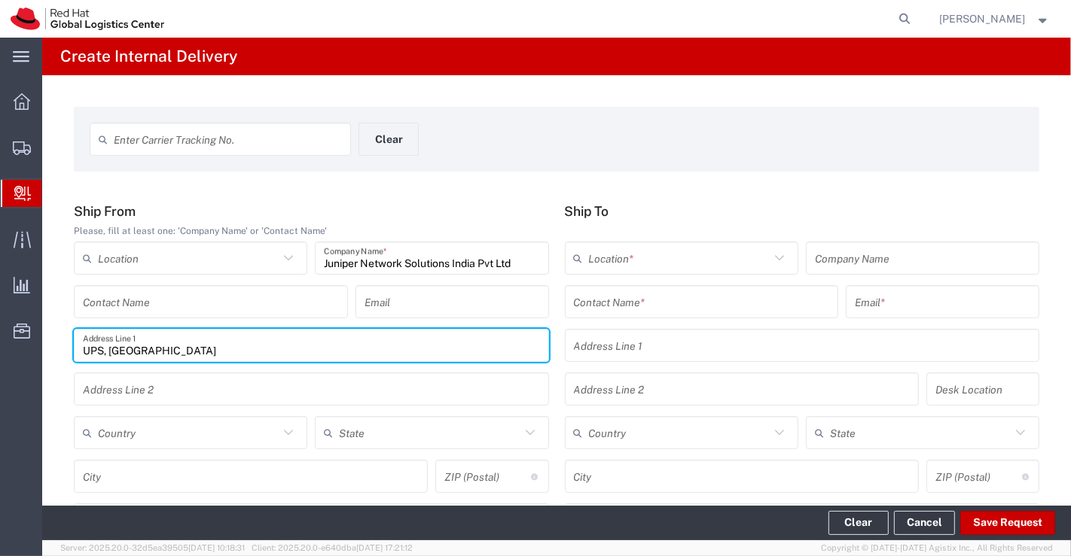
click at [222, 347] on input "UPS, [GEOGRAPHIC_DATA]" at bounding box center [311, 346] width 457 height 26
type input "UPS, [GEOGRAPHIC_DATA], Block F,"
click at [127, 388] on input "text" at bounding box center [311, 390] width 457 height 26
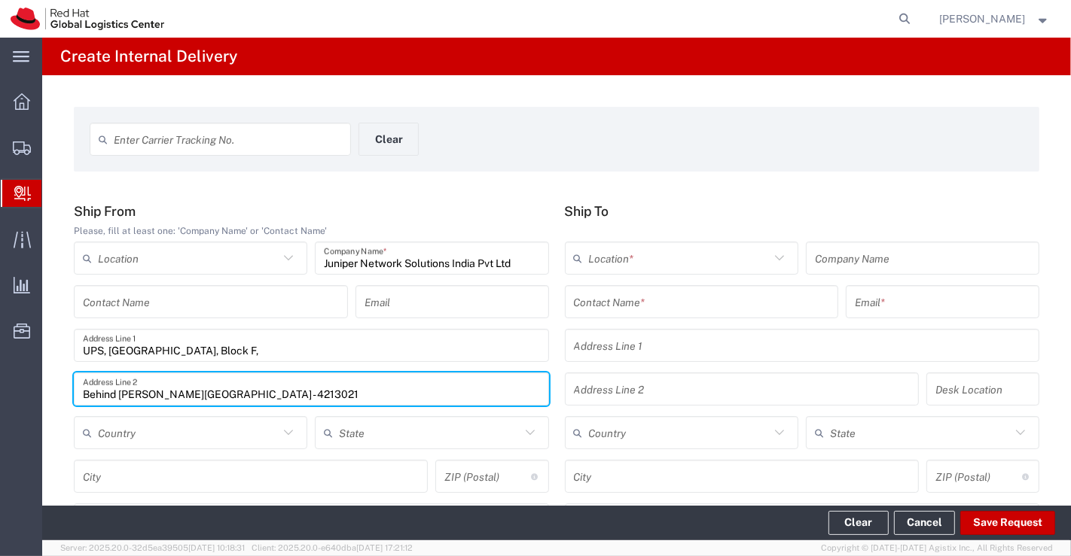
type input "Behind [PERSON_NAME][GEOGRAPHIC_DATA] - 4213021"
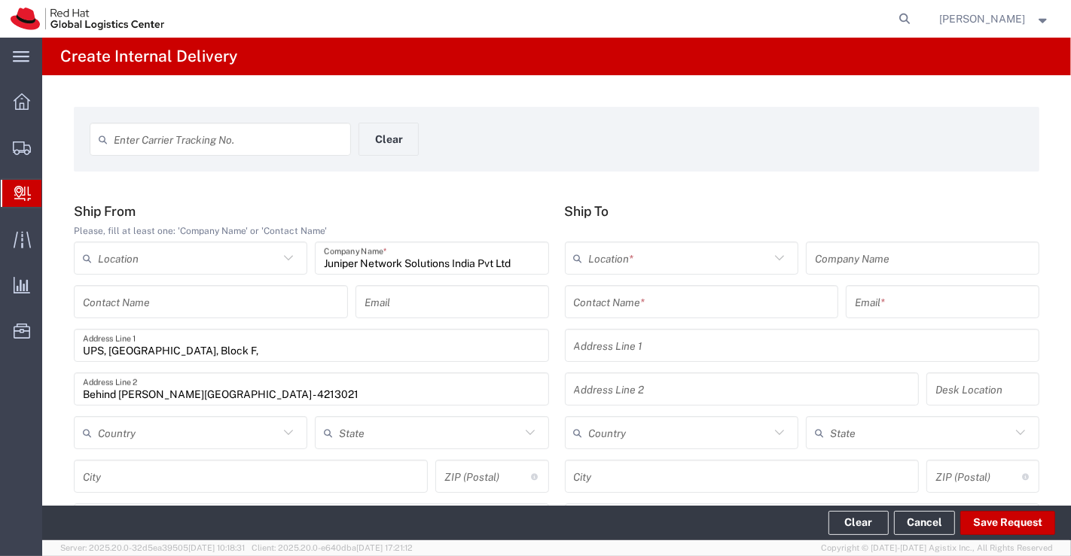
click at [614, 151] on div "Enter Carrier Tracking No. Clear" at bounding box center [359, 145] width 554 height 44
click at [647, 305] on input "text" at bounding box center [702, 302] width 256 height 26
paste input "[PERSON_NAME]"
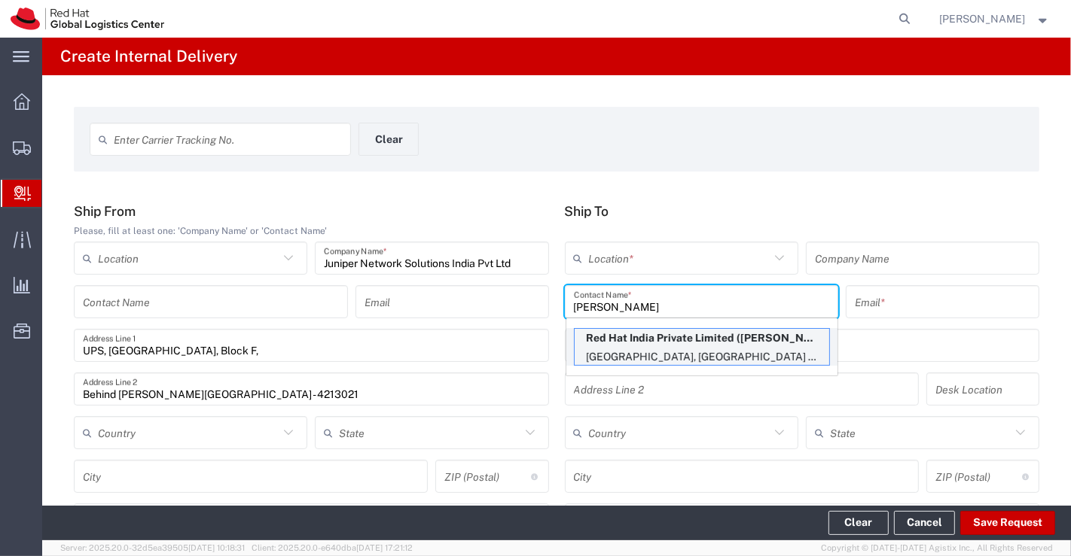
type input "[PERSON_NAME]"
click at [658, 345] on p "Red Hat India Private Limited ([PERSON_NAME]), [EMAIL_ADDRESS][DOMAIN_NAME]" at bounding box center [702, 338] width 255 height 19
type input "RH - [GEOGRAPHIC_DATA] - Carina"
type input "Red Hat India Private Limited"
type input "[EMAIL_ADDRESS][DOMAIN_NAME]"
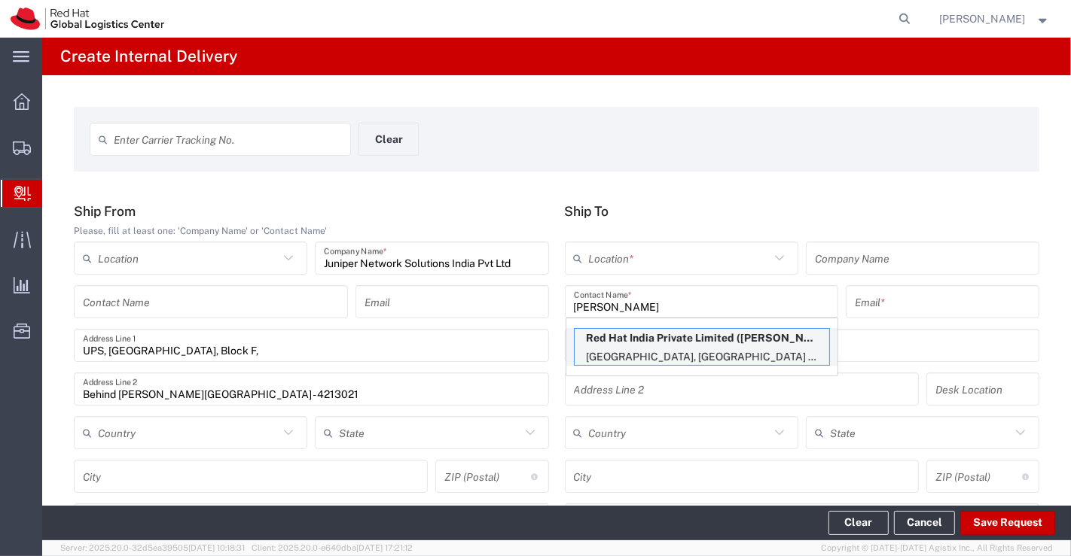
type input "Bagmane [GEOGRAPHIC_DATA]"
type input "FL 10, [GEOGRAPHIC_DATA], [GEOGRAPHIC_DATA]"
type input "FLEX"
type input "[GEOGRAPHIC_DATA]"
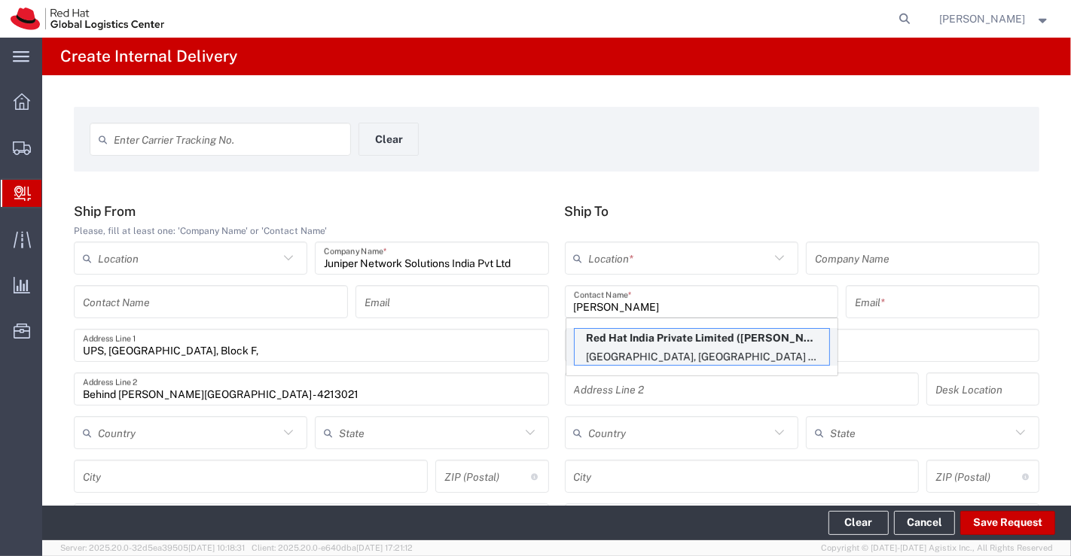
type input "560037"
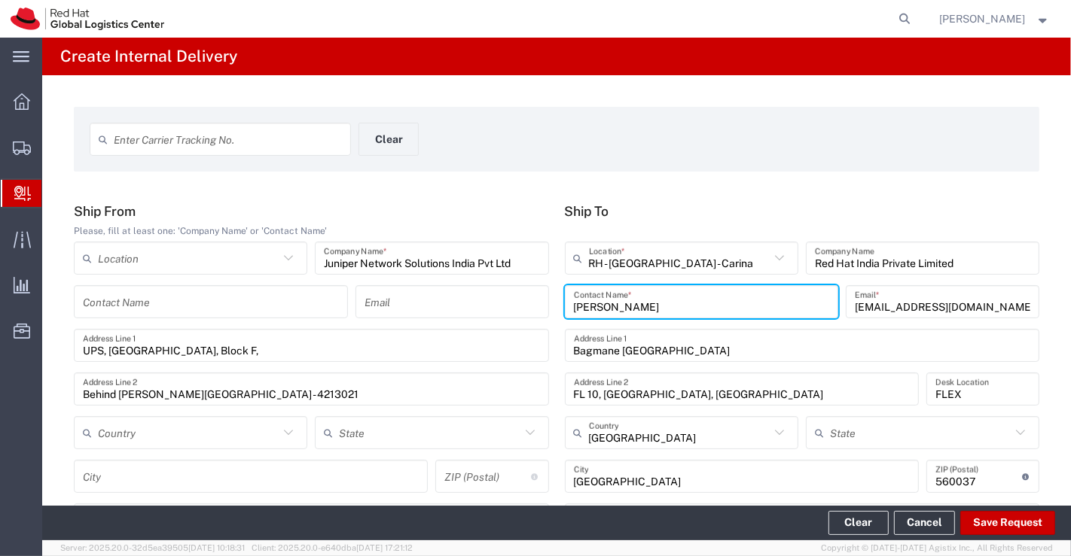
type input "[GEOGRAPHIC_DATA]"
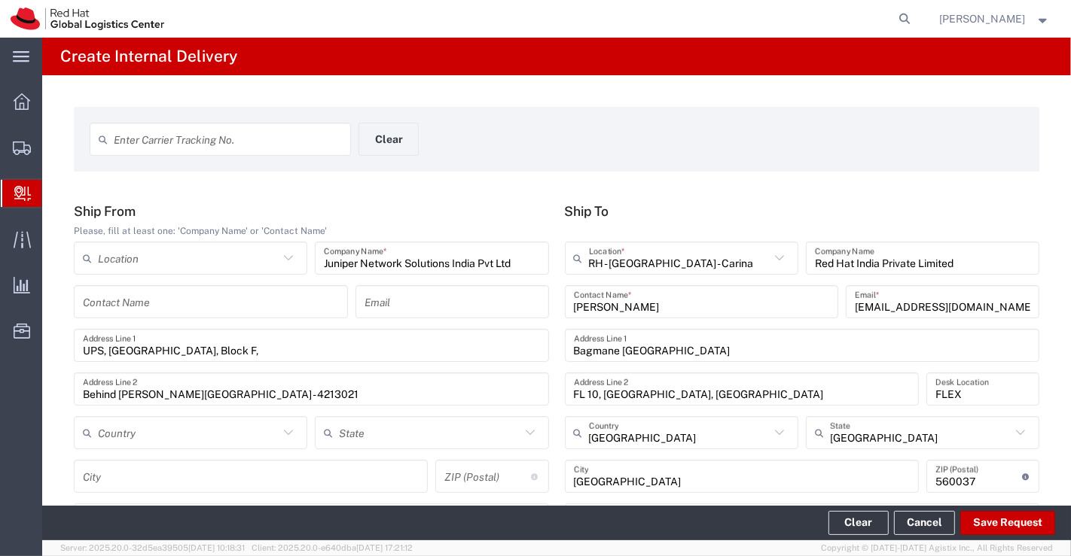
click at [755, 193] on div "Enter Carrier Tracking No. Clear Ship From Please, fill at least one: 'Company …" at bounding box center [556, 551] width 1029 height 953
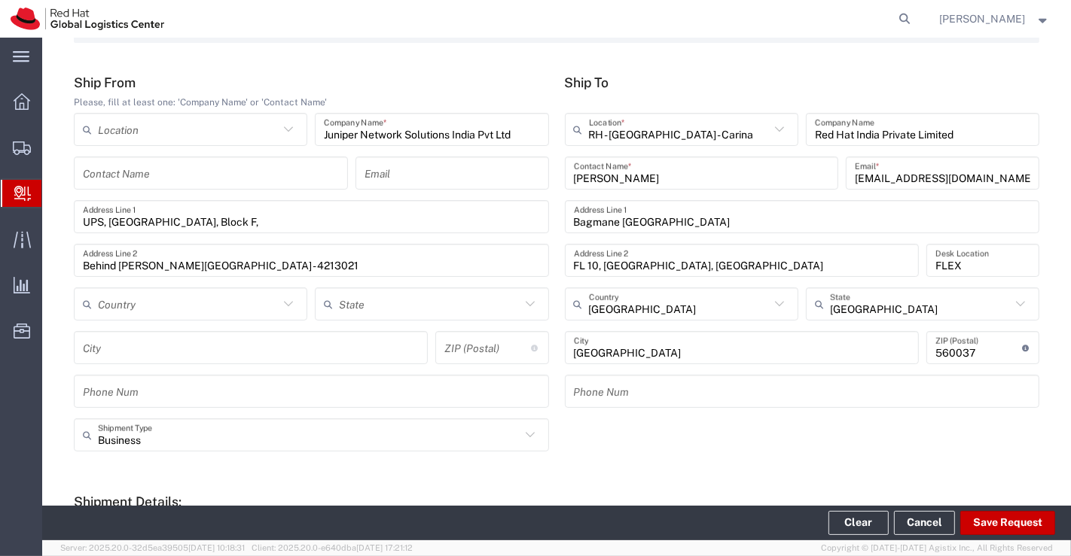
scroll to position [334, 0]
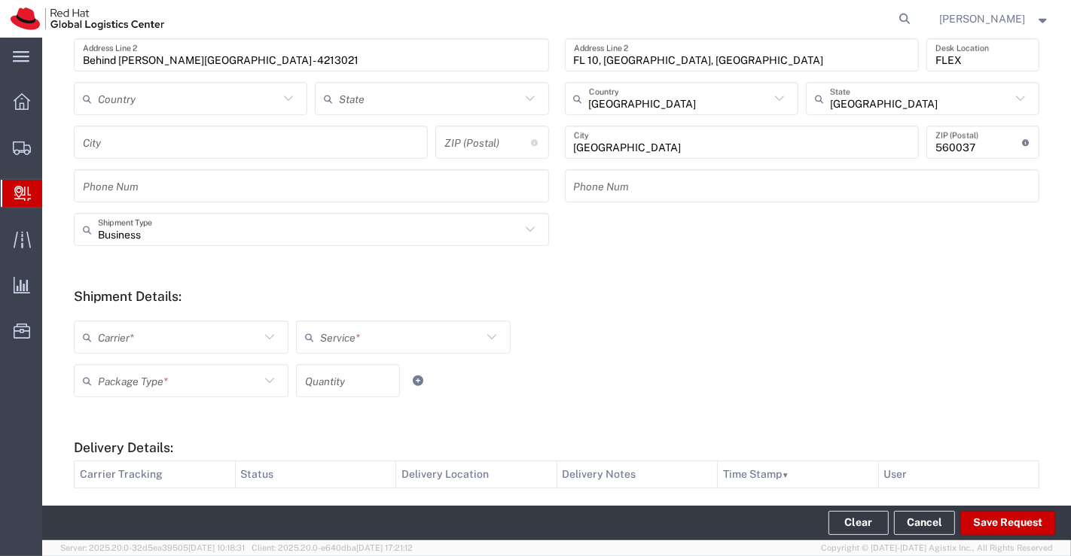
click at [270, 337] on icon at bounding box center [270, 338] width 20 height 20
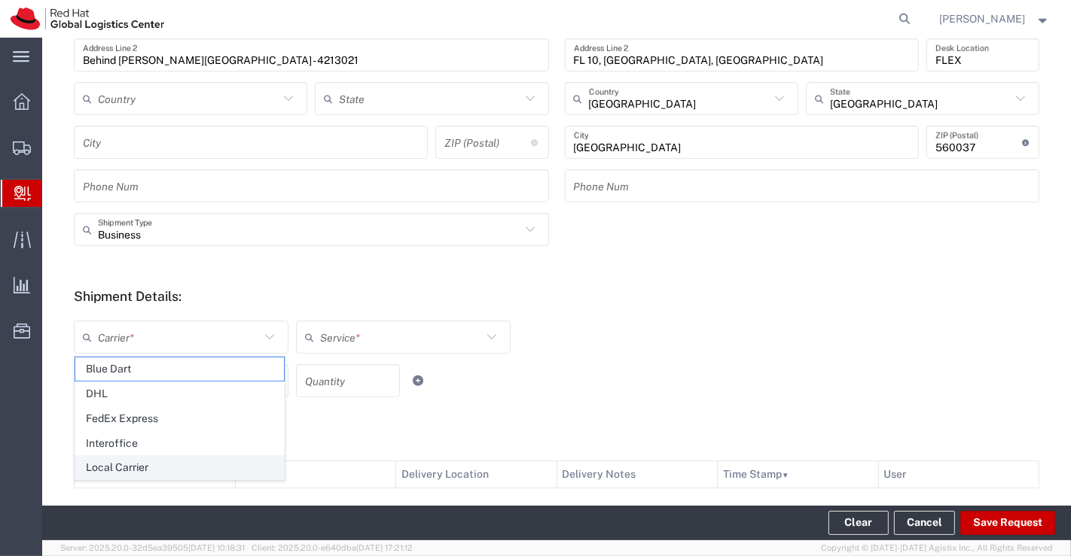
click at [175, 465] on span "Local Carrier" at bounding box center [179, 467] width 209 height 23
type input "Local Carrier"
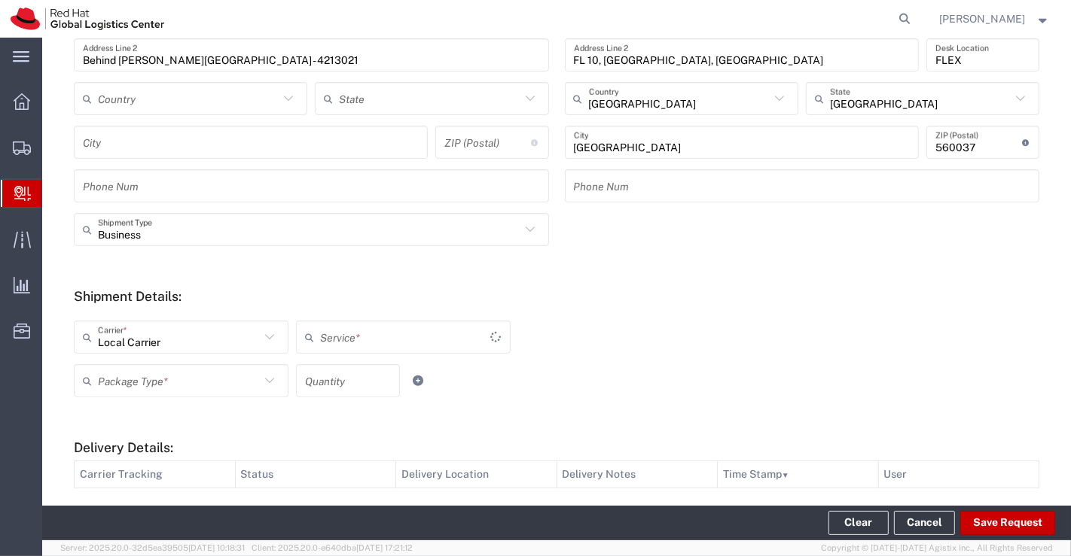
type input "Local_Ground"
click at [267, 382] on icon at bounding box center [269, 380] width 9 height 5
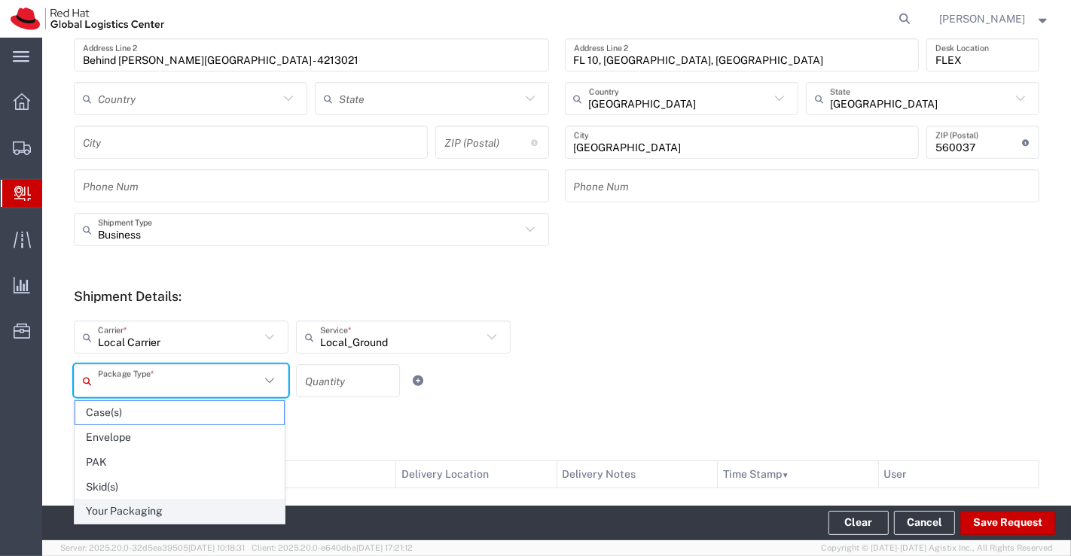
drag, startPoint x: 200, startPoint y: 517, endPoint x: 241, endPoint y: 483, distance: 52.9
click at [200, 514] on span "Your Packaging" at bounding box center [179, 511] width 209 height 23
type input "Your Packaging"
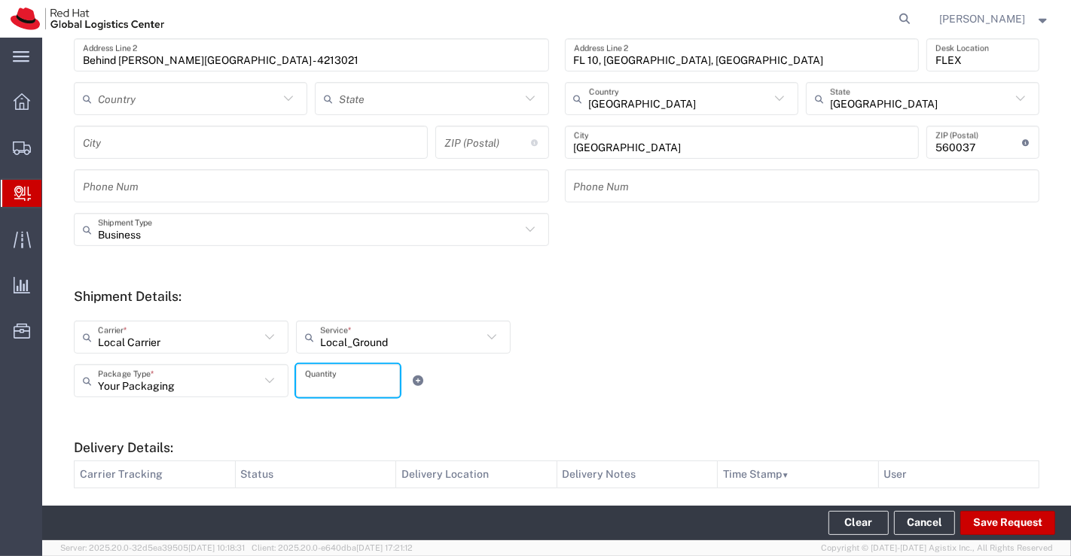
click at [361, 380] on input "number" at bounding box center [348, 381] width 86 height 26
type input "1"
click at [733, 292] on h5 "Shipment Details:" at bounding box center [556, 296] width 965 height 16
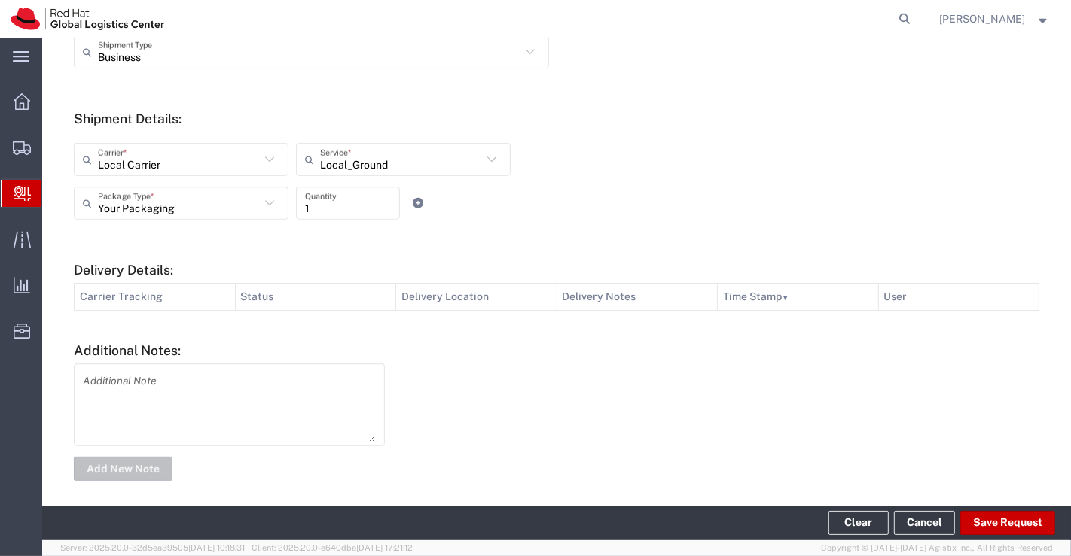
scroll to position [518, 0]
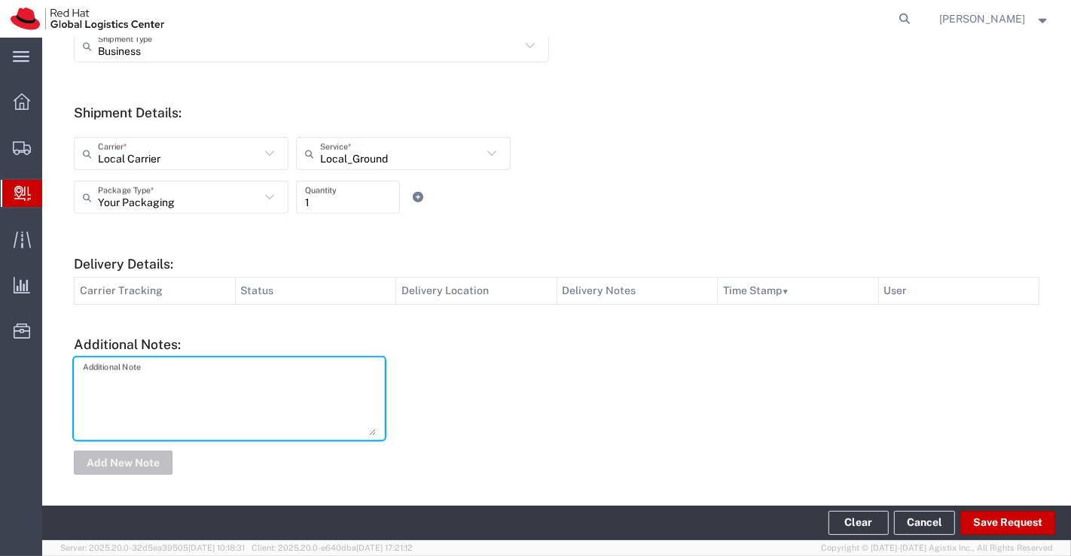
click at [254, 390] on textarea at bounding box center [229, 399] width 293 height 74
type textarea "IT Asset."
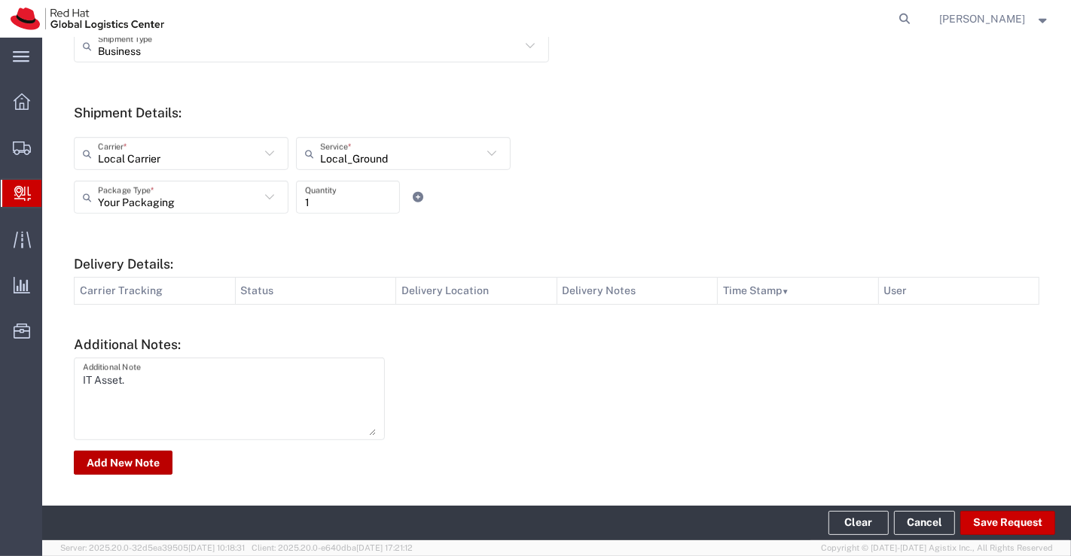
click at [130, 455] on button "Add New Note" at bounding box center [123, 463] width 99 height 24
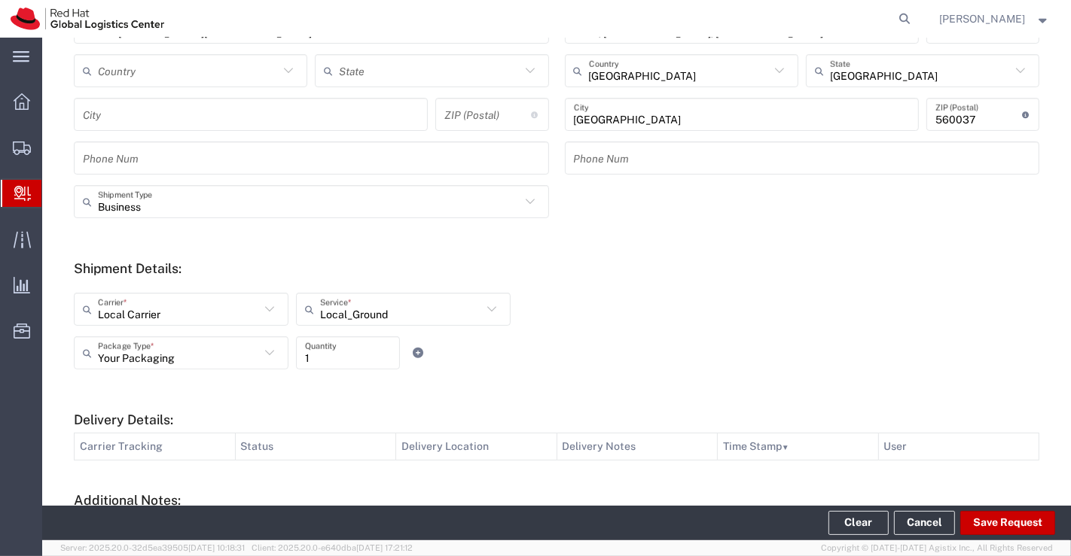
scroll to position [184, 0]
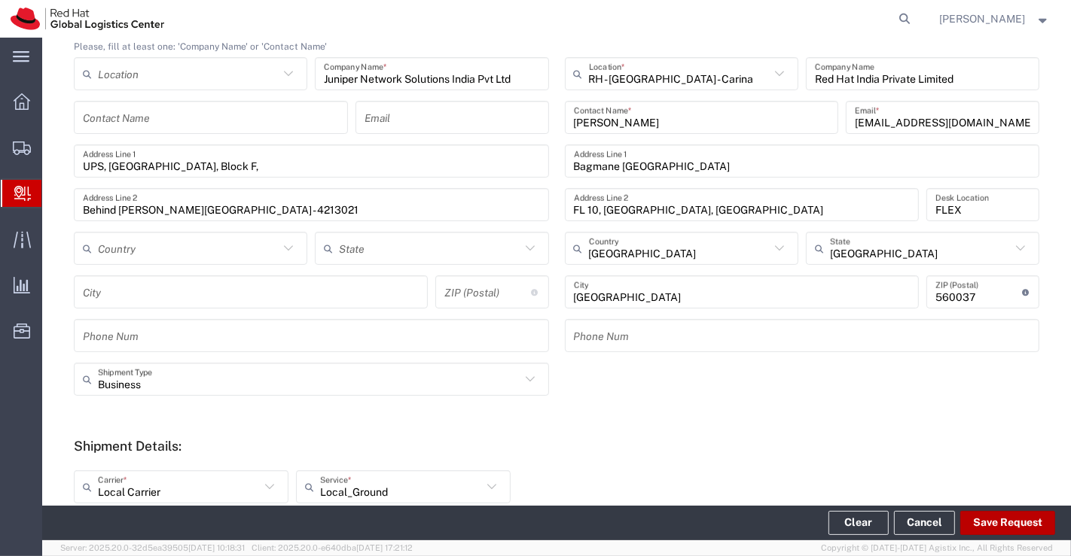
click at [1016, 526] on button "Save Request" at bounding box center [1007, 523] width 95 height 24
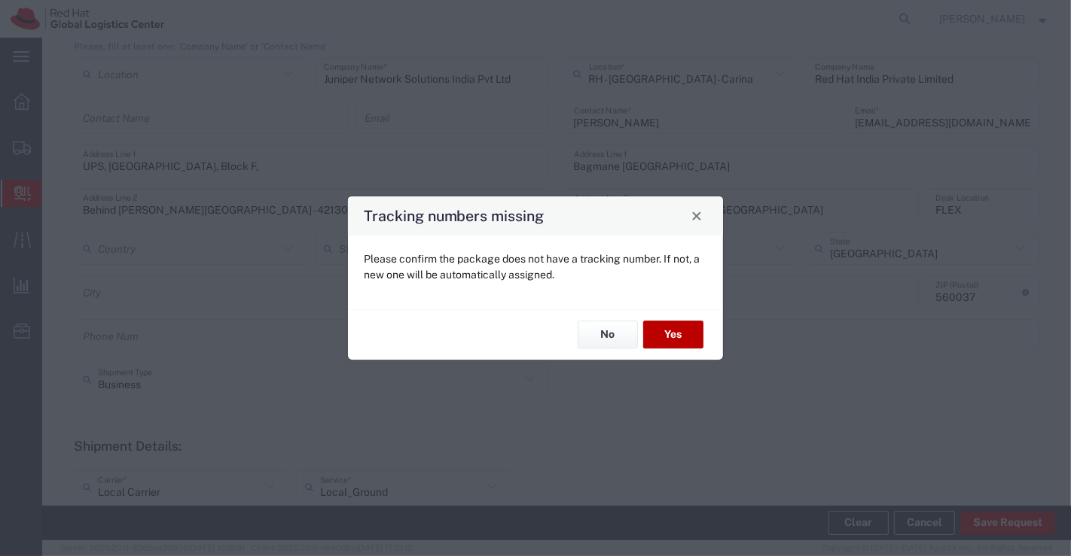
click at [686, 339] on button "Yes" at bounding box center [673, 336] width 60 height 28
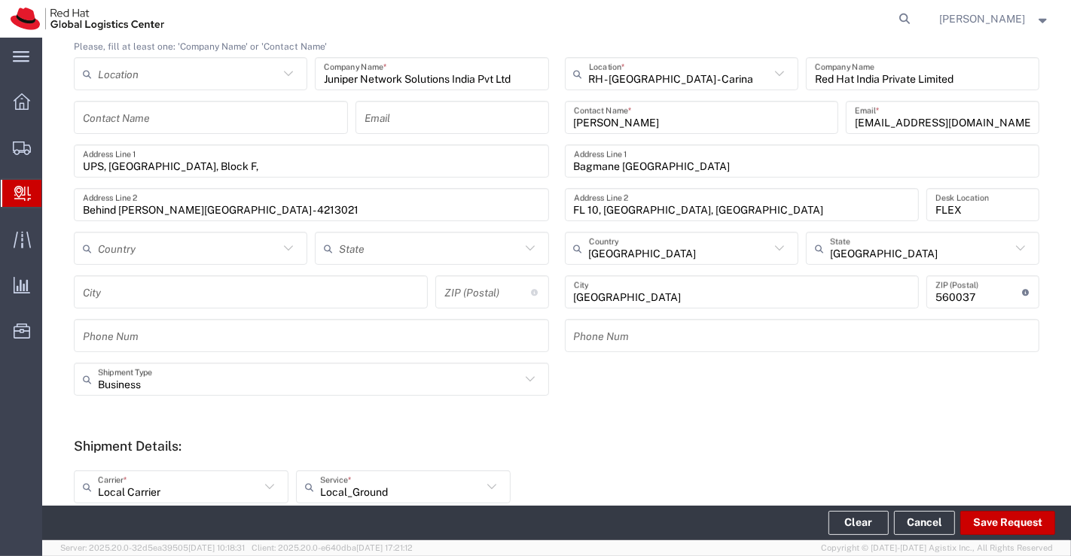
type input "UPS, [GEOGRAPHIC_DATA], Block F,"
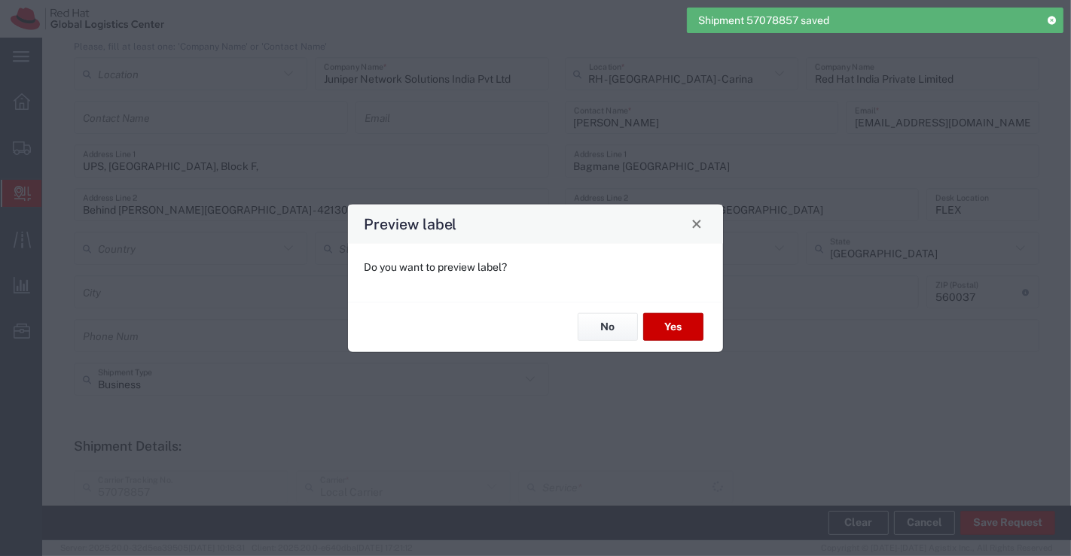
type input "Local_Ground"
type input "Your Packaging"
click at [600, 322] on button "No" at bounding box center [608, 327] width 60 height 28
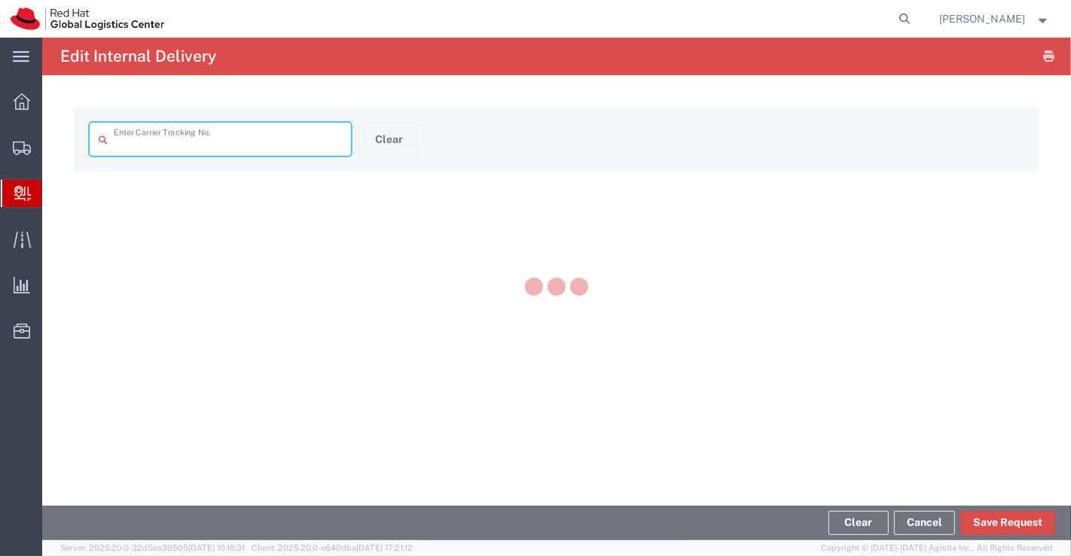
type input "57078857"
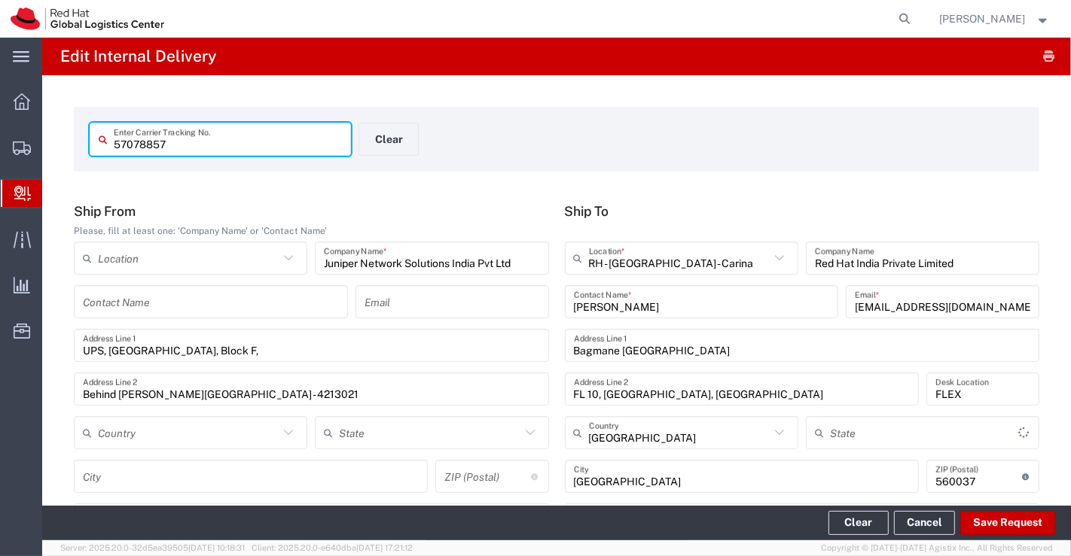
type input "Your Packaging"
type input "Local_Ground"
type input "[GEOGRAPHIC_DATA]"
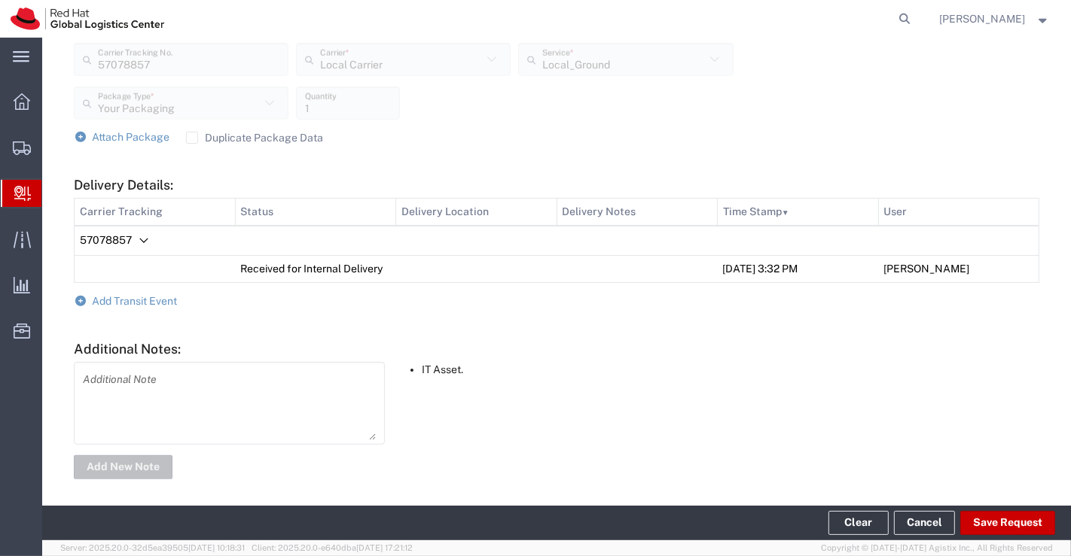
scroll to position [589, 0]
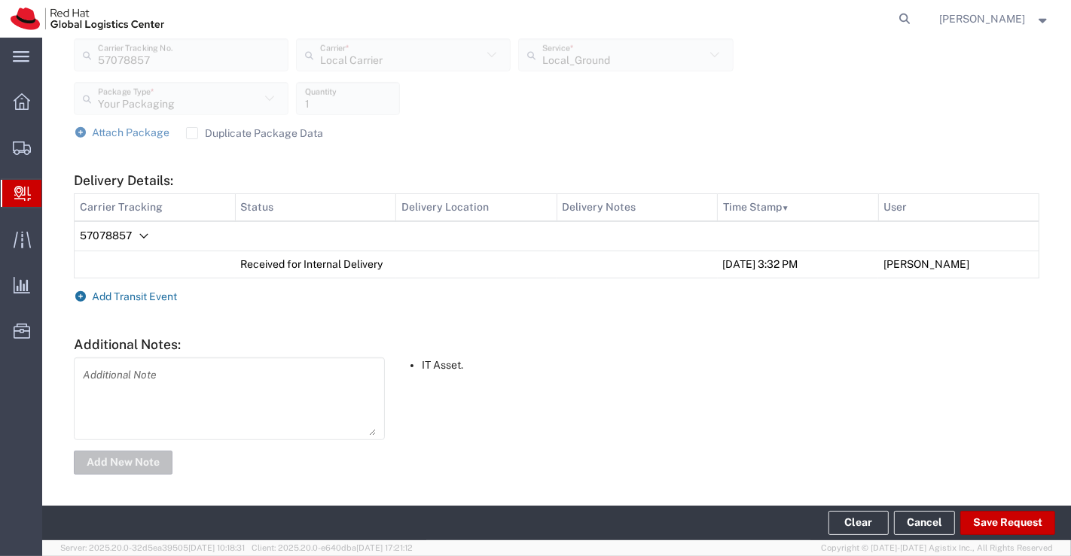
click at [78, 297] on icon at bounding box center [81, 296] width 14 height 11
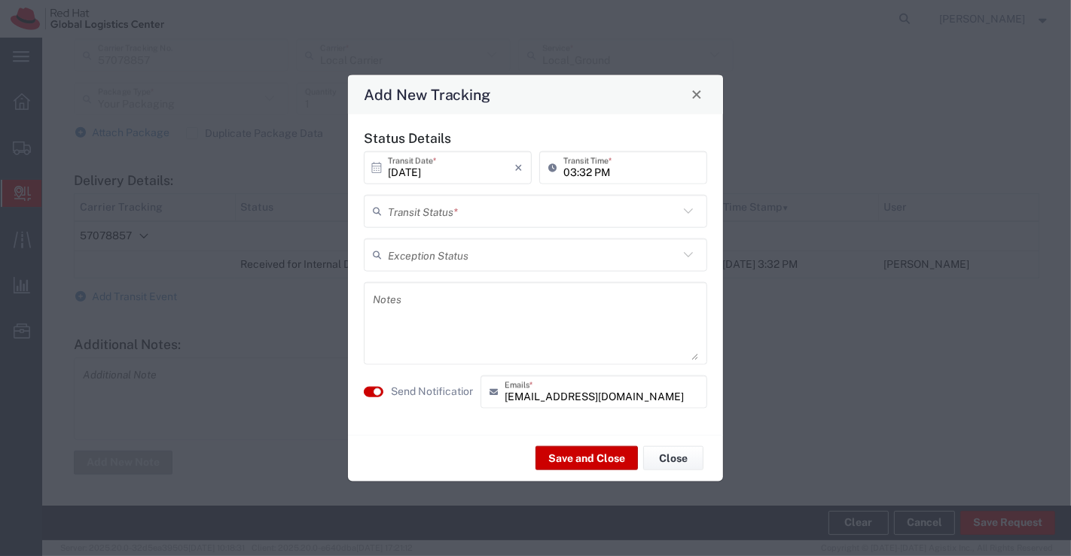
click at [688, 211] on icon at bounding box center [688, 211] width 20 height 20
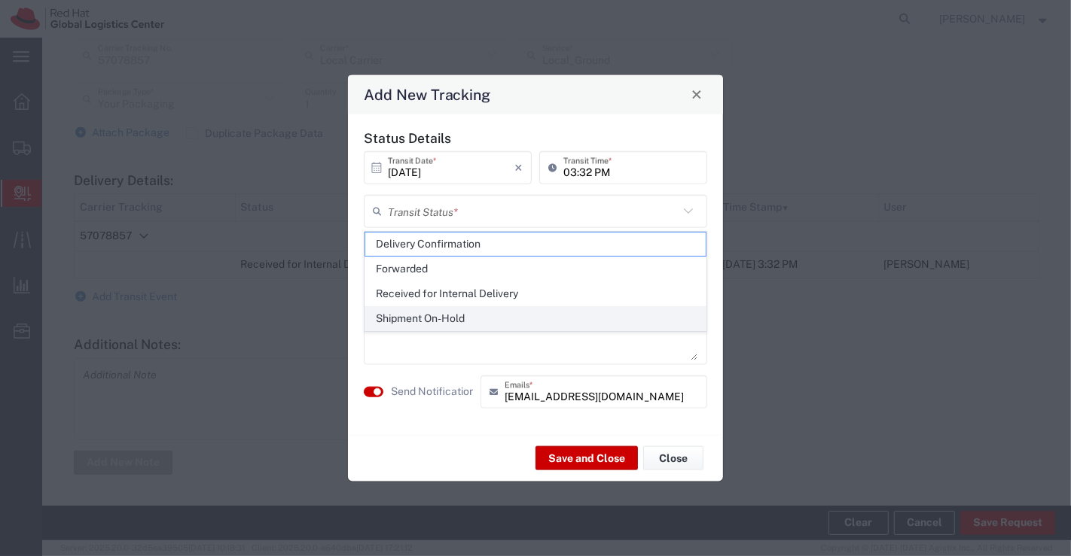
click at [656, 319] on span "Shipment On-Hold" at bounding box center [535, 318] width 341 height 23
type input "Shipment On-Hold"
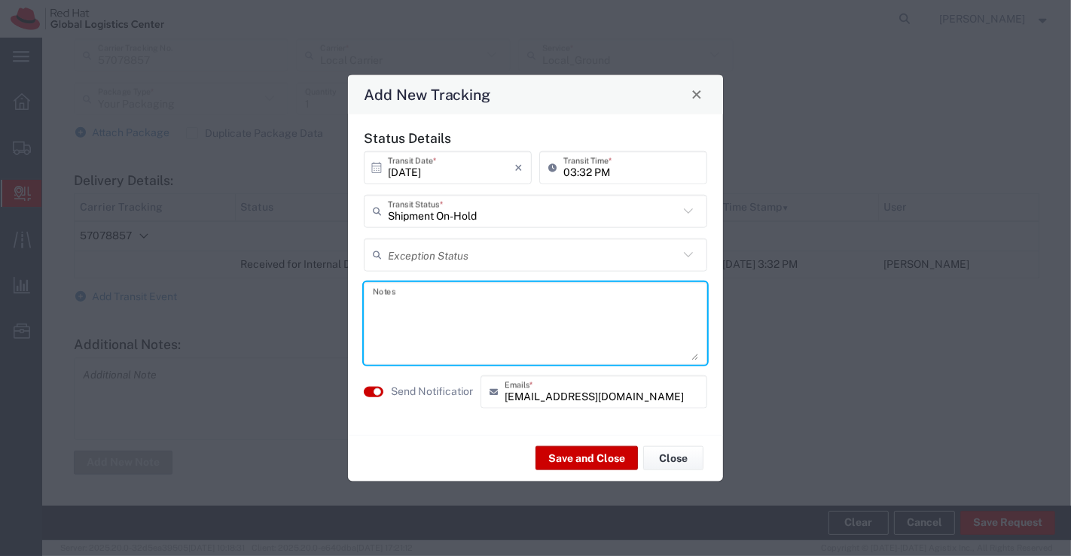
click at [610, 325] on textarea at bounding box center [535, 323] width 325 height 74
drag, startPoint x: 592, startPoint y: 317, endPoint x: 359, endPoint y: 309, distance: 232.8
click at [359, 309] on div "Status Details [DATE] × Transit Date * Cancel Apply 03:32 PM Transit Time * Shi…" at bounding box center [535, 274] width 359 height 289
type textarea "package received on [DATE]."
click at [580, 453] on button "Save and Close" at bounding box center [586, 459] width 102 height 24
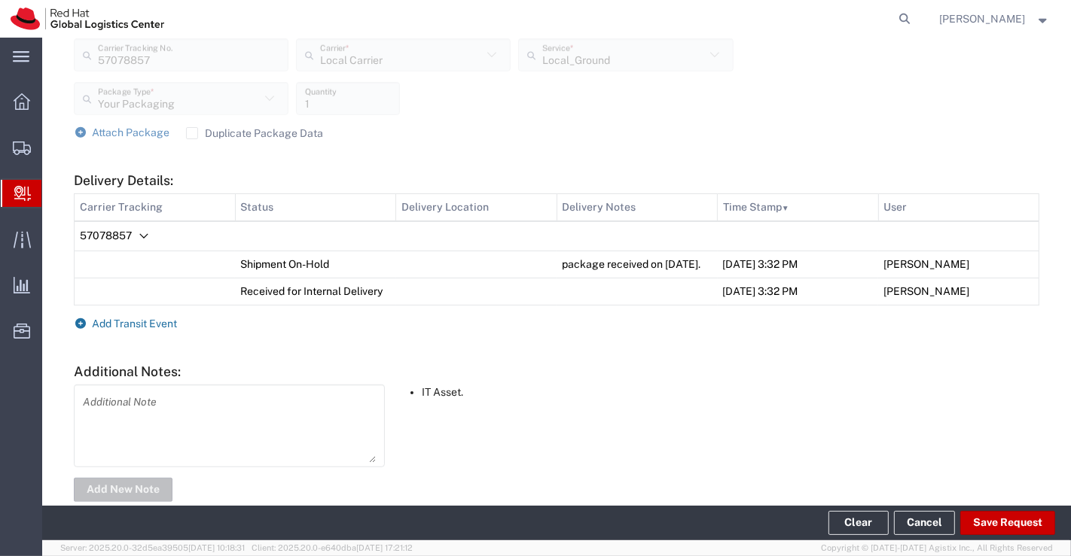
click at [77, 329] on icon at bounding box center [81, 324] width 14 height 11
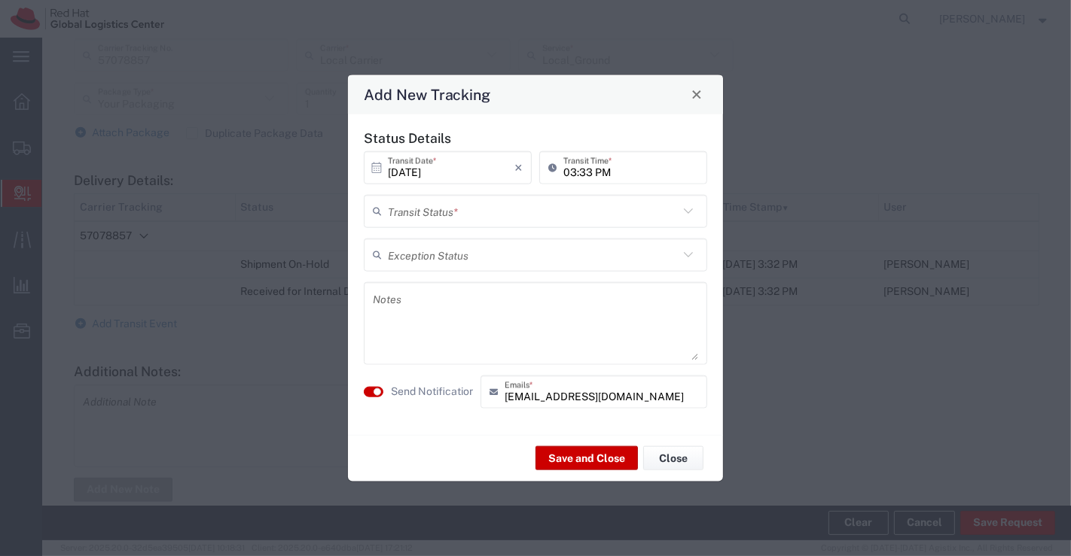
click at [686, 212] on icon at bounding box center [688, 211] width 20 height 20
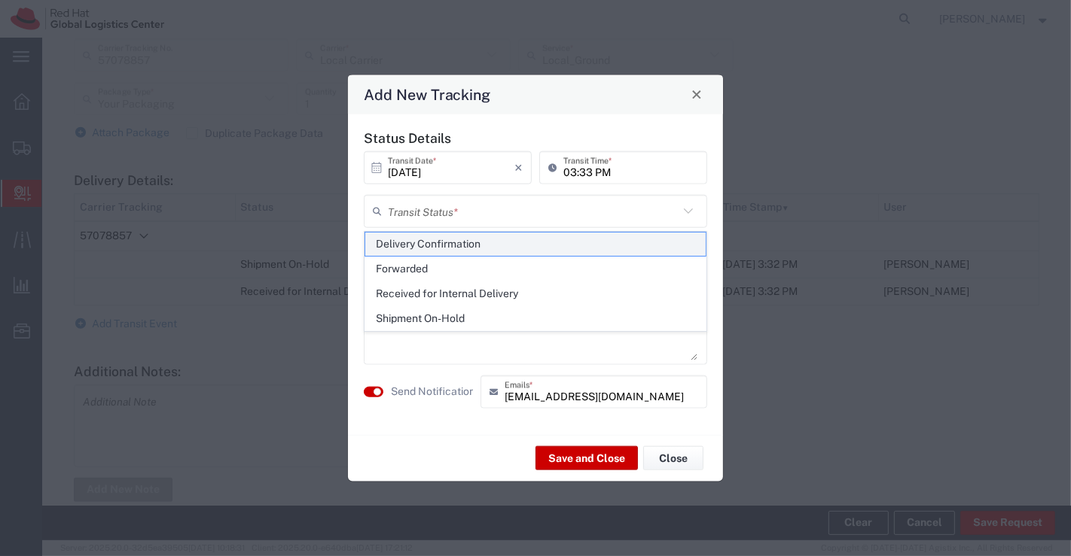
click at [654, 237] on span "Delivery Confirmation" at bounding box center [535, 244] width 341 height 23
type input "Delivery Confirmation"
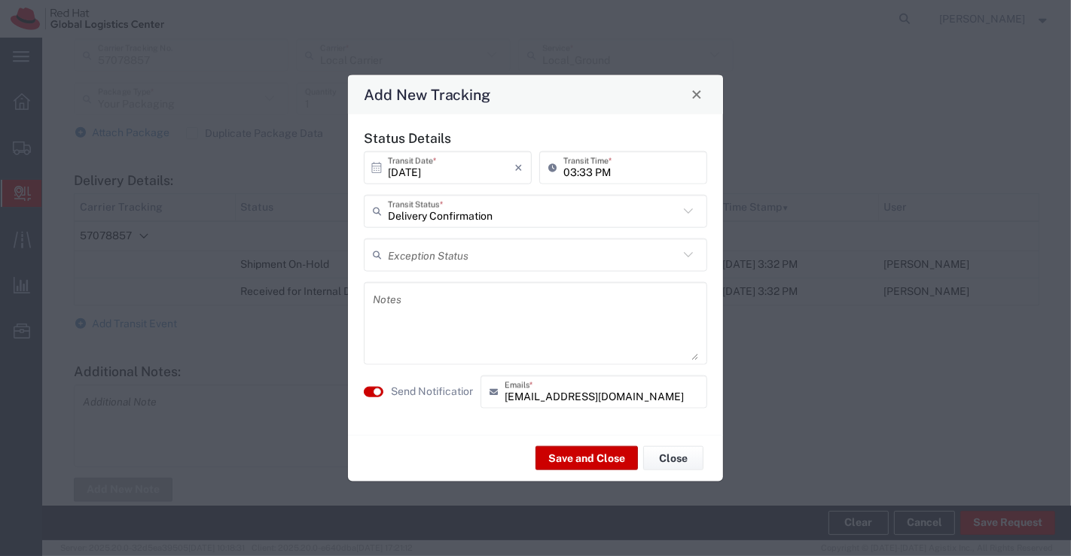
click at [561, 309] on textarea at bounding box center [535, 323] width 325 height 74
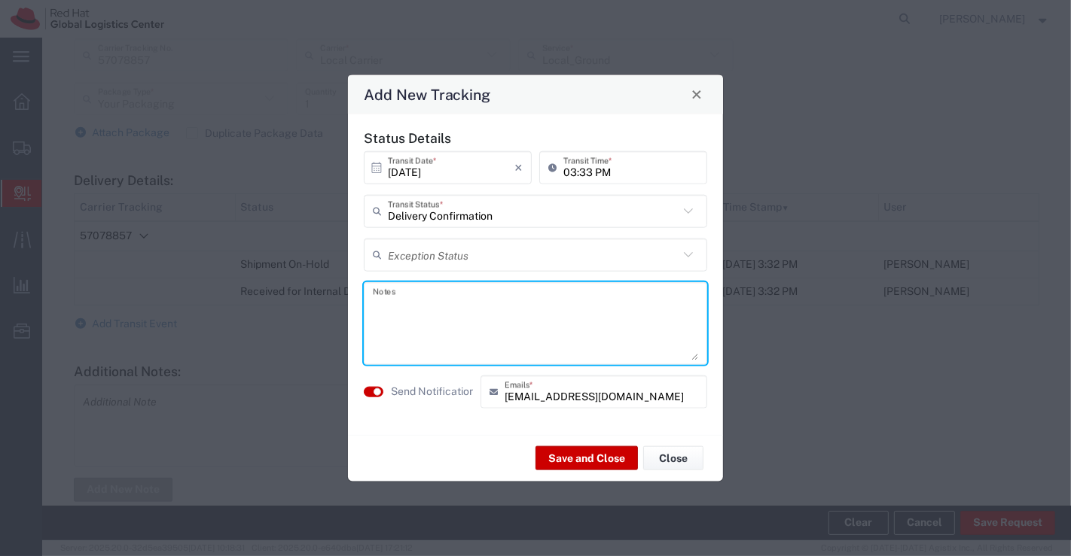
paste textarea "package received on [DATE]."
click at [456, 304] on textarea "package received on [DATE]." at bounding box center [535, 323] width 325 height 74
type textarea "package collected on [DATE]."
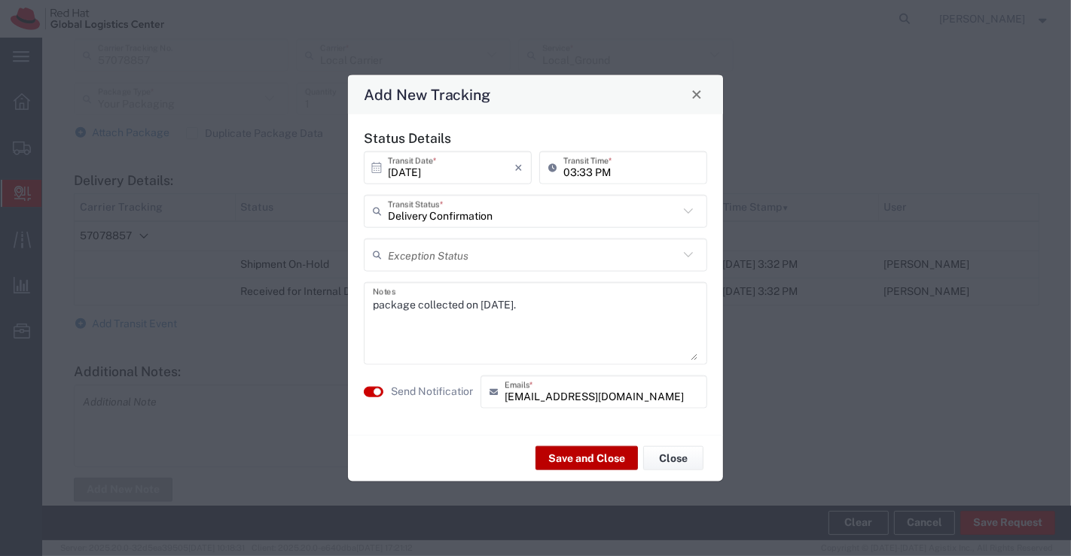
click at [586, 459] on button "Save and Close" at bounding box center [586, 459] width 102 height 24
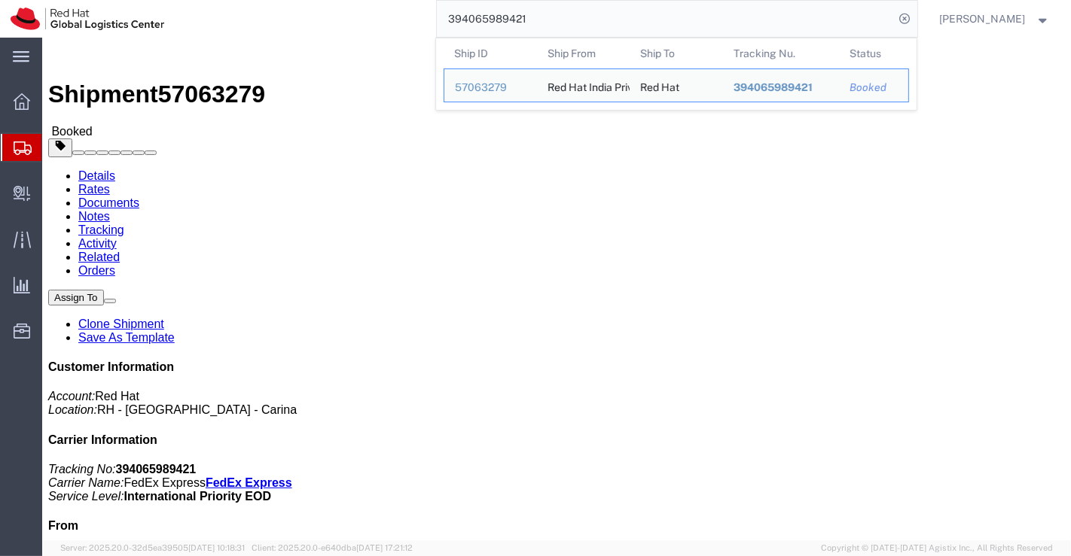
click div "Leg 1 - Small Parcel"
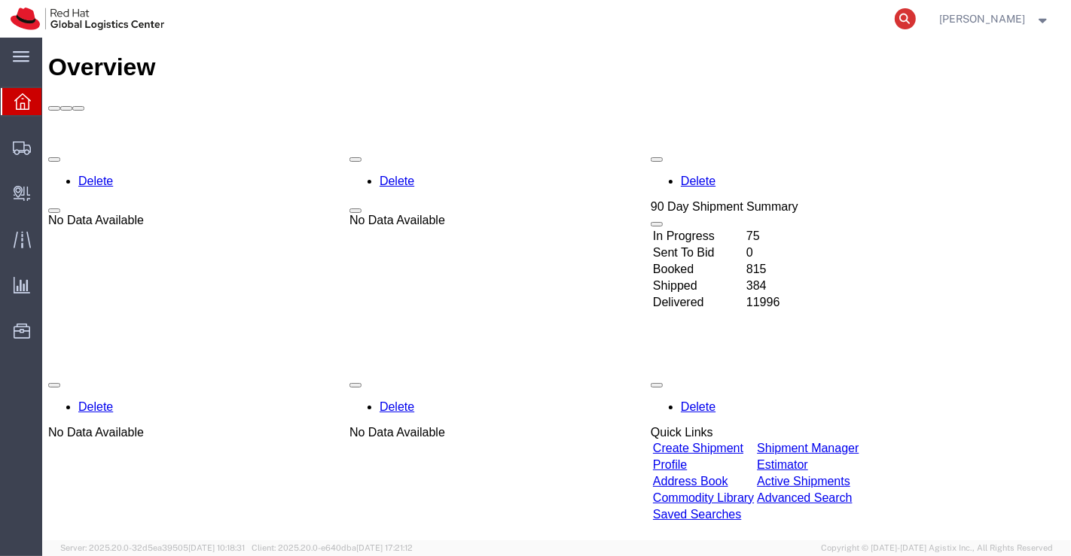
click at [904, 20] on icon at bounding box center [905, 18] width 21 height 21
paste input "53604601212"
type input "53604601212"
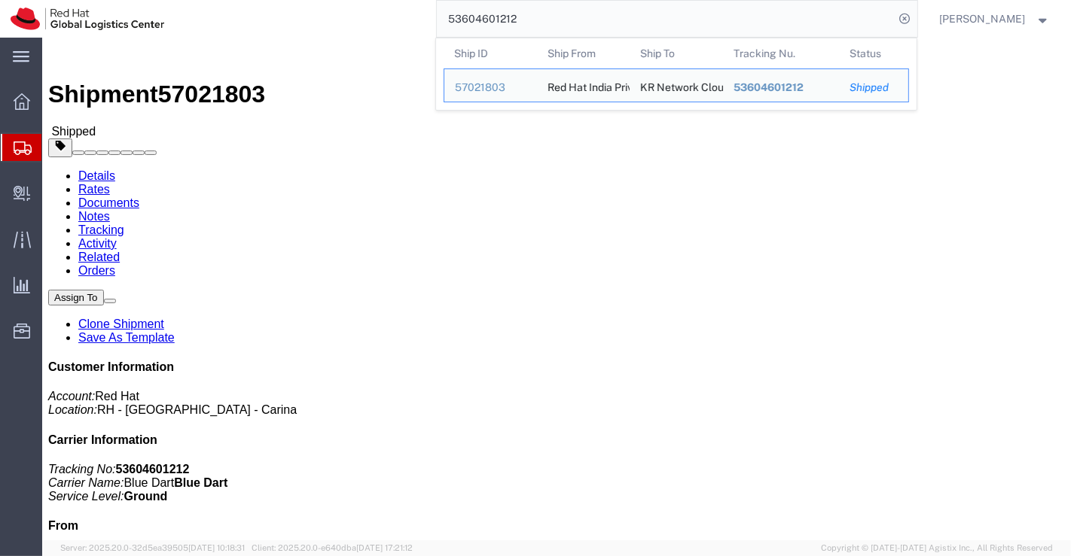
drag, startPoint x: 540, startPoint y: 21, endPoint x: 447, endPoint y: 14, distance: 93.7
click at [447, 14] on input "53604601212" at bounding box center [666, 19] width 458 height 36
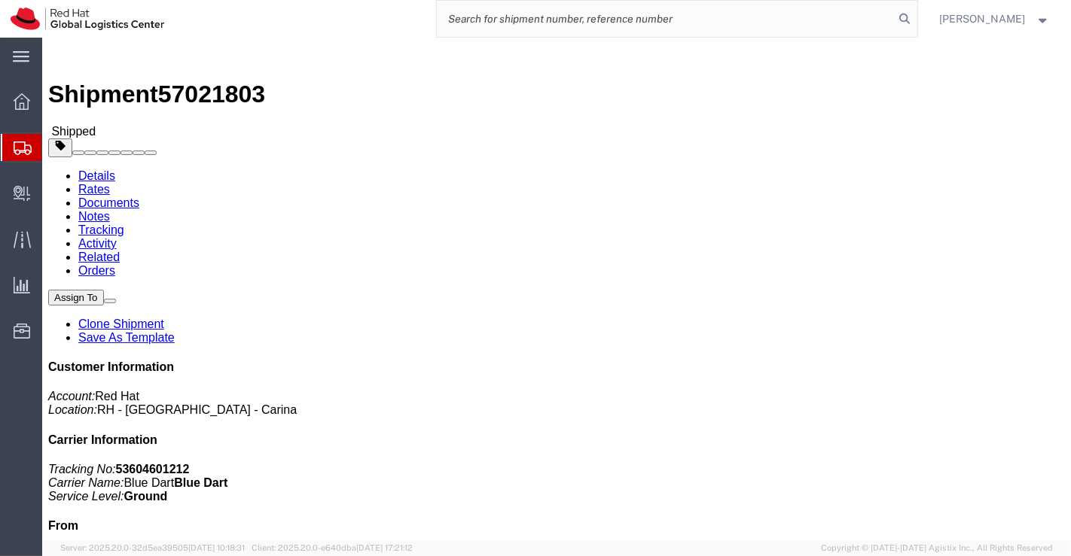
paste input "53604560752"
type input "53604560752"
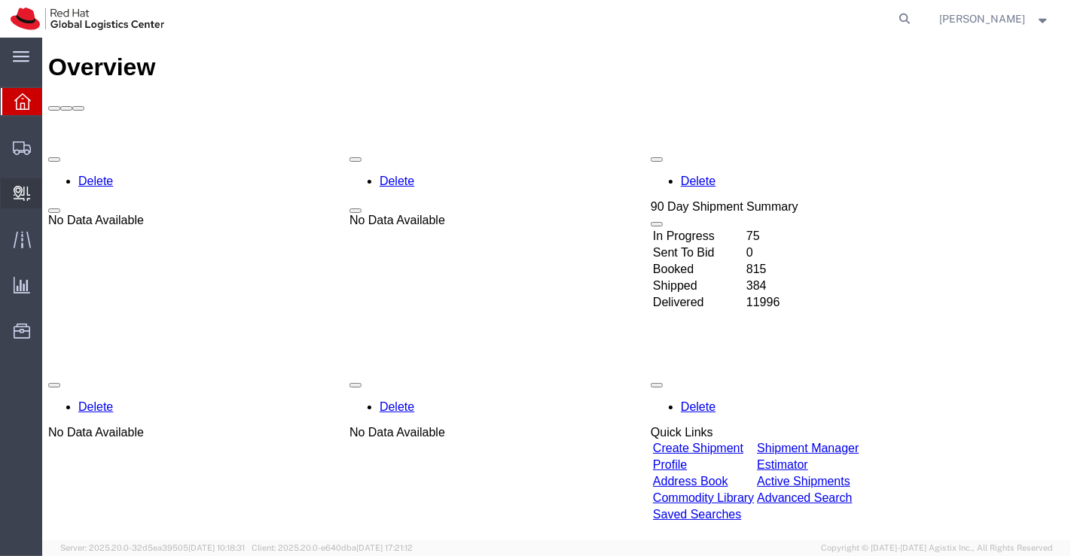
click at [0, 0] on span "Create Delivery" at bounding box center [0, 0] width 0 height 0
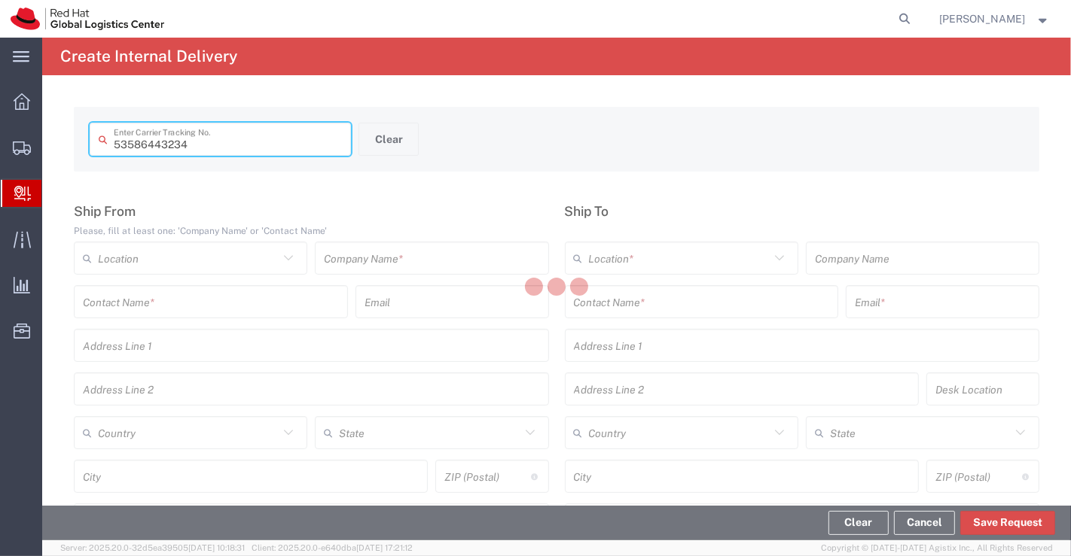
type input "53586443234"
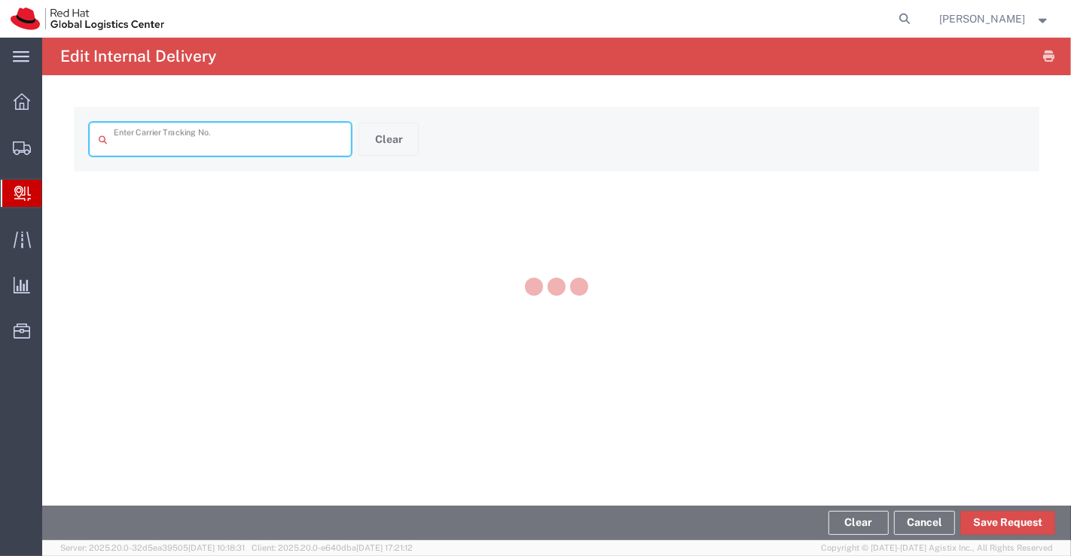
type input "53586443234"
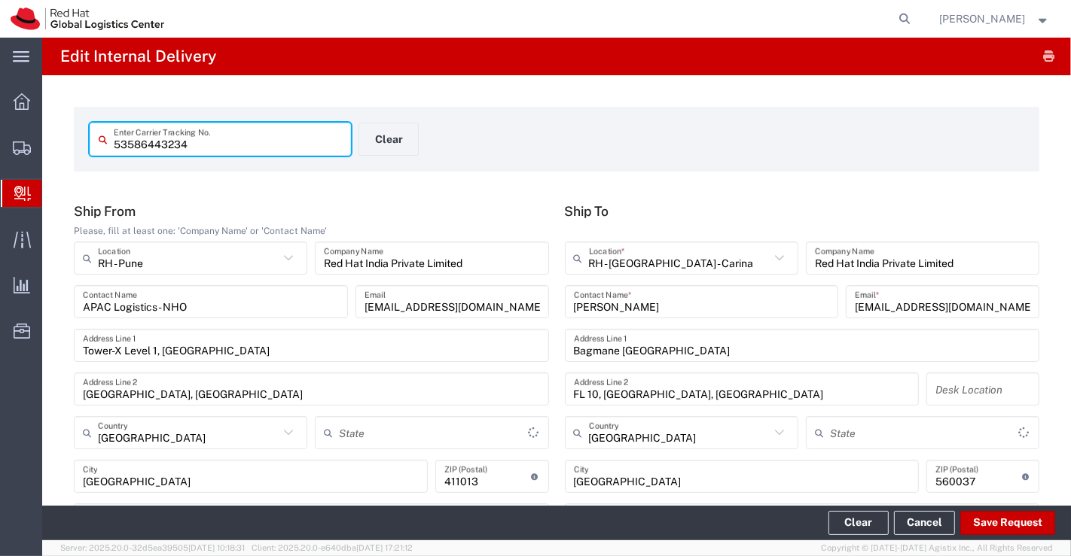
type input "Your Packaging"
type input "Ground"
type input "Mahārāshtra"
type input "[GEOGRAPHIC_DATA]"
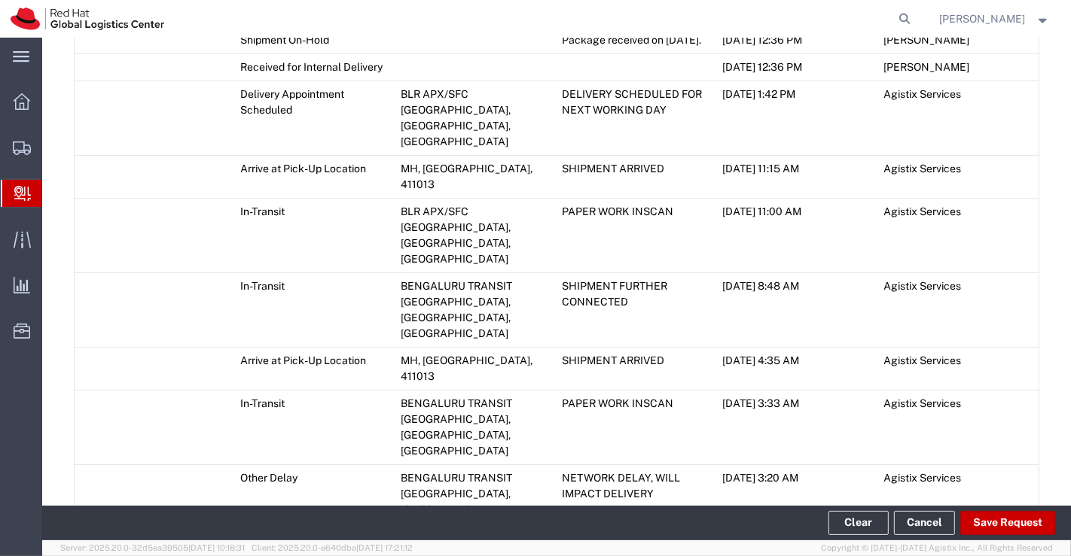
scroll to position [1004, 0]
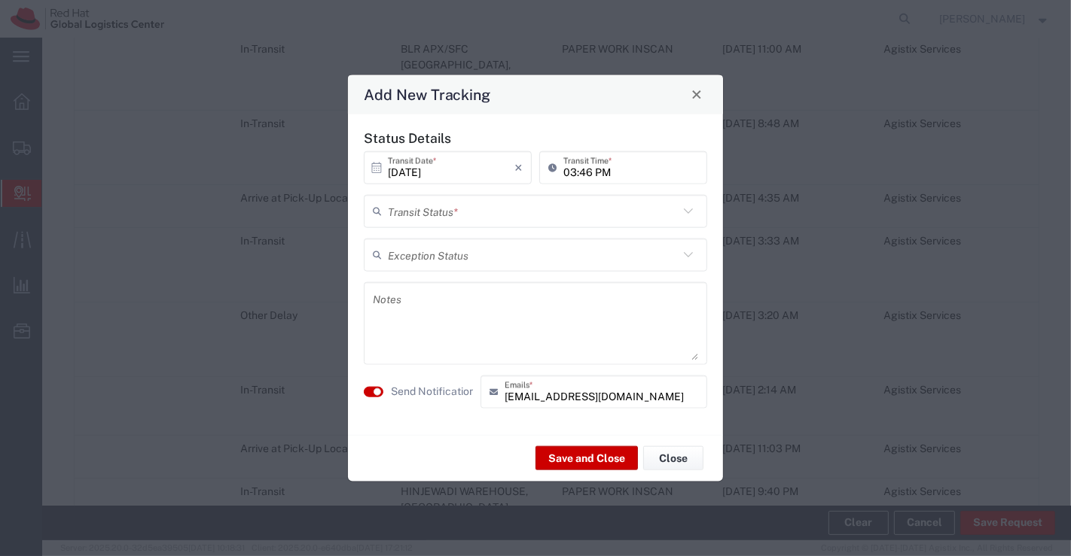
click at [686, 217] on icon at bounding box center [688, 211] width 20 height 20
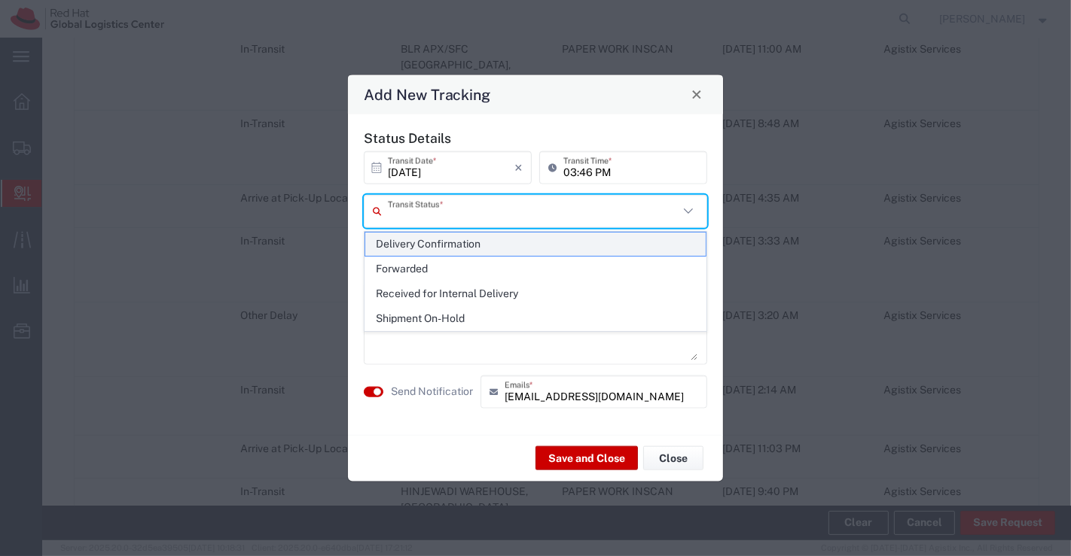
click at [639, 242] on span "Delivery Confirmation" at bounding box center [535, 244] width 341 height 23
type input "Delivery Confirmation"
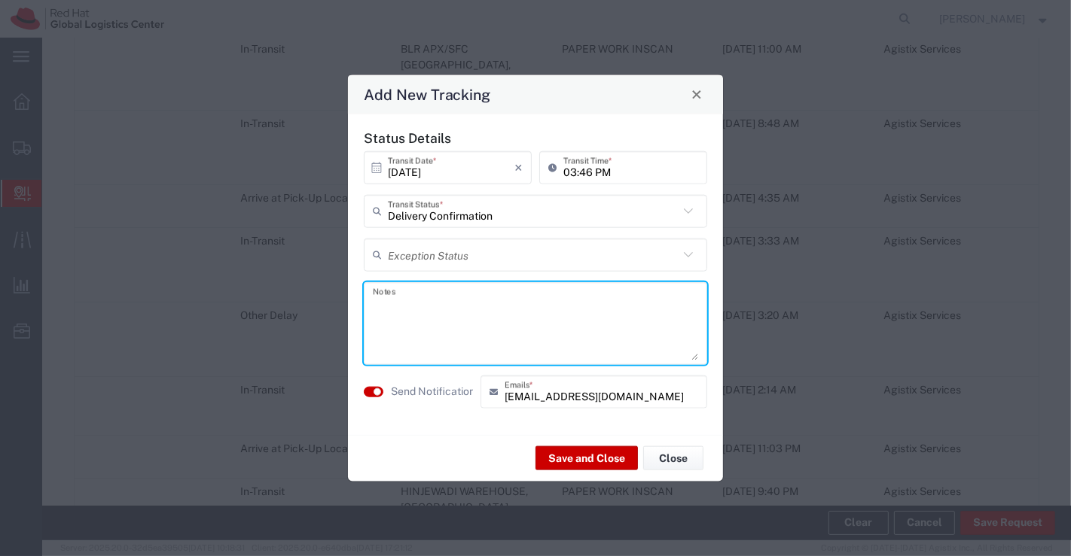
click at [471, 322] on textarea at bounding box center [535, 323] width 325 height 74
type textarea "package collected on [DATE]."
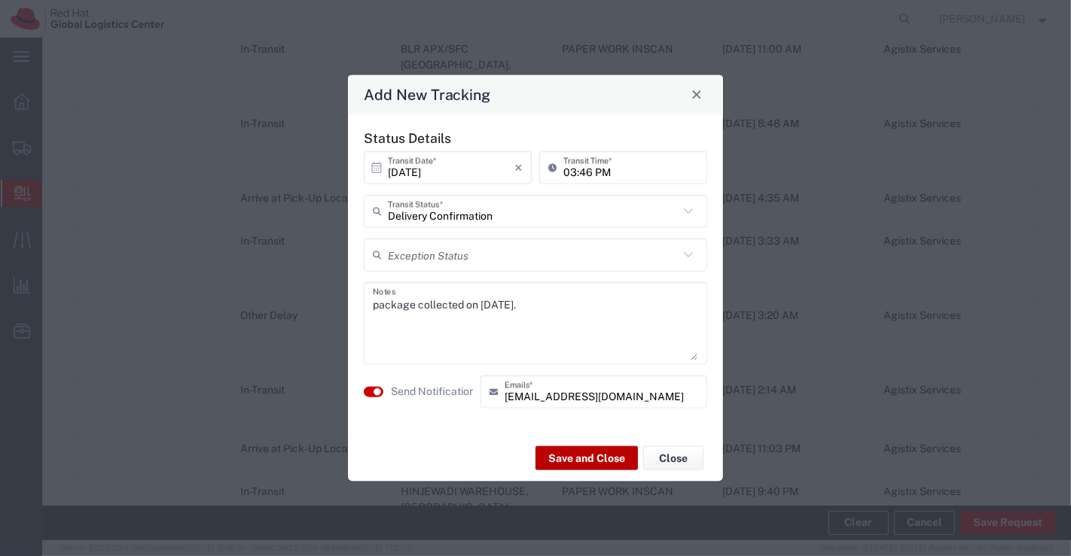
click at [544, 453] on button "Save and Close" at bounding box center [586, 459] width 102 height 24
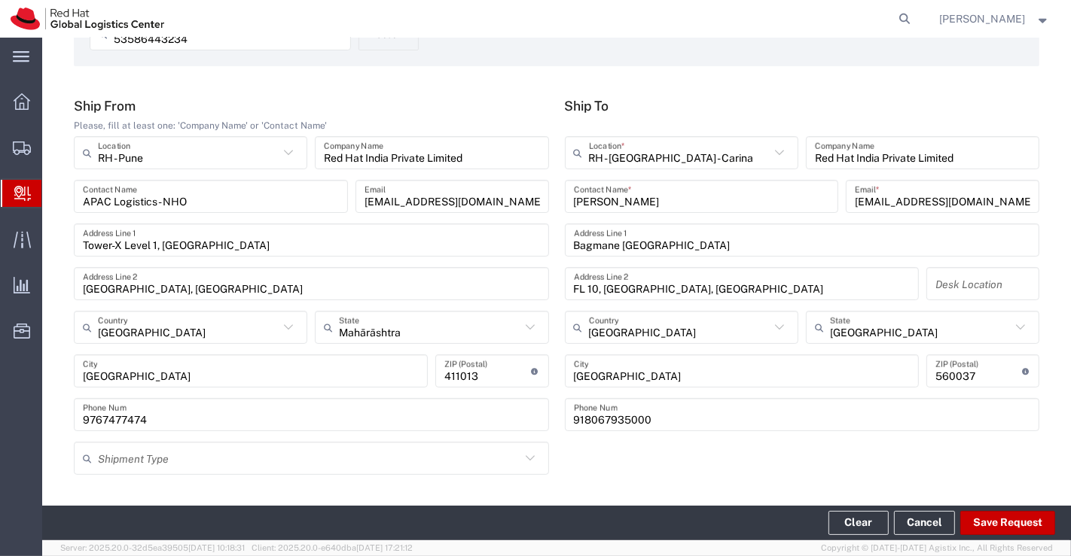
scroll to position [0, 0]
